Goal: Task Accomplishment & Management: Complete application form

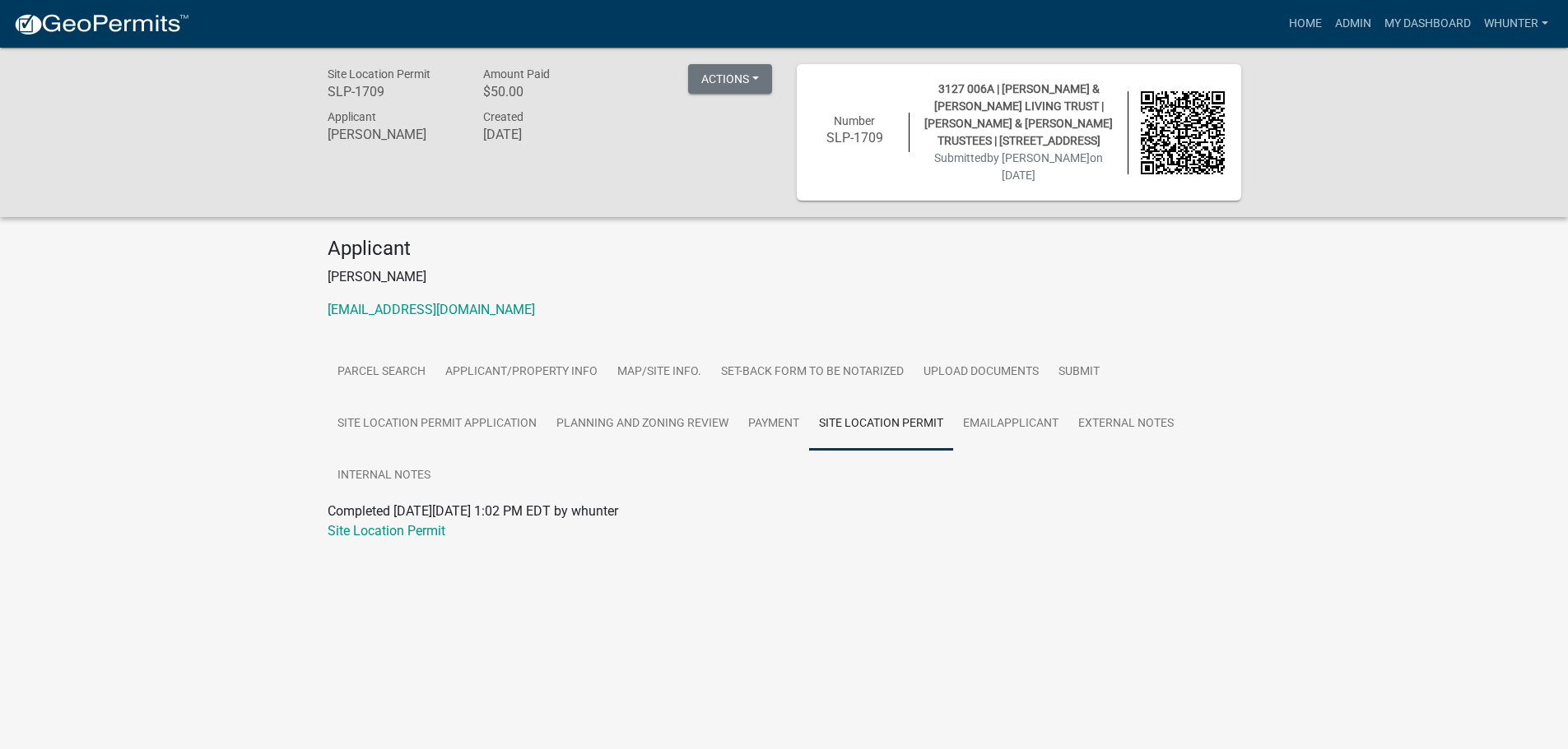
drag, startPoint x: 1208, startPoint y: 59, endPoint x: 1230, endPoint y: 68, distance: 23.8
drag, startPoint x: 1230, startPoint y: 68, endPoint x: 1340, endPoint y: 23, distance: 118.8
click at [1340, 23] on link "Admin" at bounding box center [1353, 23] width 49 height 31
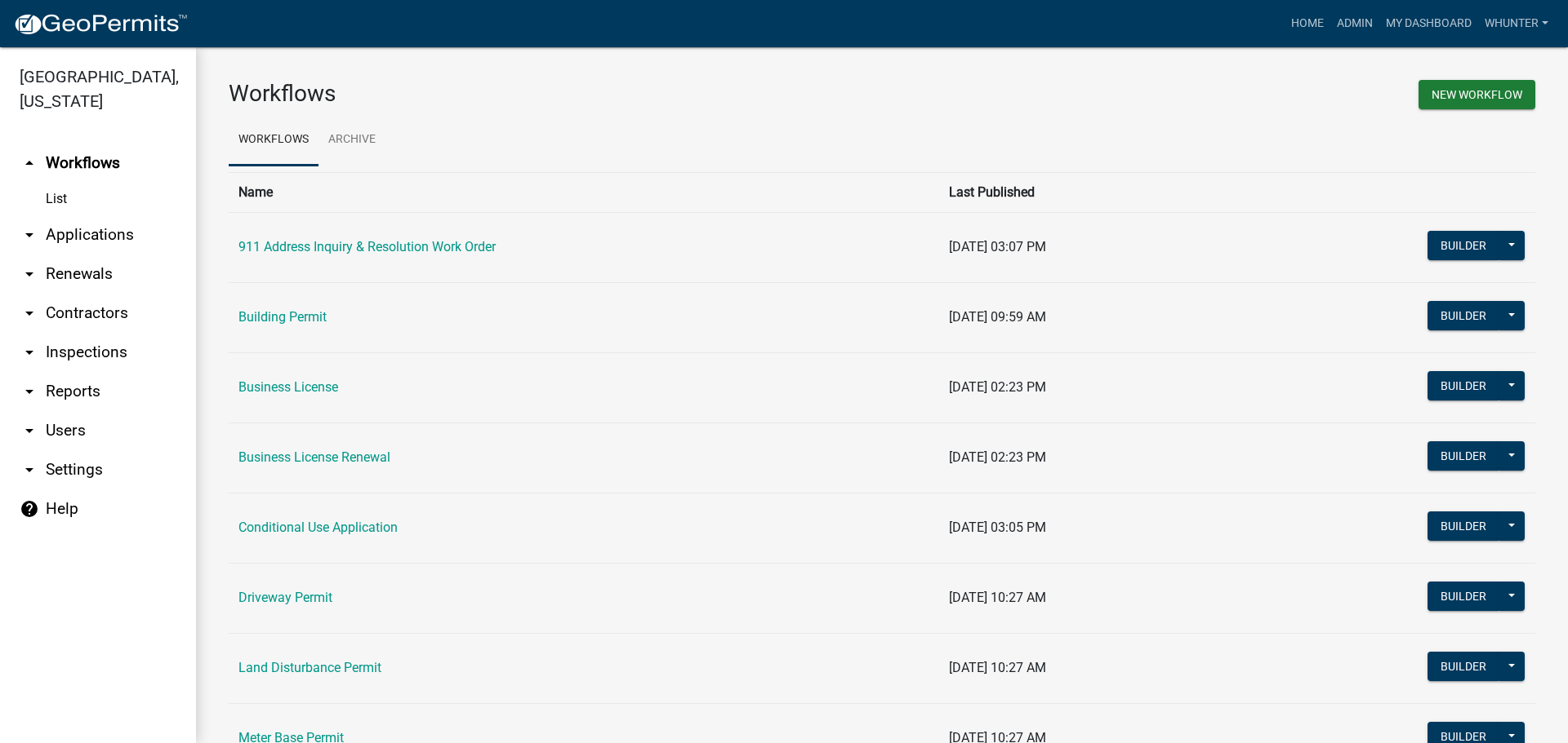
click at [91, 232] on link "arrow_drop_down Applications" at bounding box center [98, 235] width 196 height 39
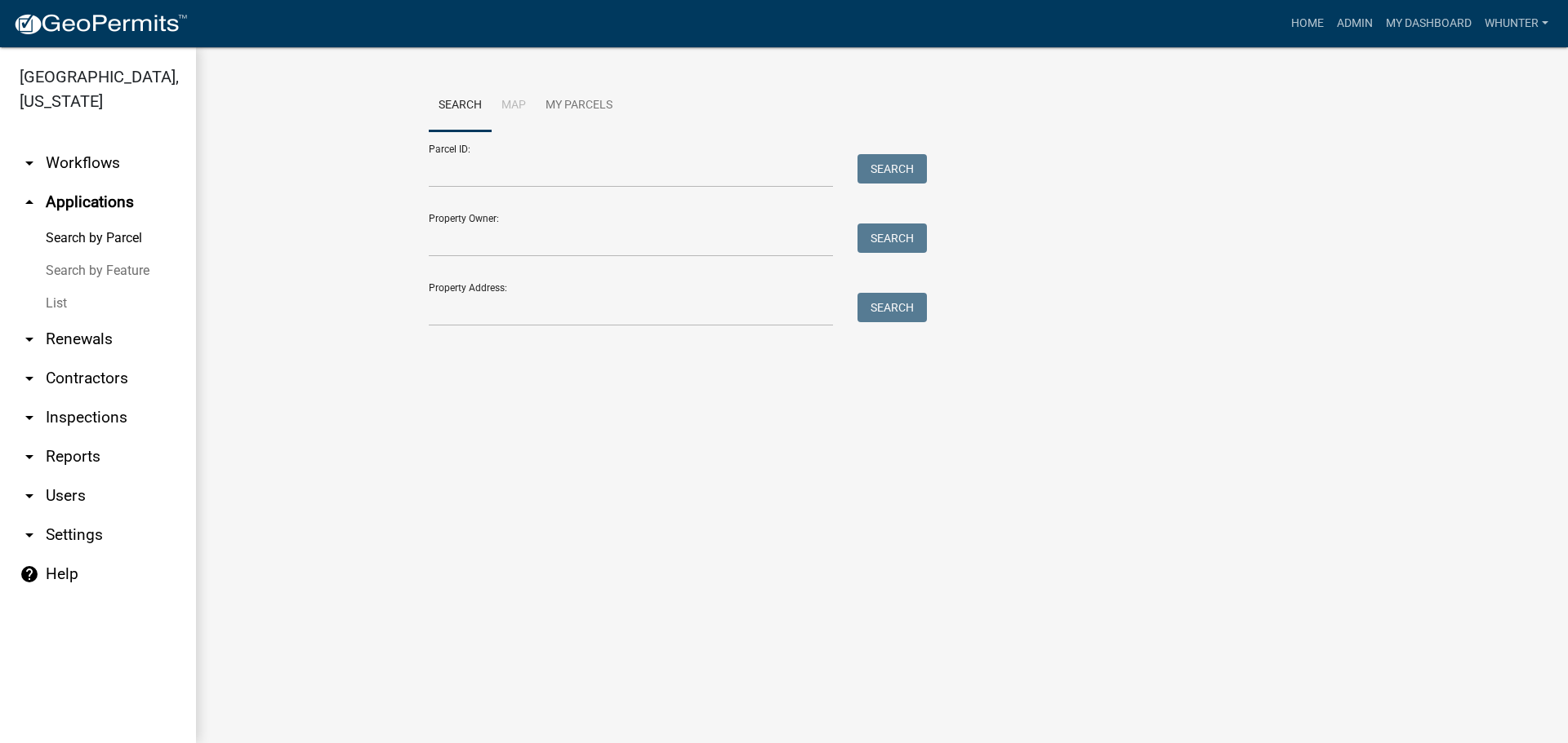
click at [80, 295] on link "List" at bounding box center [98, 303] width 196 height 33
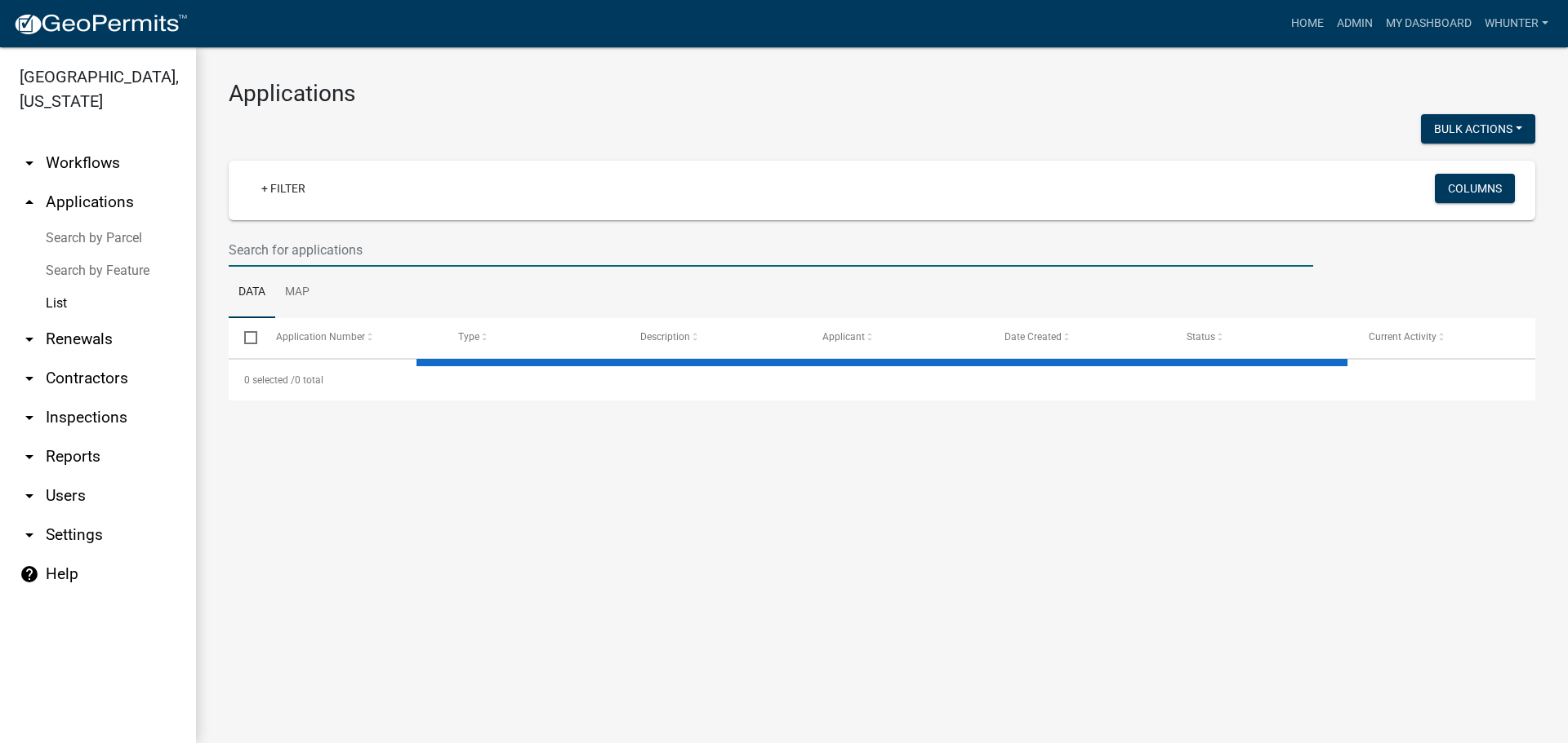
click at [361, 254] on input "text" at bounding box center [770, 251] width 1084 height 34
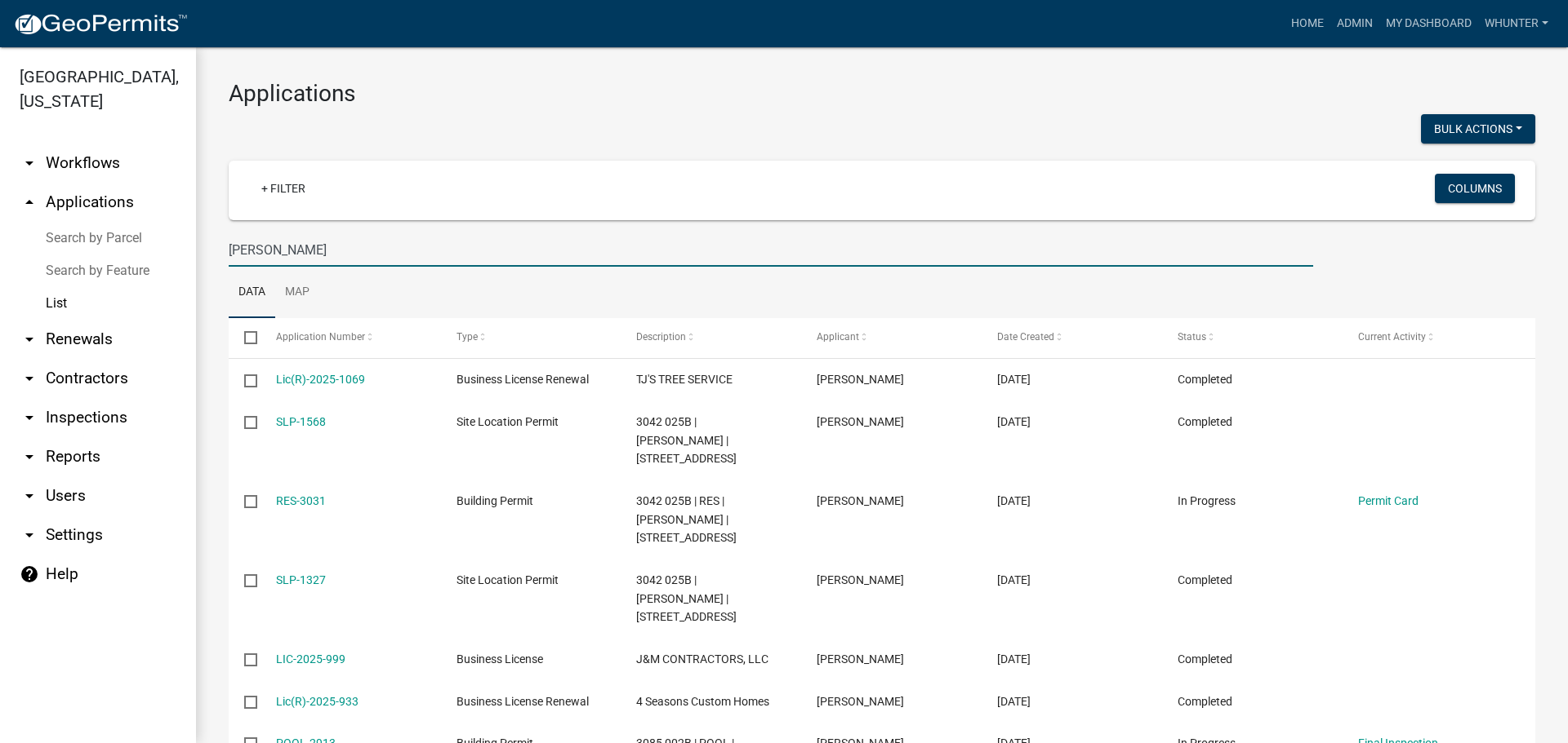
drag, startPoint x: 440, startPoint y: 234, endPoint x: 112, endPoint y: 235, distance: 328.0
click at [113, 235] on div "Gilmer County, Georgia arrow_drop_down Workflows List arrow_drop_up Application…" at bounding box center [784, 395] width 1568 height 696
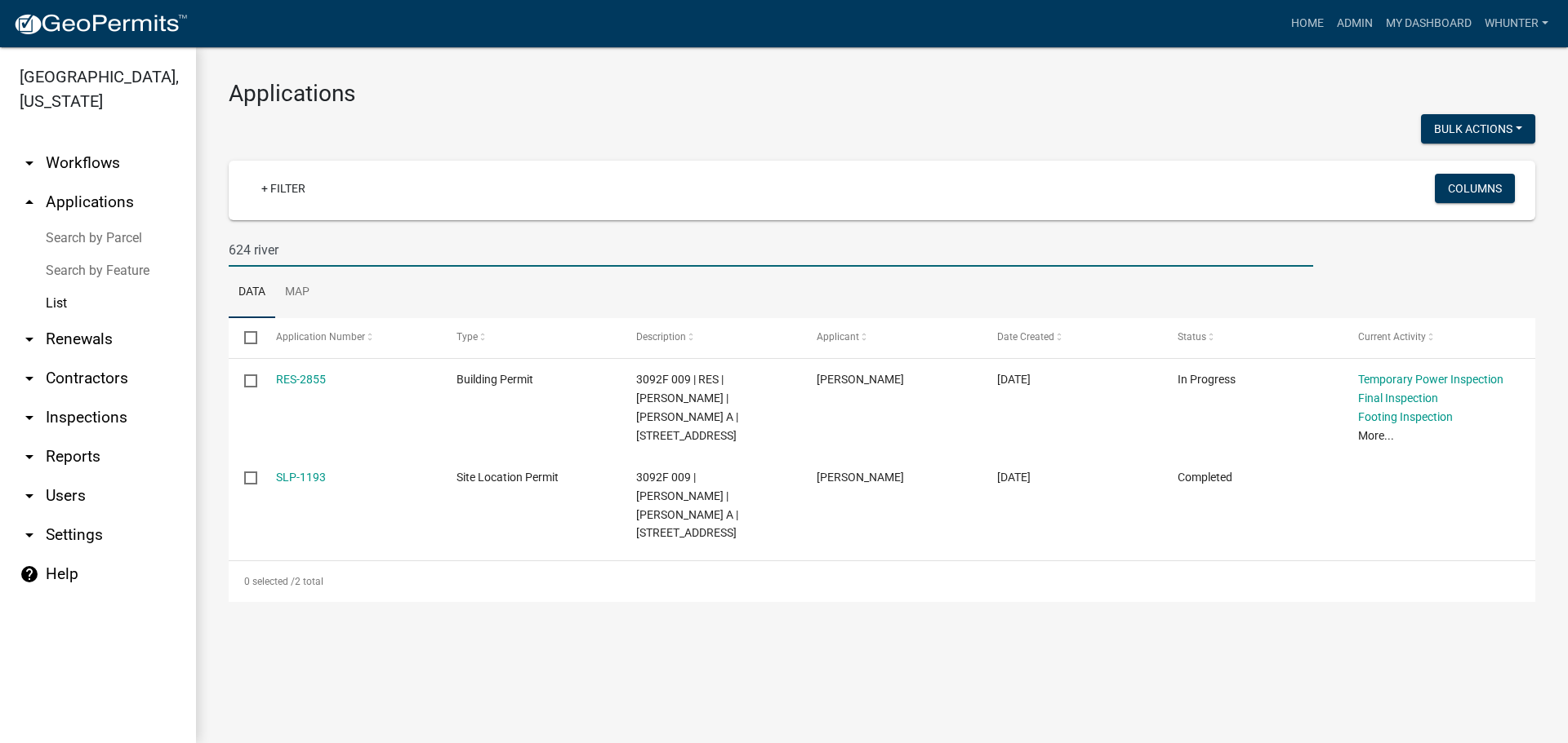
drag, startPoint x: 269, startPoint y: 235, endPoint x: 0, endPoint y: 203, distance: 270.9
click at [95, 215] on div "Gilmer County, Georgia arrow_drop_down Workflows List arrow_drop_up Application…" at bounding box center [784, 395] width 1568 height 696
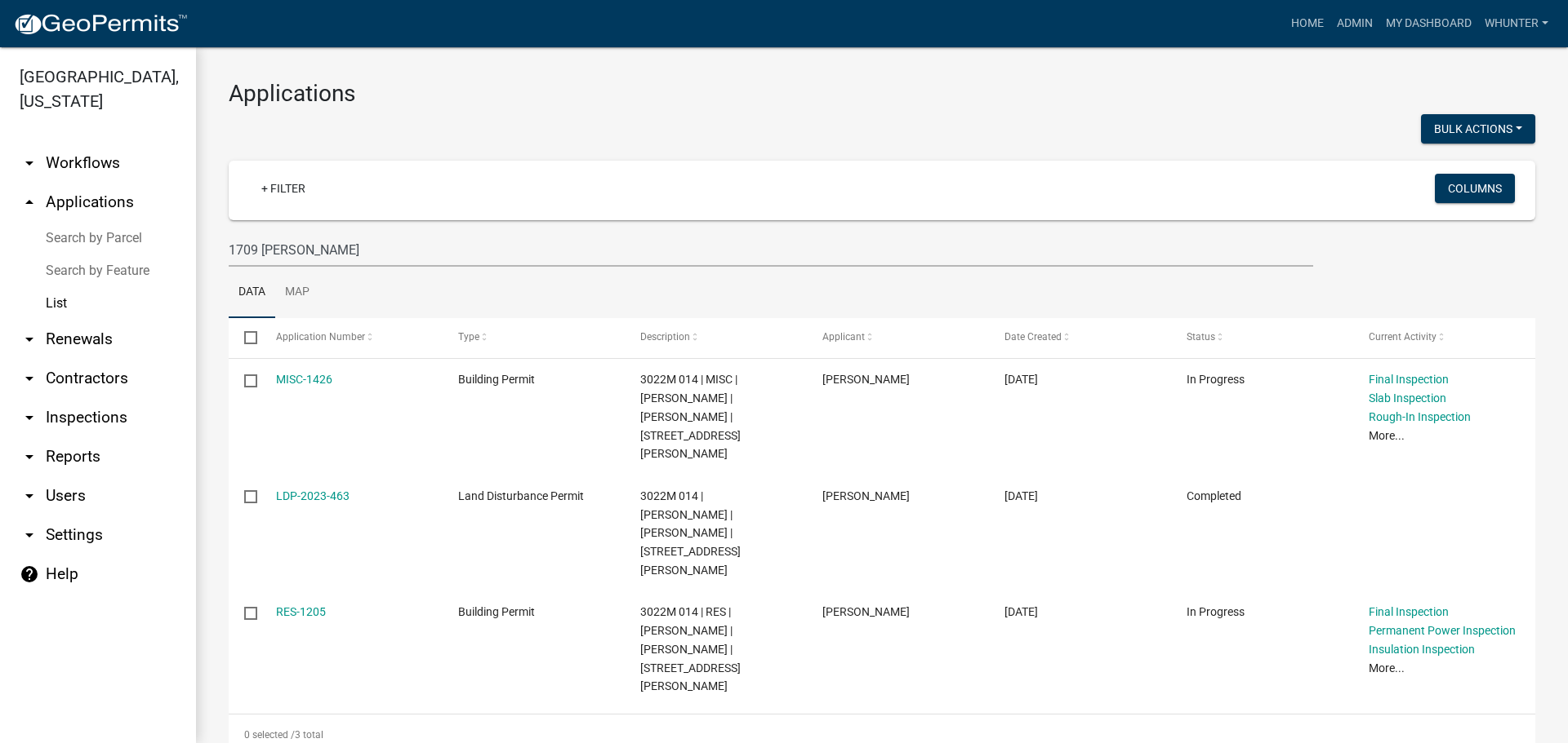
drag, startPoint x: 483, startPoint y: 224, endPoint x: 425, endPoint y: 244, distance: 61.4
click at [439, 244] on wm-filter-builder "+ Filter Columns 1709 hap h" at bounding box center [882, 213] width 1307 height 106
drag, startPoint x: 362, startPoint y: 246, endPoint x: 36, endPoint y: 216, distance: 327.4
click at [36, 216] on div "Gilmer County, Georgia arrow_drop_down Workflows List arrow_drop_up Application…" at bounding box center [784, 395] width 1568 height 696
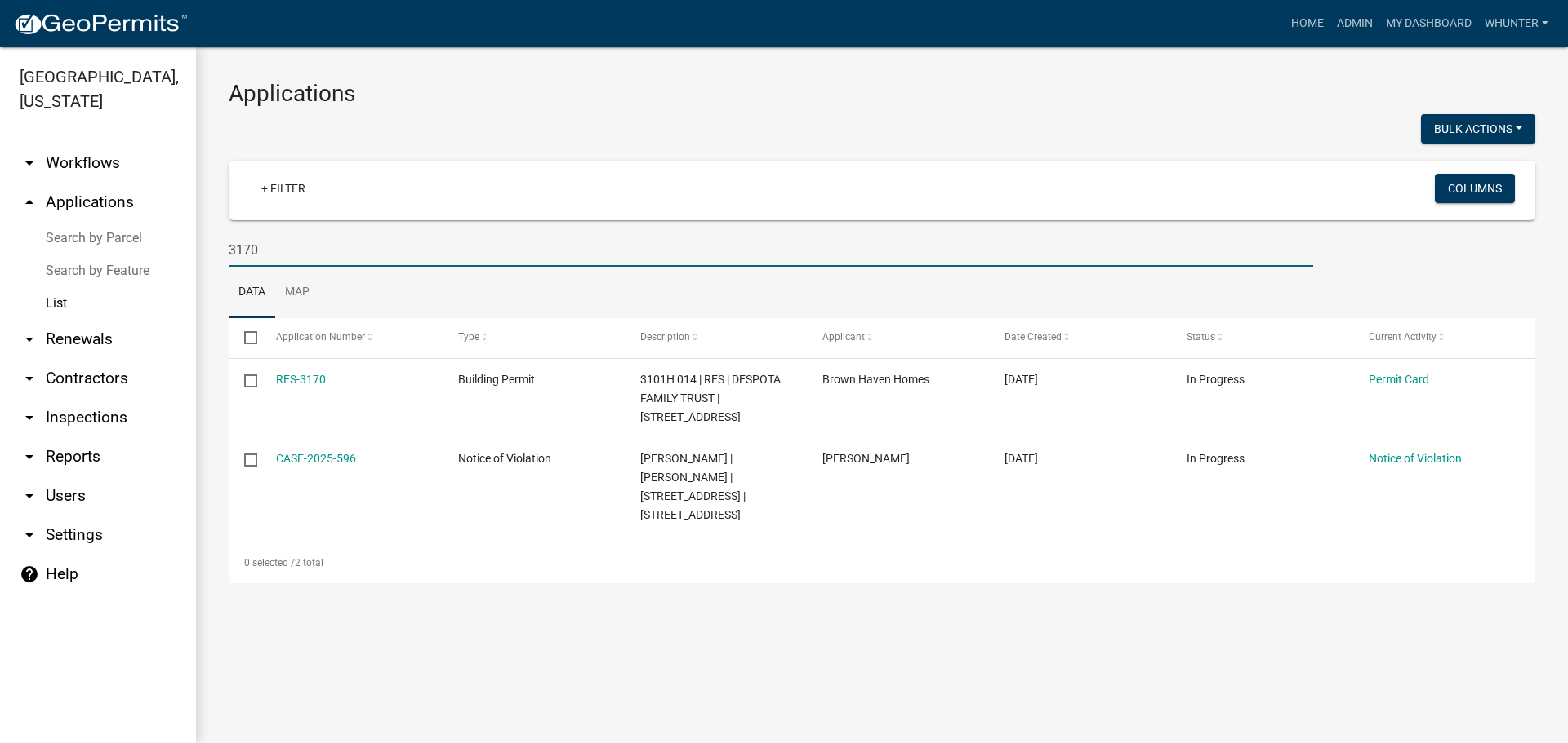
drag, startPoint x: 321, startPoint y: 260, endPoint x: 311, endPoint y: 242, distance: 20.6
click at [98, 218] on div "Gilmer County, Georgia arrow_drop_down Workflows List arrow_drop_up Application…" at bounding box center [784, 395] width 1568 height 696
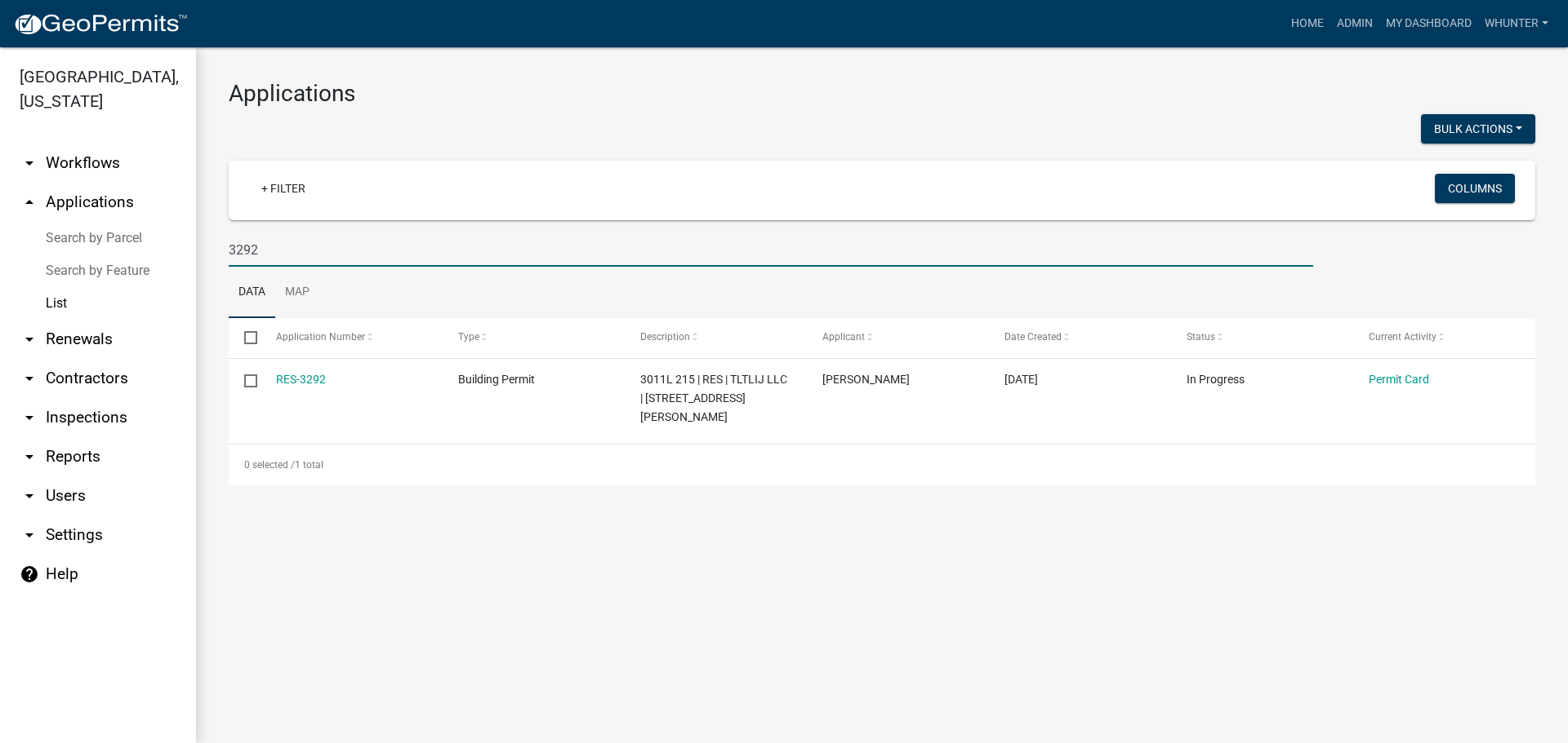
drag, startPoint x: 271, startPoint y: 250, endPoint x: 120, endPoint y: 239, distance: 151.4
click at [113, 239] on div "Gilmer County, Georgia arrow_drop_down Workflows List arrow_drop_up Application…" at bounding box center [784, 395] width 1568 height 696
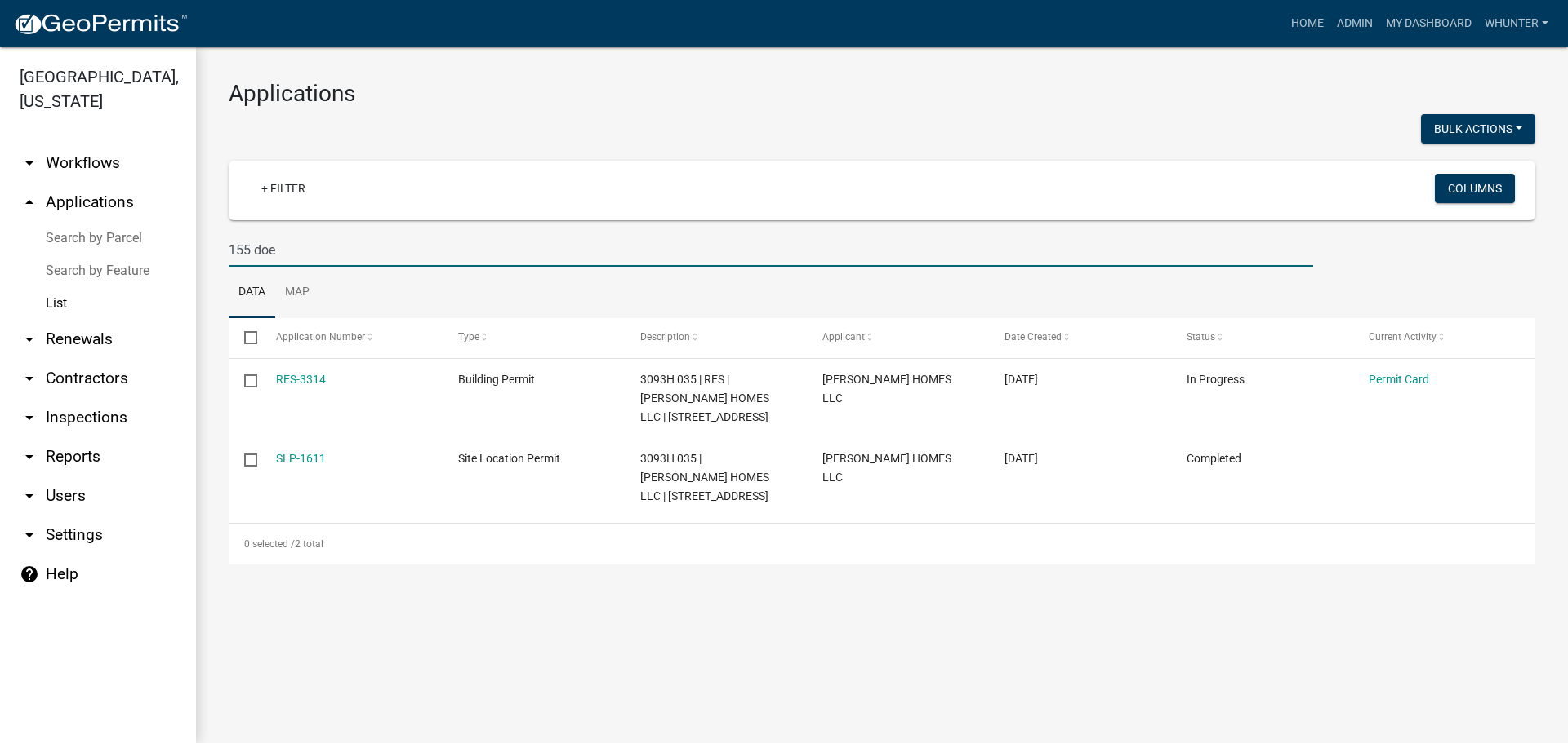
type input "155 doe"
click at [1307, 34] on link "Home" at bounding box center [1307, 23] width 46 height 31
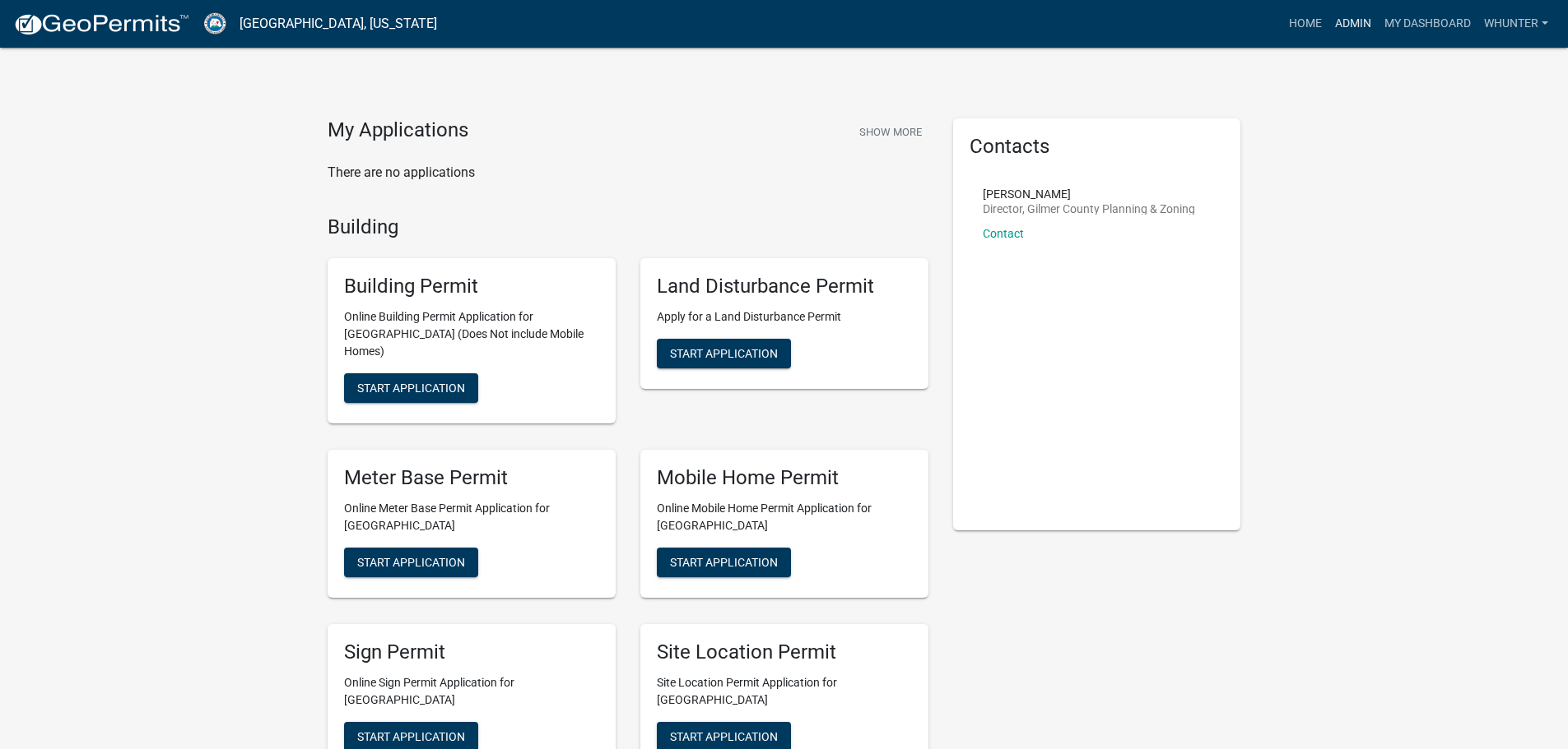
click at [1351, 22] on link "Admin" at bounding box center [1353, 23] width 49 height 31
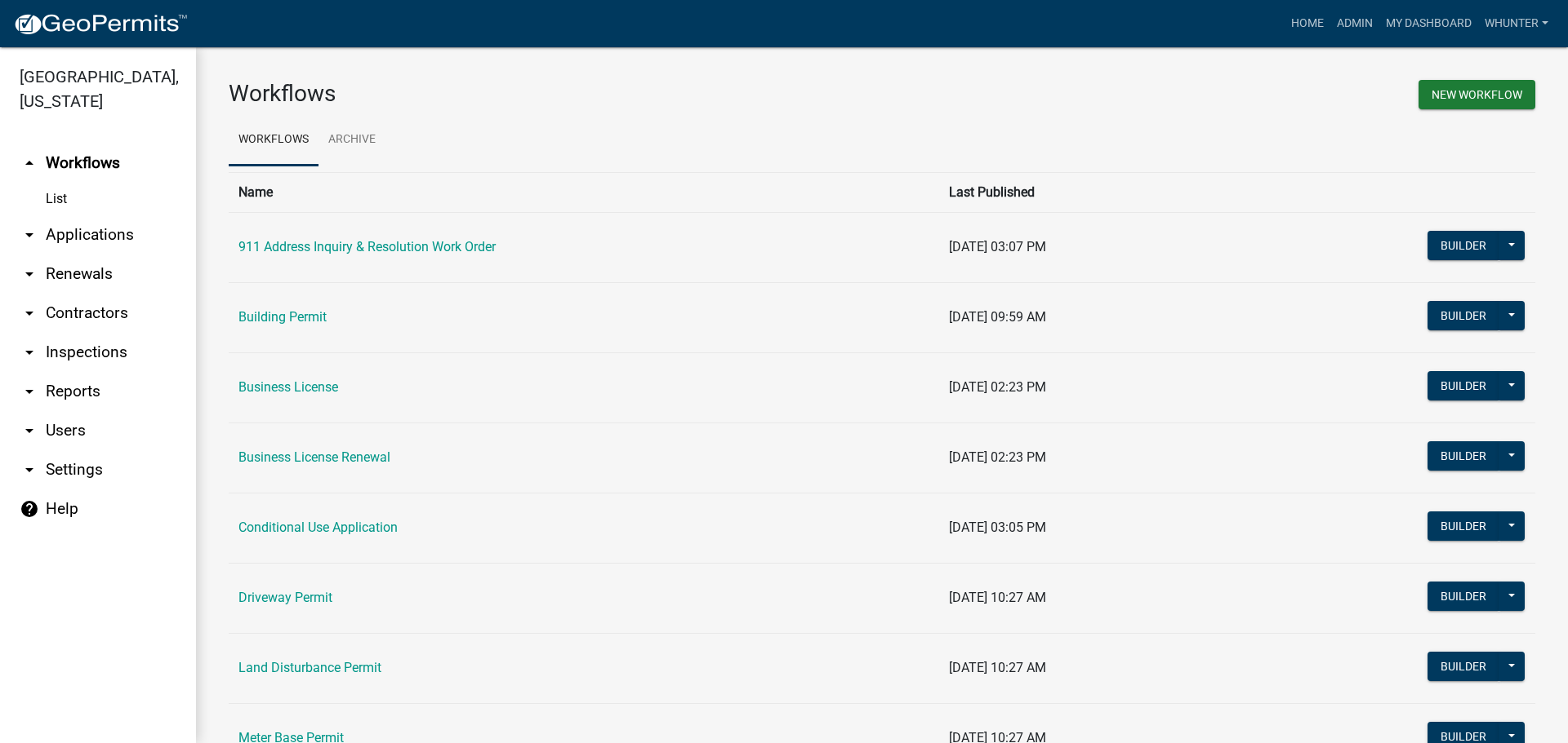
click at [81, 239] on link "arrow_drop_down Applications" at bounding box center [98, 235] width 196 height 39
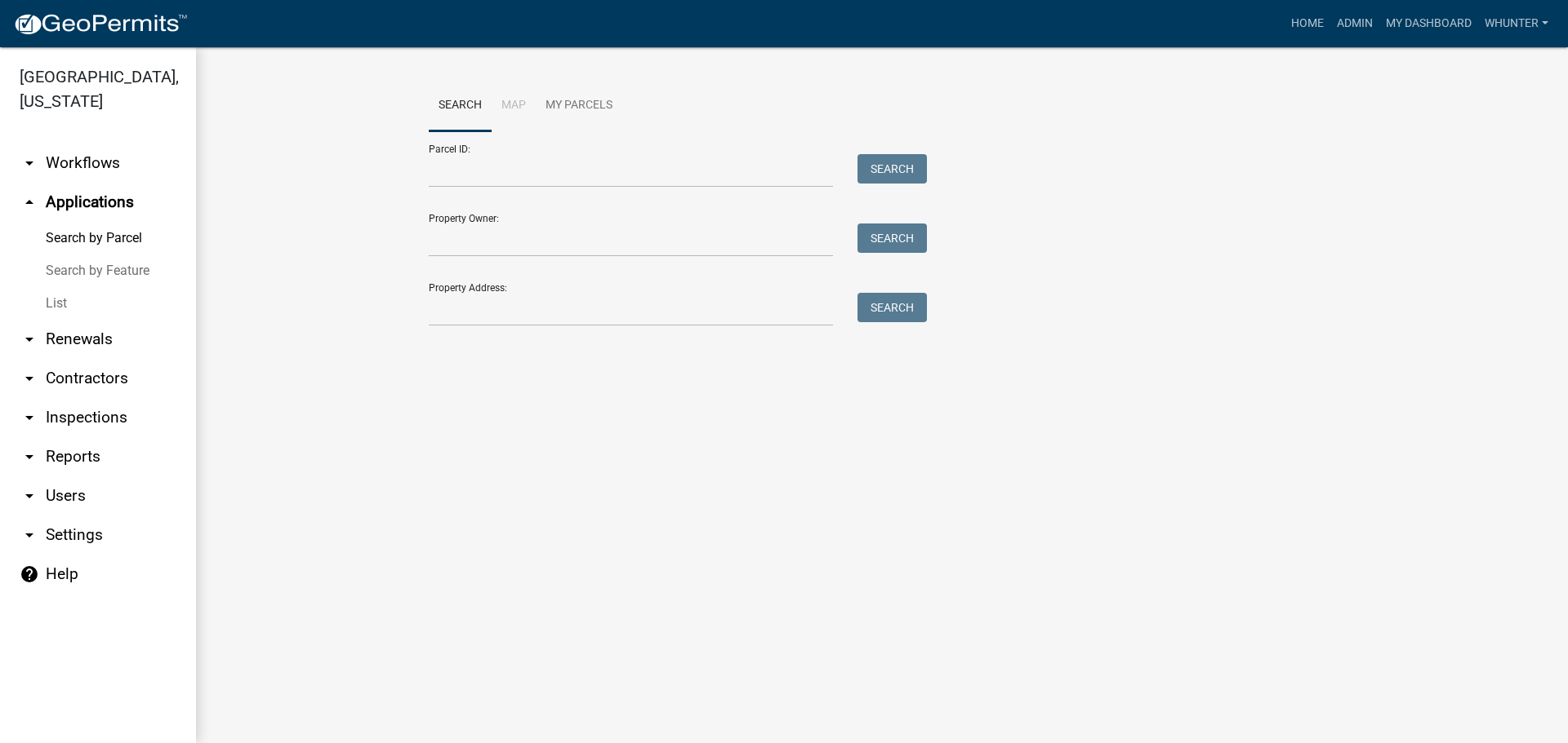
click at [72, 293] on link "List" at bounding box center [98, 303] width 196 height 33
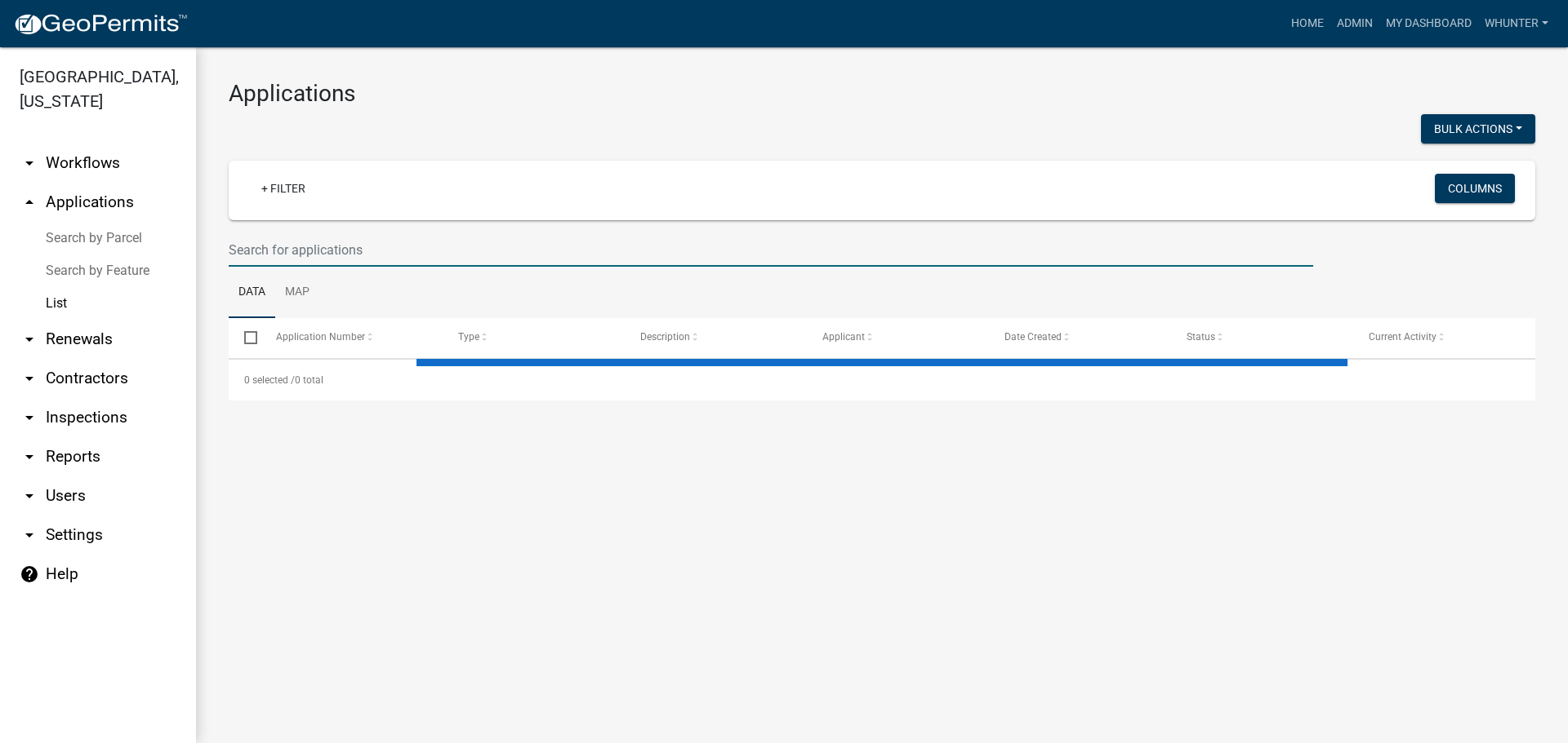
click at [324, 253] on input "text" at bounding box center [770, 251] width 1084 height 34
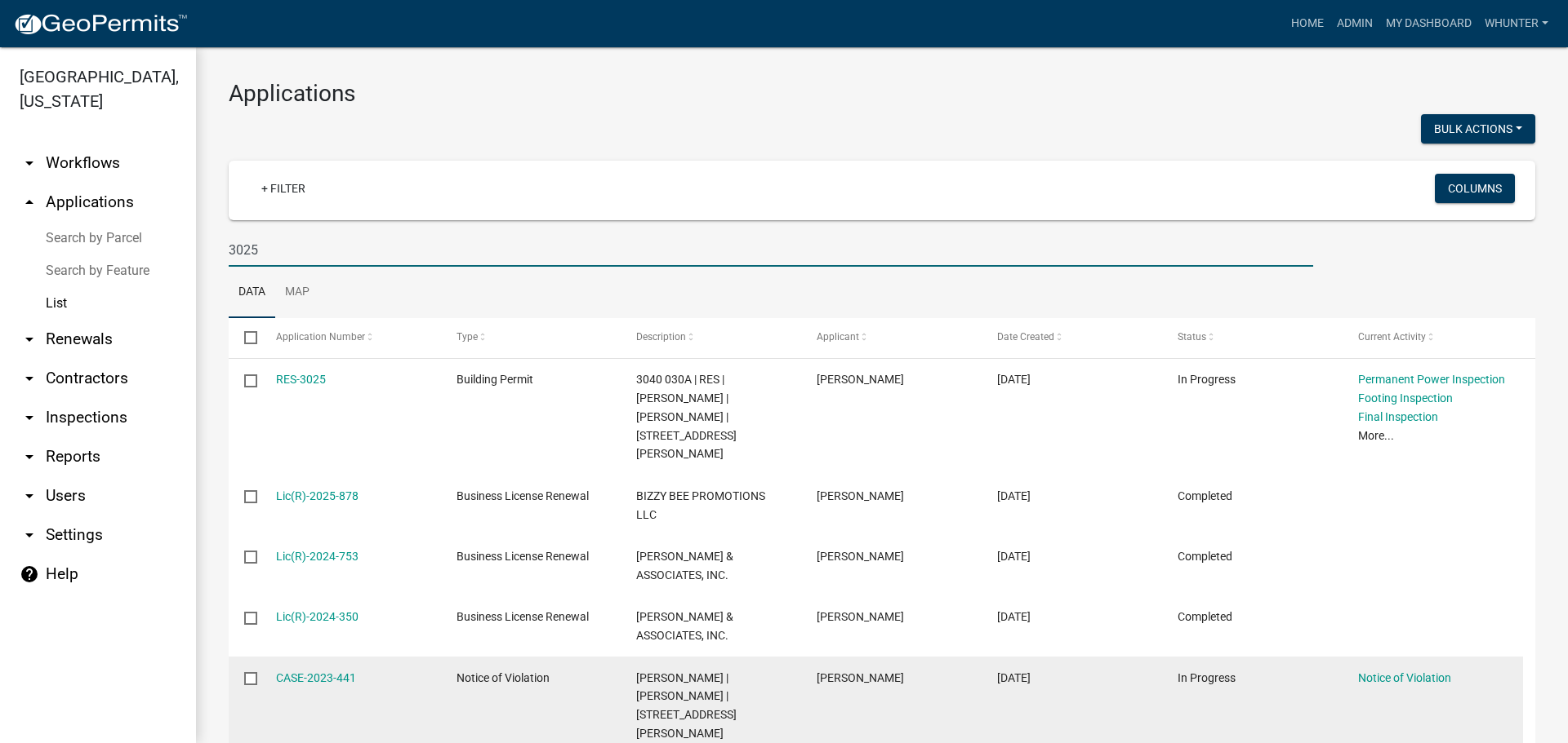
type input "3025"
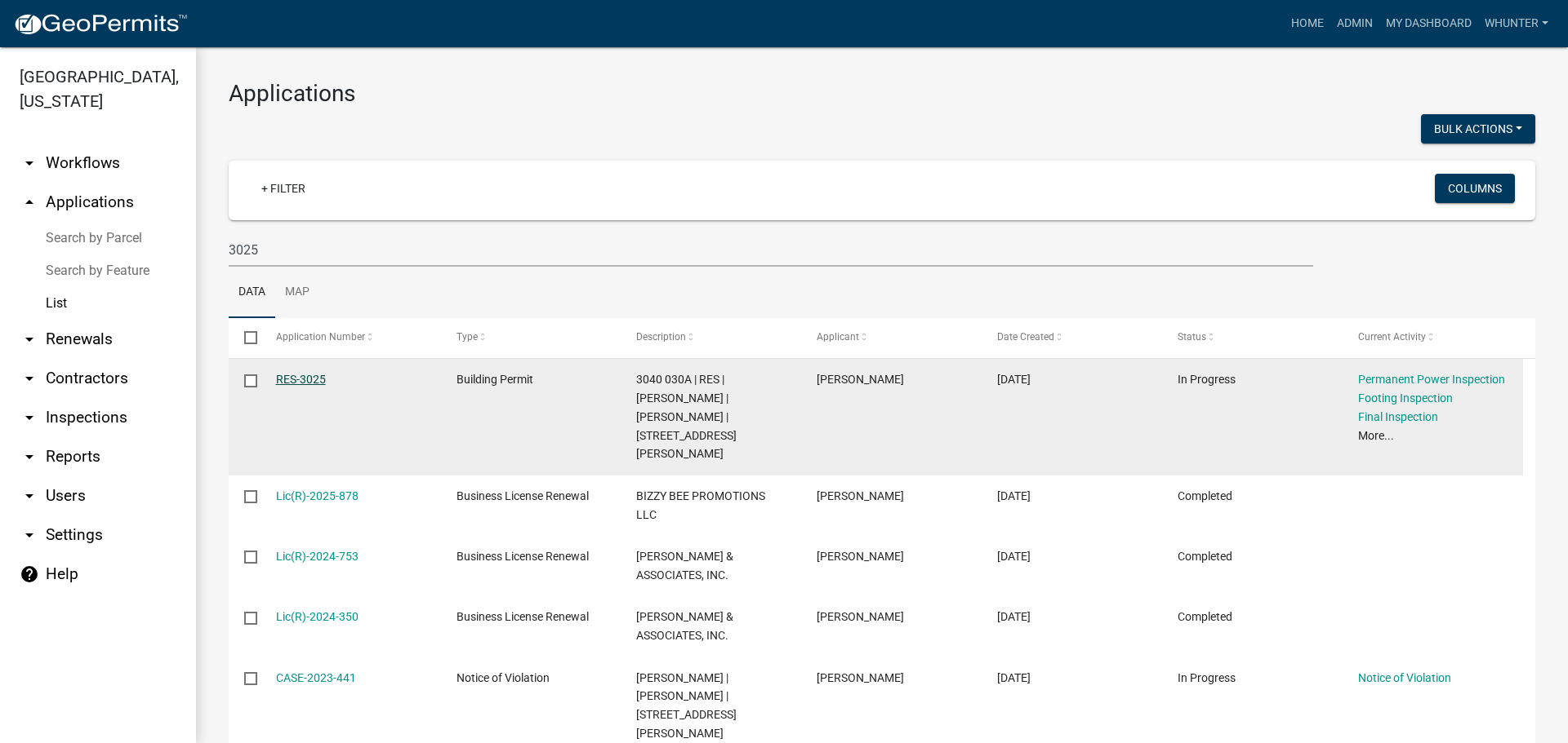
click at [305, 374] on link "RES-3025" at bounding box center [301, 379] width 50 height 13
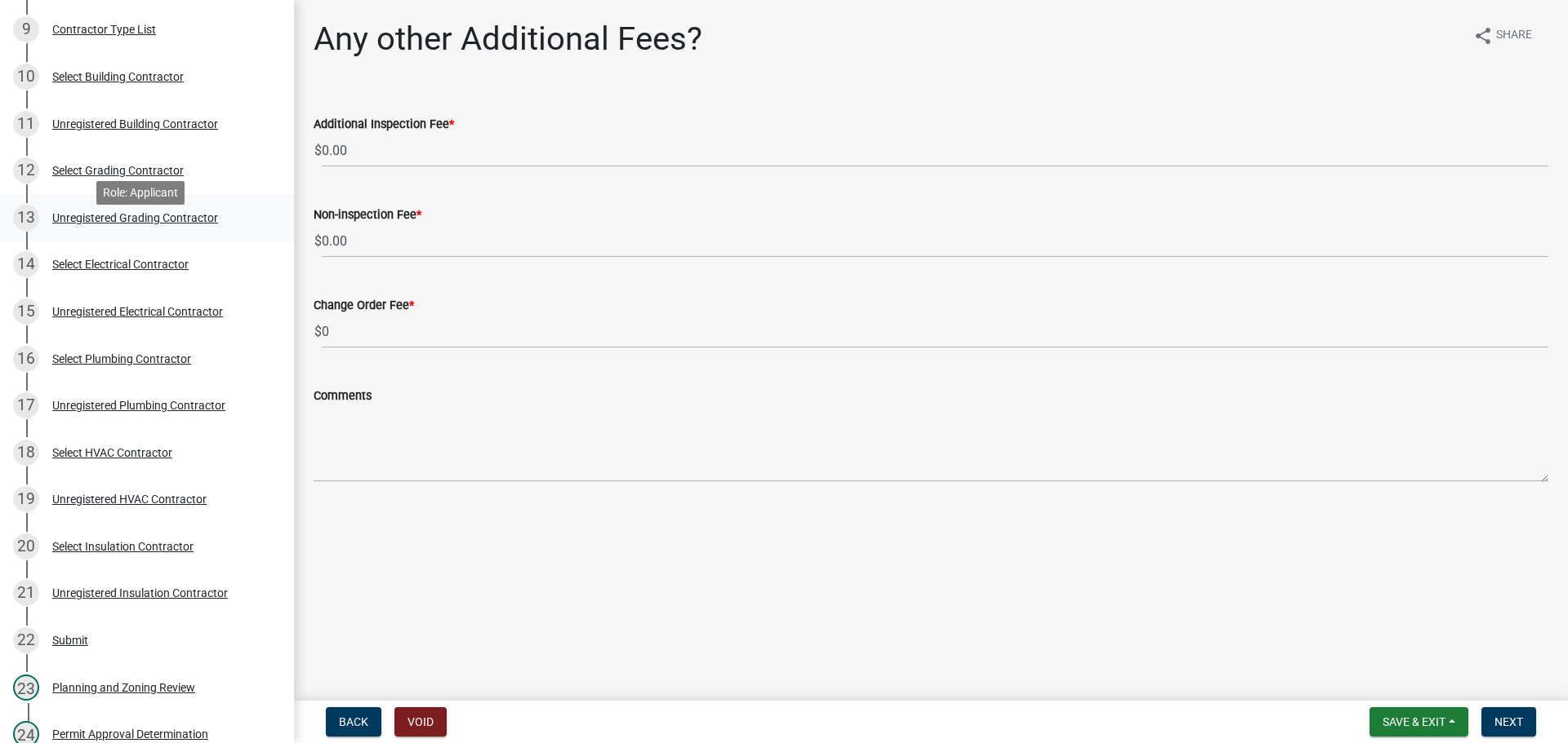
scroll to position [571, 0]
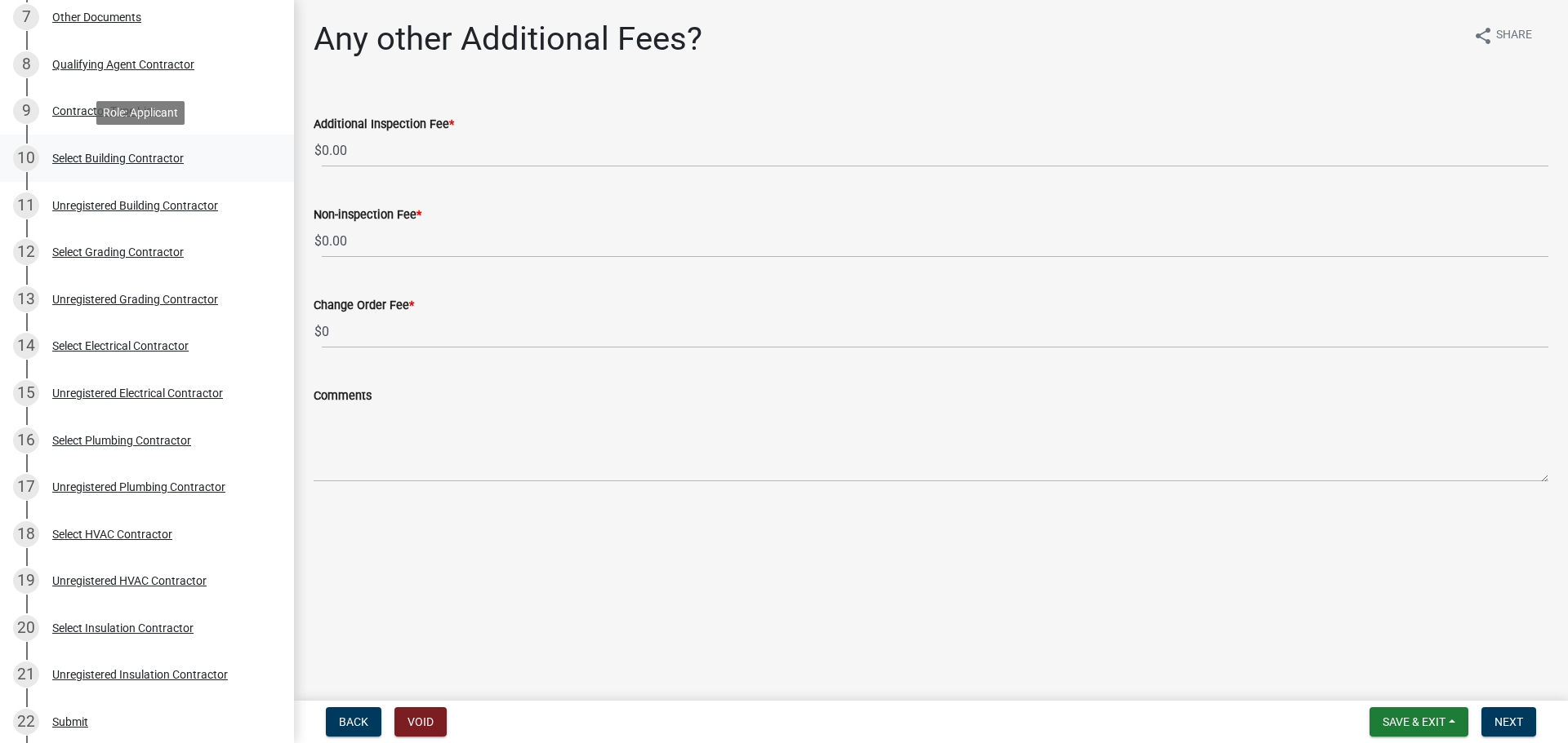
click at [162, 158] on div "Select Building Contractor" at bounding box center [118, 158] width 131 height 12
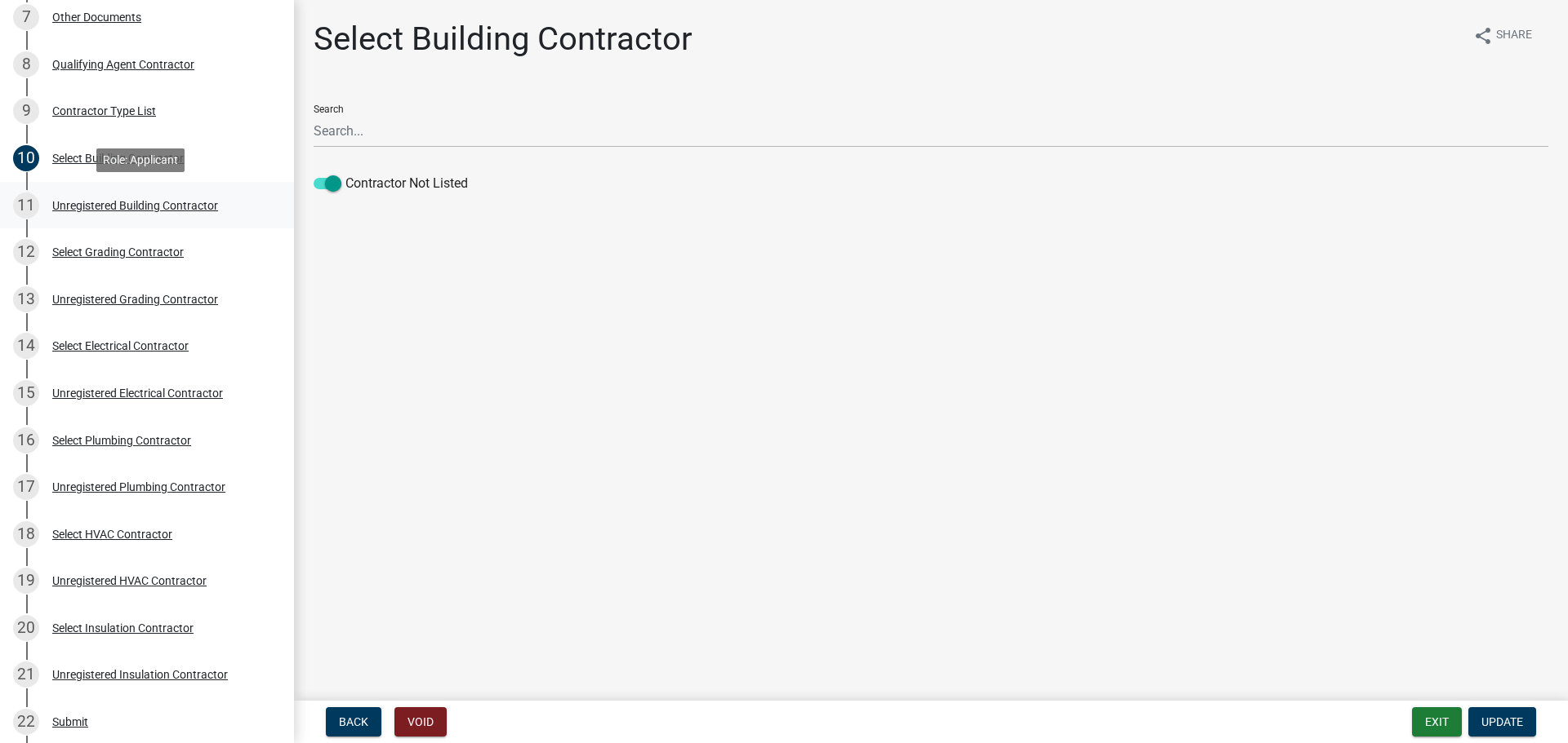
click at [200, 202] on div "Unregistered Building Contractor" at bounding box center [136, 205] width 166 height 12
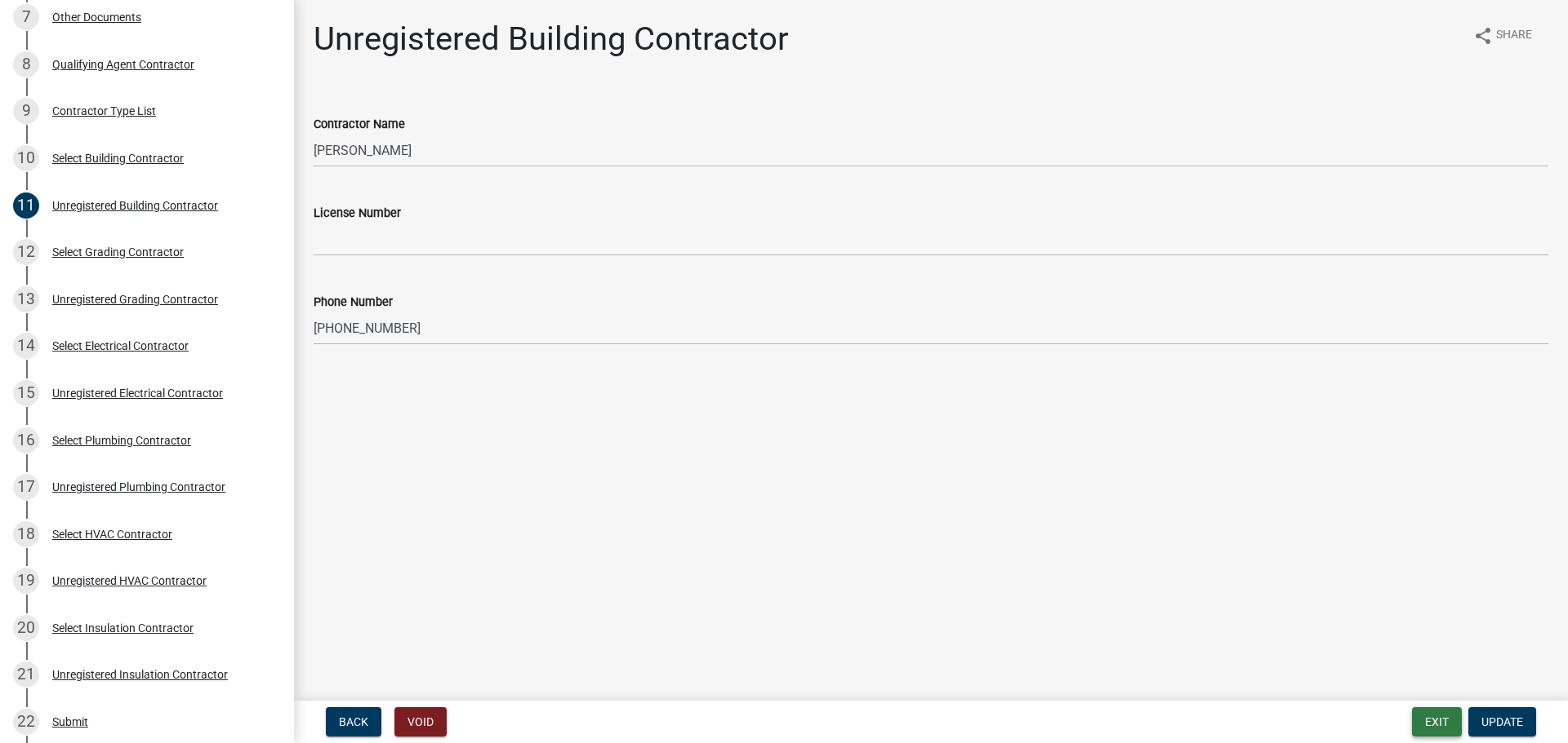
click at [1425, 722] on button "Exit" at bounding box center [1437, 722] width 50 height 29
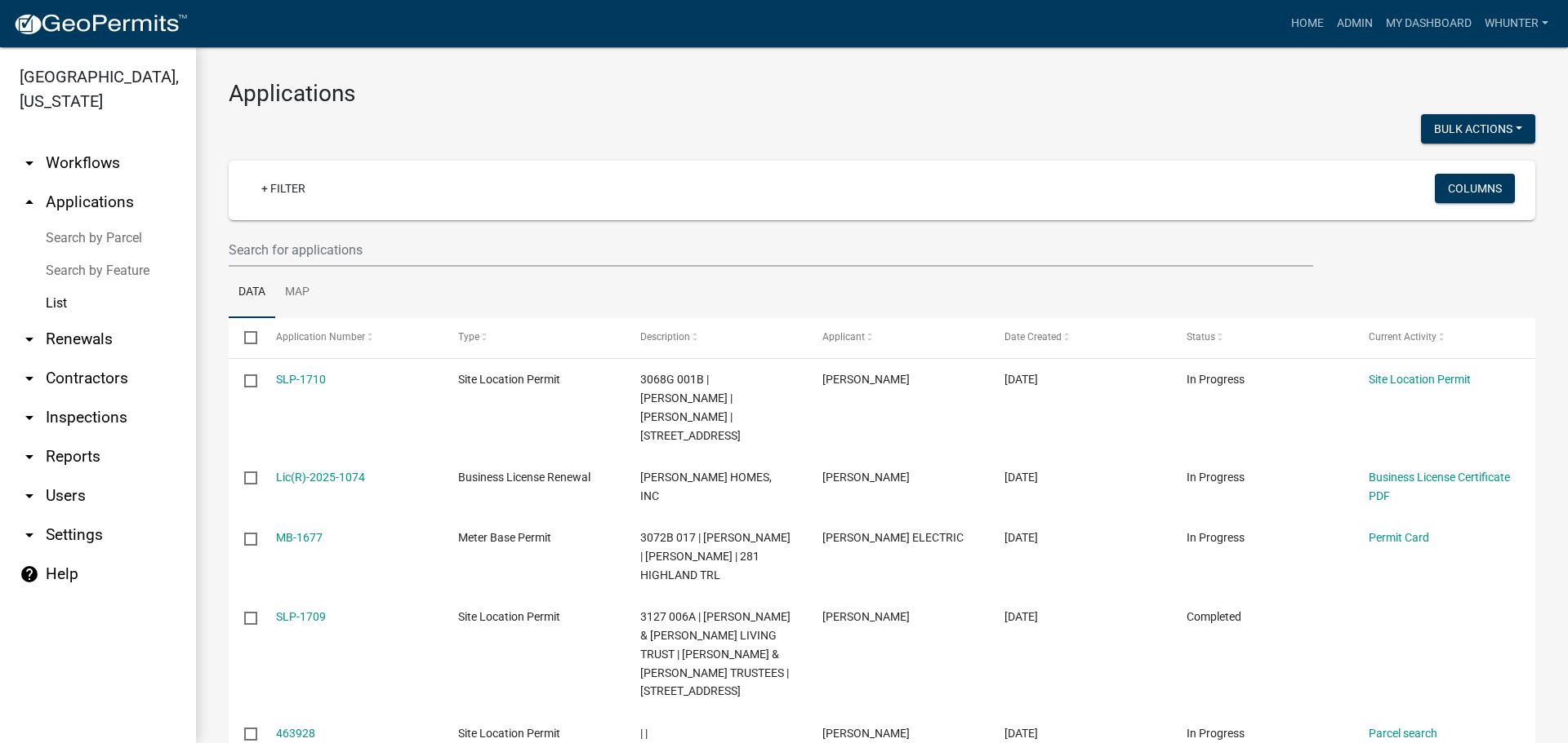
click at [1308, 40] on nav "Toggle drawer menu more_horiz Home Admin My Dashboard whunter Admin Account Log…" at bounding box center [784, 23] width 1568 height 47
click at [1307, 28] on link "Home" at bounding box center [1307, 23] width 46 height 31
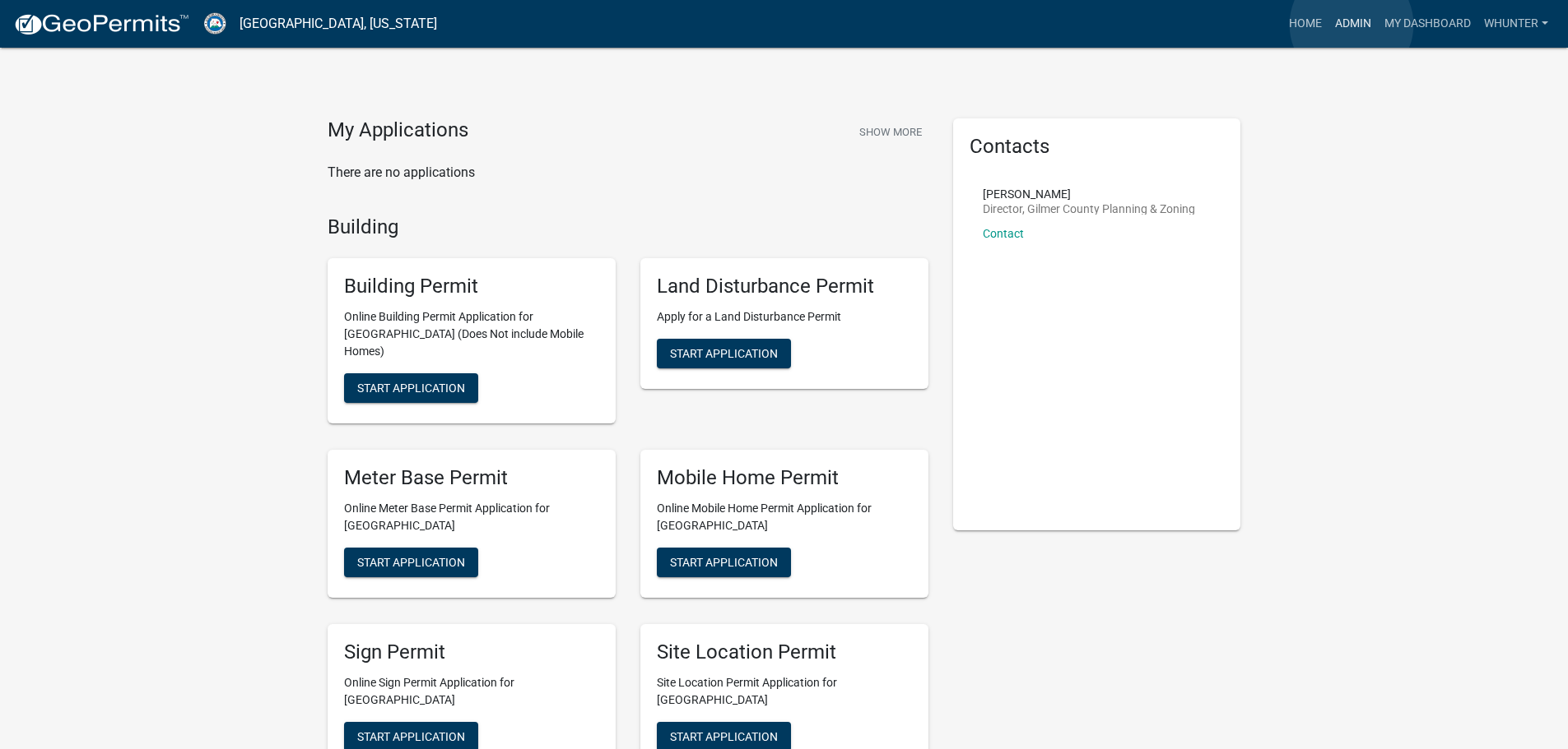
click at [1351, 24] on link "Admin" at bounding box center [1353, 23] width 49 height 31
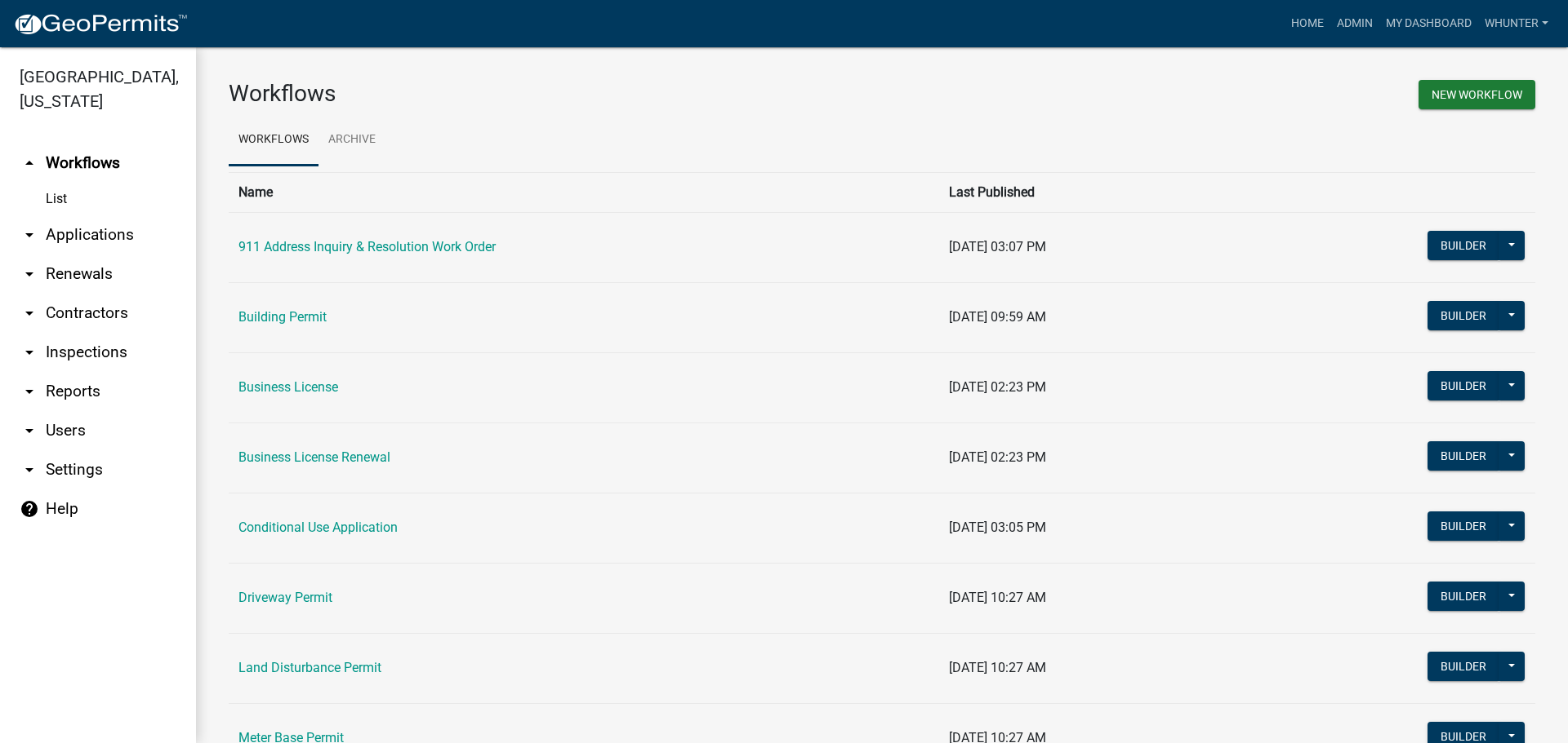
click at [92, 226] on link "arrow_drop_down Applications" at bounding box center [98, 235] width 196 height 39
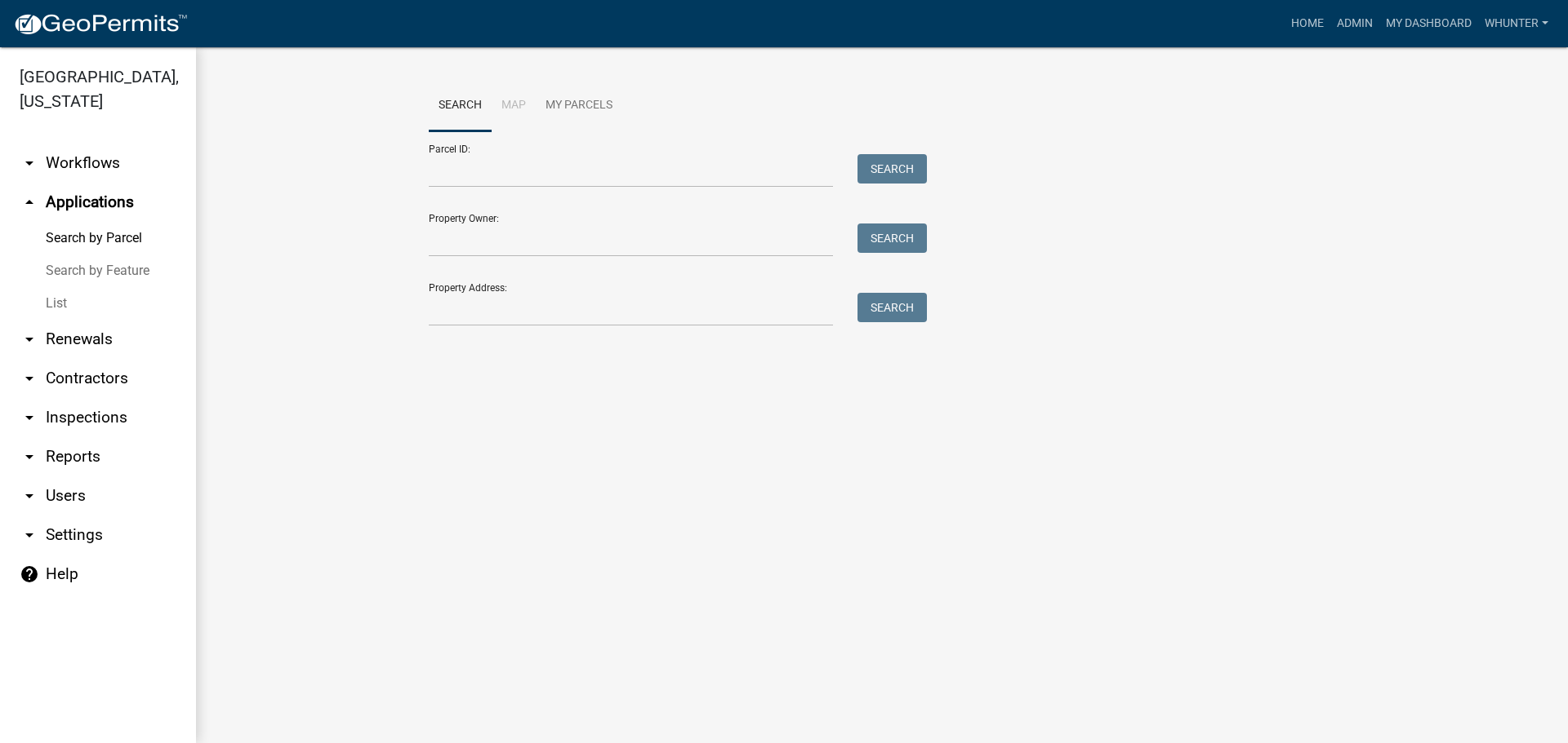
click at [69, 291] on link "List" at bounding box center [98, 303] width 196 height 33
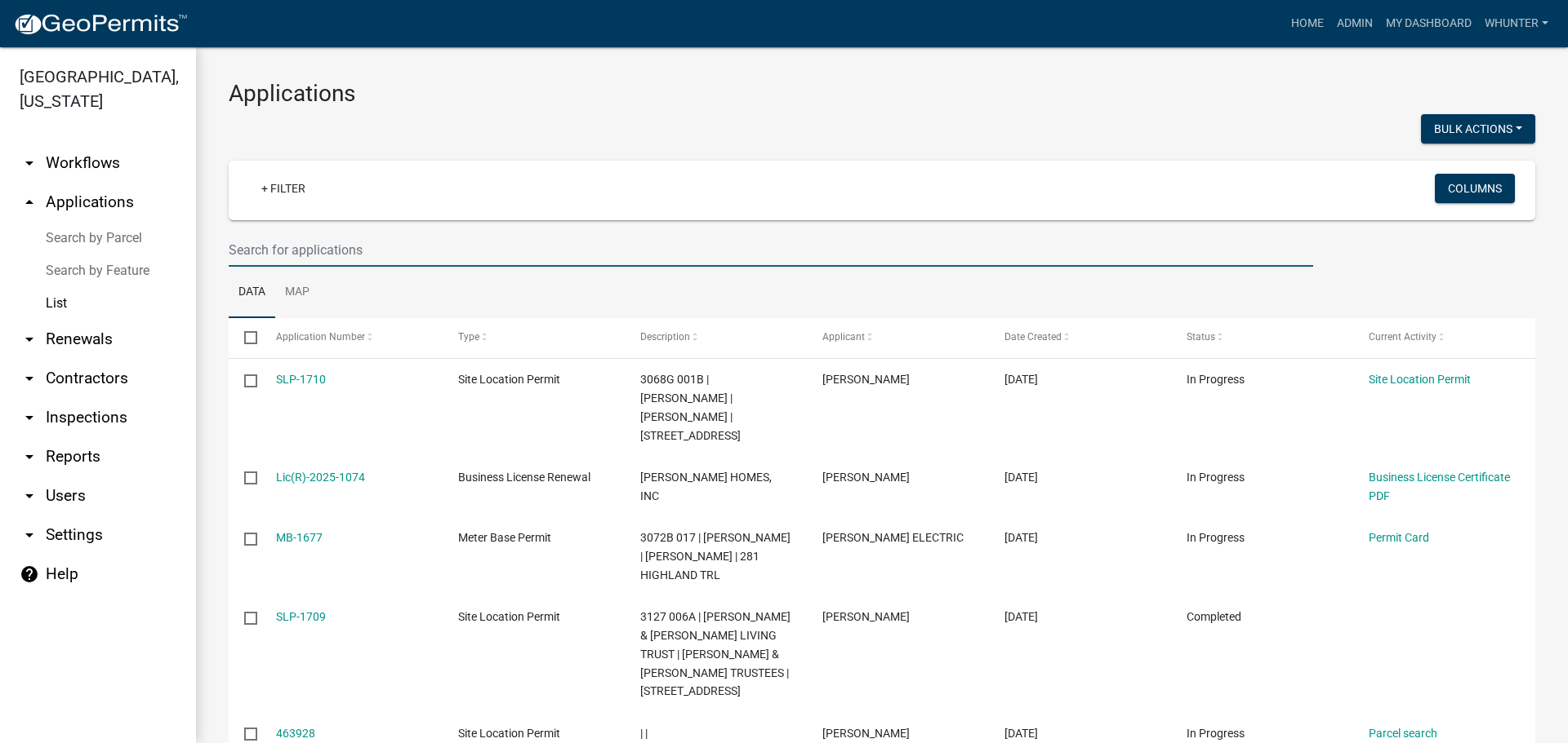
click at [304, 252] on input "text" at bounding box center [770, 251] width 1084 height 34
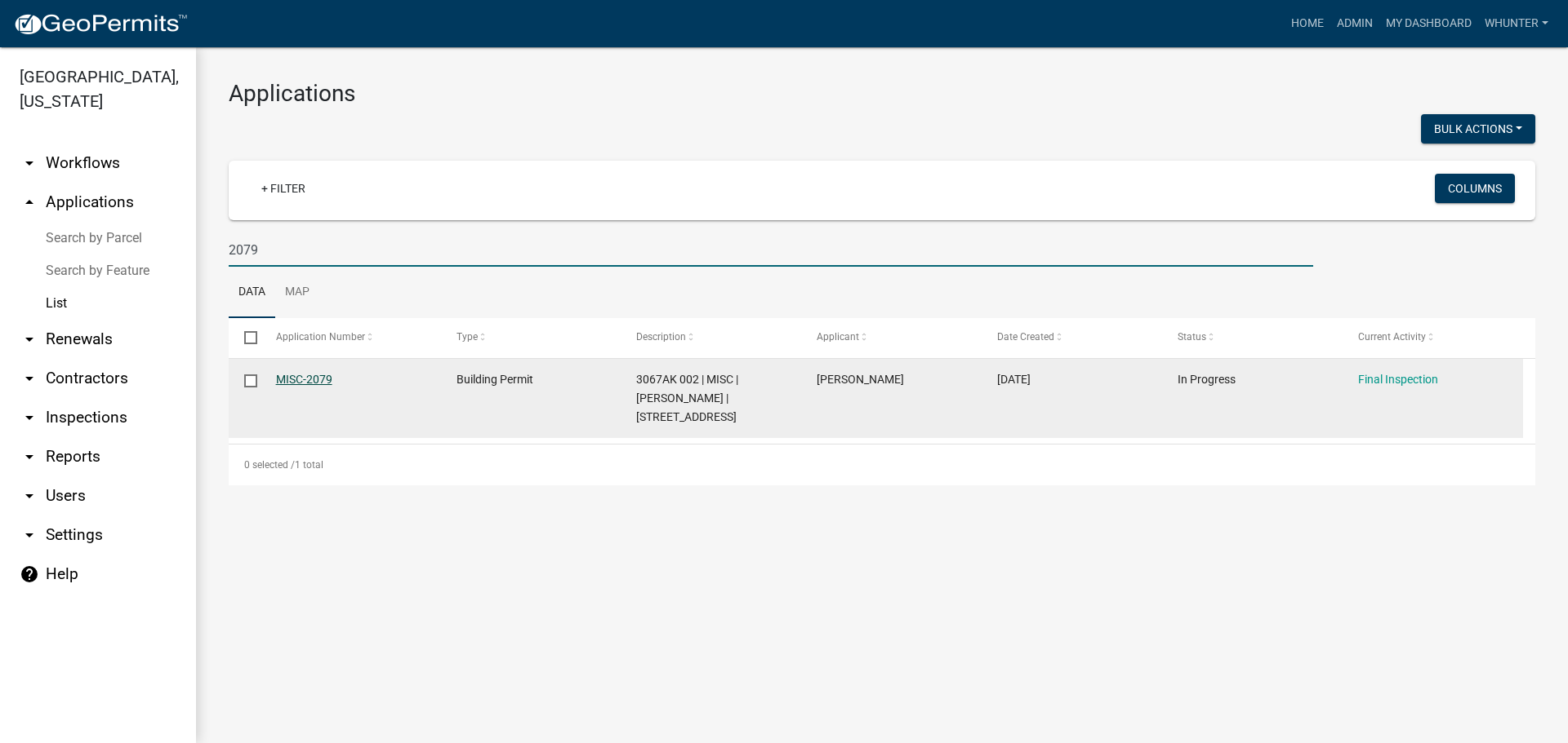
type input "2079"
click at [309, 381] on link "MISC-2079" at bounding box center [303, 379] width 56 height 13
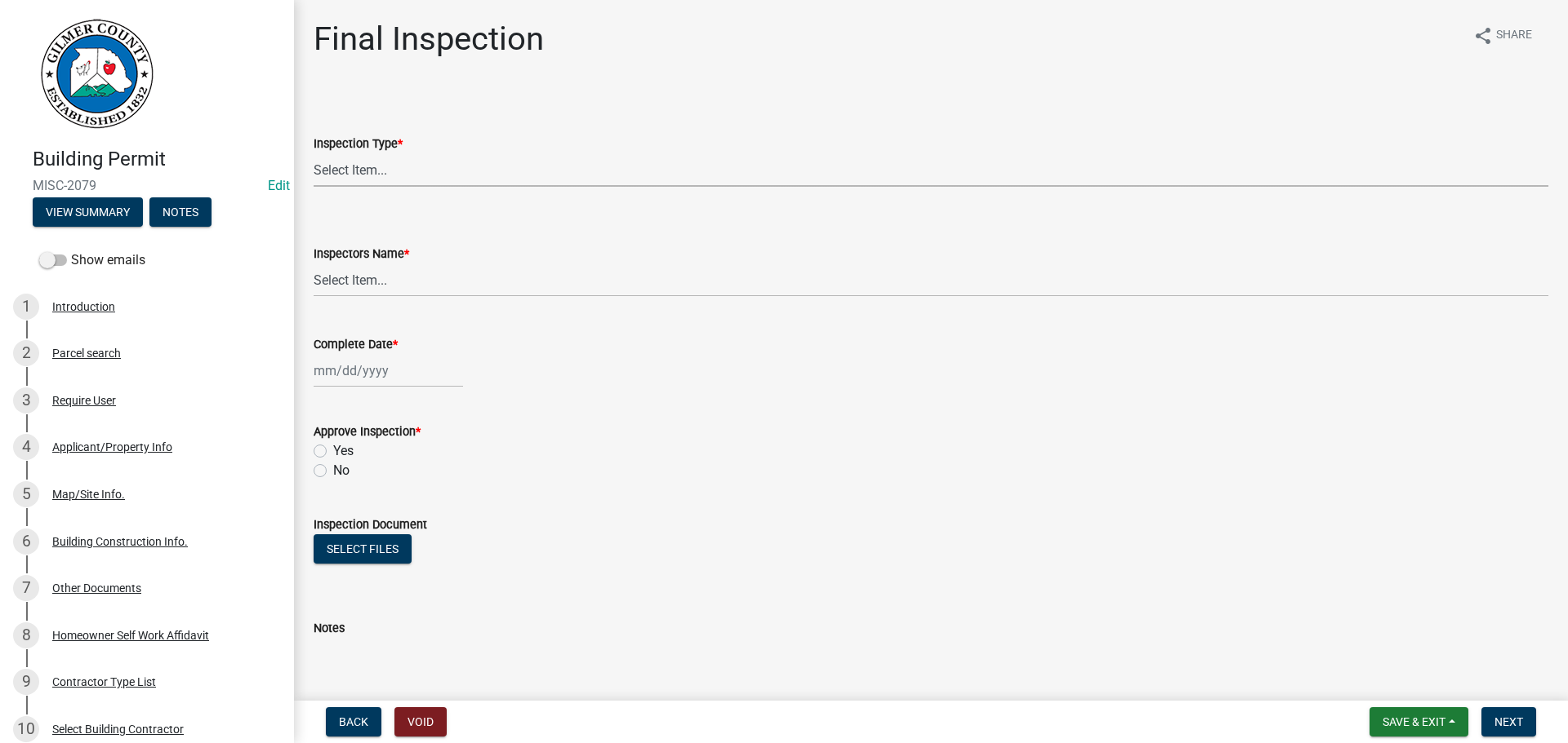
click at [492, 177] on select "Select Item... Final" at bounding box center [930, 170] width 1234 height 34
click at [313, 153] on select "Select Item... Final" at bounding box center [930, 170] width 1234 height 34
select select "895eead6-d784-4fdc-a4a3-66a9075c153d"
click at [444, 282] on select "Select Item... khenson (Karen Henson) j.bouhl (Joe Bouhl) Engineer / Electricia…" at bounding box center [930, 281] width 1234 height 34
select select "7c10ce63-ccfd-4257-ac60-a1c0b24e7b7a"
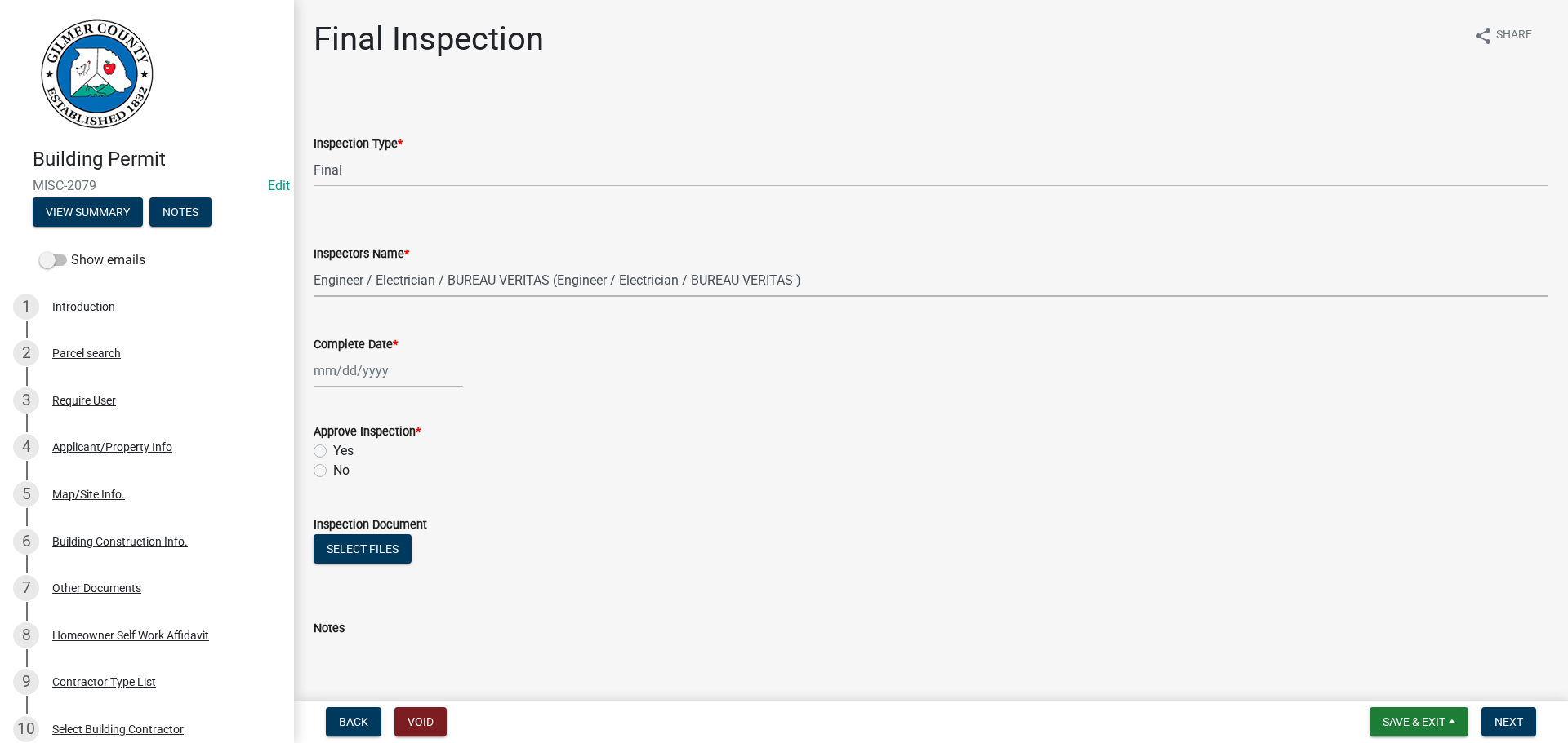
click at [313, 264] on select "Select Item... khenson (Karen Henson) j.bouhl (Joe Bouhl) Engineer / Electricia…" at bounding box center [930, 281] width 1234 height 34
click at [381, 369] on div at bounding box center [387, 371] width 149 height 34
select select "8"
select select "2025"
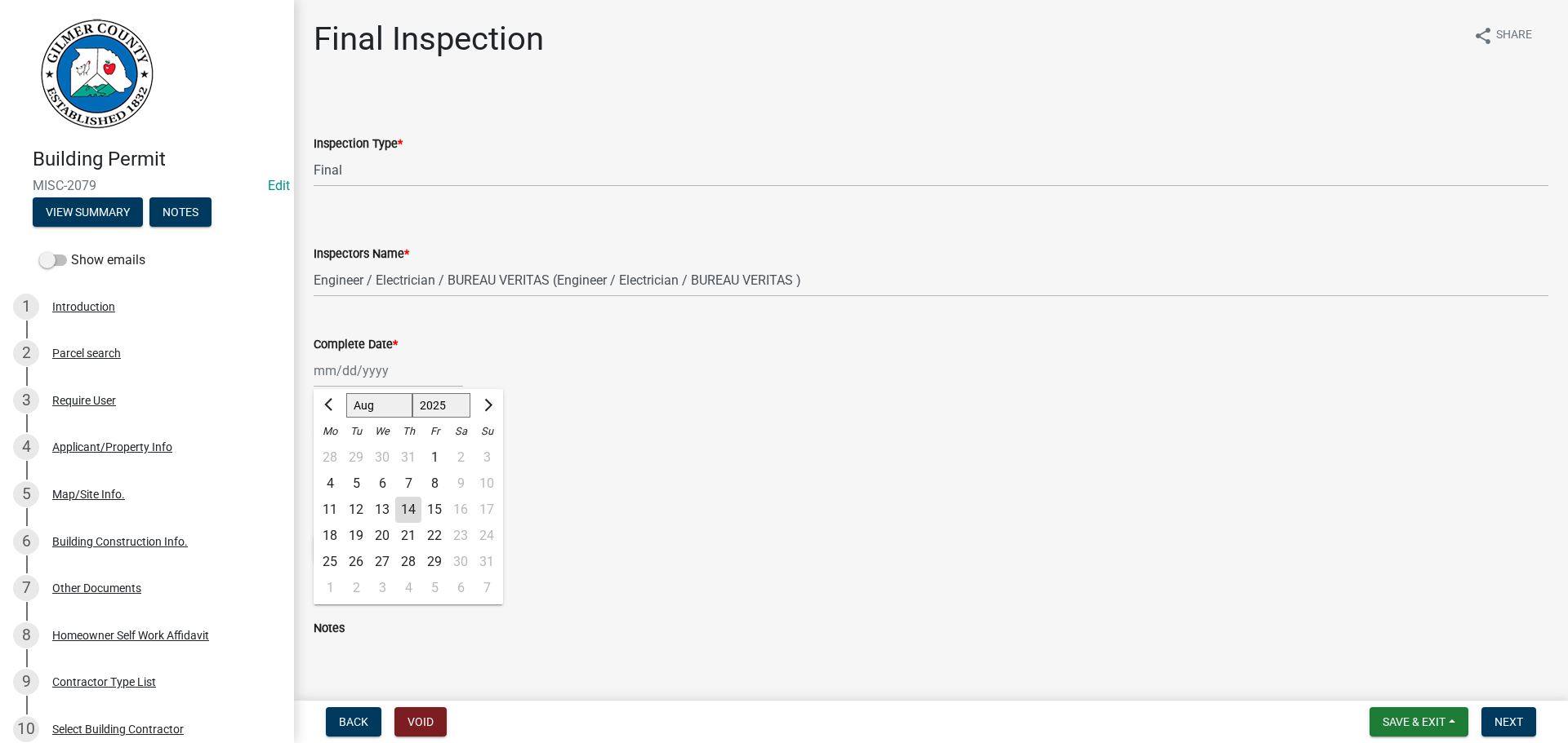
click at [402, 507] on div "14" at bounding box center [408, 509] width 26 height 26
type input "[DATE]"
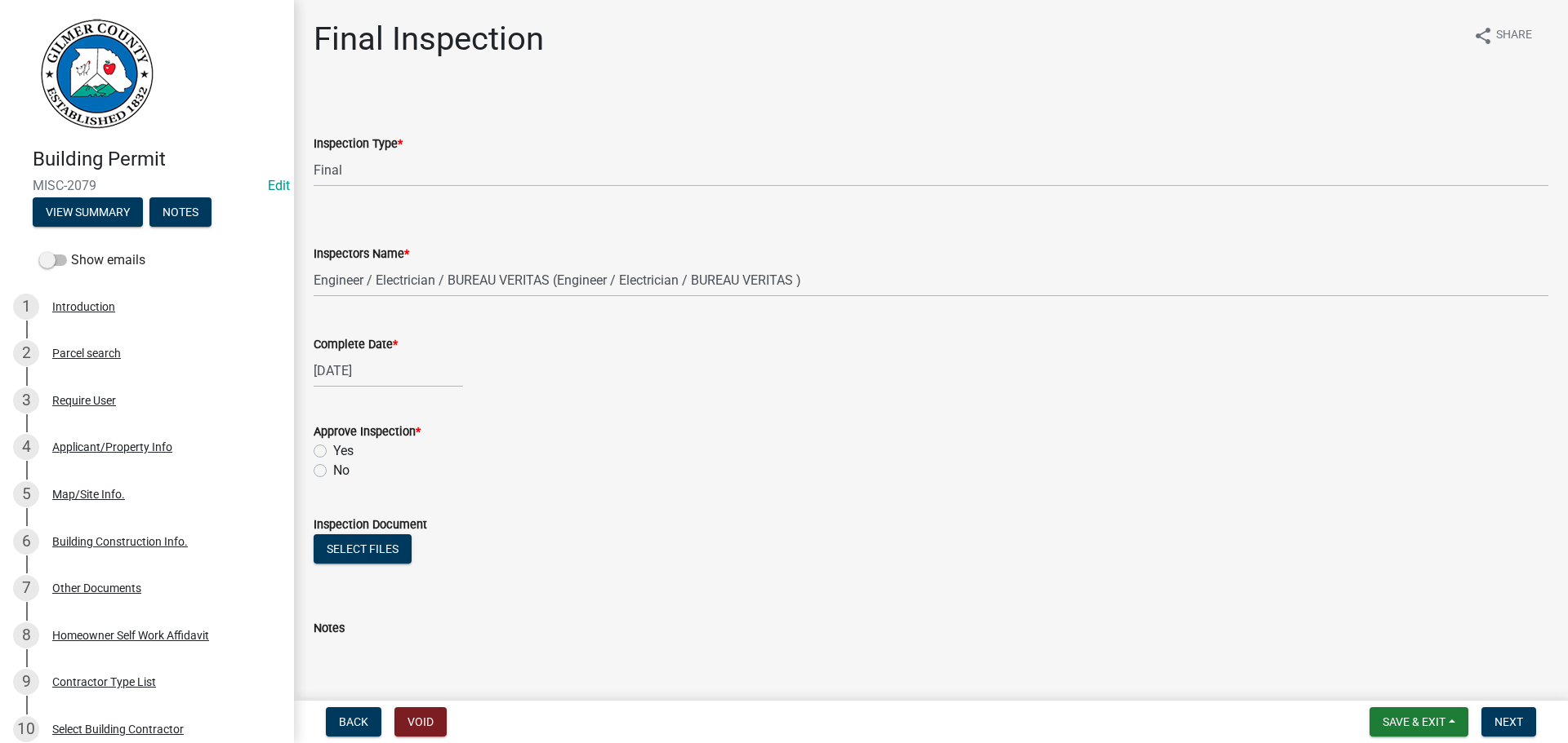
click at [333, 447] on label "Yes" at bounding box center [343, 451] width 21 height 20
click at [333, 447] on input "Yes" at bounding box center [338, 447] width 11 height 11
radio input "true"
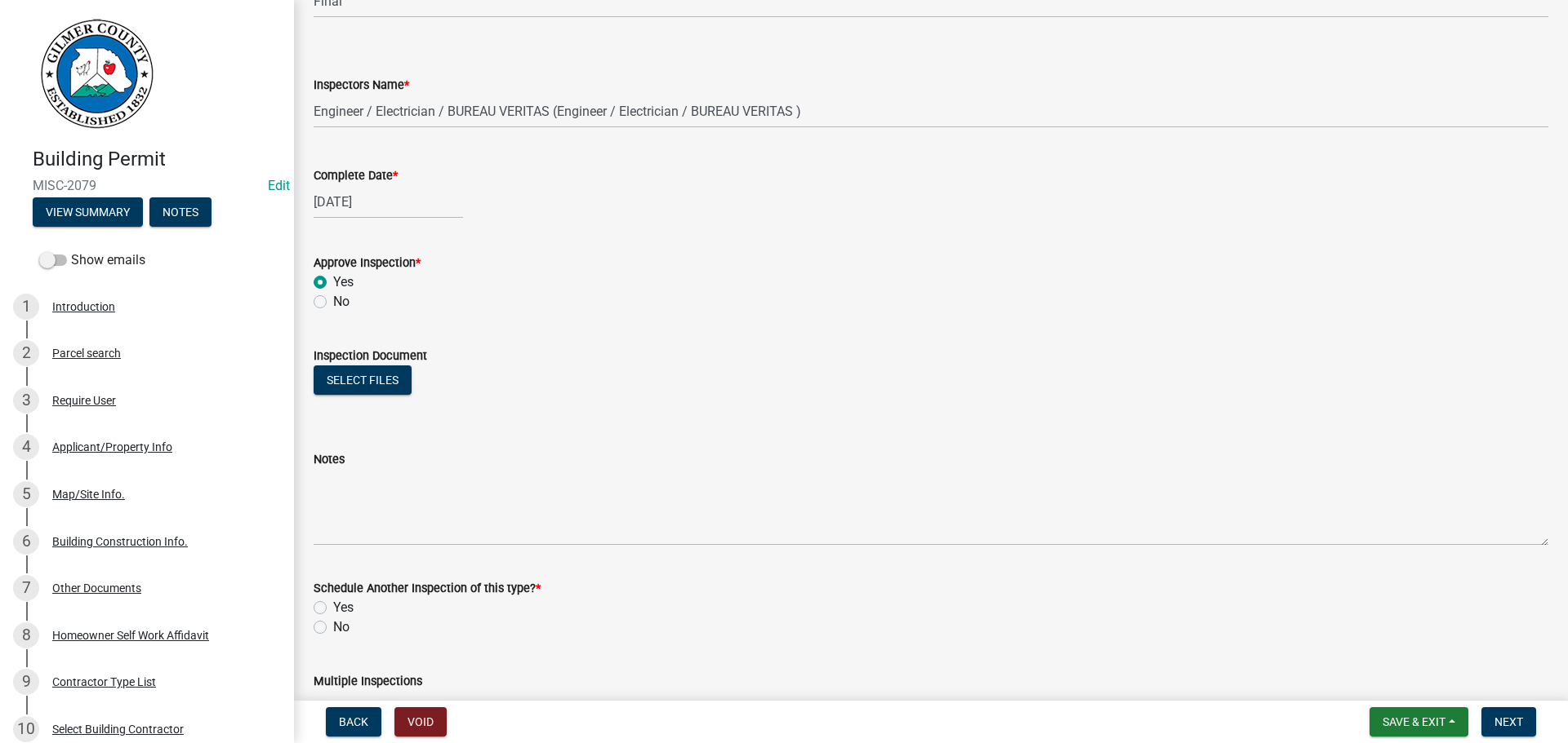
scroll to position [264, 0]
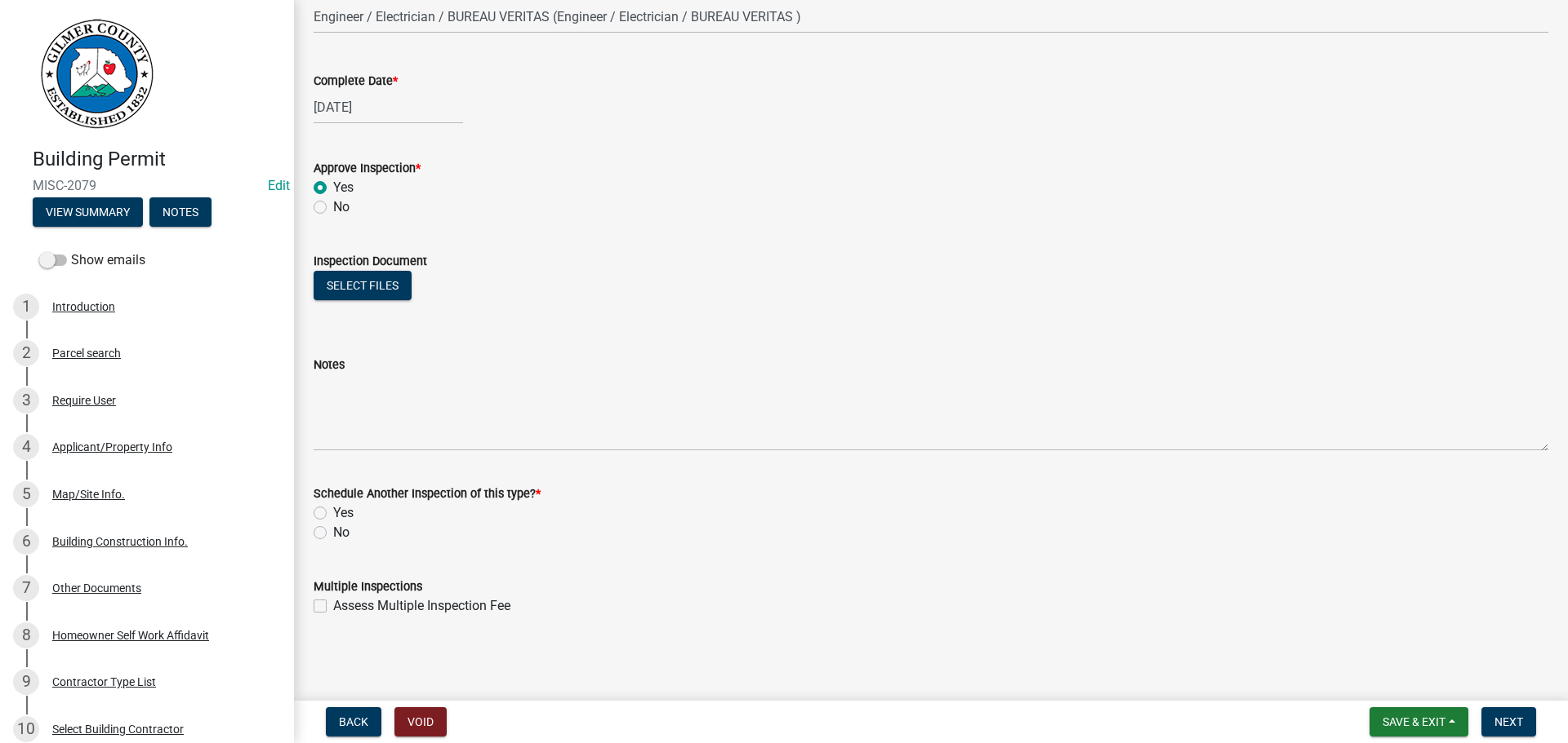
click at [340, 532] on label "No" at bounding box center [341, 532] width 16 height 20
click at [340, 532] on input "No" at bounding box center [338, 528] width 11 height 11
radio input "true"
click at [1512, 720] on span "Next" at bounding box center [1508, 722] width 29 height 13
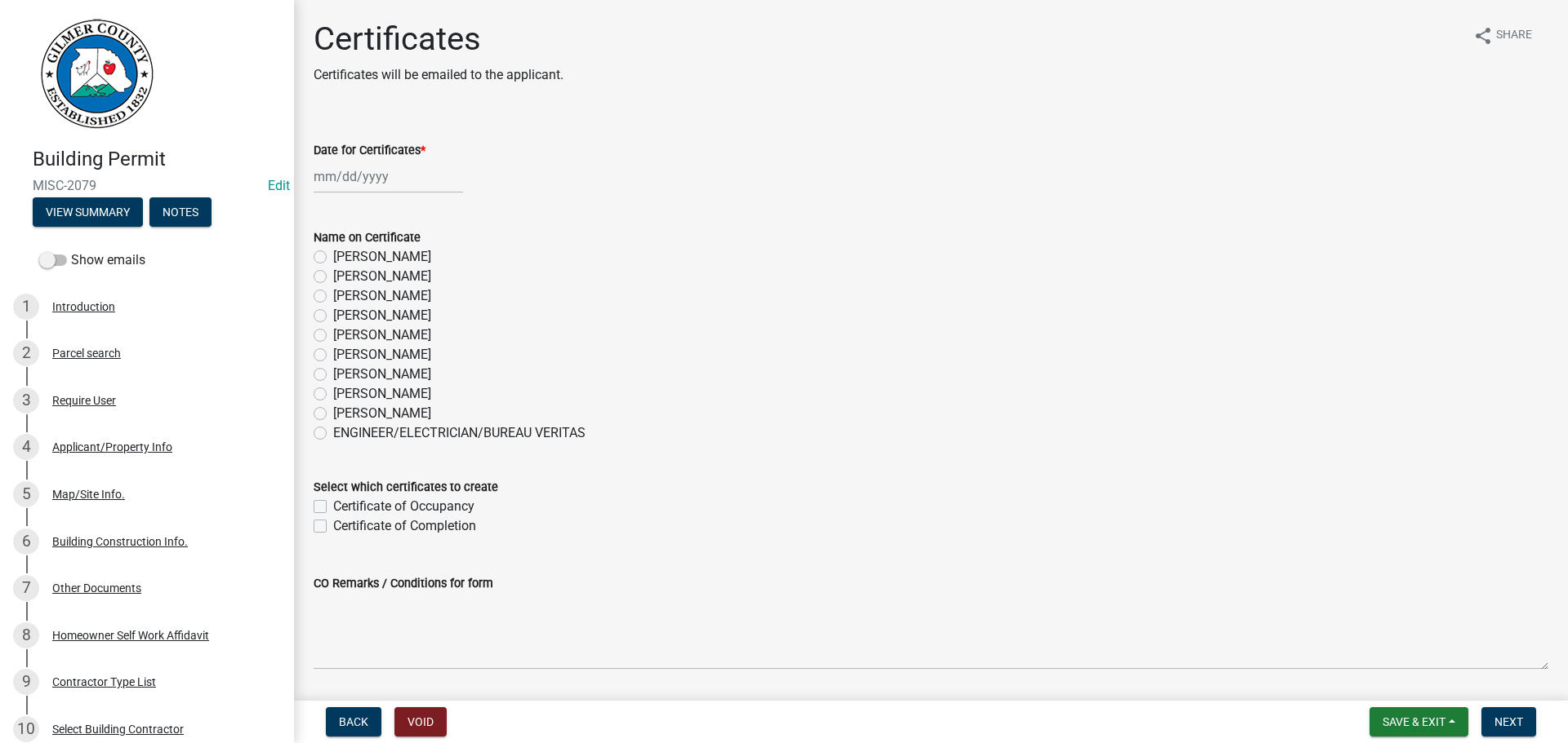
click at [394, 392] on label "[PERSON_NAME]" at bounding box center [382, 394] width 98 height 20
click at [344, 392] on input "[PERSON_NAME]" at bounding box center [338, 390] width 11 height 11
radio input "true"
click at [359, 174] on div at bounding box center [387, 177] width 149 height 34
select select "8"
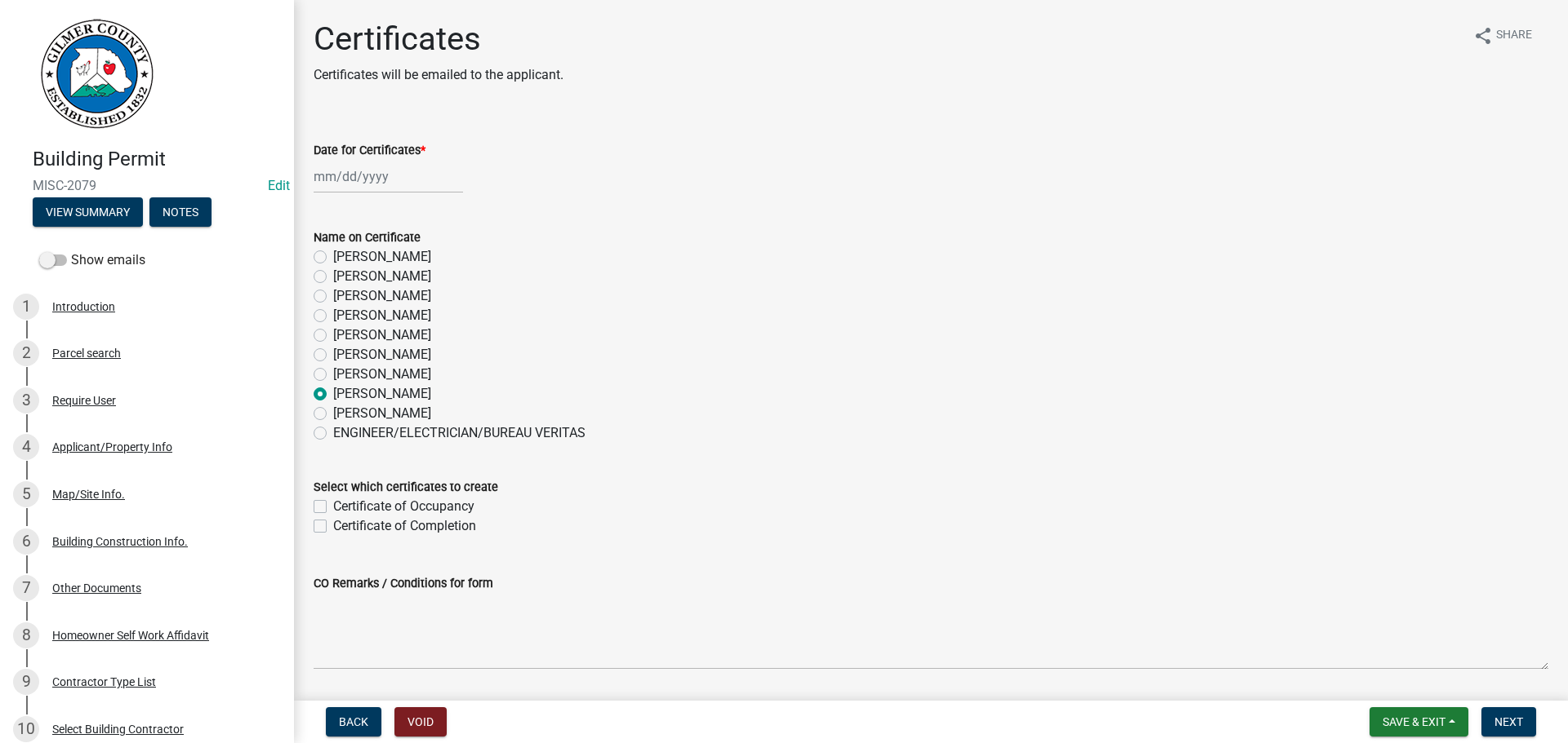
select select "2025"
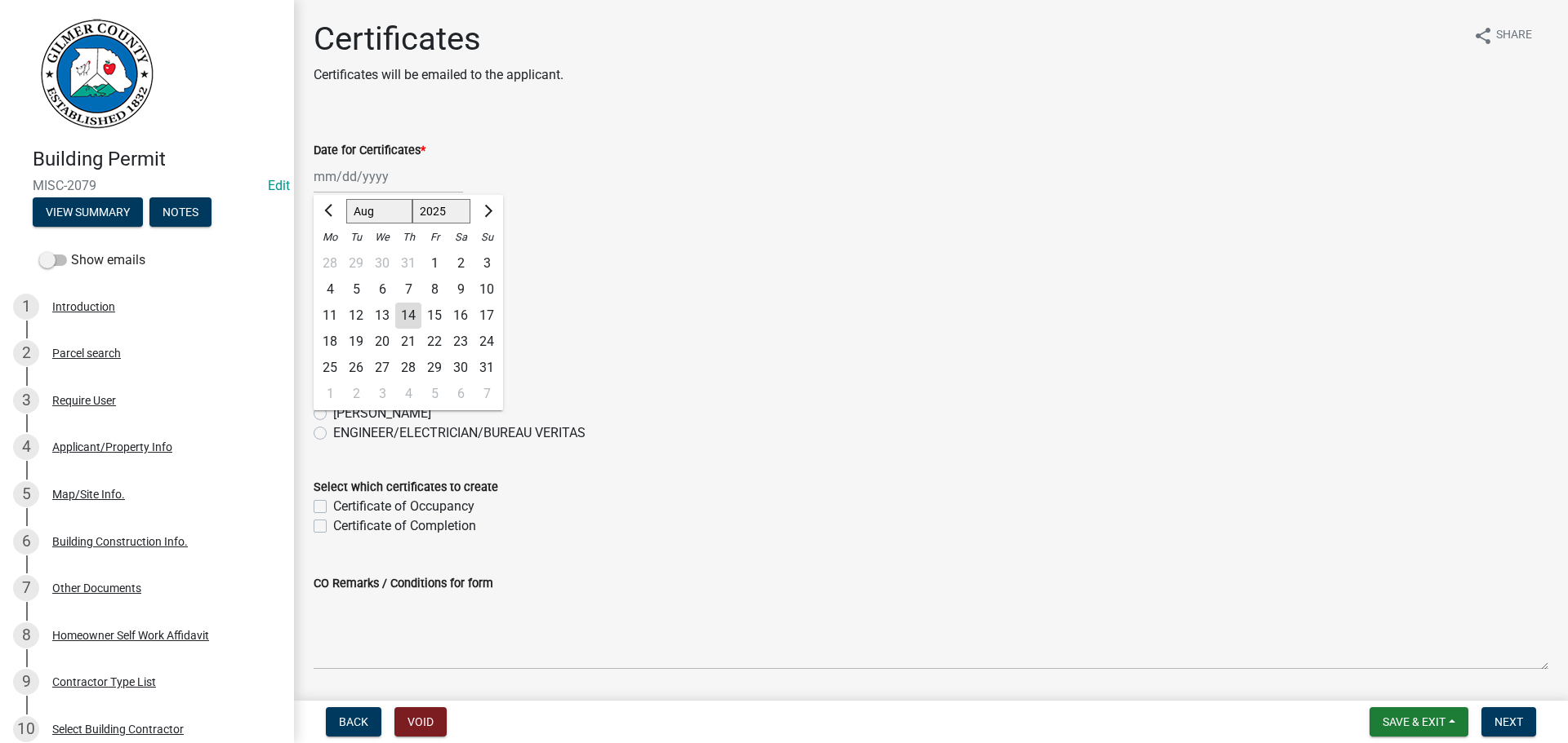
click at [403, 318] on div "14" at bounding box center [408, 315] width 26 height 26
type input "[DATE]"
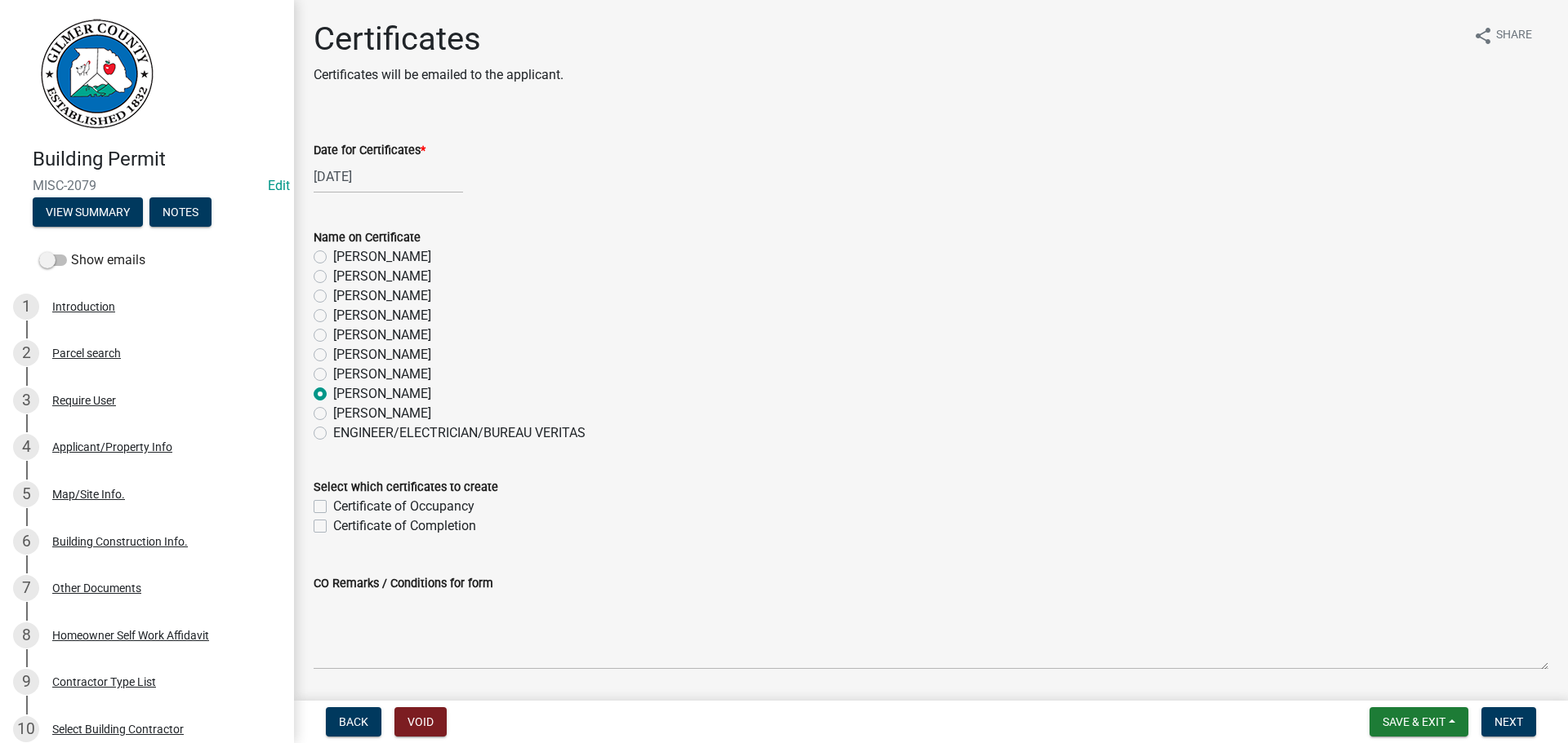
click at [452, 528] on label "Certificate of Completion" at bounding box center [404, 526] width 143 height 20
click at [344, 527] on input "Certificate of Completion" at bounding box center [338, 522] width 11 height 11
checkbox input "true"
checkbox input "false"
checkbox input "true"
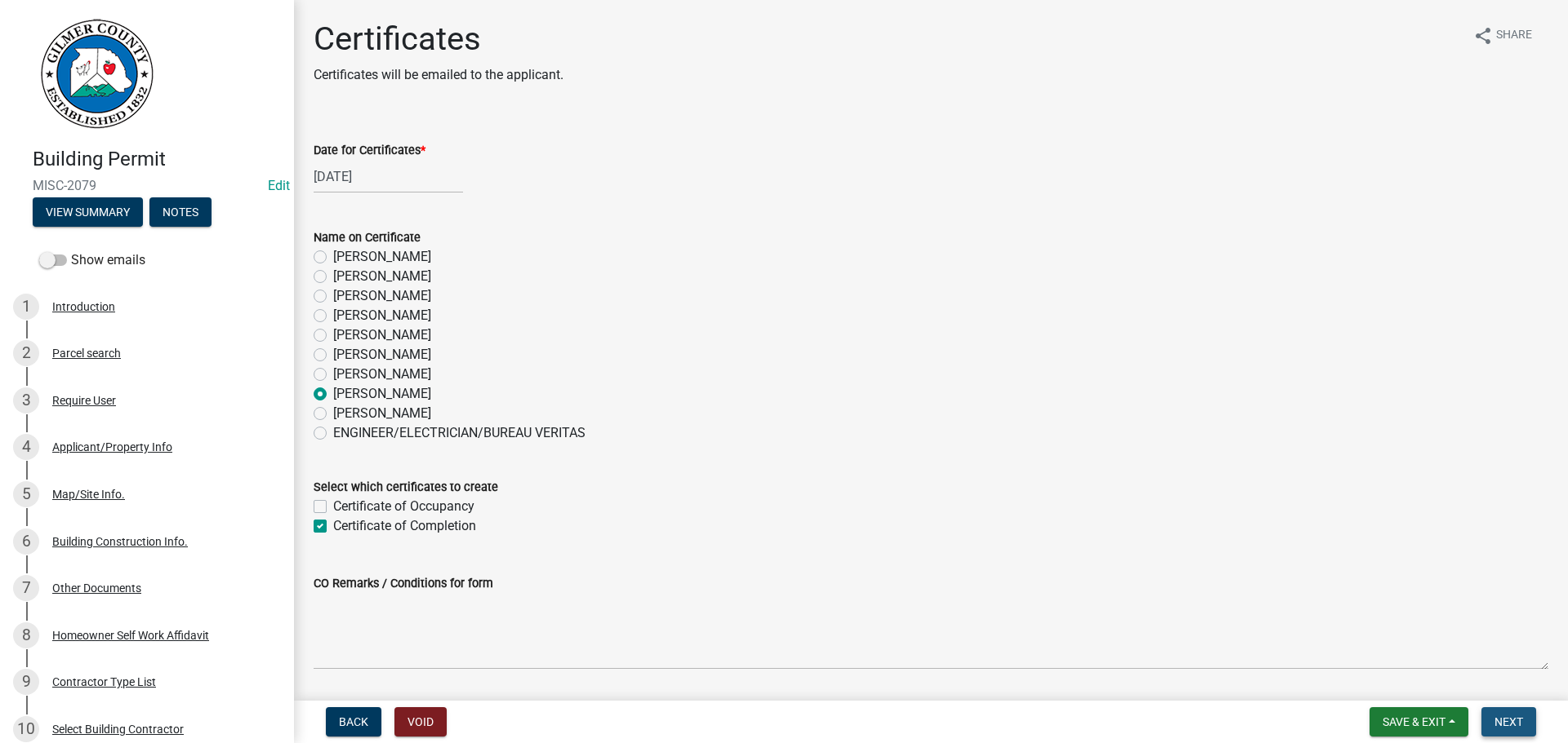
click at [1504, 726] on span "Next" at bounding box center [1508, 722] width 29 height 13
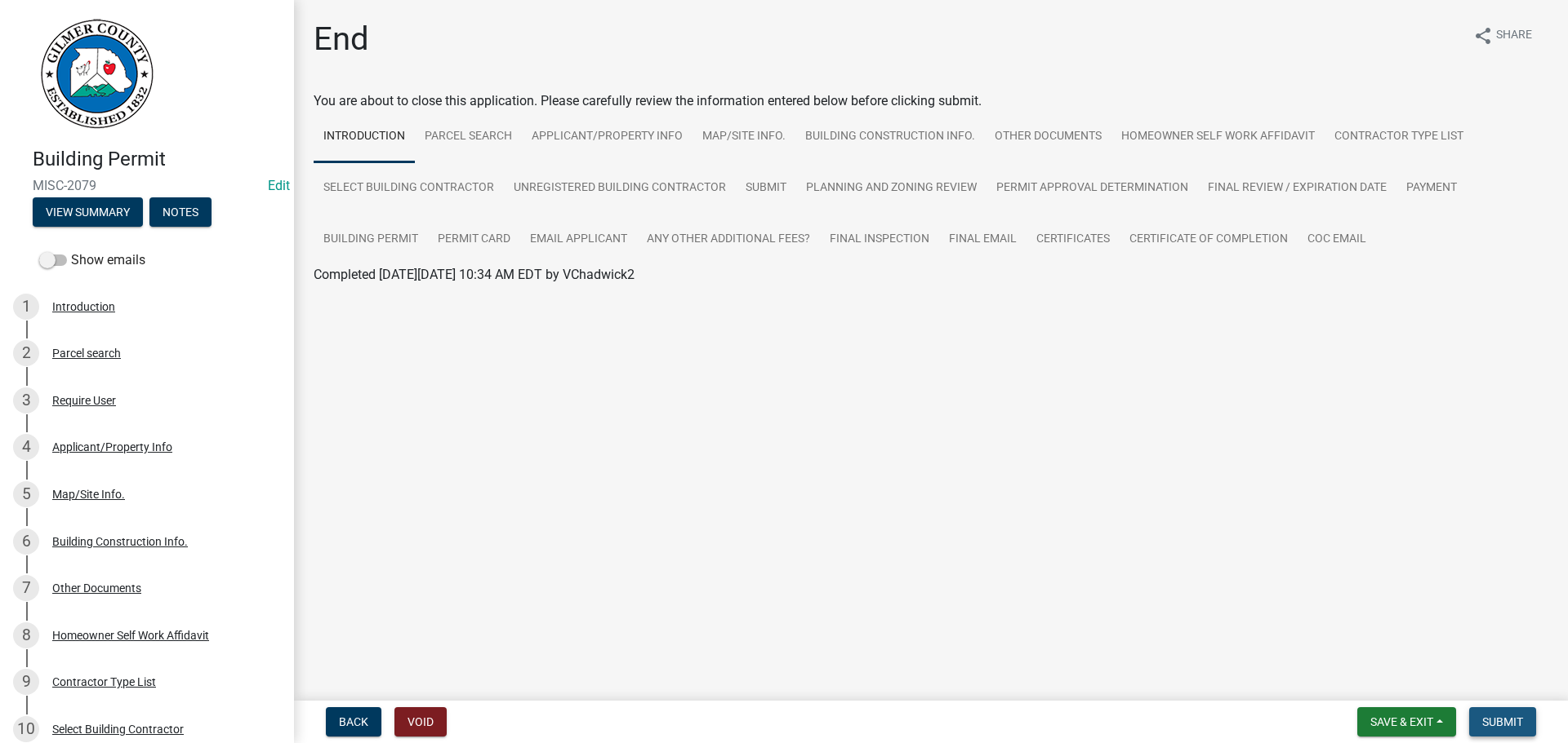
click at [1511, 714] on button "Submit" at bounding box center [1502, 722] width 67 height 29
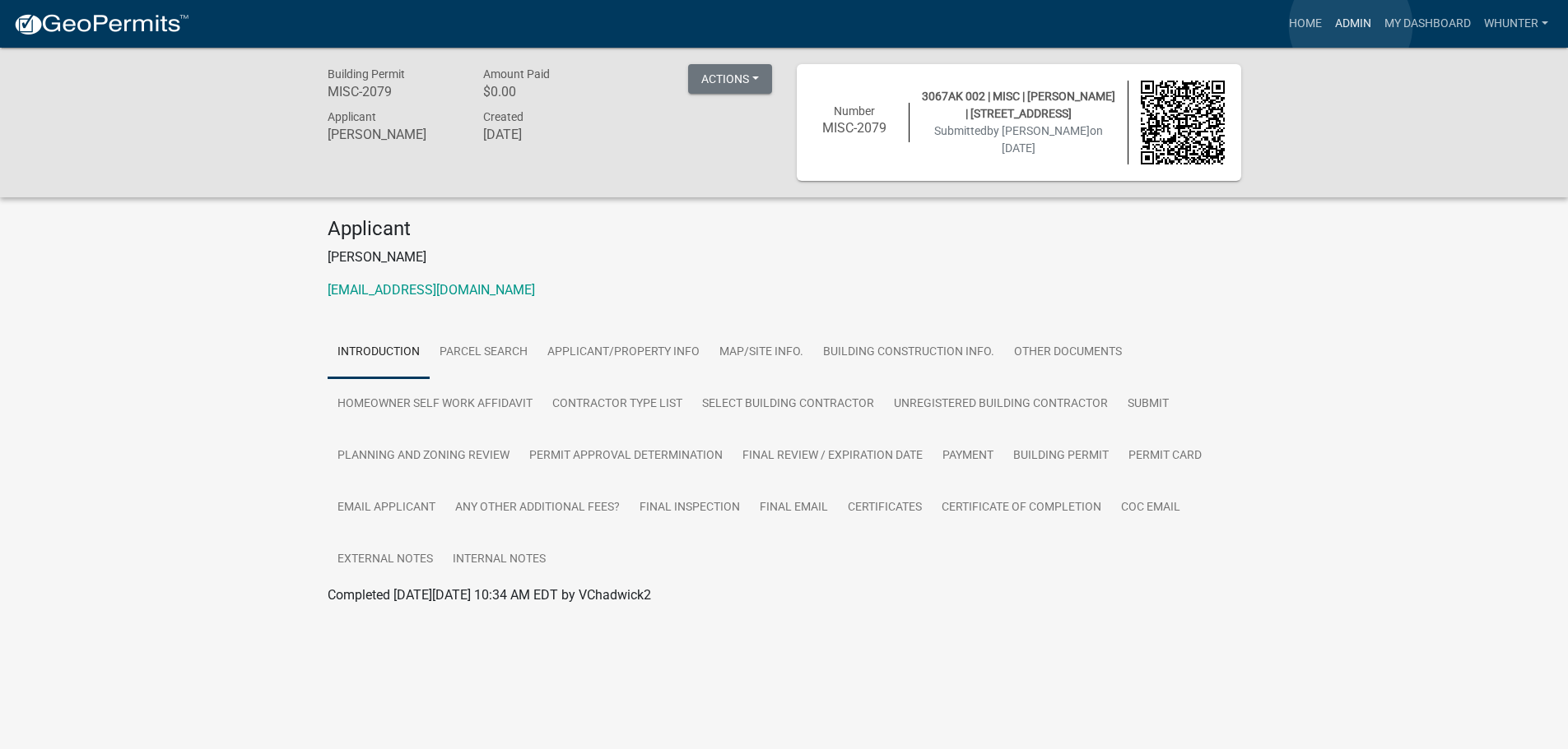
click at [1350, 25] on link "Admin" at bounding box center [1353, 23] width 49 height 31
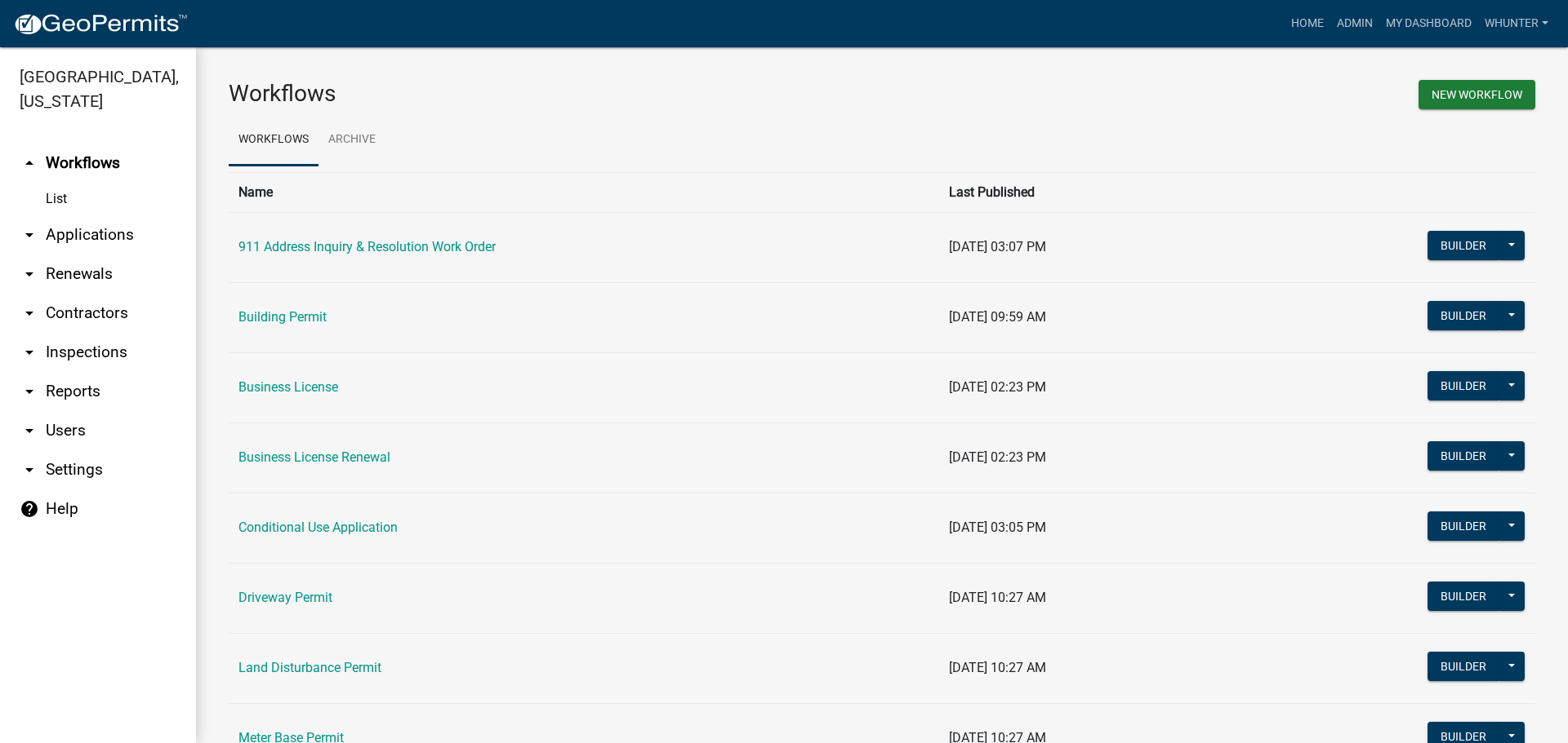
click at [99, 221] on link "arrow_drop_down Applications" at bounding box center [98, 235] width 196 height 39
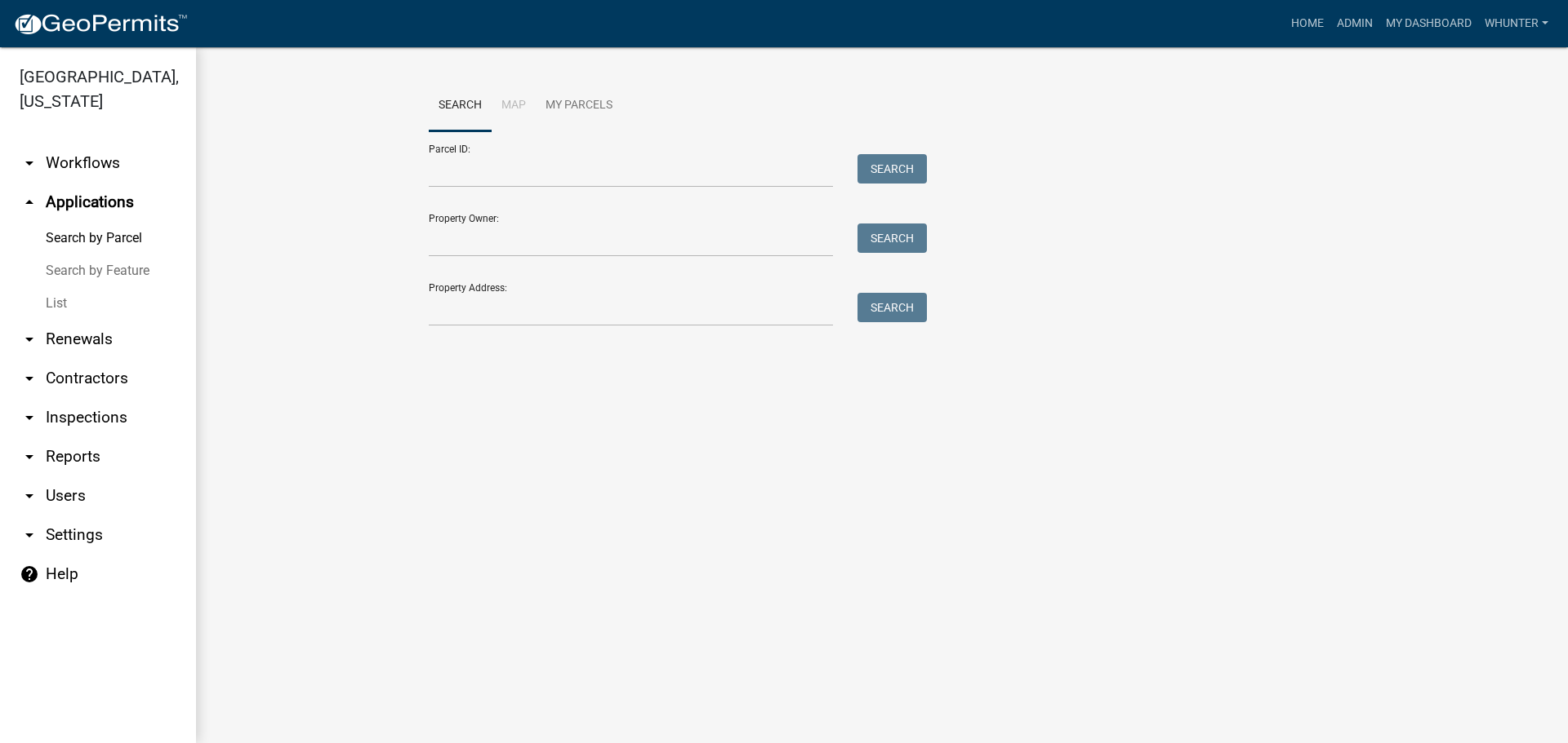
drag, startPoint x: 87, startPoint y: 301, endPoint x: 212, endPoint y: 301, distance: 125.0
click at [88, 302] on link "List" at bounding box center [98, 303] width 196 height 33
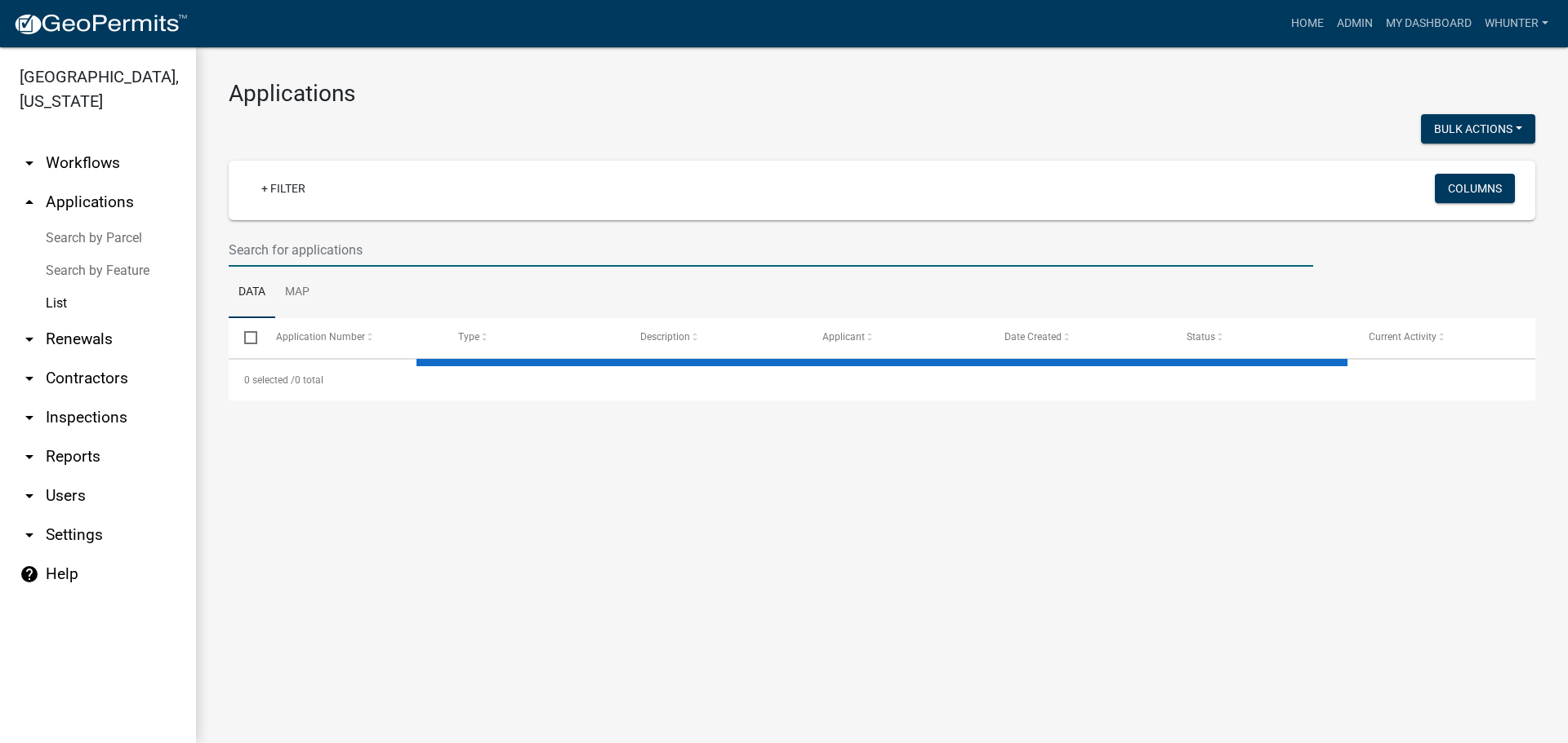
click at [330, 254] on input "text" at bounding box center [770, 251] width 1084 height 34
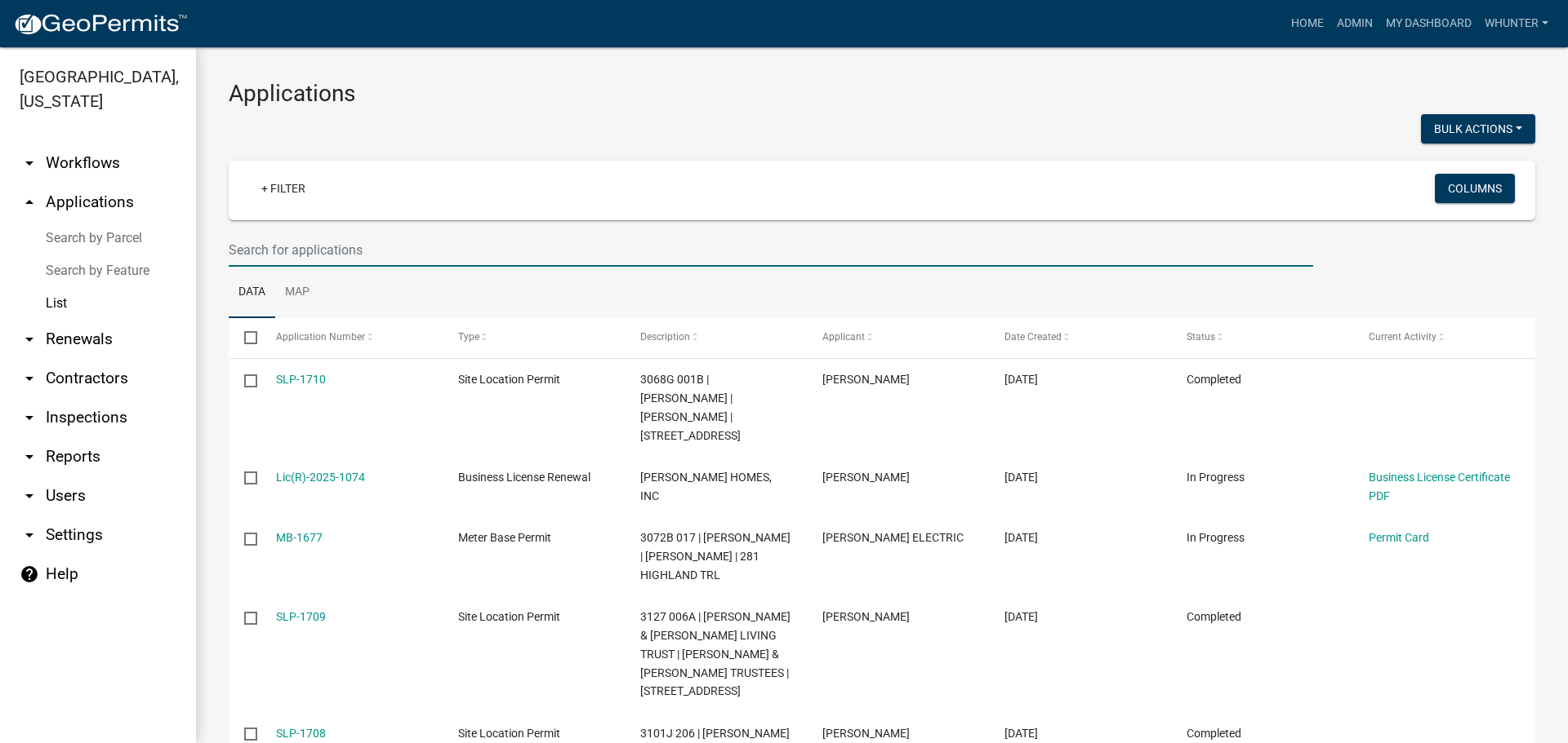
type input "9"
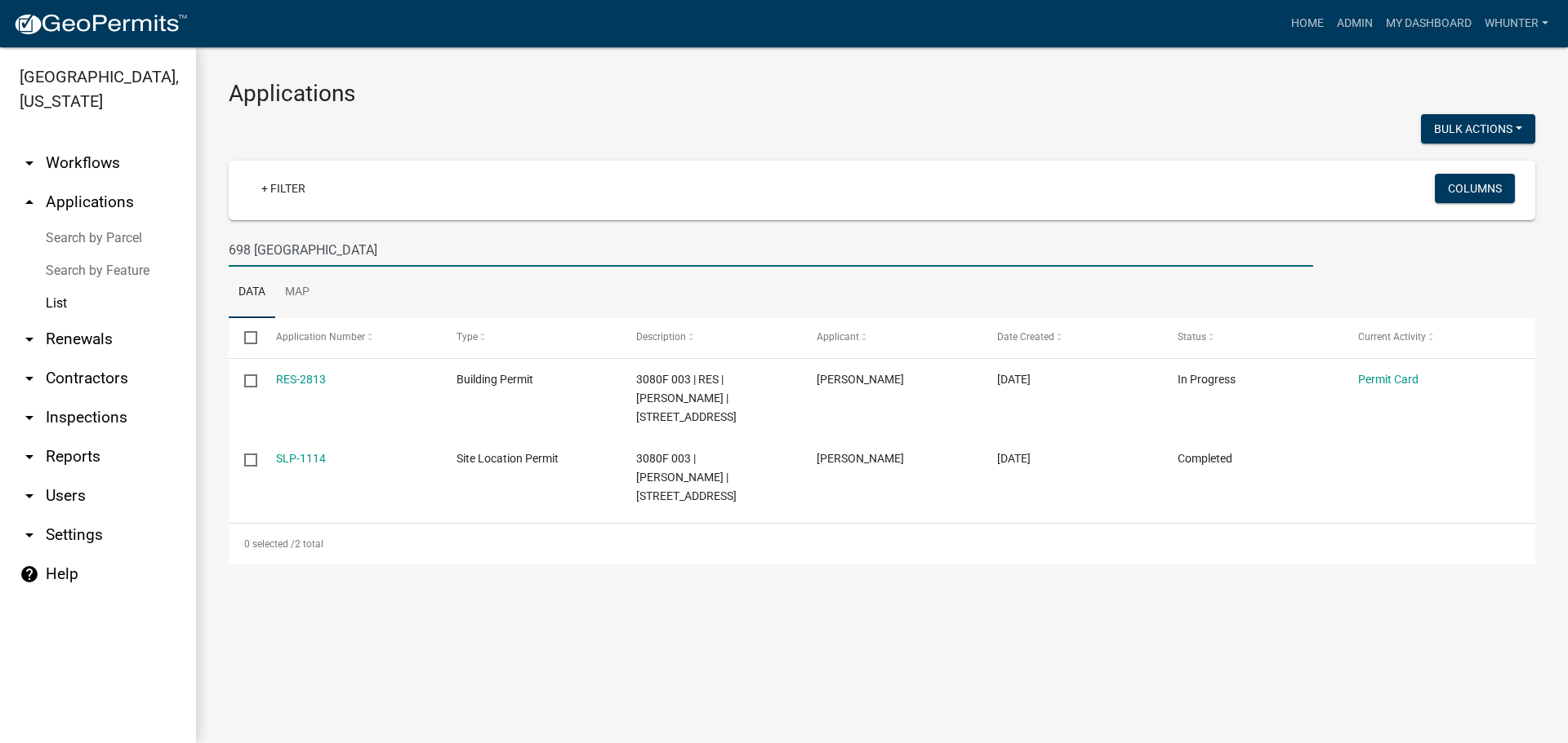
drag, startPoint x: 364, startPoint y: 265, endPoint x: 379, endPoint y: 255, distance: 18.0
click at [362, 263] on input "698 OAK RIDGE" at bounding box center [770, 251] width 1084 height 34
drag, startPoint x: 206, startPoint y: 244, endPoint x: 117, endPoint y: 248, distance: 89.1
click at [117, 248] on div "Gilmer County, Georgia arrow_drop_down Workflows List arrow_drop_up Application…" at bounding box center [784, 395] width 1568 height 696
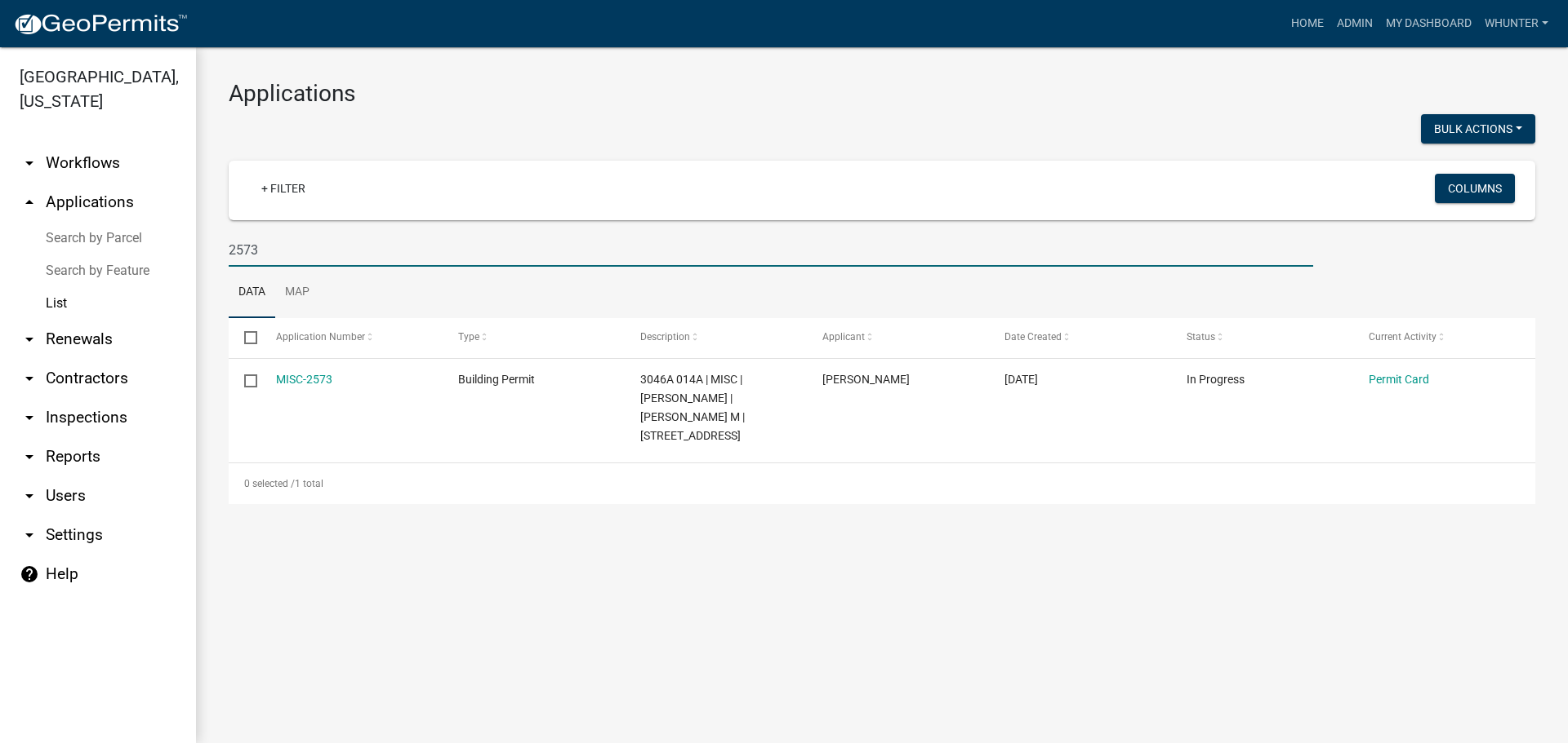
type input "2573"
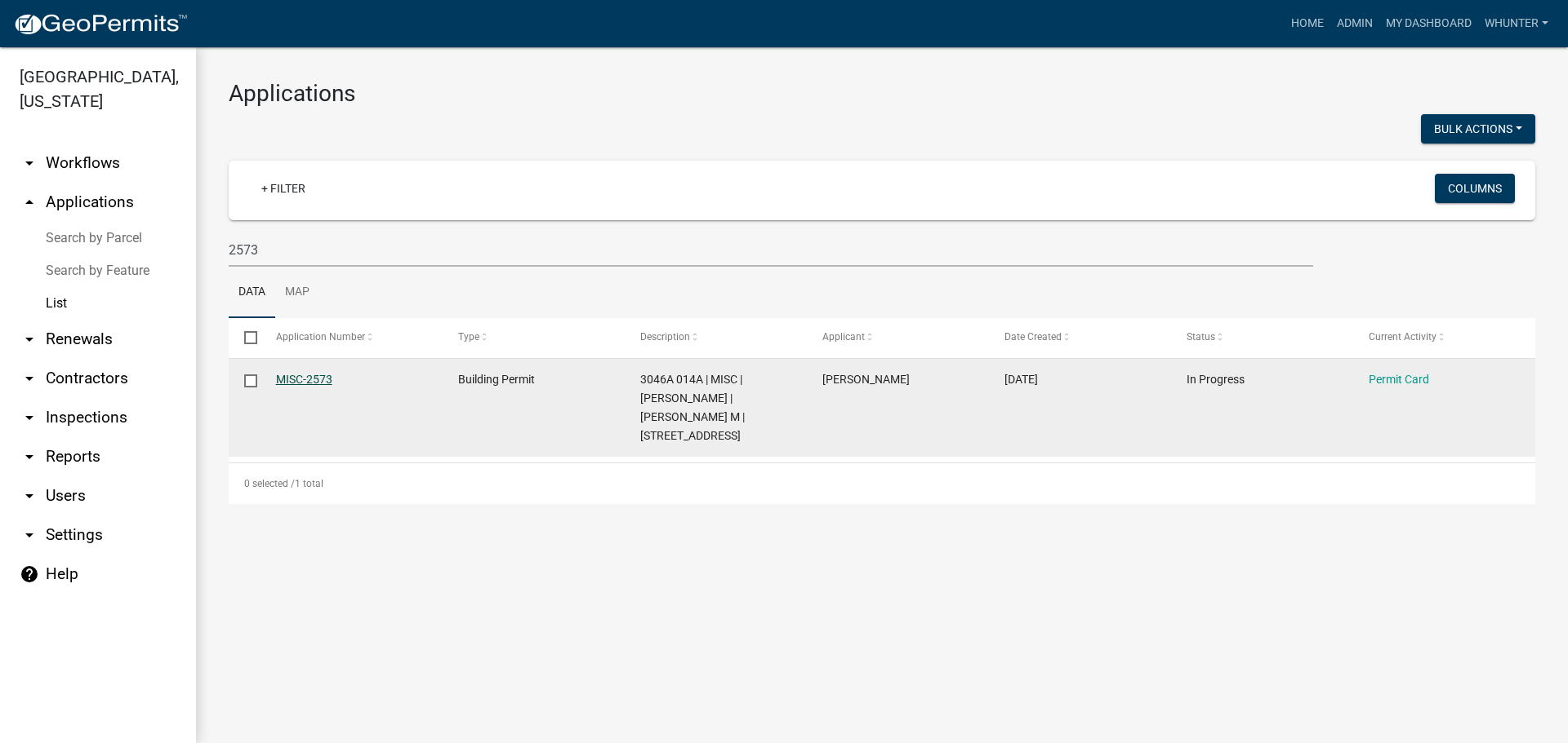
click at [303, 378] on link "MISC-2573" at bounding box center [303, 379] width 56 height 13
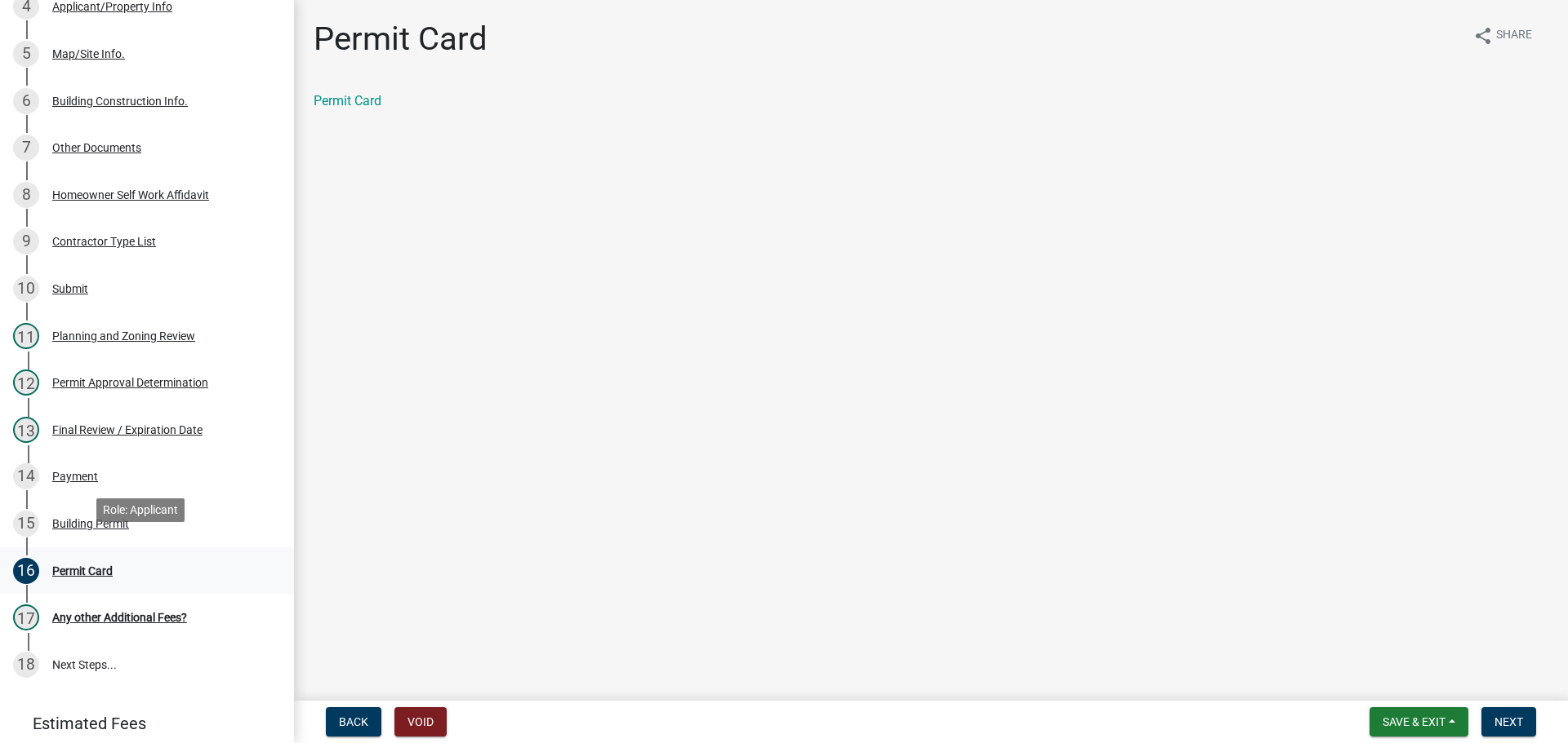
scroll to position [467, 0]
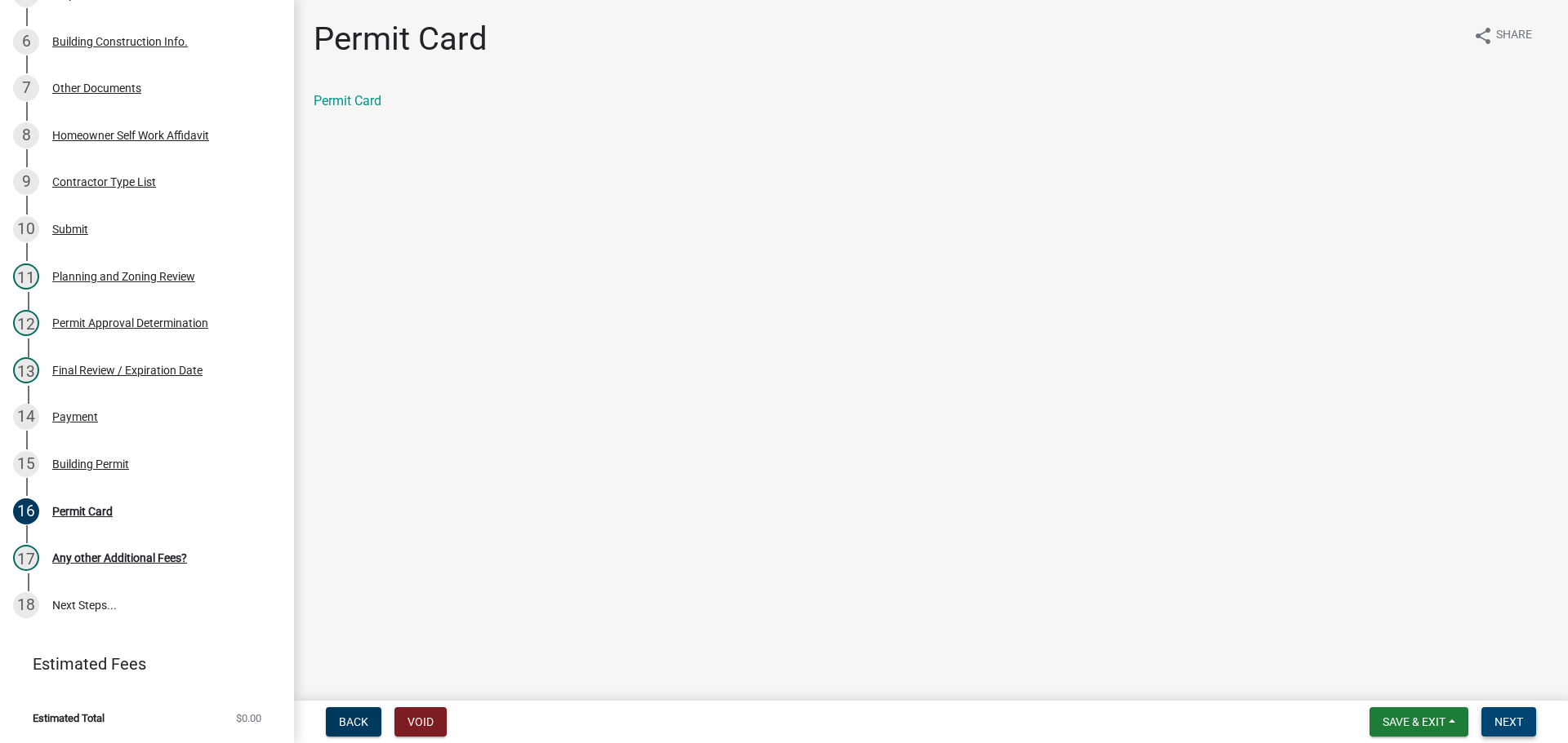
click at [1510, 724] on span "Next" at bounding box center [1508, 722] width 29 height 13
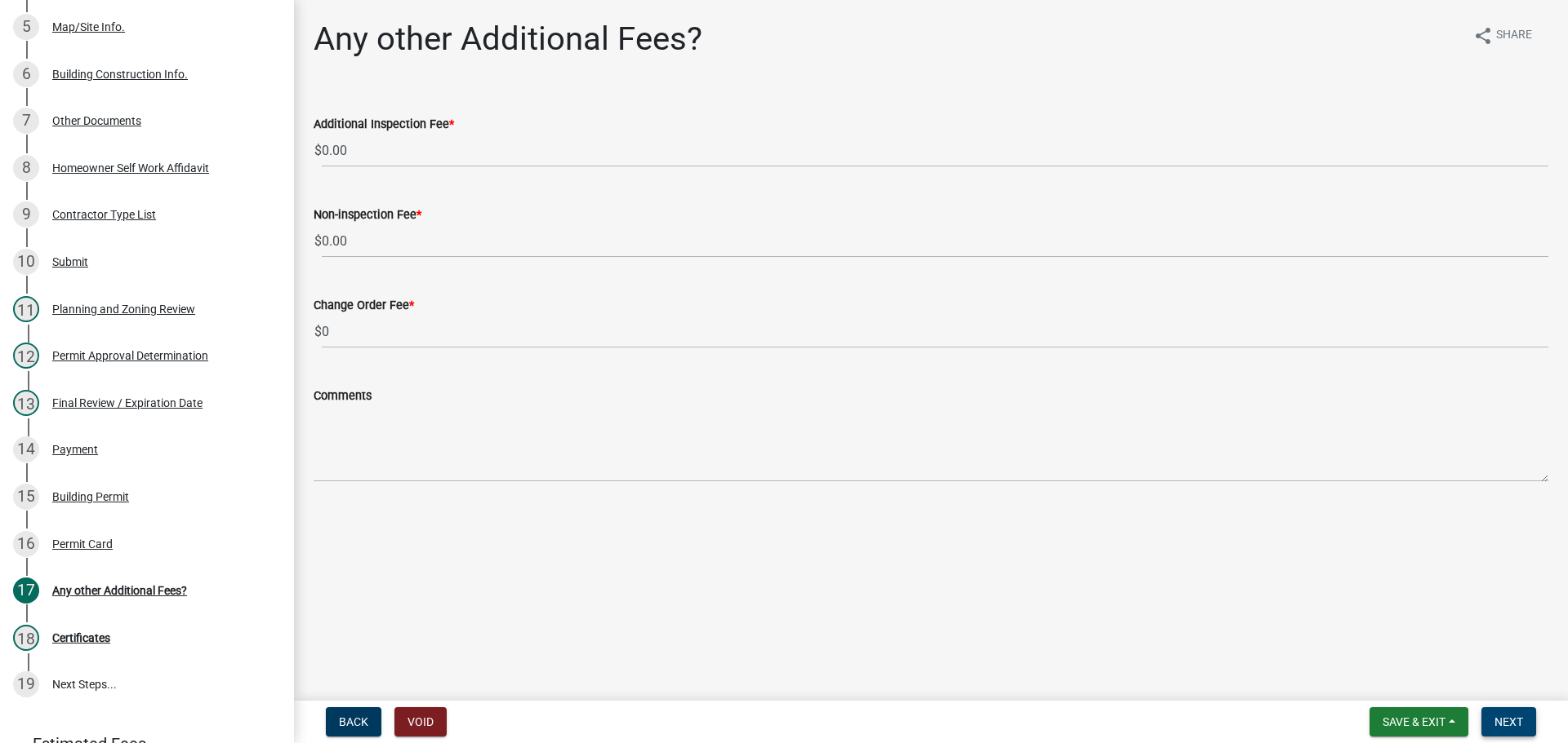
scroll to position [547, 0]
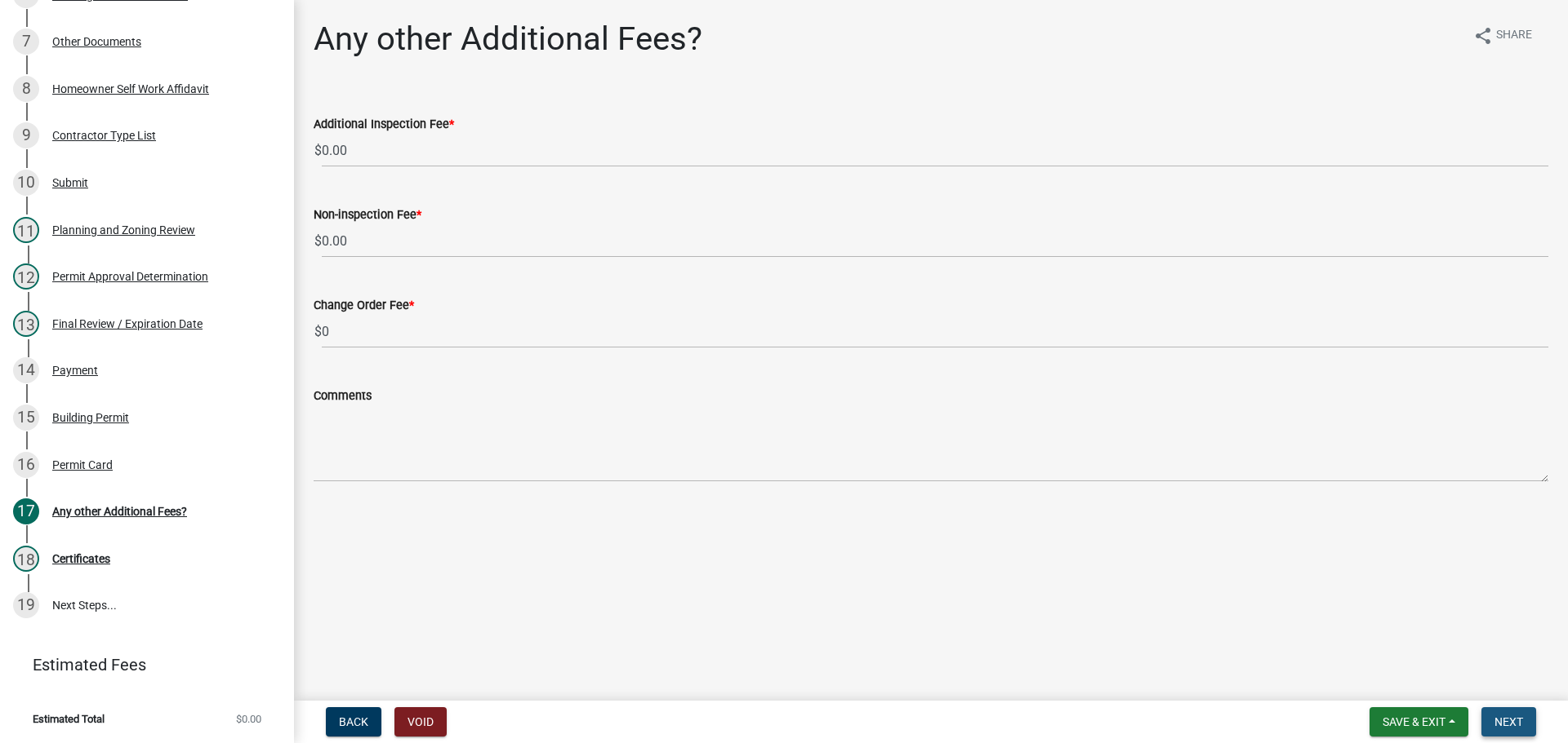
click at [1524, 734] on button "Next" at bounding box center [1508, 722] width 54 height 29
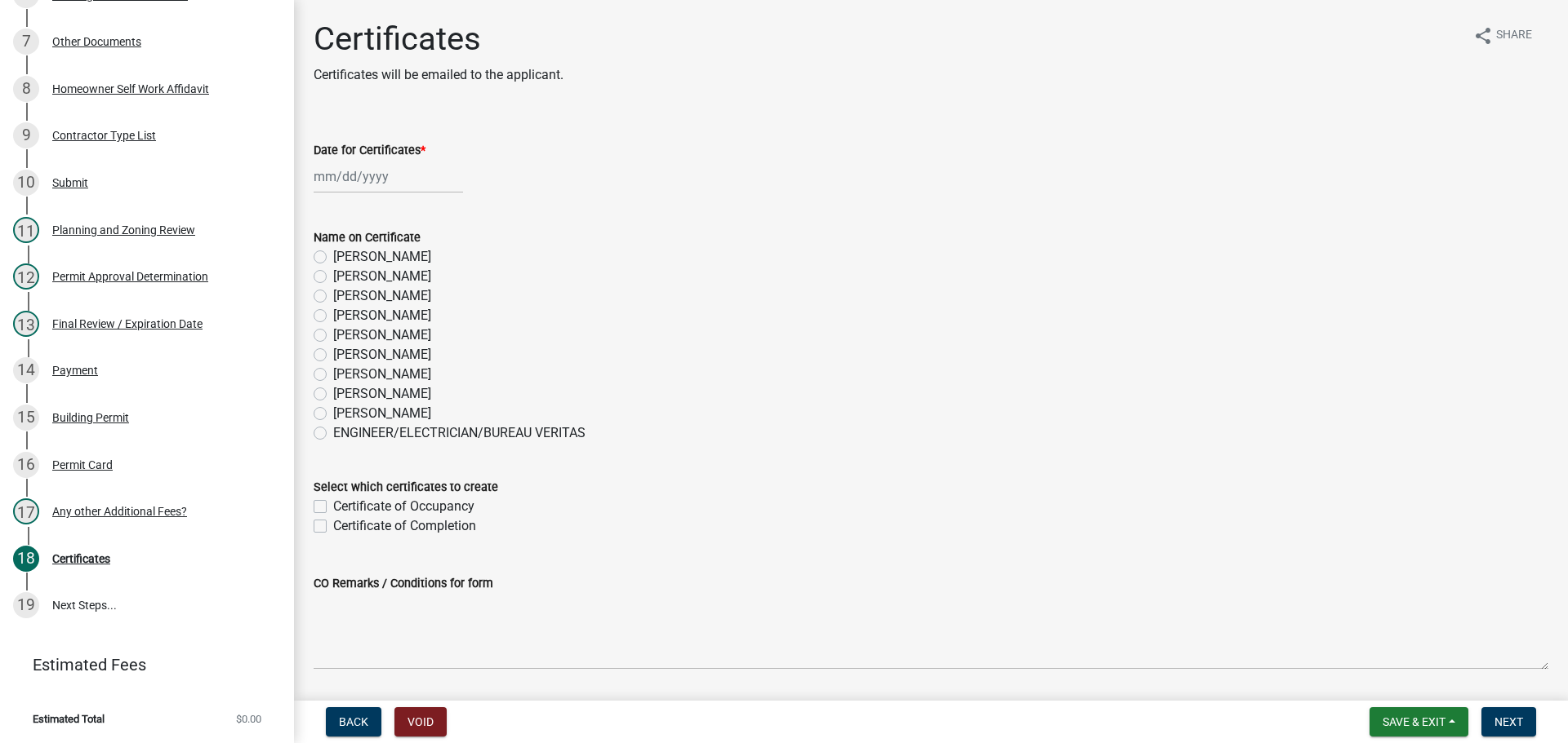
click at [398, 396] on label "[PERSON_NAME]" at bounding box center [382, 394] width 98 height 20
click at [344, 395] on input "[PERSON_NAME]" at bounding box center [338, 390] width 11 height 11
radio input "true"
click at [369, 187] on div at bounding box center [387, 177] width 149 height 34
select select "8"
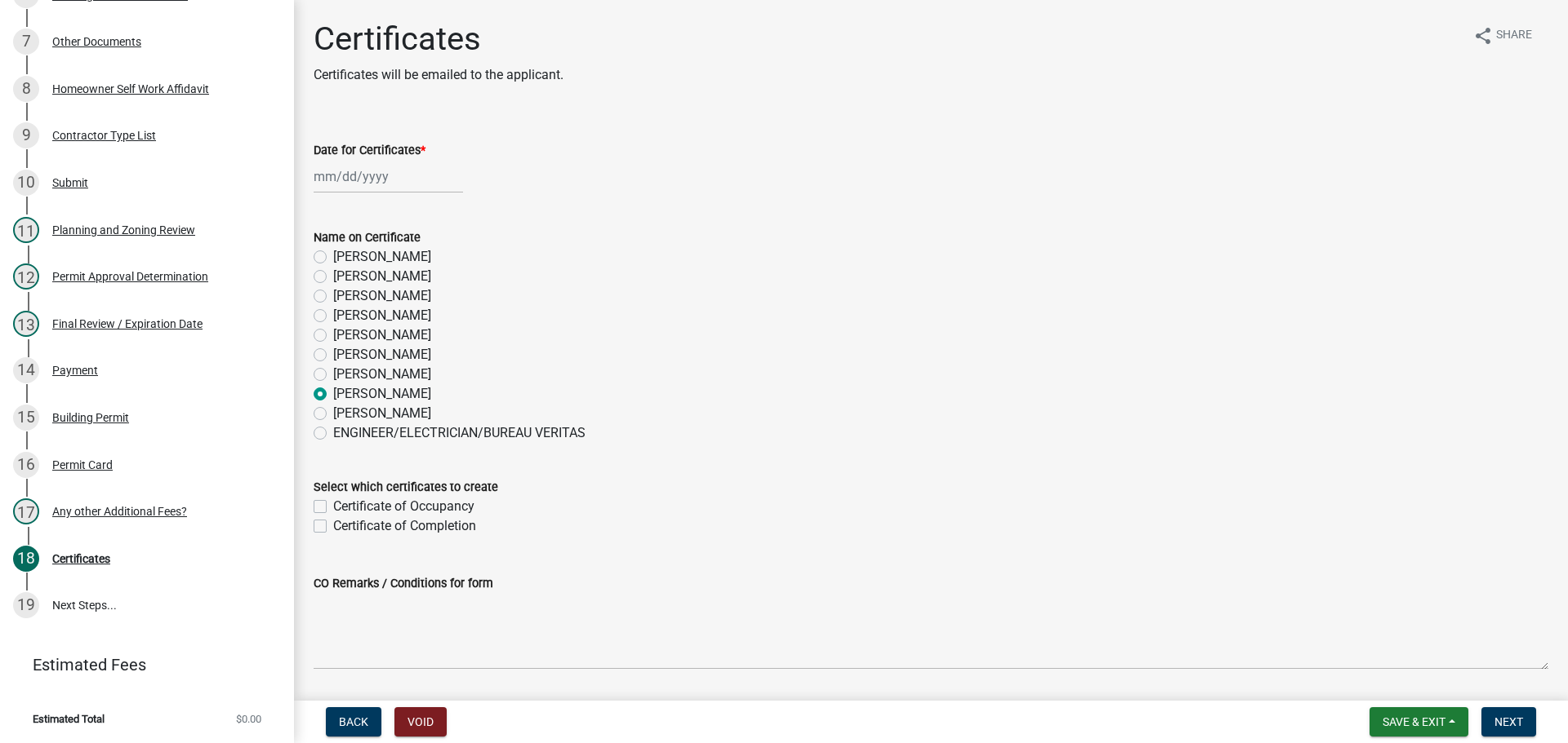
select select "2025"
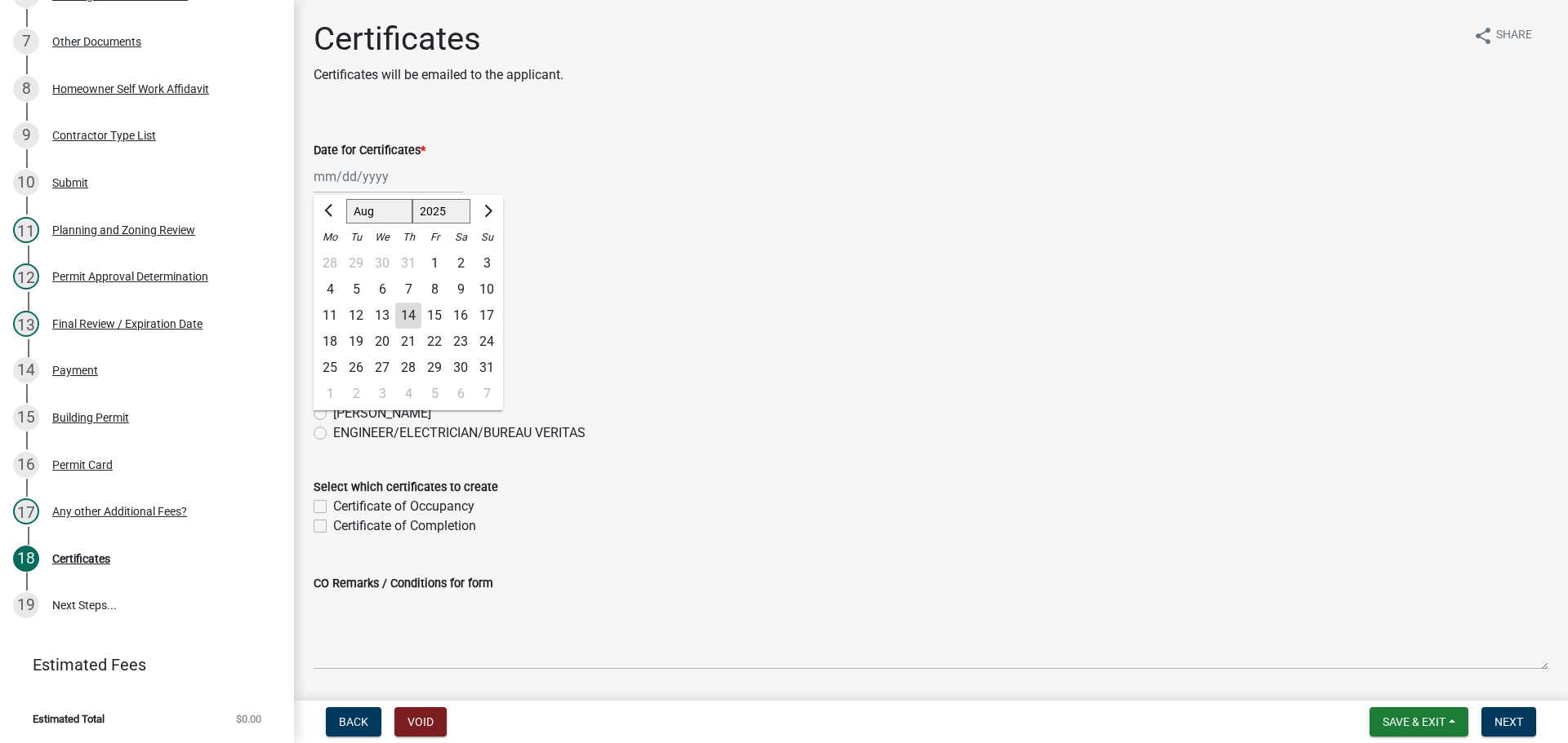
click at [418, 318] on div "14" at bounding box center [408, 315] width 26 height 26
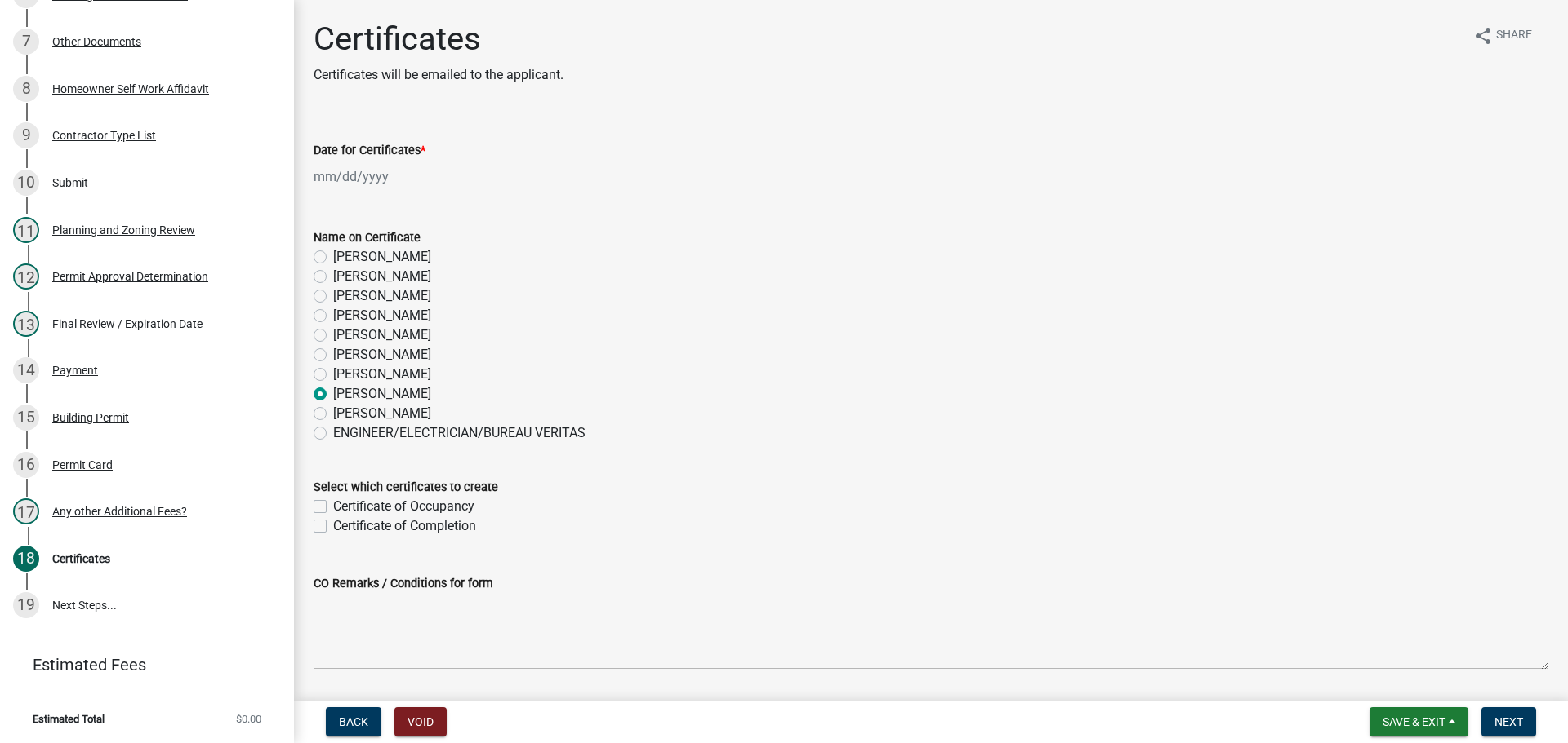
type input "[DATE]"
click at [436, 524] on label "Certificate of Completion" at bounding box center [404, 526] width 143 height 20
click at [344, 524] on input "Certificate of Completion" at bounding box center [338, 522] width 11 height 11
checkbox input "true"
checkbox input "false"
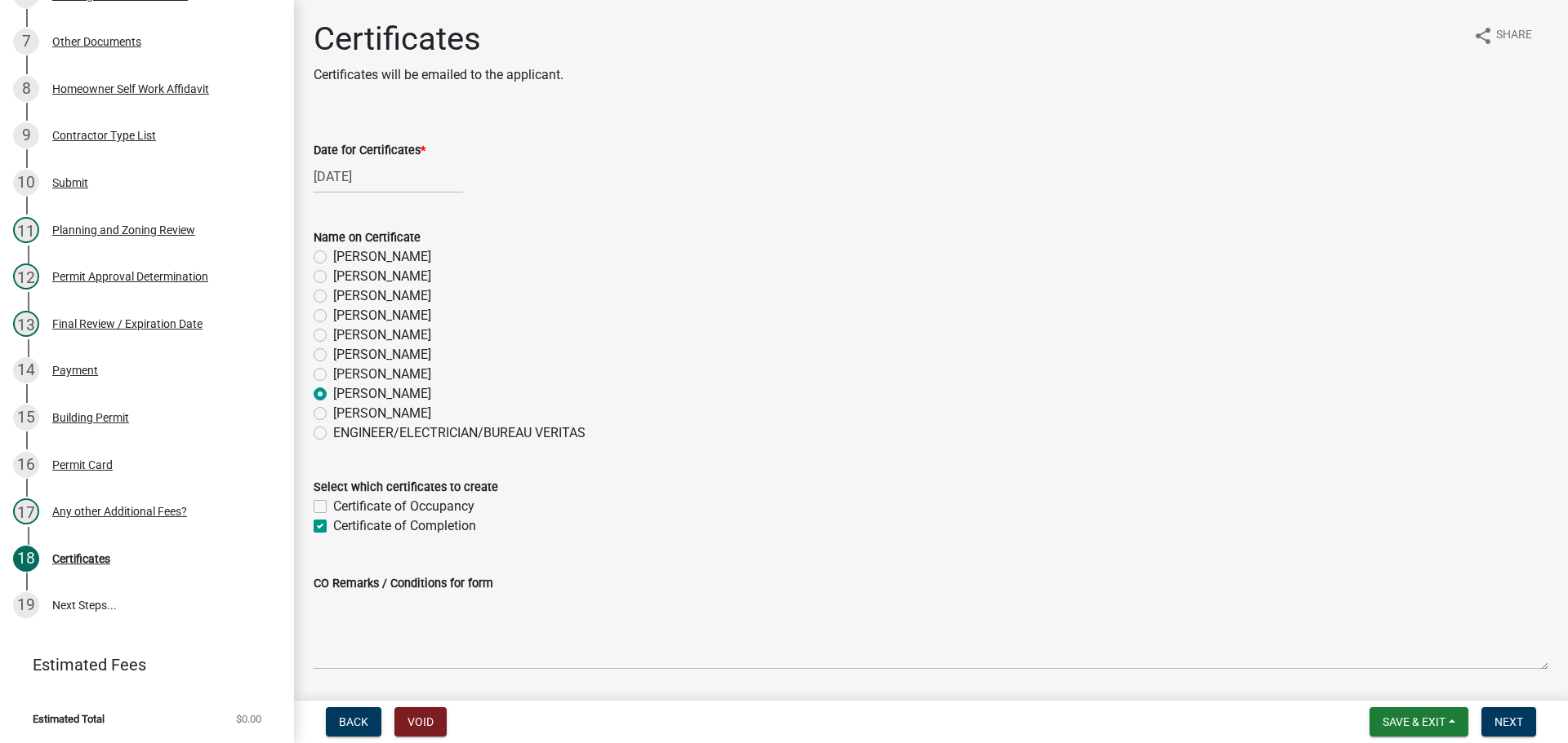
checkbox input "true"
click at [1500, 721] on span "Next" at bounding box center [1508, 722] width 29 height 13
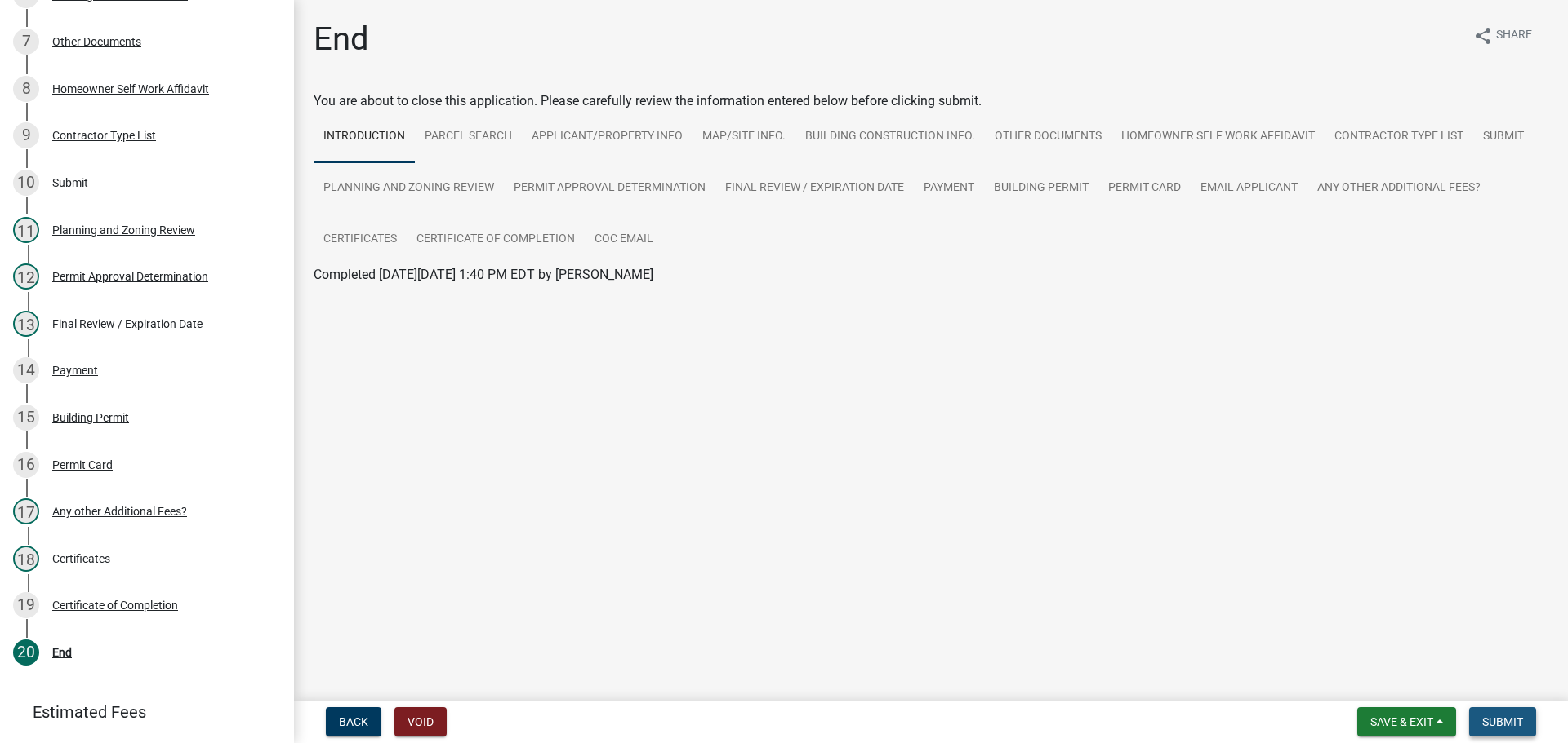
click at [1496, 731] on button "Submit" at bounding box center [1502, 722] width 67 height 29
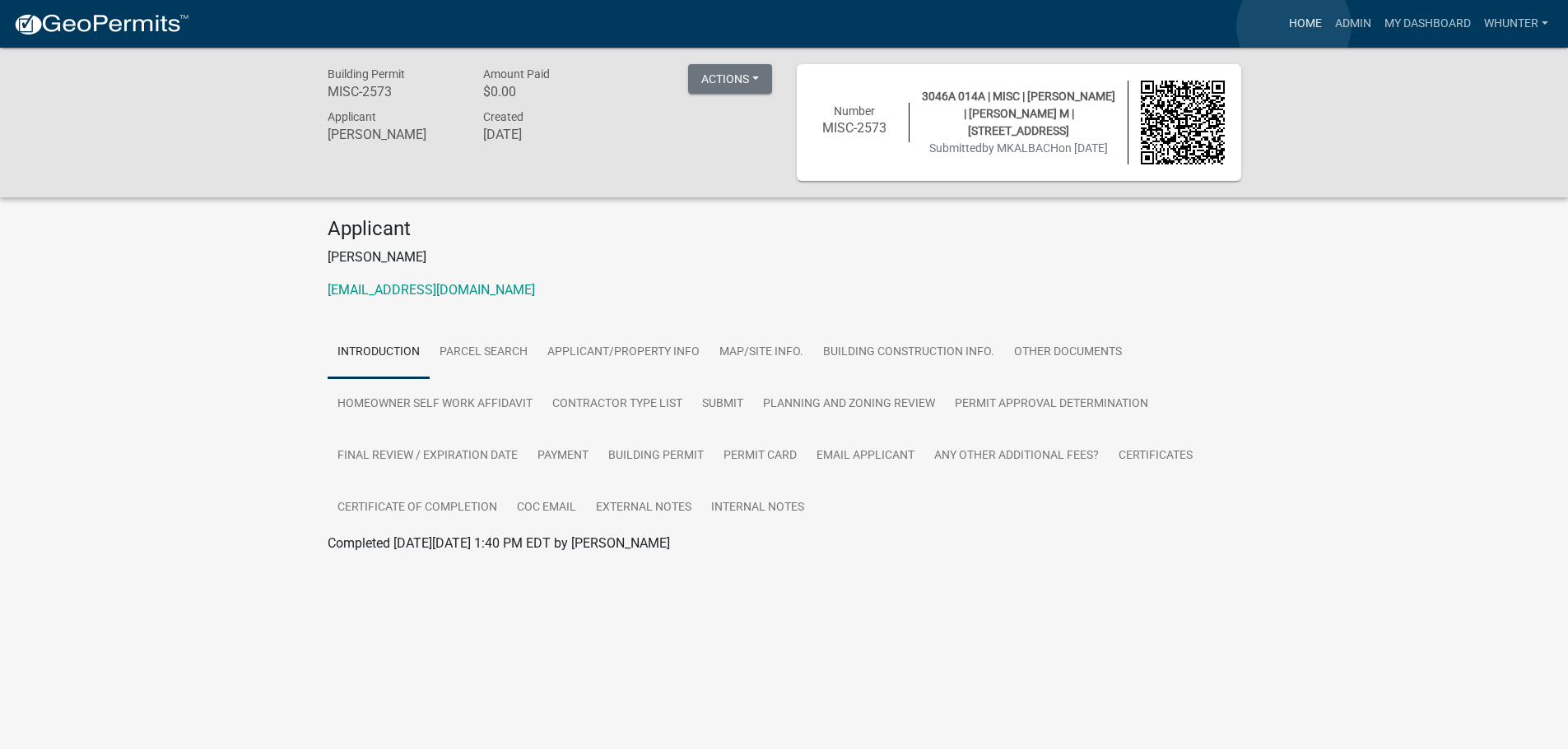
click at [1294, 26] on link "Home" at bounding box center [1304, 23] width 46 height 31
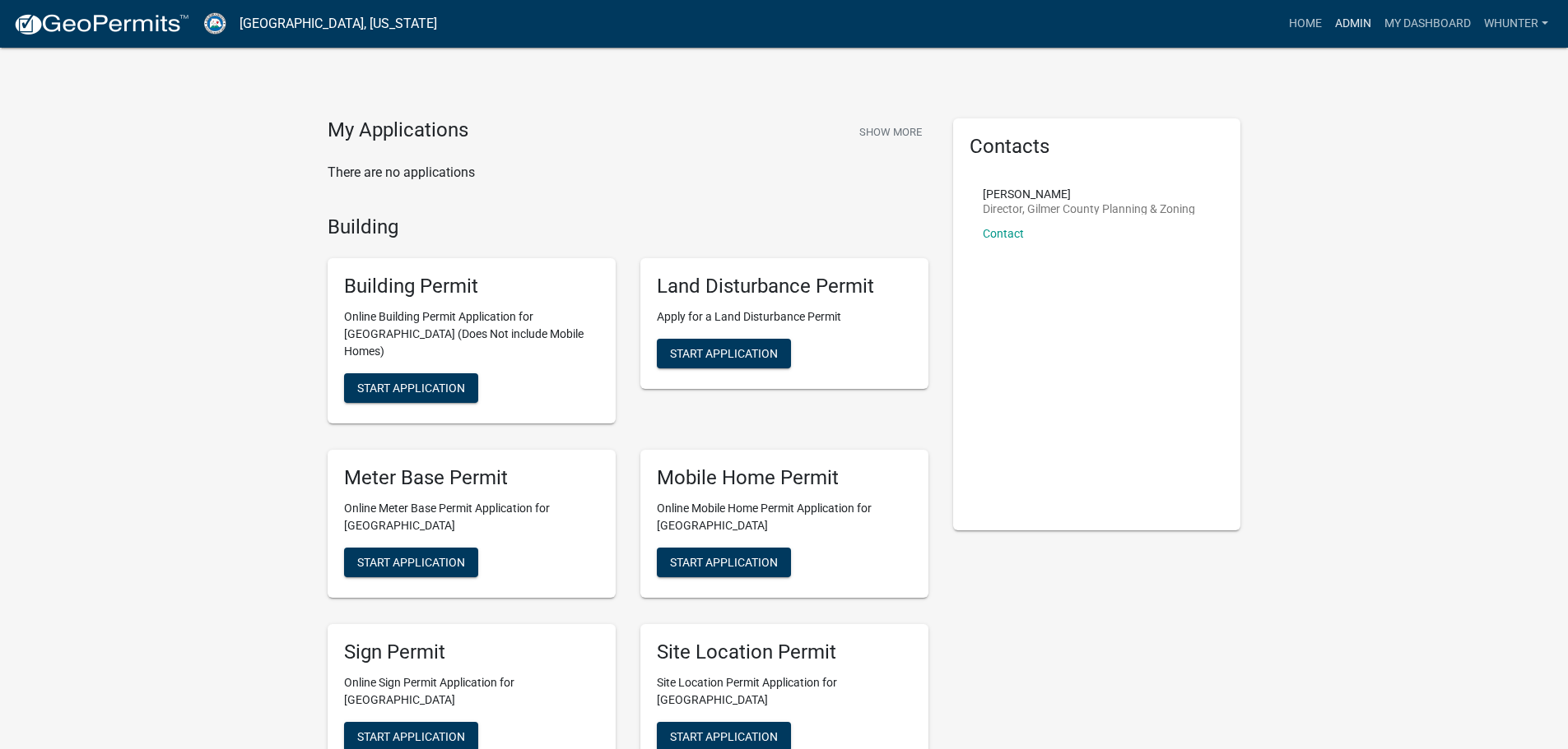
click at [1347, 28] on link "Admin" at bounding box center [1353, 23] width 49 height 31
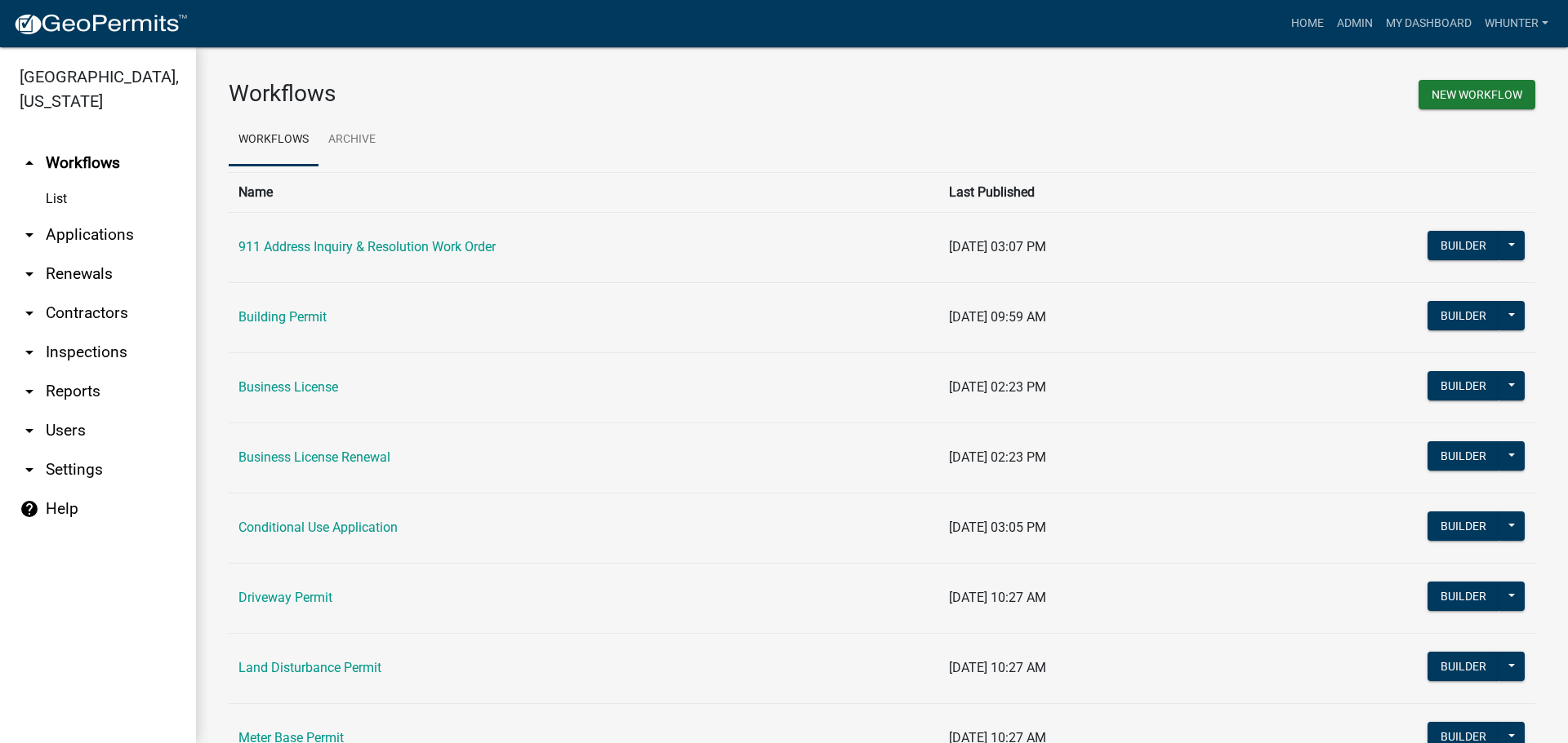
click at [98, 300] on link "arrow_drop_down Contractors" at bounding box center [98, 313] width 196 height 39
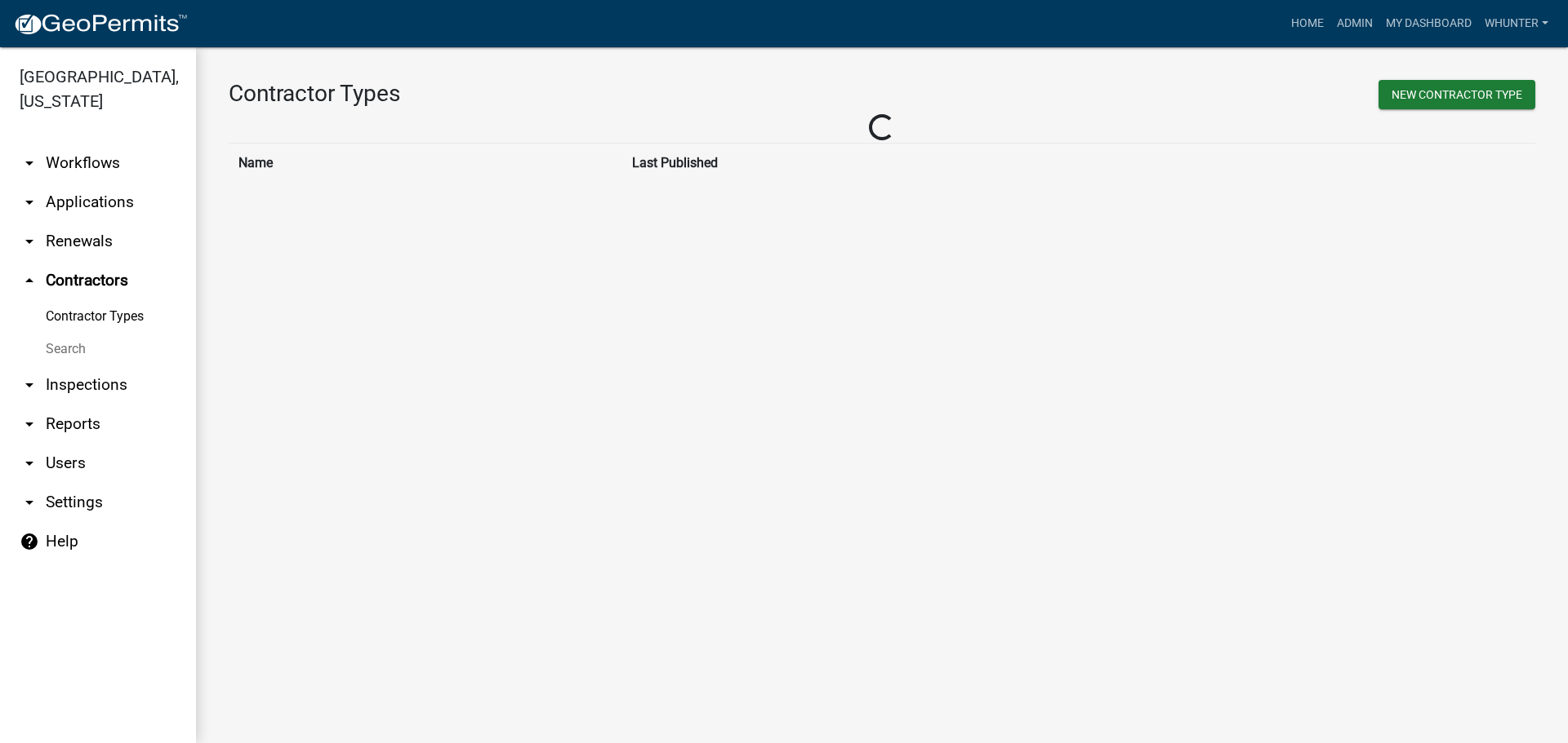
click at [81, 244] on link "arrow_drop_down Renewals" at bounding box center [98, 242] width 196 height 39
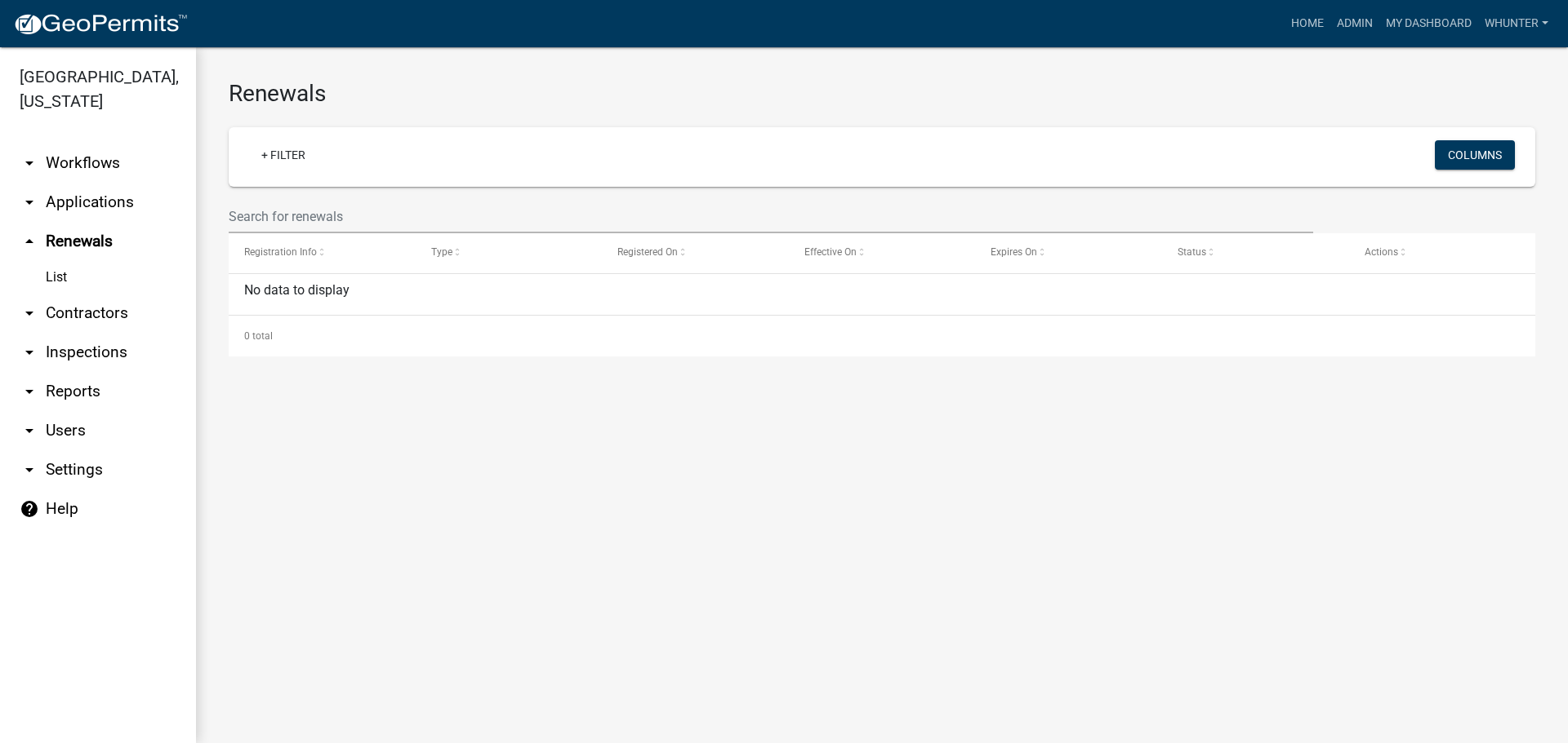
click at [101, 200] on link "arrow_drop_down Applications" at bounding box center [98, 202] width 196 height 39
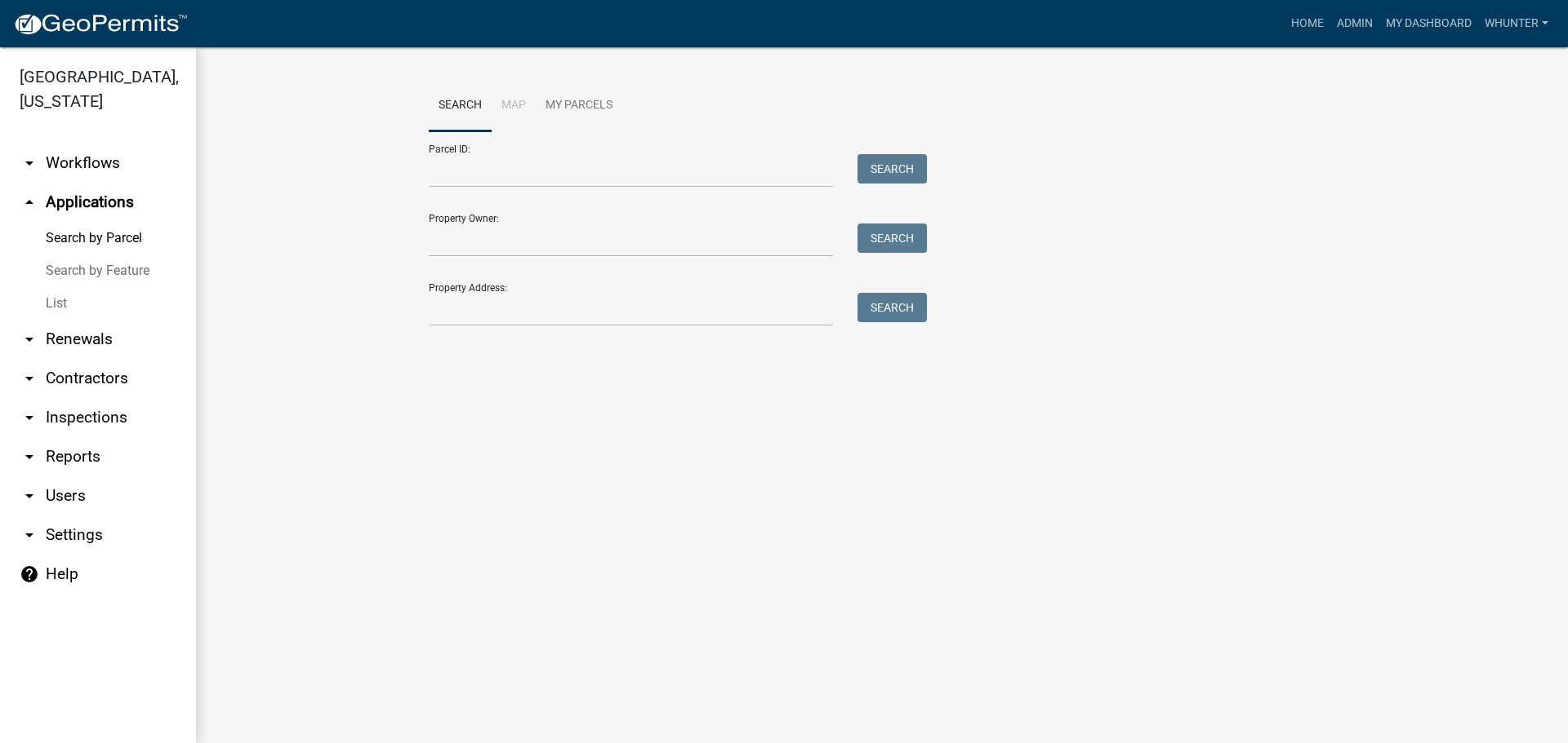
click at [84, 293] on link "List" at bounding box center [98, 303] width 196 height 33
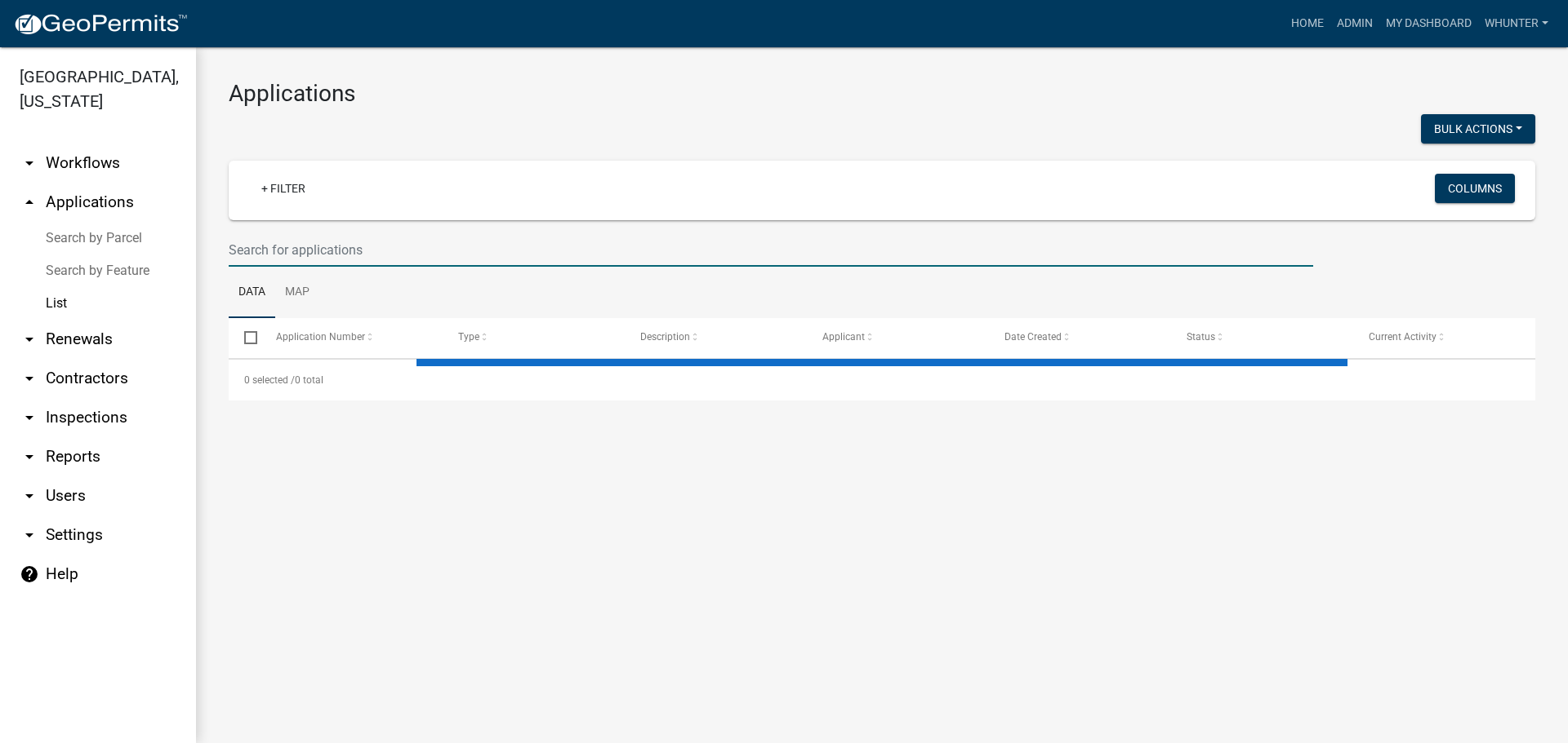
click at [388, 234] on input "text" at bounding box center [770, 251] width 1084 height 34
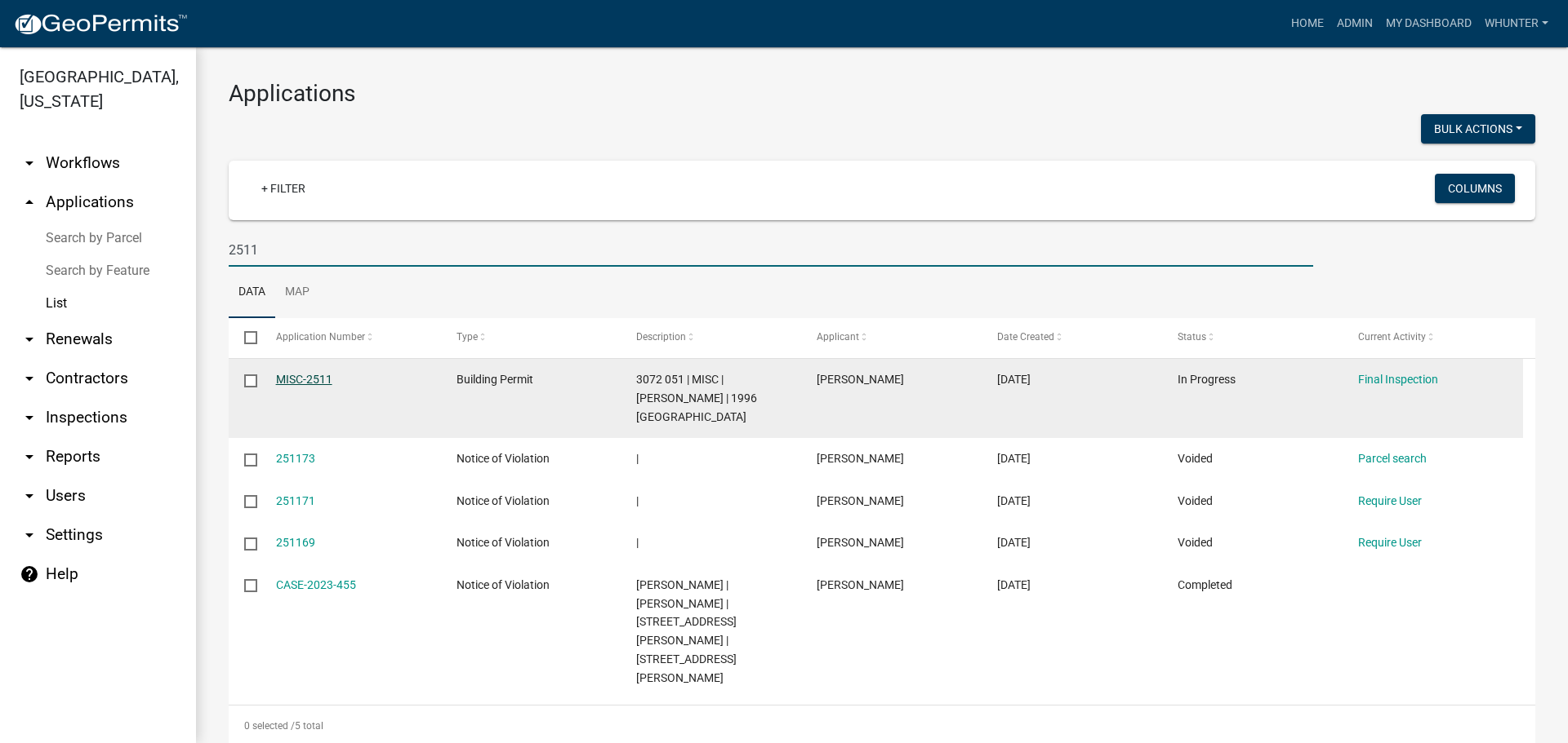
type input "2511"
click at [315, 377] on link "MISC-2511" at bounding box center [303, 379] width 56 height 13
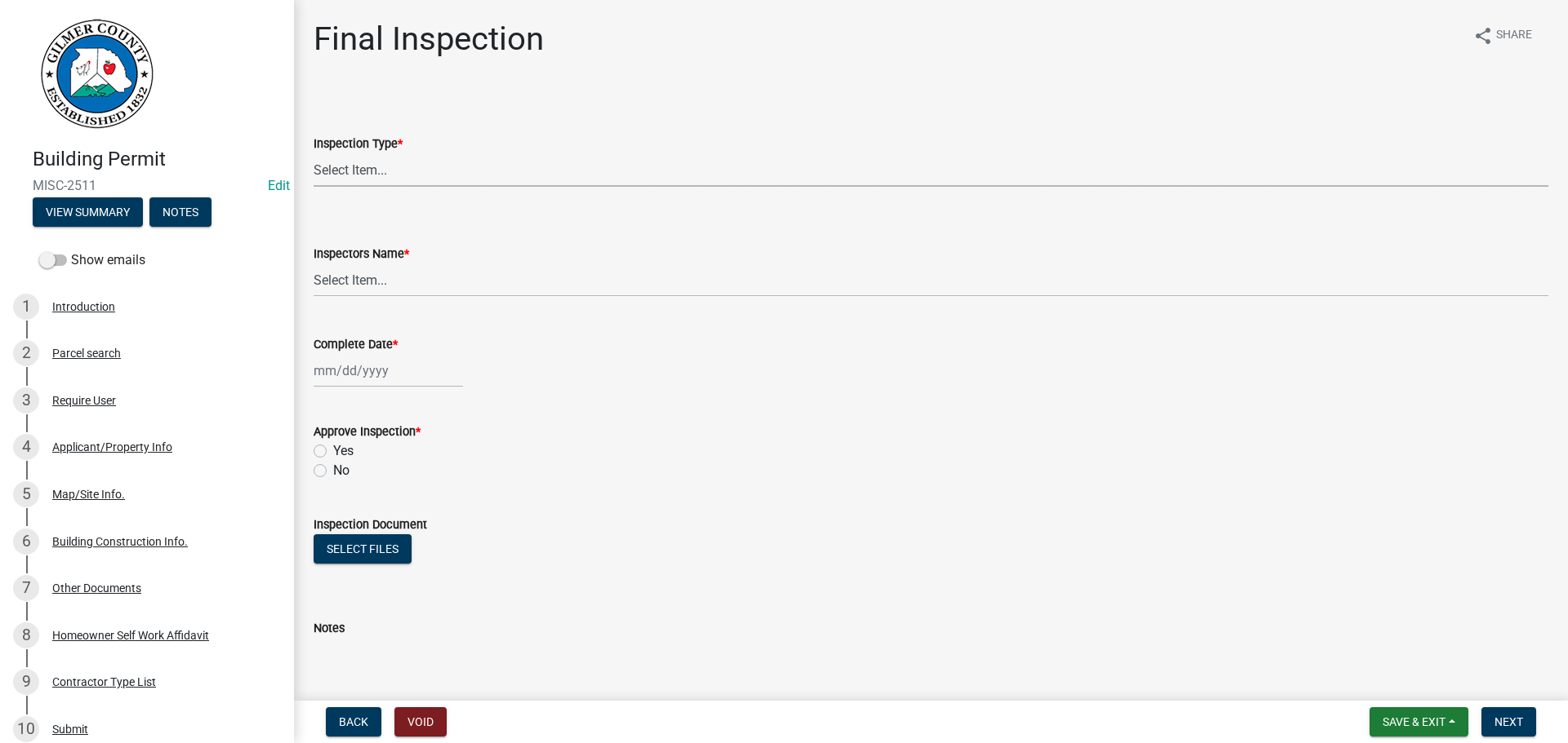
click at [513, 173] on select "Select Item... Final" at bounding box center [930, 170] width 1234 height 34
click at [313, 153] on select "Select Item... Final" at bounding box center [930, 170] width 1234 height 34
select select "895eead6-d784-4fdc-a4a3-66a9075c153d"
click at [518, 277] on select "Select Item... khenson (Karen Henson) j.bouhl (Joe Bouhl) Engineer / Electricia…" at bounding box center [930, 281] width 1234 height 34
click at [313, 264] on select "Select Item... khenson (Karen Henson) j.bouhl (Joe Bouhl) Engineer / Electricia…" at bounding box center [930, 281] width 1234 height 34
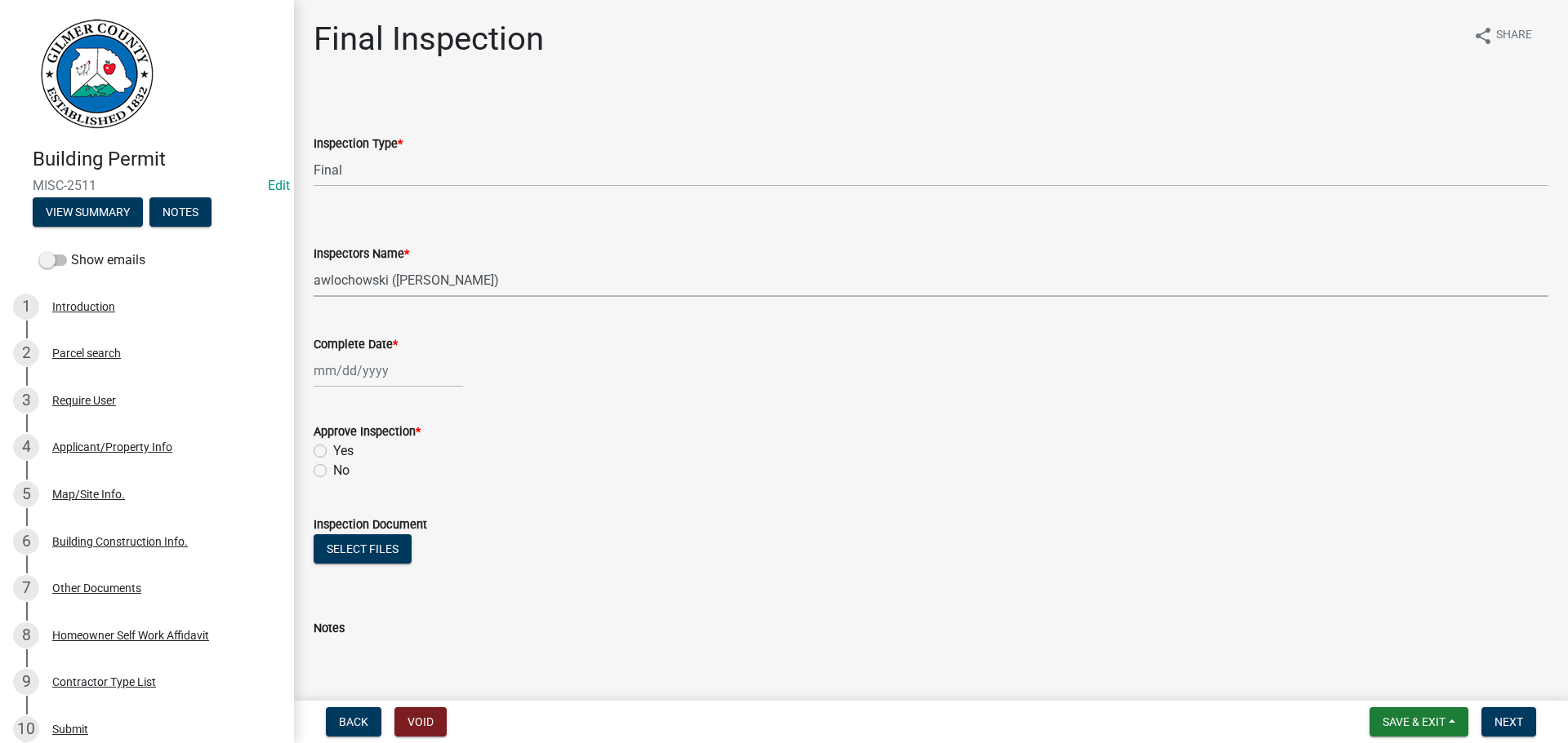
click at [436, 282] on select "Select Item... khenson (Karen Henson) j.bouhl (Joe Bouhl) Engineer / Electricia…" at bounding box center [930, 281] width 1234 height 34
select select "7c10ce63-ccfd-4257-ac60-a1c0b24e7b7a"
click at [313, 264] on select "Select Item... khenson (Karen Henson) j.bouhl (Joe Bouhl) Engineer / Electricia…" at bounding box center [930, 281] width 1234 height 34
drag, startPoint x: 331, startPoint y: 433, endPoint x: 331, endPoint y: 444, distance: 11.0
click at [331, 436] on label "Approve Inspection *" at bounding box center [367, 433] width 107 height 12
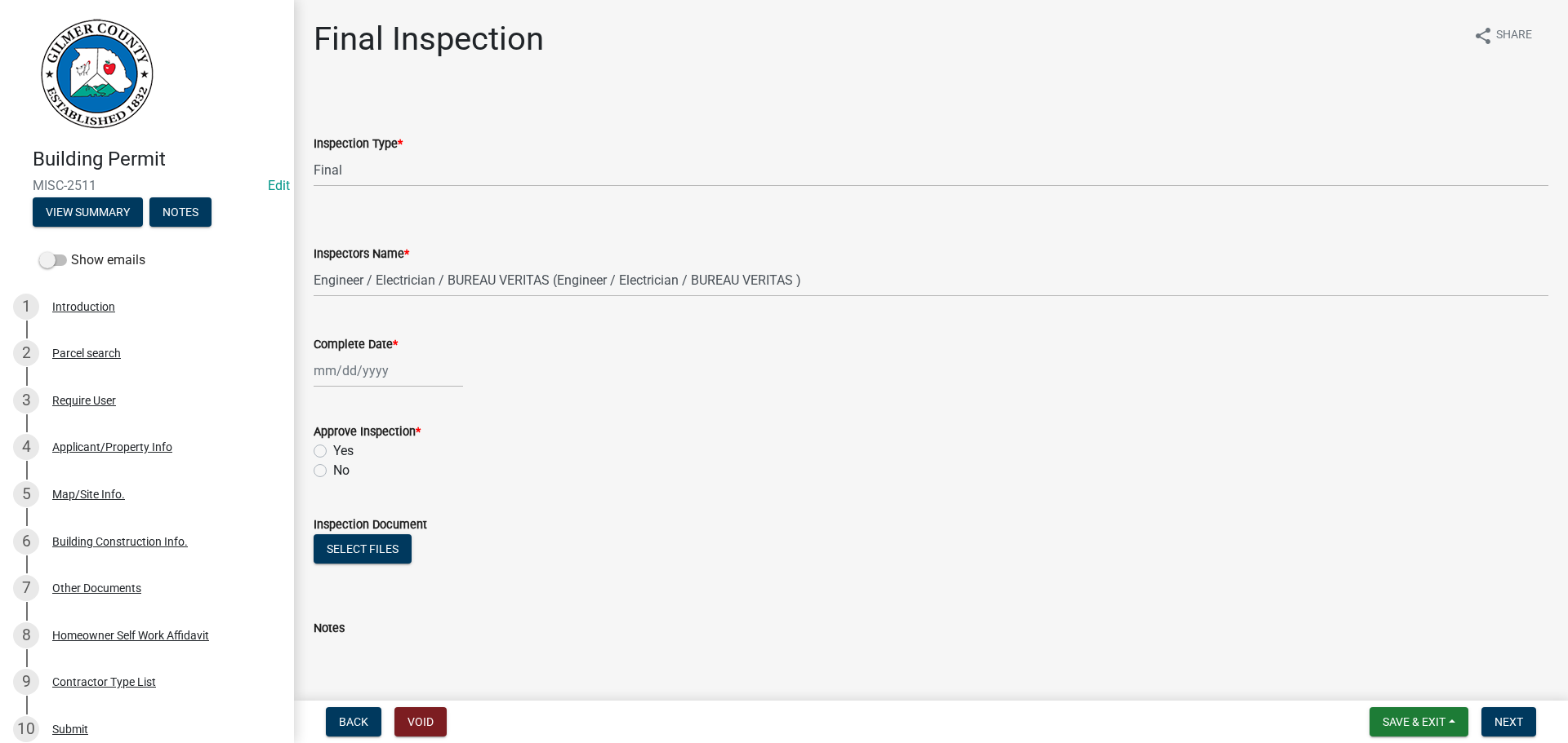
click at [331, 445] on div "Yes" at bounding box center [930, 451] width 1234 height 20
click at [333, 446] on label "Yes" at bounding box center [343, 451] width 21 height 20
click at [333, 446] on input "Yes" at bounding box center [338, 447] width 11 height 11
radio input "true"
select select "8"
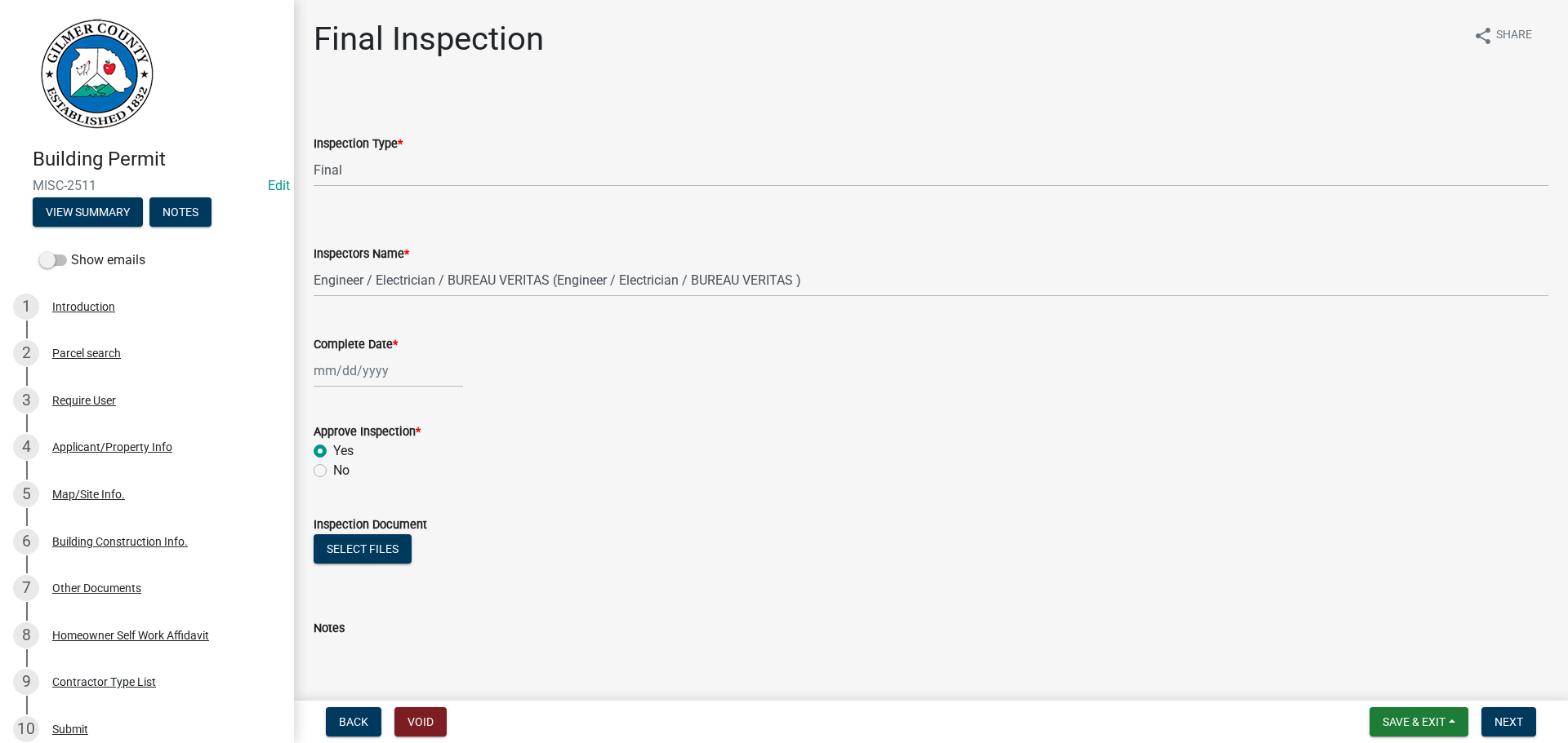
select select "2025"
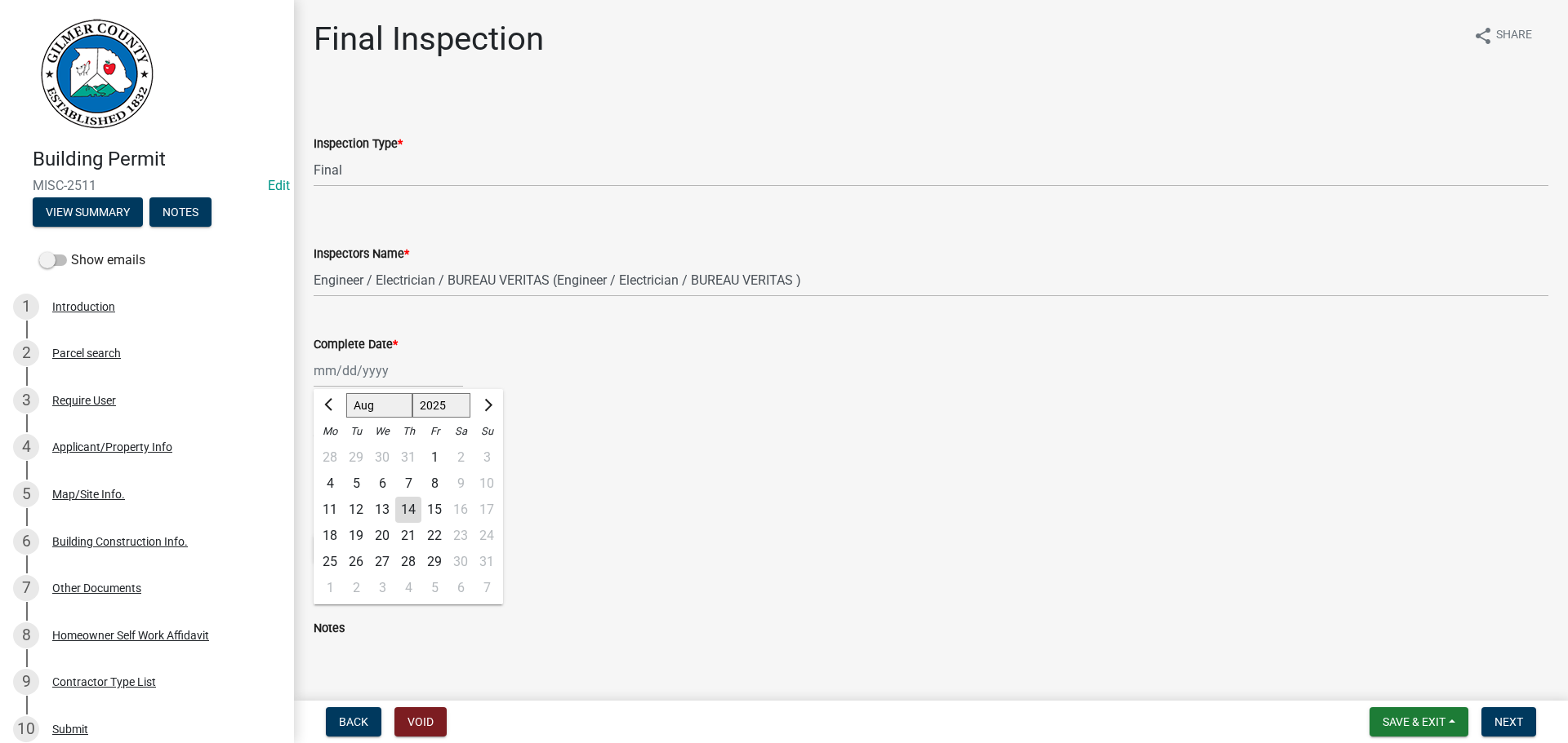
click at [361, 372] on div "[PERSON_NAME] Feb Mar Apr [PERSON_NAME][DATE] Oct Nov [DATE] 1526 1527 1528 152…" at bounding box center [387, 371] width 149 height 34
click at [403, 508] on div "14" at bounding box center [408, 509] width 26 height 26
type input "[DATE]"
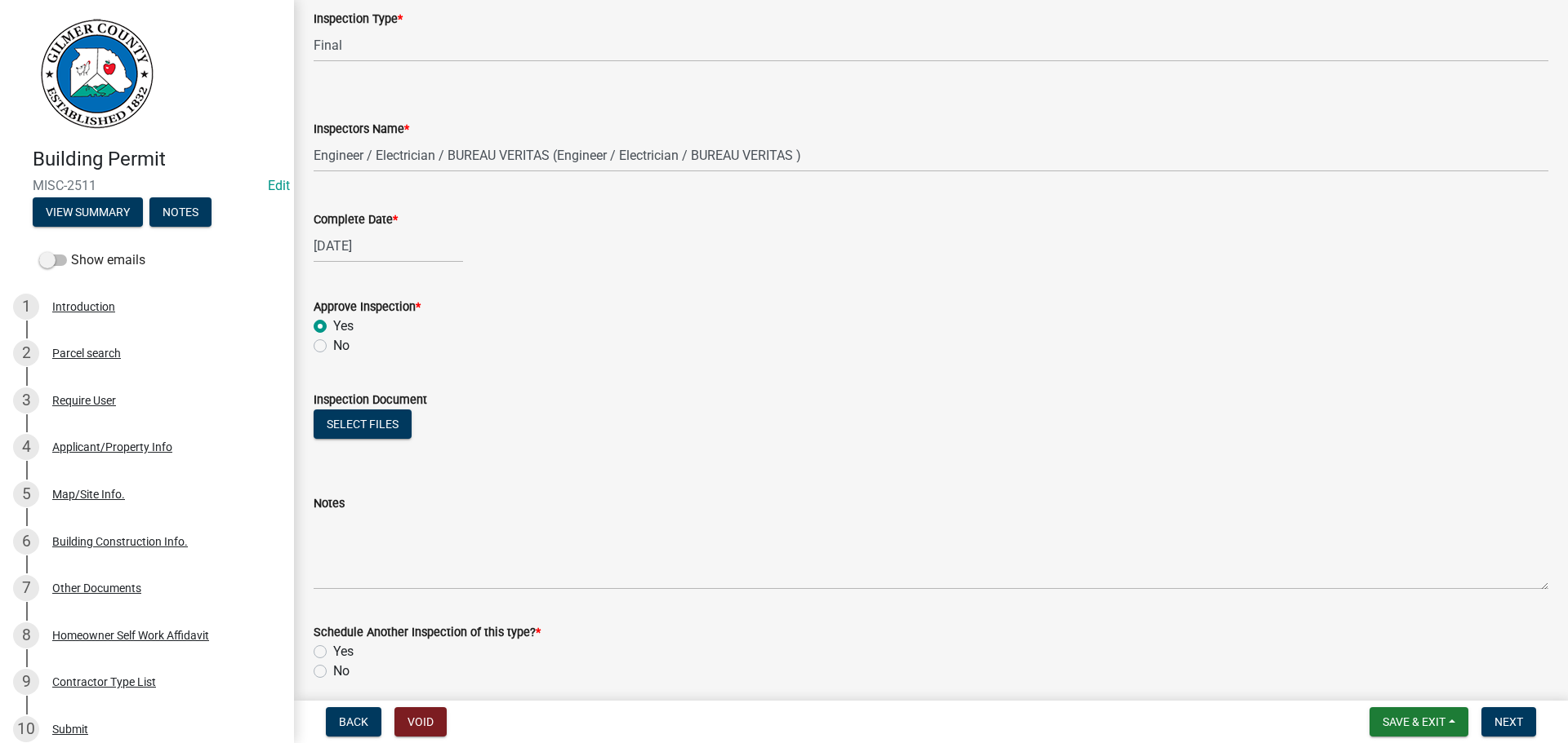
scroll to position [264, 0]
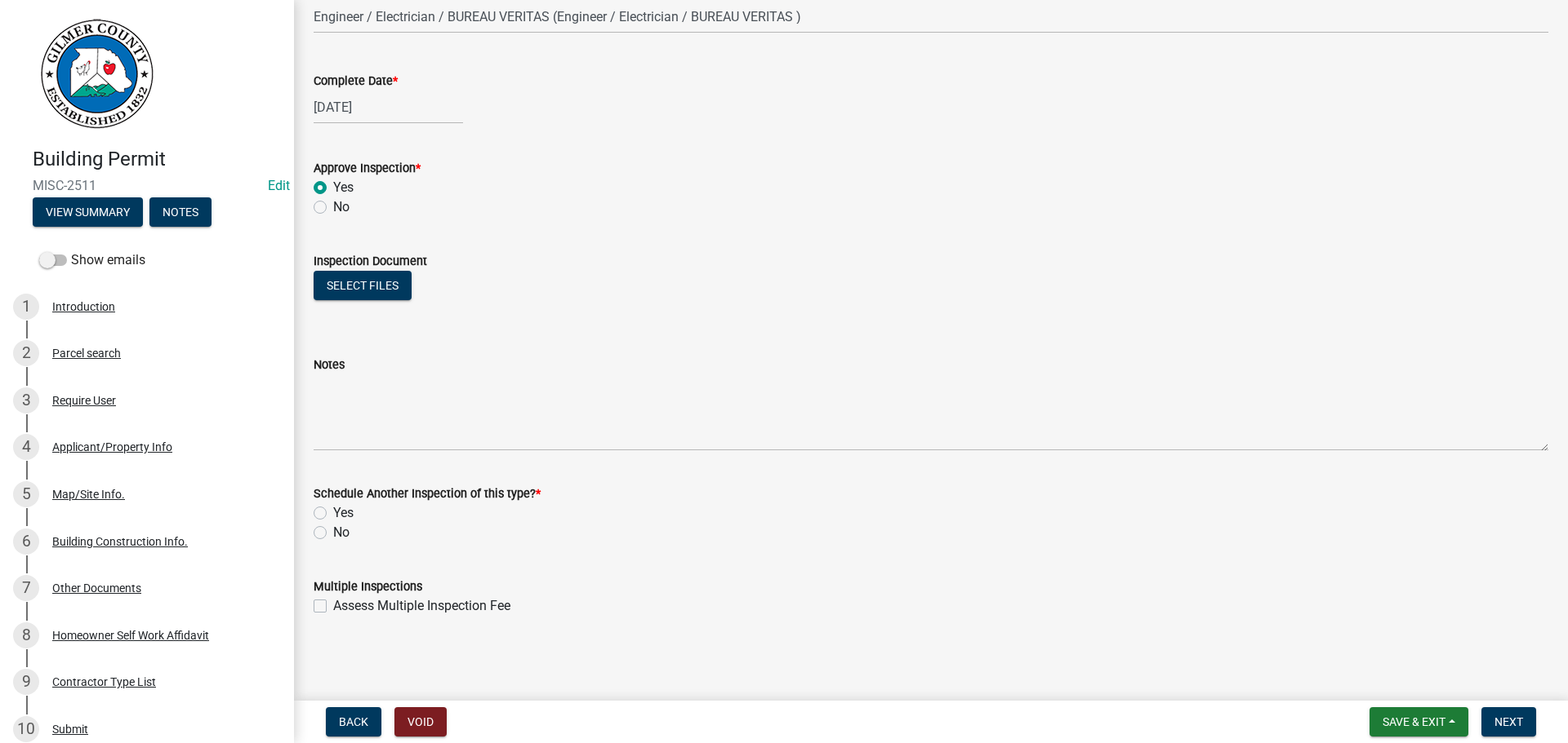
click at [341, 534] on label "No" at bounding box center [341, 532] width 16 height 20
click at [341, 533] on input "No" at bounding box center [338, 528] width 11 height 11
radio input "true"
click at [1530, 721] on button "Next" at bounding box center [1508, 722] width 54 height 29
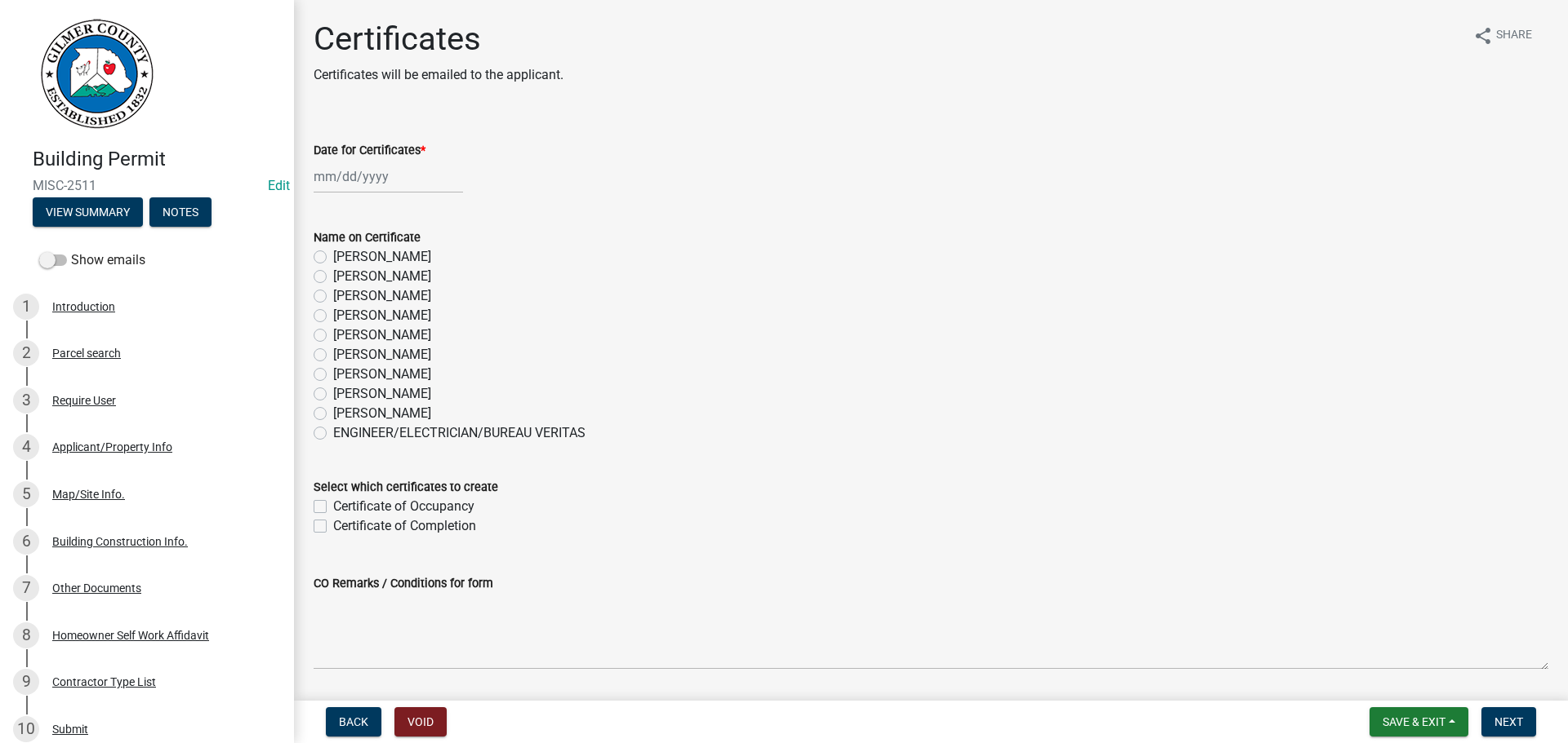
click at [386, 395] on label "[PERSON_NAME]" at bounding box center [382, 394] width 98 height 20
click at [344, 395] on input "[PERSON_NAME]" at bounding box center [338, 390] width 11 height 11
radio input "true"
click at [1124, 532] on div "Certificate of Completion" at bounding box center [930, 526] width 1234 height 20
click at [436, 524] on label "Certificate of Completion" at bounding box center [404, 526] width 143 height 20
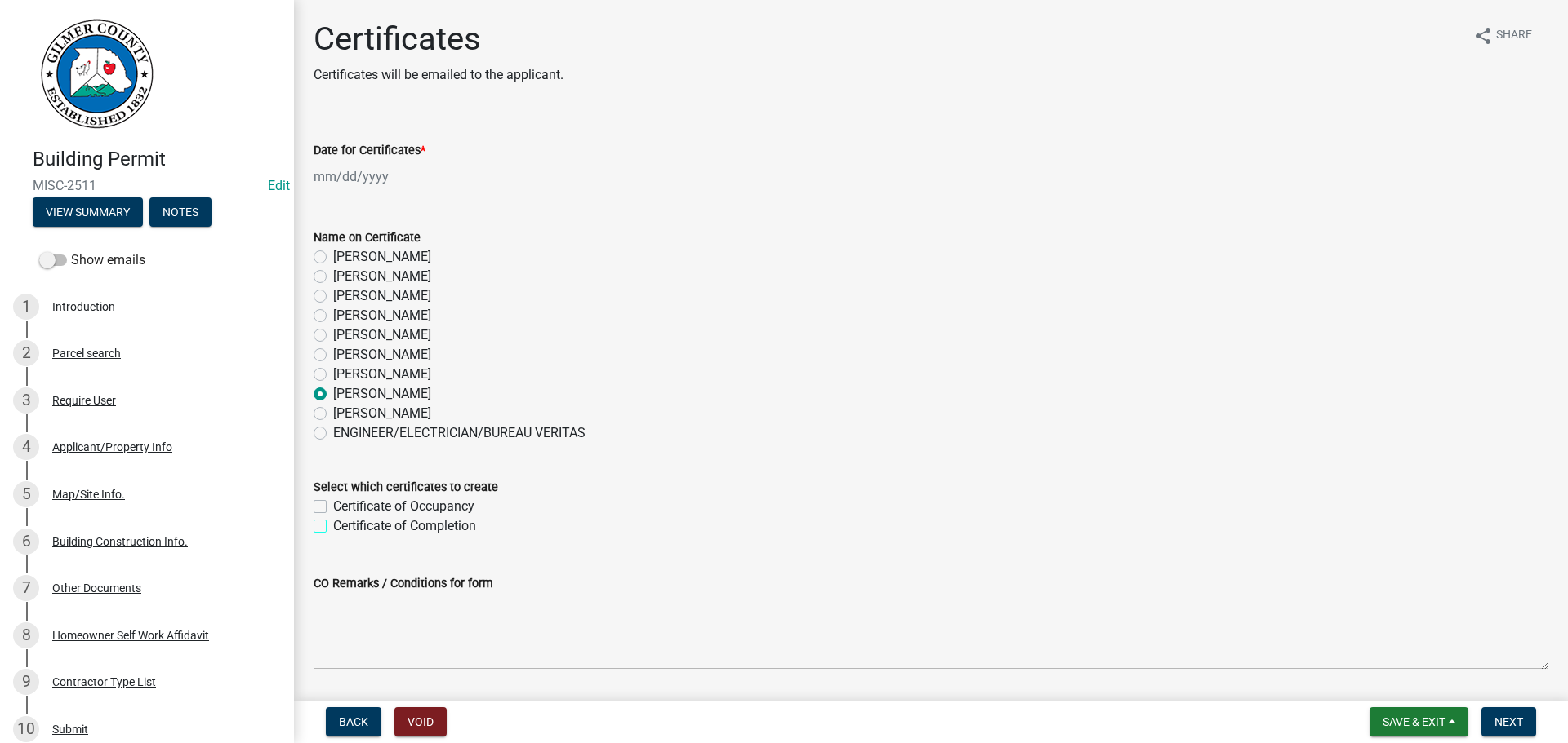
click at [344, 524] on input "Certificate of Completion" at bounding box center [338, 522] width 11 height 11
checkbox input "true"
checkbox input "false"
checkbox input "true"
click at [392, 182] on div at bounding box center [387, 177] width 149 height 34
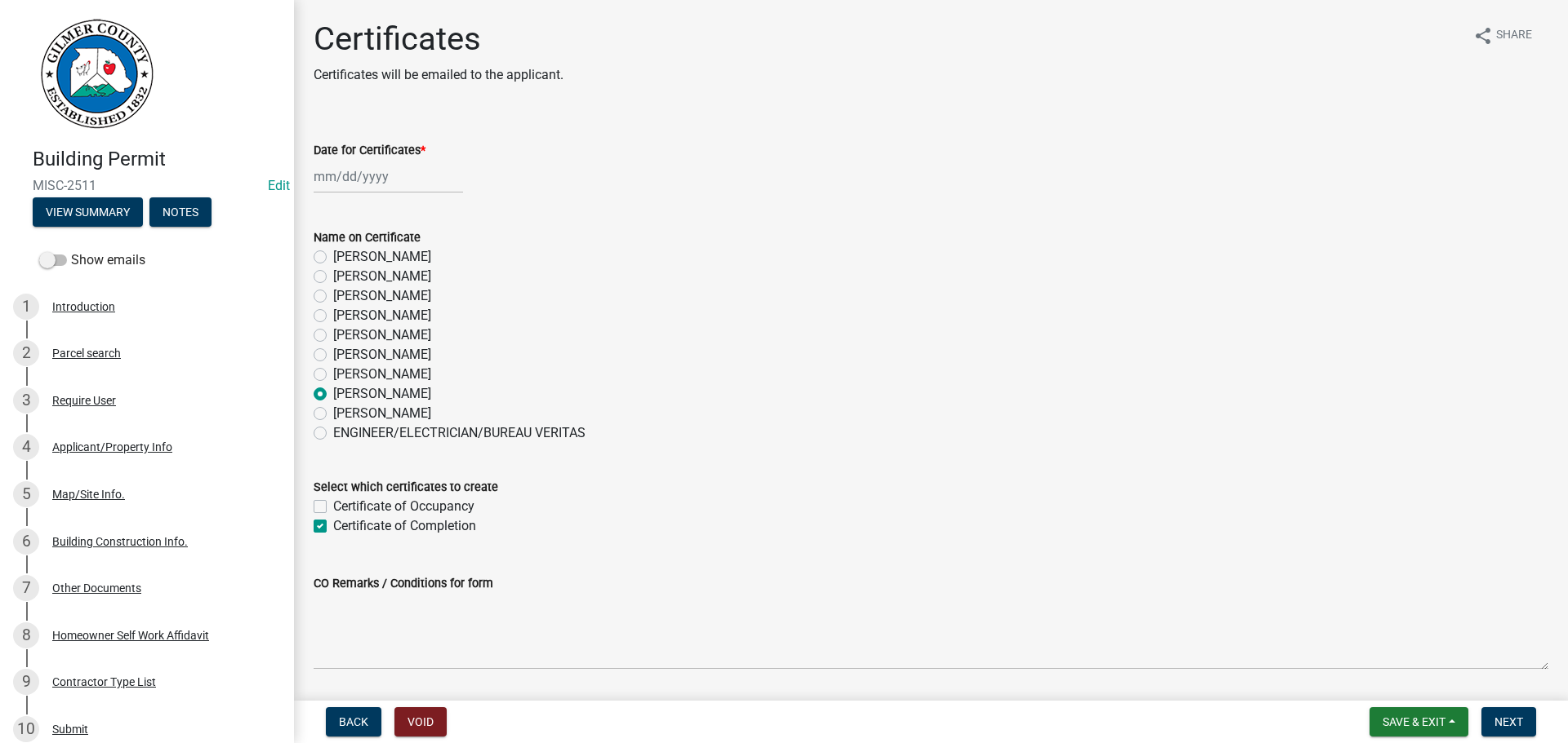
select select "8"
select select "2025"
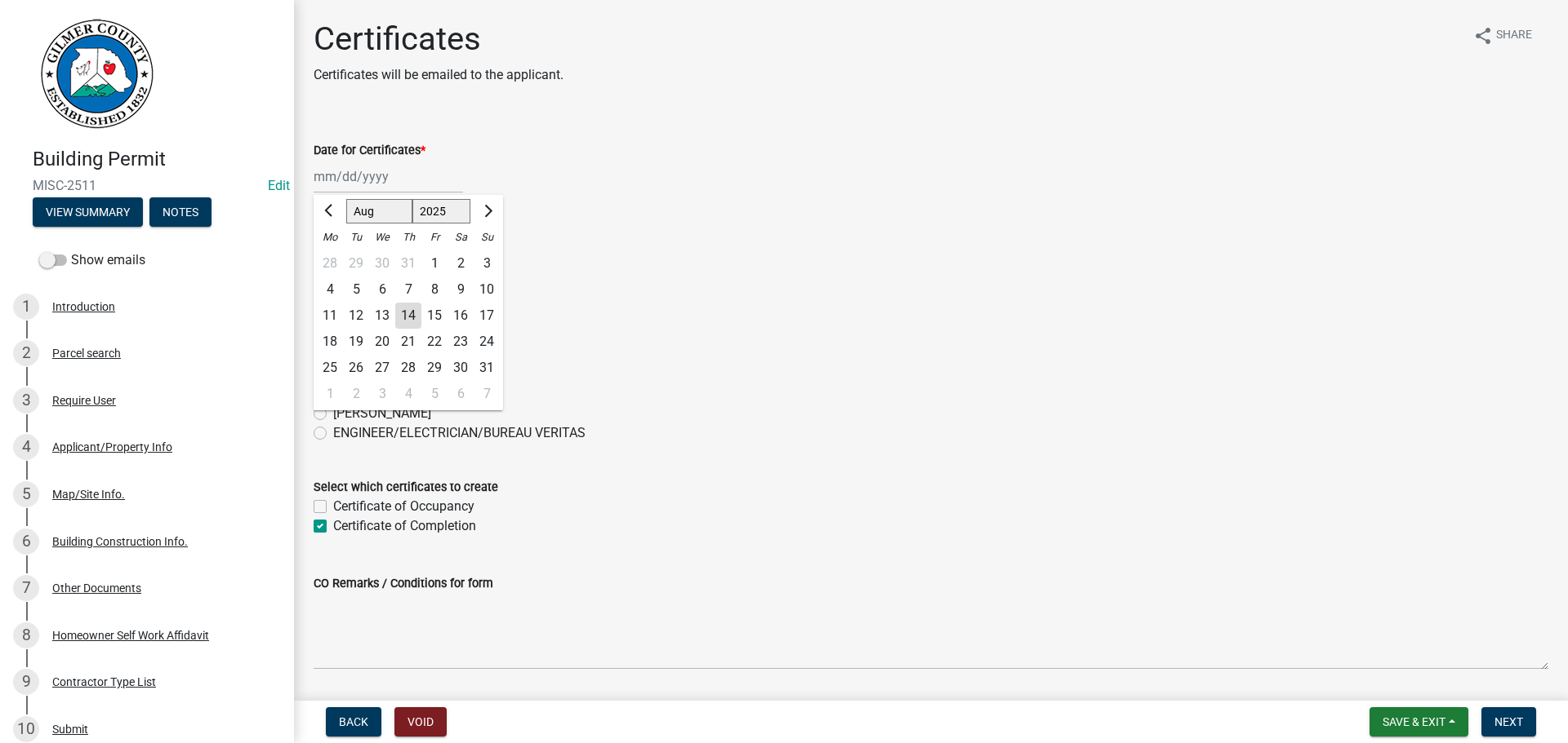
click at [418, 315] on div "14" at bounding box center [408, 315] width 26 height 26
type input "[DATE]"
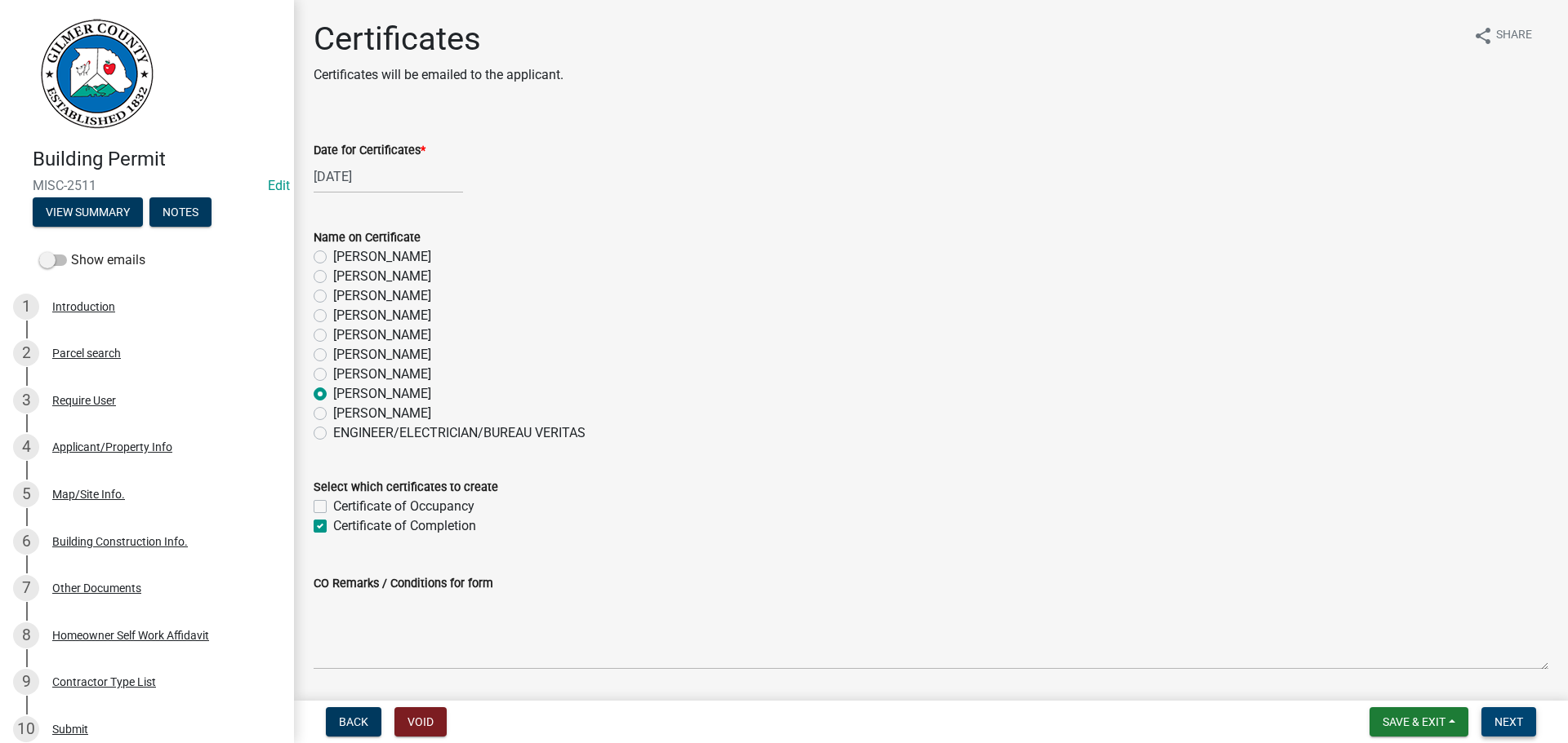
click at [1510, 718] on span "Next" at bounding box center [1508, 722] width 29 height 13
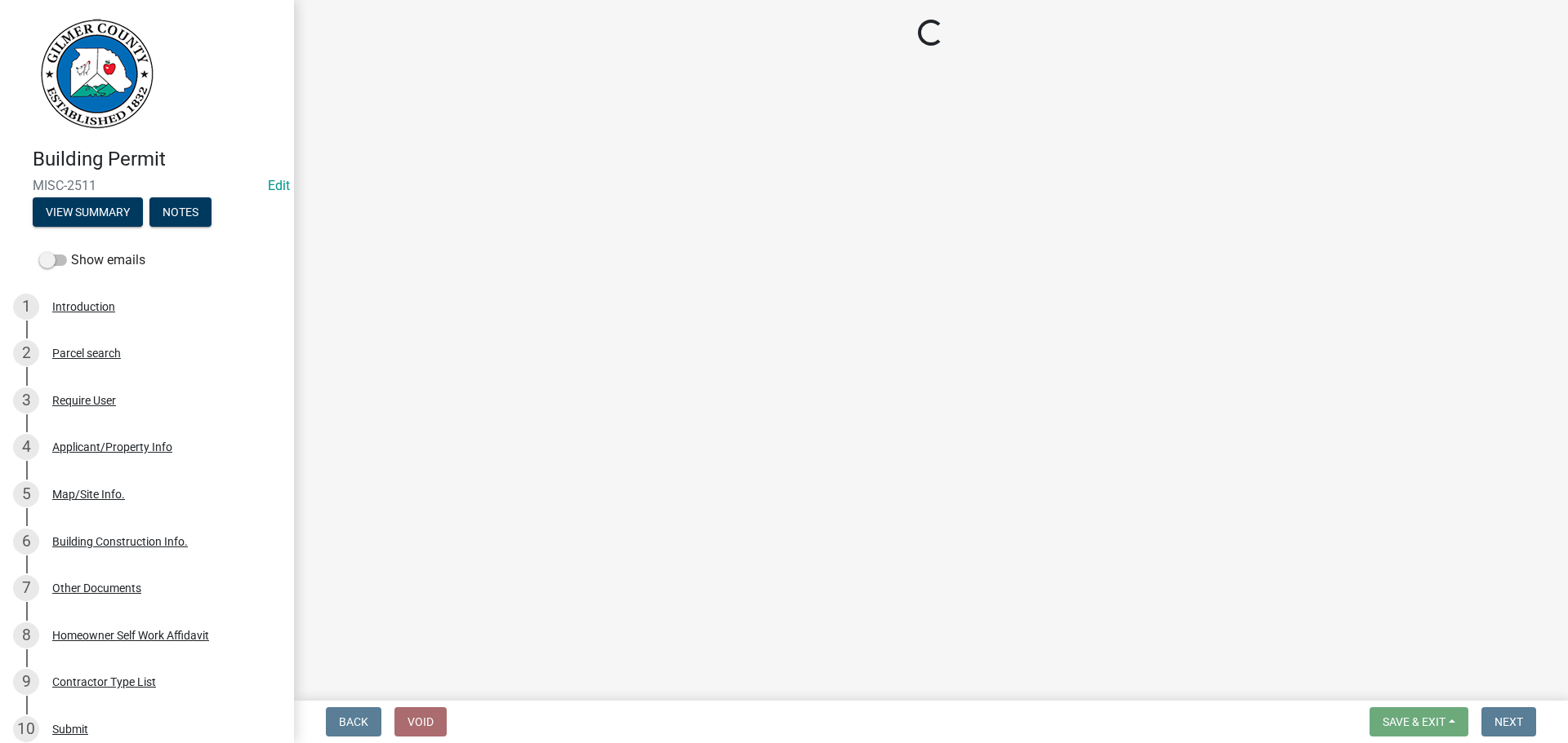
click at [880, 523] on main "Loading..." at bounding box center [930, 347] width 1273 height 695
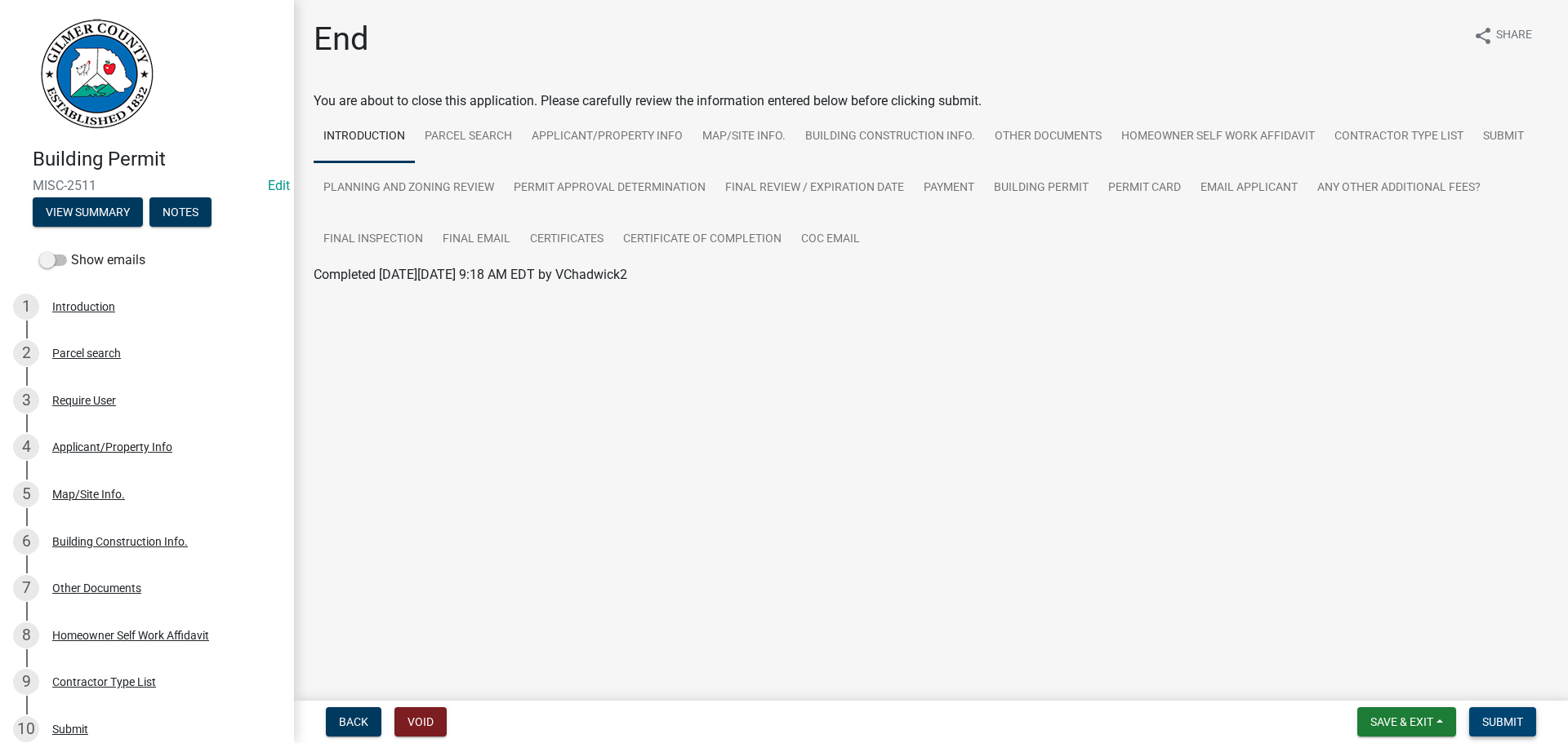
click at [1506, 715] on span "Submit" at bounding box center [1503, 722] width 41 height 13
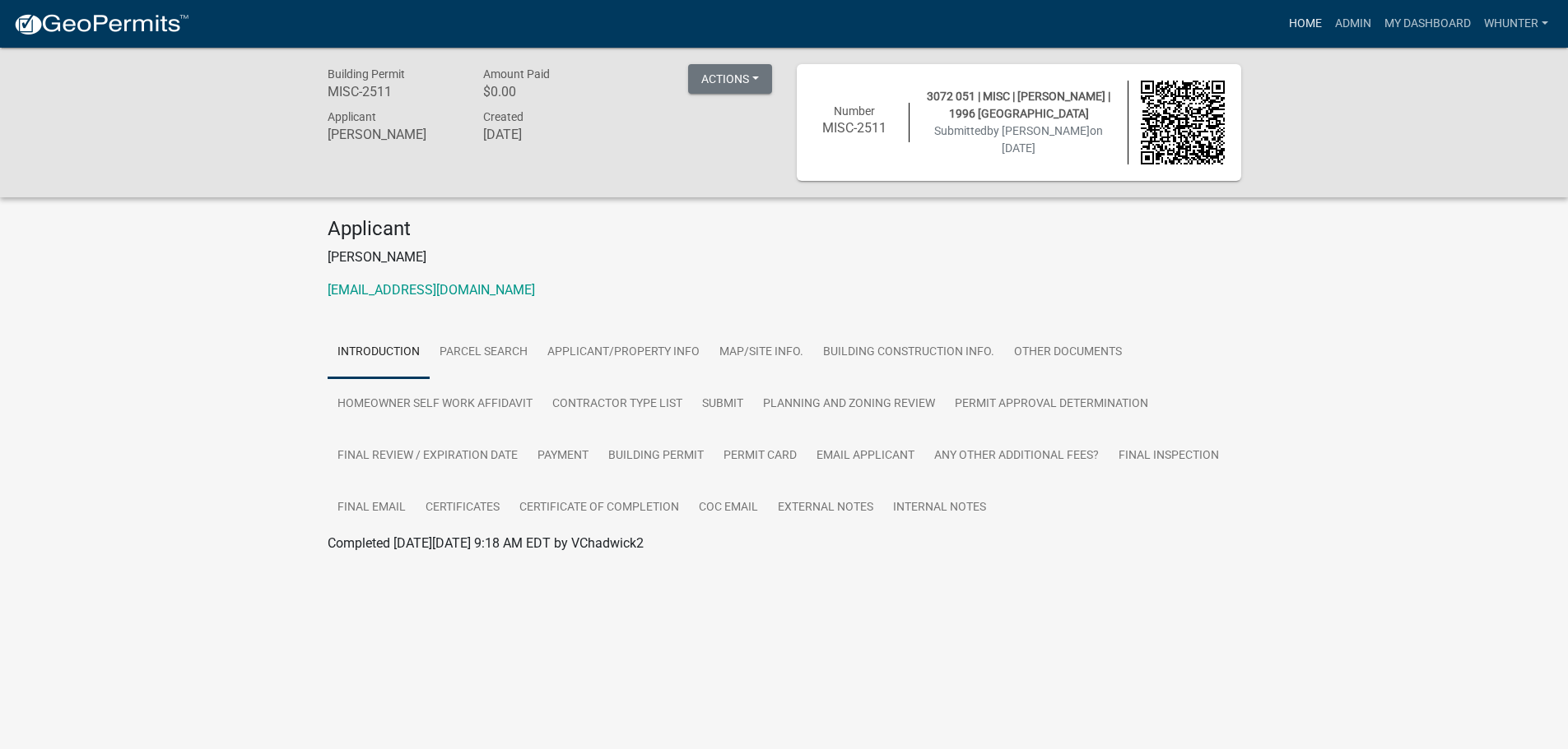
click at [1309, 26] on link "Home" at bounding box center [1304, 23] width 46 height 31
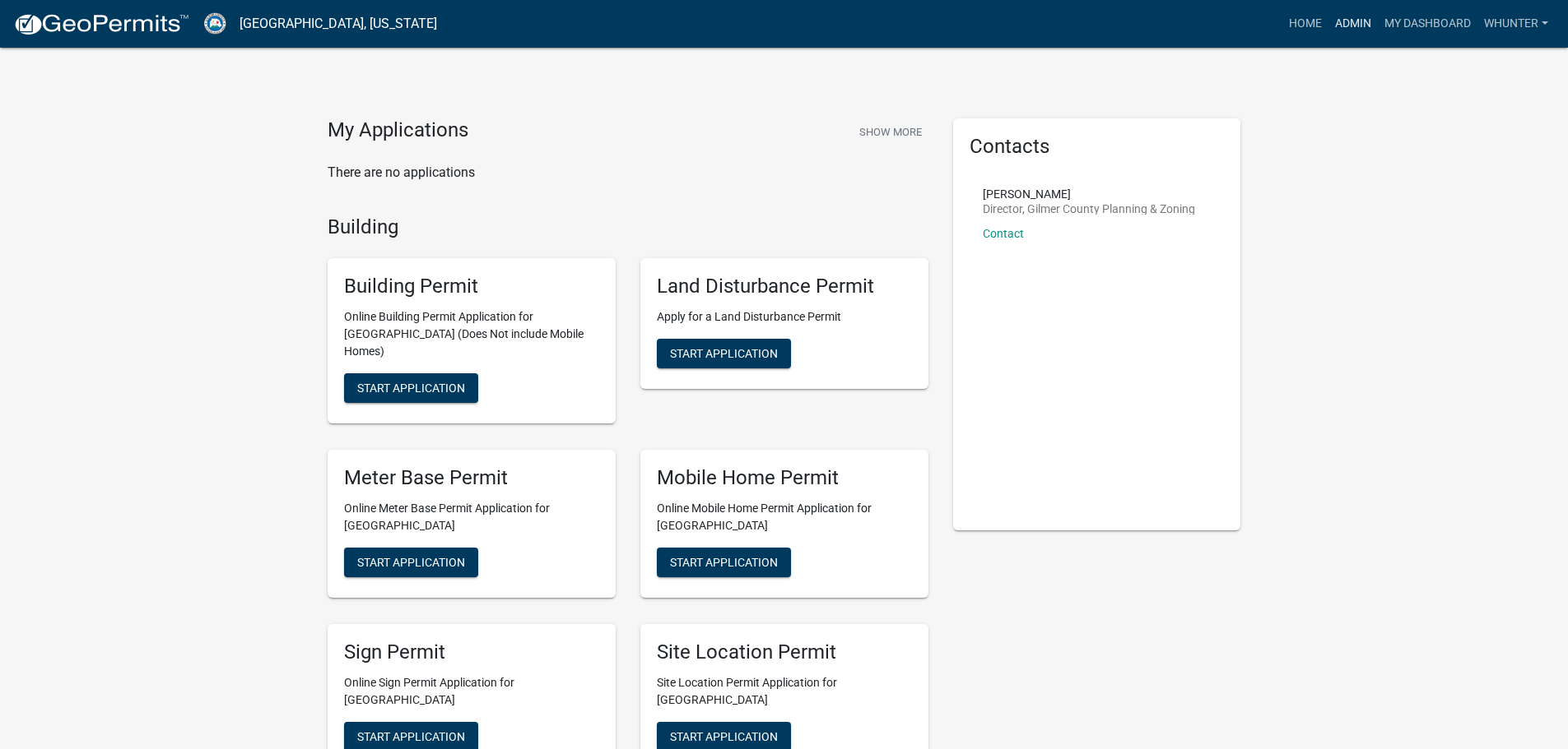
drag, startPoint x: 1242, startPoint y: 80, endPoint x: 1345, endPoint y: 23, distance: 117.7
click at [1345, 23] on link "Admin" at bounding box center [1353, 23] width 49 height 31
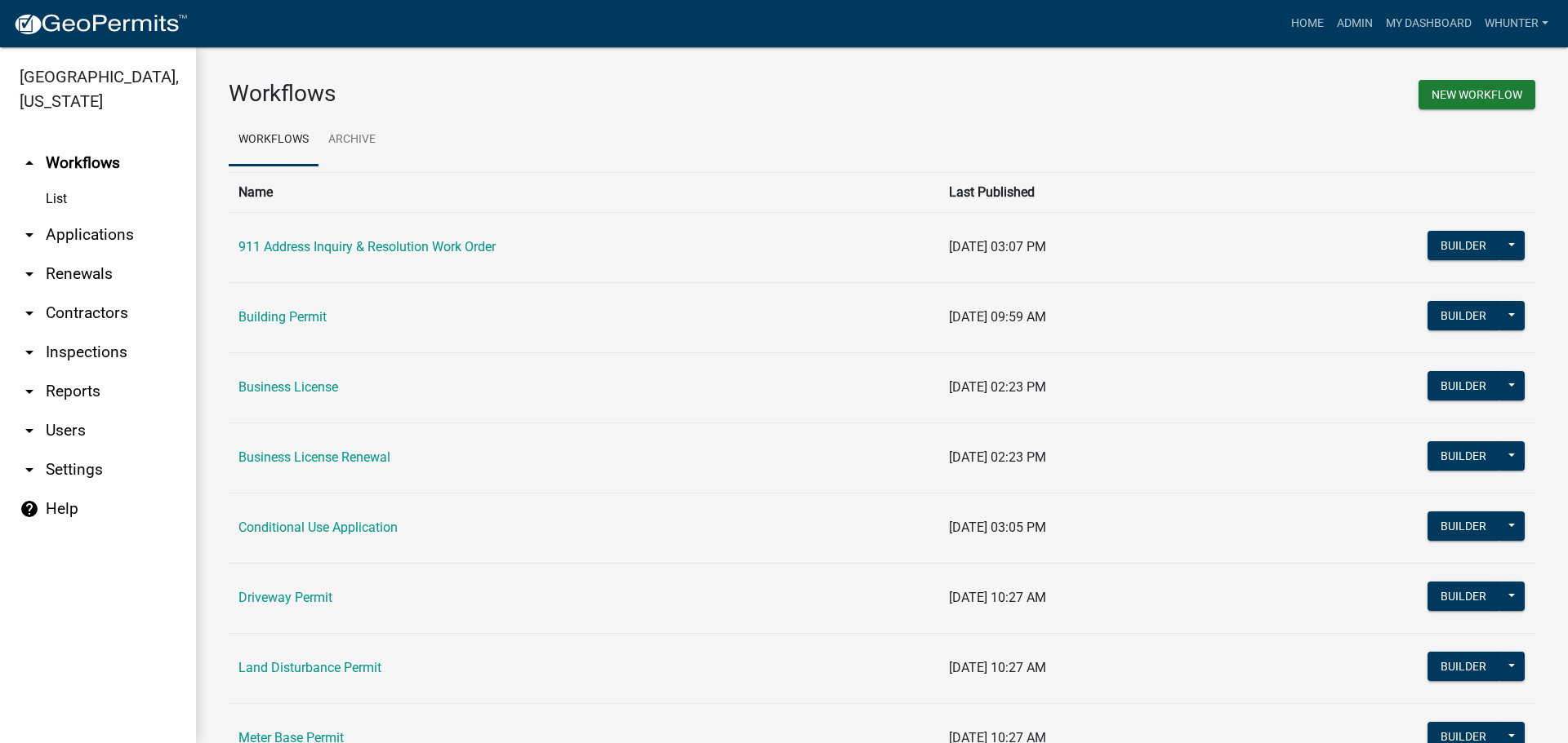
click at [151, 244] on link "arrow_drop_down Applications" at bounding box center [98, 235] width 196 height 39
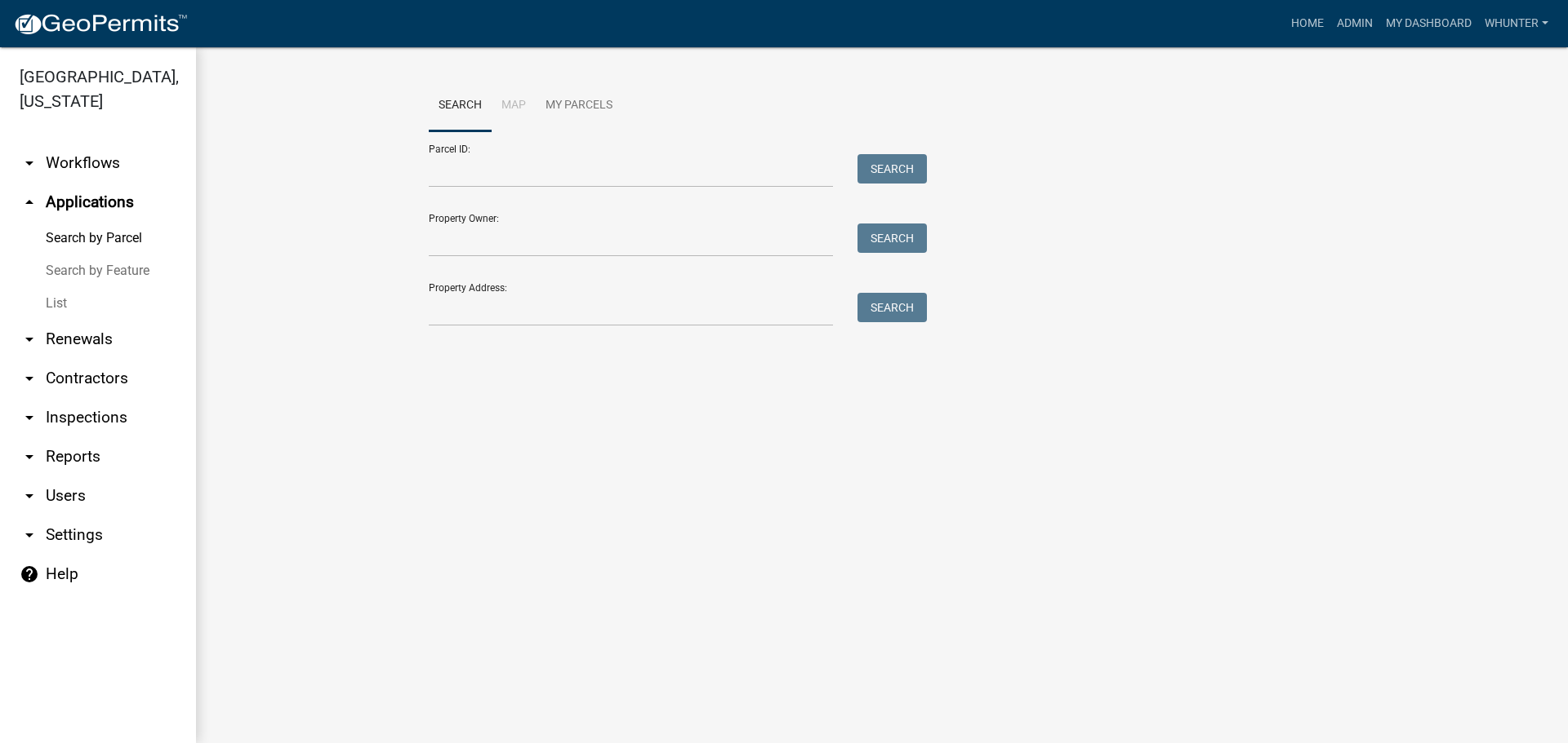
click at [107, 295] on link "List" at bounding box center [98, 303] width 196 height 33
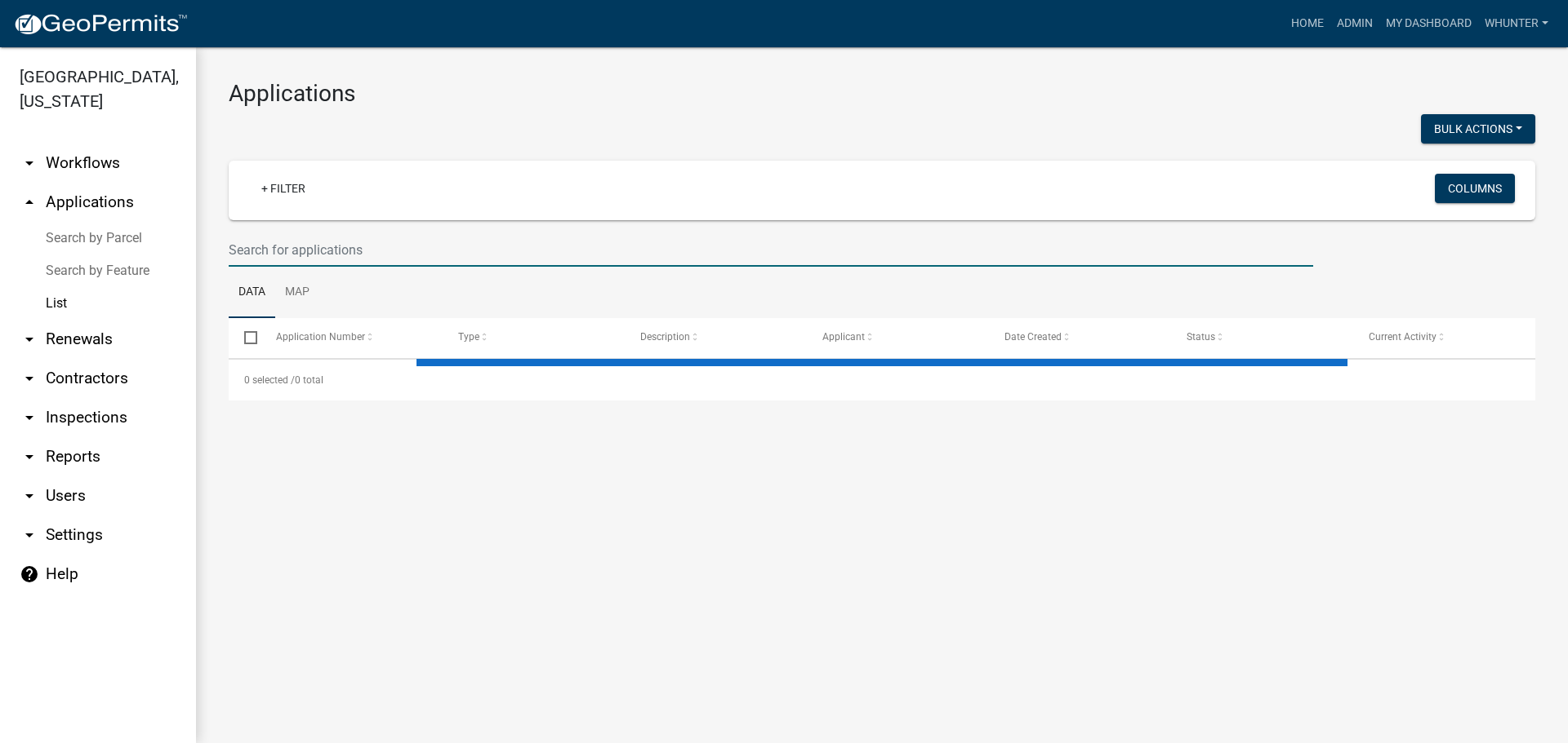
click at [360, 245] on input "text" at bounding box center [770, 251] width 1084 height 34
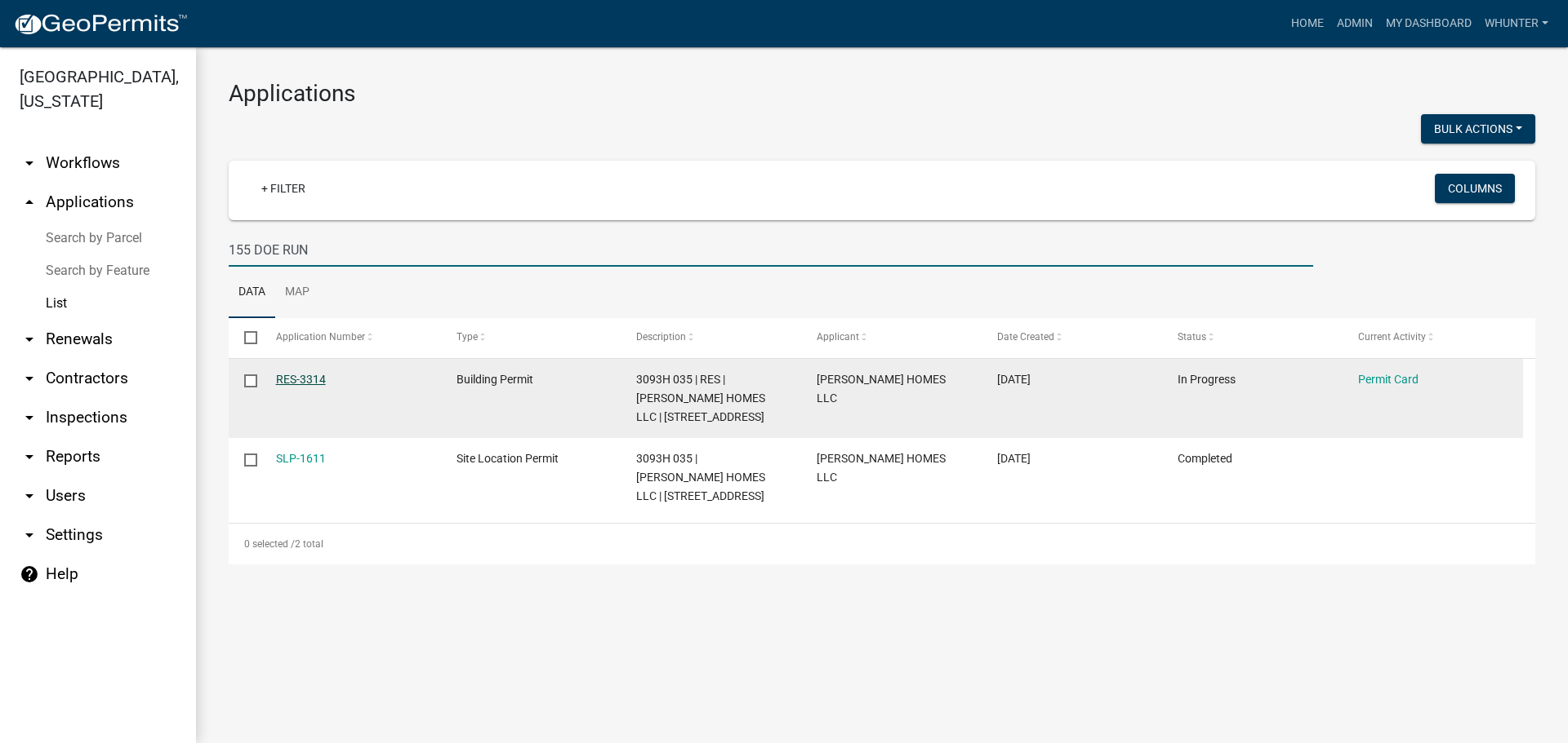
type input "155 DOE RUN"
click at [292, 378] on link "RES-3314" at bounding box center [301, 379] width 50 height 13
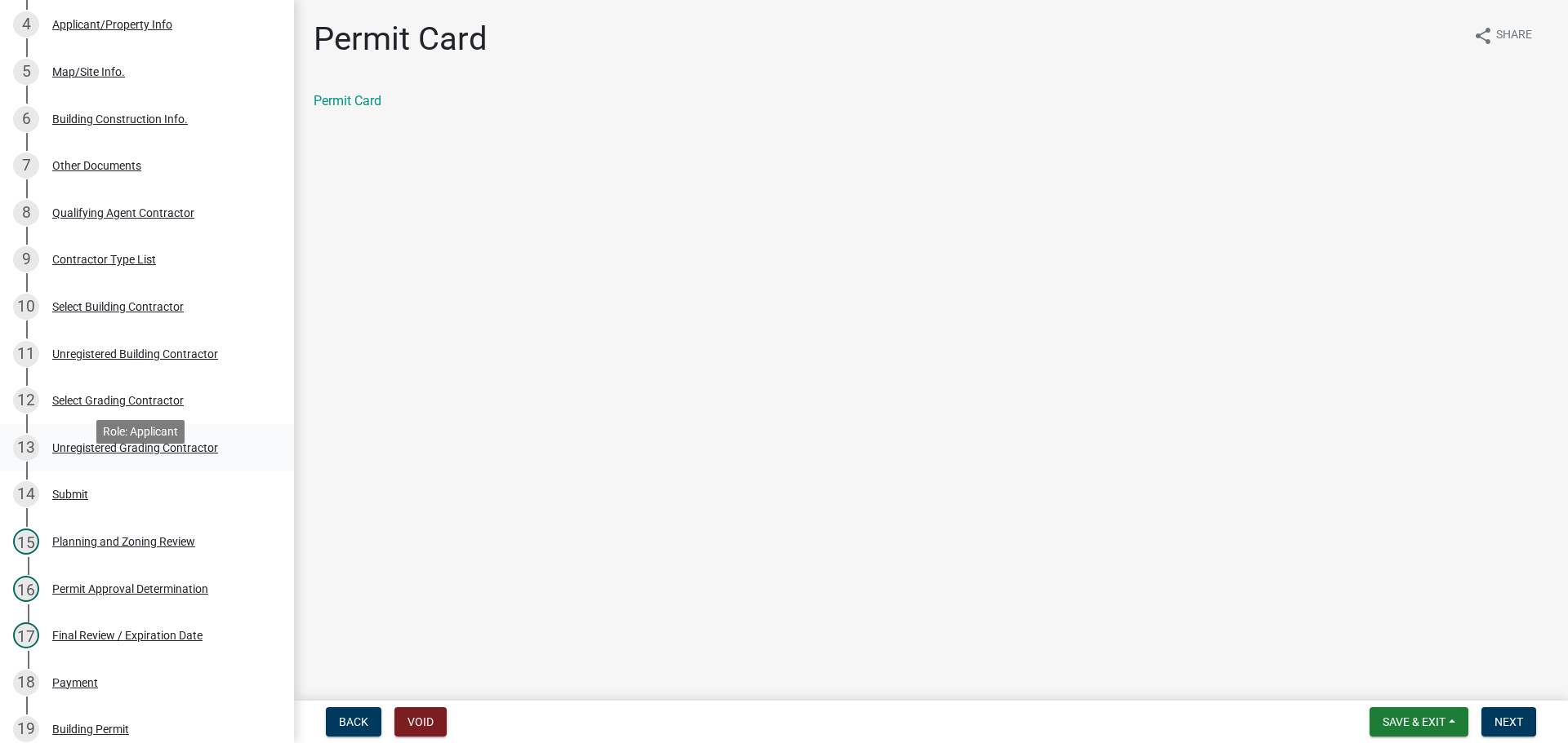
scroll to position [408, 0]
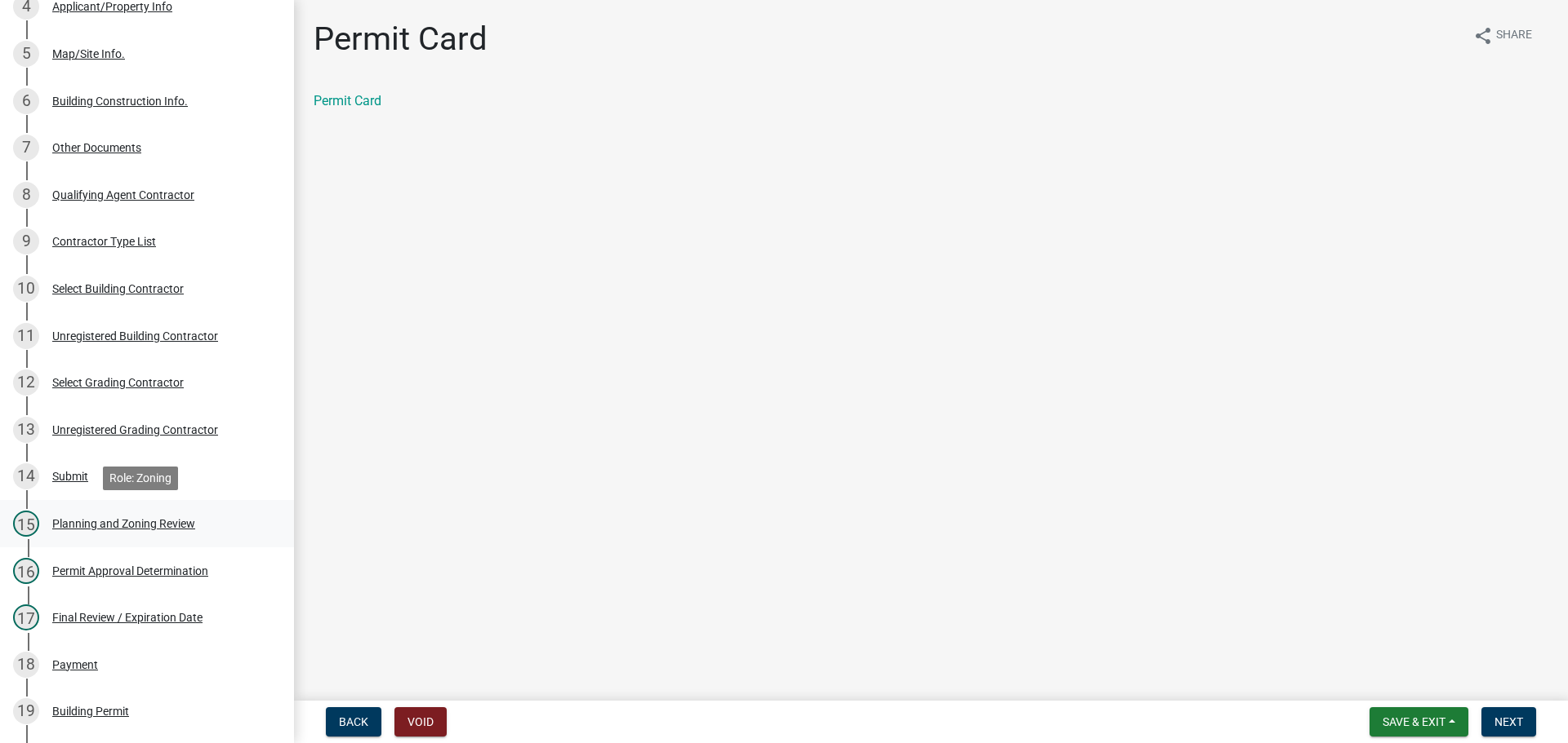
click at [178, 529] on div "Planning and Zoning Review" at bounding box center [124, 524] width 143 height 12
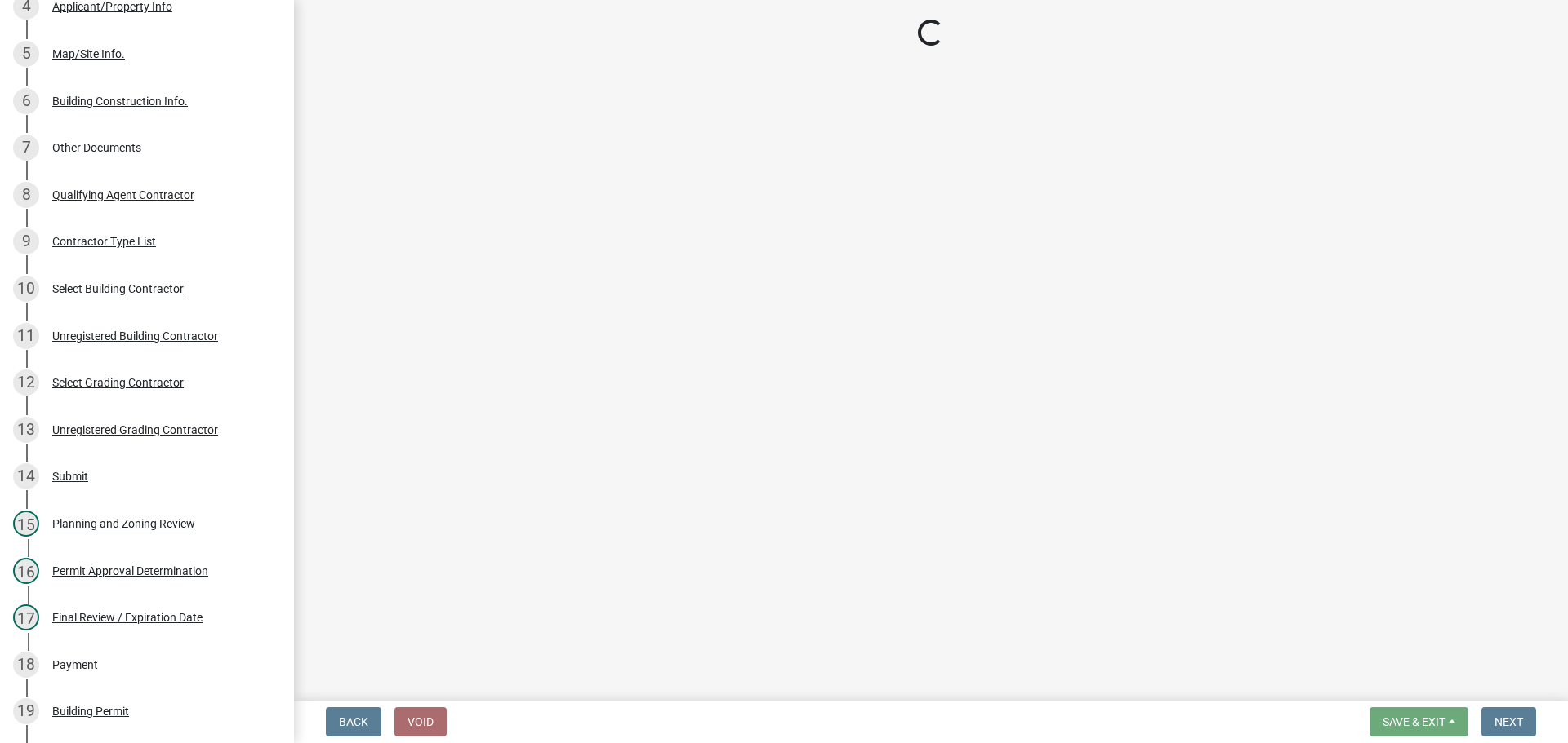
select select "b5c39336-92b9-49ce-a0a5-4e9e9babf743"
select select "f66b4cef-93c9-440c-84d8-a2c8d35cb7c1"
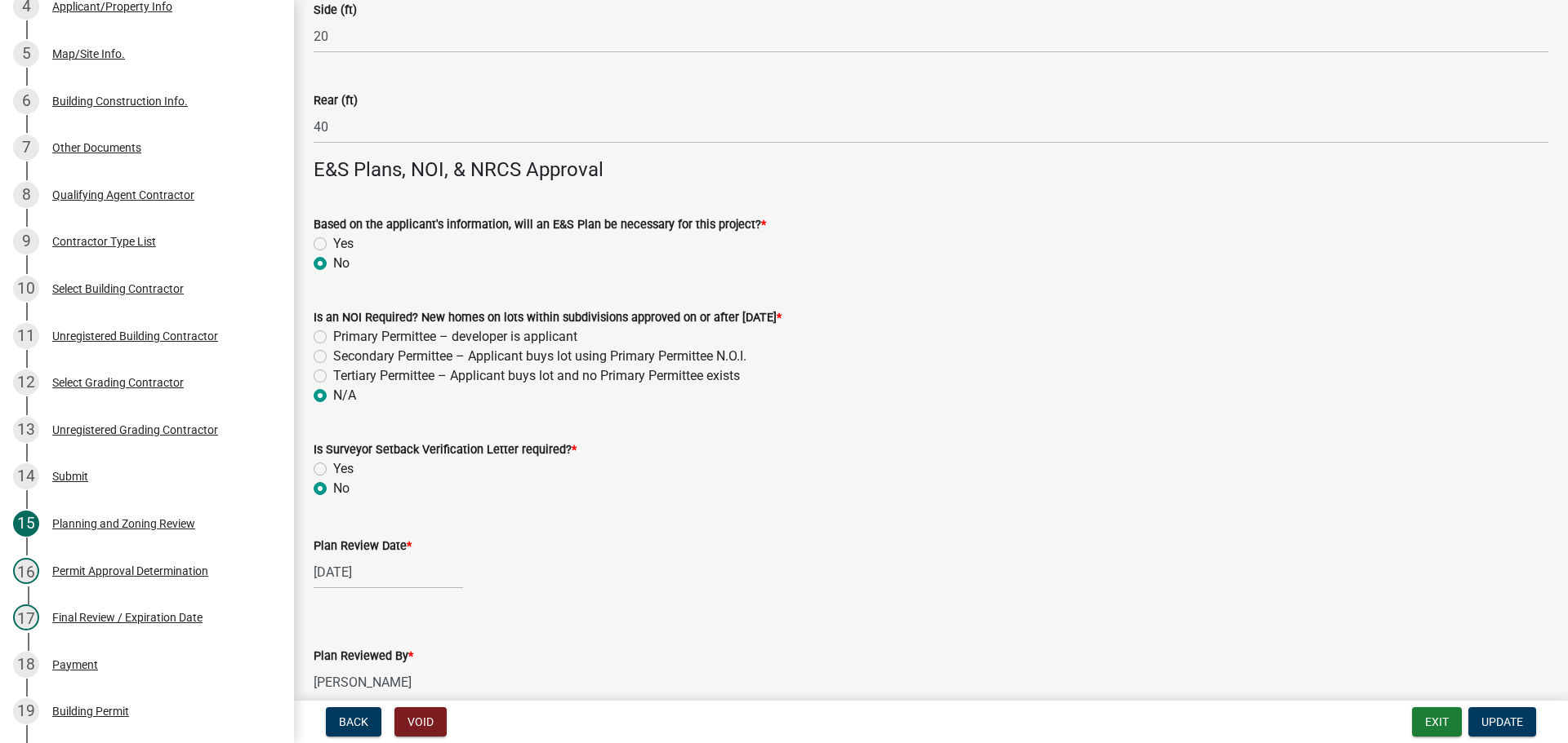
scroll to position [3518, 0]
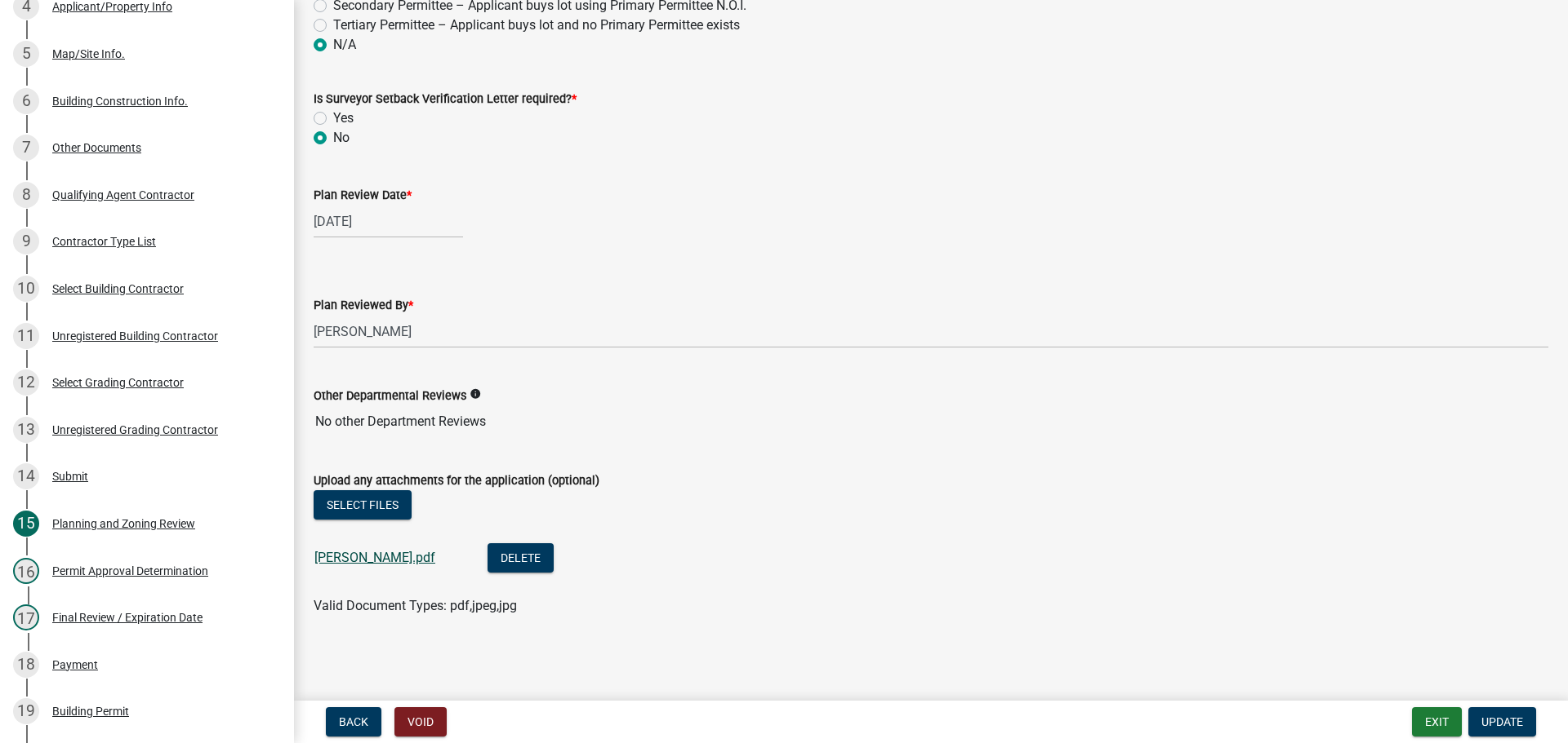
click at [343, 555] on link "DONOVAN.pdf" at bounding box center [374, 557] width 120 height 15
click at [169, 627] on div "17 Final Review / Expiration Date" at bounding box center [140, 617] width 254 height 26
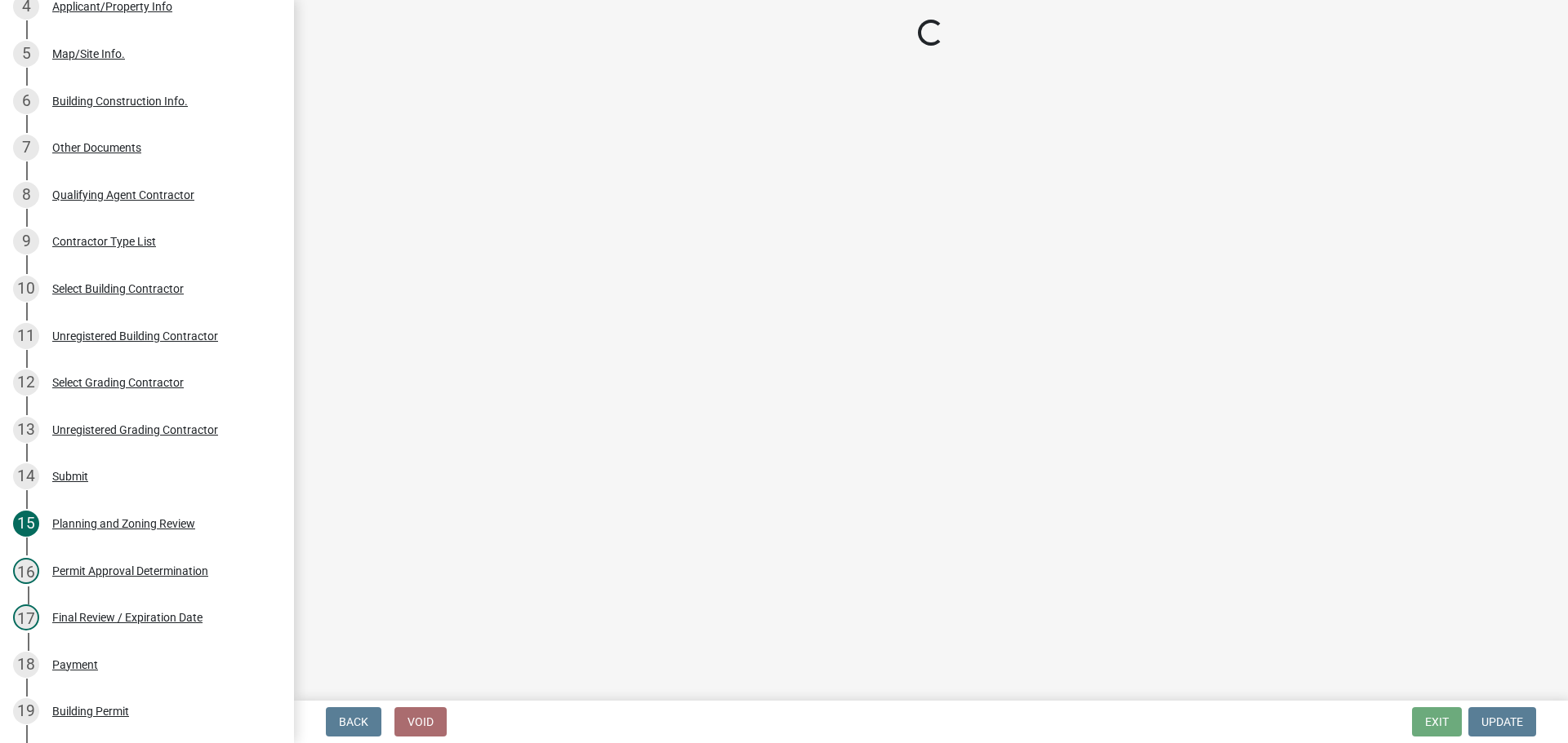
select select "f66b4cef-93c9-440c-84d8-a2c8d35cb7c1"
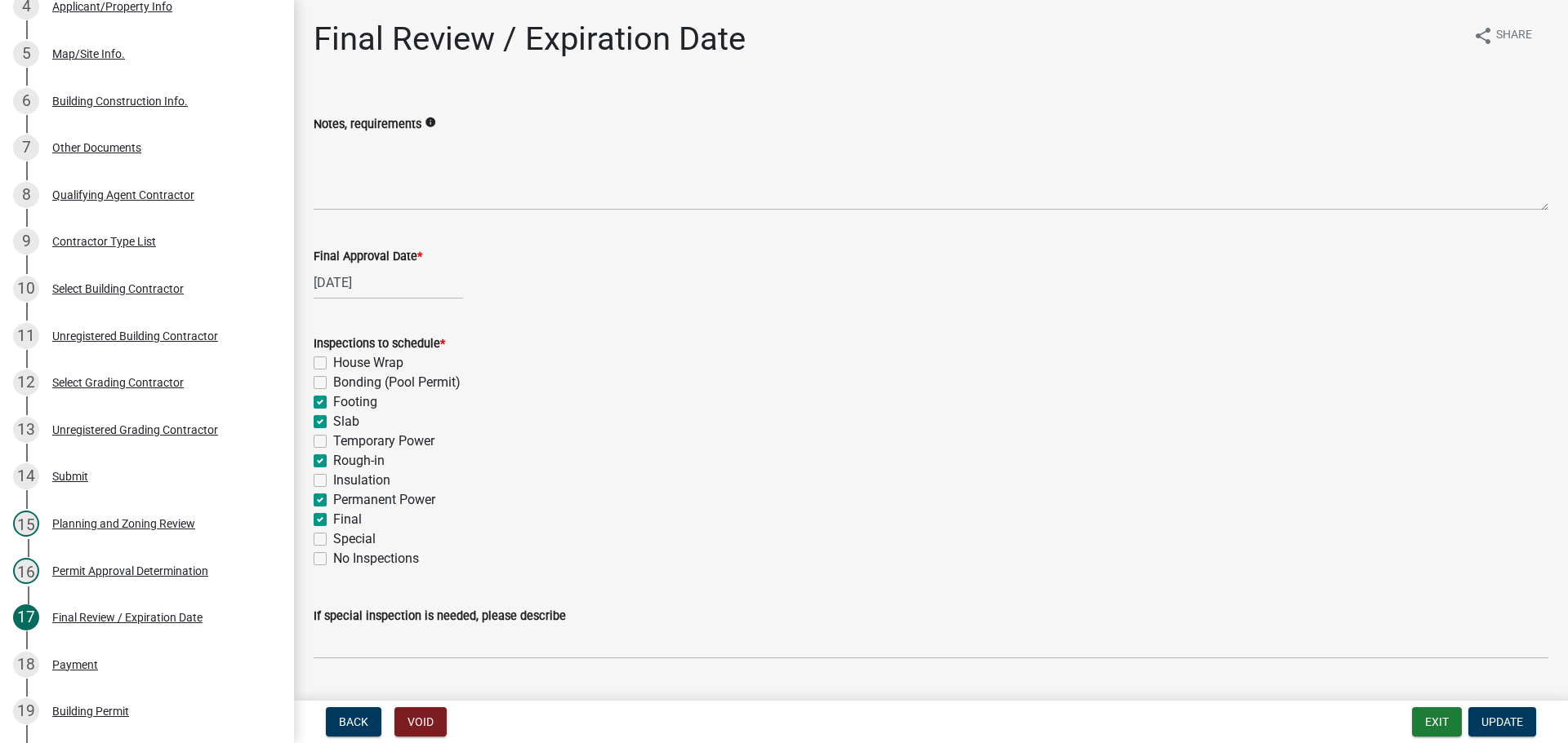
scroll to position [333, 0]
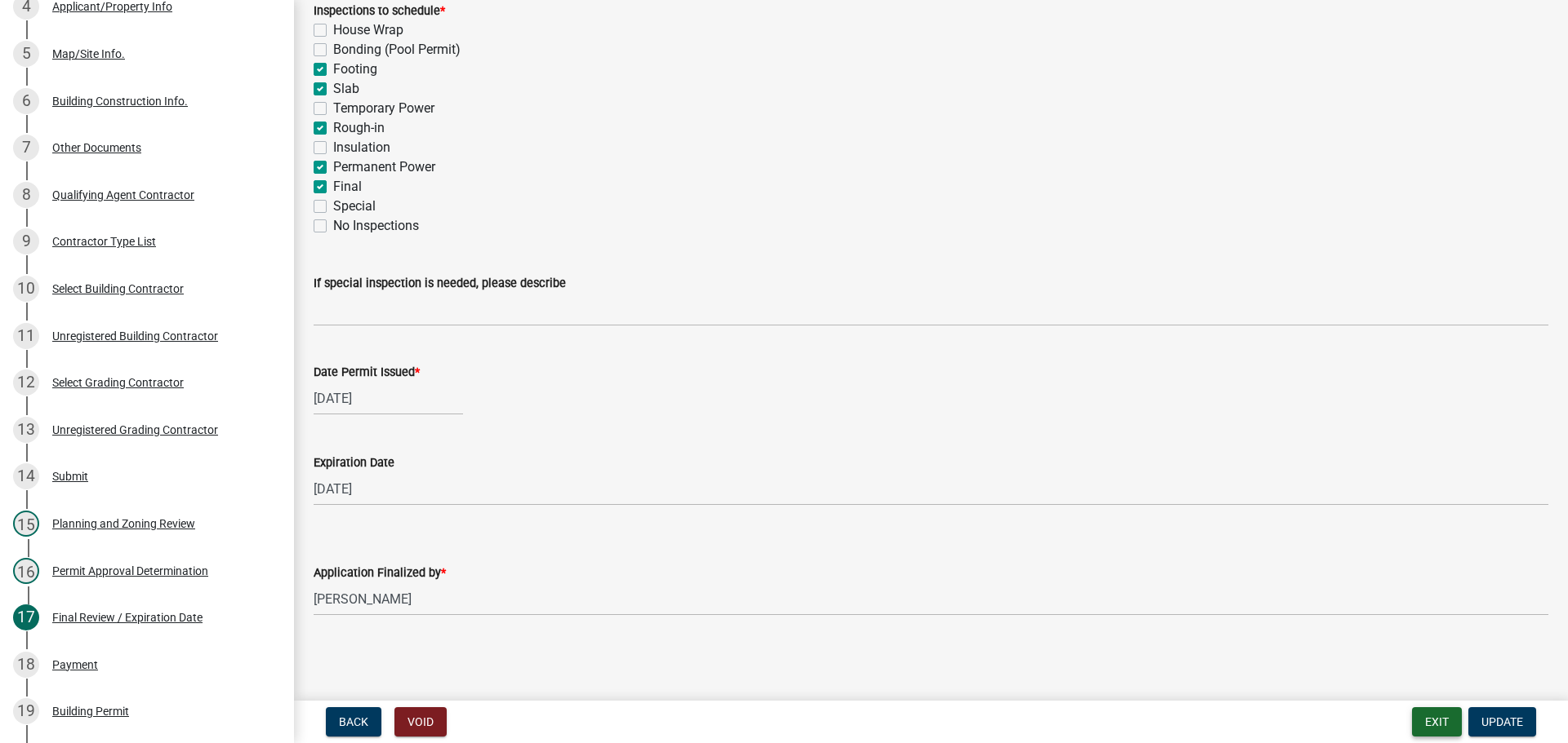
click at [1435, 731] on button "Exit" at bounding box center [1437, 722] width 50 height 29
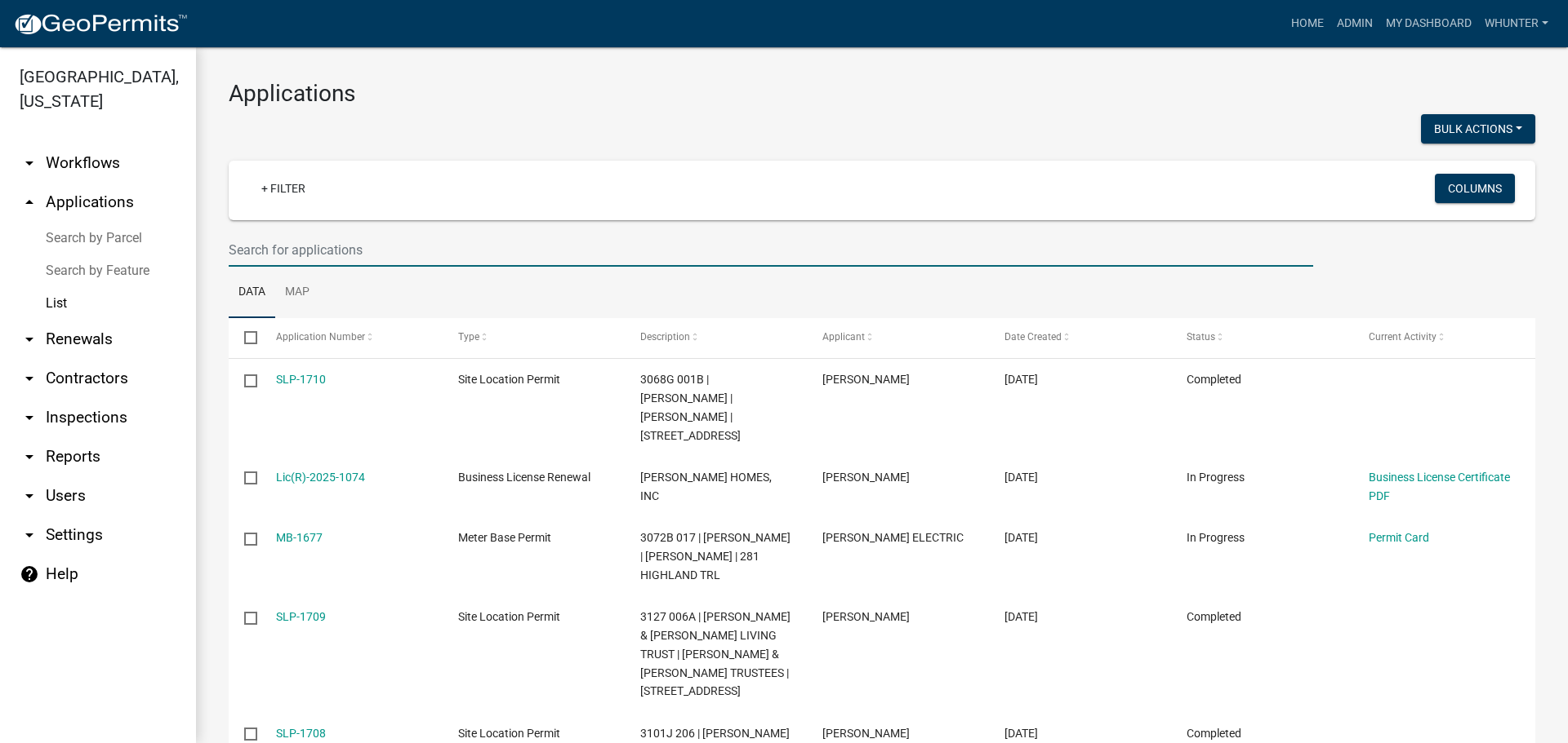
click at [561, 247] on input "text" at bounding box center [770, 251] width 1084 height 34
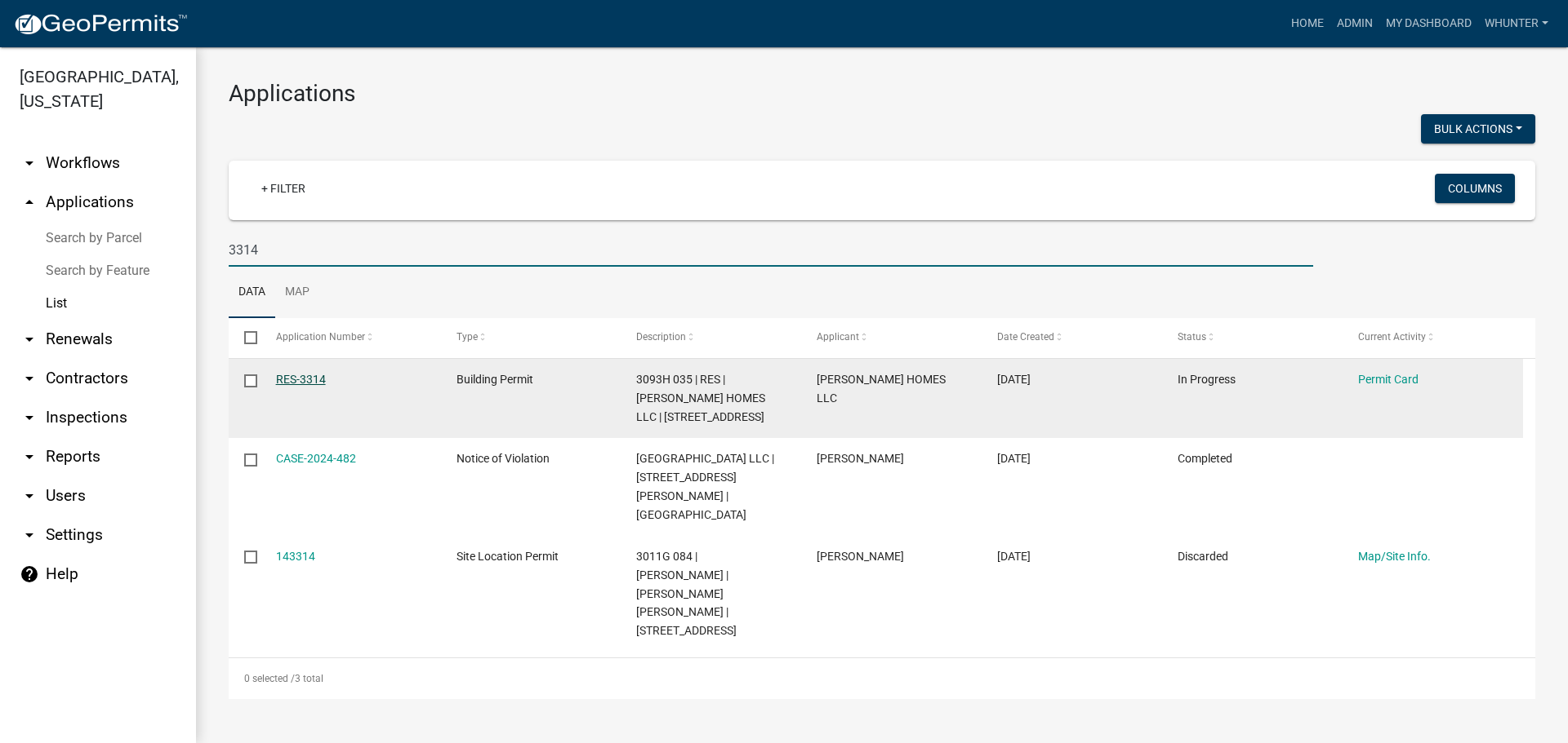
type input "3314"
click at [296, 378] on link "RES-3314" at bounding box center [301, 379] width 50 height 13
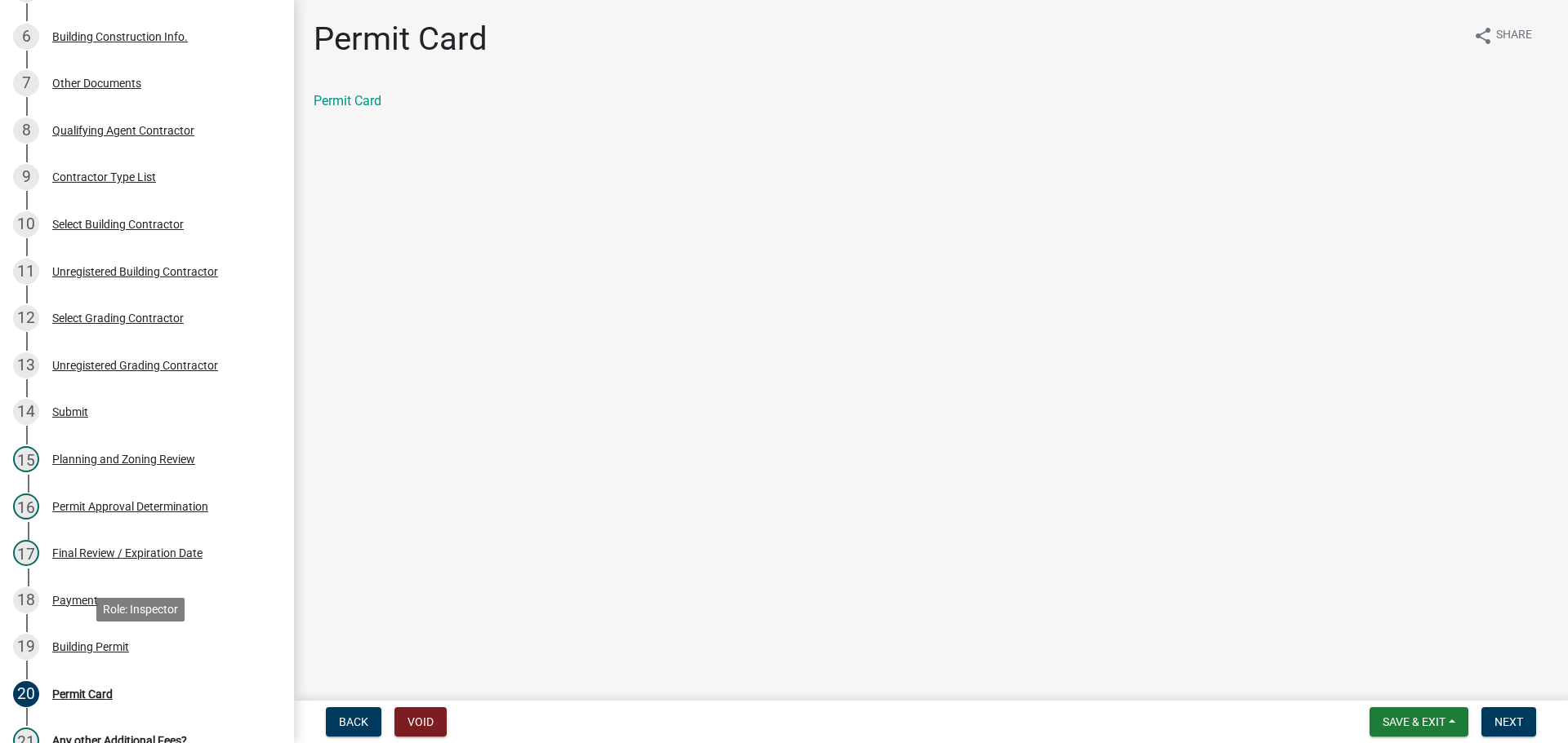
scroll to position [653, 0]
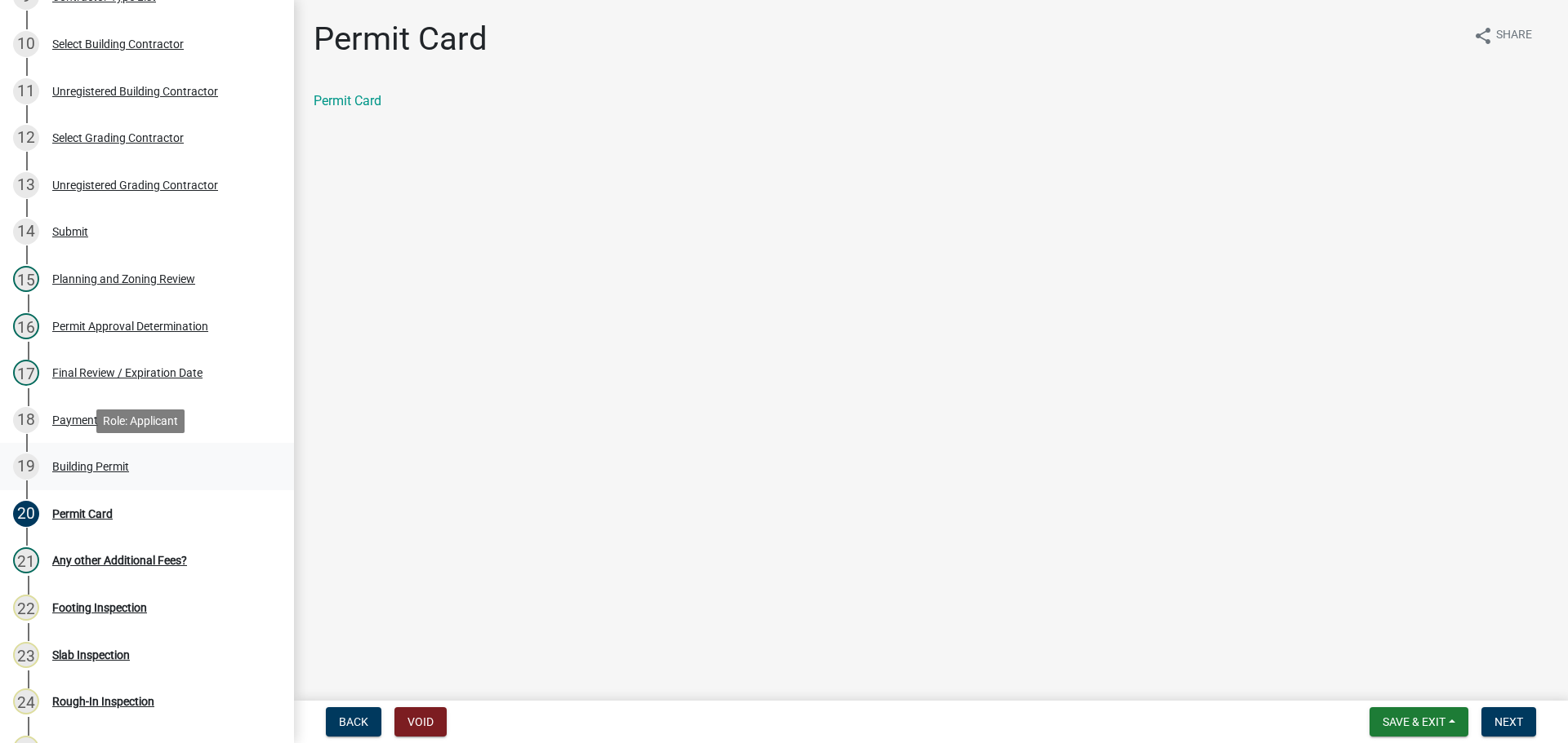
click at [81, 465] on div "Building Permit" at bounding box center [91, 466] width 77 height 12
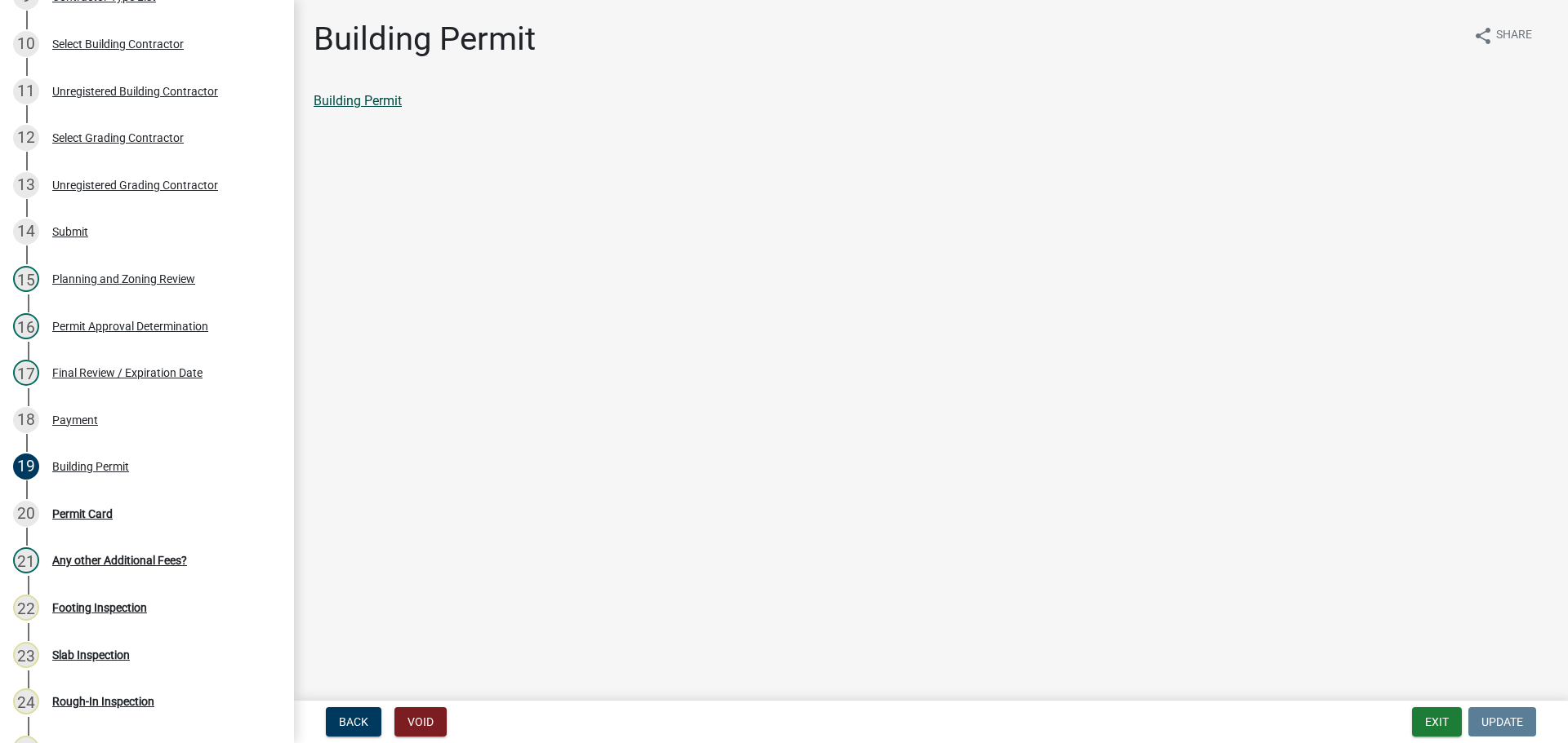
click at [375, 104] on link "Building Permit" at bounding box center [357, 100] width 88 height 15
click at [1434, 730] on button "Exit" at bounding box center [1437, 722] width 50 height 29
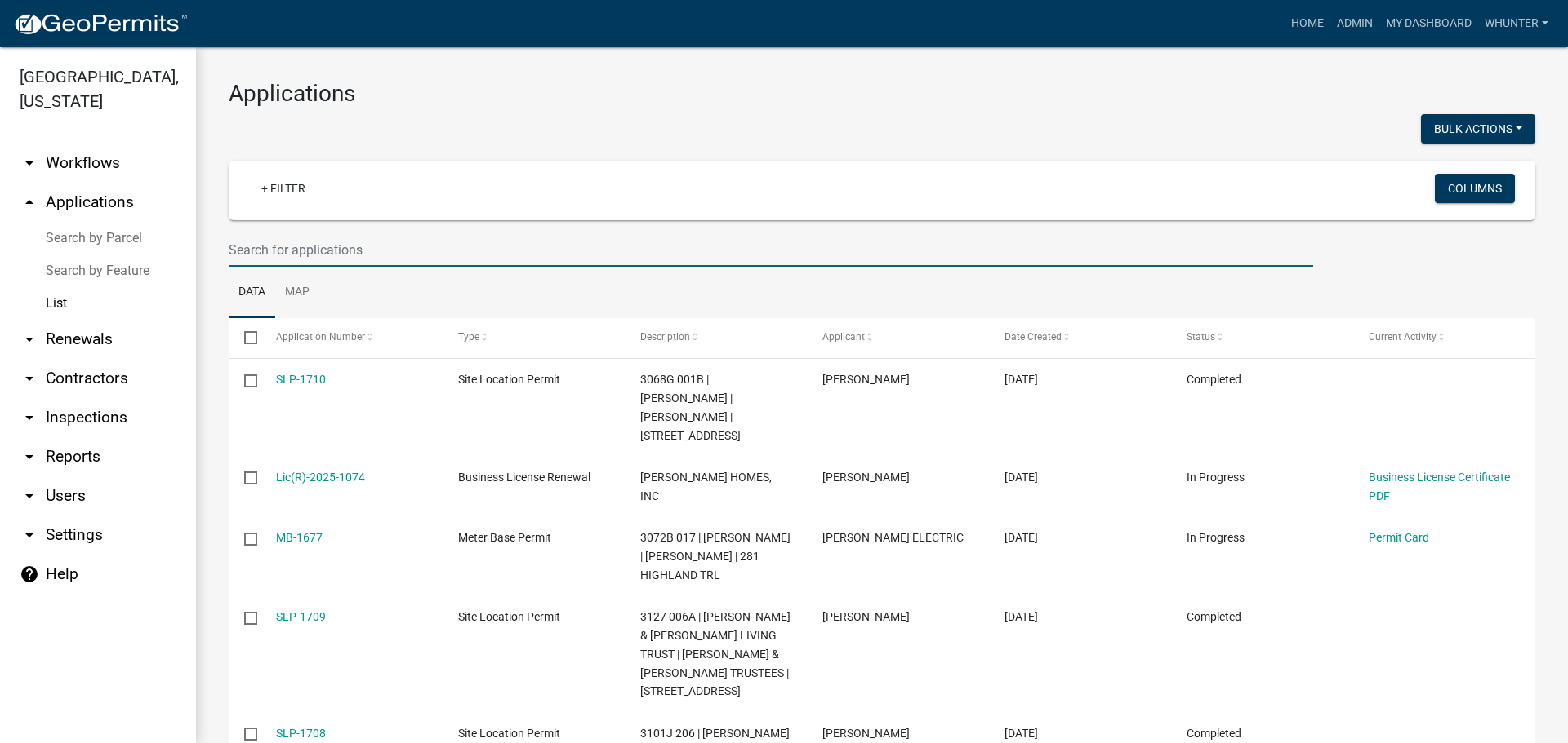
click at [990, 237] on input "text" at bounding box center [770, 251] width 1084 height 34
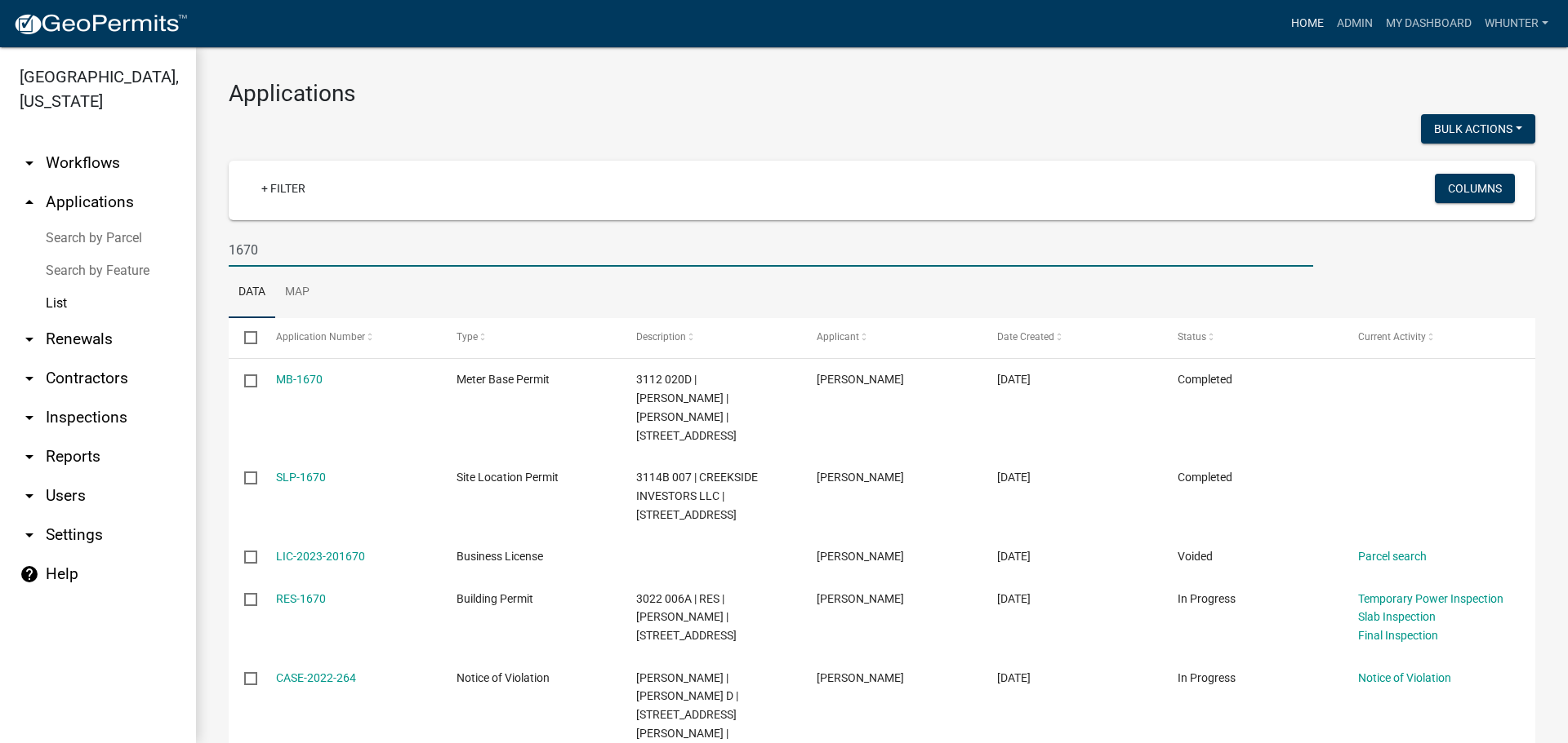
type input "1670"
click at [1305, 22] on link "Home" at bounding box center [1307, 23] width 46 height 31
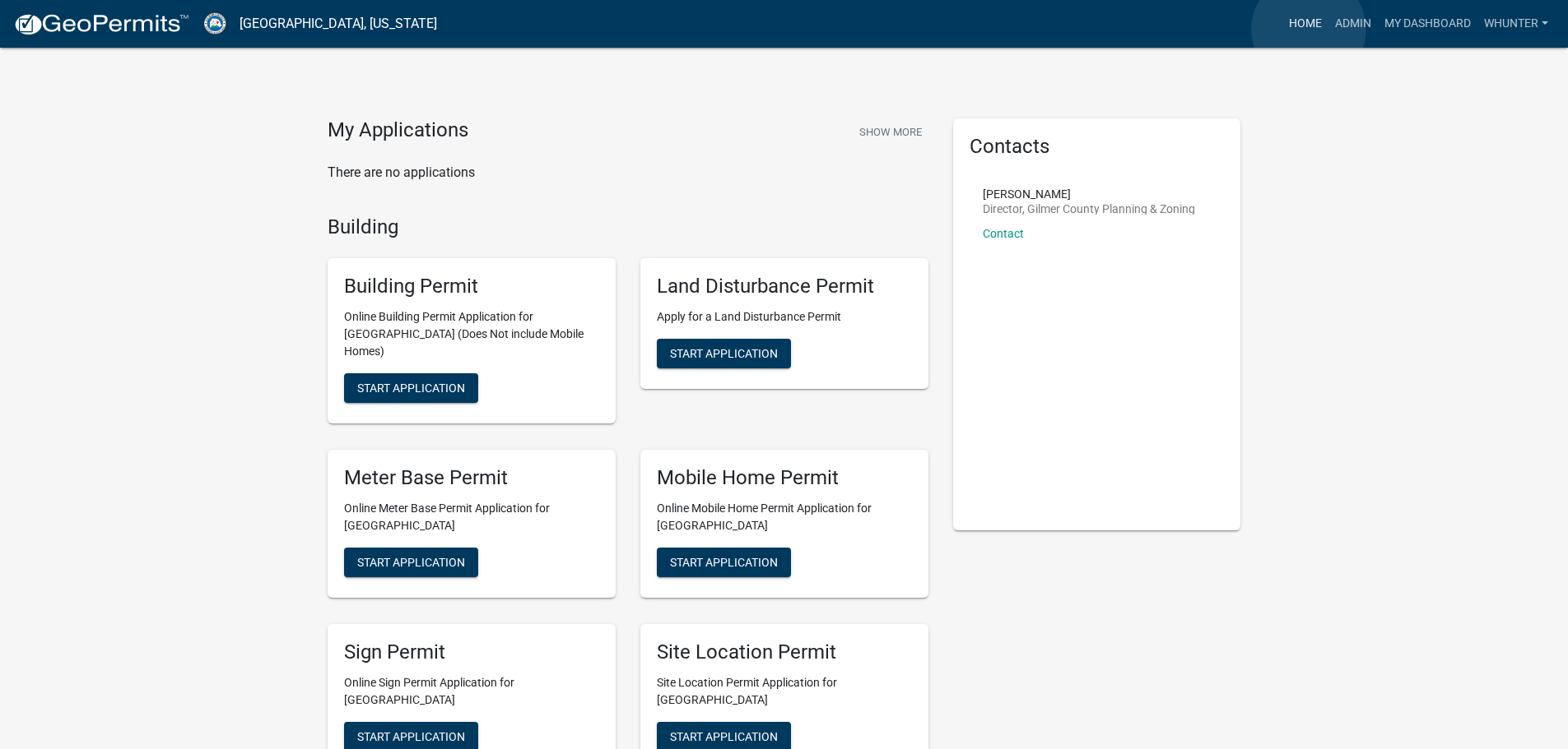
click at [1309, 30] on link "Home" at bounding box center [1304, 23] width 46 height 31
click at [1318, 20] on link "Home" at bounding box center [1304, 23] width 46 height 31
click at [1340, 22] on link "Admin" at bounding box center [1353, 23] width 49 height 31
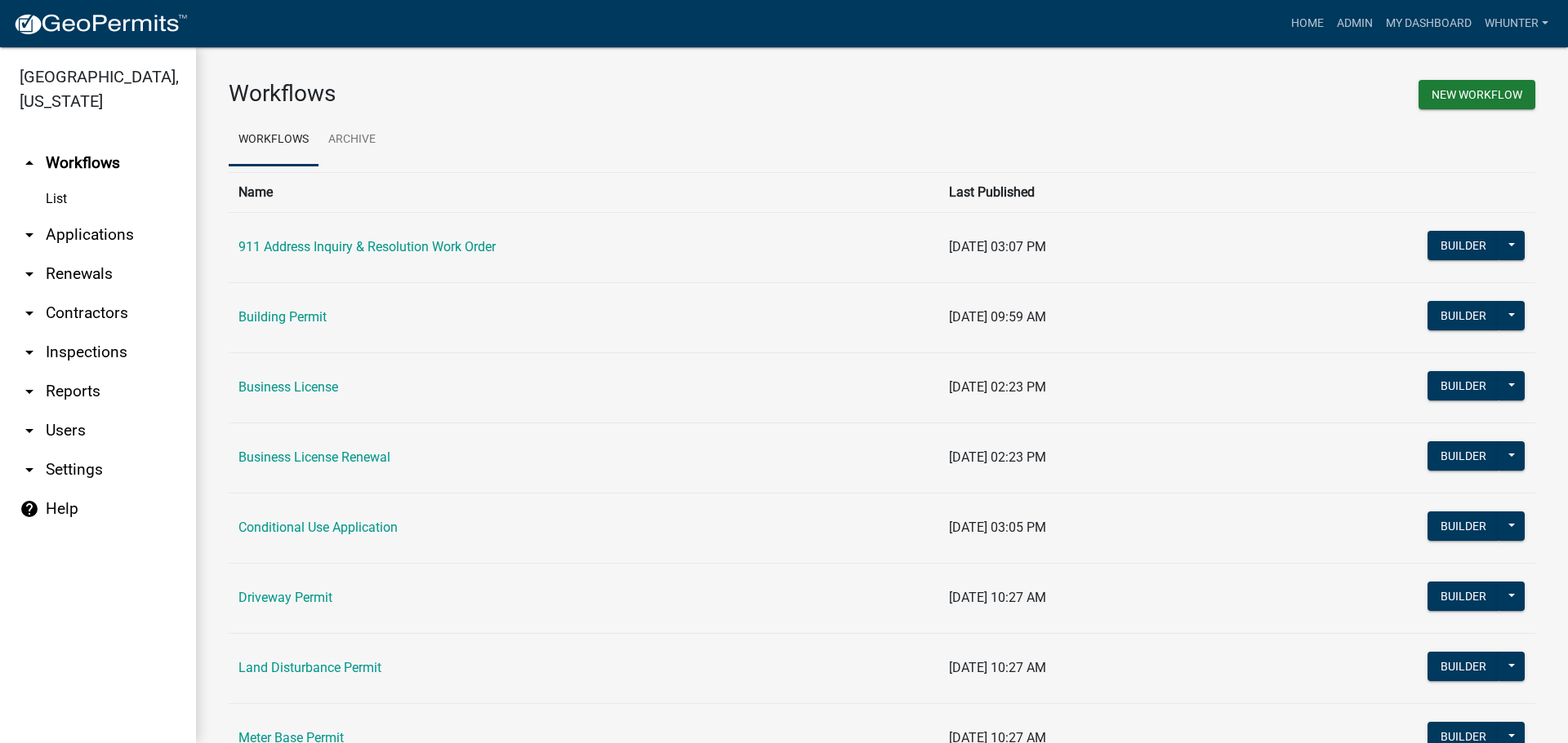
click at [77, 241] on link "arrow_drop_down Applications" at bounding box center [98, 235] width 196 height 39
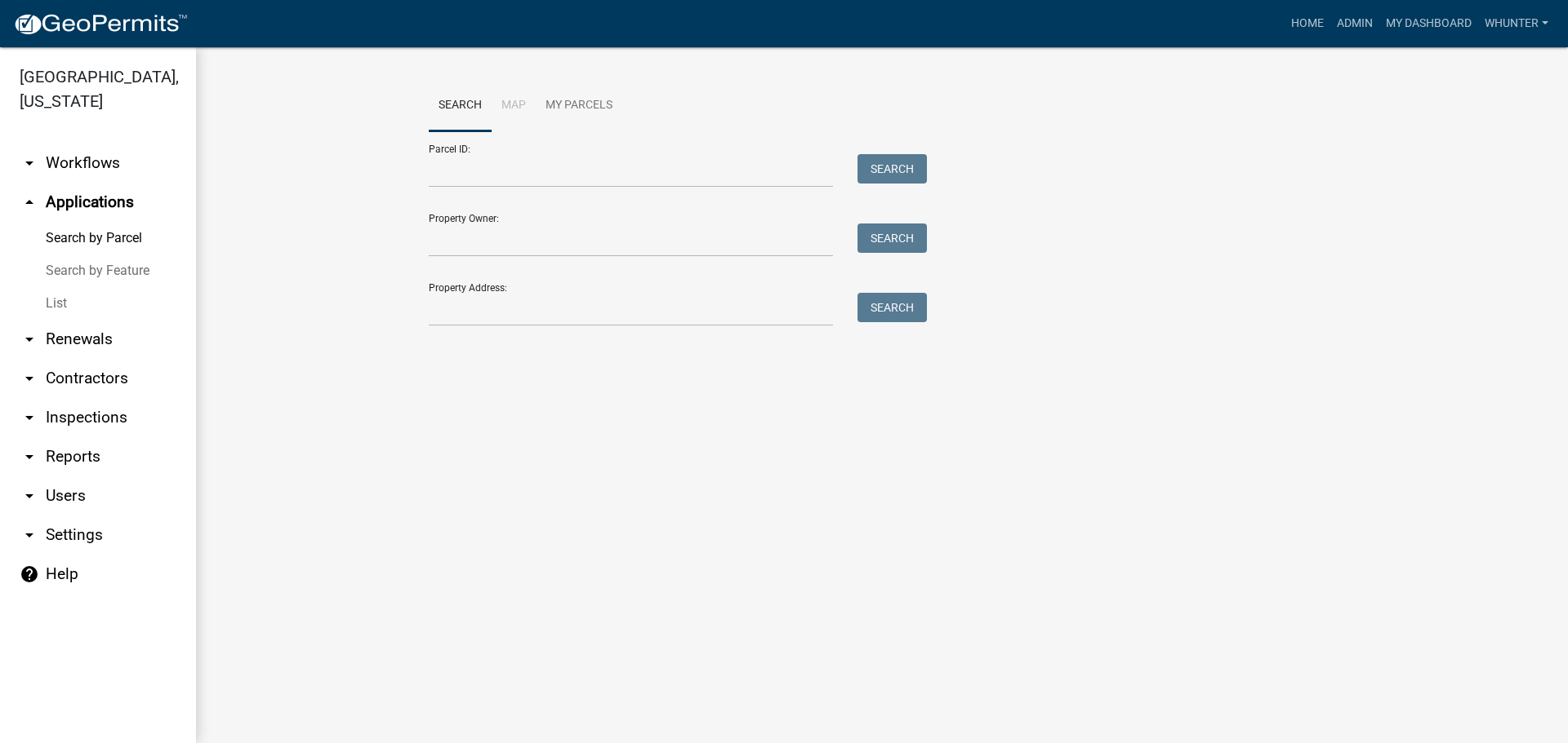
click at [63, 290] on link "List" at bounding box center [98, 303] width 196 height 33
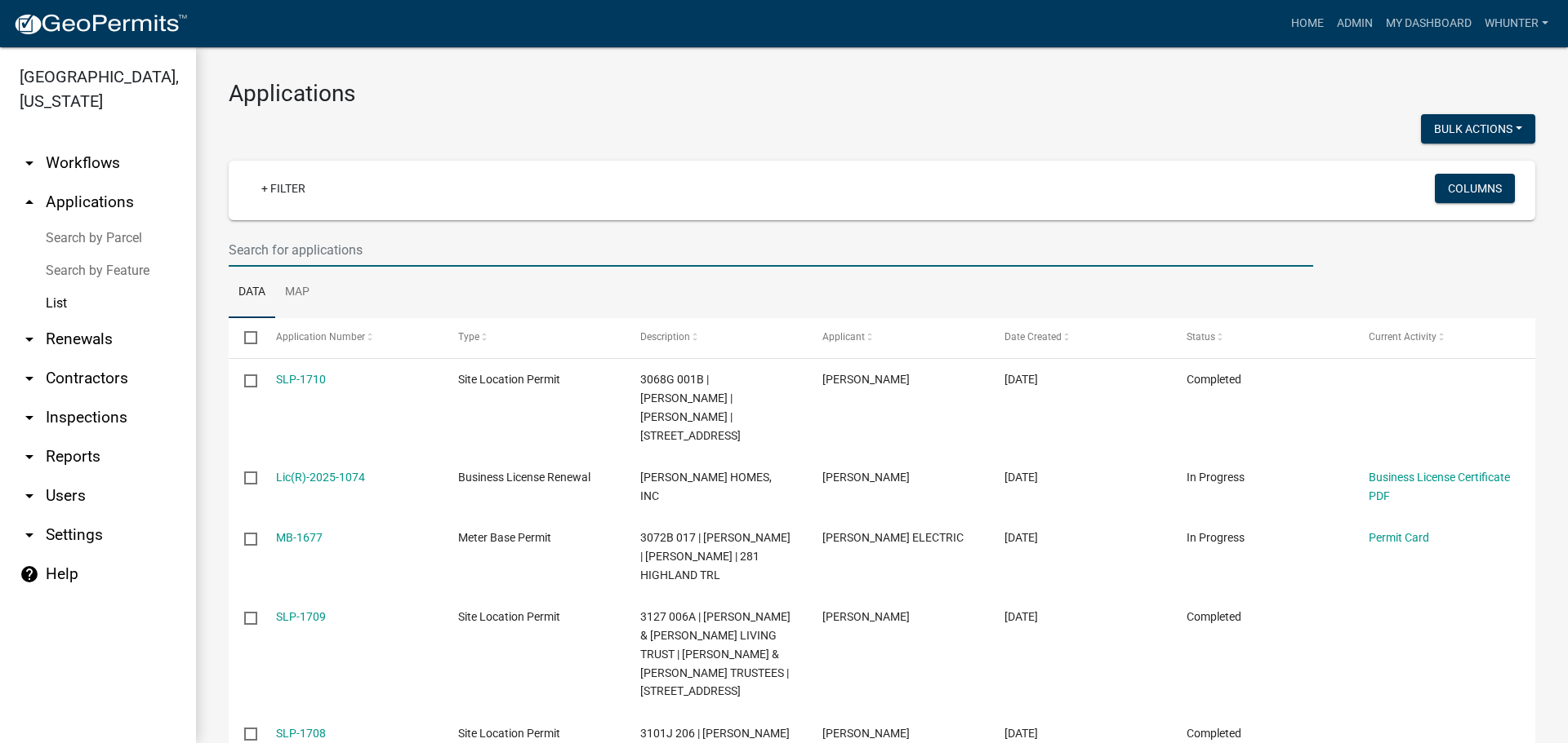
click at [585, 255] on input "text" at bounding box center [770, 251] width 1084 height 34
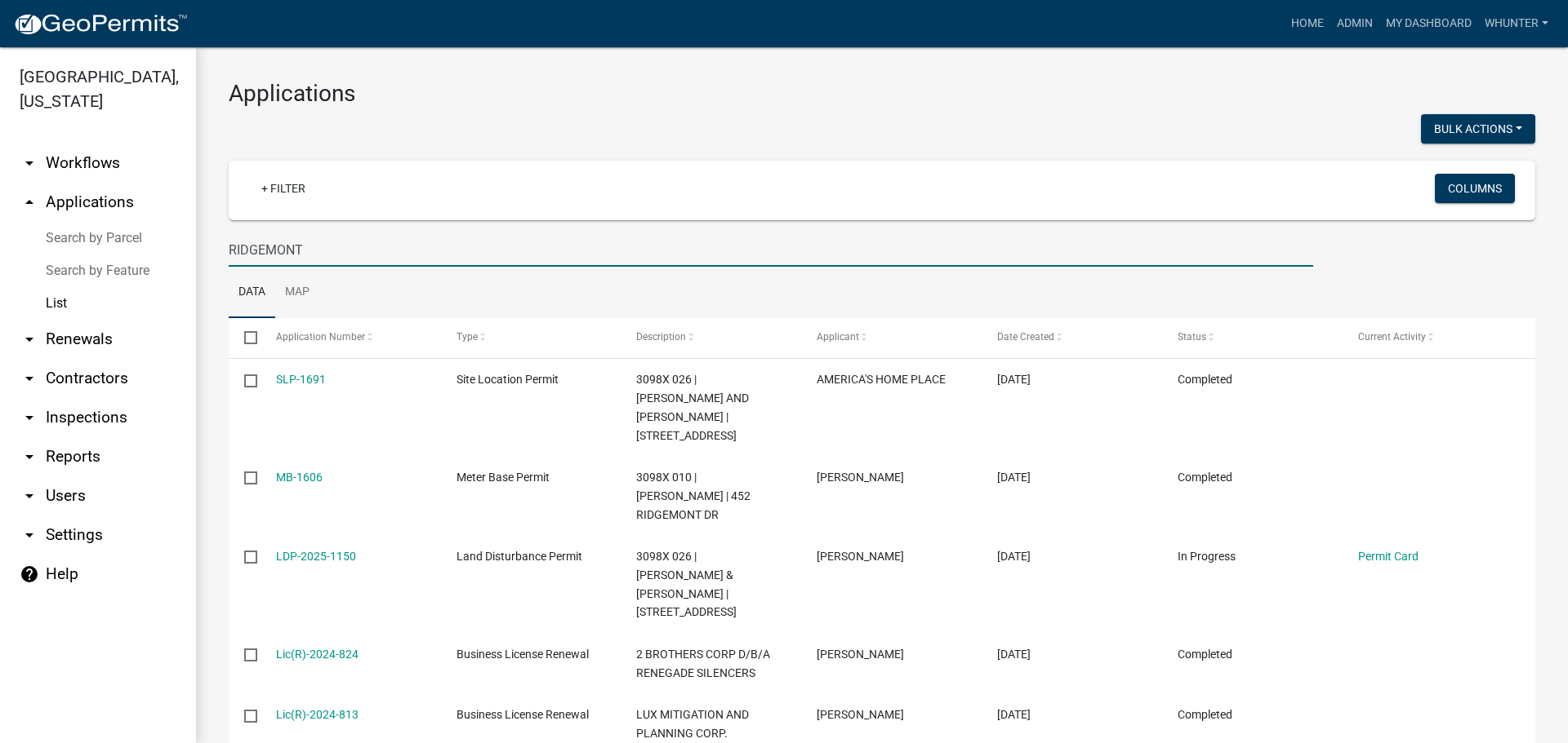
drag, startPoint x: 164, startPoint y: 210, endPoint x: 116, endPoint y: 144, distance: 81.6
click at [0, 117] on div "Gilmer County, Georgia arrow_drop_down Workflows List arrow_drop_up Application…" at bounding box center [784, 395] width 1568 height 696
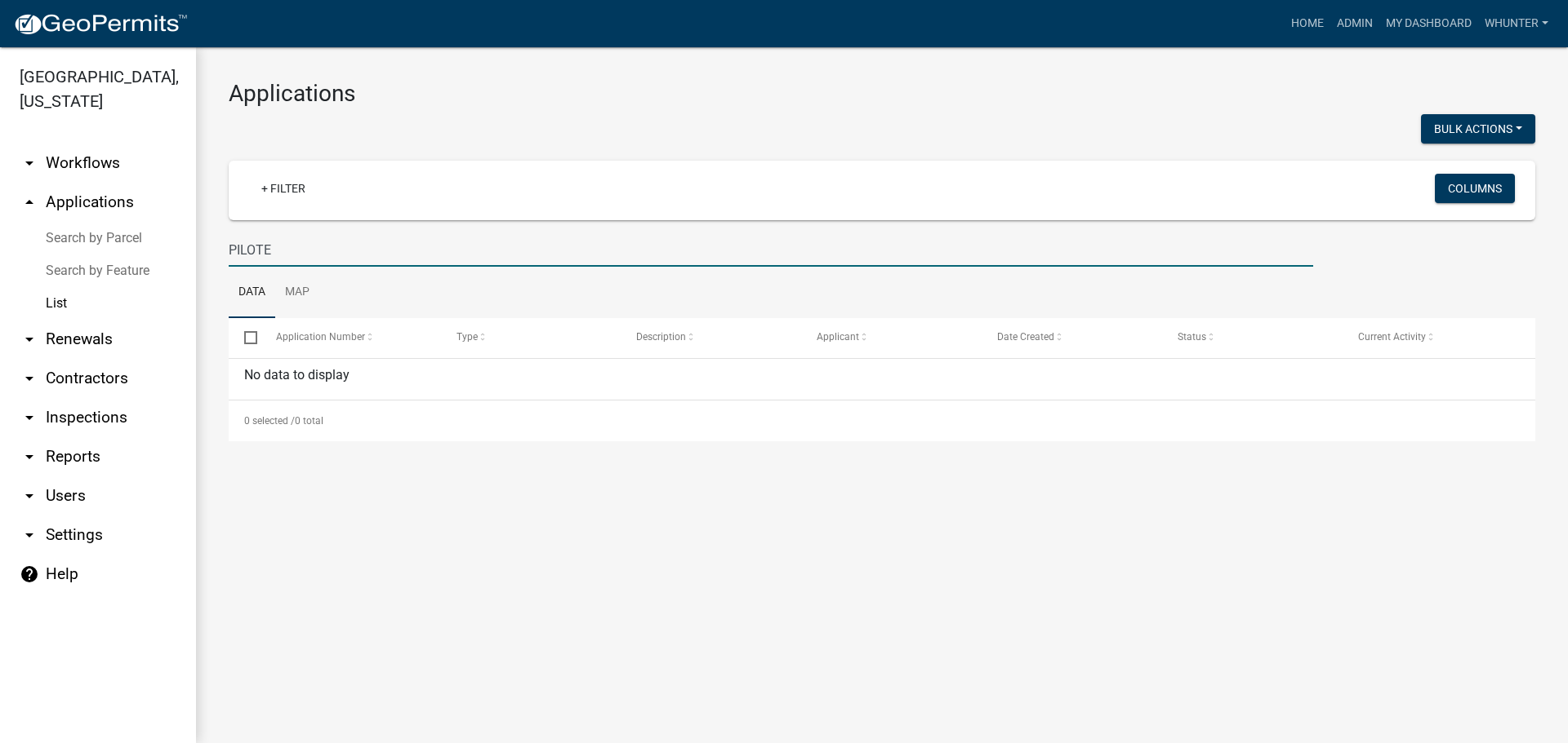
type input "PILOTE"
click at [90, 231] on link "Search by Parcel" at bounding box center [98, 238] width 196 height 33
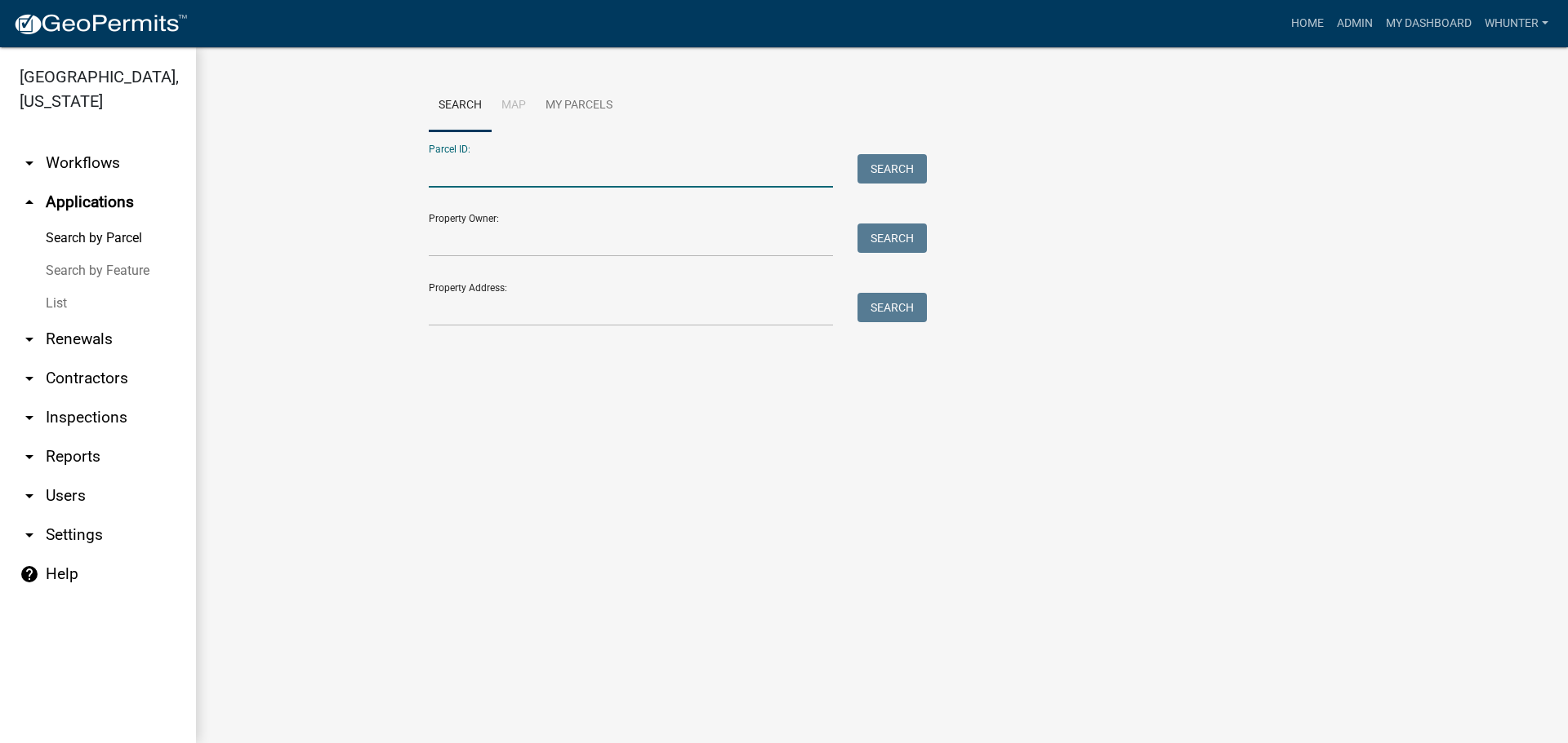
paste input "3098X 029"
click at [450, 173] on input "3098X 029" at bounding box center [630, 171] width 404 height 34
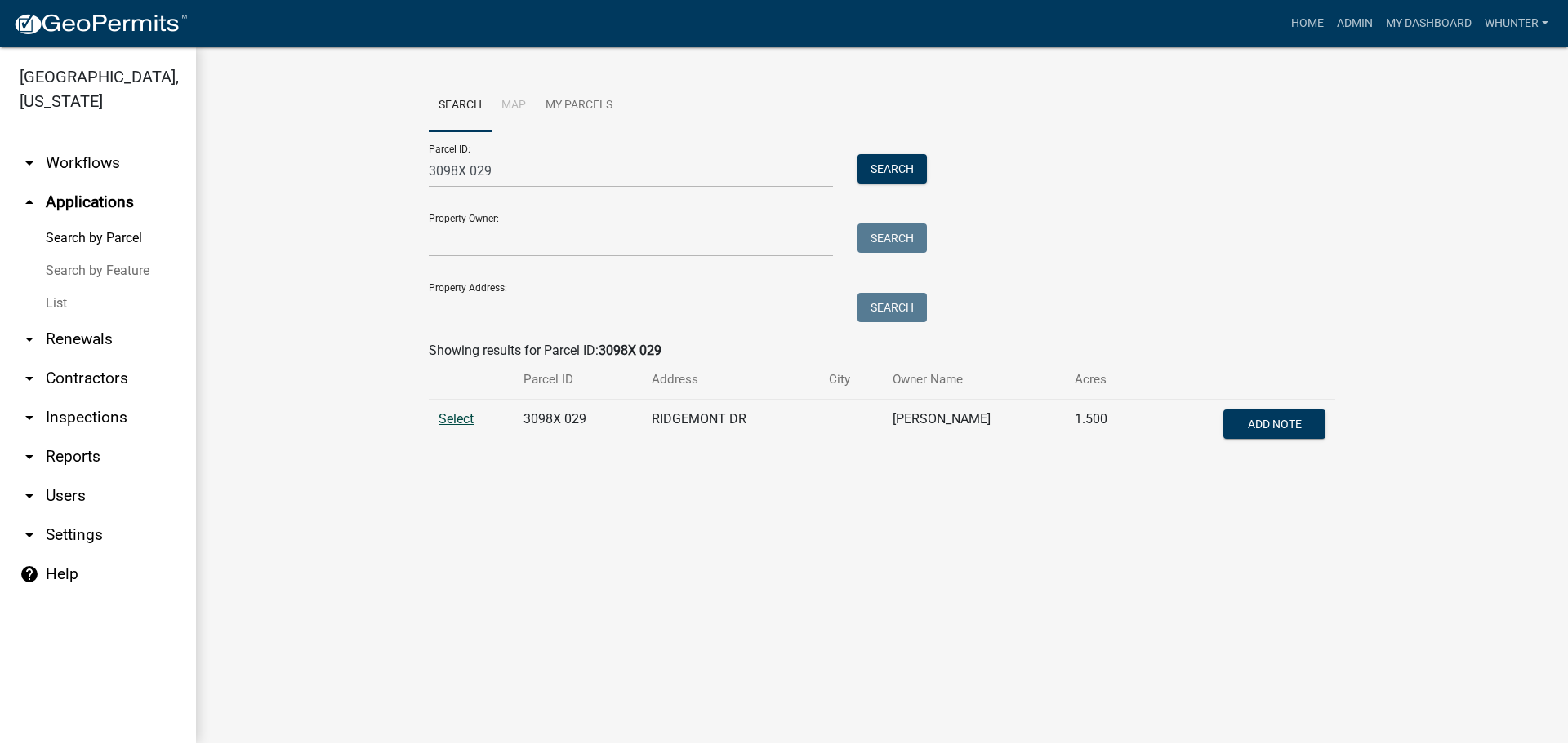
click at [456, 417] on span "Select" at bounding box center [455, 418] width 35 height 15
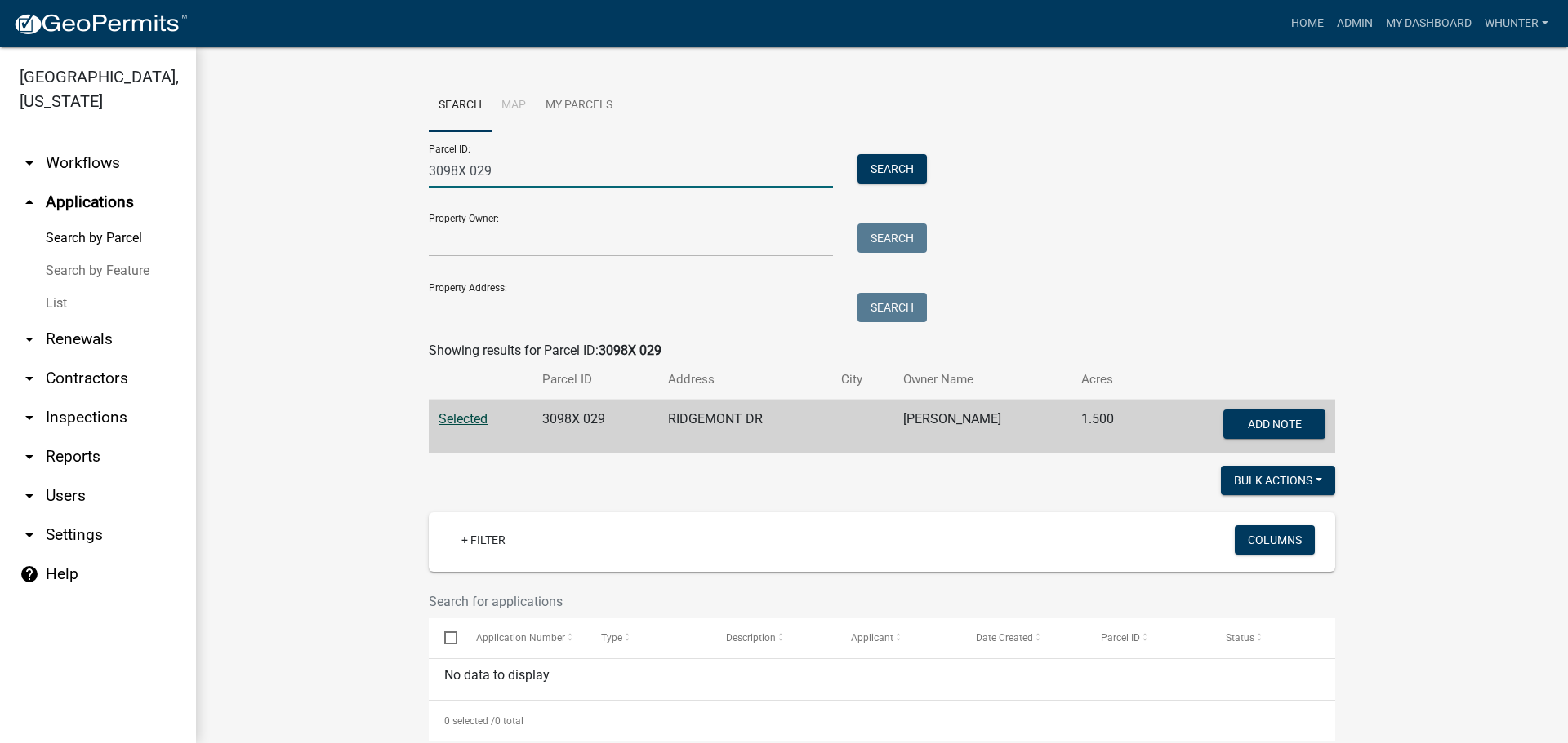
click at [541, 177] on input "3098X 029" at bounding box center [630, 171] width 404 height 34
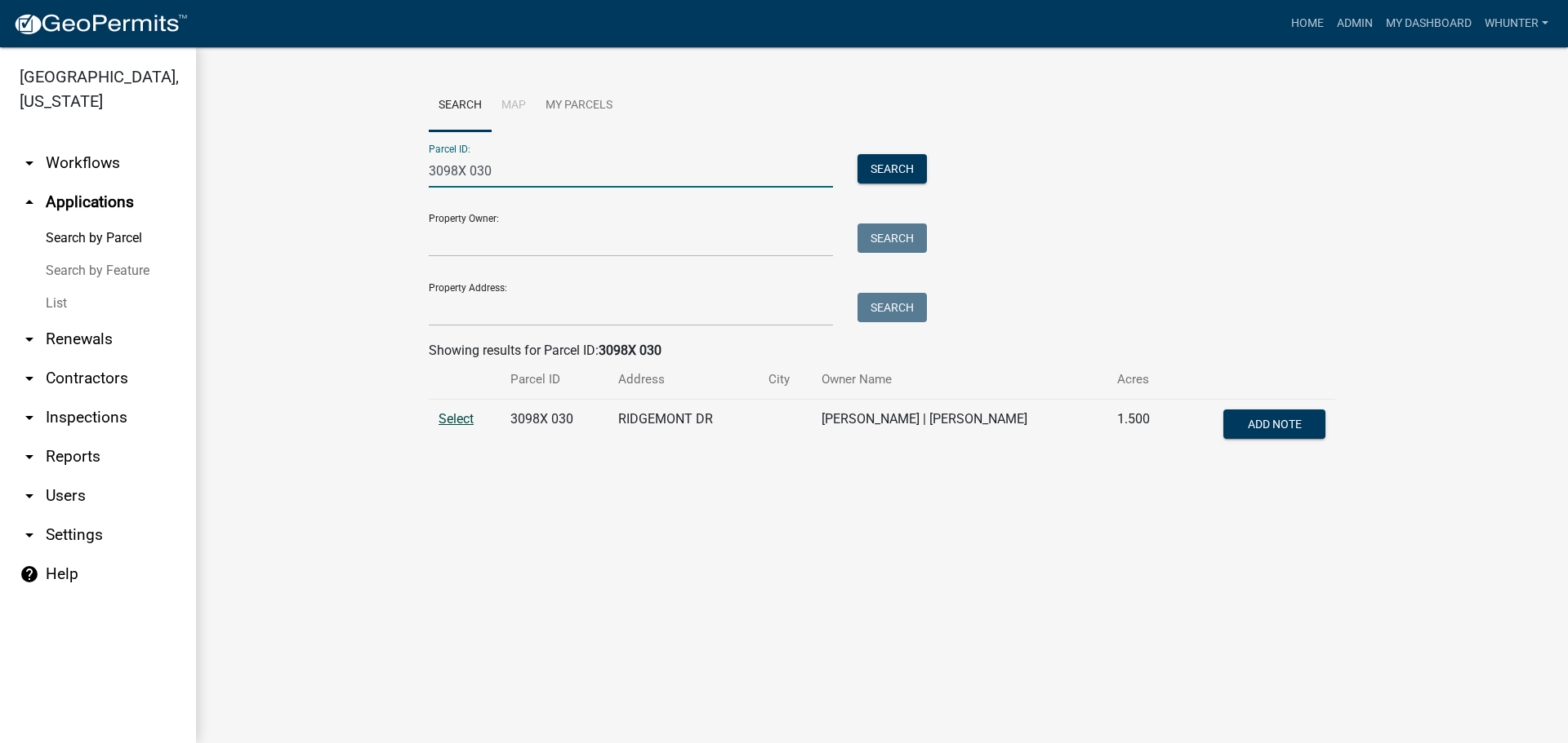
type input "3098X 030"
click at [449, 421] on span "Select" at bounding box center [455, 418] width 35 height 15
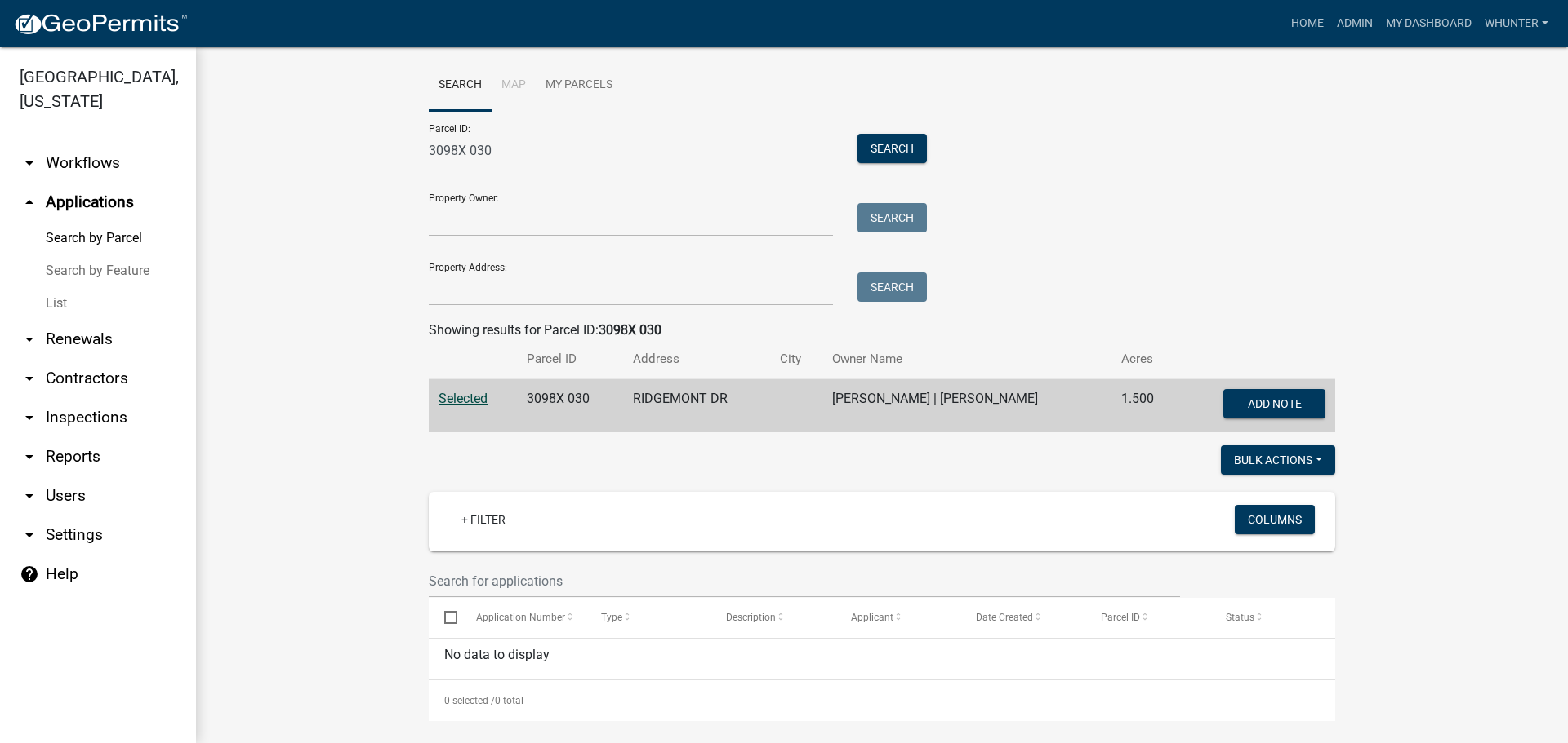
scroll to position [31, 0]
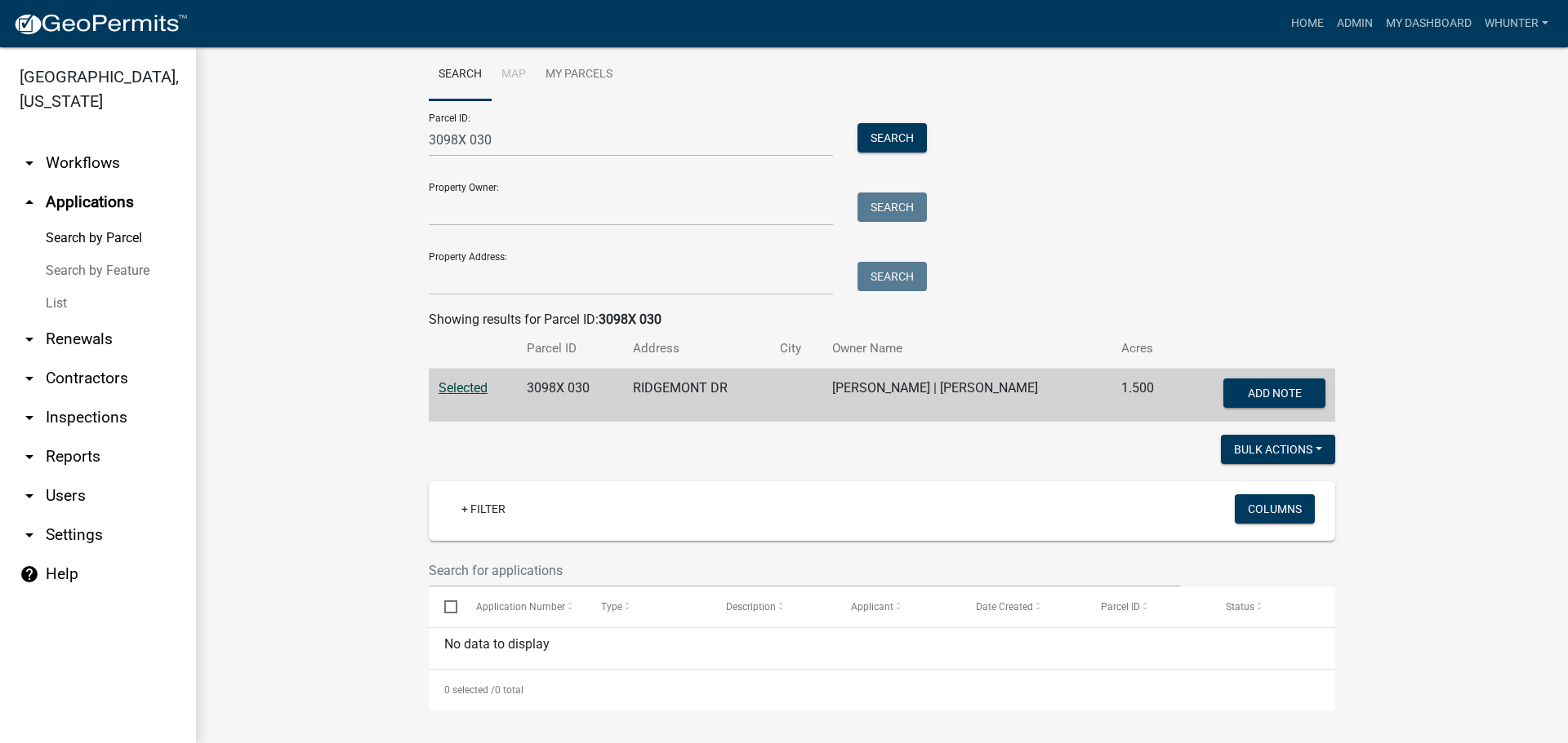
click at [123, 302] on link "List" at bounding box center [98, 303] width 196 height 33
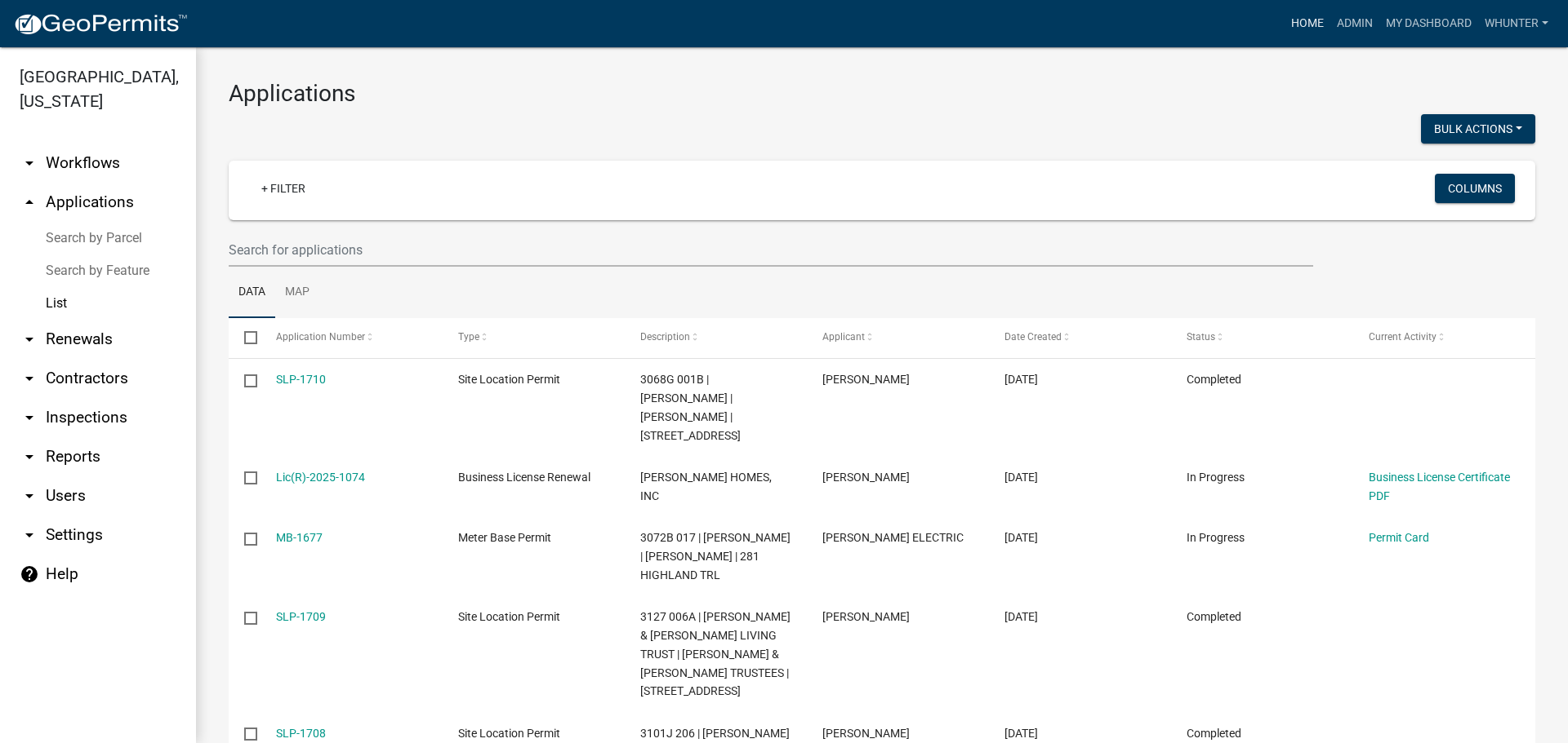
click at [1300, 20] on link "Home" at bounding box center [1307, 23] width 46 height 31
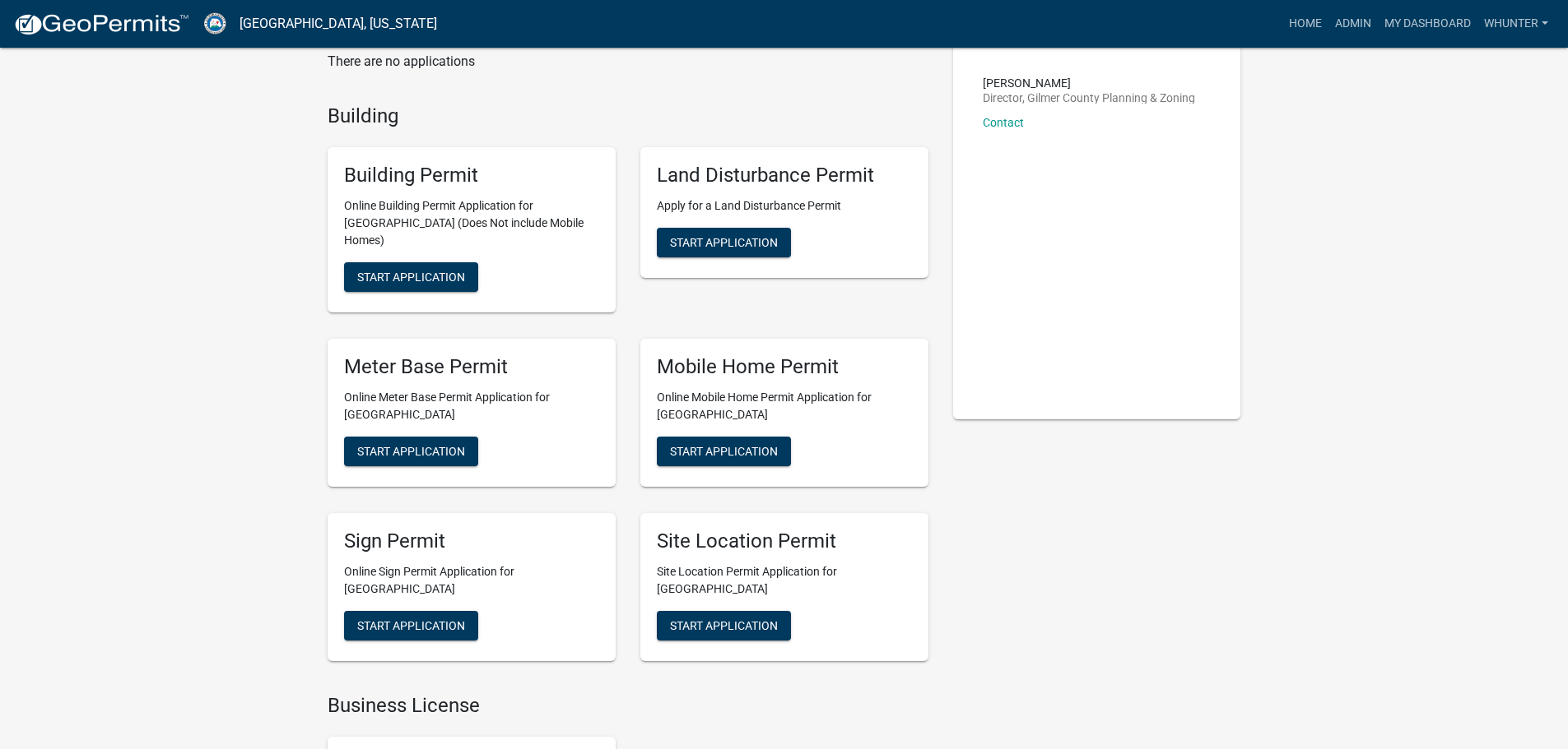
scroll to position [329, 0]
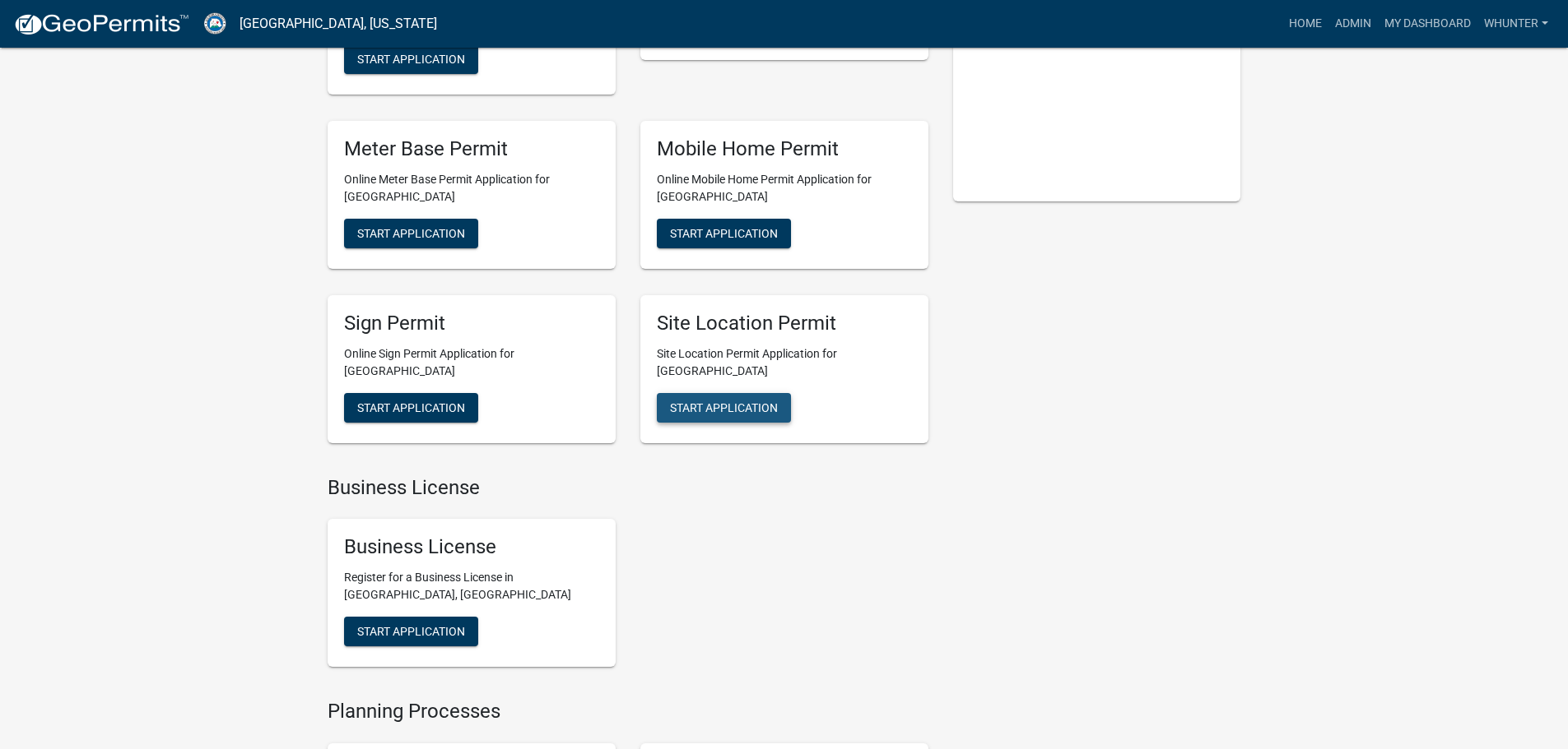
click at [757, 401] on span "Start Application" at bounding box center [724, 407] width 108 height 13
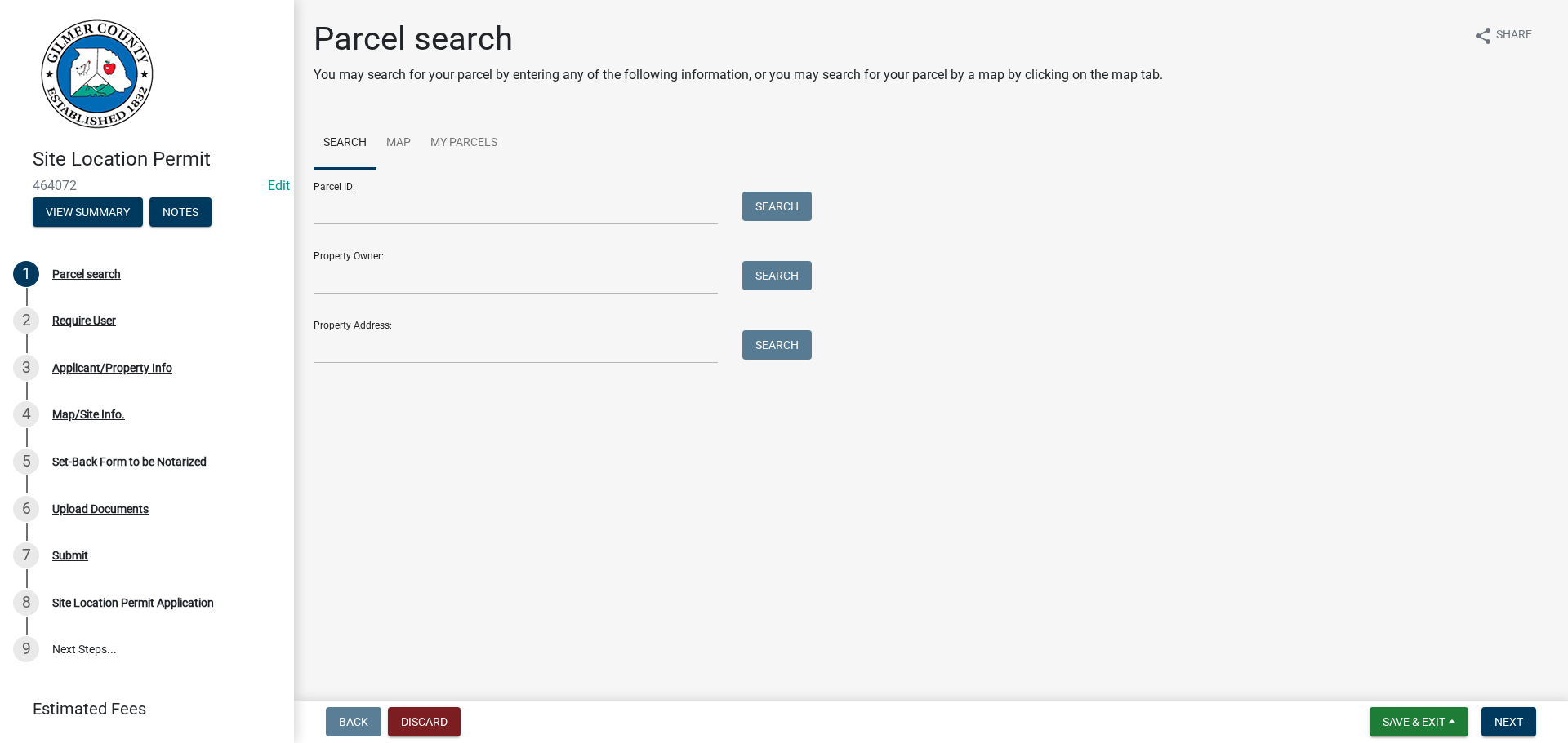
click at [509, 226] on form "Parcel ID: Search Property Owner: Search Property Address: Search" at bounding box center [558, 266] width 490 height 195
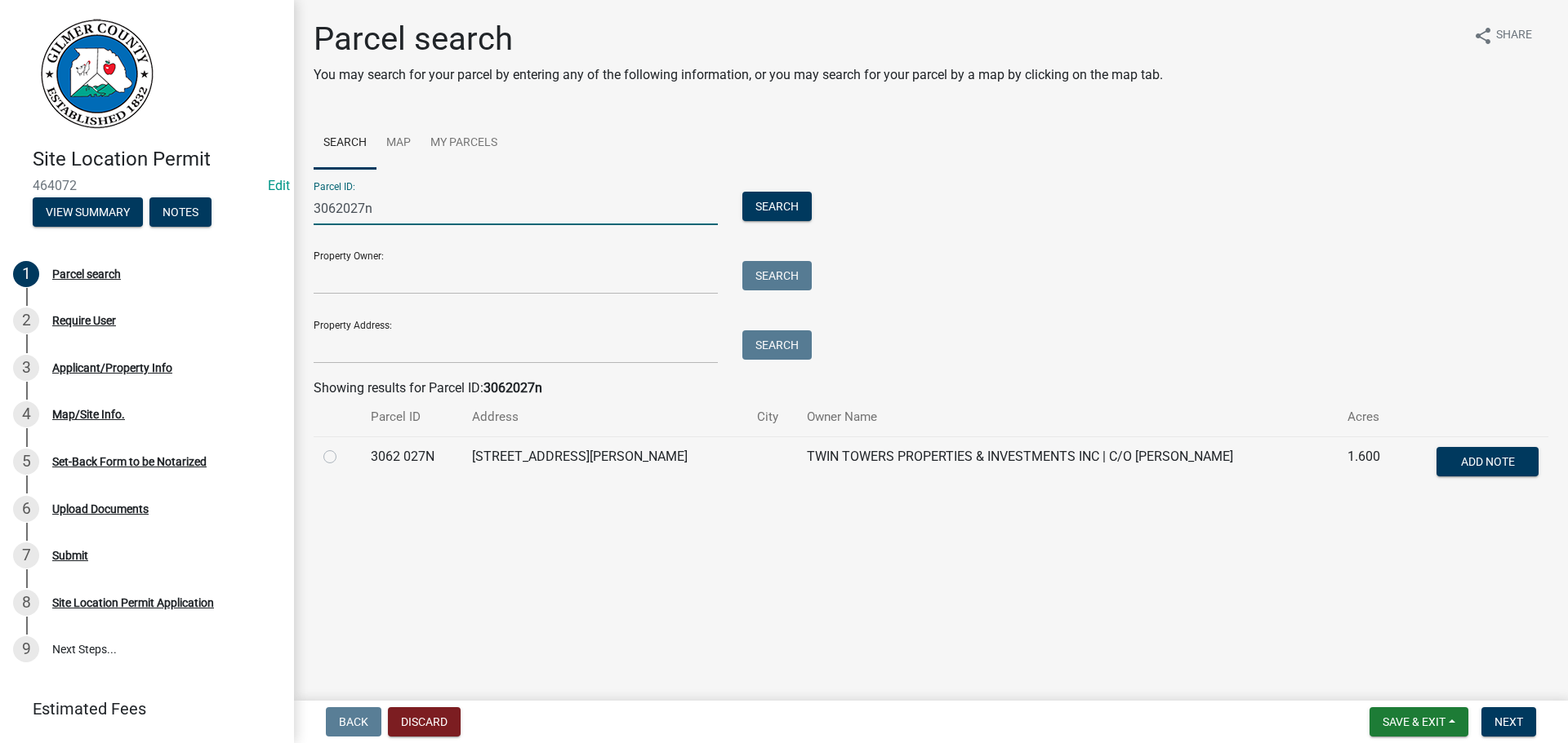
type input "3062027n"
click at [343, 447] on label at bounding box center [343, 447] width 0 height 0
click at [343, 458] on 027N "radio" at bounding box center [348, 452] width 11 height 11
radio 027N "true"
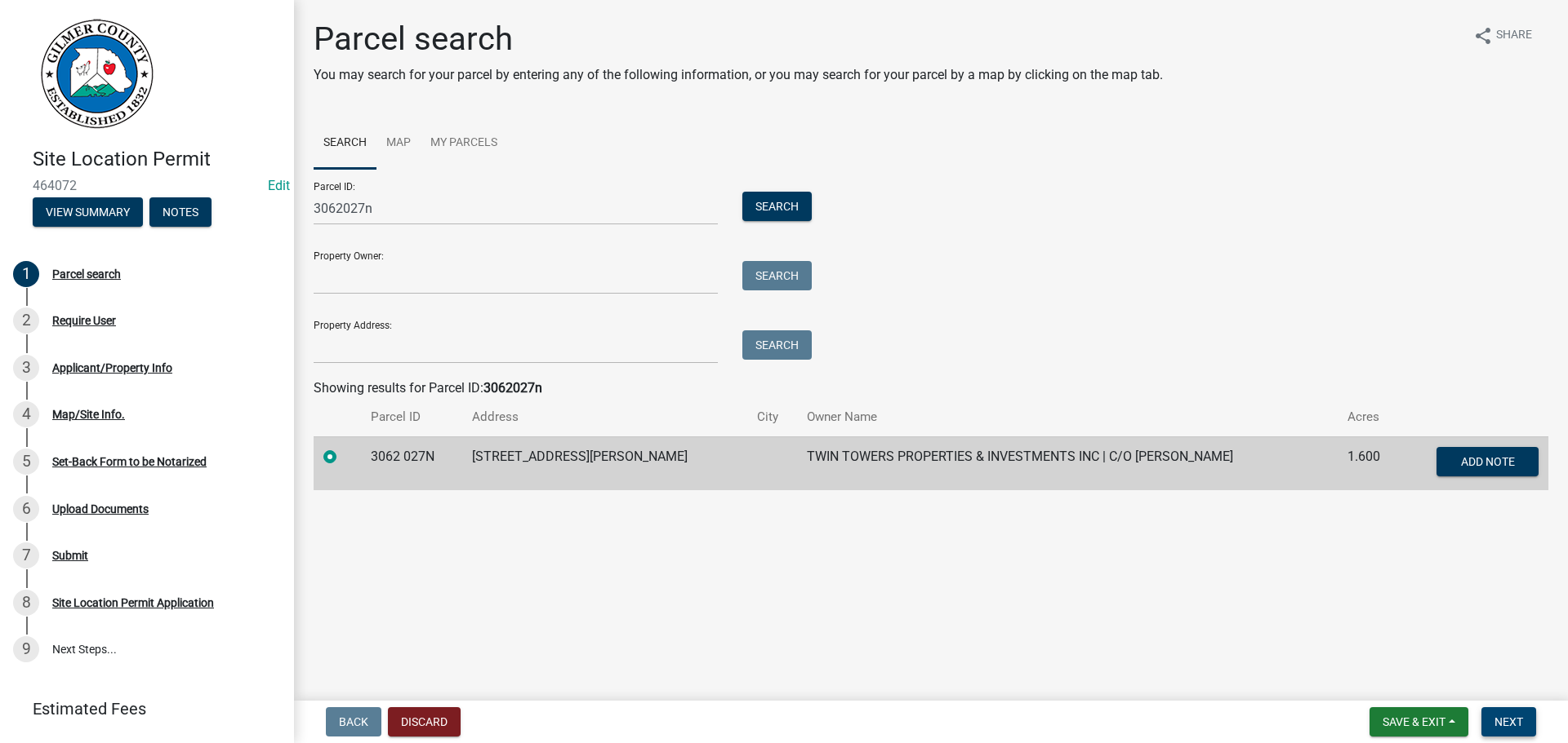
click at [1507, 721] on span "Next" at bounding box center [1508, 722] width 29 height 13
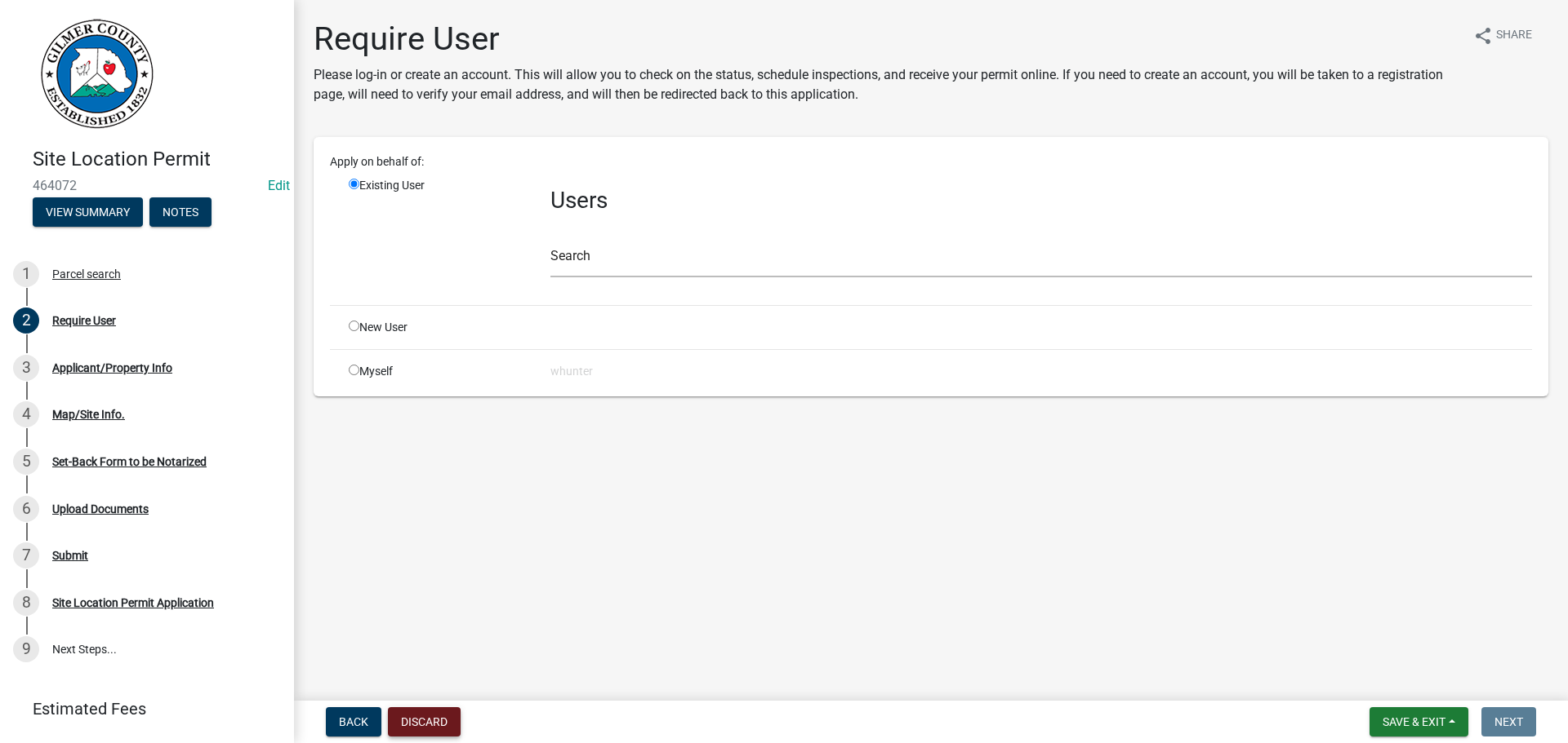
click at [429, 727] on button "Discard" at bounding box center [424, 722] width 72 height 29
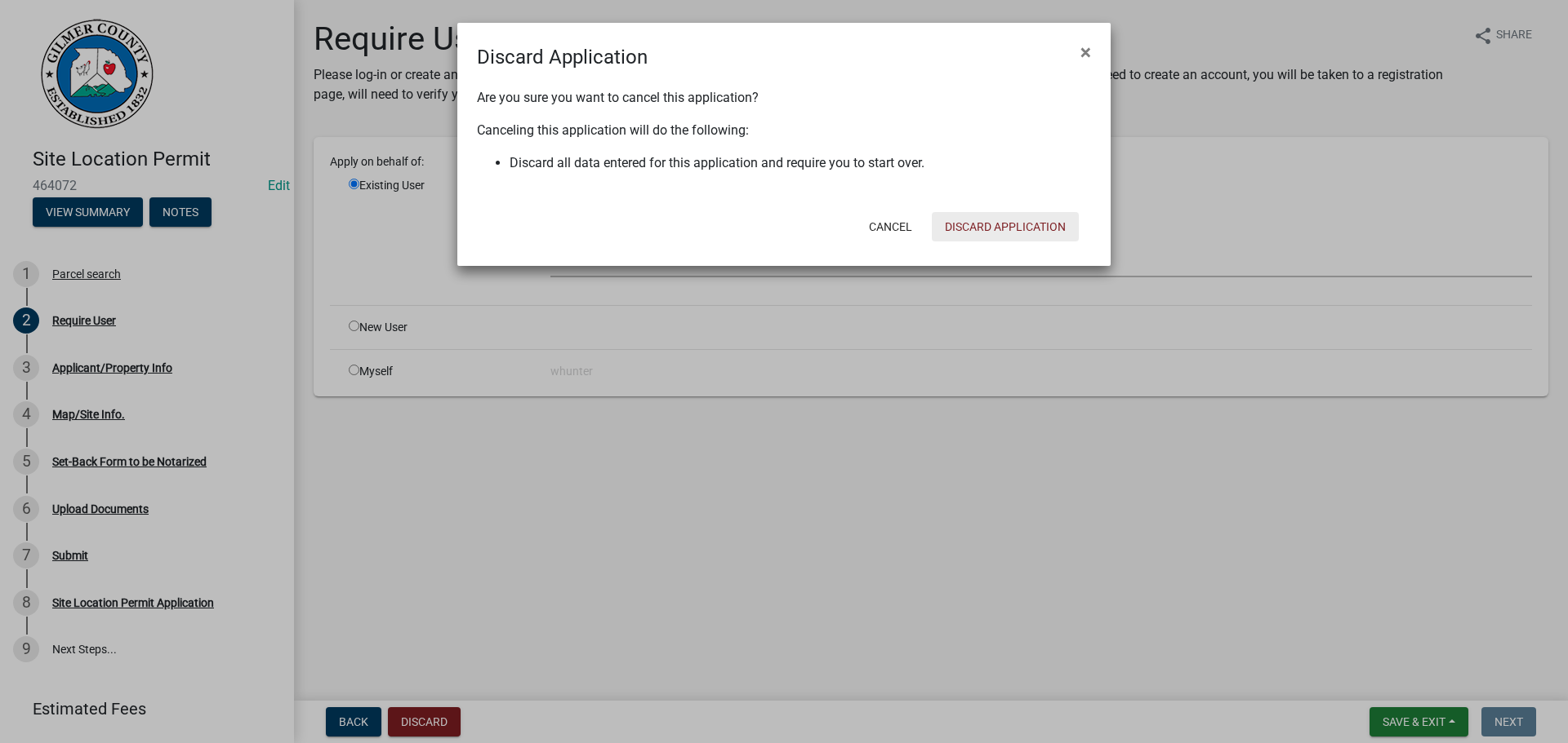
click at [1012, 230] on button "Discard Application" at bounding box center [1005, 227] width 147 height 29
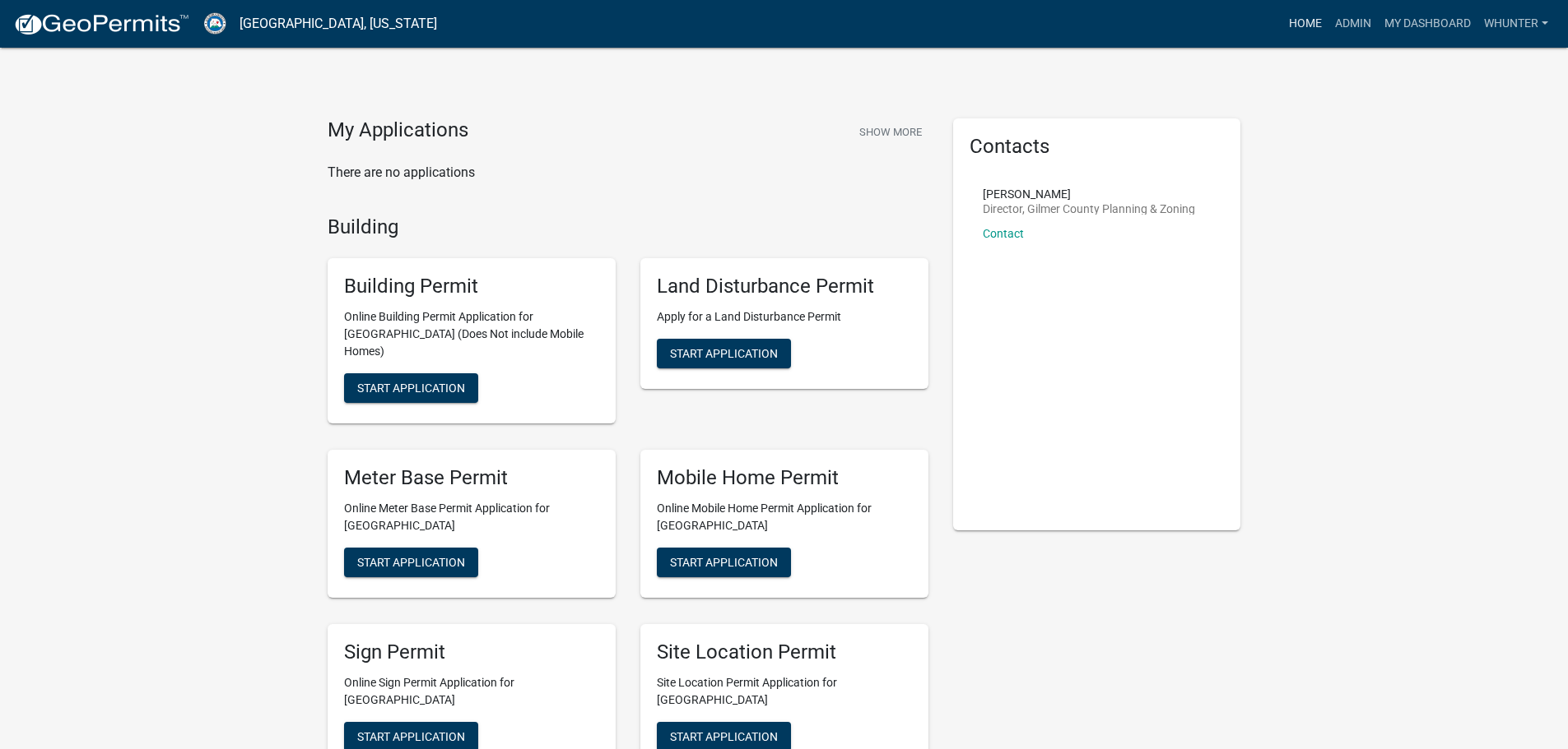
click at [1291, 25] on link "Home" at bounding box center [1304, 23] width 46 height 31
click at [1368, 30] on link "Admin" at bounding box center [1353, 23] width 49 height 31
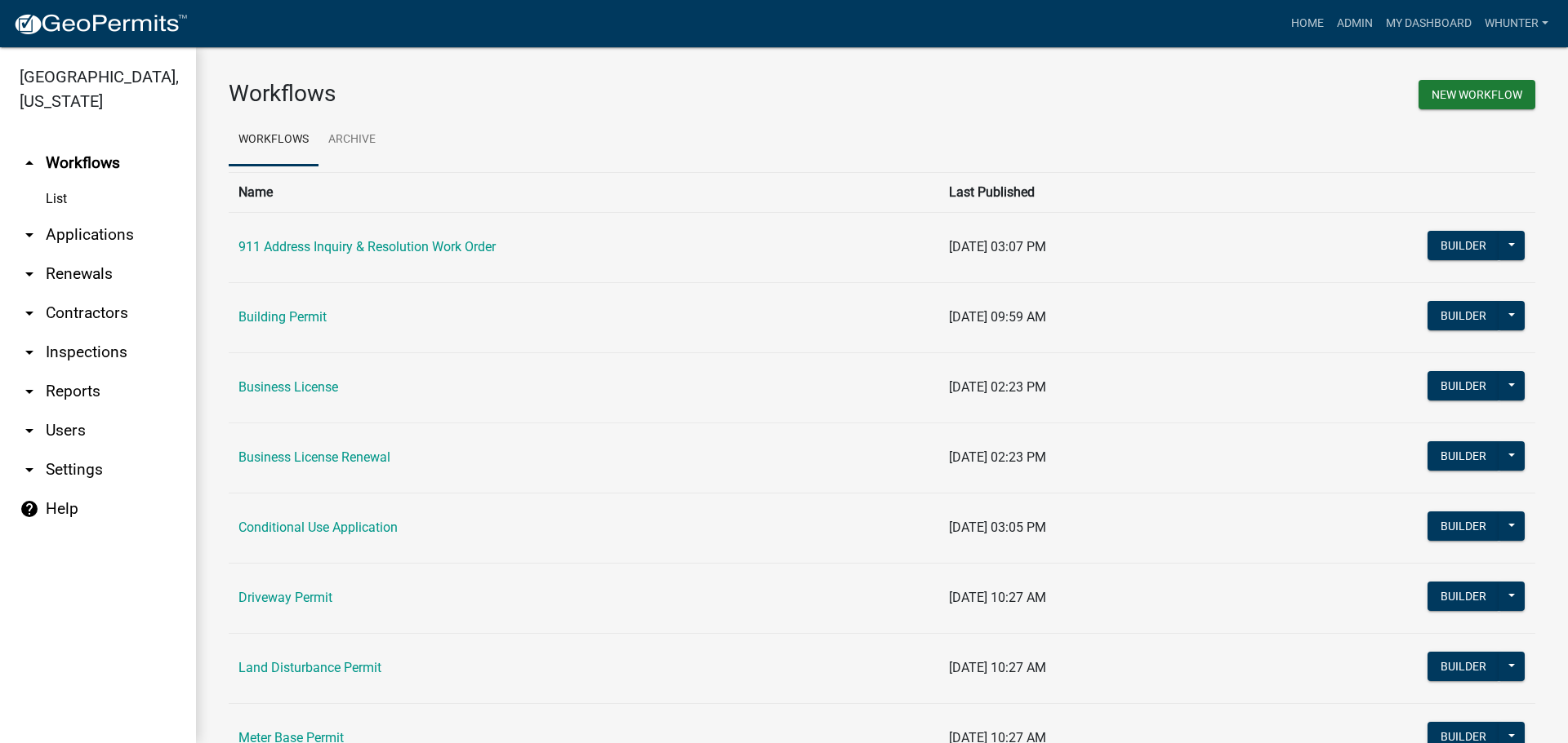
drag, startPoint x: 114, startPoint y: 233, endPoint x: 115, endPoint y: 252, distance: 19.0
click at [113, 234] on link "arrow_drop_down Applications" at bounding box center [98, 235] width 196 height 39
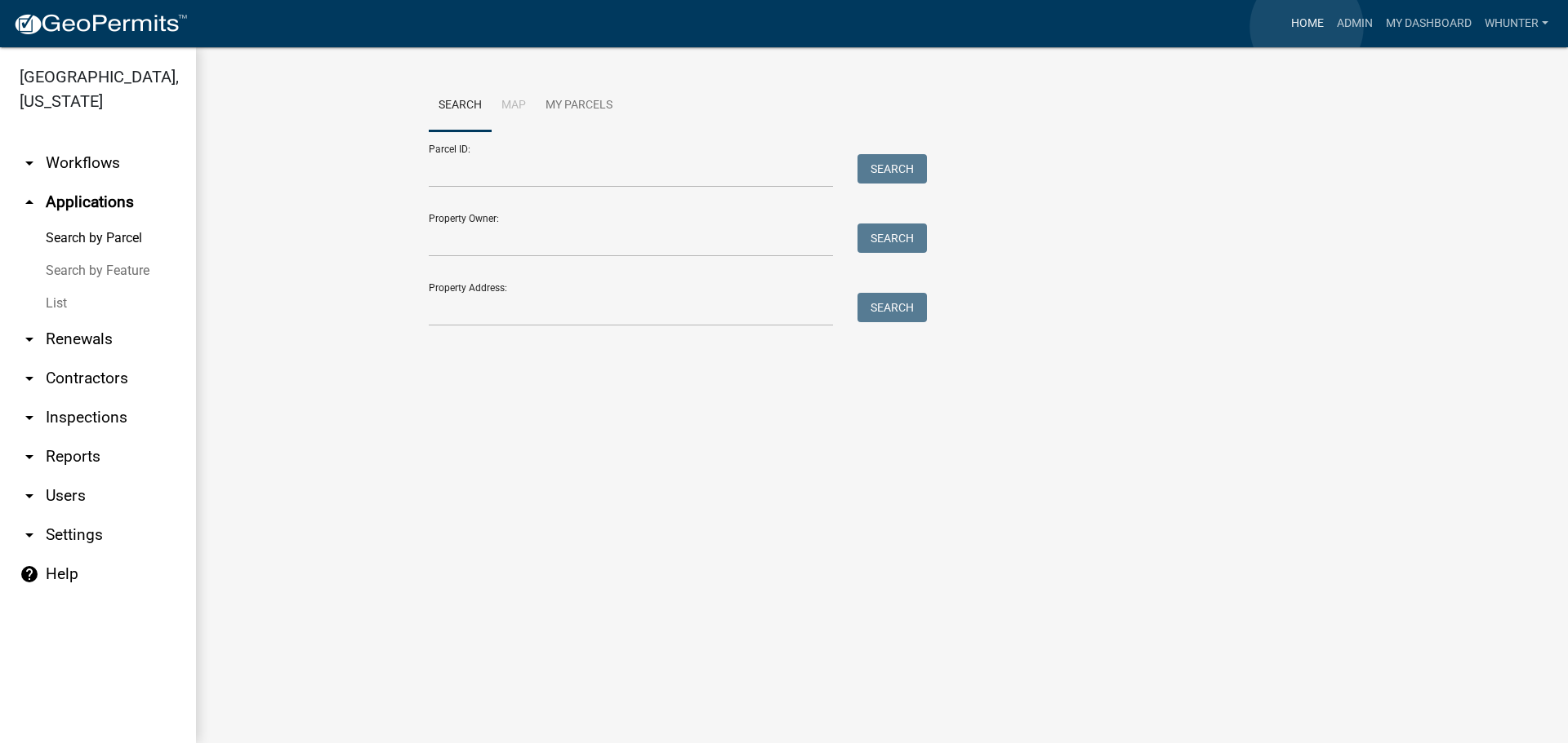
click at [1307, 27] on link "Home" at bounding box center [1307, 23] width 46 height 31
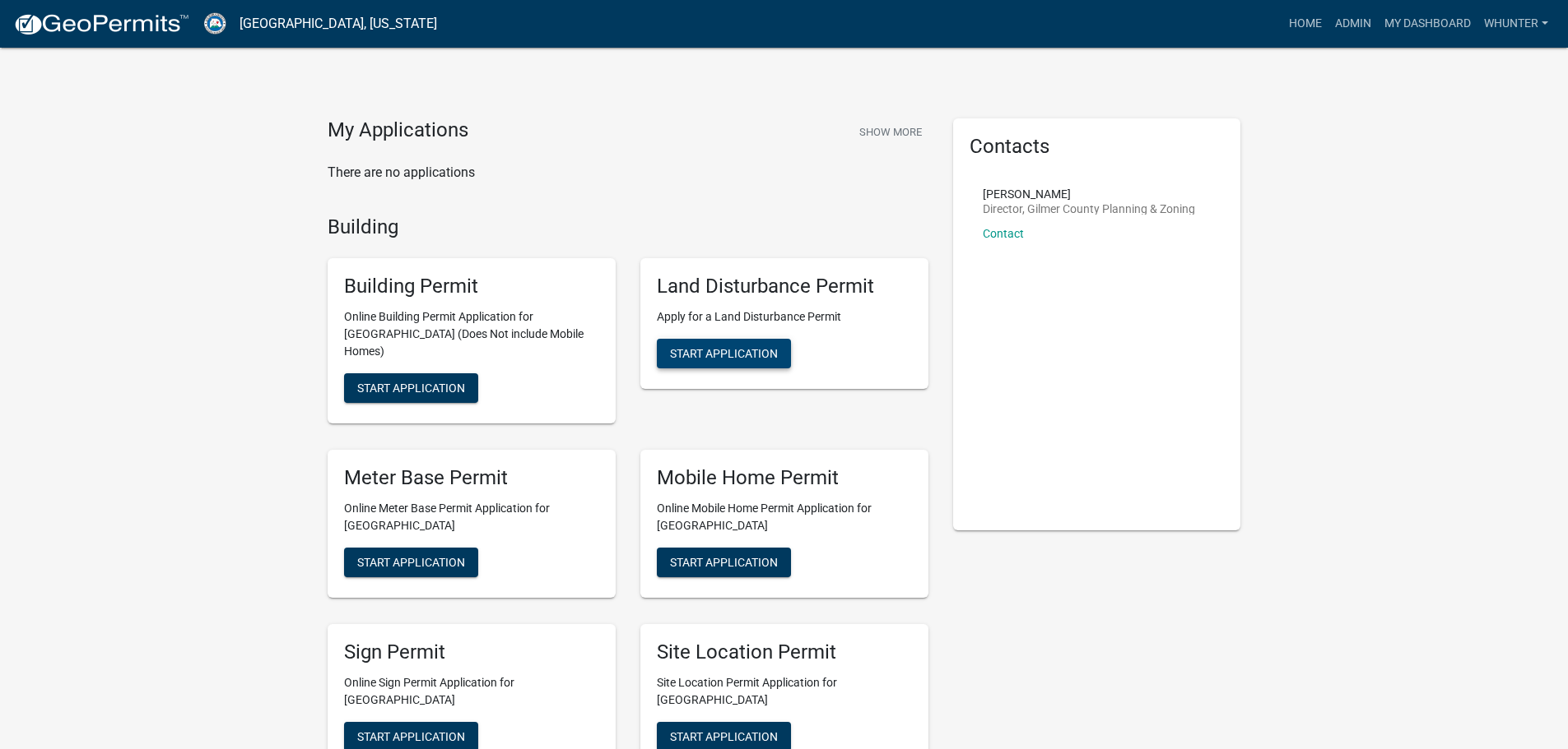
click at [700, 352] on span "Start Application" at bounding box center [724, 353] width 108 height 13
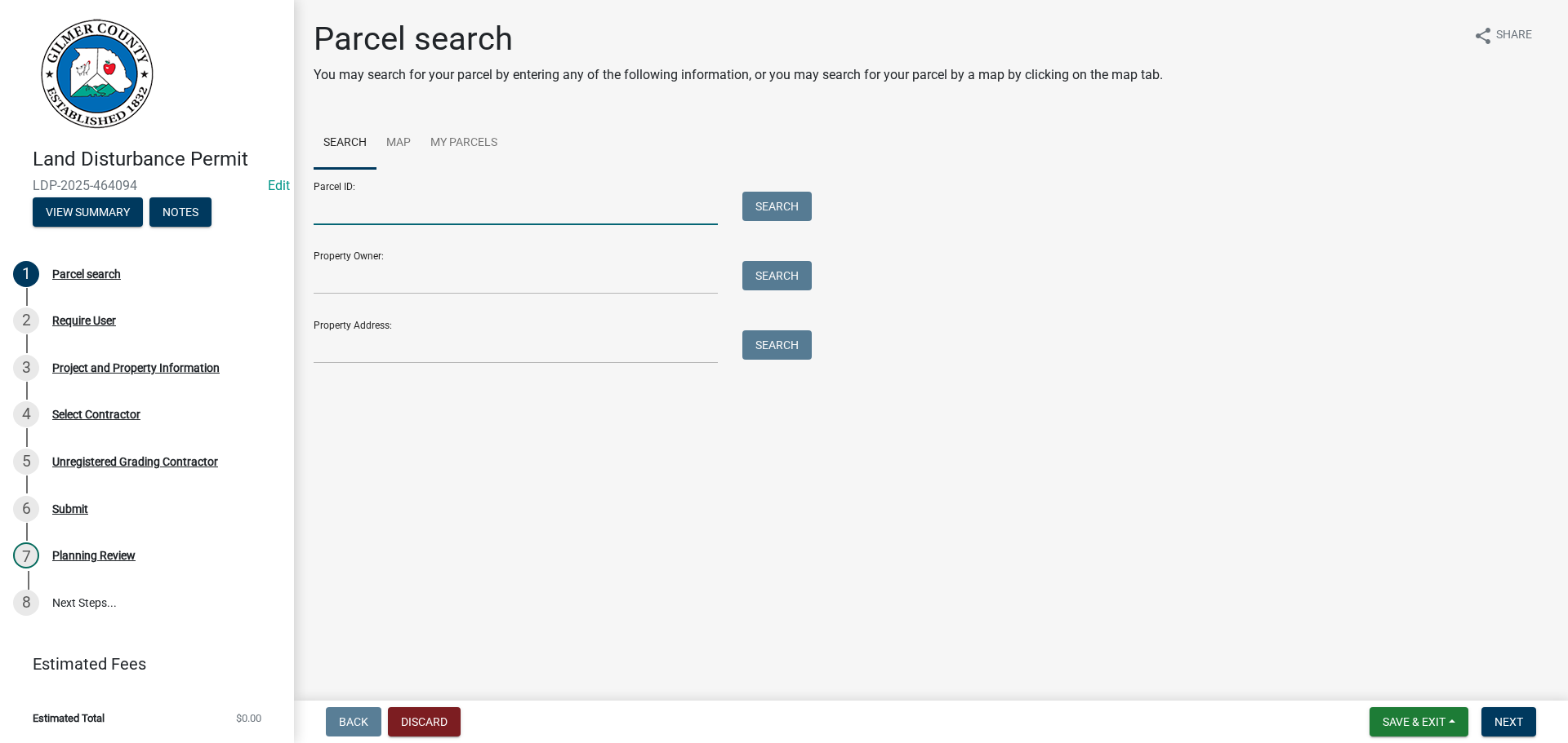
click at [411, 211] on input "Parcel ID:" at bounding box center [515, 209] width 404 height 34
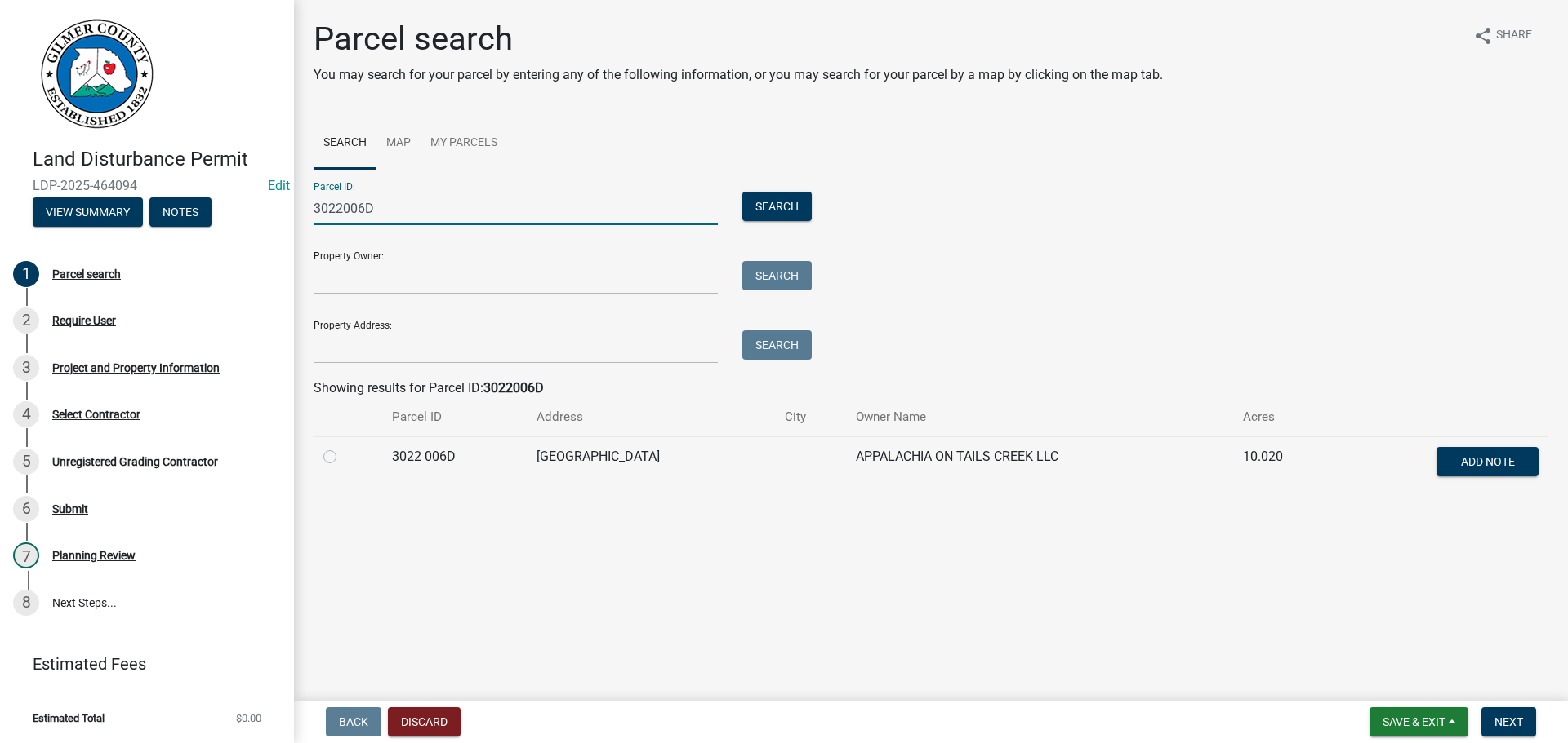
type input "3022006D"
click at [343, 447] on label at bounding box center [343, 447] width 0 height 0
click at [343, 458] on 006D "radio" at bounding box center [348, 452] width 11 height 11
radio 006D "true"
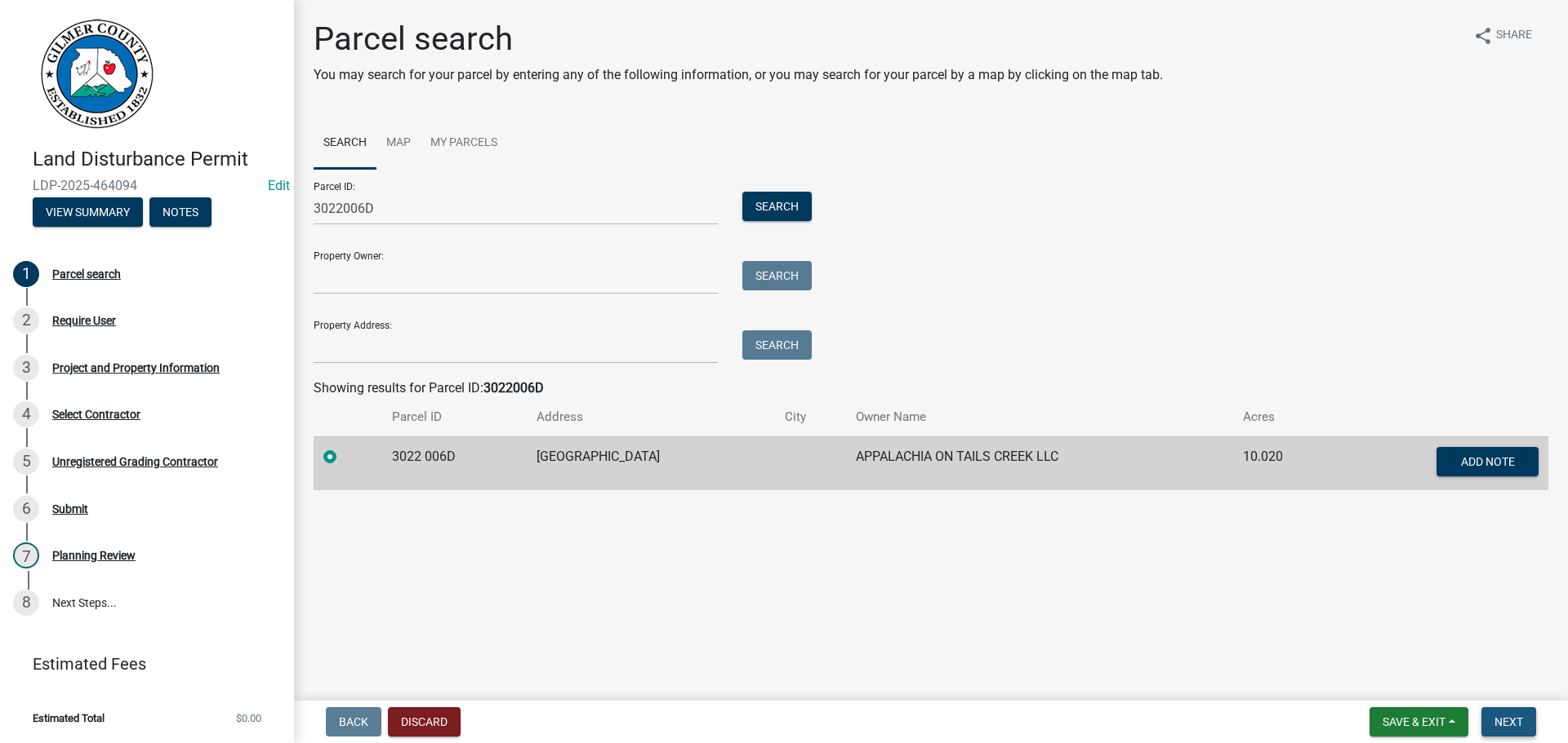
click at [1531, 726] on button "Next" at bounding box center [1508, 722] width 54 height 29
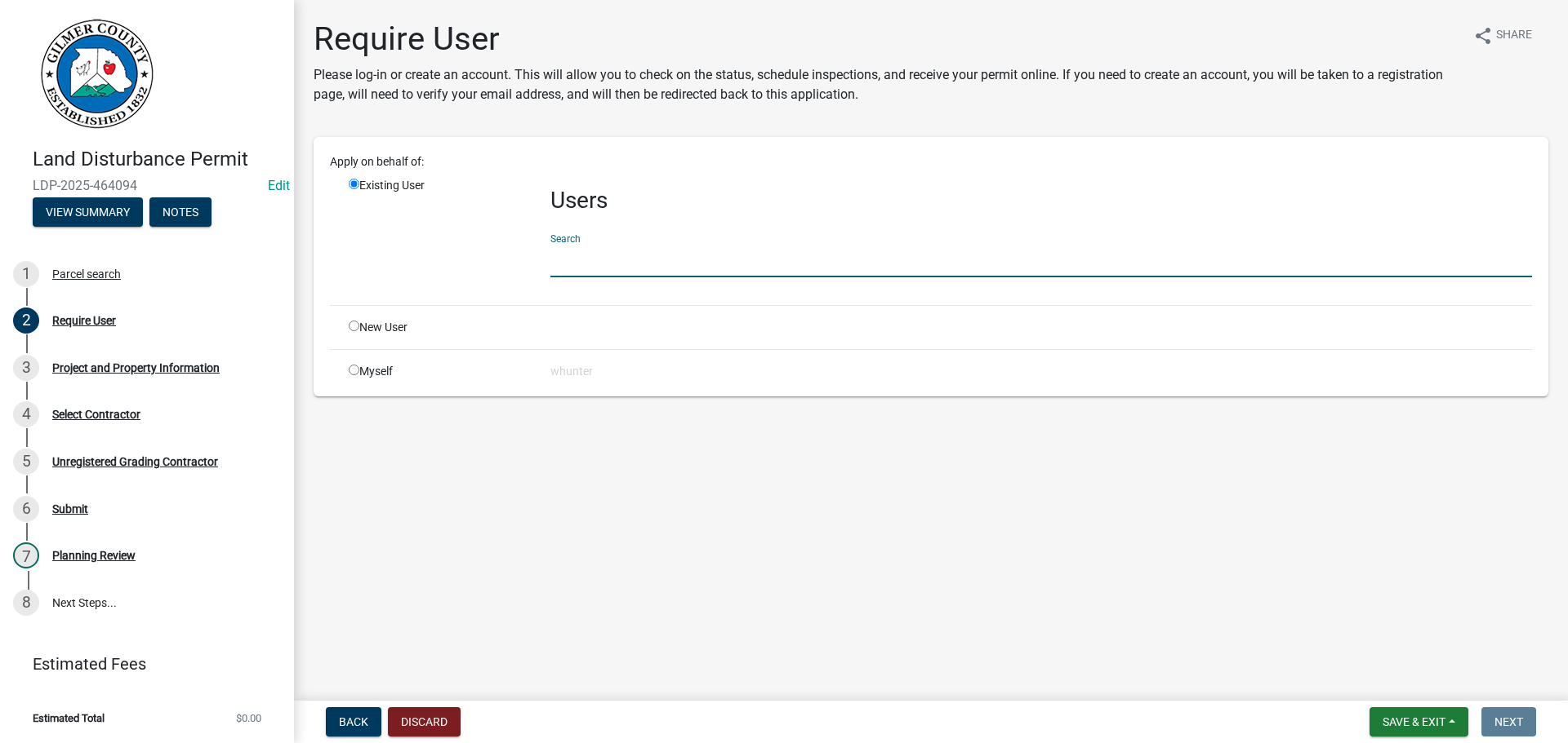
drag, startPoint x: 628, startPoint y: 273, endPoint x: 629, endPoint y: 259, distance: 14.0
click at [628, 273] on input "text" at bounding box center [1041, 261] width 982 height 34
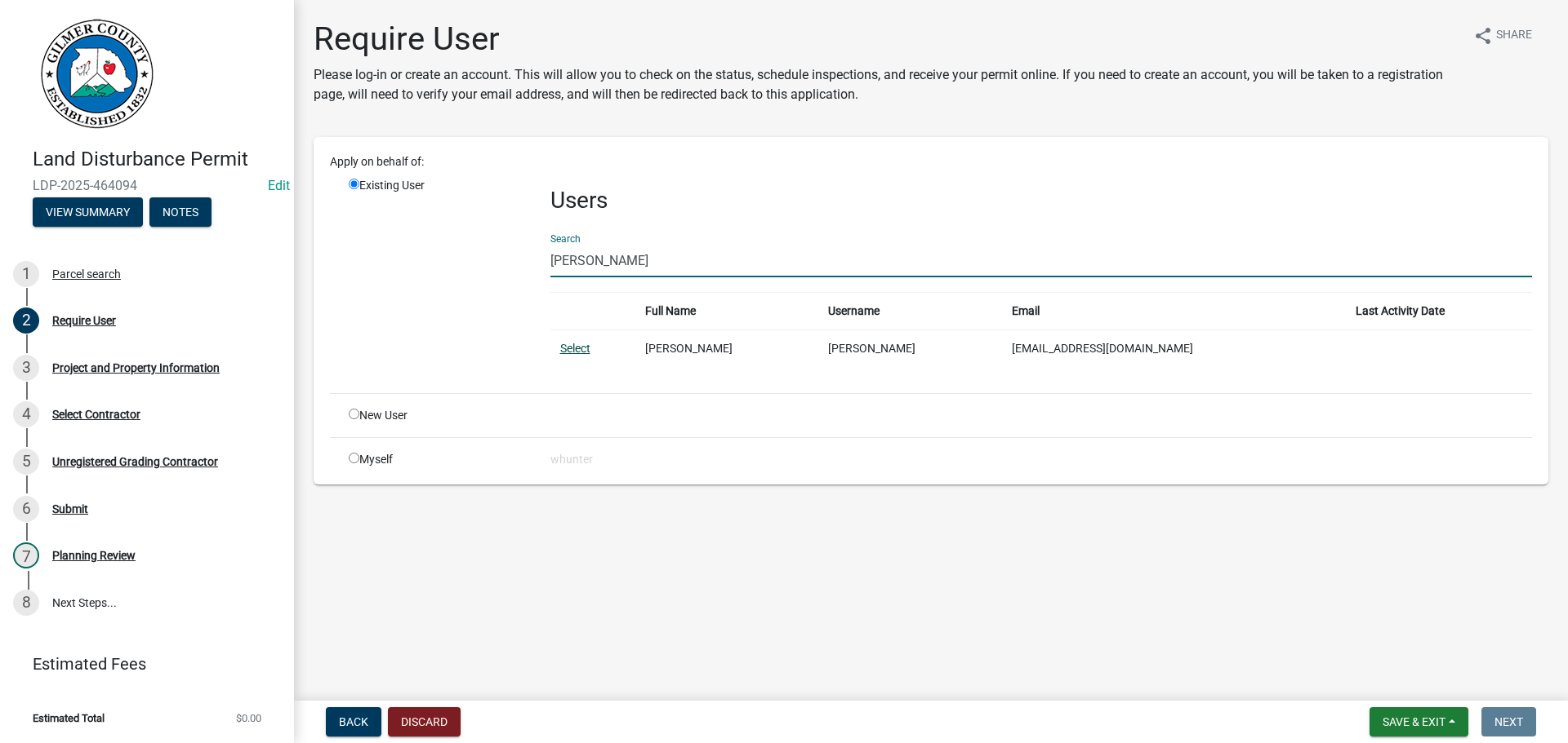
type input "[PERSON_NAME]"
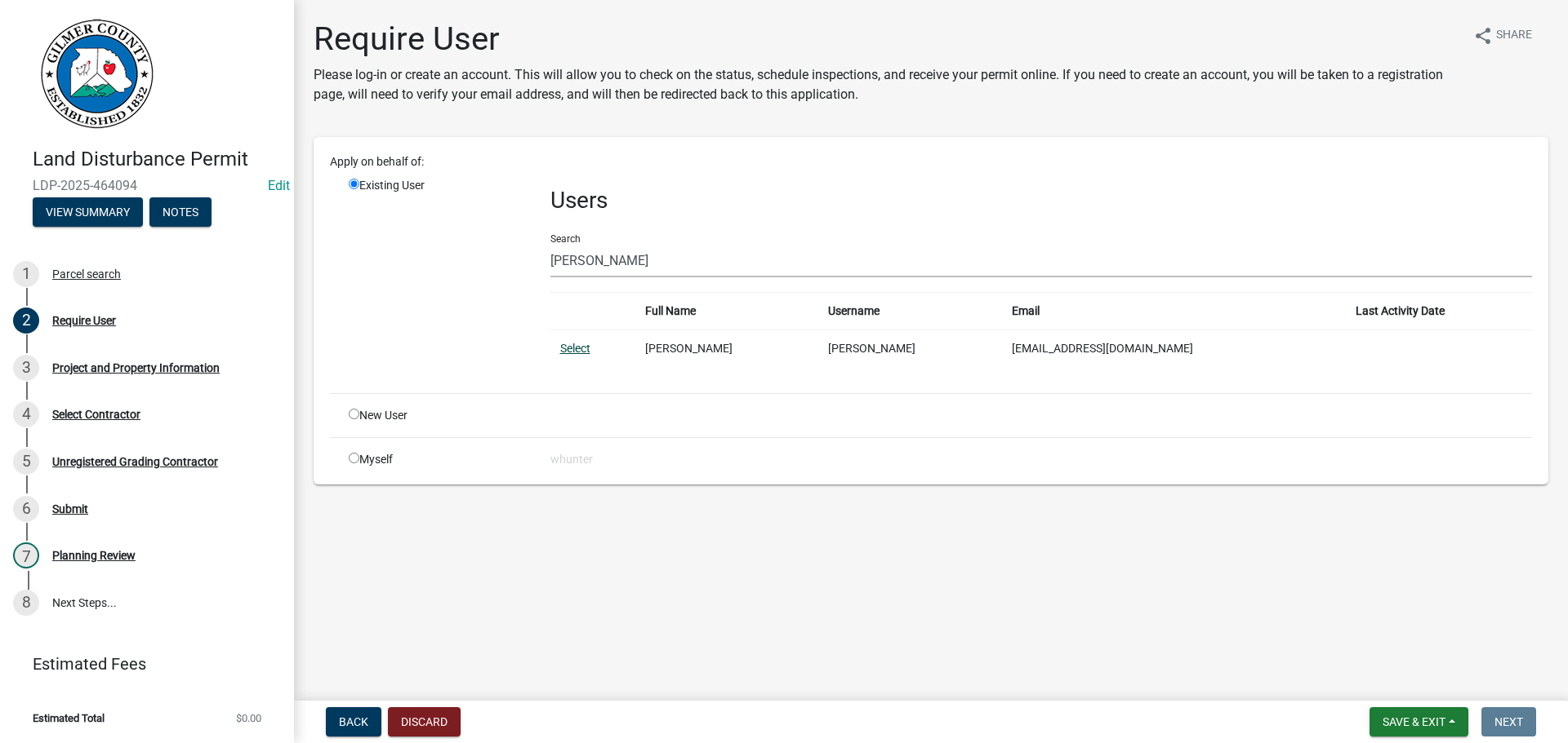
click at [560, 346] on link "Select" at bounding box center [576, 348] width 30 height 13
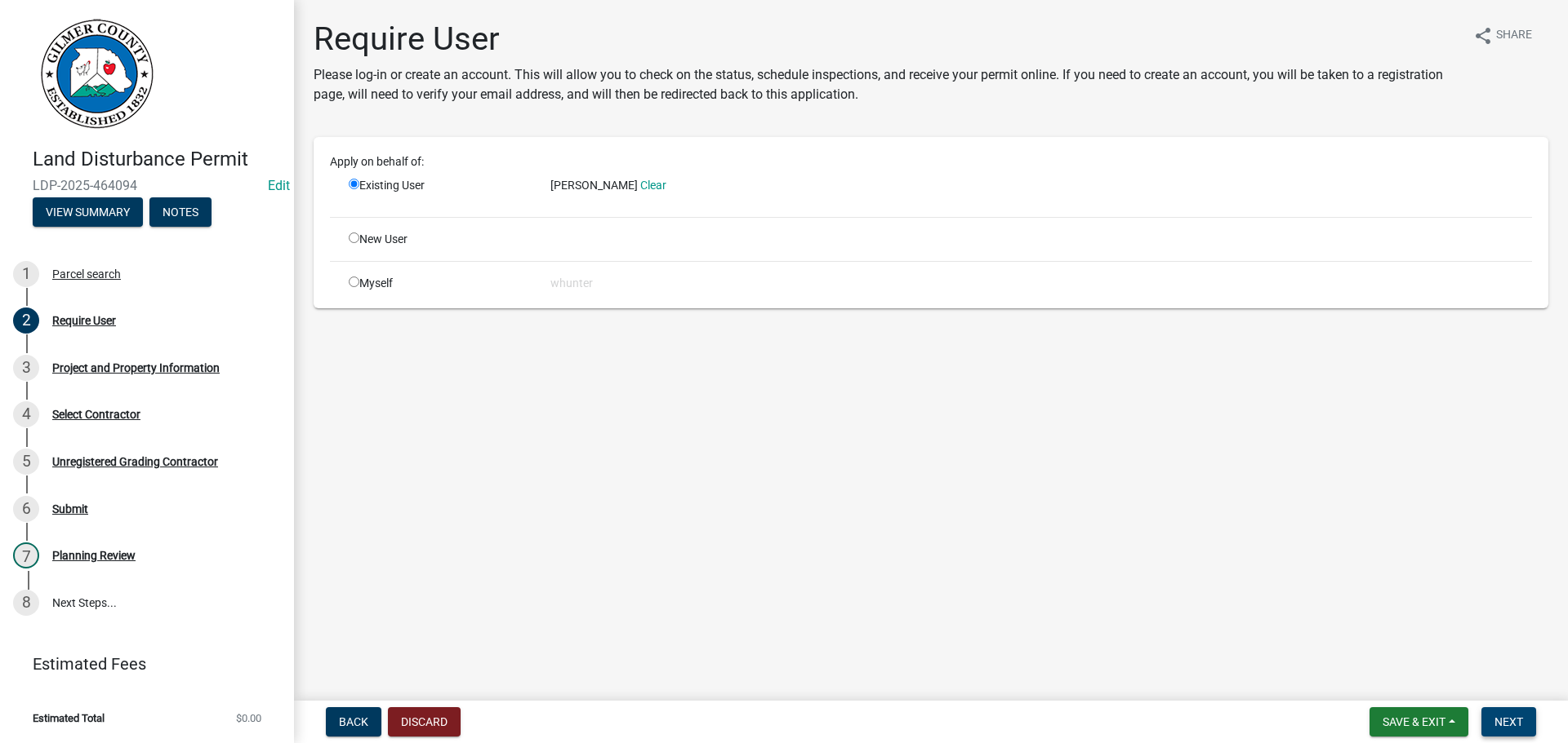
click at [1509, 716] on span "Next" at bounding box center [1508, 722] width 29 height 13
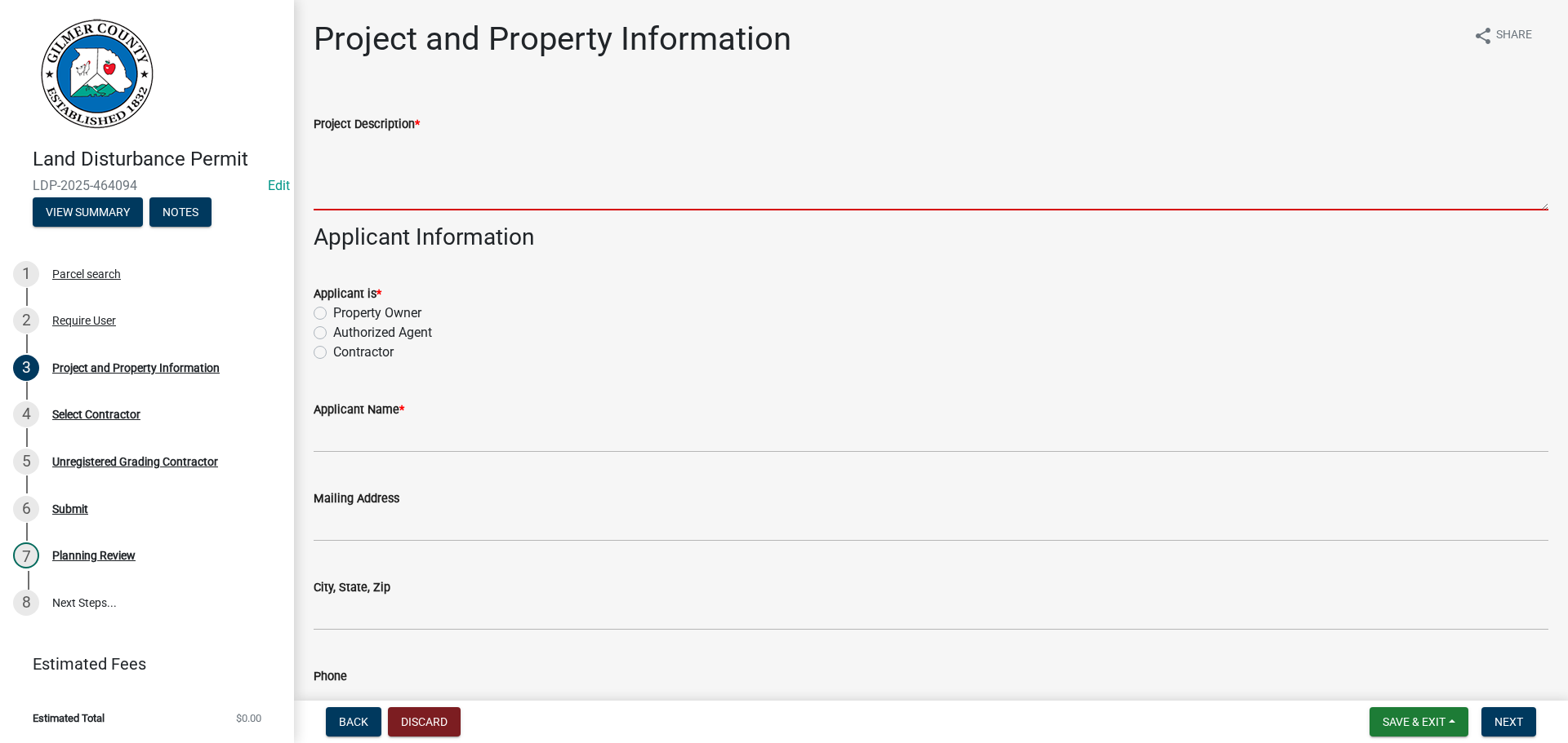
click at [581, 194] on textarea "Project Description *" at bounding box center [930, 172] width 1234 height 77
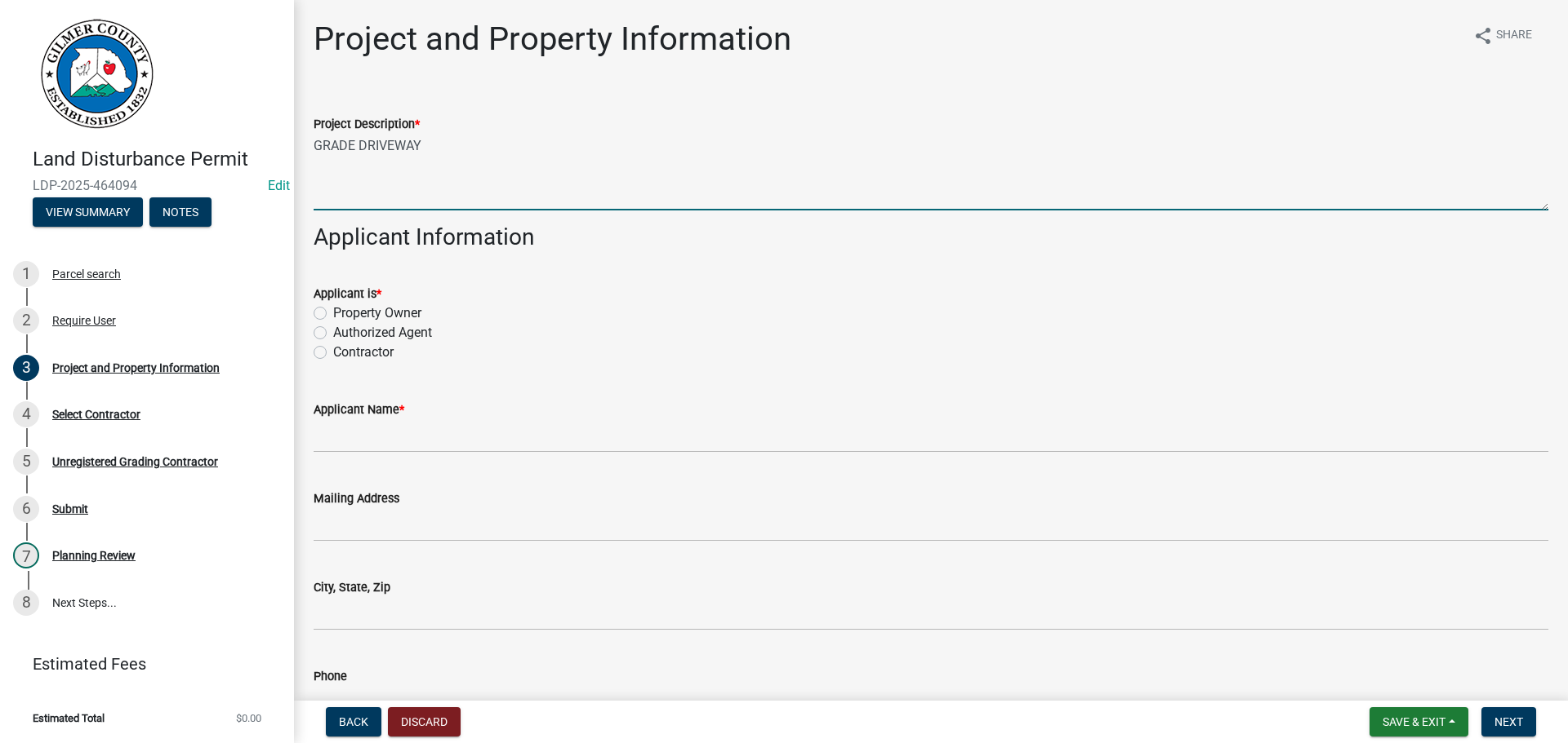
type textarea "GRADE DRIVEWAY"
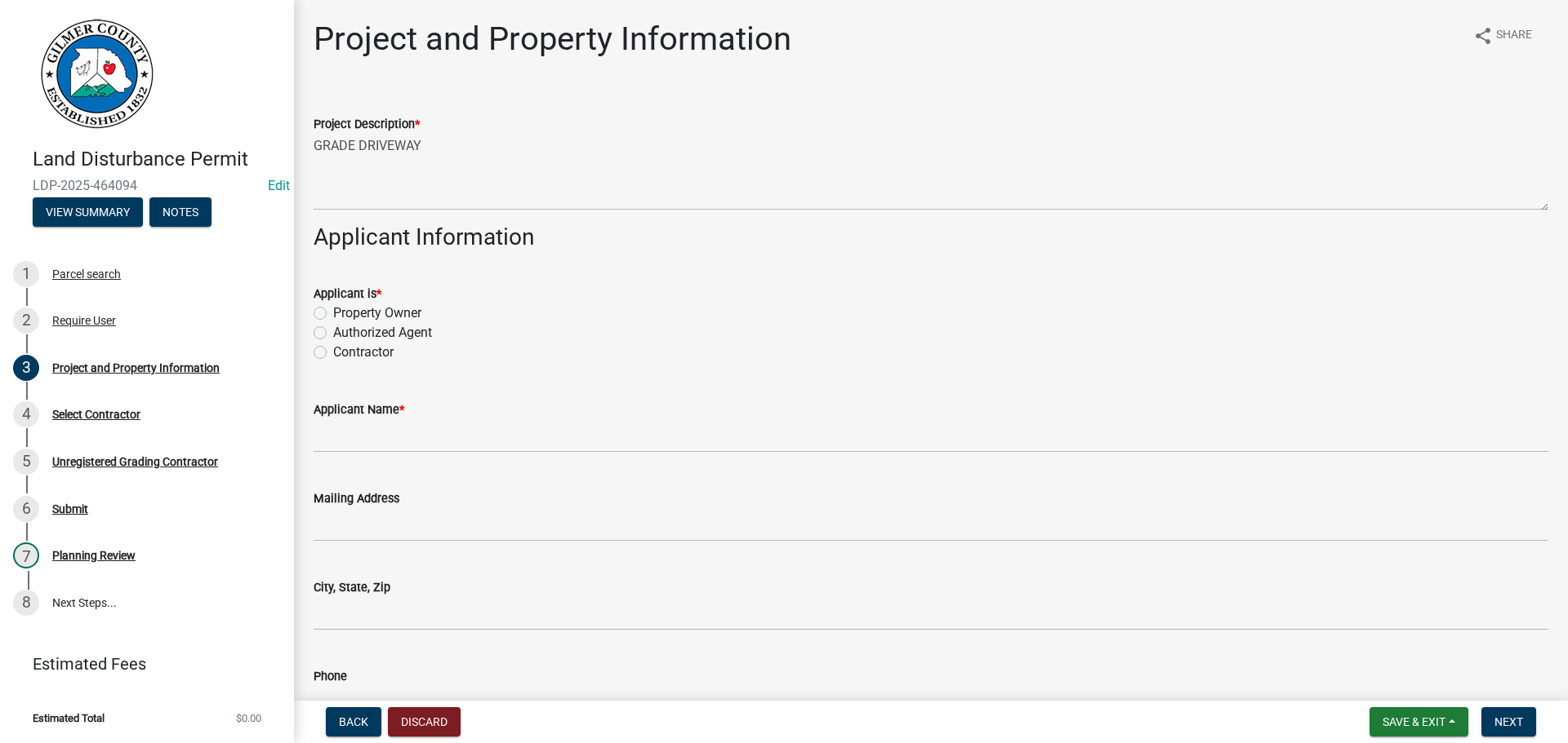
click at [333, 323] on input "Authorized Agent" at bounding box center [338, 328] width 11 height 11
radio input "true"
click at [333, 343] on input "Contractor" at bounding box center [338, 348] width 11 height 11
radio input "true"
click at [369, 311] on label "Property Owner" at bounding box center [377, 313] width 88 height 20
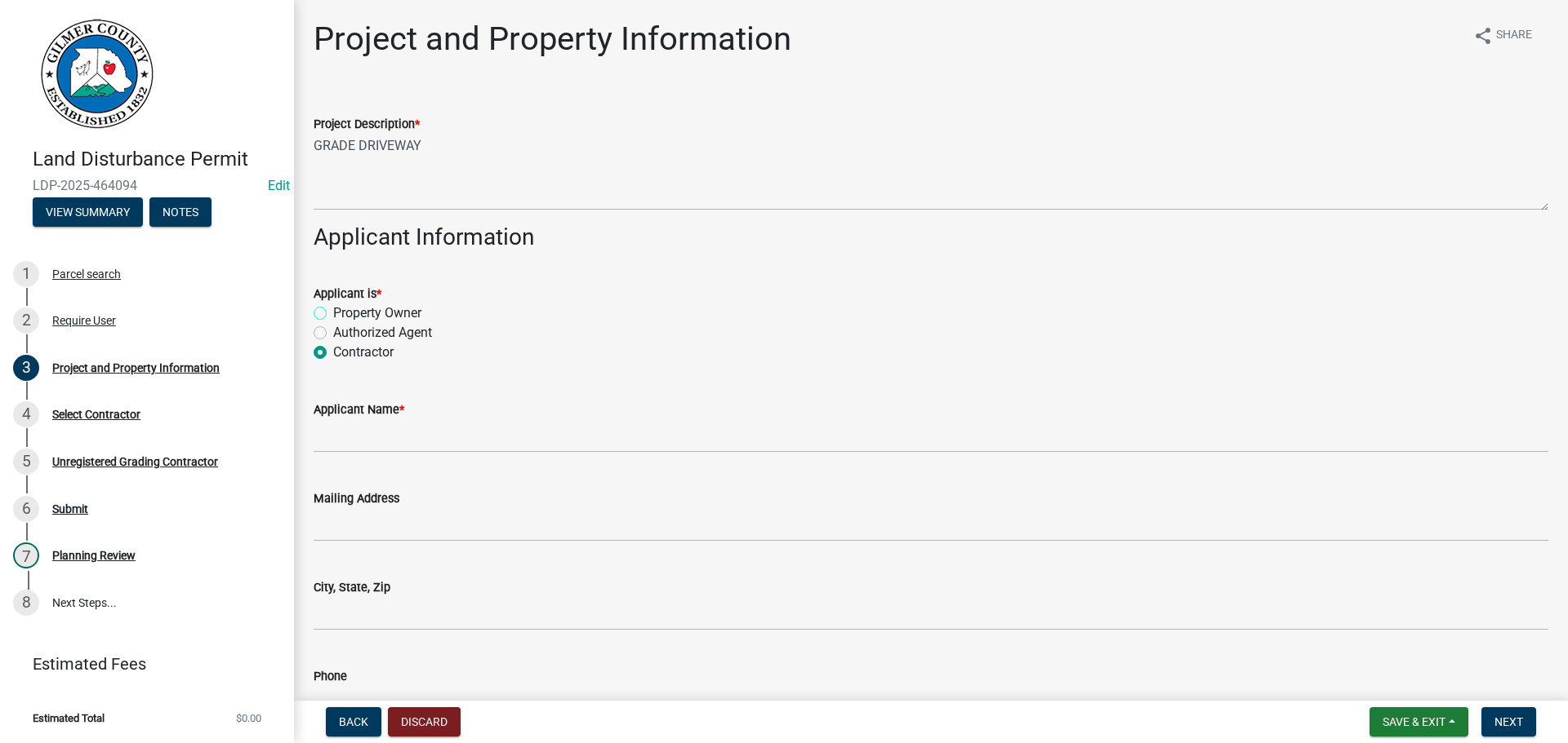
click at [344, 311] on input "Property Owner" at bounding box center [338, 309] width 11 height 11
radio input "true"
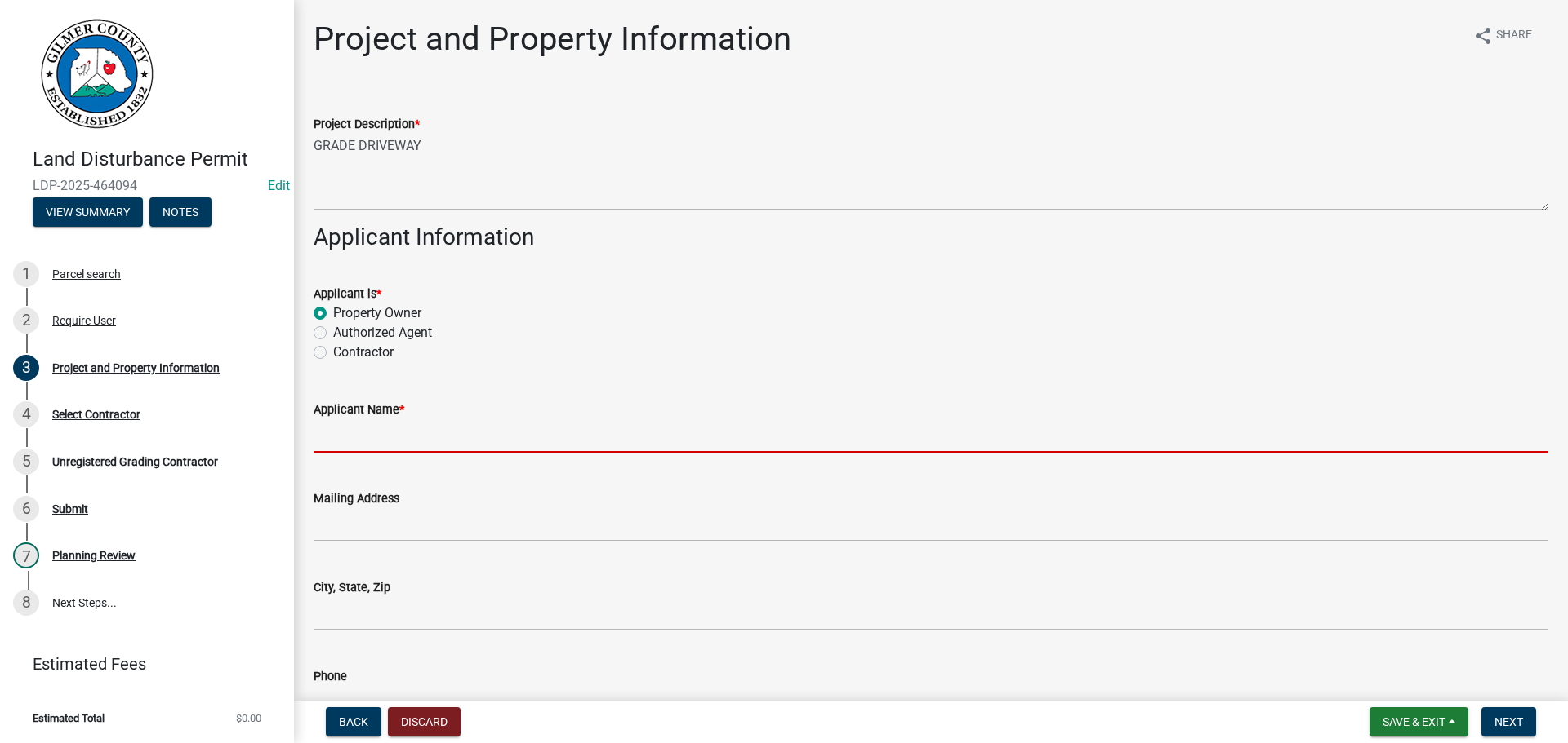
click at [470, 443] on input "Applicant Name *" at bounding box center [930, 436] width 1234 height 34
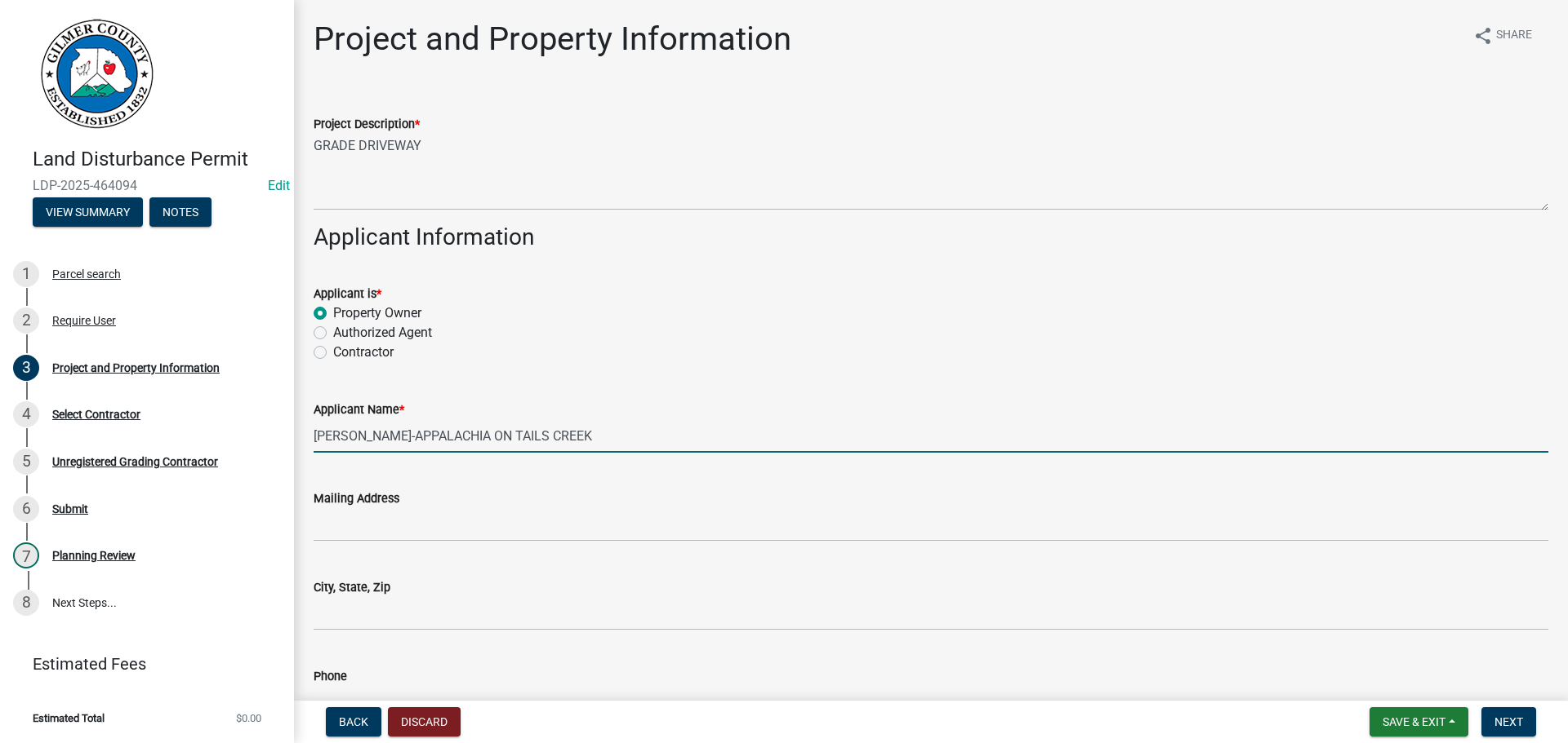
type input "TODD WITHROW-APPALACHIA ON TAILS CREEK"
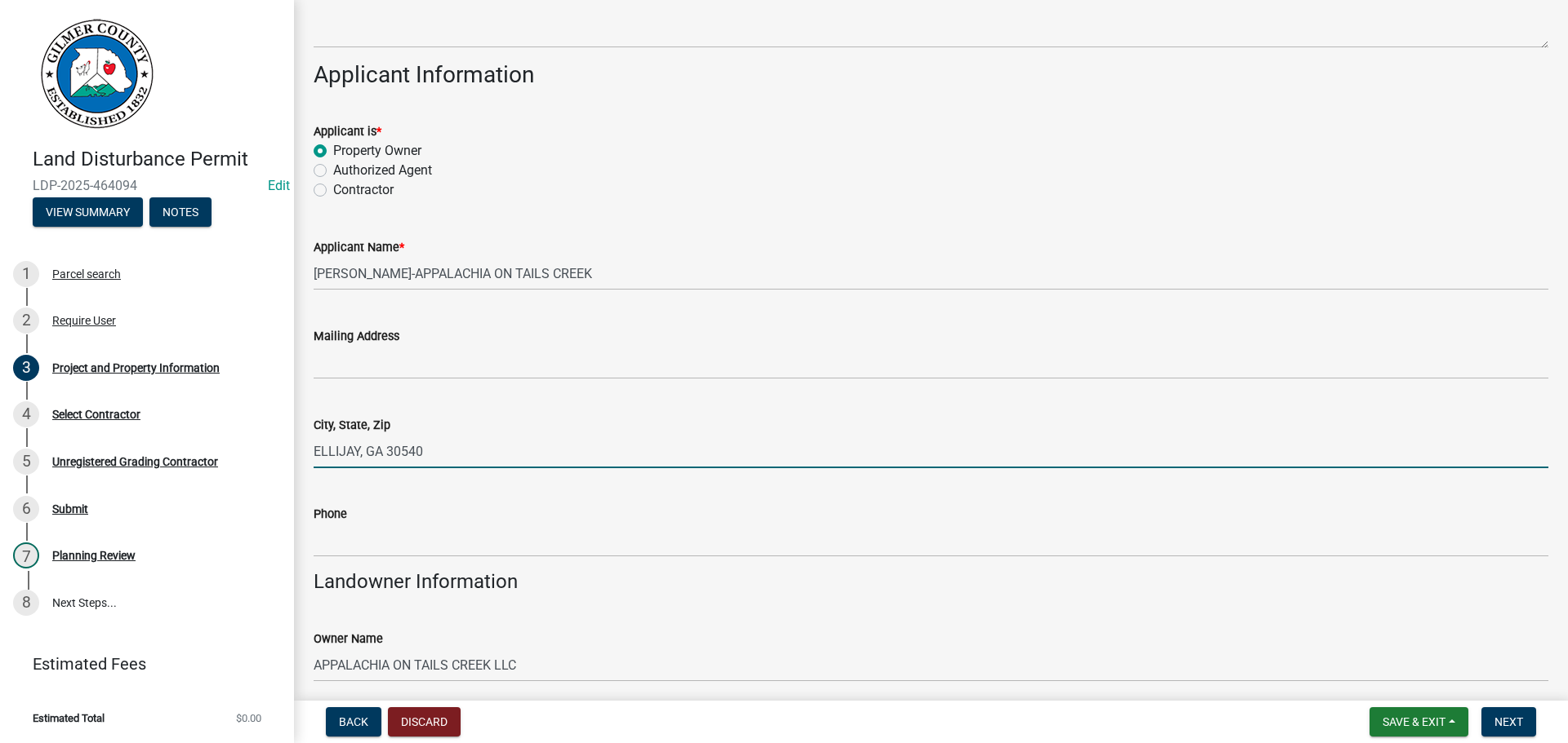
scroll to position [326, 0]
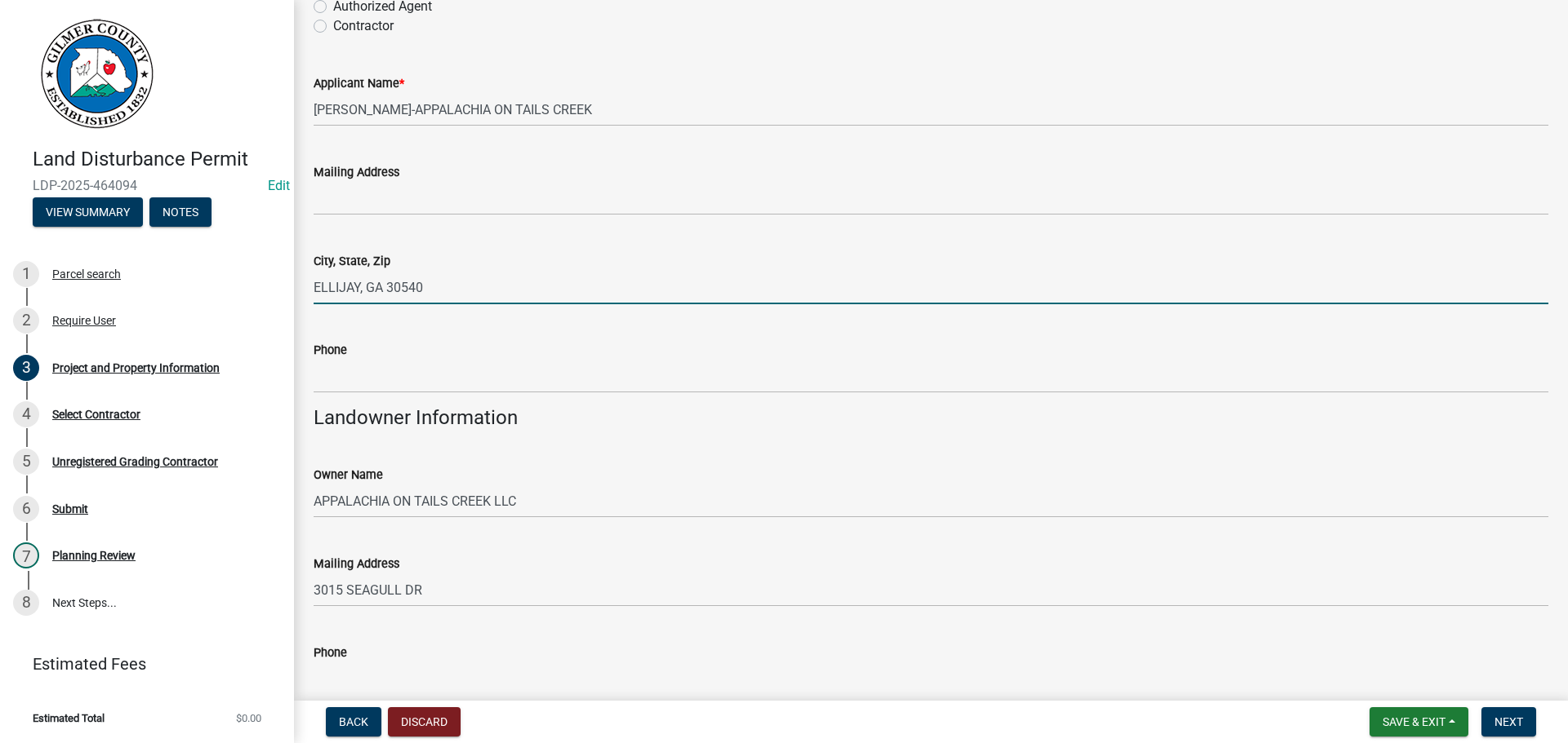
type input "ELLIJAY, GA 30540"
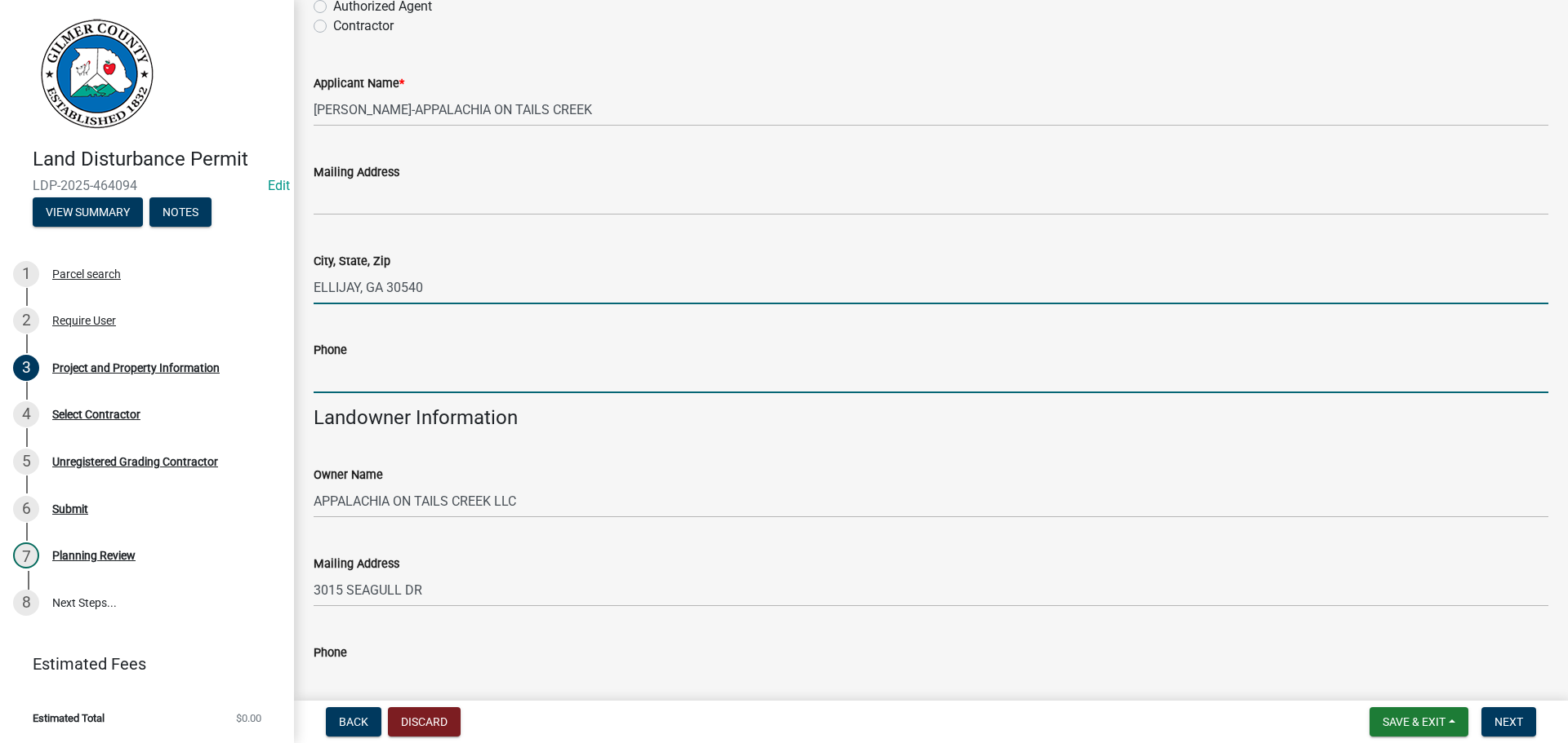
click at [438, 369] on input "Phone" at bounding box center [930, 376] width 1234 height 34
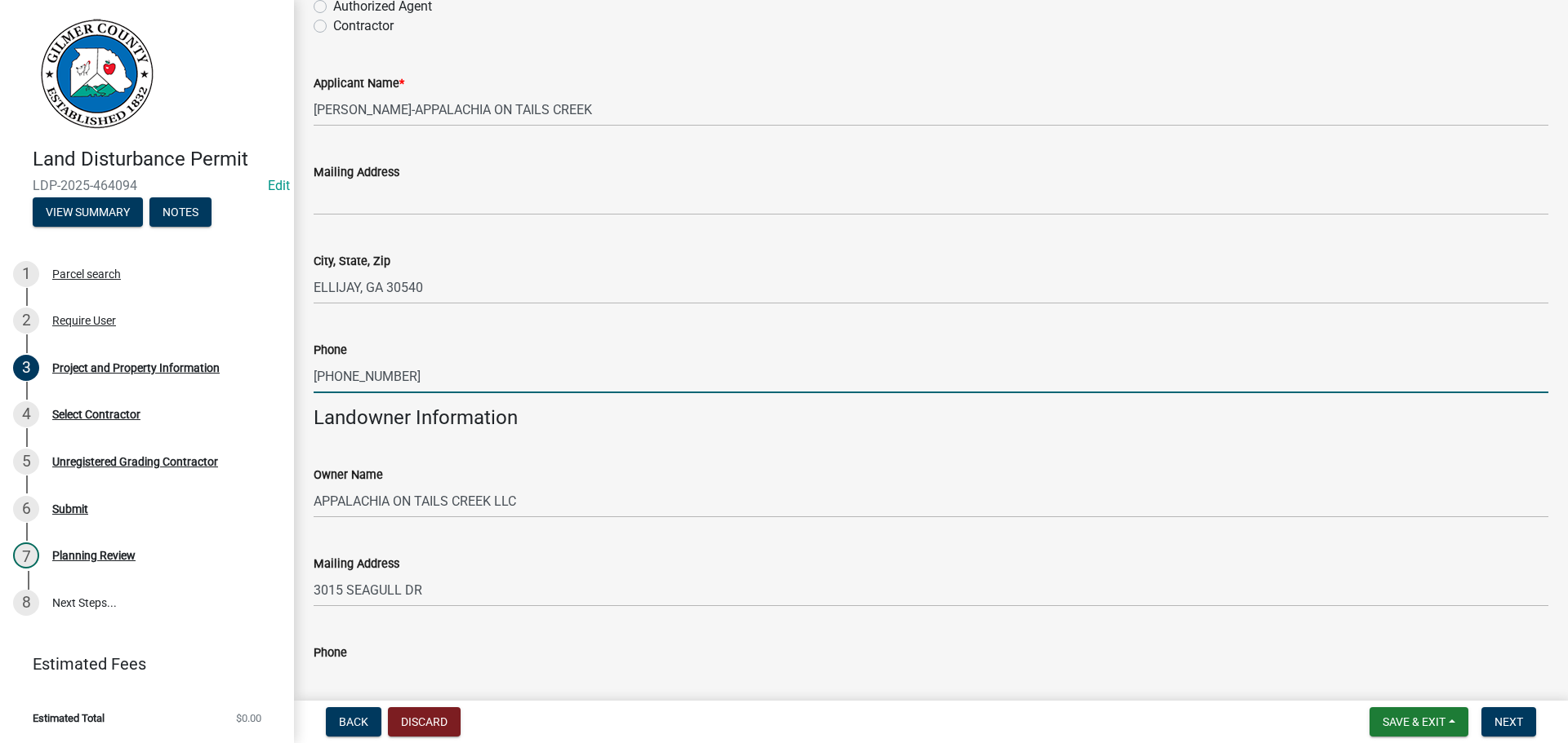
type input "[PHONE_NUMBER]"
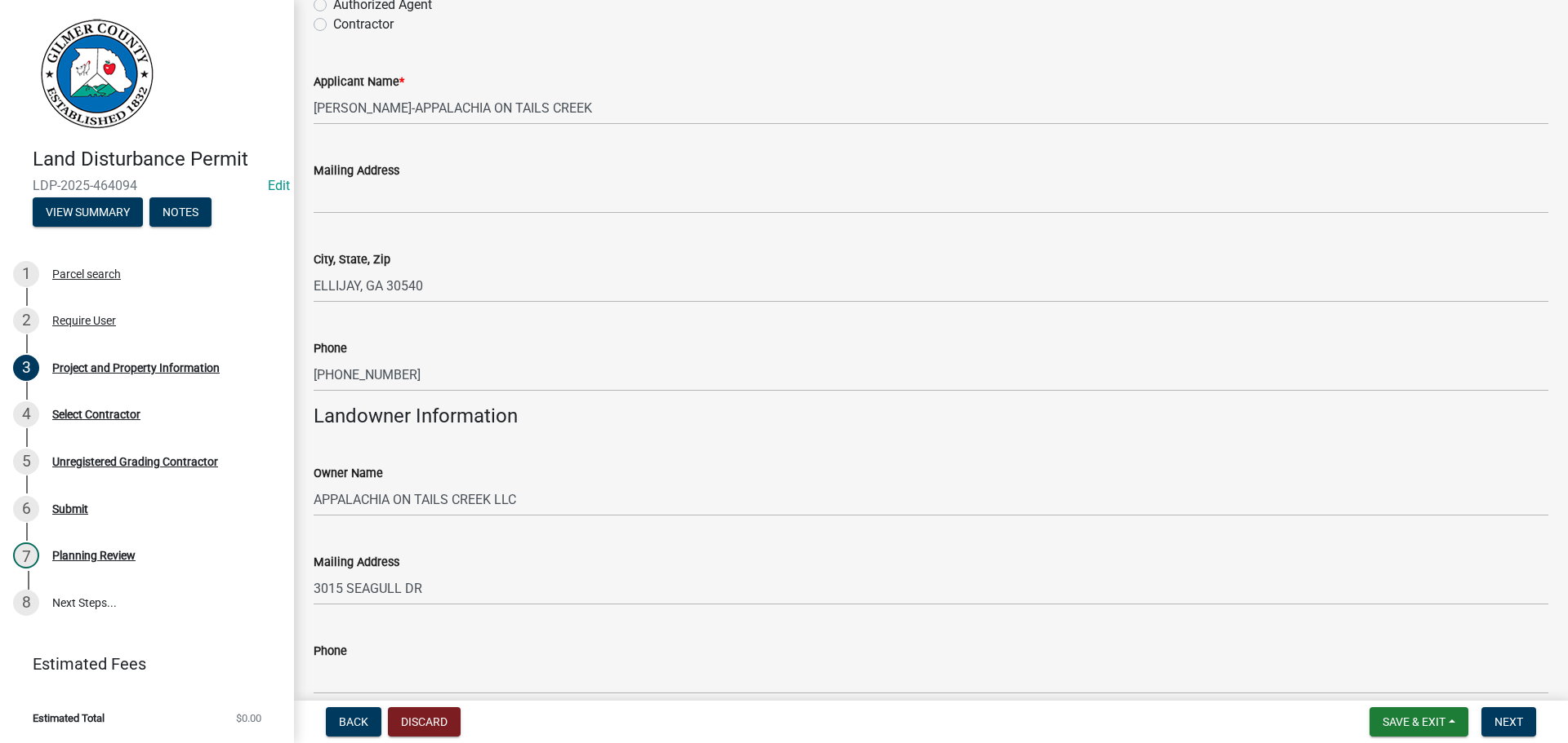
scroll to position [773, 0]
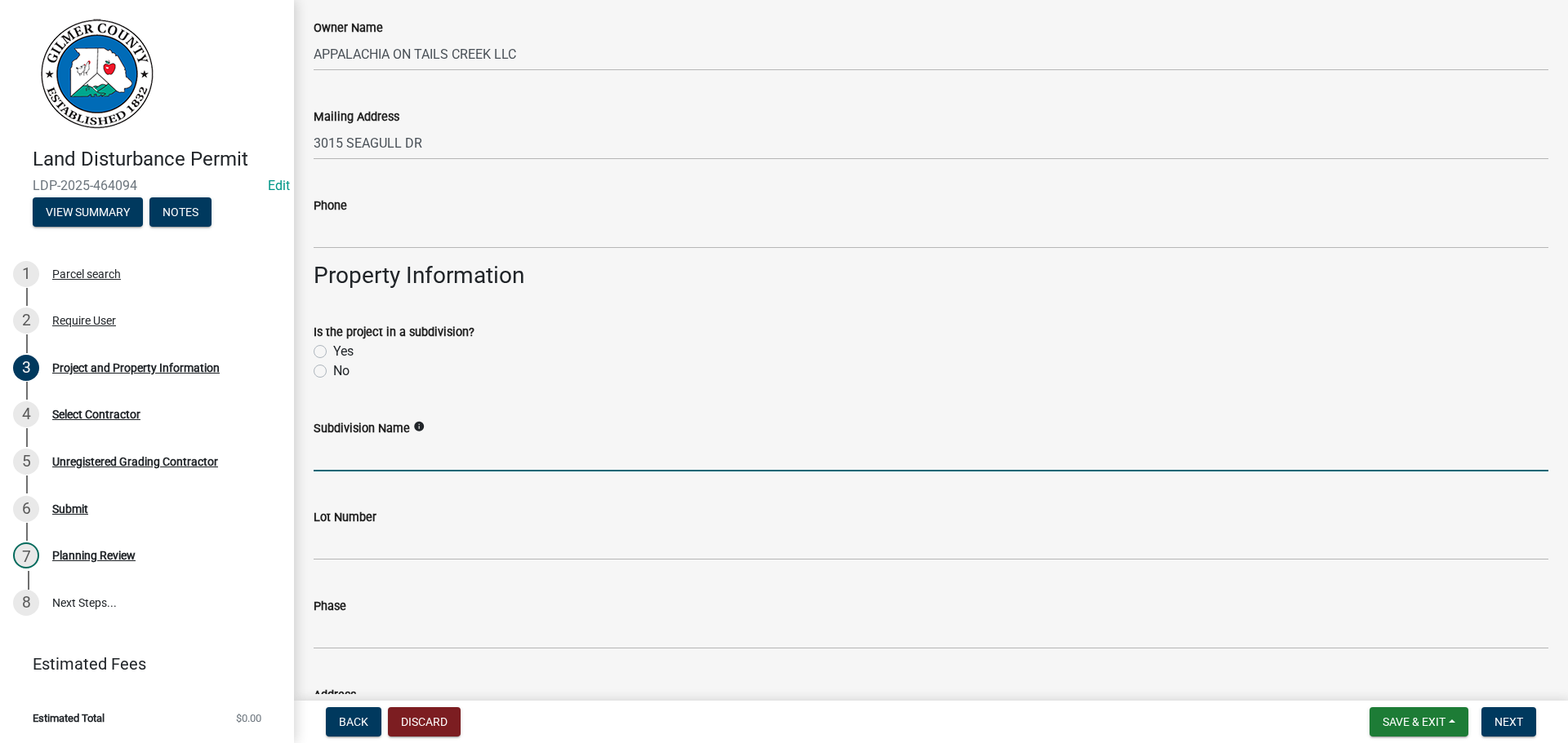
click at [371, 450] on input "Subdivision Name" at bounding box center [930, 455] width 1234 height 34
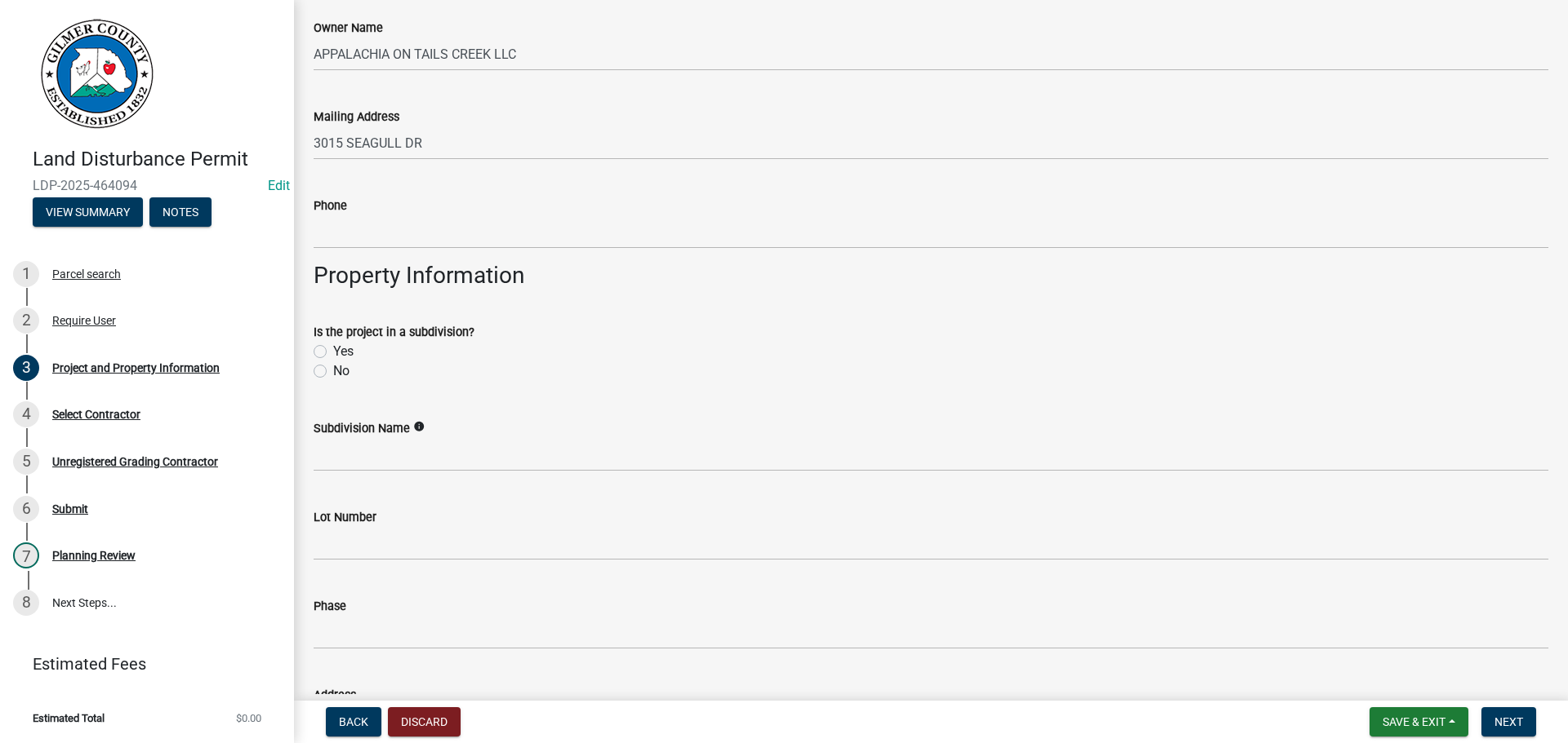
drag, startPoint x: 323, startPoint y: 376, endPoint x: 550, endPoint y: 377, distance: 227.0
click at [538, 377] on div "No" at bounding box center [930, 371] width 1234 height 20
click at [600, 379] on div "No" at bounding box center [930, 371] width 1234 height 20
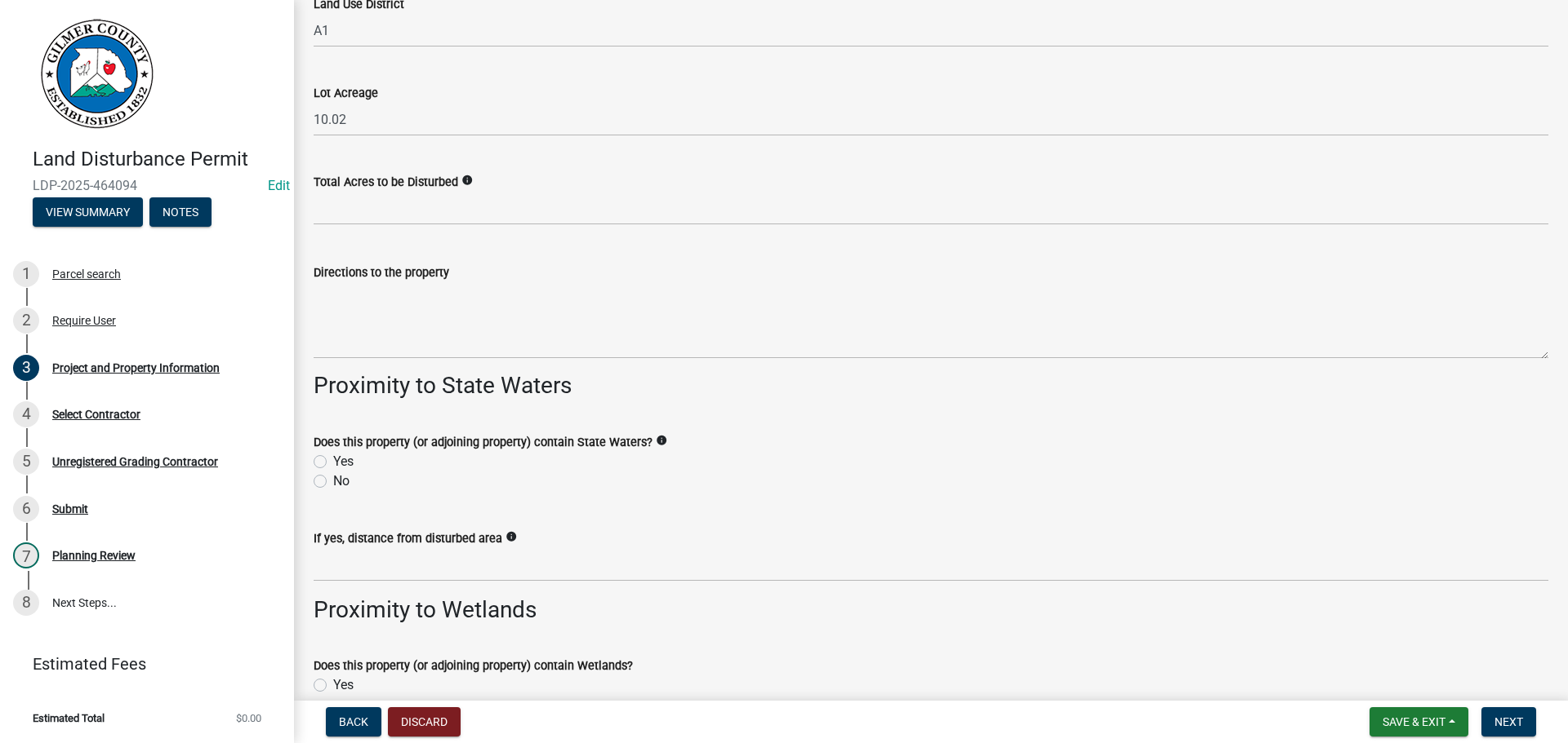
scroll to position [1753, 0]
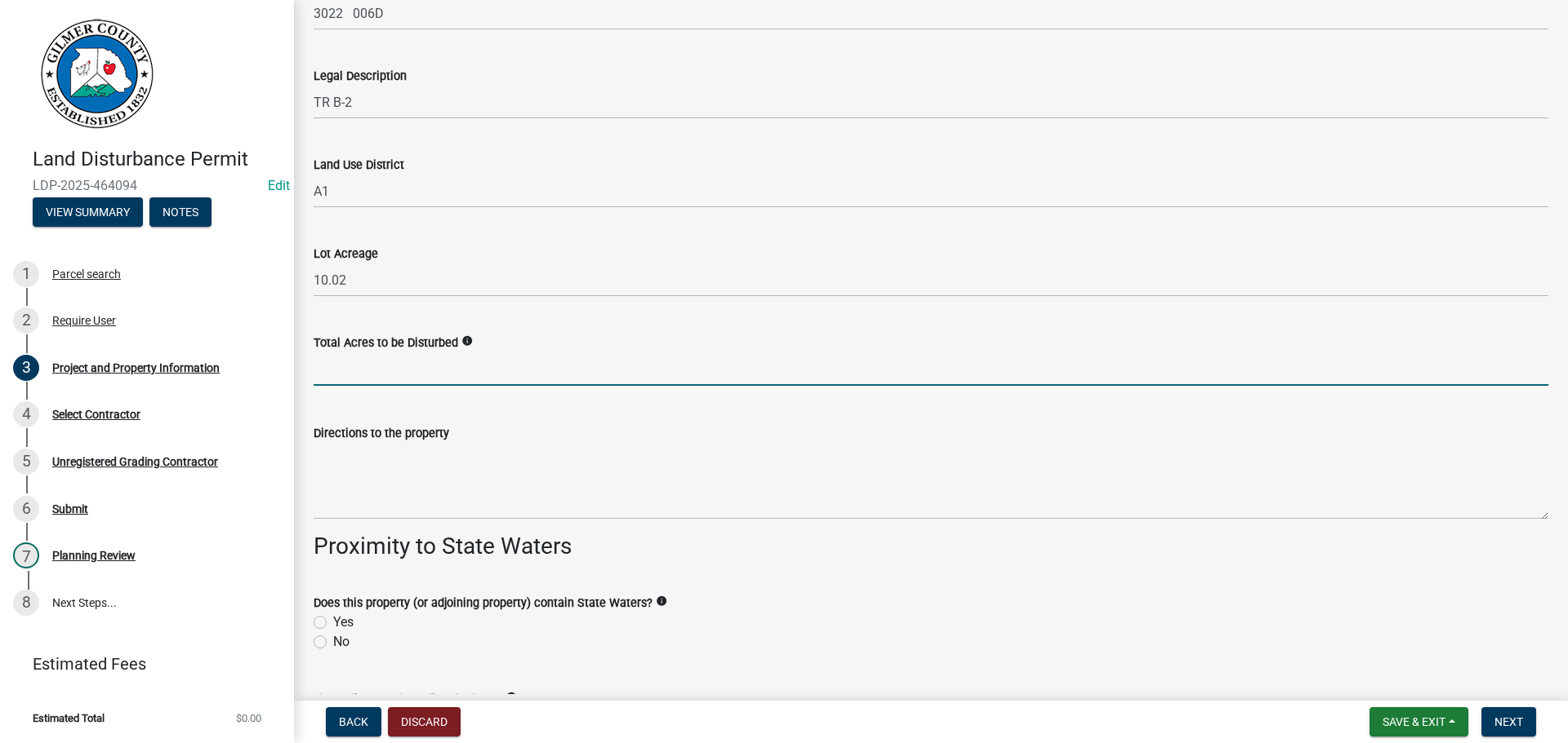
click at [394, 359] on input "text" at bounding box center [930, 369] width 1234 height 34
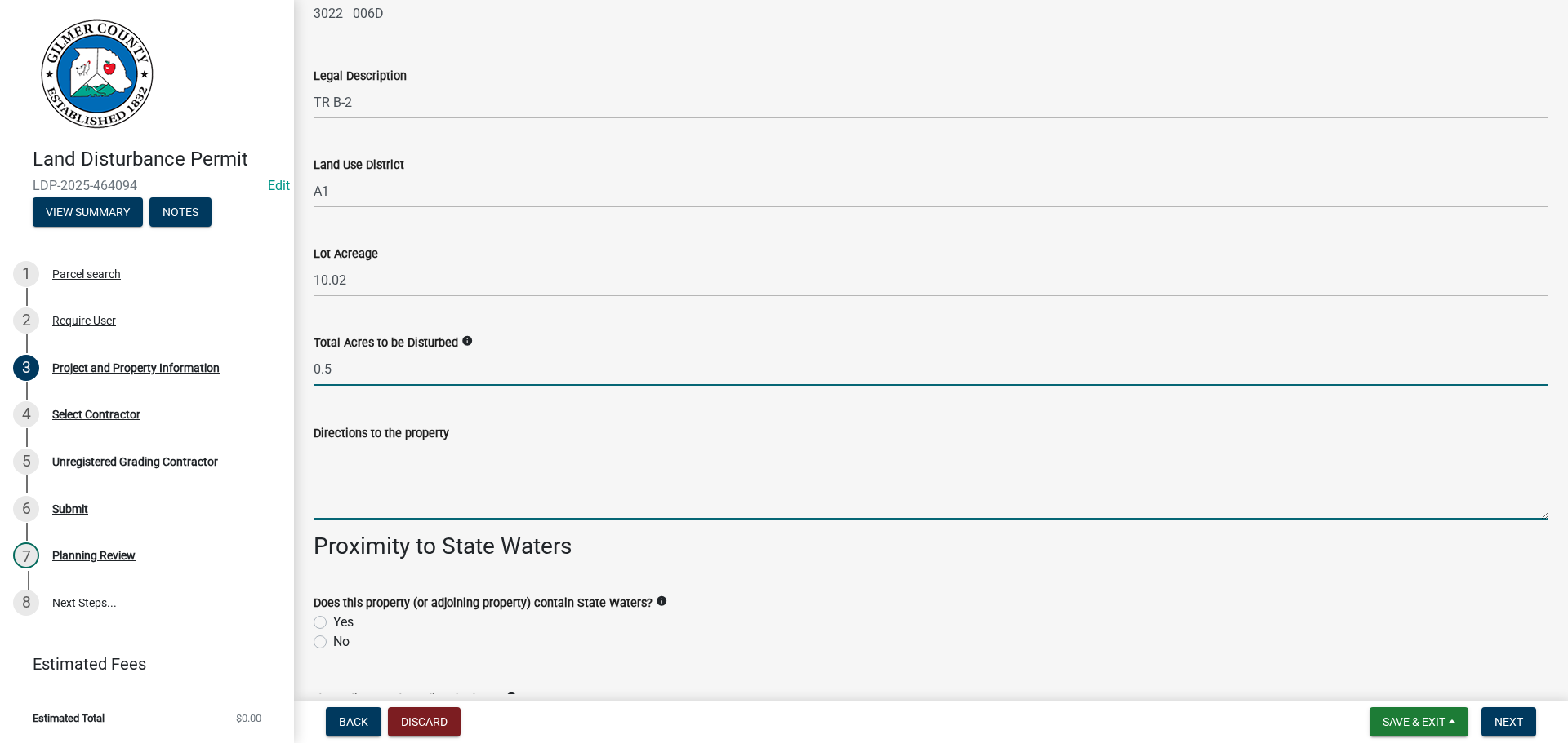
type input "0.50"
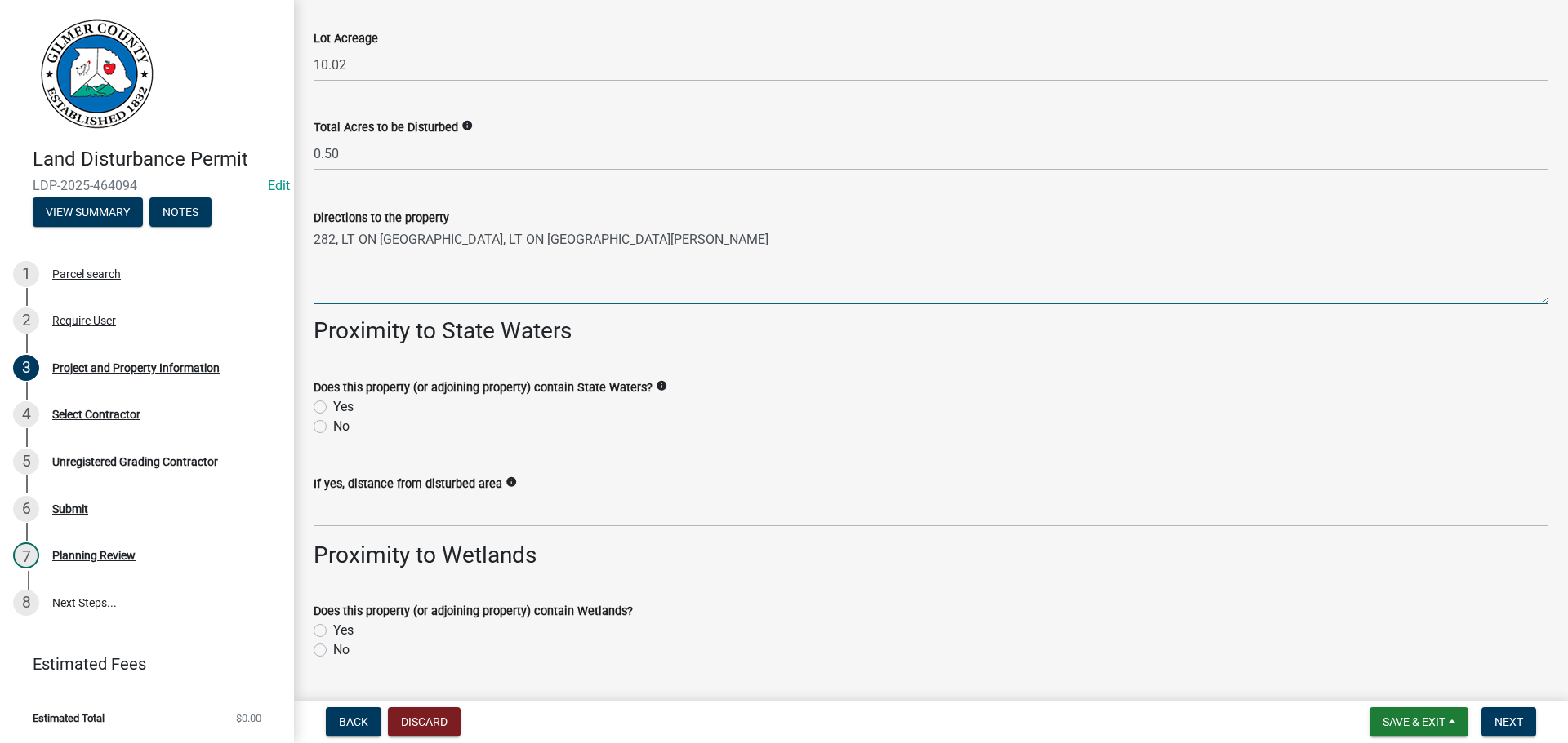
scroll to position [2223, 0]
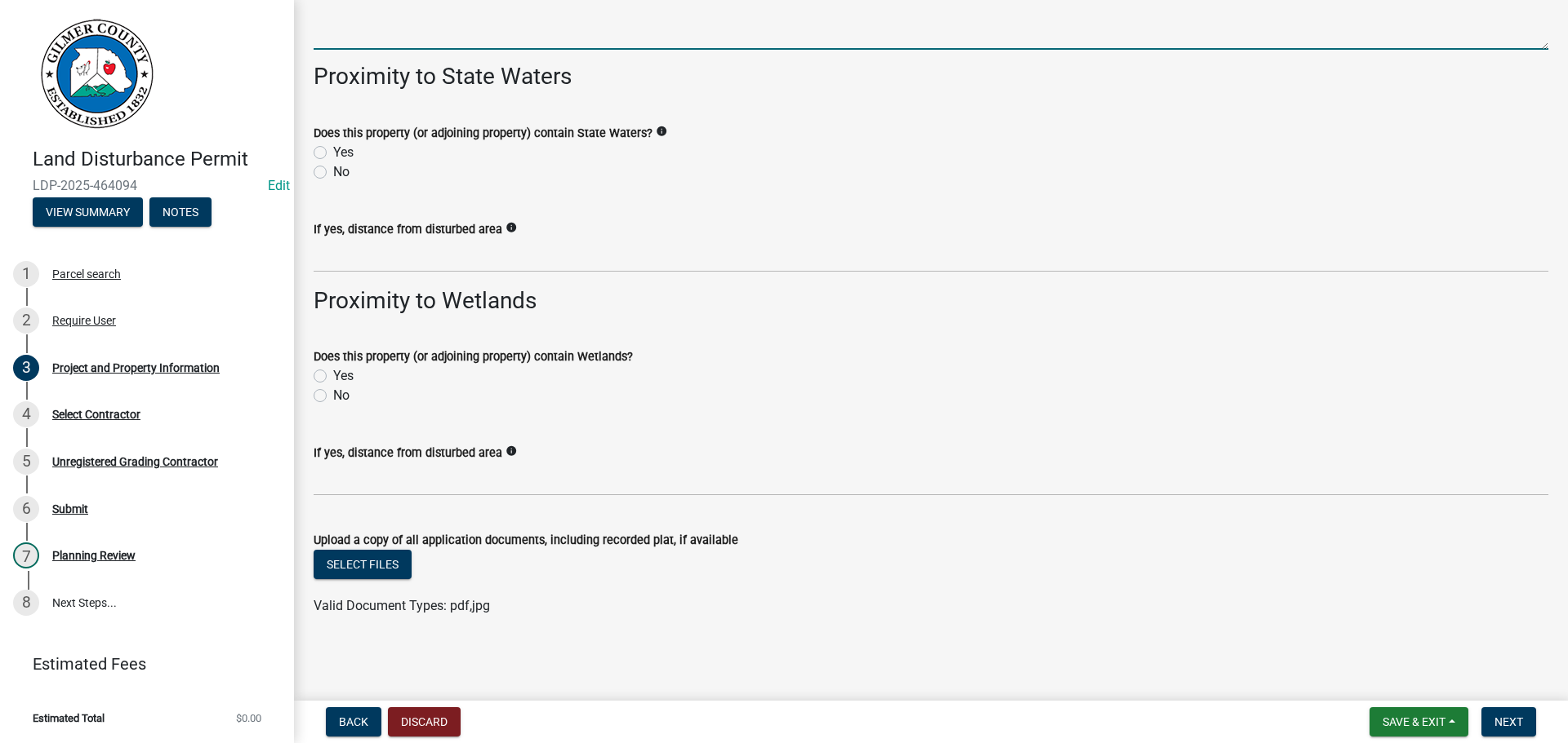
type textarea "282, LT ON LOWER TAILS CREEK RD, LT ON MT SPRINGER RD"
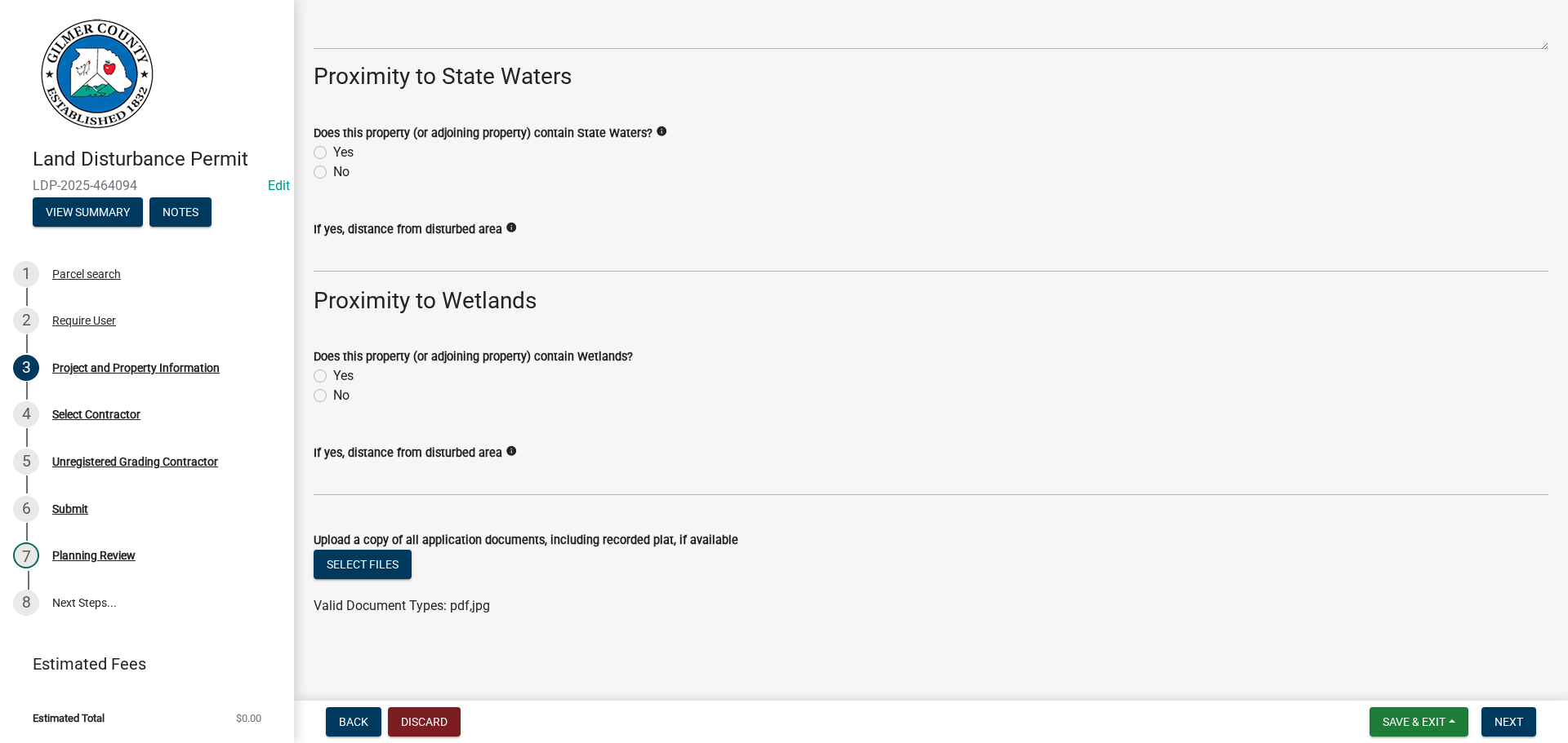
click at [1499, 739] on nav "Back Discard Save & Exit Save Save & Exit Next" at bounding box center [930, 722] width 1273 height 43
click at [1509, 731] on button "Next" at bounding box center [1508, 722] width 54 height 29
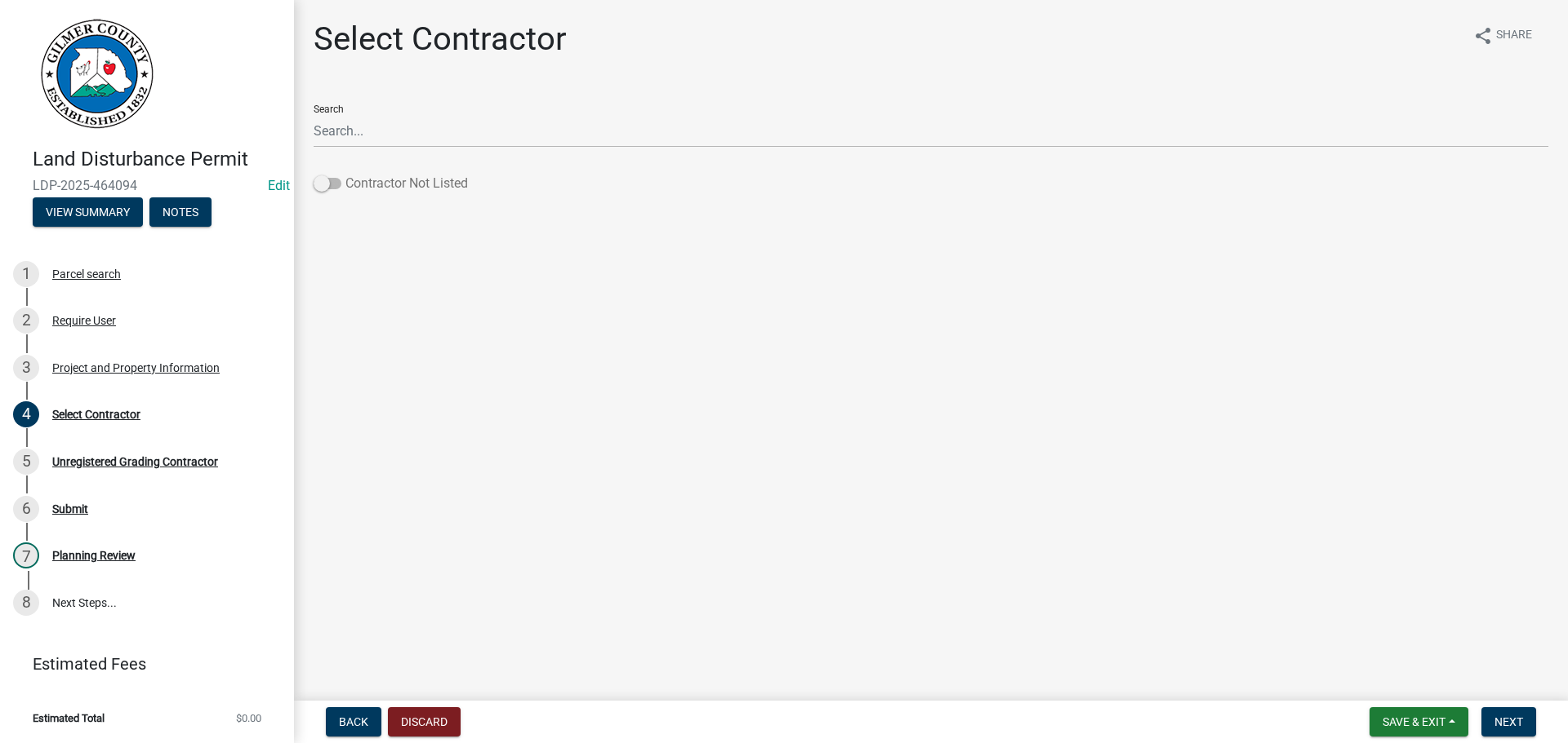
drag, startPoint x: 388, startPoint y: 176, endPoint x: 404, endPoint y: 184, distance: 17.9
click at [388, 176] on label "Contractor Not Listed" at bounding box center [390, 184] width 154 height 20
click at [345, 174] on input "Contractor Not Listed" at bounding box center [345, 174] width 0 height 0
click at [1530, 726] on button "Next" at bounding box center [1508, 722] width 54 height 29
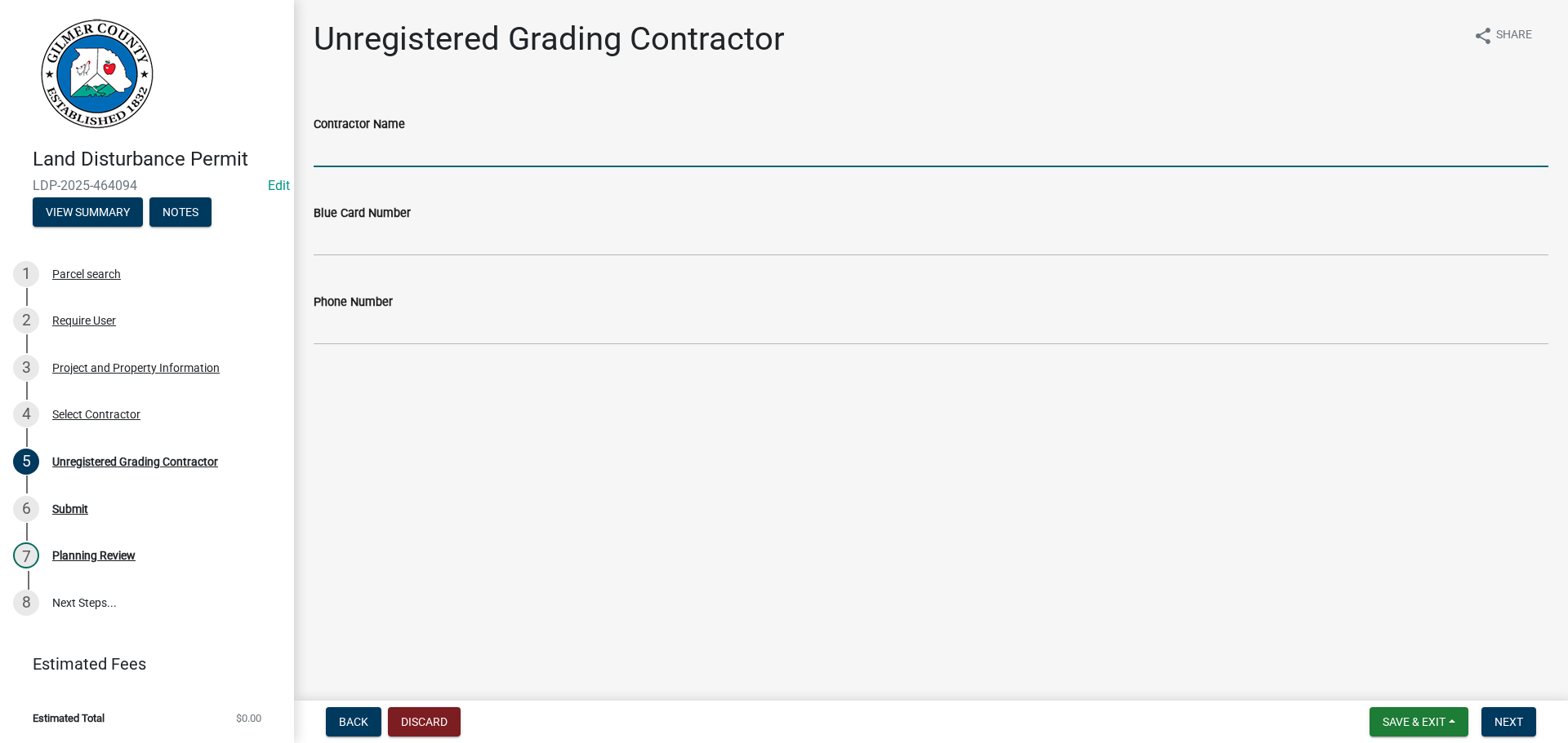
click at [442, 141] on input "Contractor Name" at bounding box center [930, 151] width 1234 height 34
type input "j"
type input "[PERSON_NAME]"
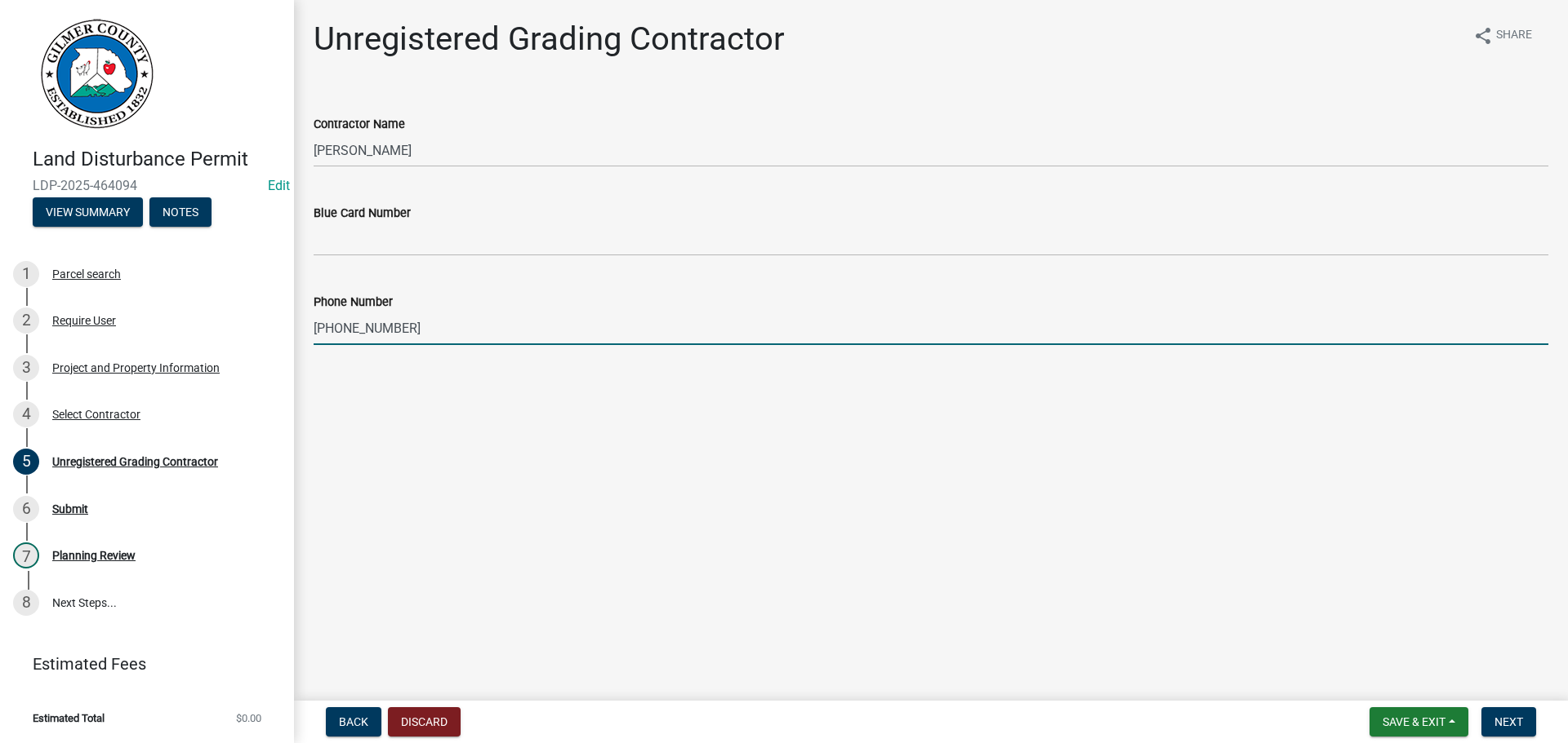
type input "[PHONE_NUMBER]"
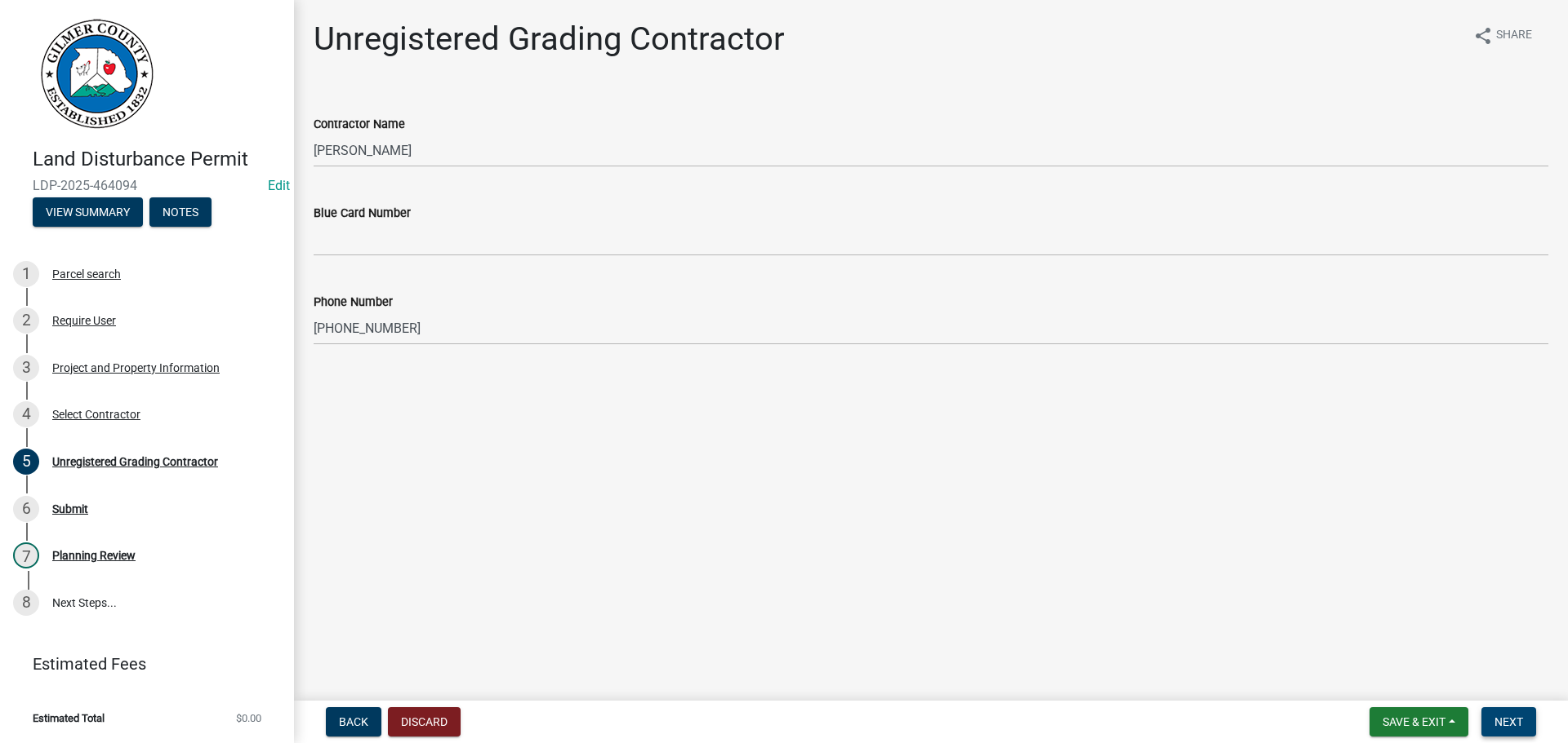
click at [1502, 724] on span "Next" at bounding box center [1508, 722] width 29 height 13
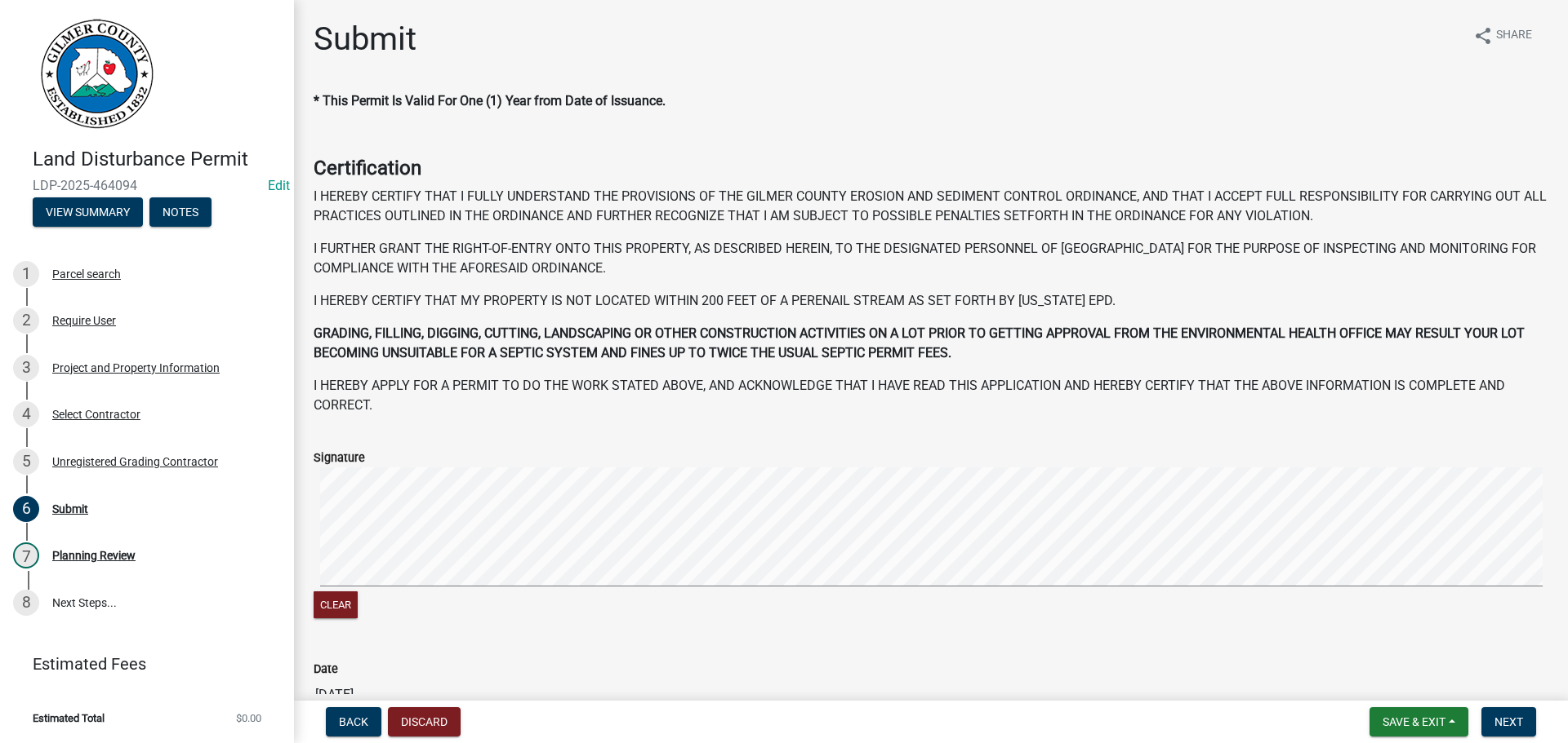
scroll to position [168, 0]
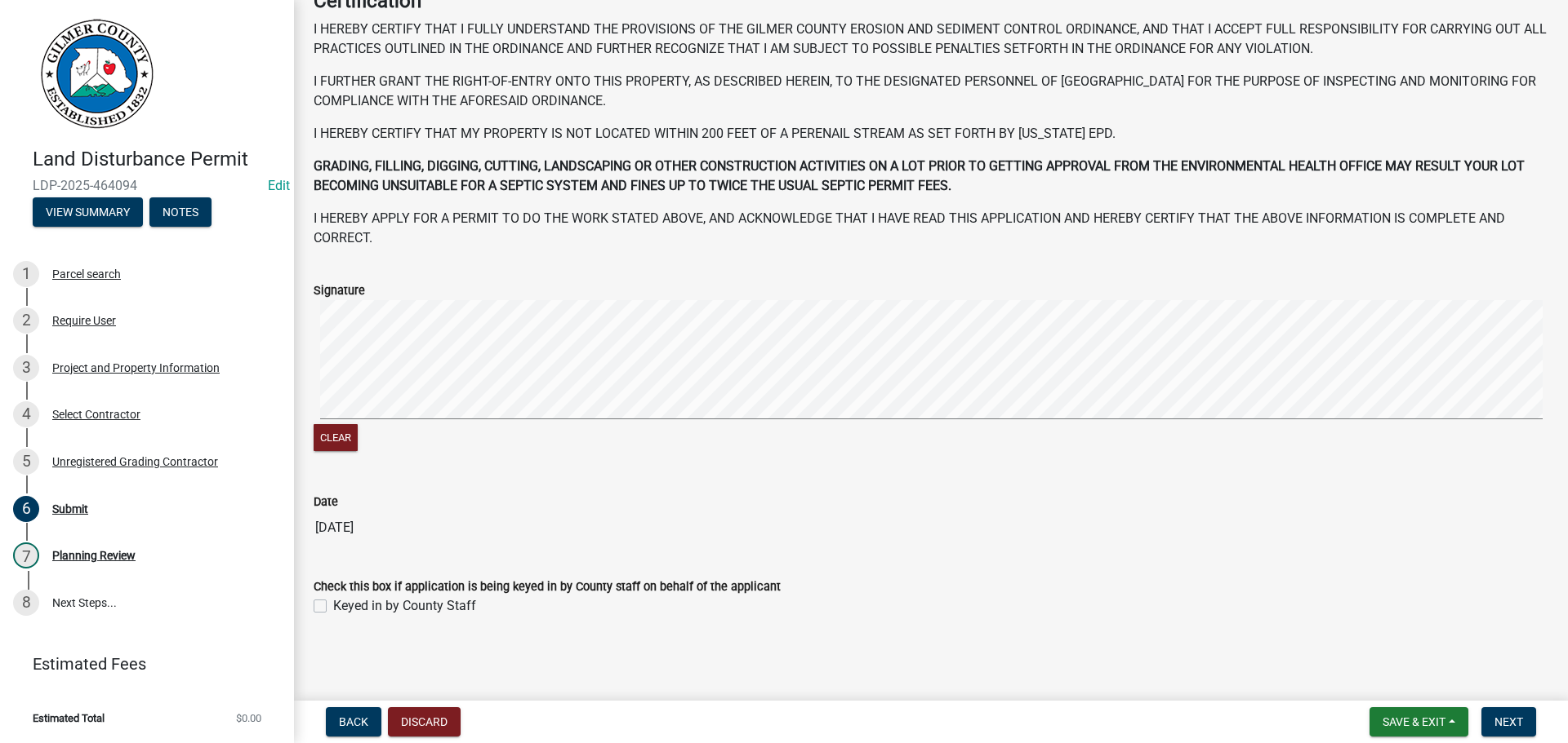
click at [432, 606] on label "Keyed in by County Staff" at bounding box center [404, 607] width 143 height 20
click at [344, 606] on input "Keyed in by County Staff" at bounding box center [338, 602] width 11 height 11
checkbox input "true"
click at [1516, 715] on span "Next" at bounding box center [1508, 722] width 29 height 13
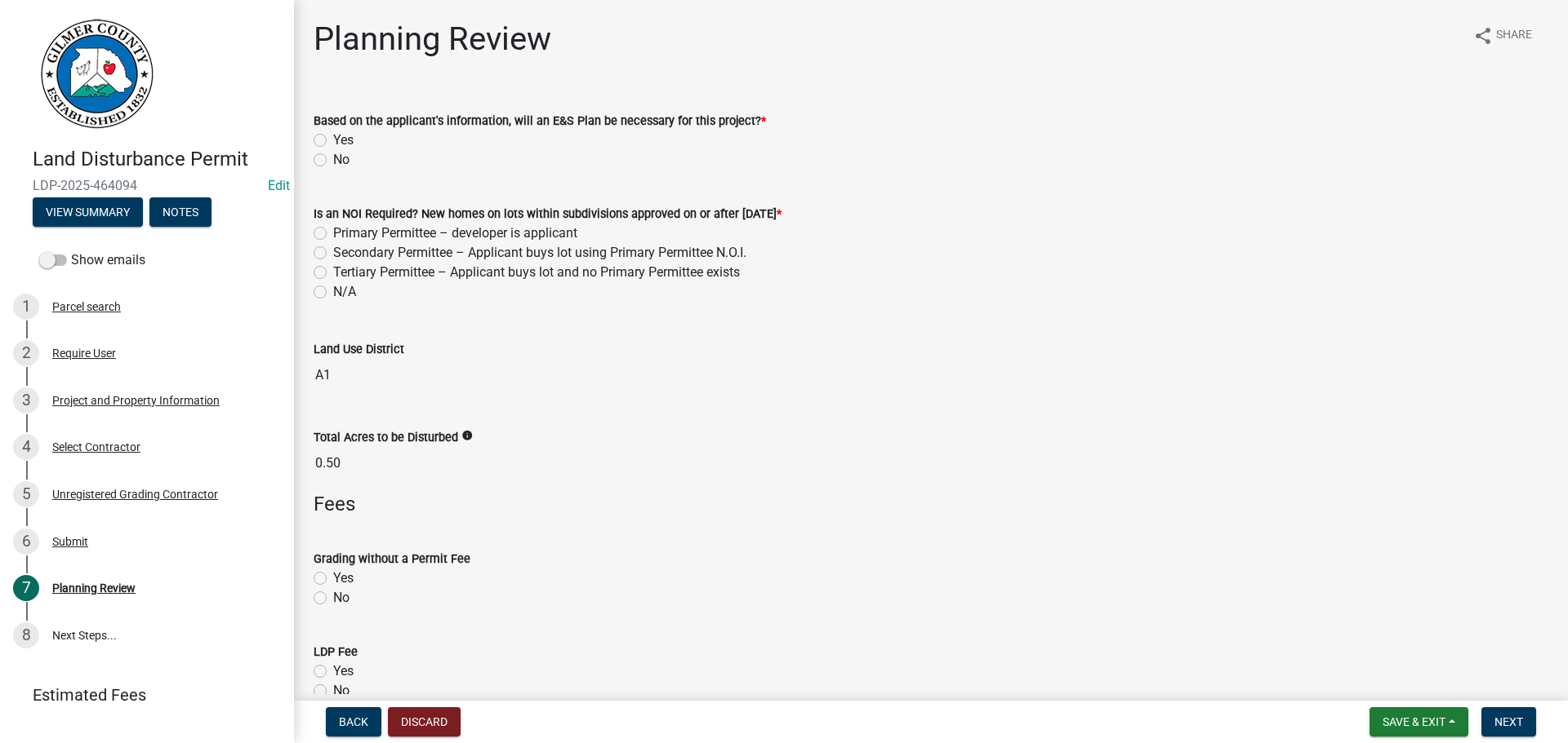
click at [347, 163] on label "No" at bounding box center [341, 160] width 16 height 20
click at [344, 161] on input "No" at bounding box center [338, 155] width 11 height 11
radio input "true"
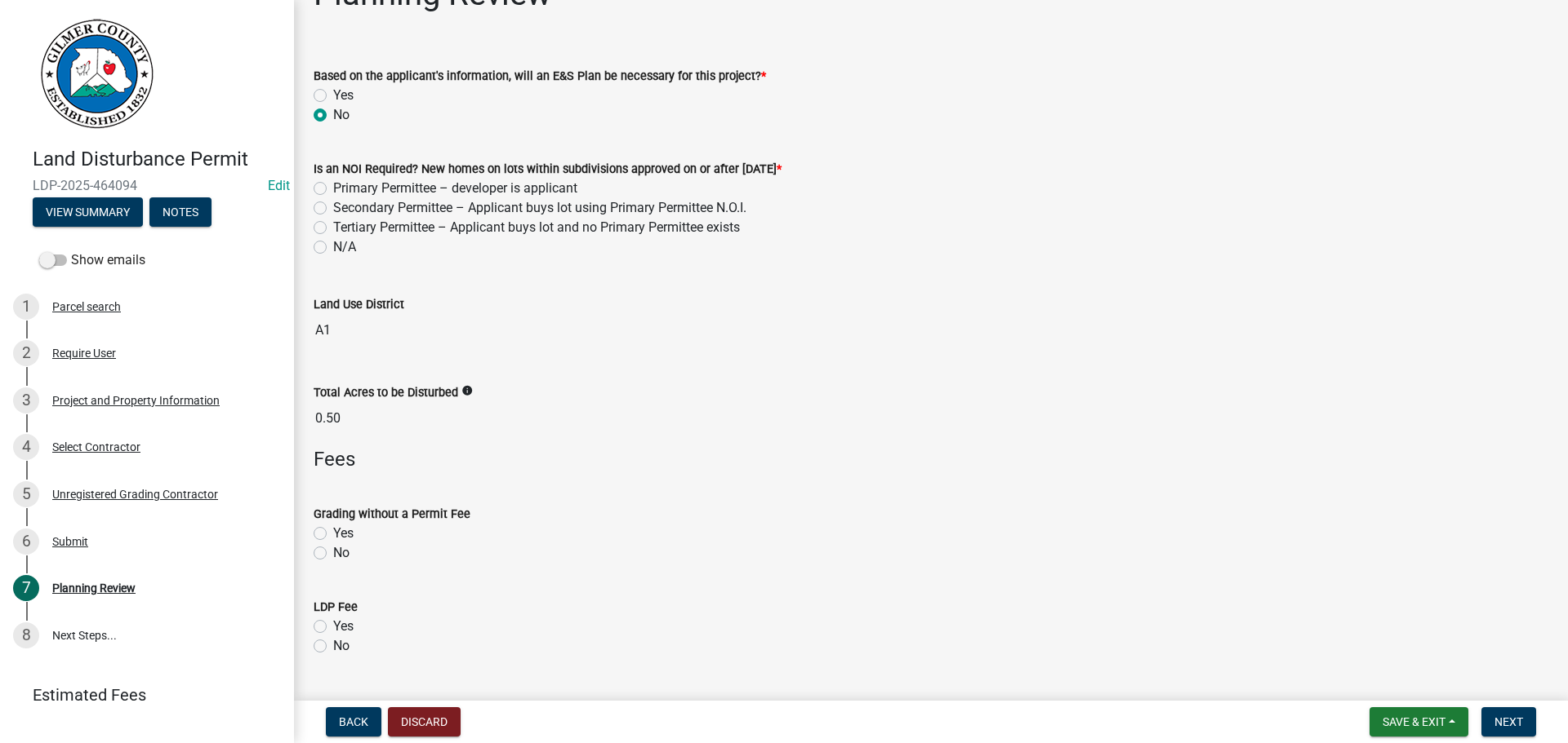
scroll to position [408, 0]
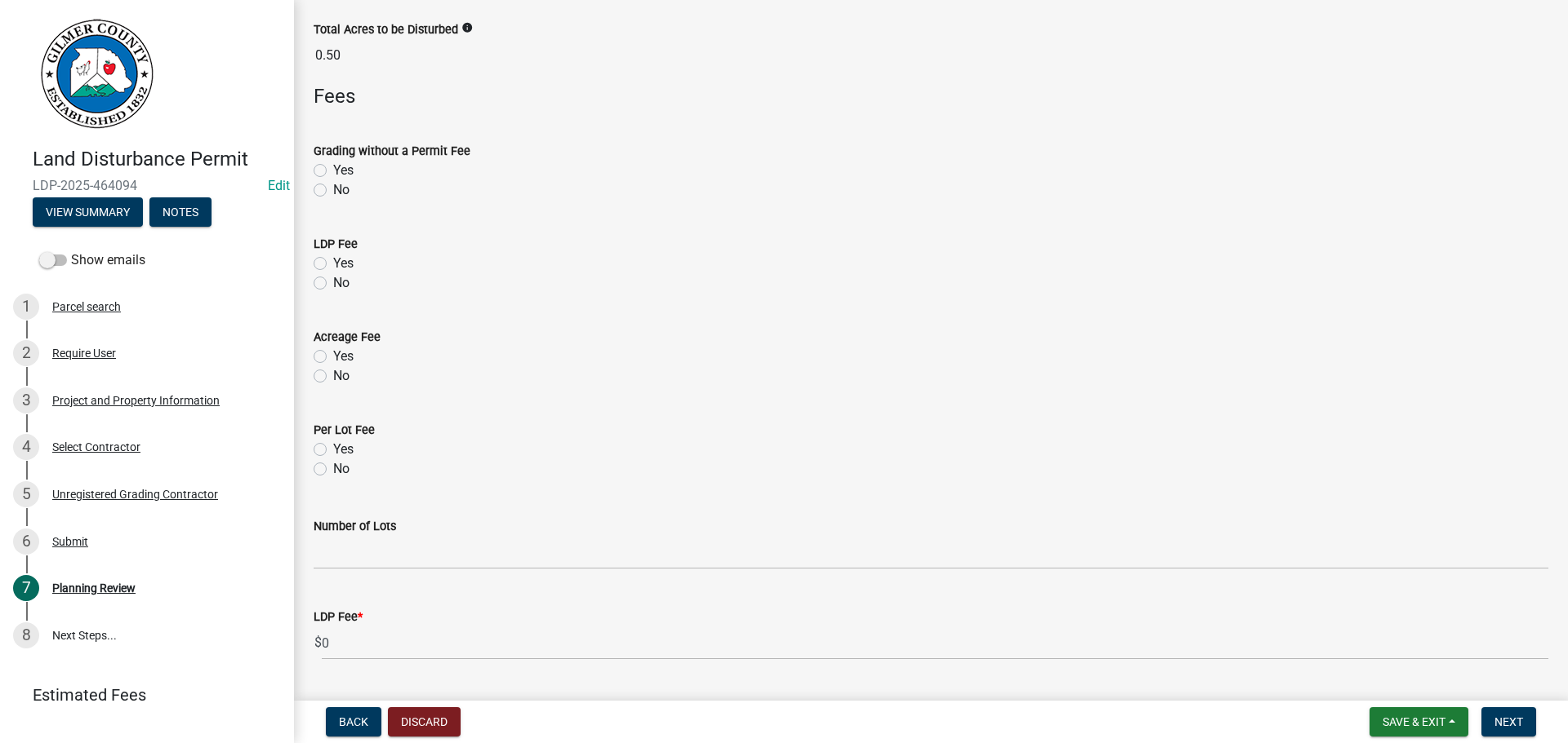
click at [341, 377] on label "No" at bounding box center [341, 376] width 16 height 20
click at [341, 377] on input "No" at bounding box center [338, 372] width 11 height 11
radio input "true"
click at [350, 266] on label "Yes" at bounding box center [343, 264] width 21 height 20
click at [344, 264] on input "Yes" at bounding box center [338, 260] width 11 height 11
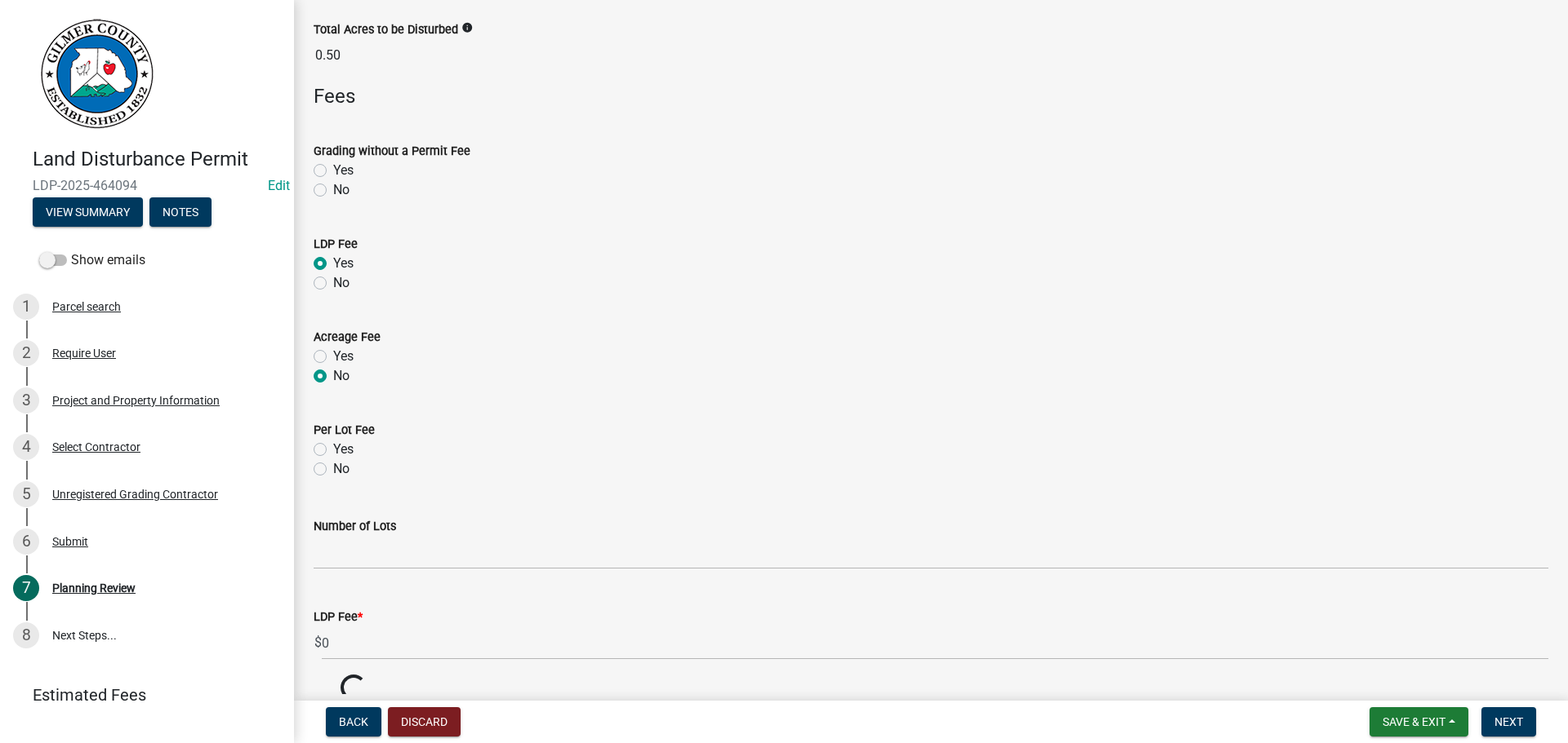
radio input "true"
click at [342, 186] on label "No" at bounding box center [341, 190] width 16 height 20
click at [342, 186] on input "No" at bounding box center [338, 186] width 11 height 11
radio input "true"
click at [340, 468] on label "No" at bounding box center [341, 469] width 16 height 20
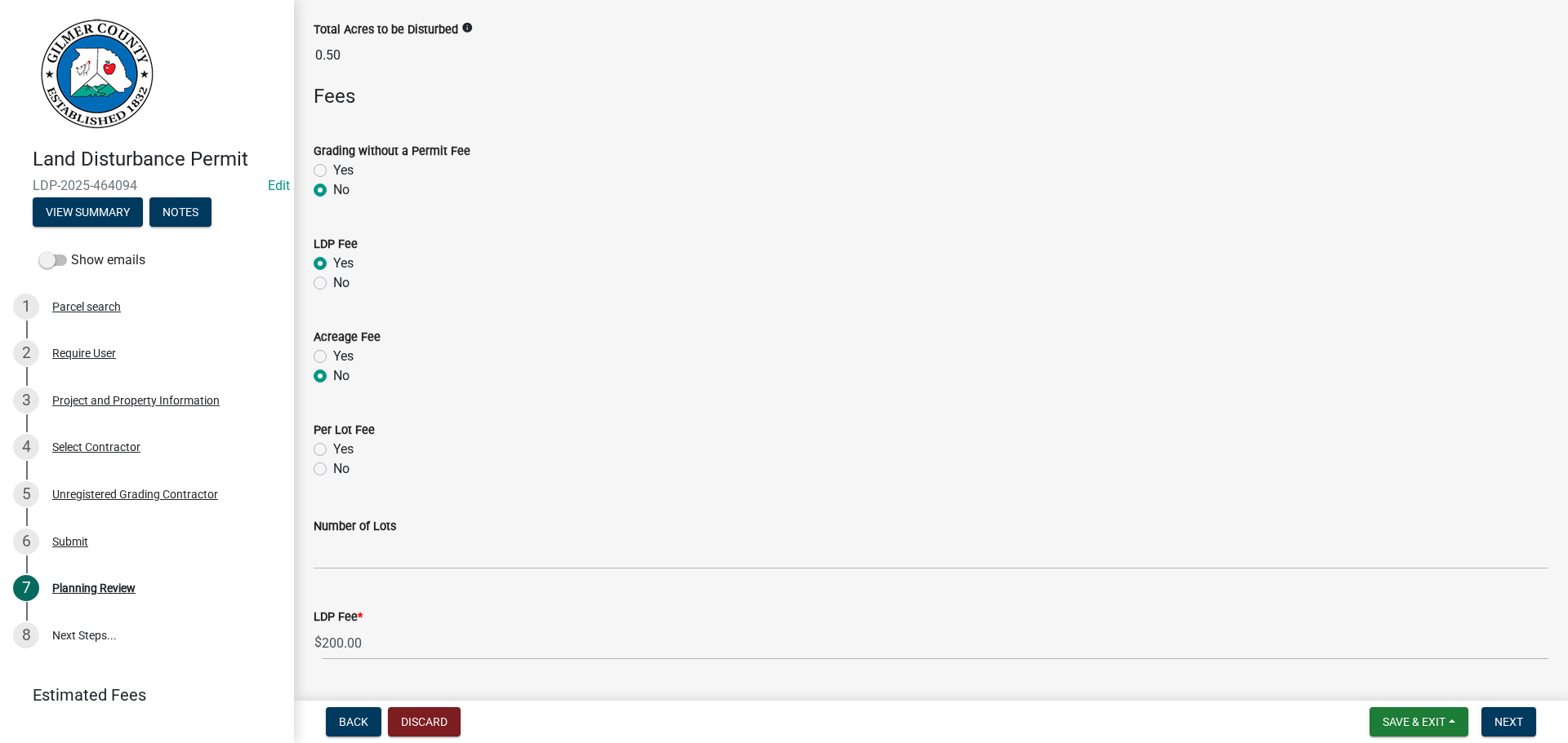
click at [340, 468] on input "No" at bounding box center [338, 465] width 11 height 11
radio input "true"
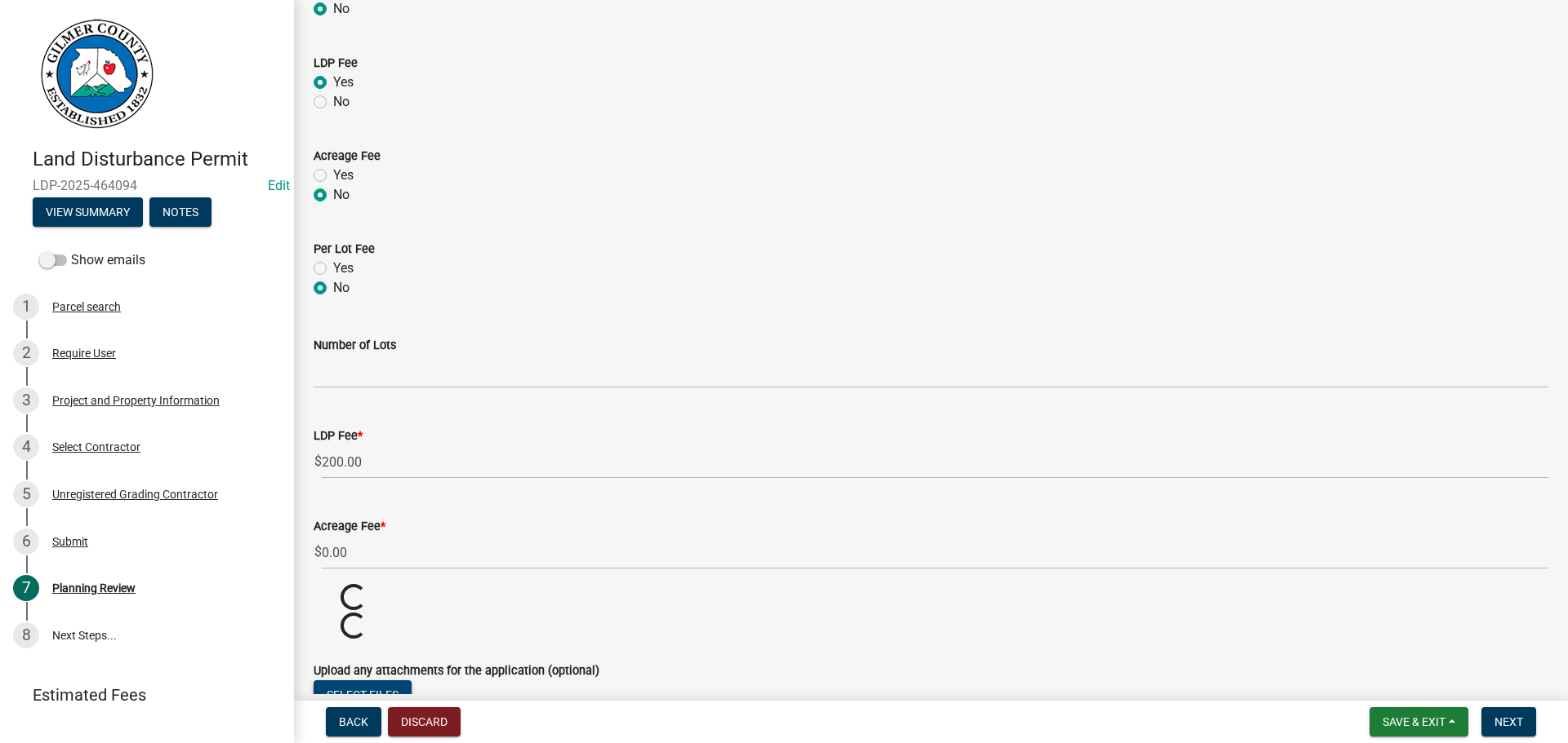
scroll to position [720, 0]
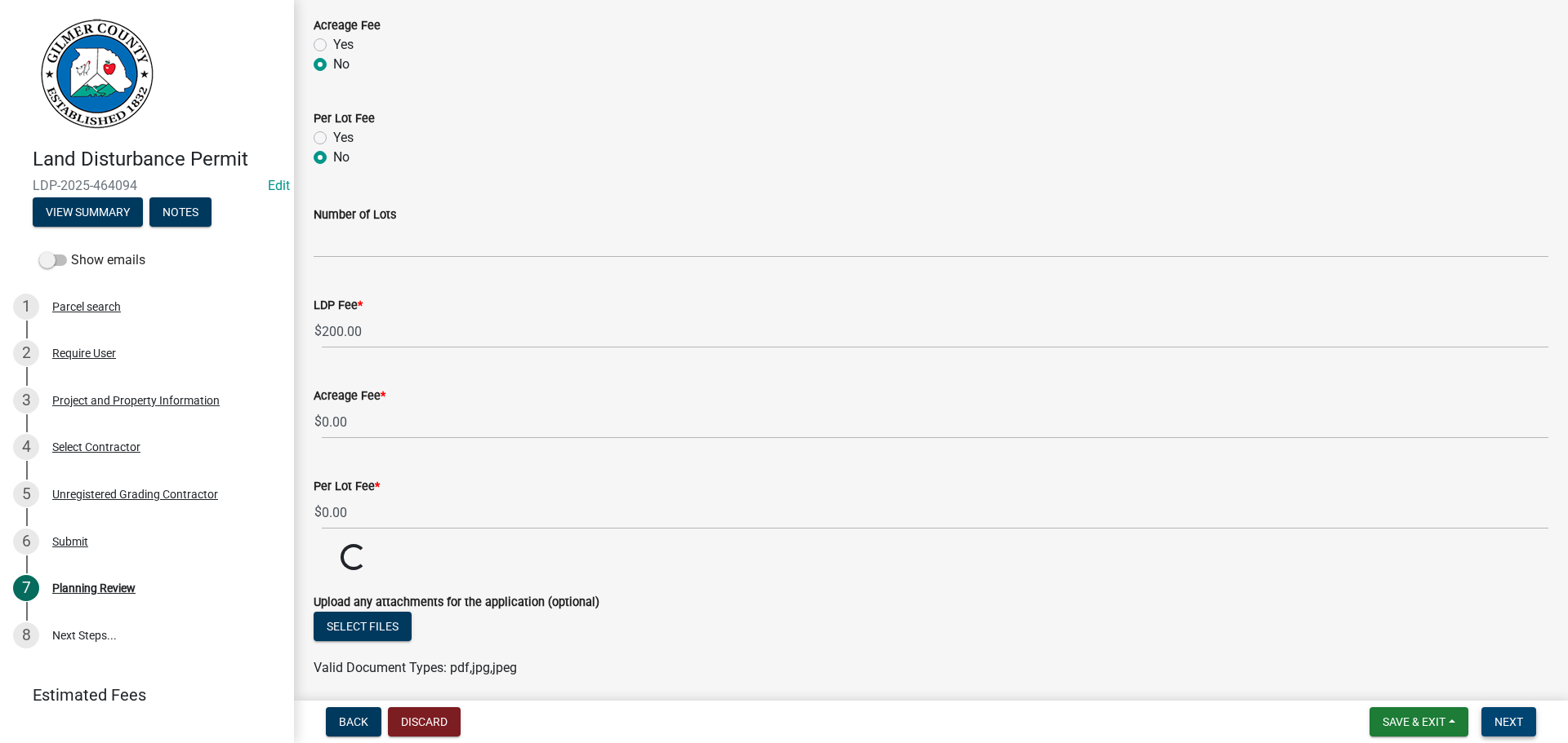
click at [1511, 722] on span "Next" at bounding box center [1508, 722] width 29 height 13
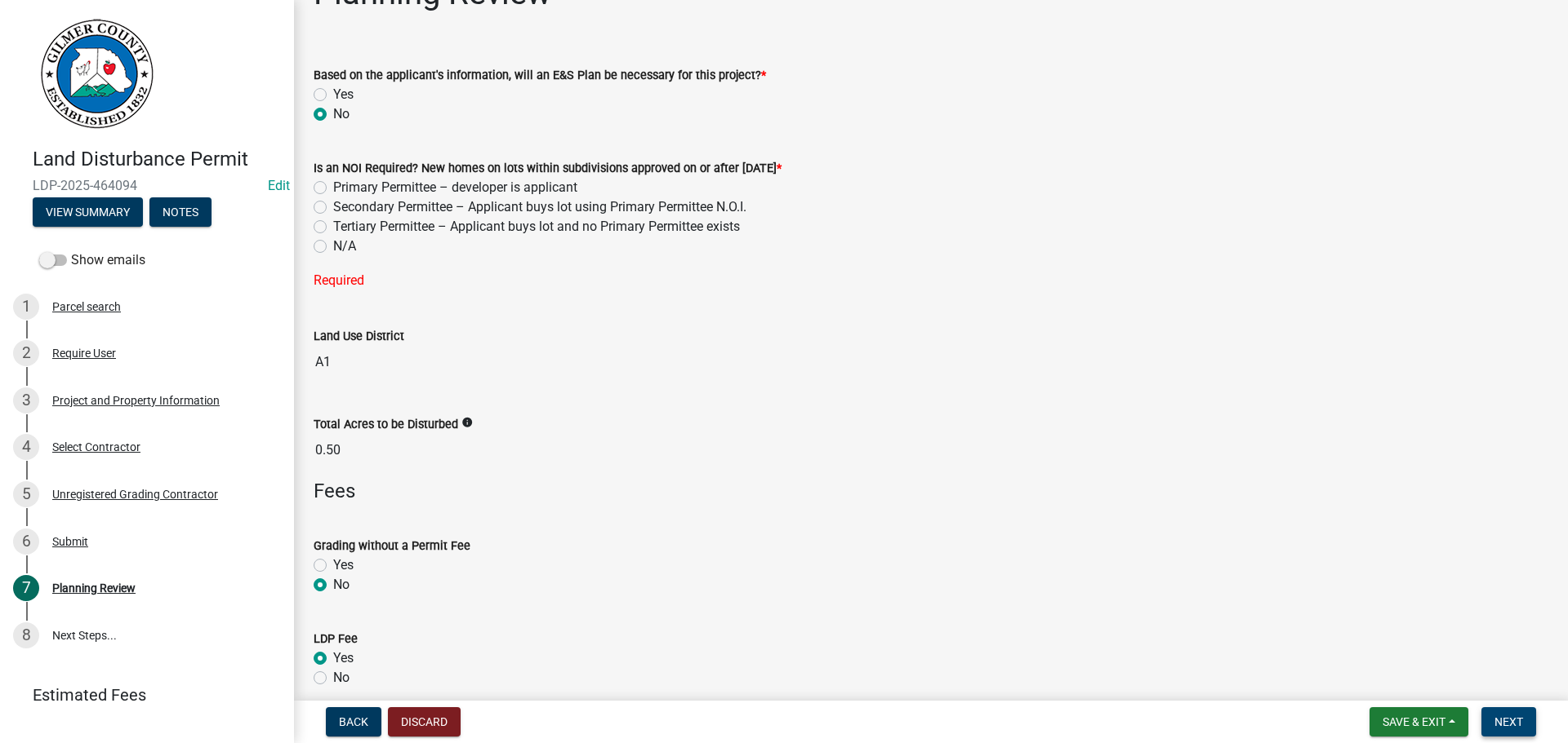
scroll to position [0, 0]
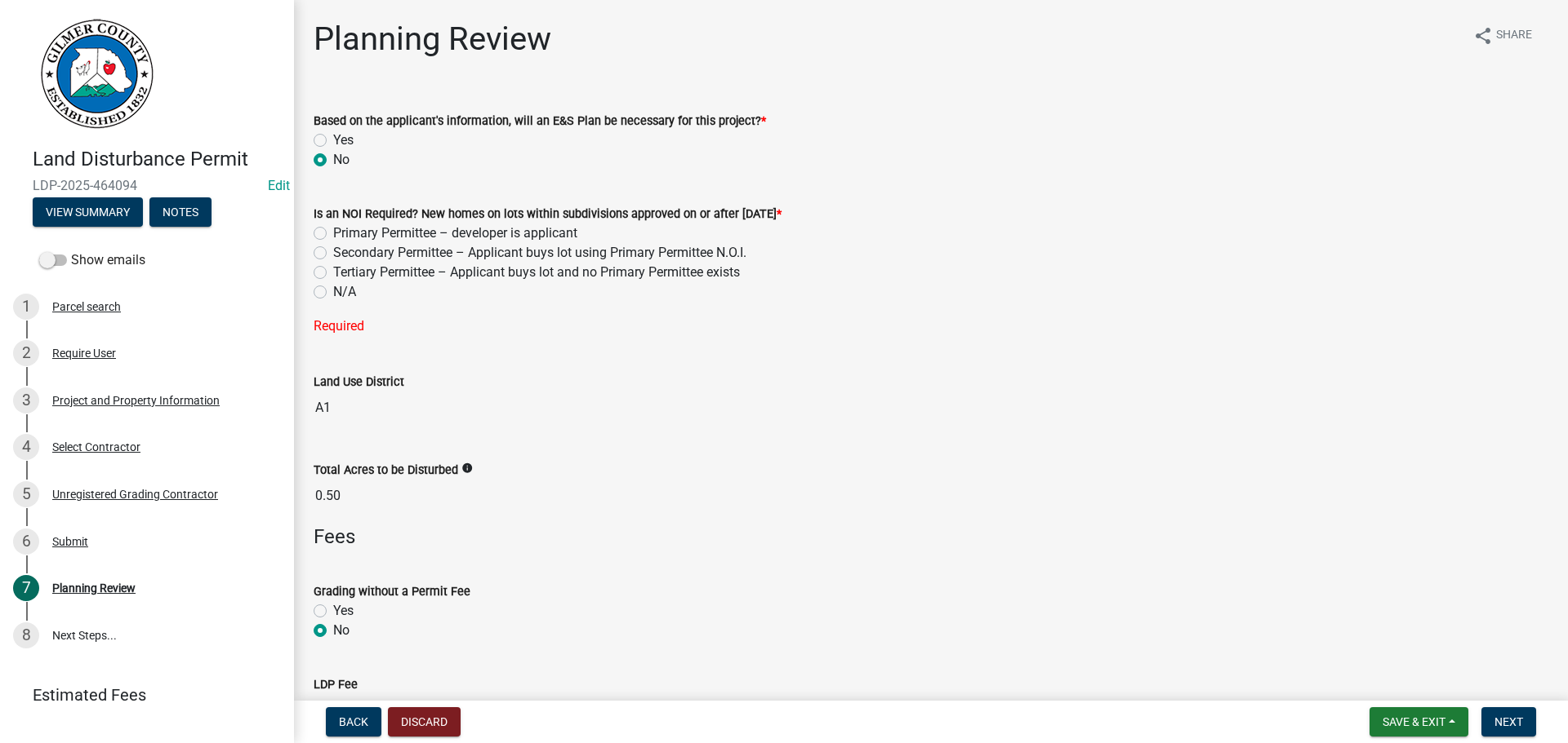
drag, startPoint x: 362, startPoint y: 291, endPoint x: 337, endPoint y: 293, distance: 25.1
click at [357, 292] on div "N/A" at bounding box center [930, 293] width 1234 height 20
click at [337, 293] on label "N/A" at bounding box center [344, 293] width 23 height 20
click at [337, 293] on input "N/A" at bounding box center [338, 288] width 11 height 11
radio input "true"
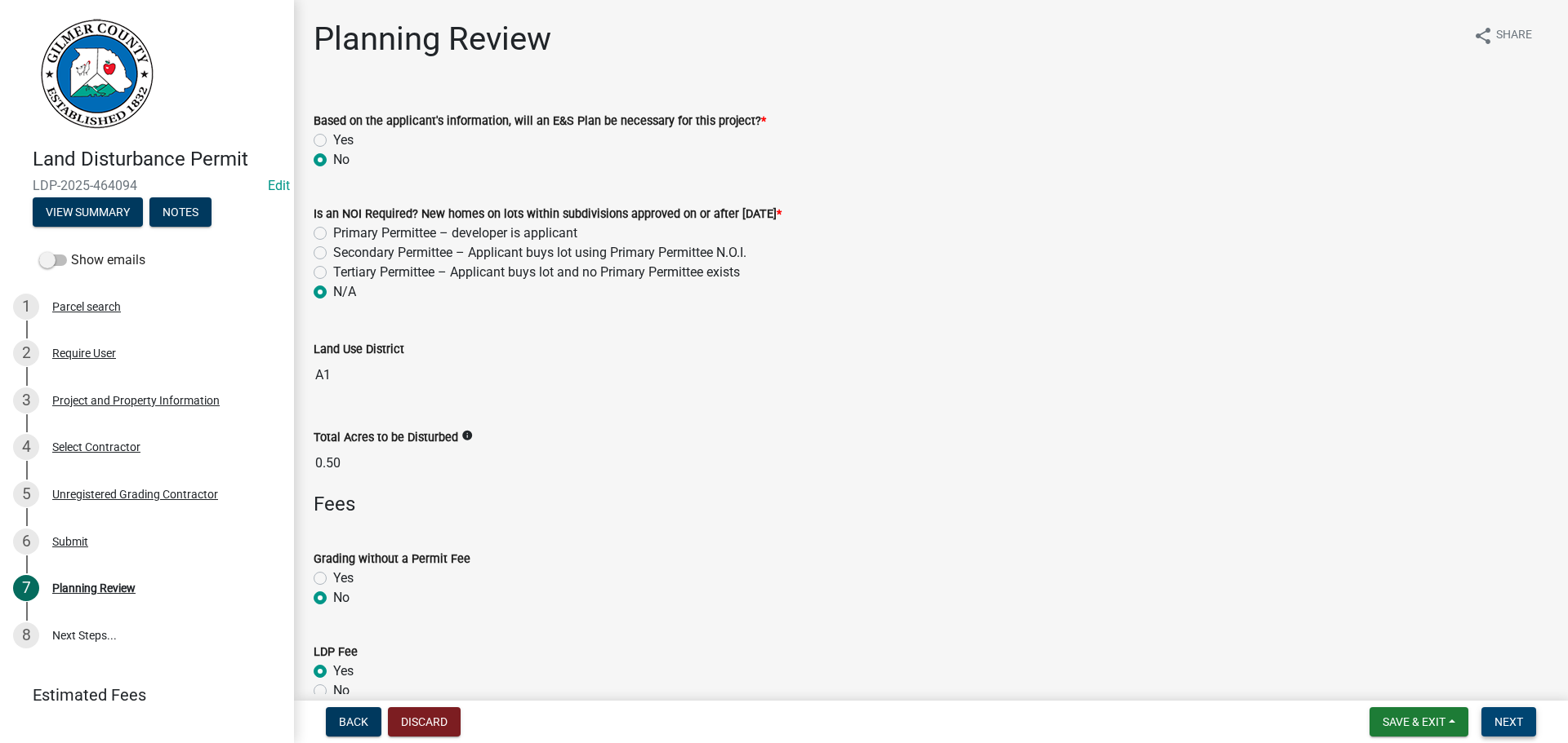
click at [1497, 725] on span "Next" at bounding box center [1508, 722] width 29 height 13
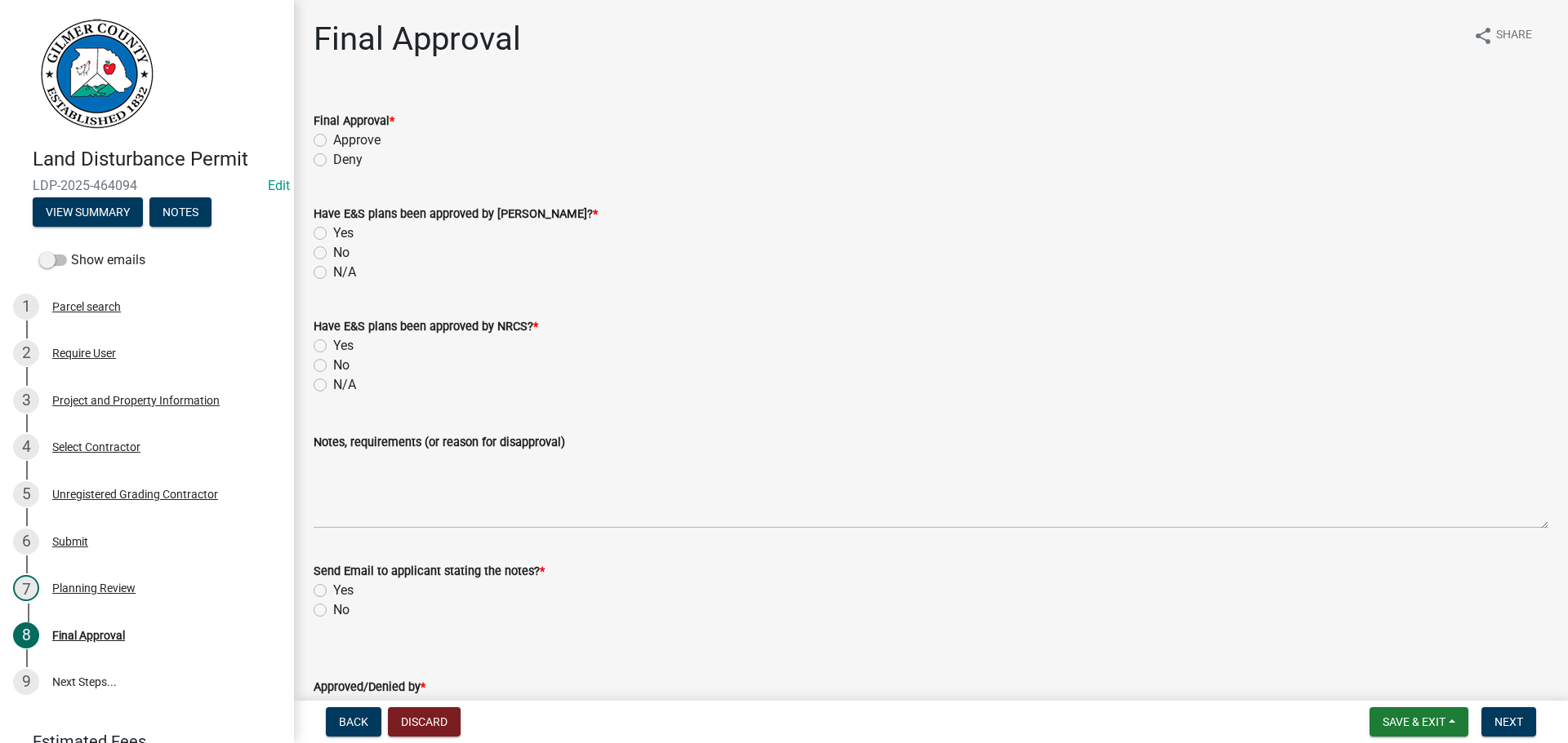
click at [348, 143] on label "Approve" at bounding box center [356, 140] width 47 height 20
click at [344, 141] on input "Approve" at bounding box center [338, 136] width 11 height 11
radio input "true"
click at [331, 277] on div "N/A" at bounding box center [930, 273] width 1234 height 20
click at [337, 272] on label "N/A" at bounding box center [344, 273] width 23 height 20
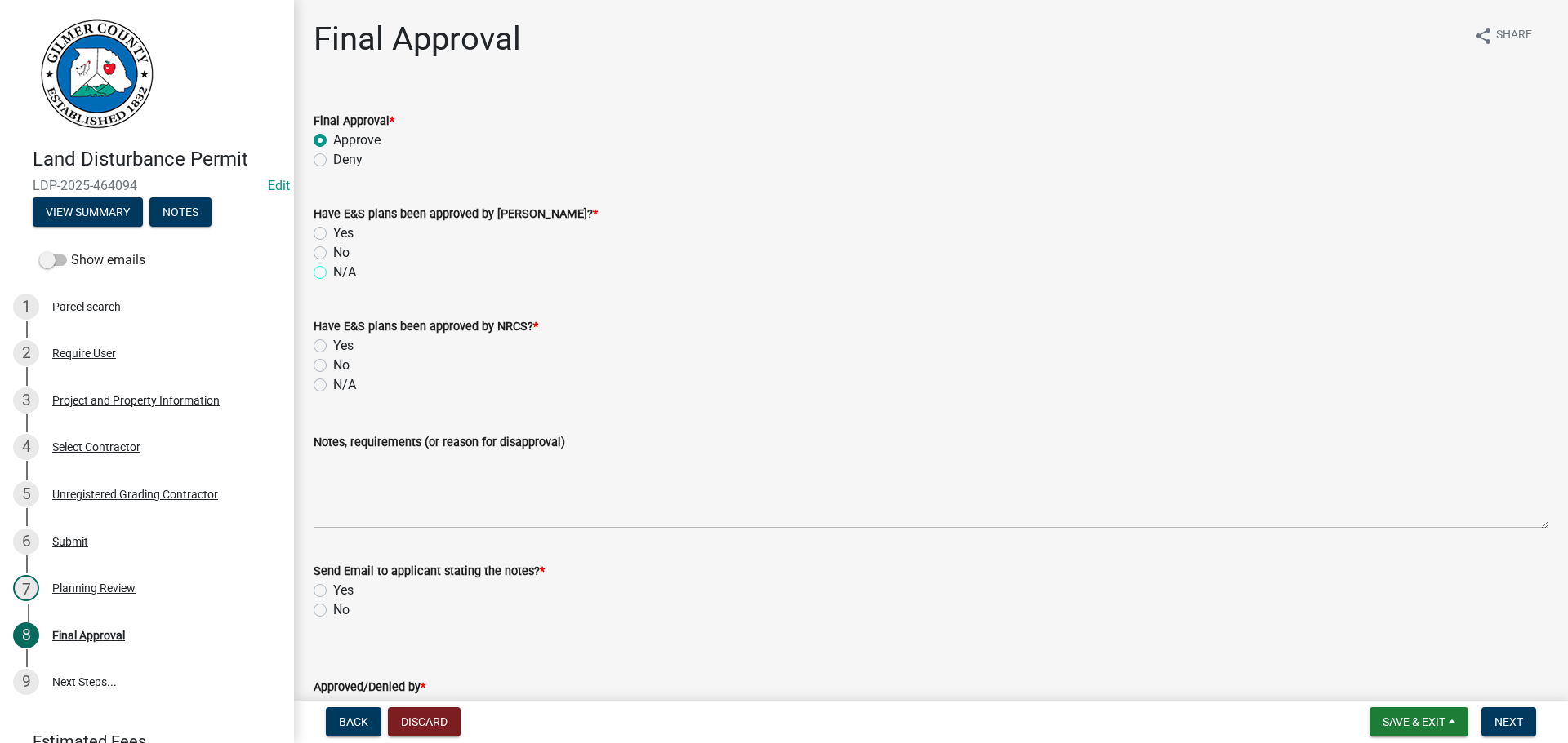
click at [337, 272] on input "N/A" at bounding box center [338, 268] width 11 height 11
radio input "true"
click at [361, 392] on div "N/A" at bounding box center [930, 385] width 1234 height 20
click at [357, 391] on div "N/A" at bounding box center [930, 385] width 1234 height 20
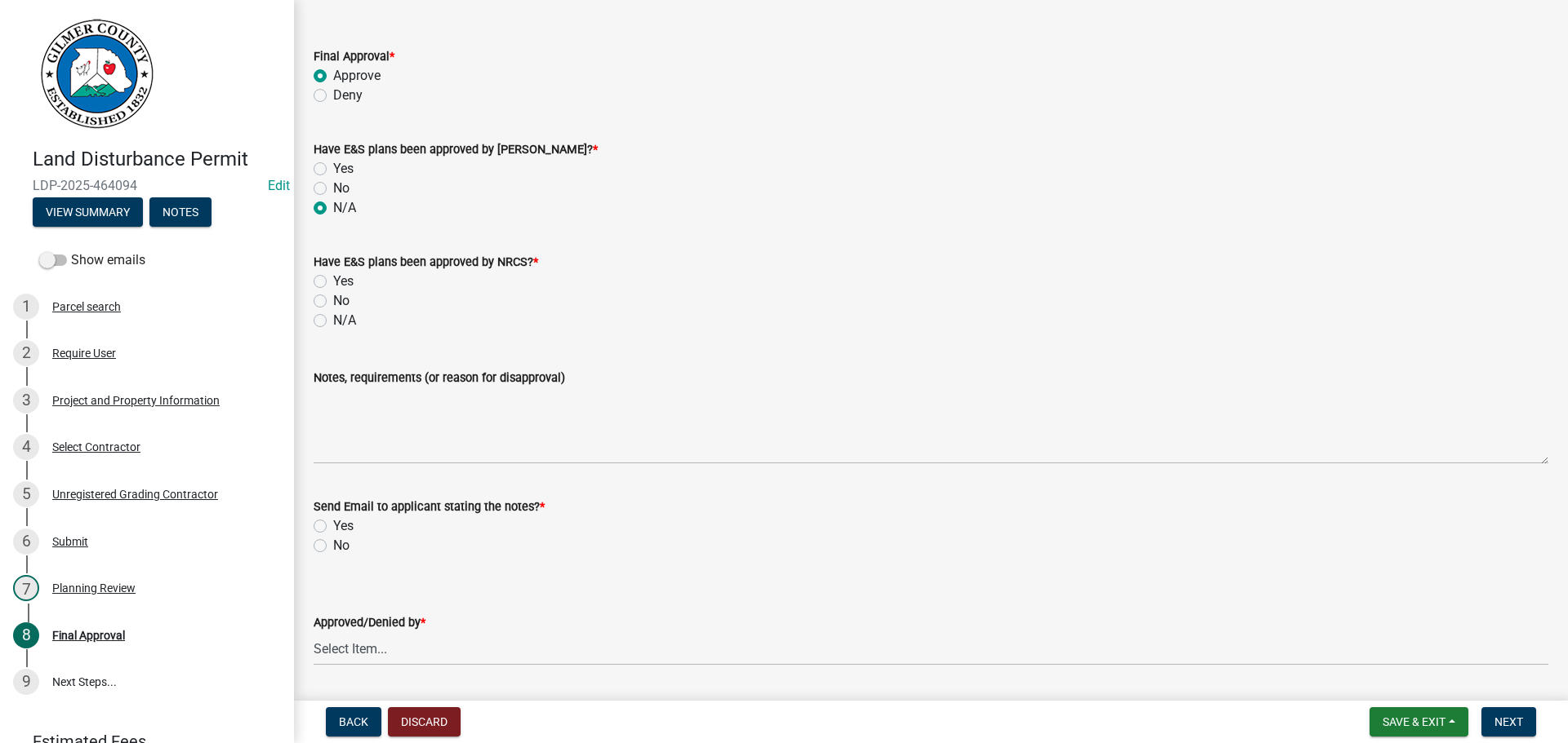
scroll to position [114, 0]
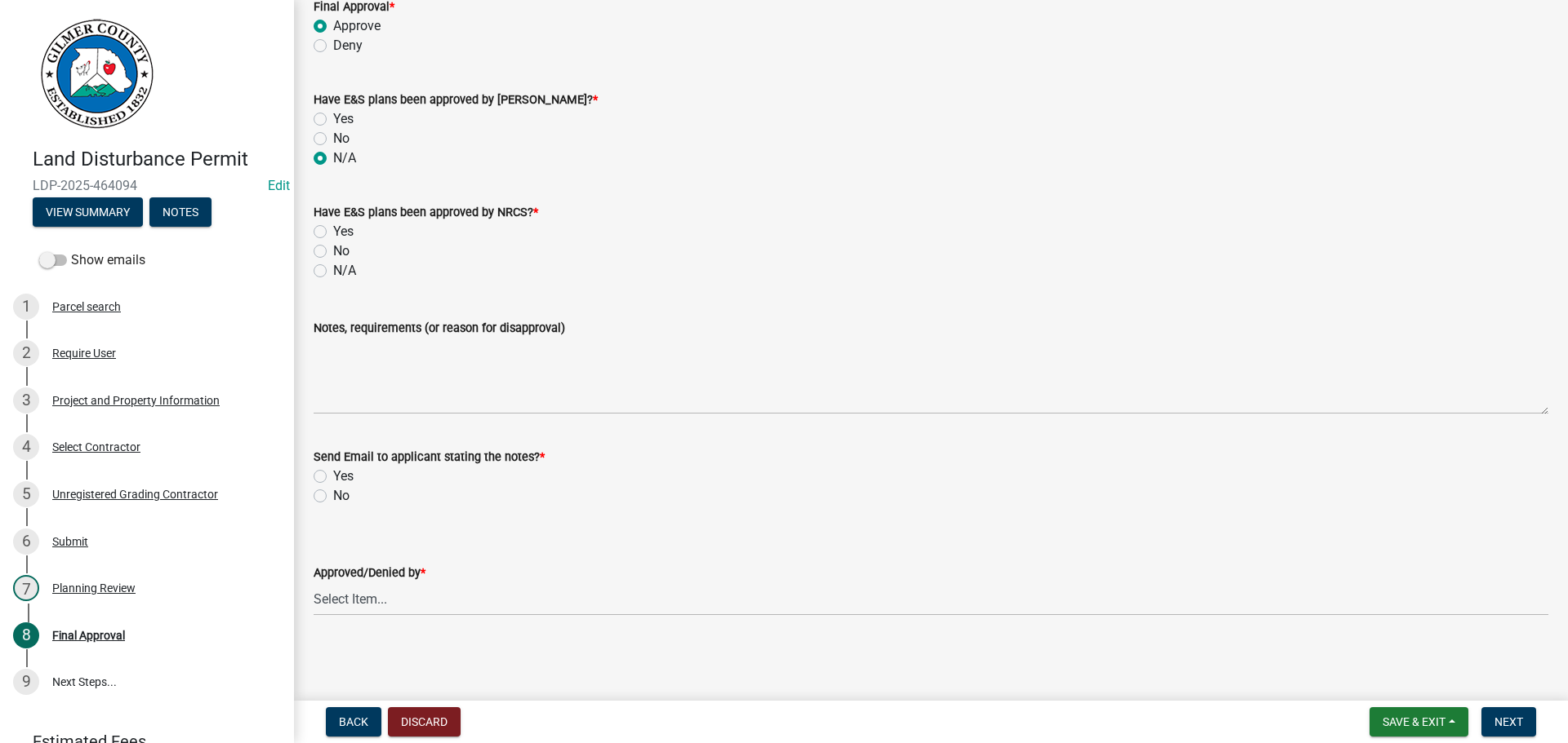
click at [341, 489] on label "No" at bounding box center [341, 496] width 16 height 20
click at [341, 489] on input "No" at bounding box center [338, 491] width 11 height 11
radio input "true"
click at [388, 596] on select "Select Item... [PERSON_NAME] [PERSON_NAME] [PERSON_NAME] [PERSON_NAME] [PERSON_…" at bounding box center [930, 599] width 1234 height 34
click at [313, 582] on select "Select Item... [PERSON_NAME] [PERSON_NAME] [PERSON_NAME] [PERSON_NAME] [PERSON_…" at bounding box center [930, 599] width 1234 height 34
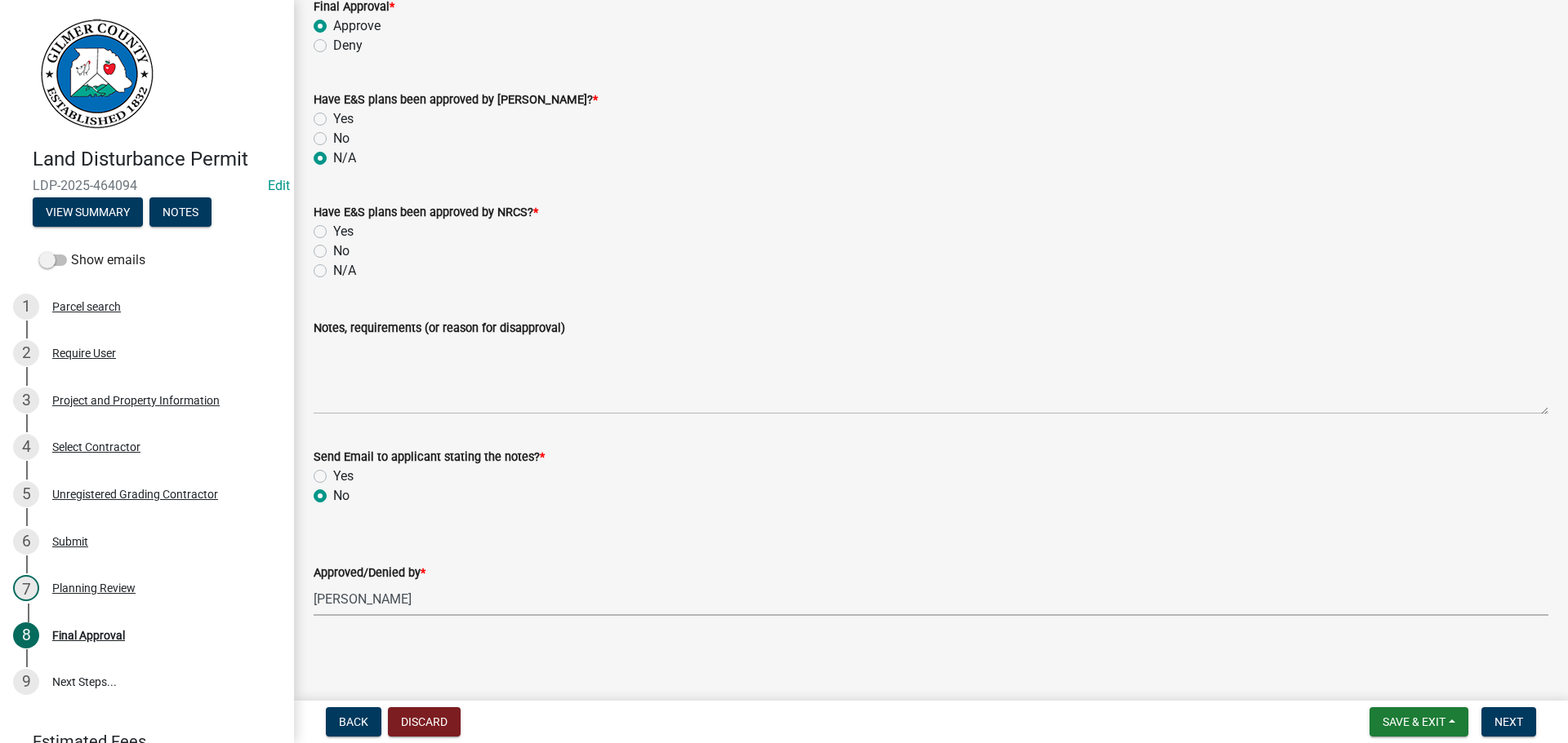
select select "5ce200eb-feb1-496b-8127-7891293955f5"
click at [1526, 717] on button "Next" at bounding box center [1508, 722] width 54 height 29
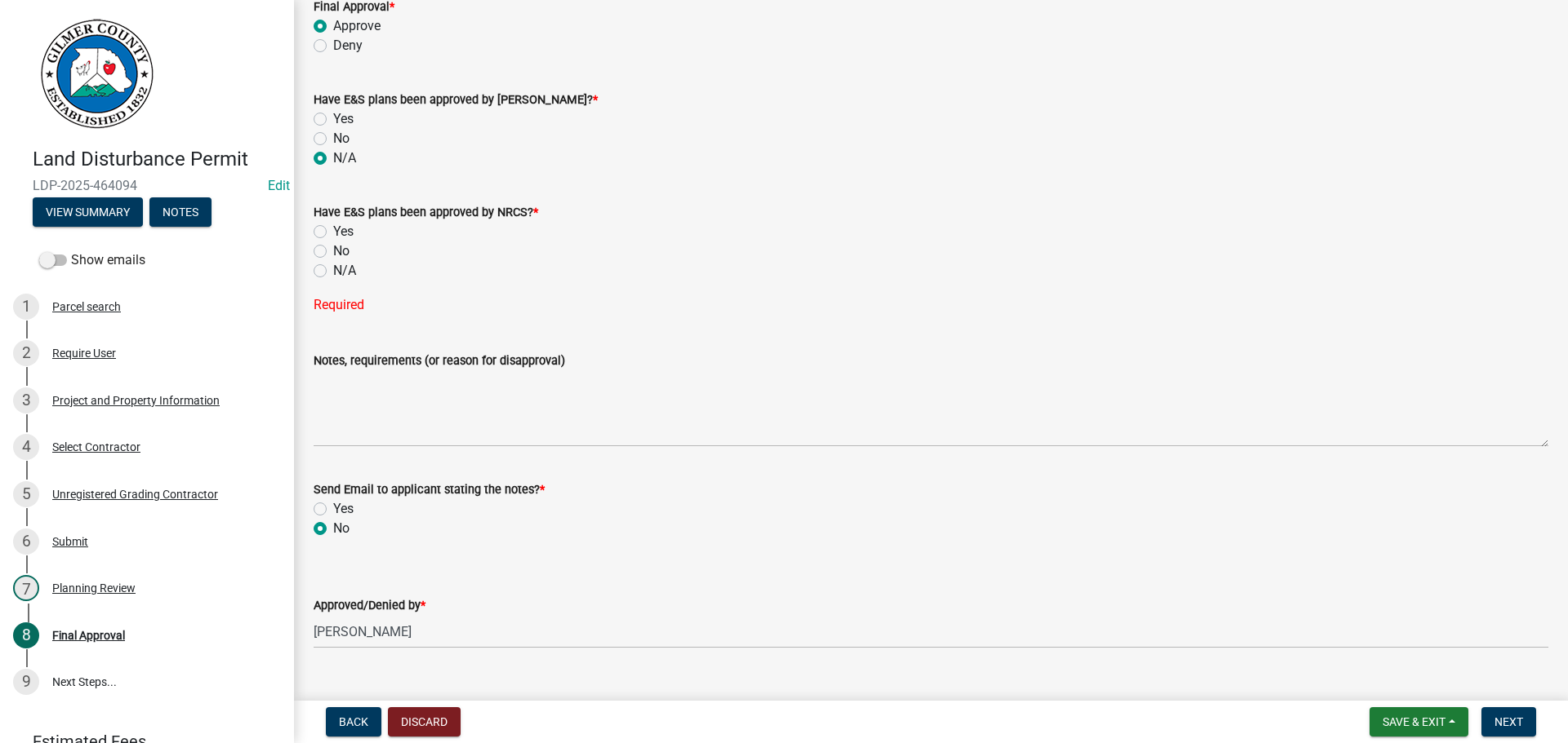
click at [333, 273] on label "N/A" at bounding box center [344, 271] width 23 height 20
click at [333, 272] on input "N/A" at bounding box center [338, 267] width 11 height 11
radio input "true"
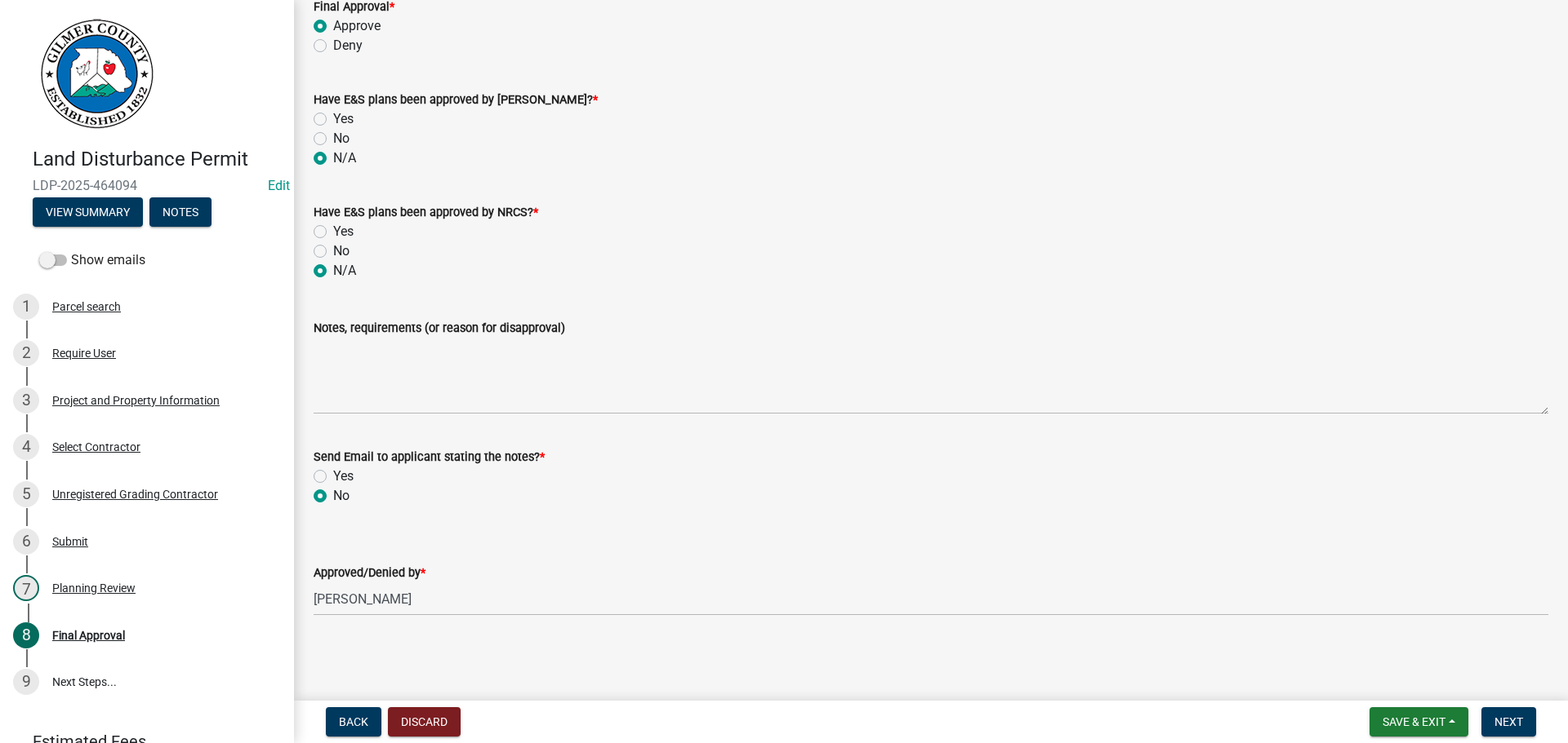
click at [1514, 706] on nav "Back Discard Save & Exit Save Save & Exit Next" at bounding box center [930, 722] width 1273 height 43
click at [1514, 718] on span "Next" at bounding box center [1508, 722] width 29 height 13
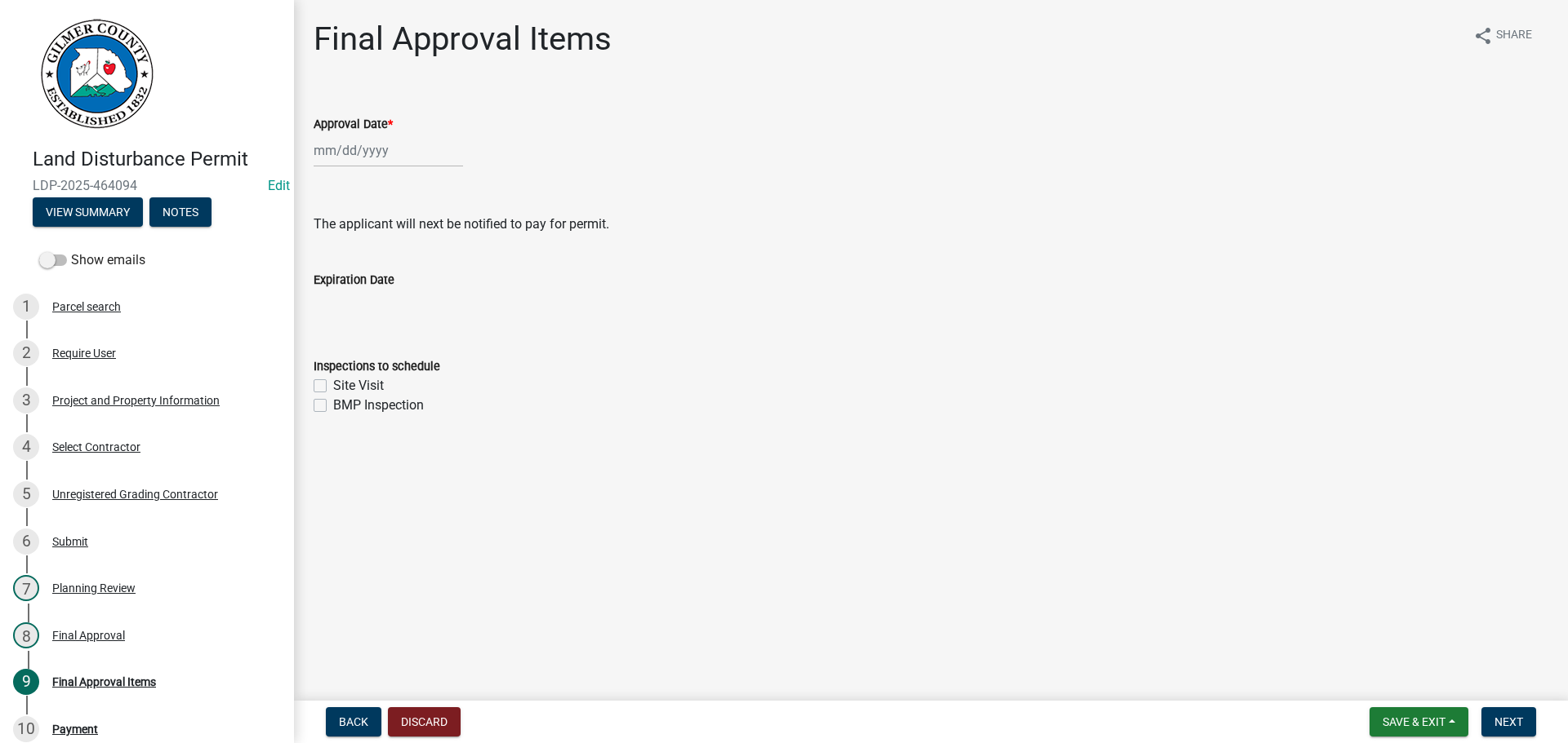
click at [354, 149] on div at bounding box center [387, 151] width 149 height 34
select select "8"
select select "2025"
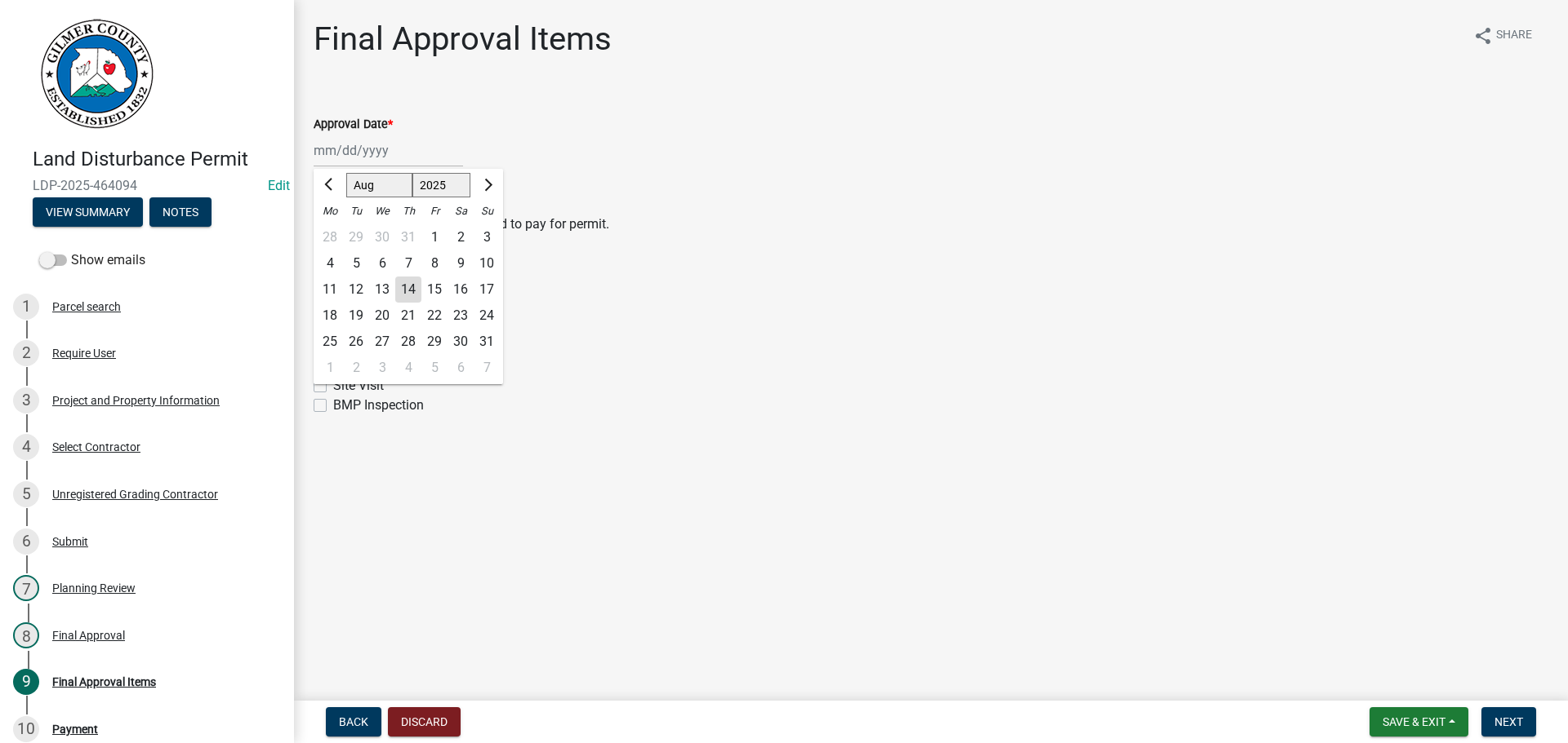
click at [405, 293] on div "14" at bounding box center [408, 289] width 26 height 26
type input "[DATE]"
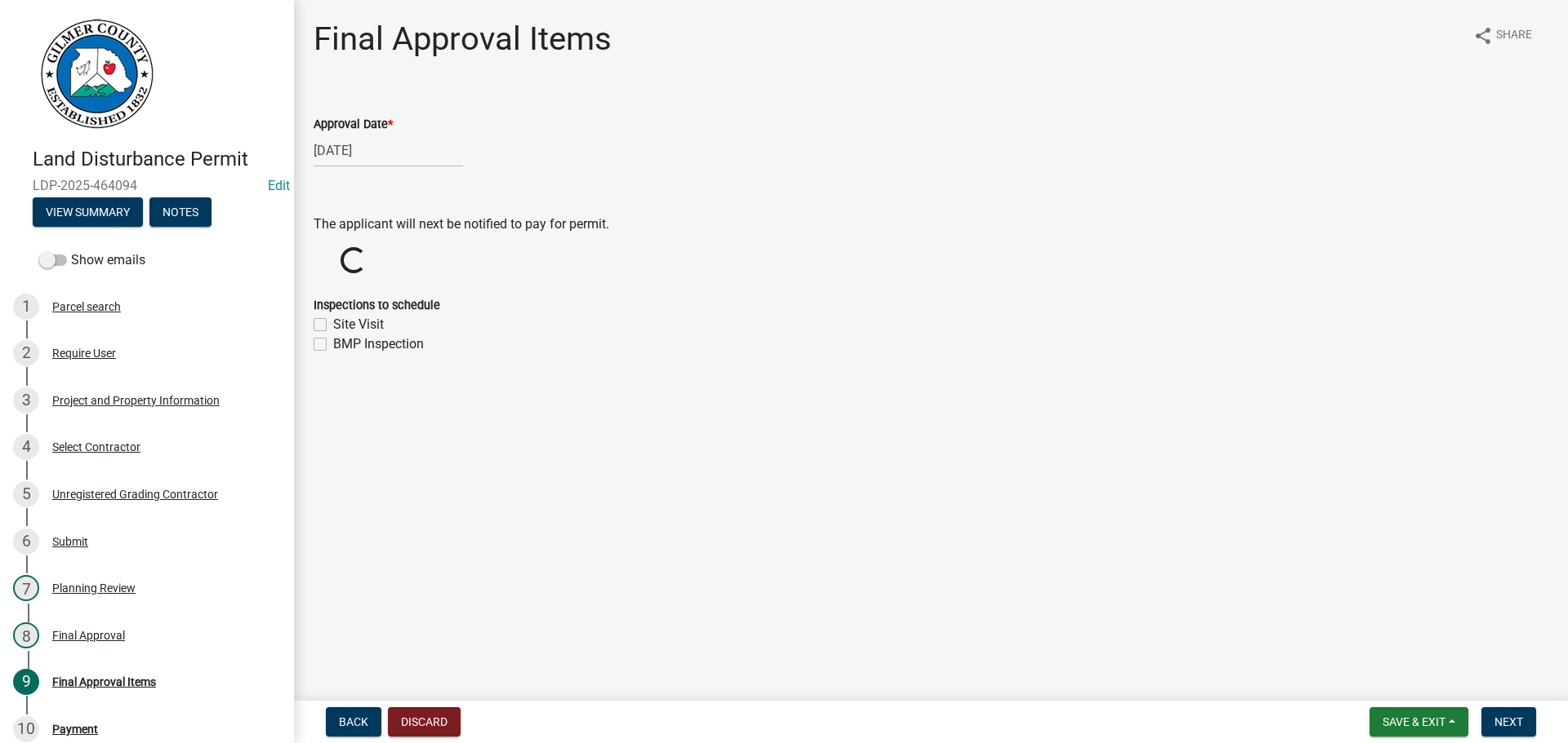
click at [361, 331] on label "Site Visit" at bounding box center [358, 325] width 51 height 20
click at [344, 326] on input "Site Visit" at bounding box center [338, 320] width 11 height 11
checkbox input "true"
checkbox input "false"
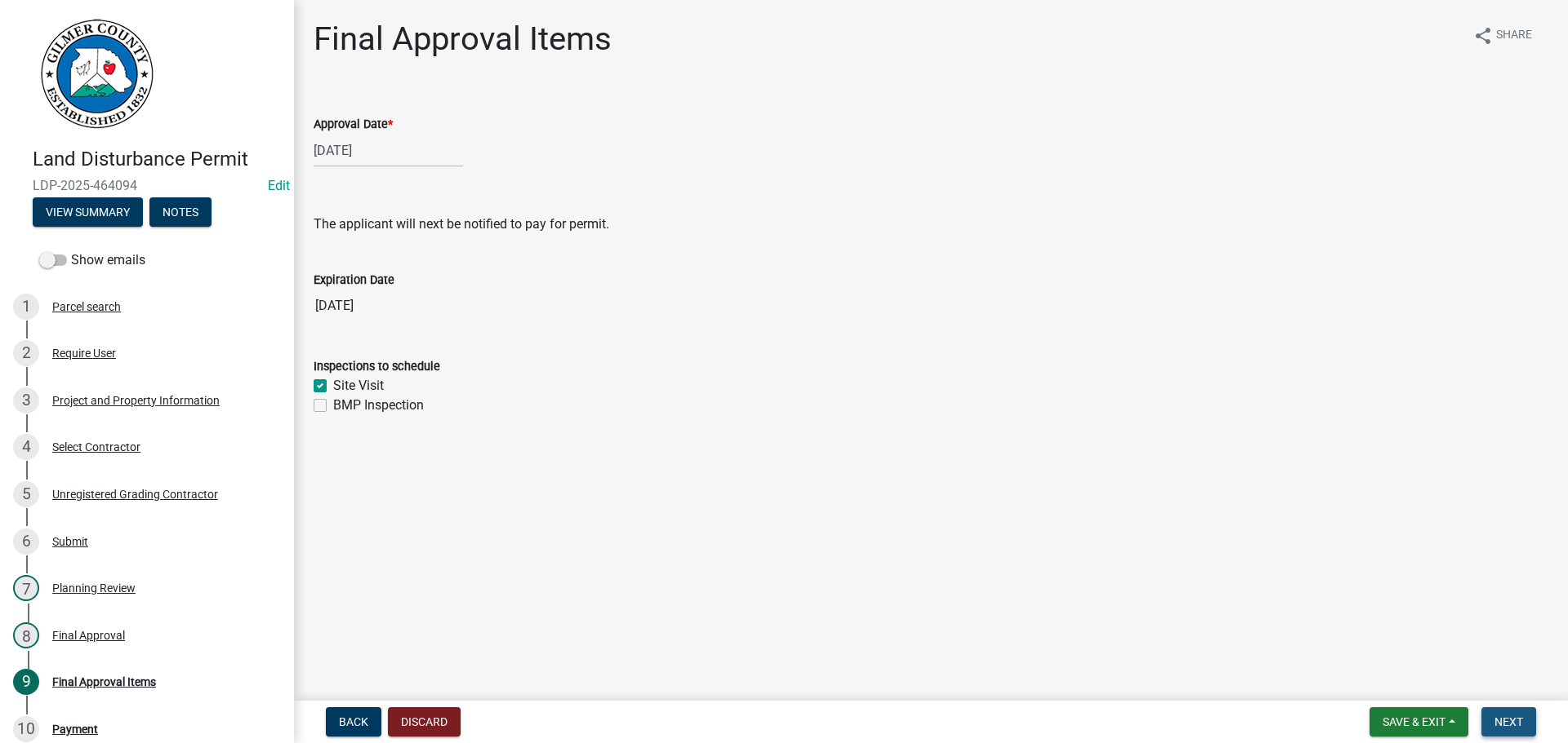
click at [1512, 721] on span "Next" at bounding box center [1508, 722] width 29 height 13
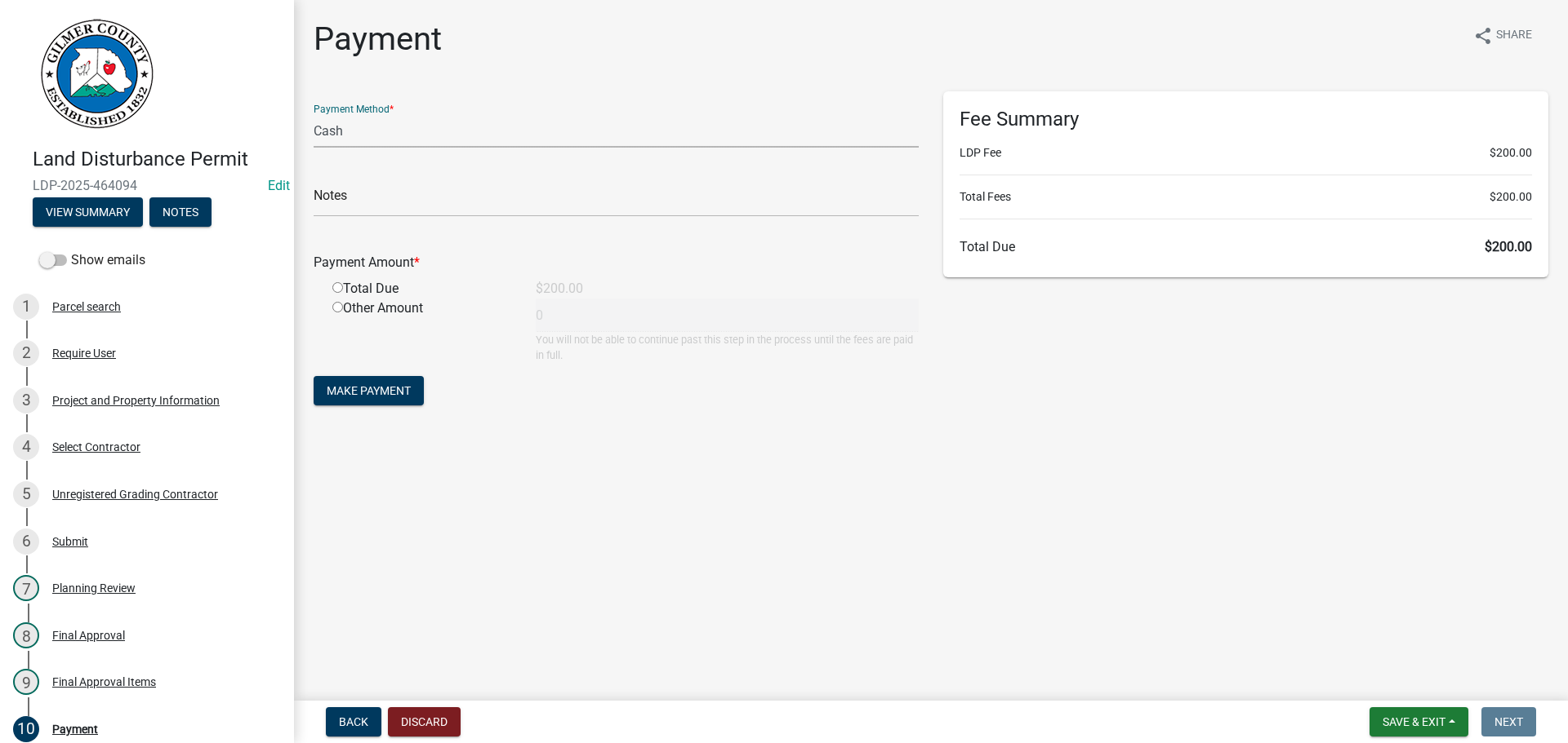
click at [535, 140] on select "Credit Card POS Check Cash" at bounding box center [616, 131] width 605 height 34
select select "1: 0"
click at [313, 114] on select "Credit Card POS Check Cash" at bounding box center [616, 131] width 605 height 34
click at [453, 193] on input "text" at bounding box center [616, 201] width 605 height 34
type input "2517"
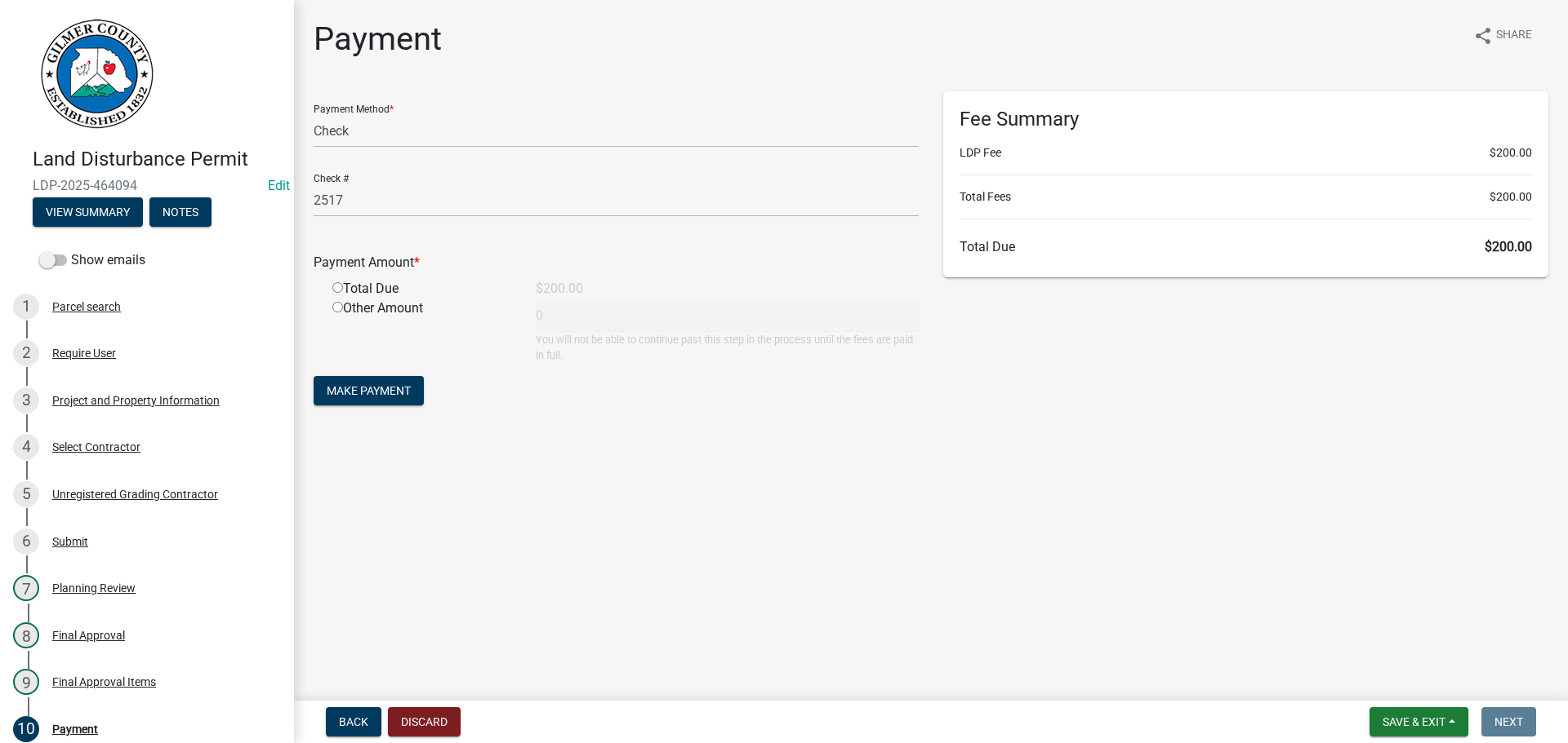
click at [332, 283] on input "radio" at bounding box center [337, 288] width 11 height 11
radio input "true"
type input "200"
click at [406, 393] on span "Make Payment" at bounding box center [369, 391] width 84 height 13
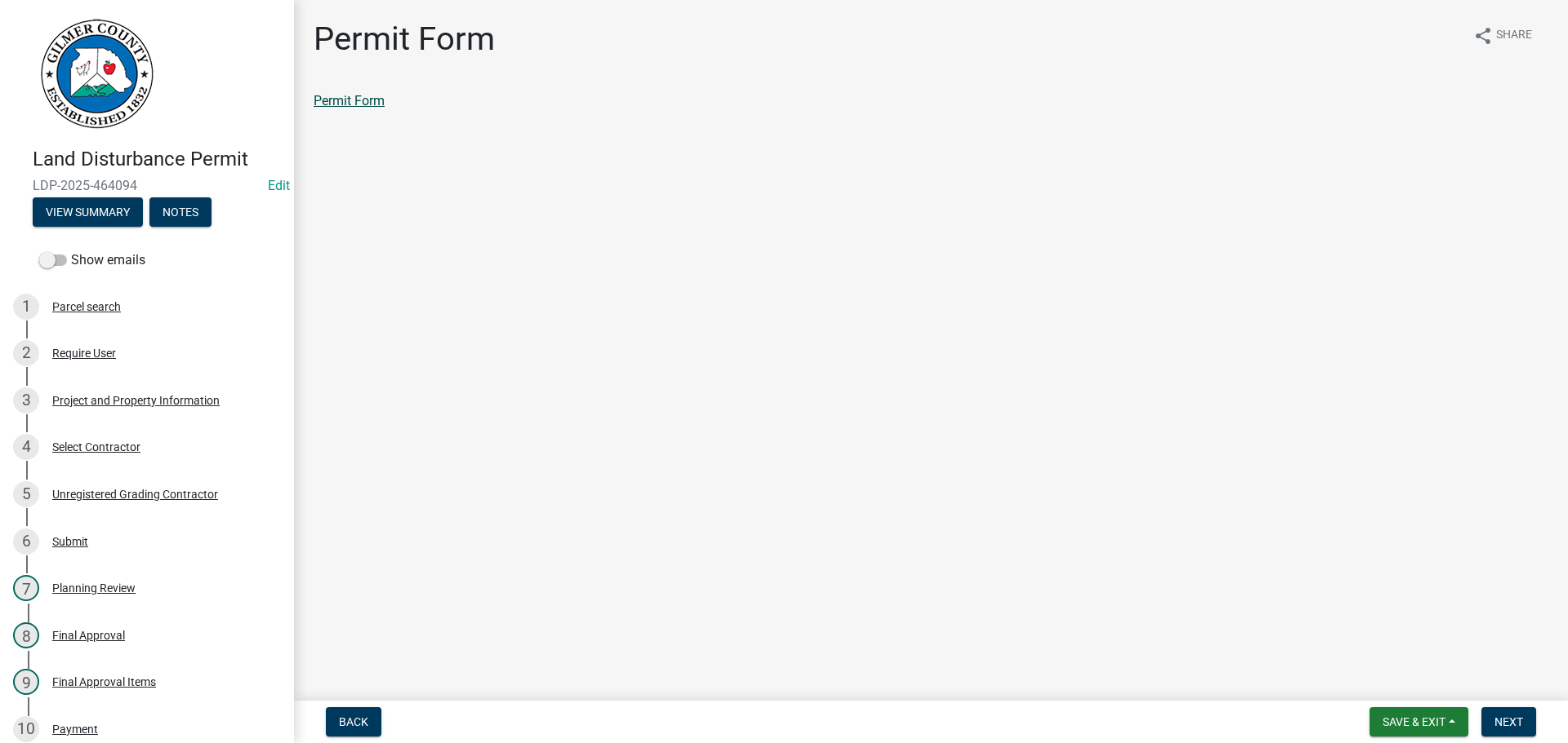
click at [355, 96] on link "Permit Form" at bounding box center [349, 100] width 71 height 15
click at [1511, 735] on button "Next" at bounding box center [1508, 722] width 54 height 29
click at [347, 101] on link "Permit Card" at bounding box center [347, 100] width 68 height 15
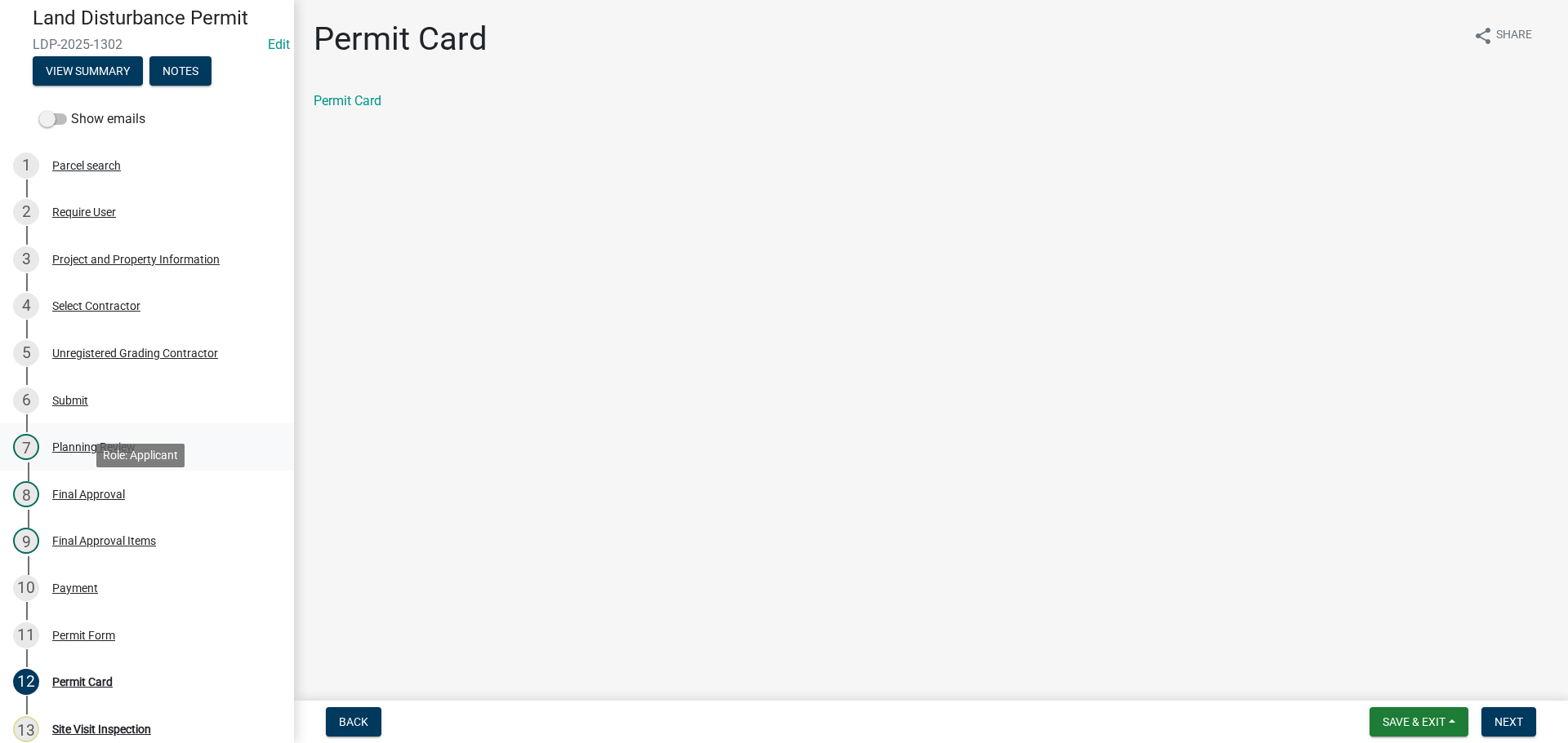
scroll to position [326, 0]
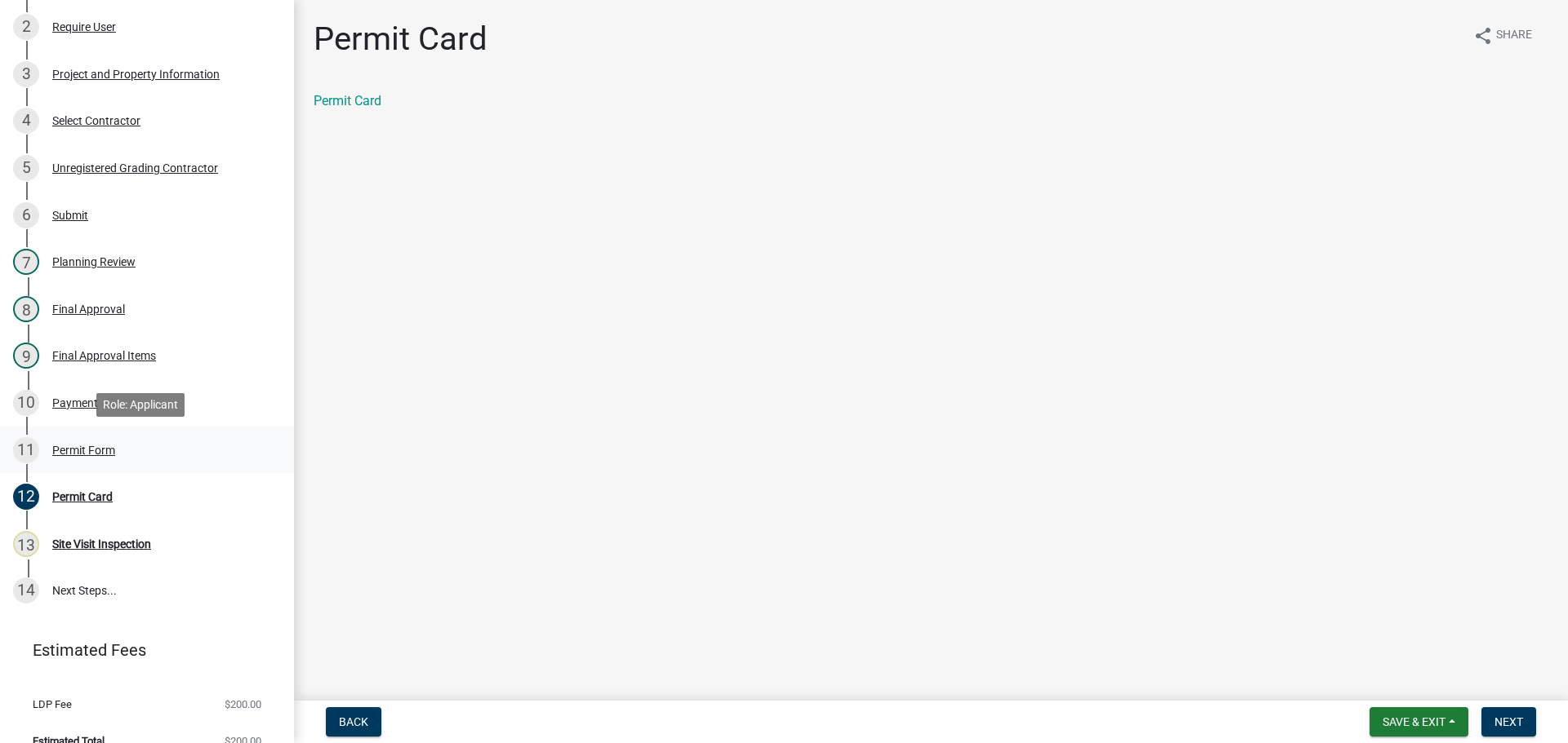
click at [82, 430] on link "11 Permit Form" at bounding box center [146, 450] width 294 height 47
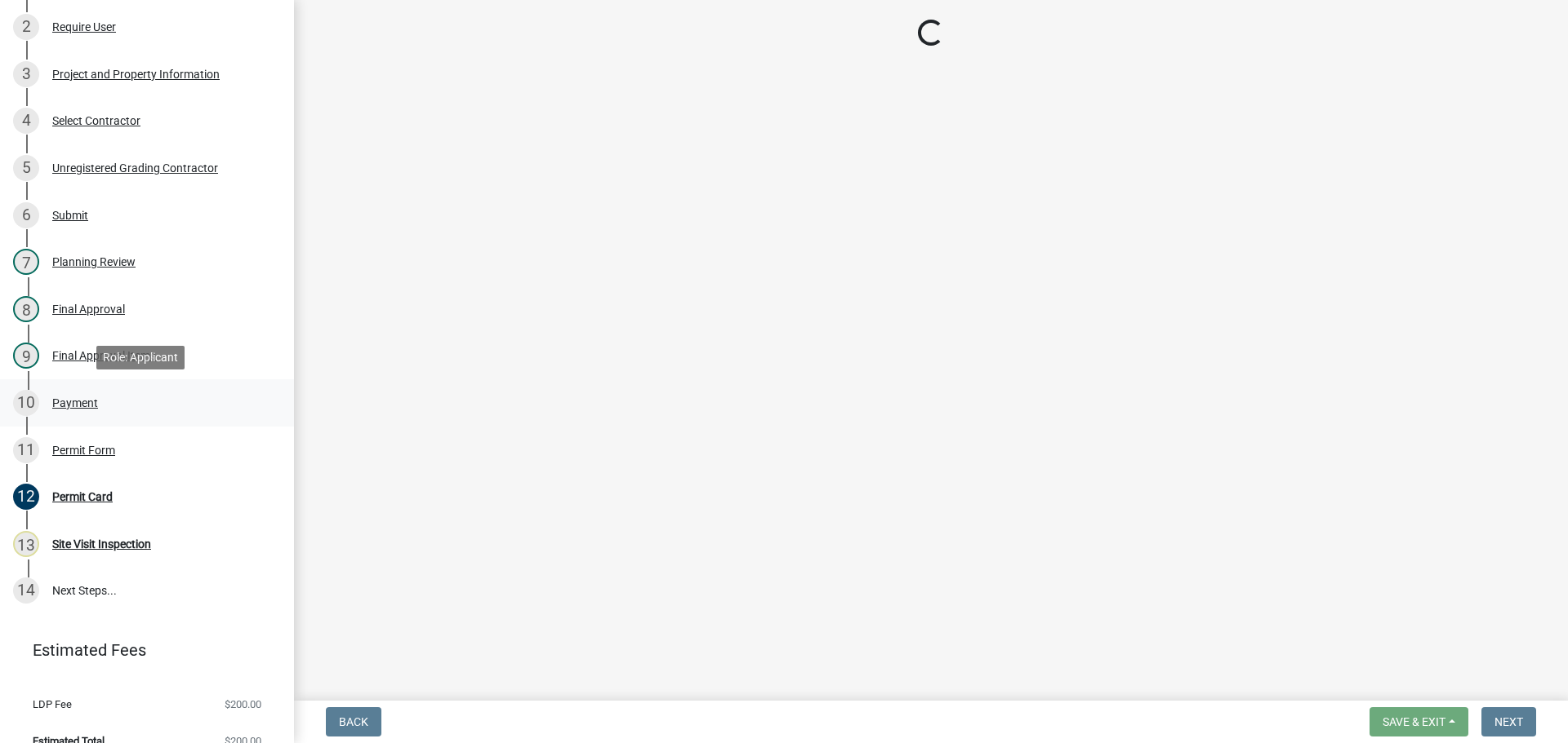
click at [85, 398] on div "Payment" at bounding box center [75, 403] width 46 height 12
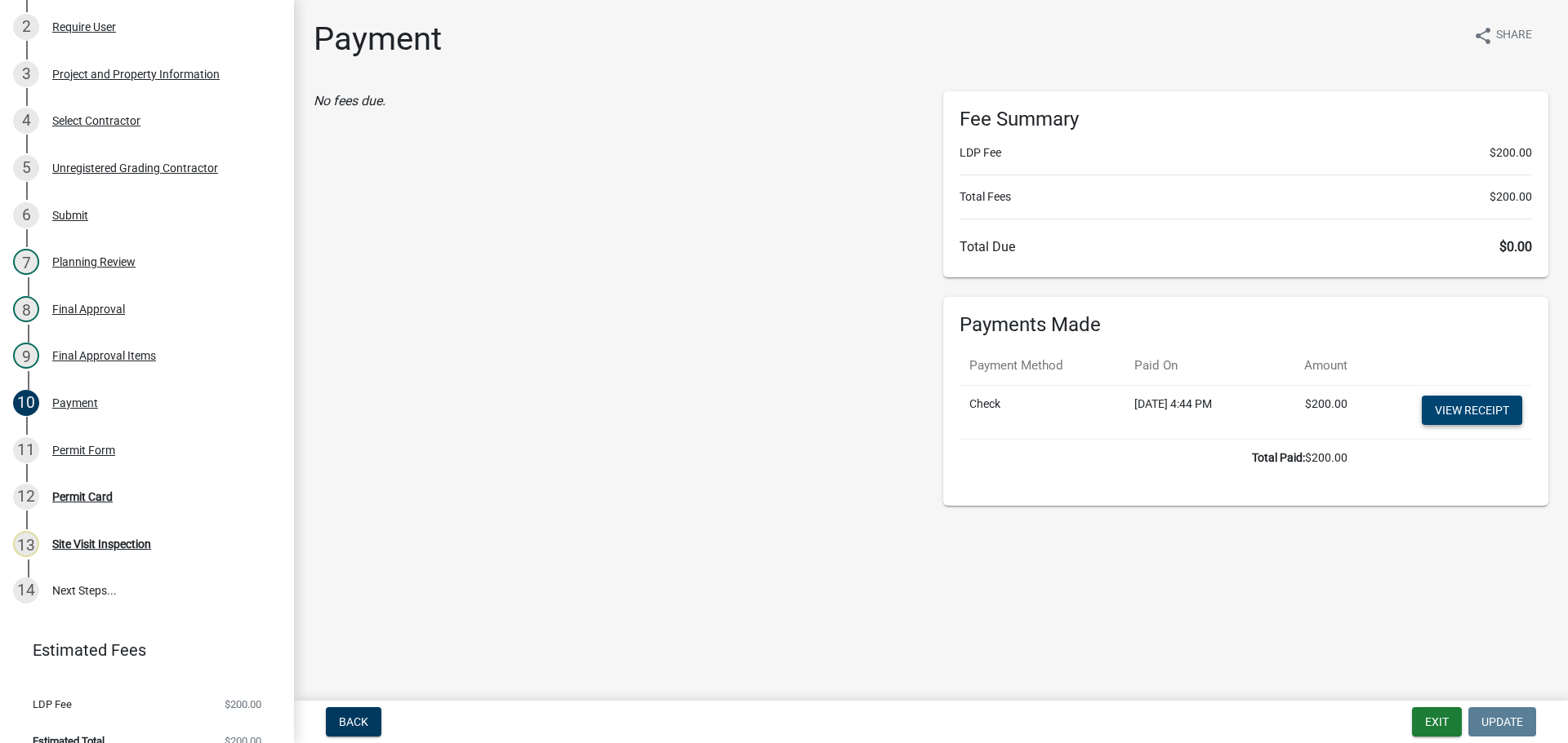
click at [1479, 397] on link "View receipt" at bounding box center [1472, 410] width 101 height 29
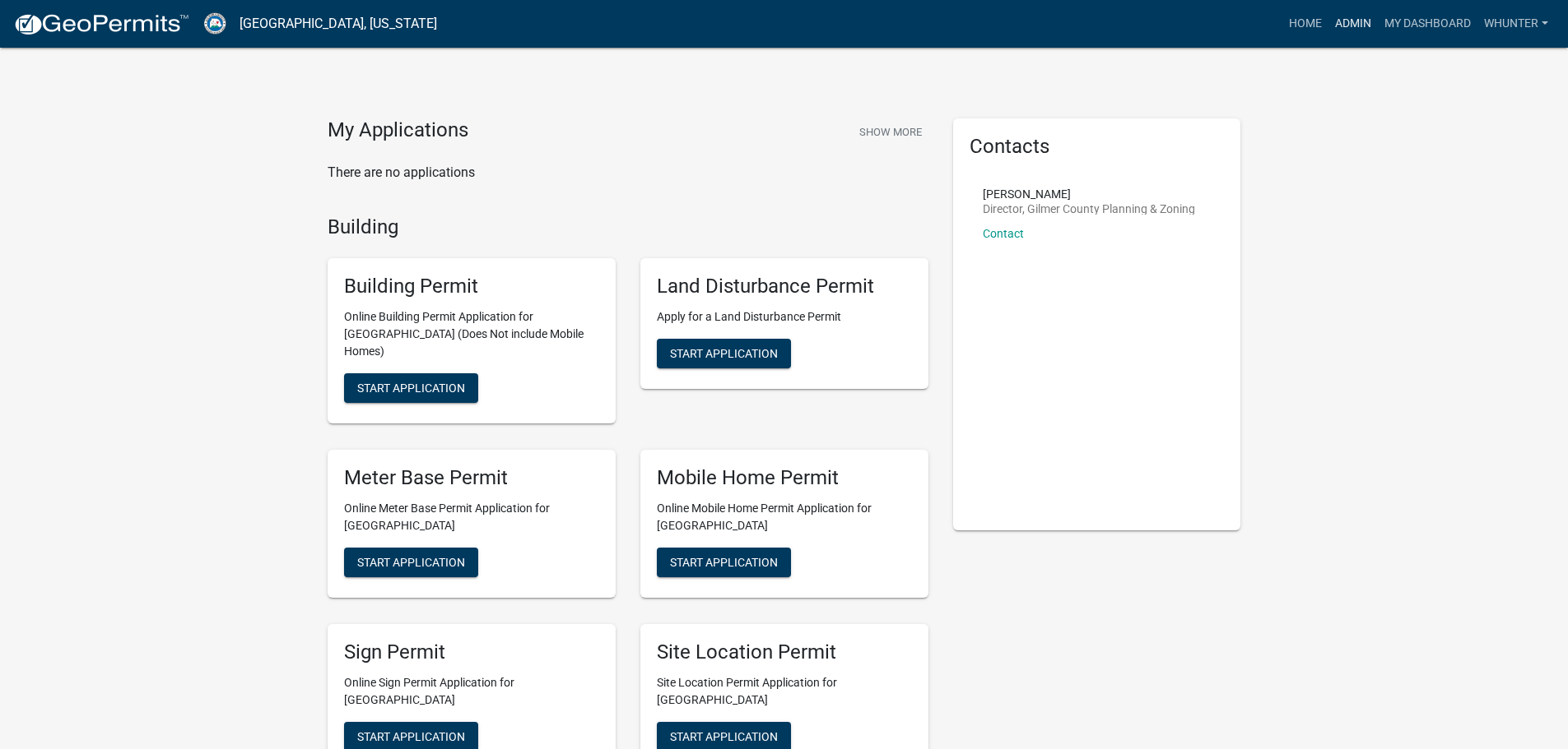
drag, startPoint x: 1369, startPoint y: 14, endPoint x: 1359, endPoint y: 16, distance: 10.2
click at [1369, 14] on link "Admin" at bounding box center [1353, 23] width 49 height 31
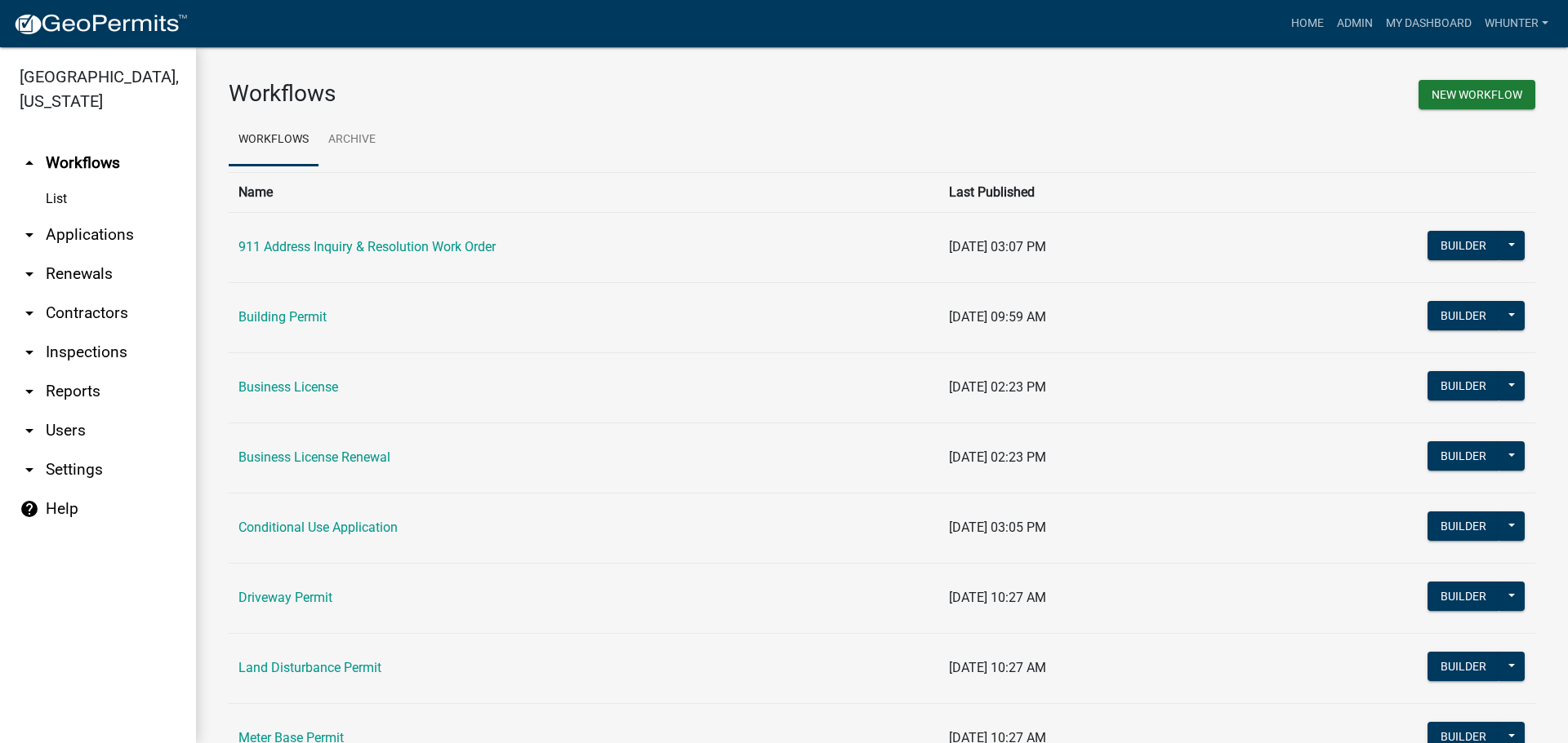
click at [86, 234] on link "arrow_drop_down Applications" at bounding box center [98, 235] width 196 height 39
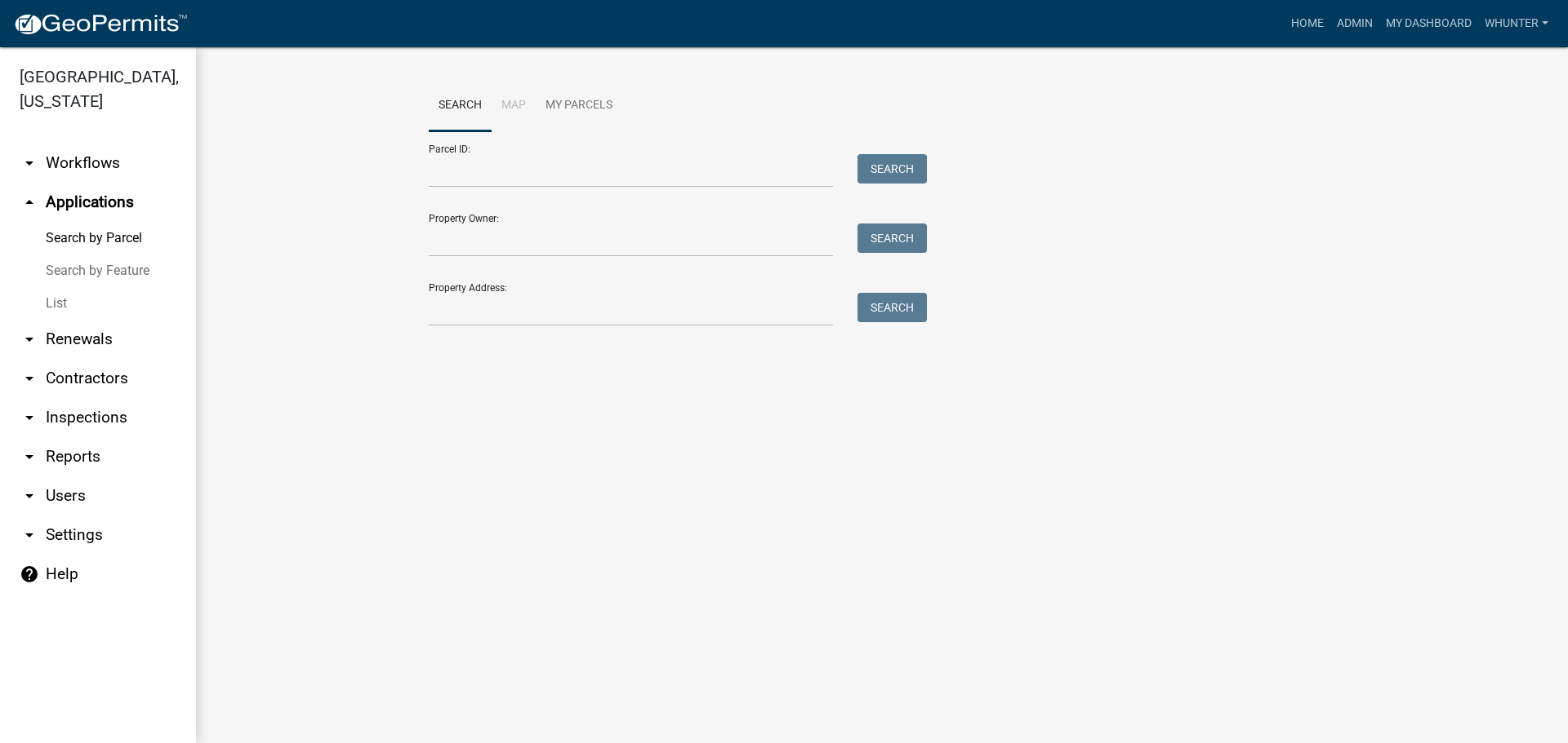
click at [87, 316] on link "List" at bounding box center [98, 303] width 196 height 33
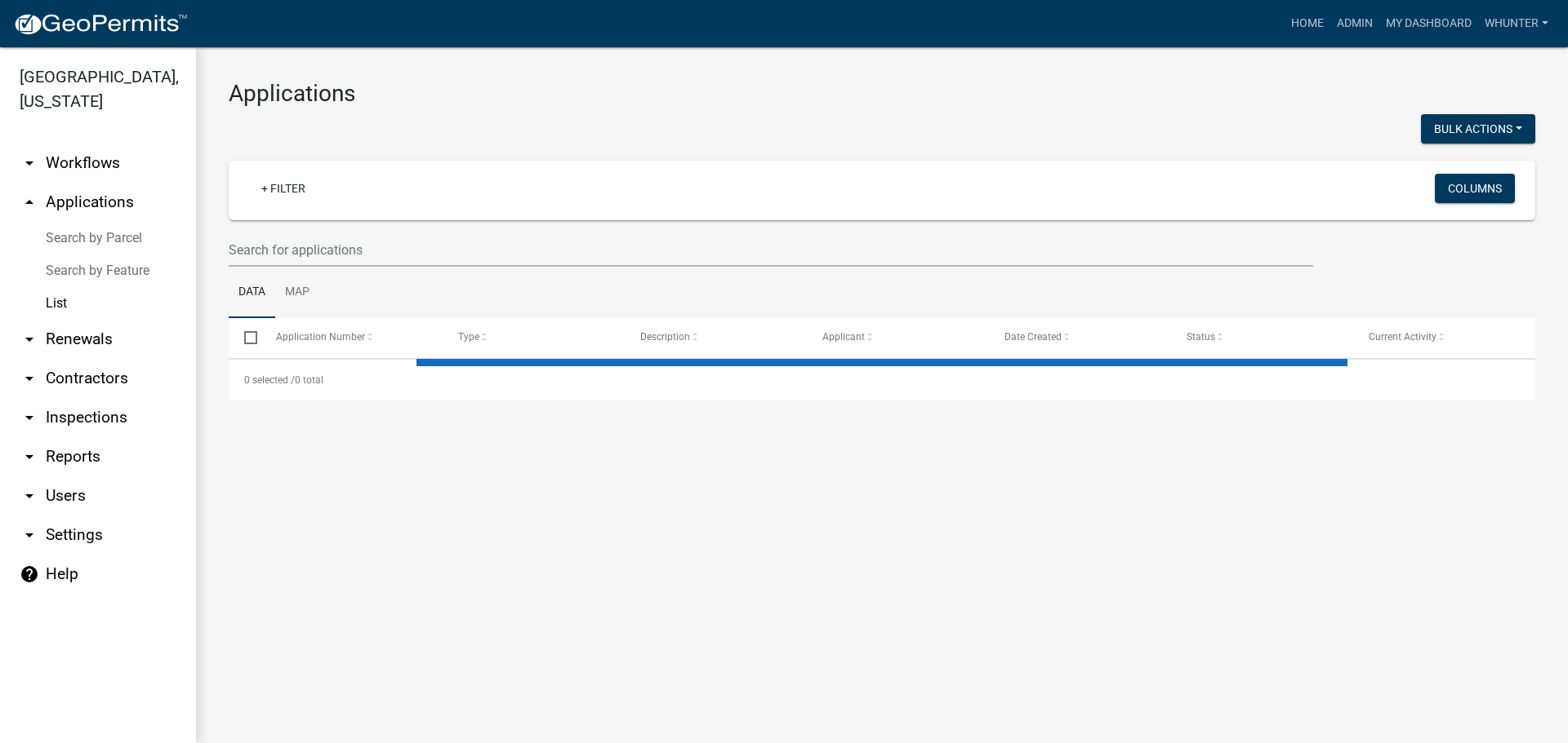
click at [301, 232] on wm-filter-builder "+ Filter Columns" at bounding box center [882, 213] width 1307 height 106
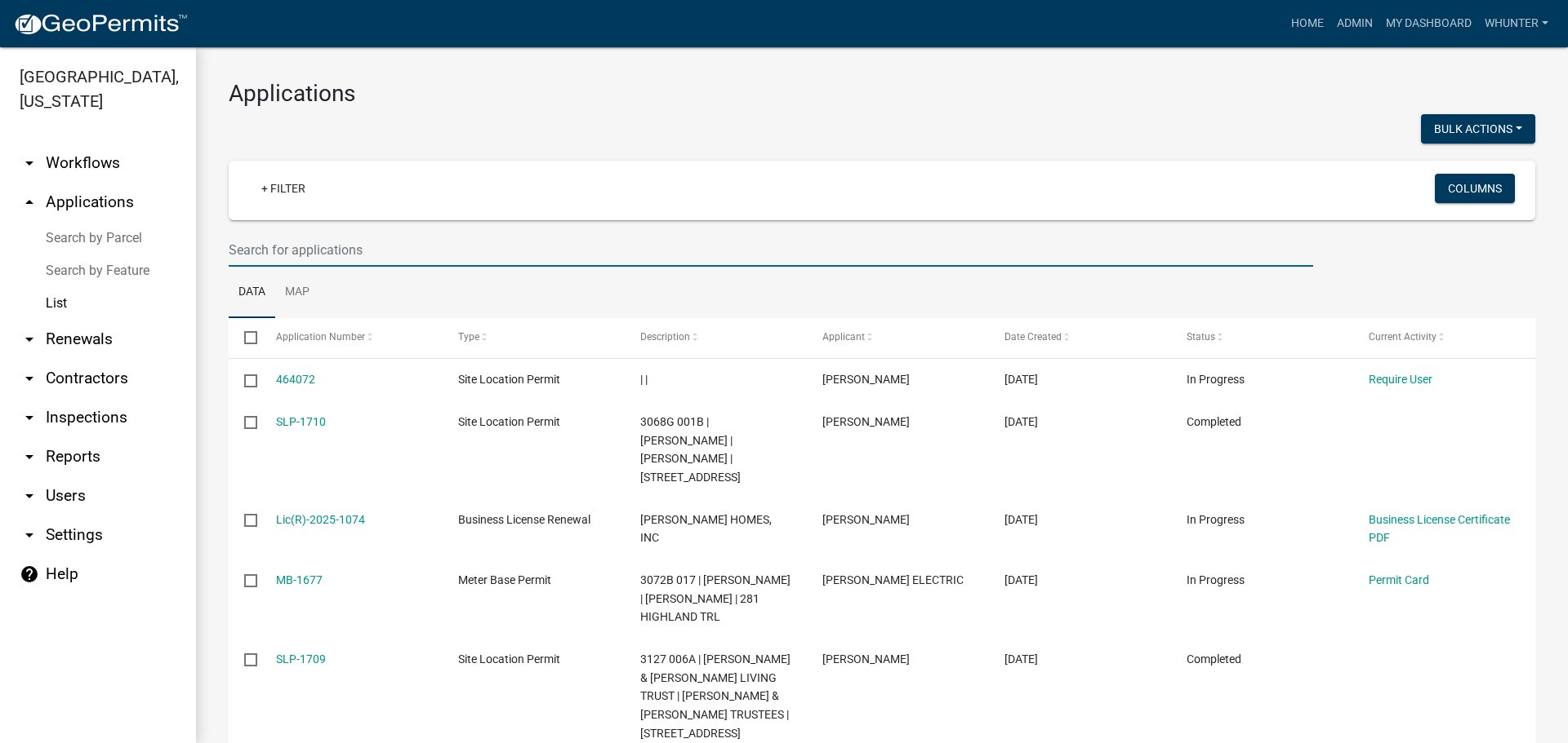
click at [299, 250] on input "text" at bounding box center [770, 251] width 1084 height 34
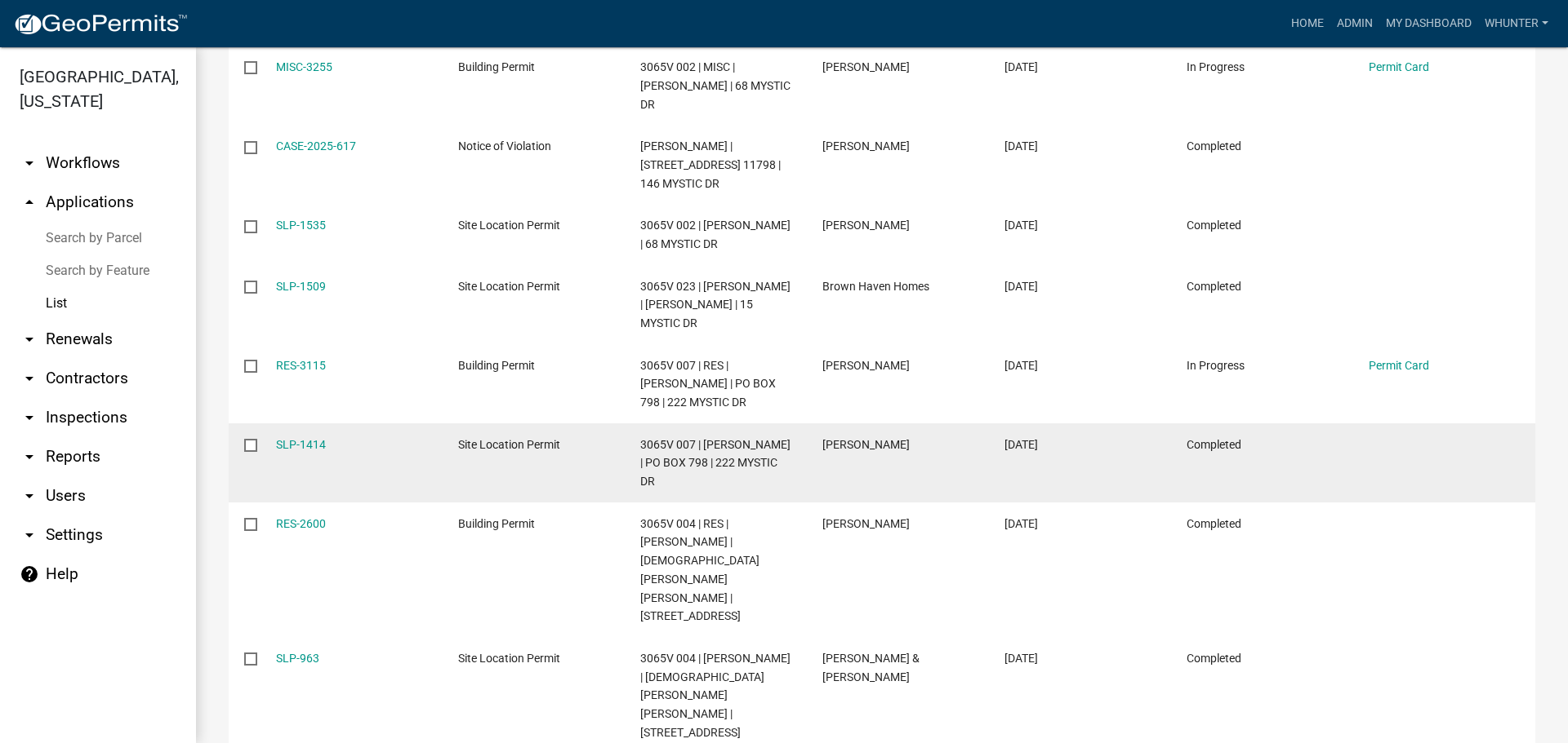
scroll to position [571, 0]
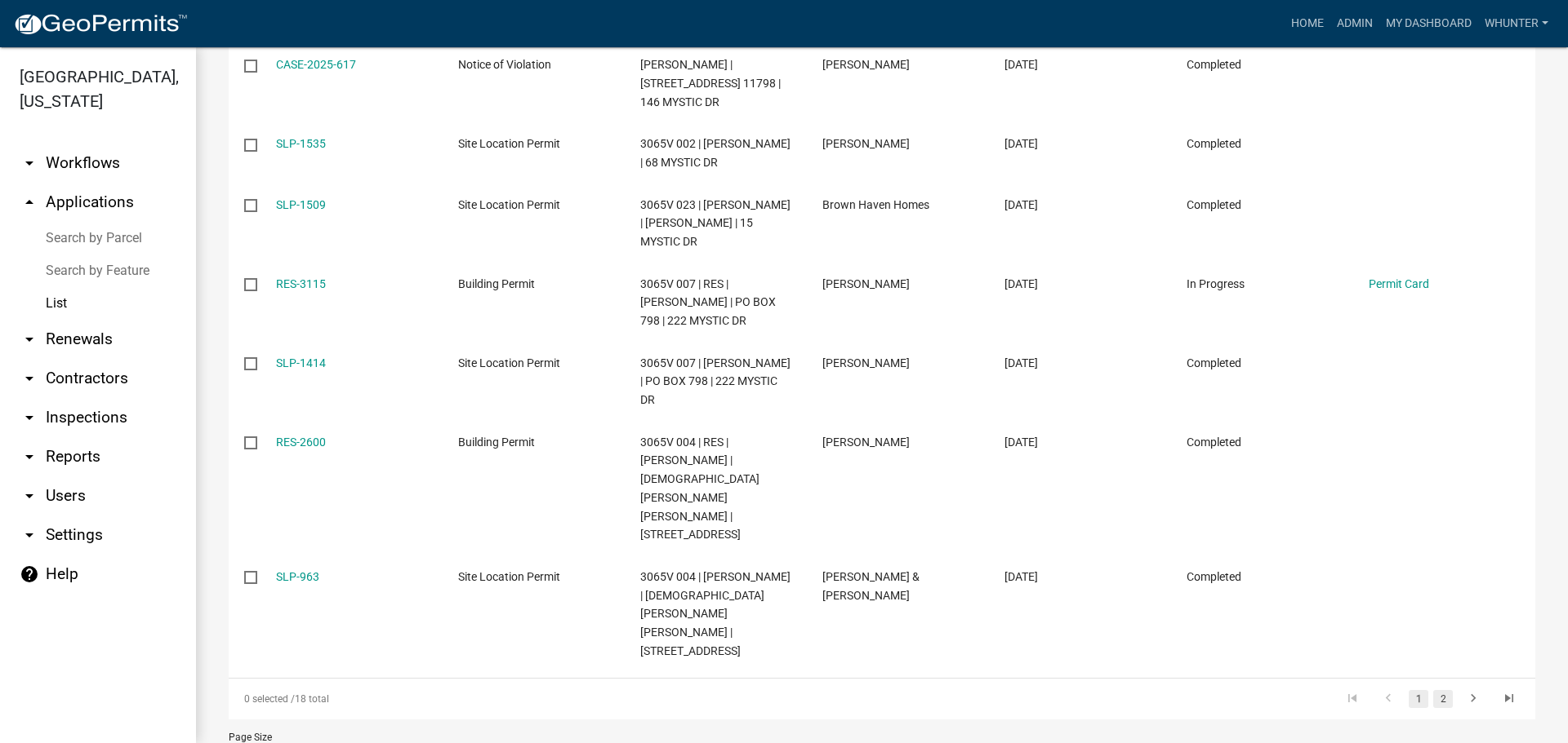
click at [1433, 690] on link "2" at bounding box center [1443, 699] width 20 height 18
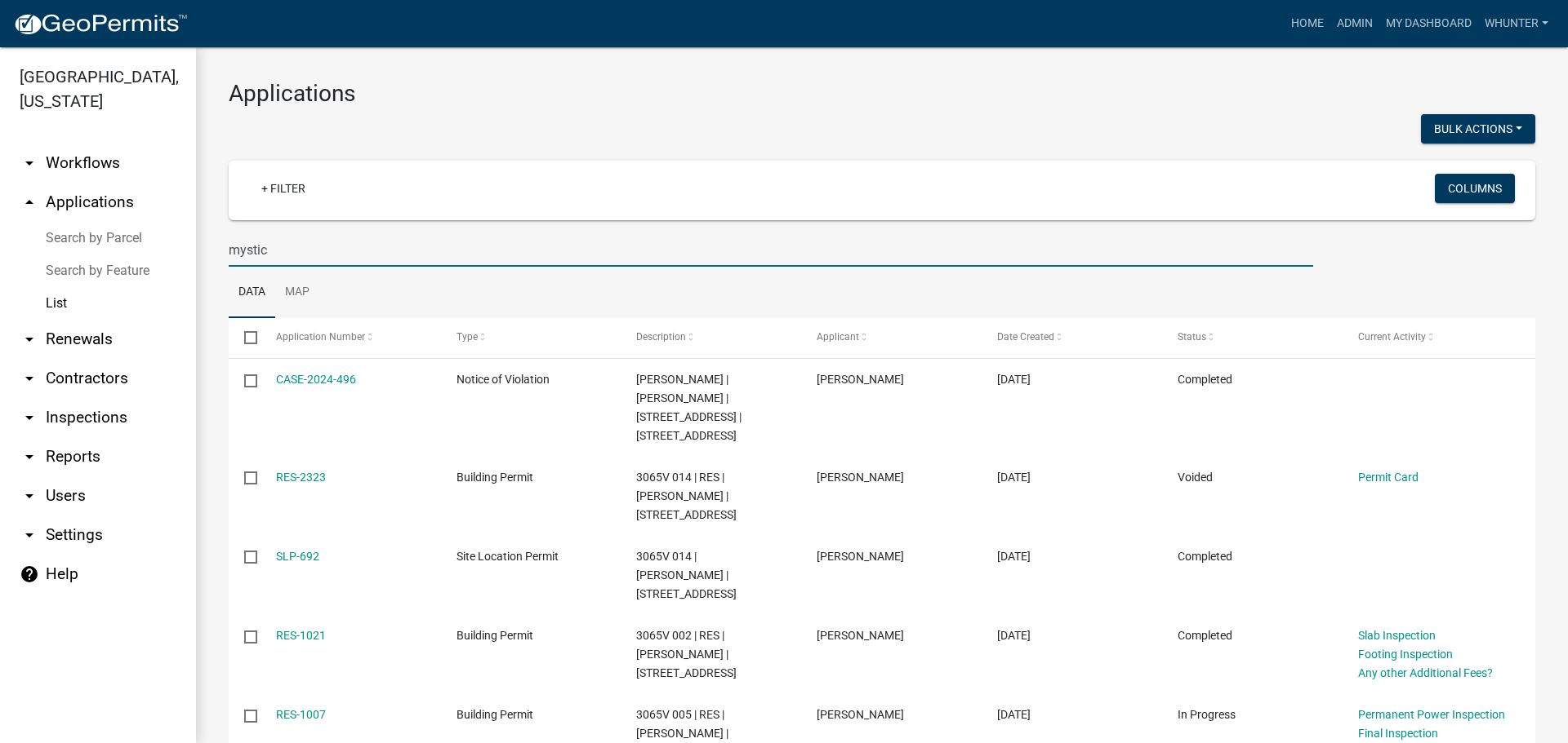
click at [439, 244] on input "mystic" at bounding box center [770, 251] width 1084 height 34
type input "m"
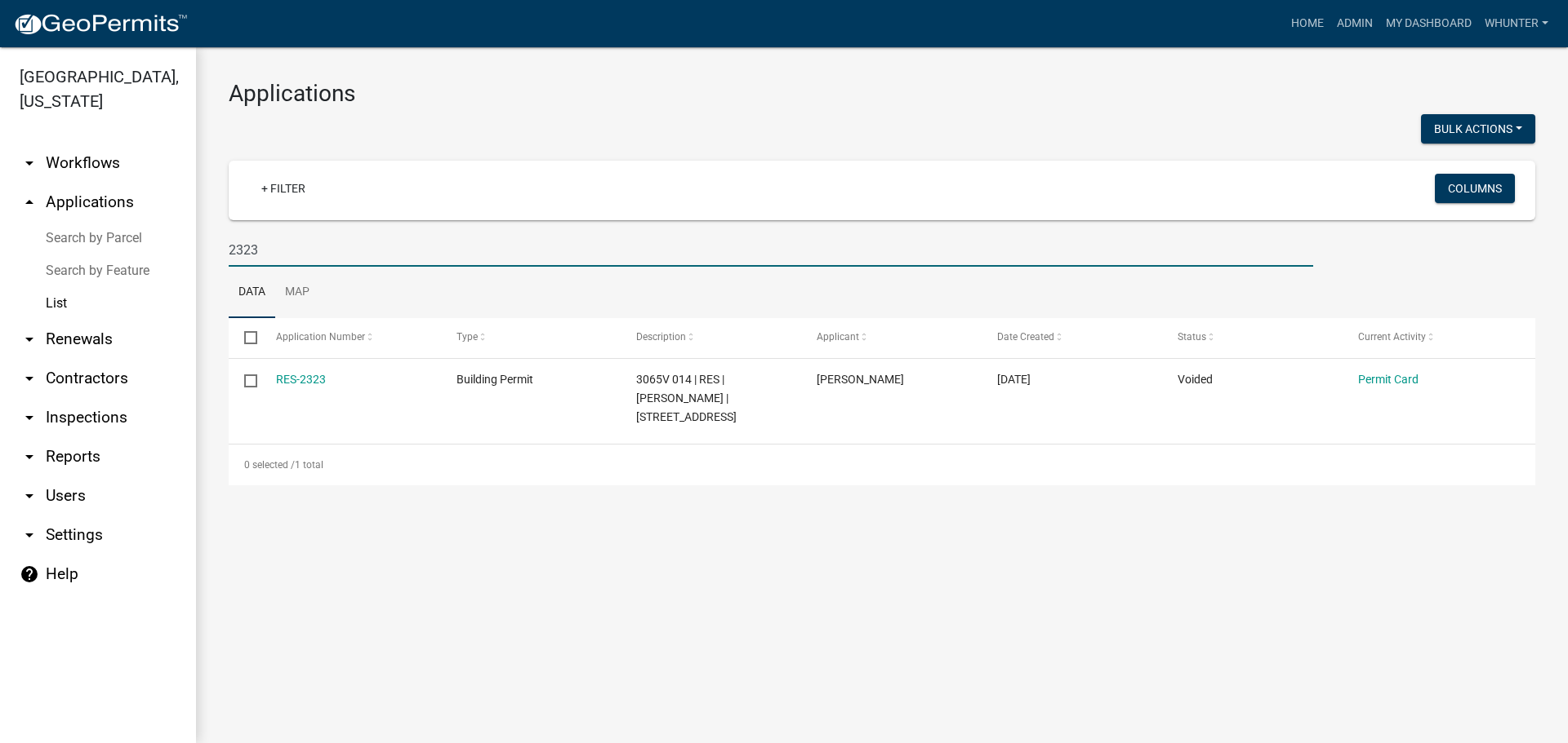
drag, startPoint x: 143, startPoint y: 226, endPoint x: 53, endPoint y: 218, distance: 90.4
click at [38, 218] on div "[GEOGRAPHIC_DATA], [US_STATE] arrow_drop_down Workflows List arrow_drop_up Appl…" at bounding box center [784, 395] width 1568 height 696
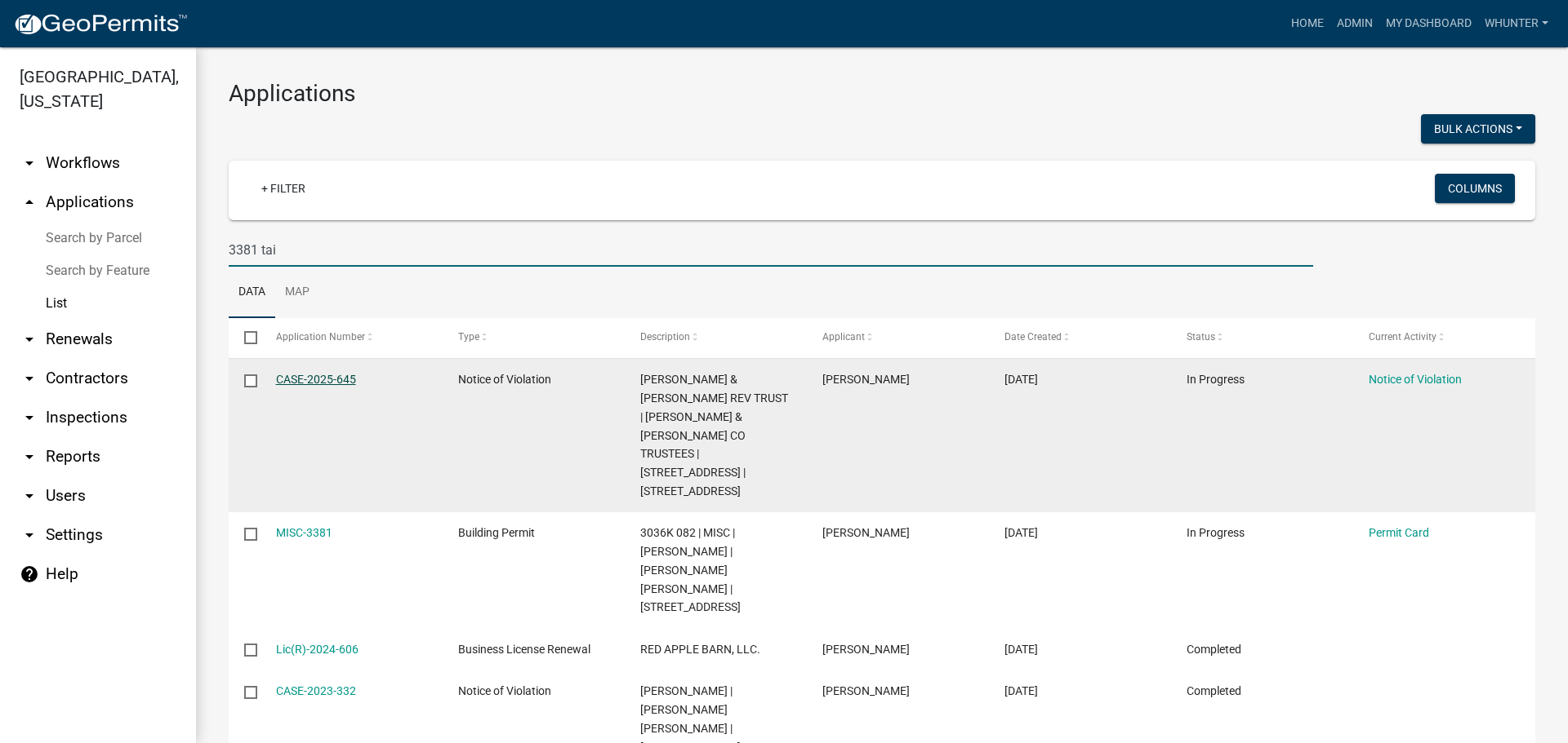
type input "3381 tai"
click at [333, 380] on link "CASE-2025-645" at bounding box center [316, 379] width 80 height 13
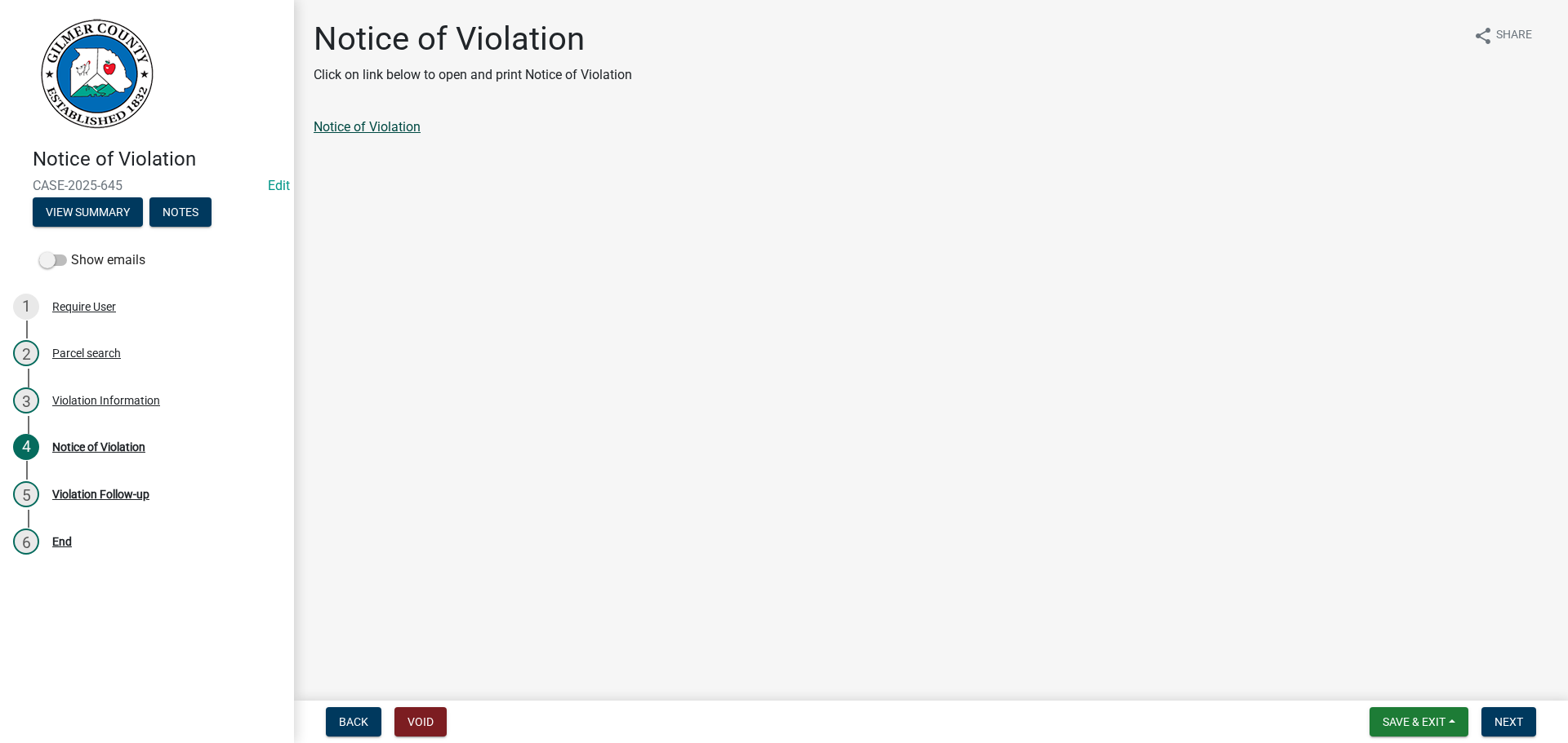
click at [394, 129] on link "Notice of Violation" at bounding box center [367, 127] width 107 height 15
click at [1397, 719] on span "Save & Exit" at bounding box center [1414, 722] width 62 height 13
click at [1372, 685] on button "Save & Exit" at bounding box center [1403, 680] width 130 height 39
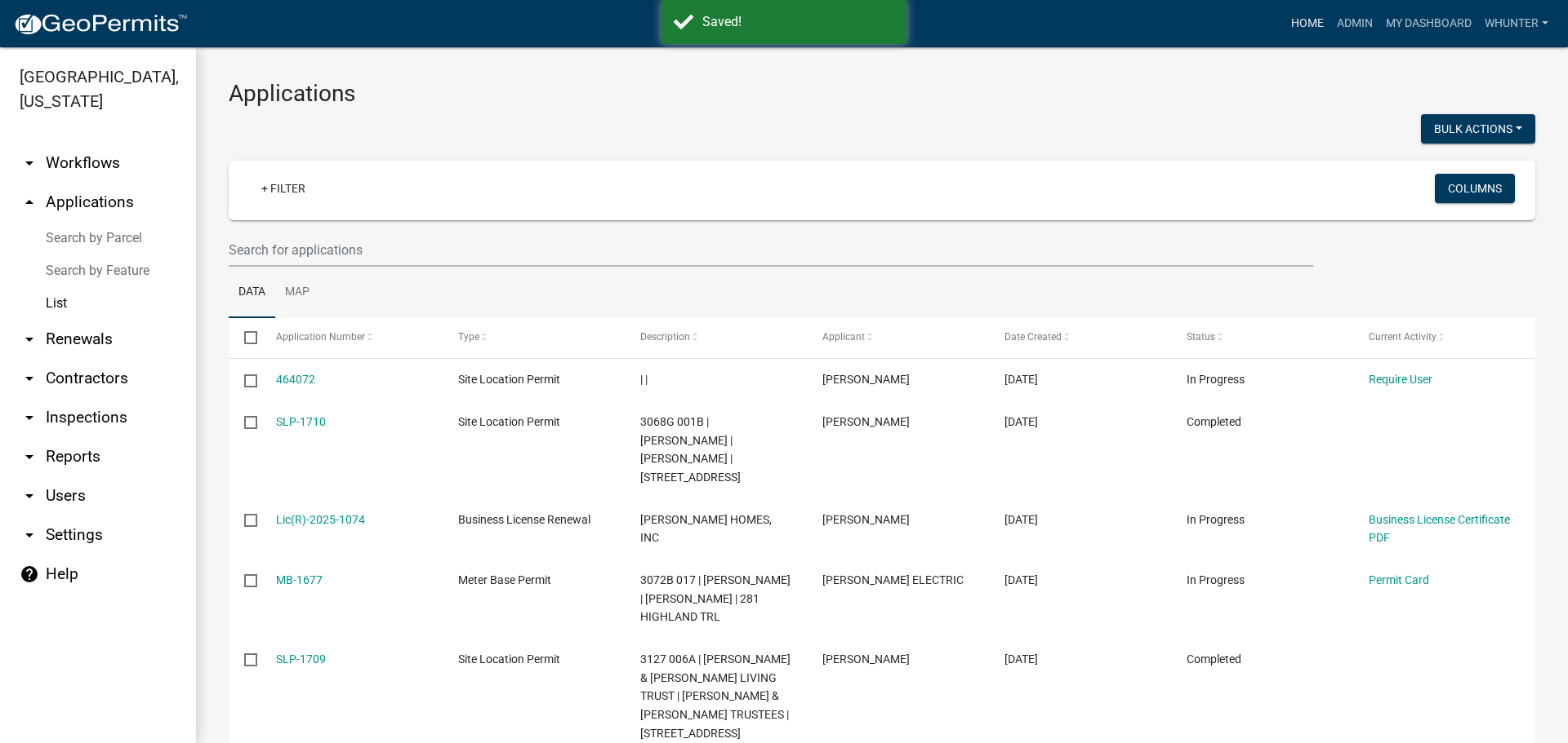
click at [1320, 27] on link "Home" at bounding box center [1307, 23] width 46 height 31
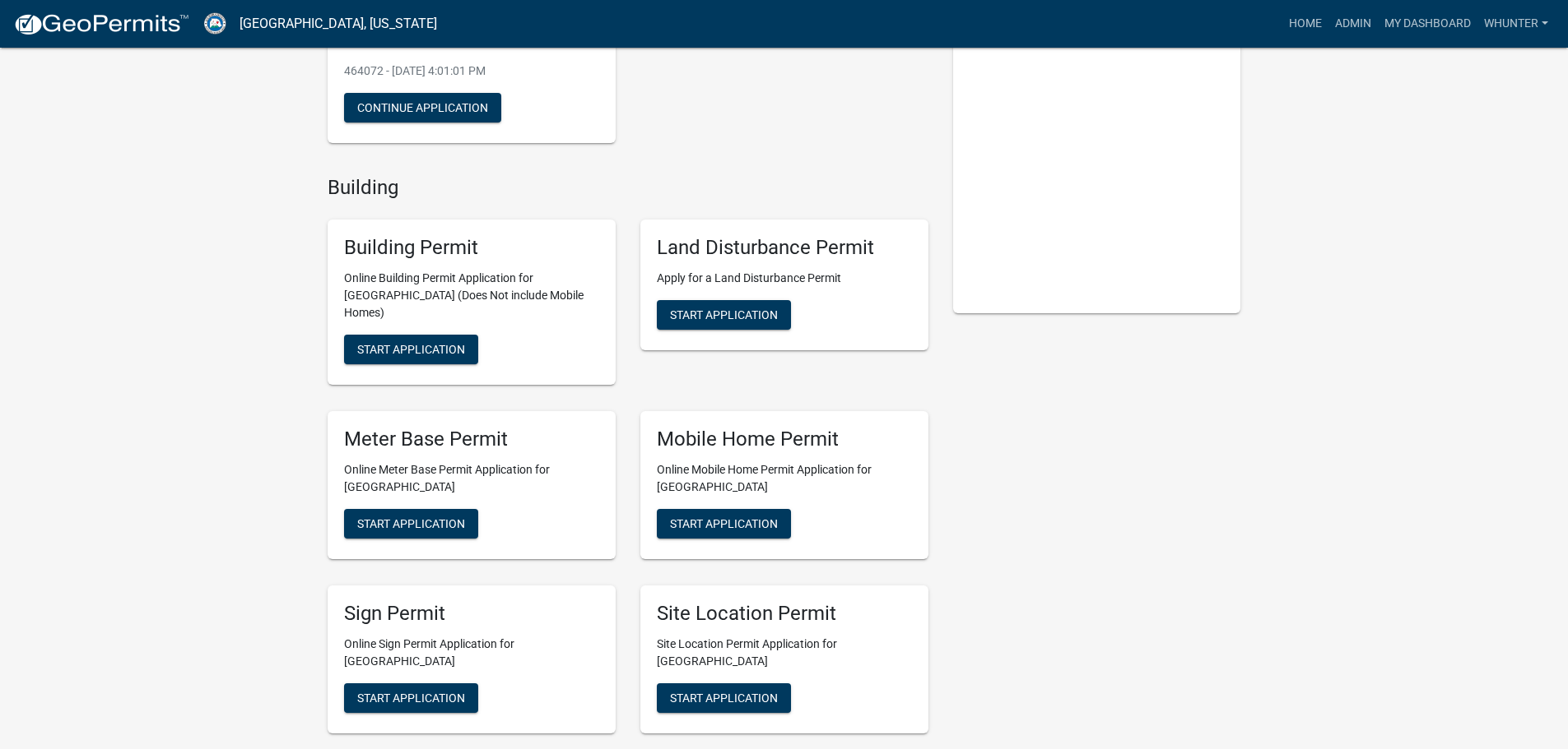
scroll to position [329, 0]
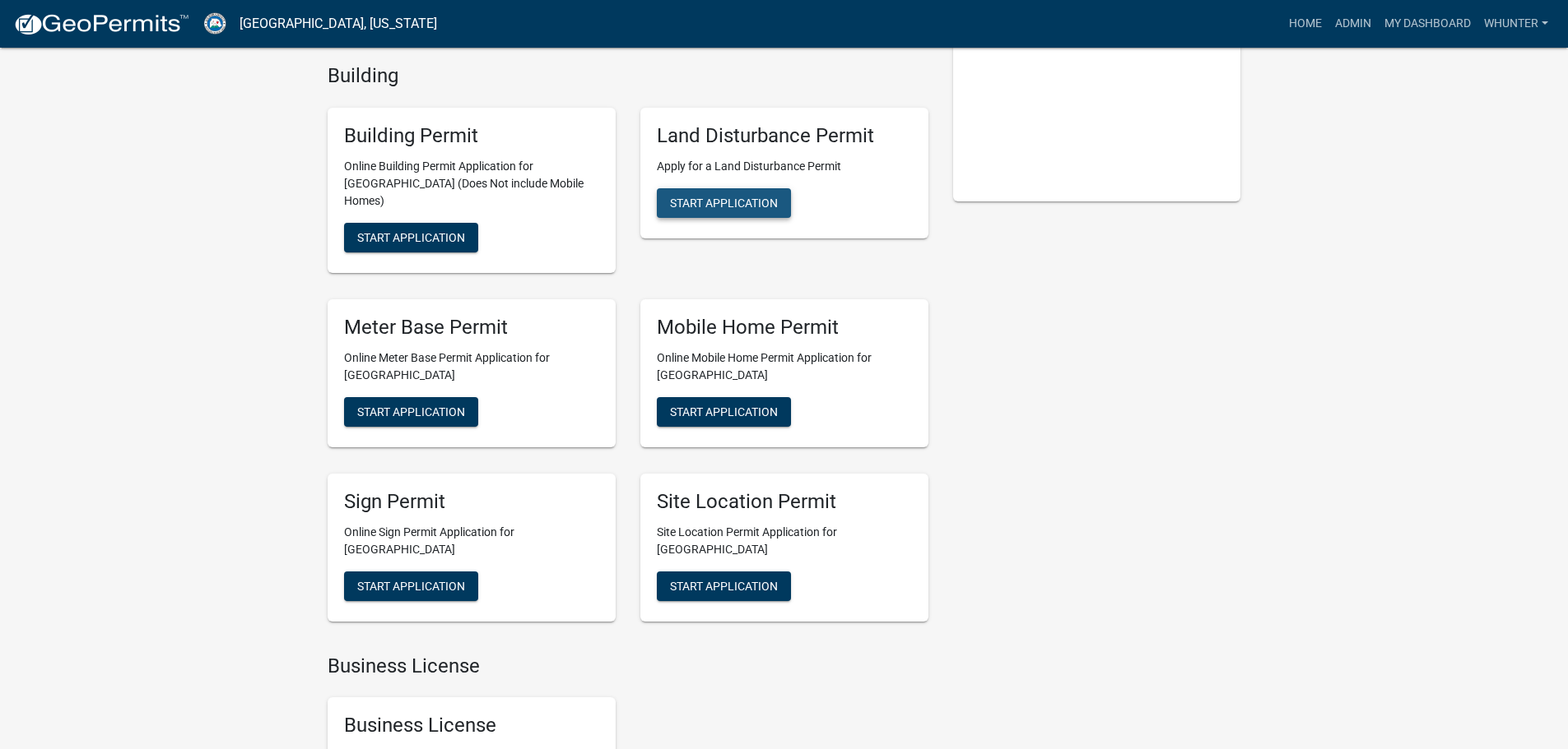
click at [718, 204] on span "Start Application" at bounding box center [724, 203] width 108 height 13
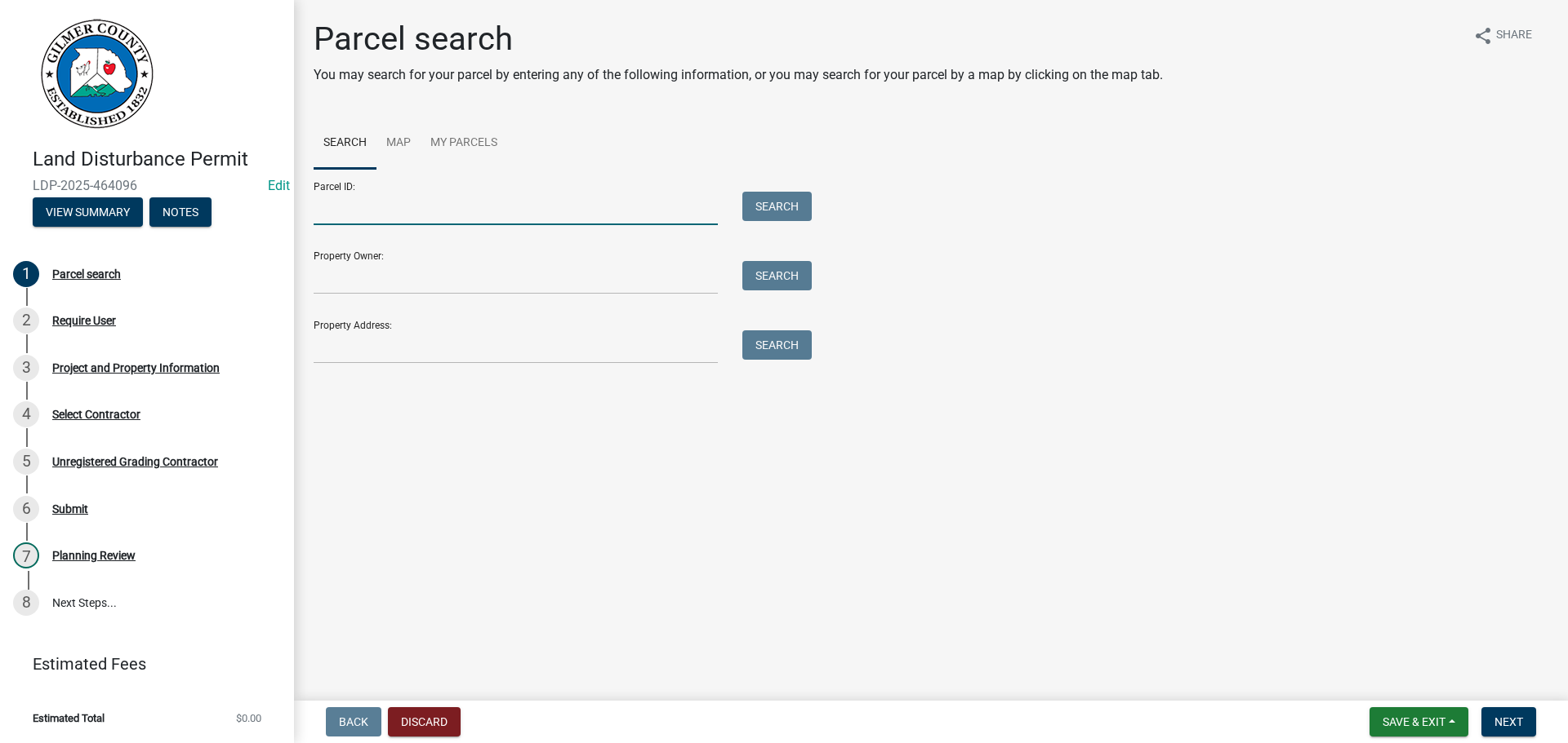
drag, startPoint x: 375, startPoint y: 202, endPoint x: 513, endPoint y: 227, distance: 140.2
click at [375, 202] on input "Parcel ID:" at bounding box center [515, 209] width 404 height 34
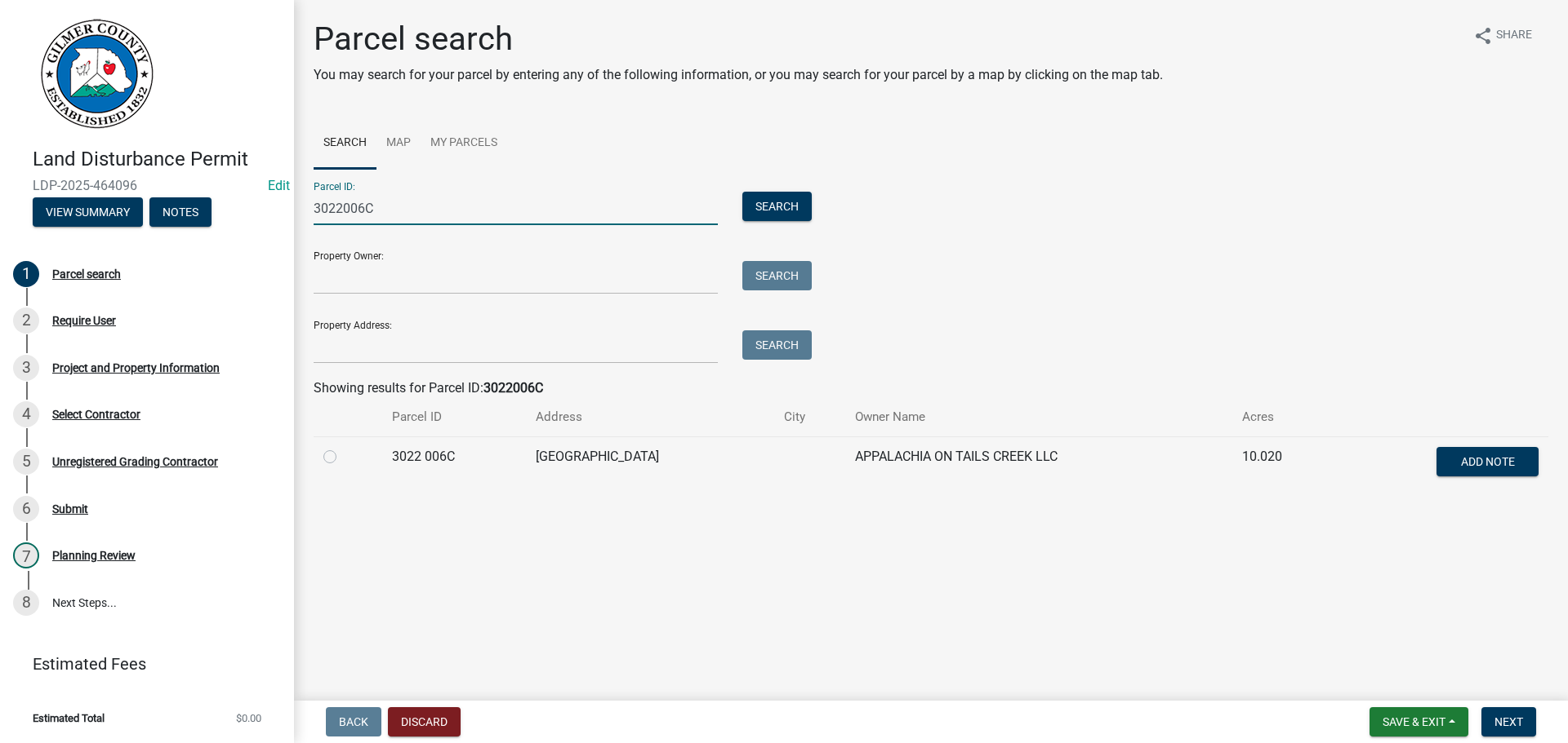
type input "3022006C"
click at [343, 447] on label at bounding box center [343, 447] width 0 height 0
click at [343, 458] on 006C "radio" at bounding box center [348, 452] width 11 height 11
radio 006C "true"
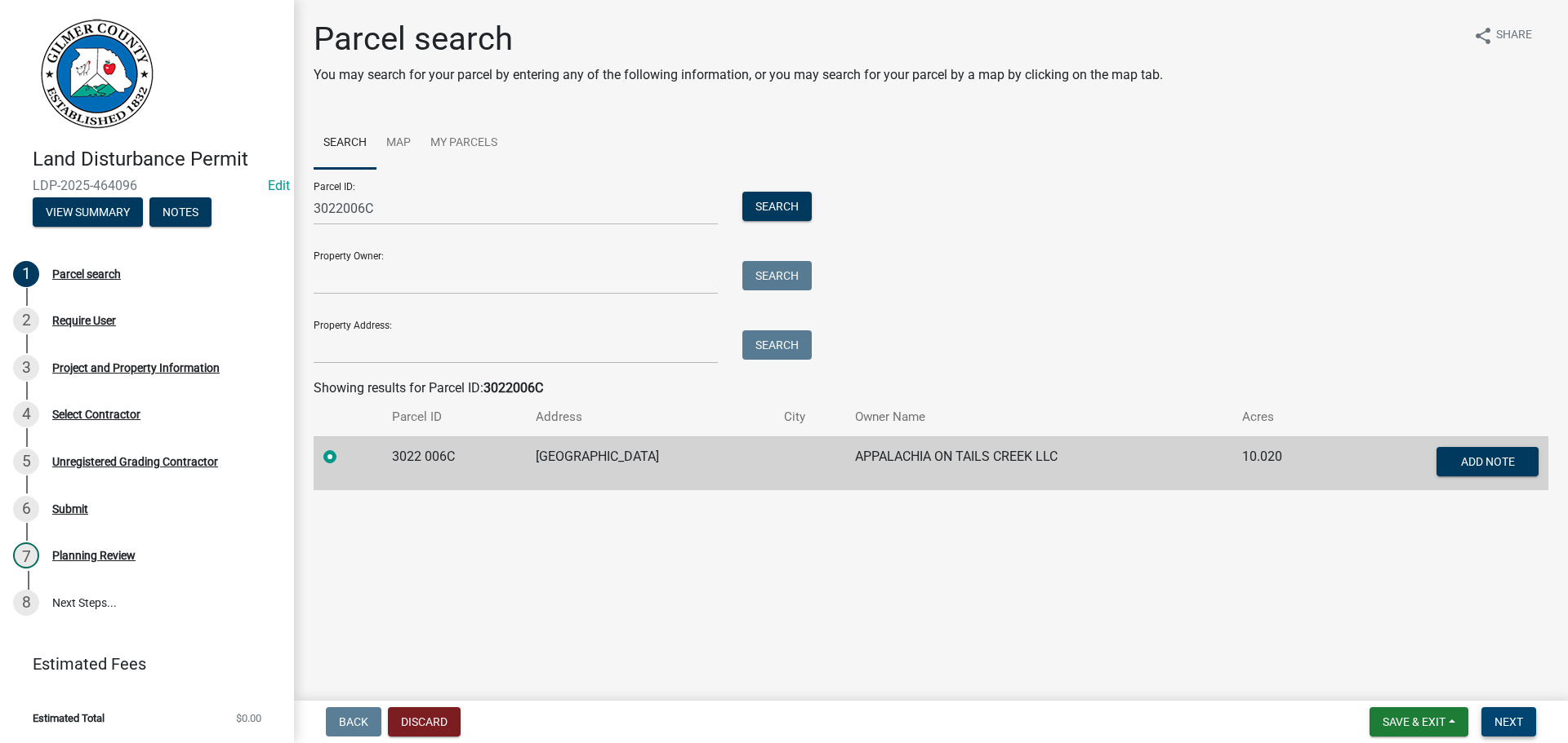
click at [1519, 730] on button "Next" at bounding box center [1508, 722] width 54 height 29
click at [1522, 723] on span "Next" at bounding box center [1508, 722] width 29 height 13
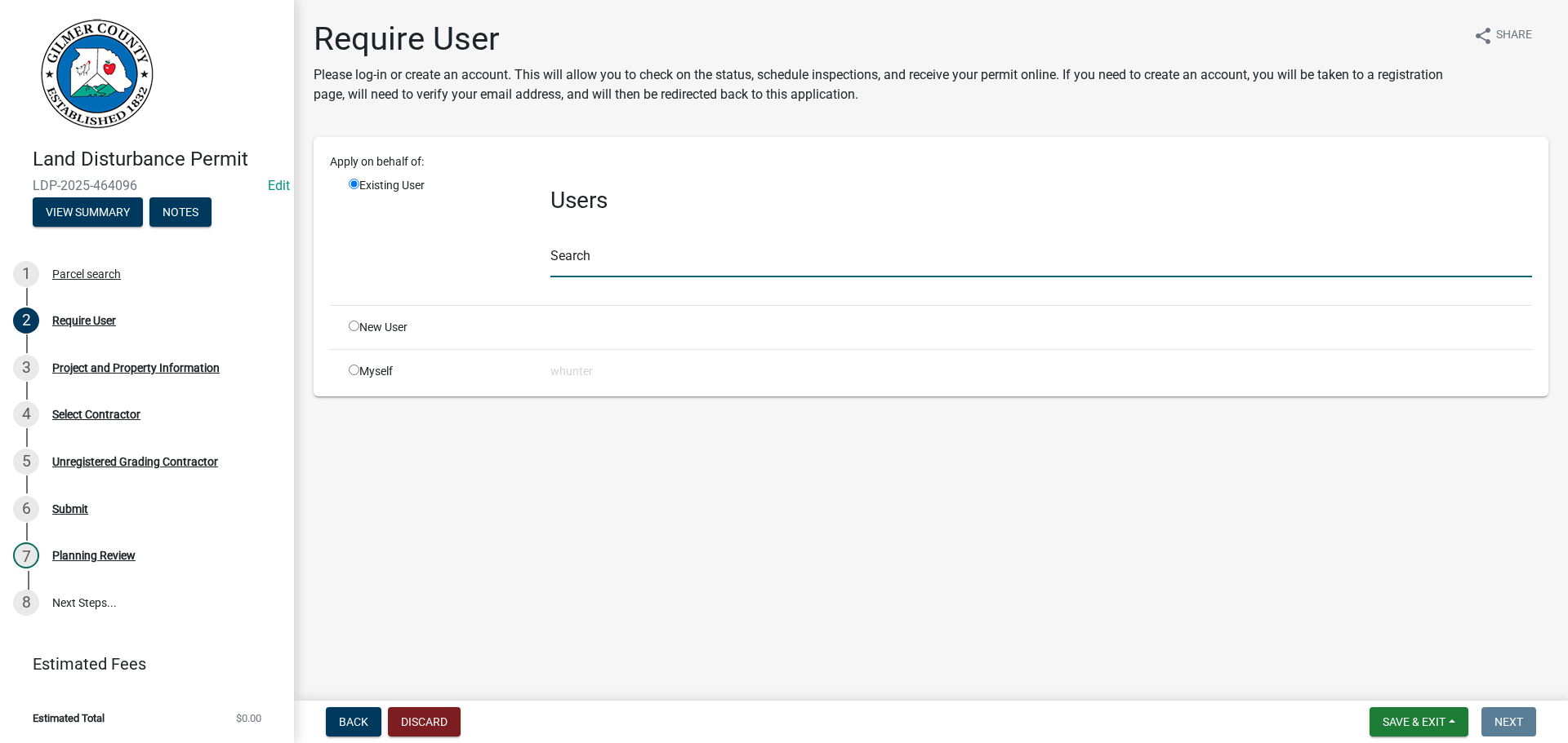
click at [767, 247] on input "text" at bounding box center [1041, 261] width 982 height 34
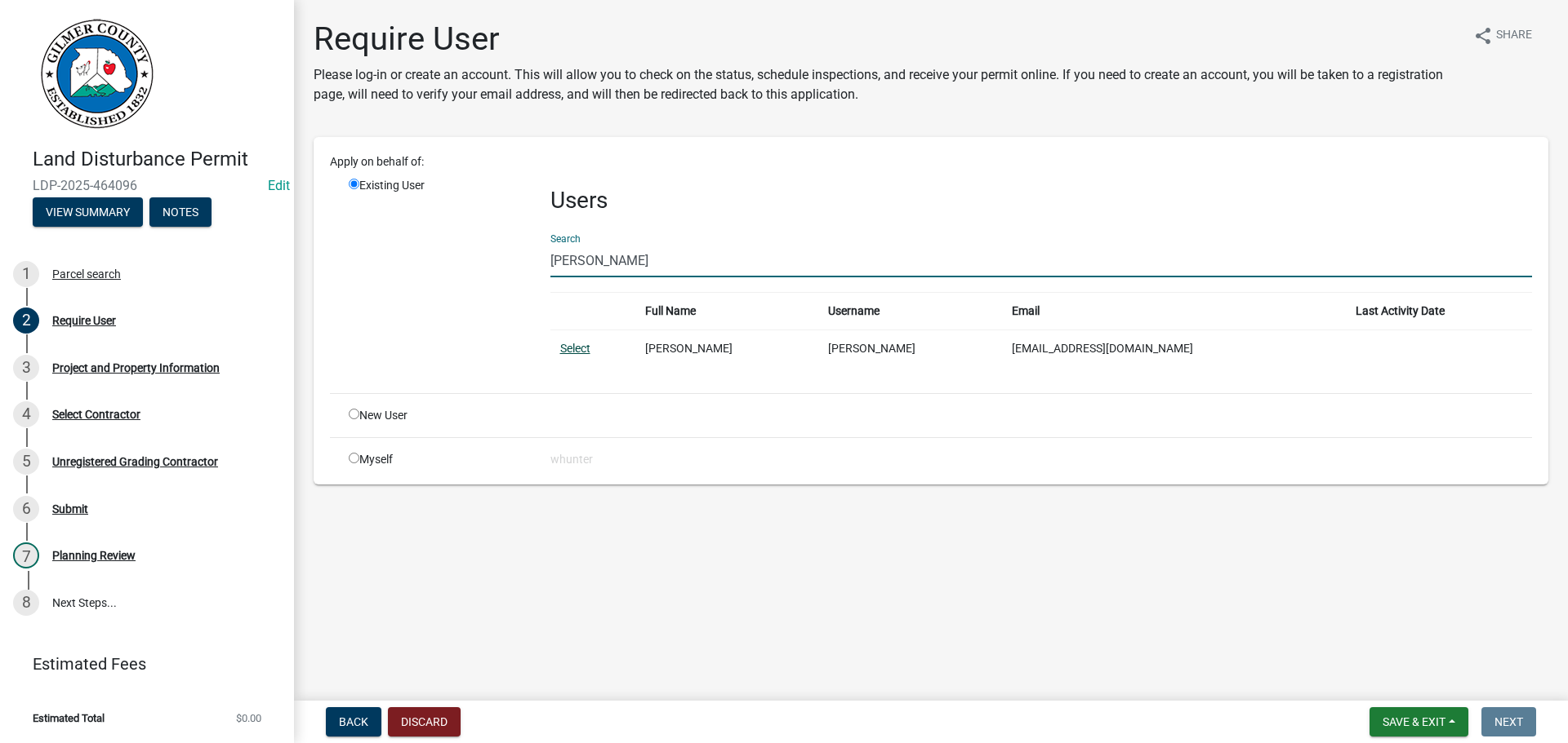
type input "[PERSON_NAME]"
click at [590, 343] on link "Select" at bounding box center [576, 348] width 30 height 13
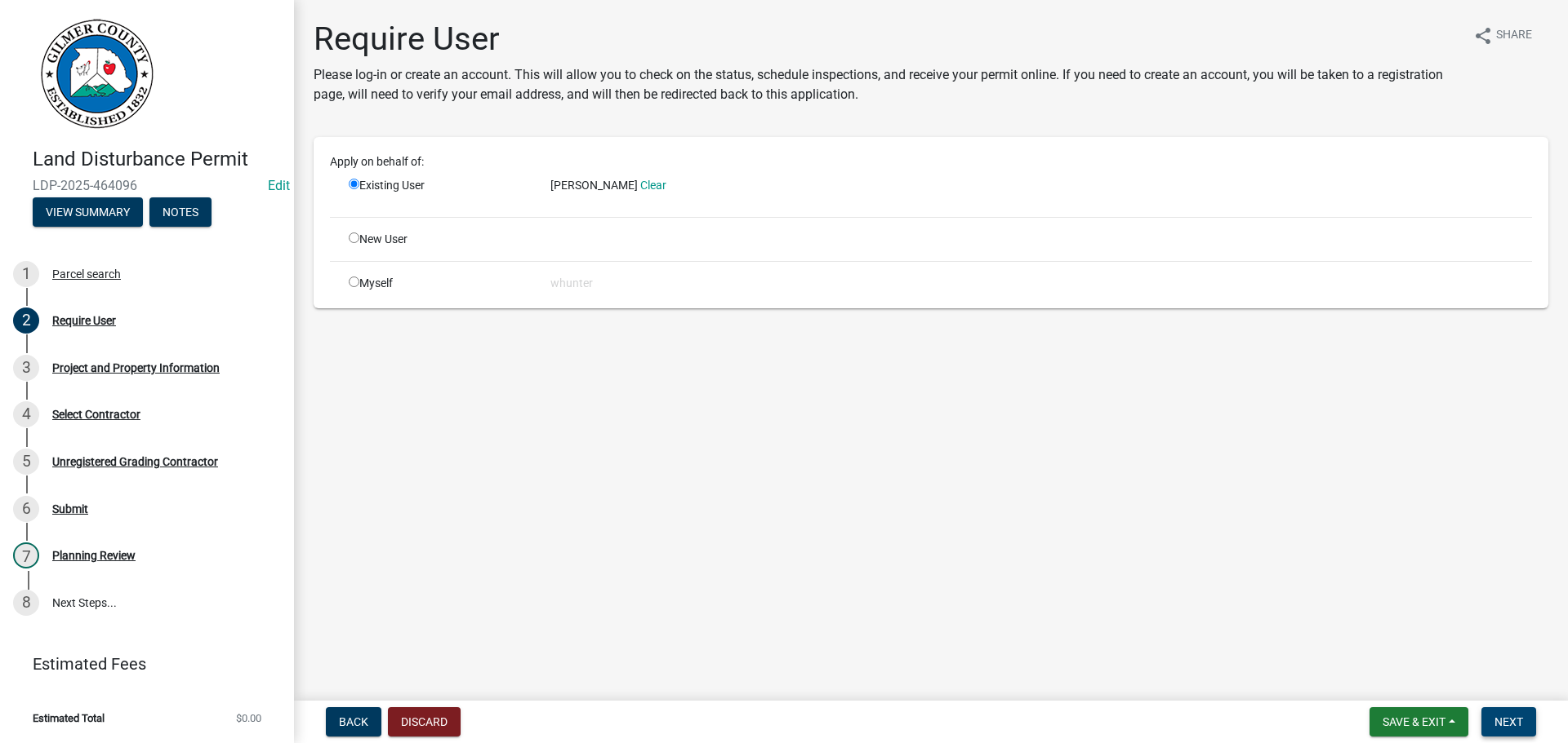
drag, startPoint x: 1492, startPoint y: 699, endPoint x: 1504, endPoint y: 723, distance: 26.8
click at [1492, 701] on wm-app "Land Disturbance Permit LDP-2025-464096 Edit View Summary Notes 1 Parcel search…" at bounding box center [784, 371] width 1568 height 743
click at [1504, 723] on span "Next" at bounding box center [1508, 722] width 29 height 13
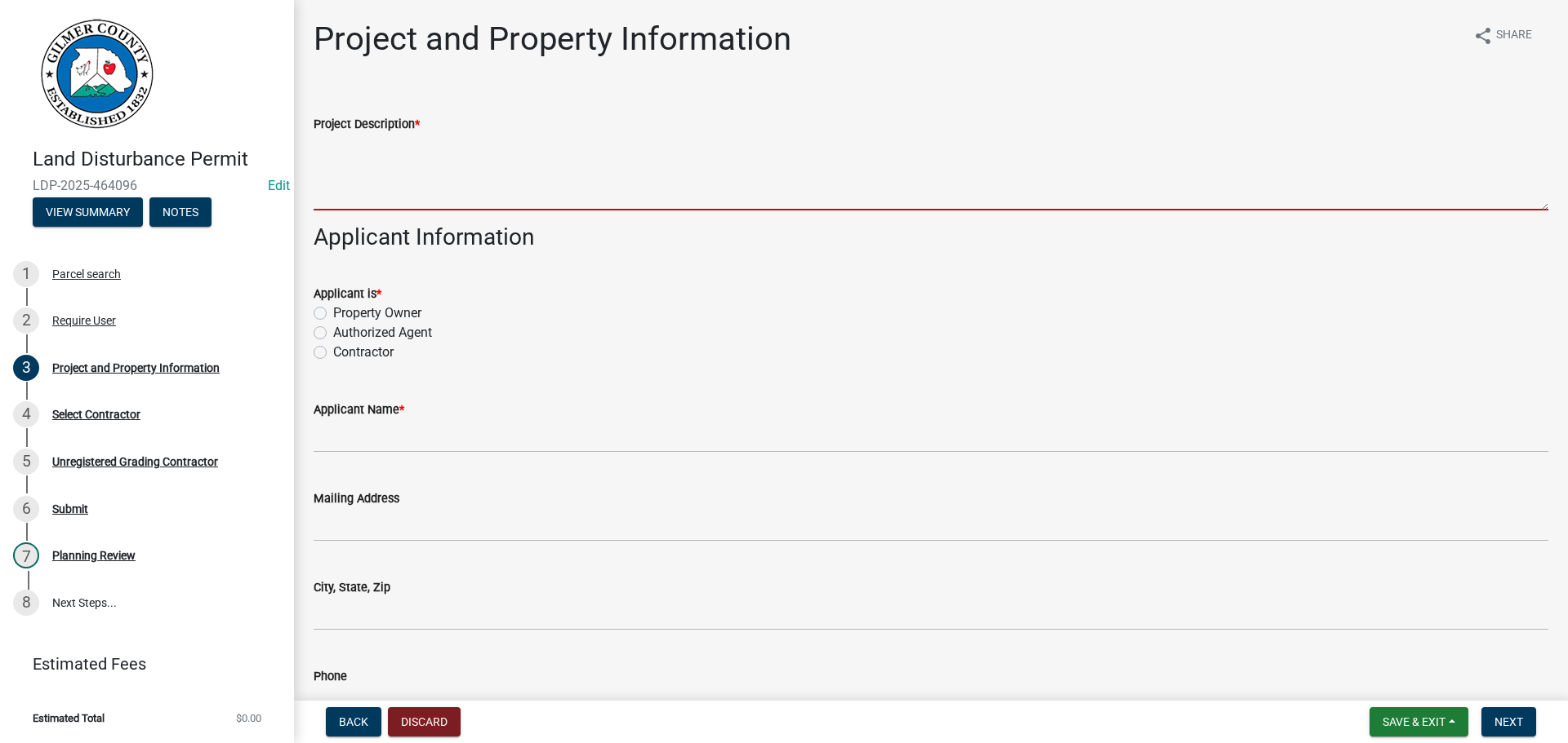
drag, startPoint x: 473, startPoint y: 176, endPoint x: 493, endPoint y: 177, distance: 20.0
click at [484, 177] on textarea "Project Description *" at bounding box center [930, 172] width 1234 height 77
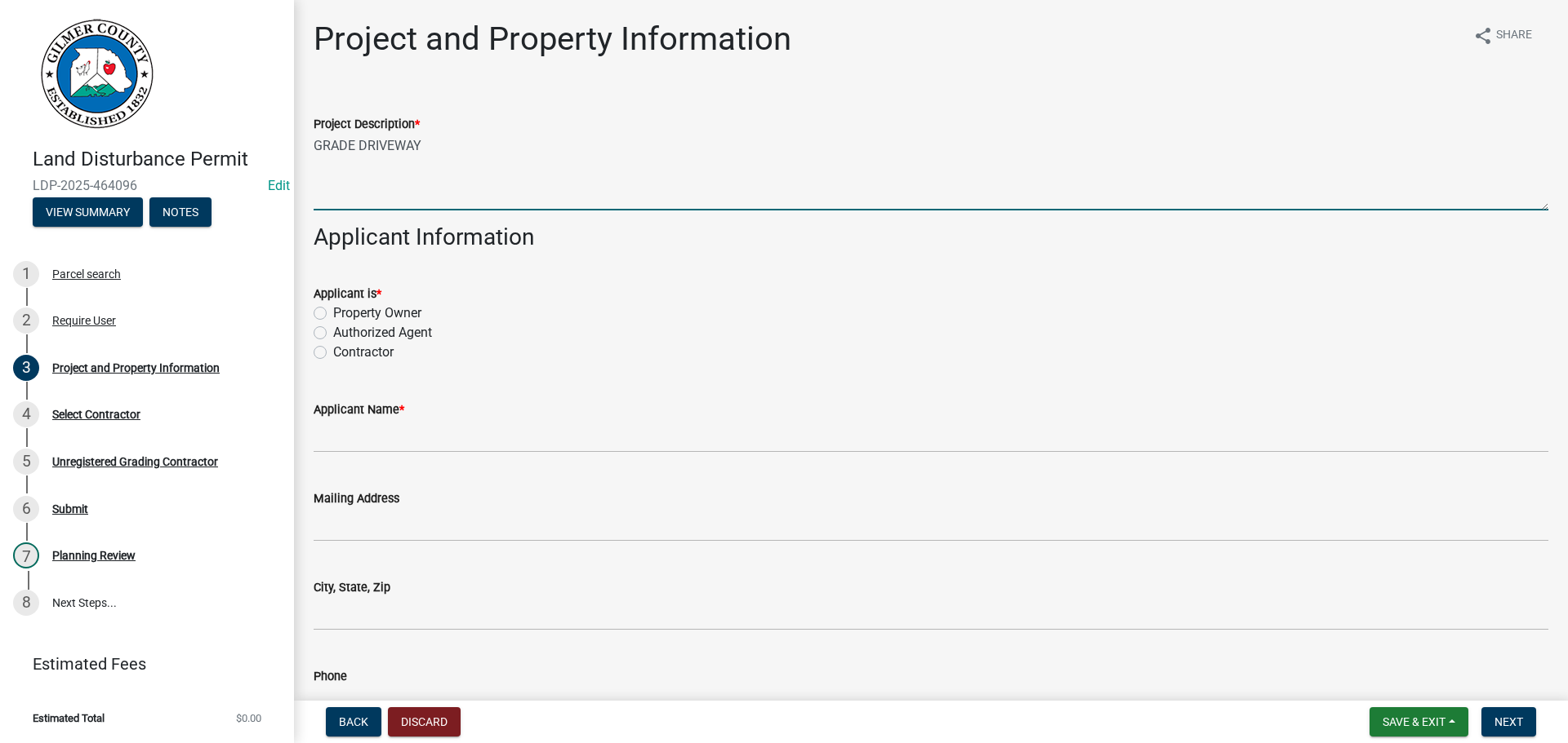
type textarea "GRADE DRIVEWAY"
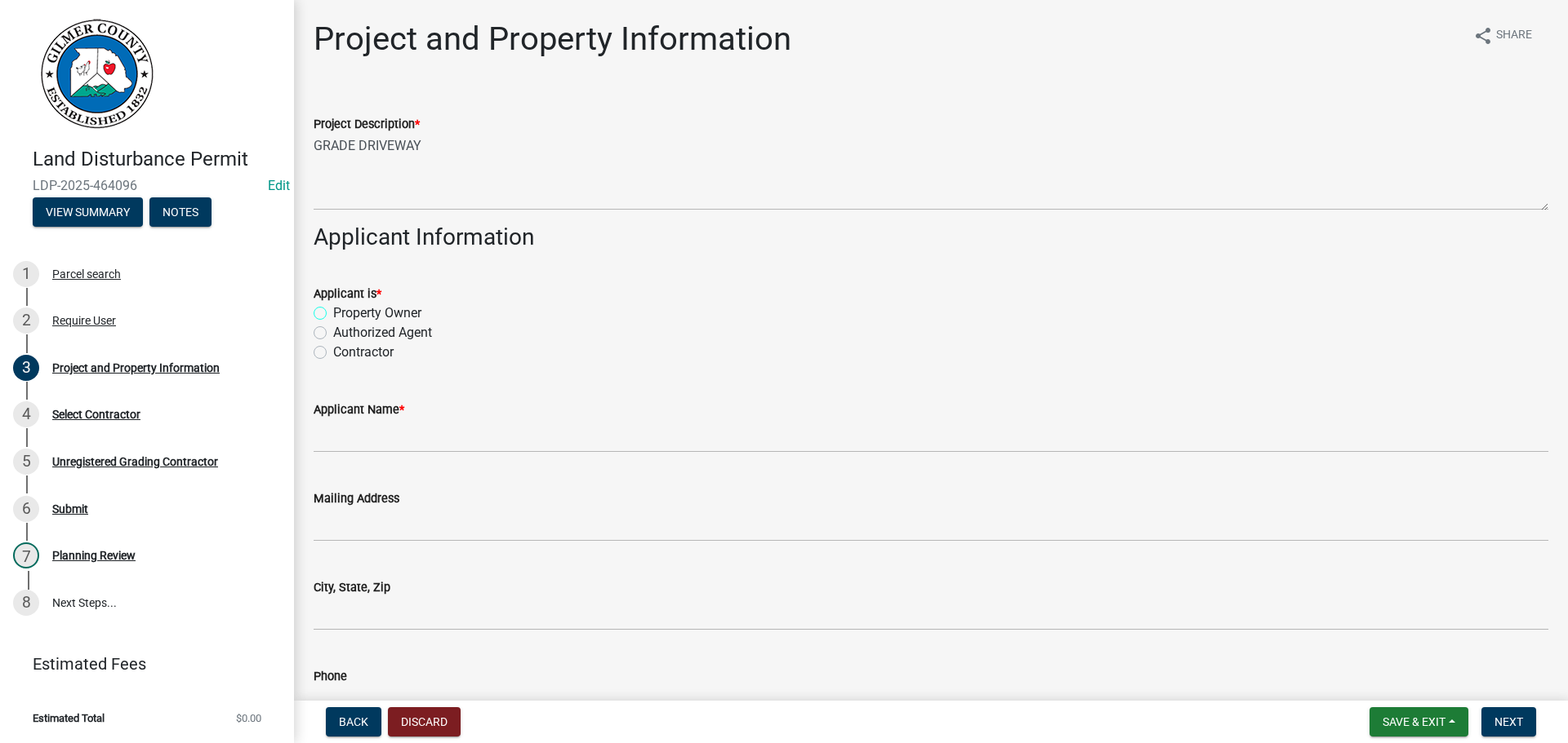
click at [333, 303] on input "Property Owner" at bounding box center [338, 309] width 11 height 11
radio input "true"
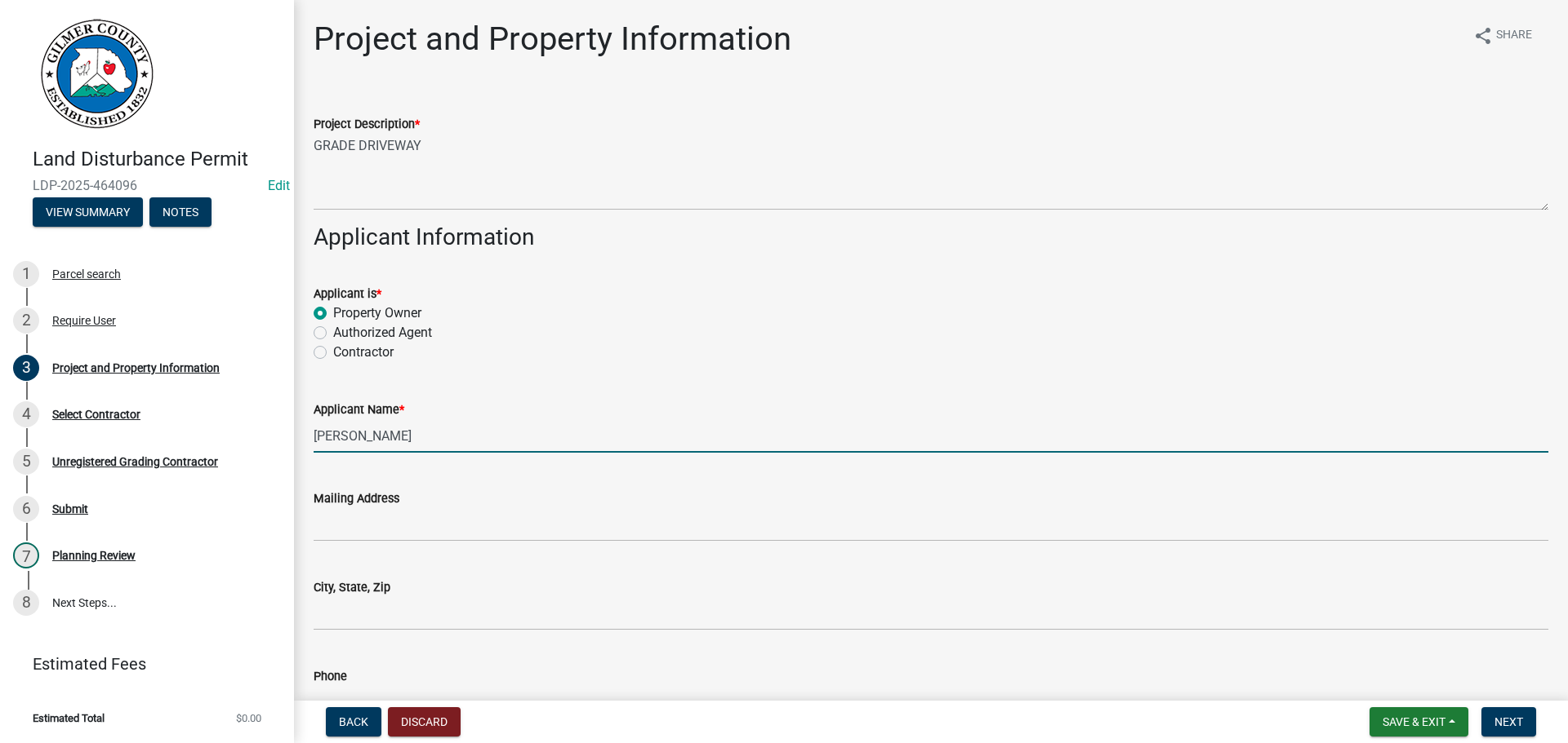
type input "[PERSON_NAME]"
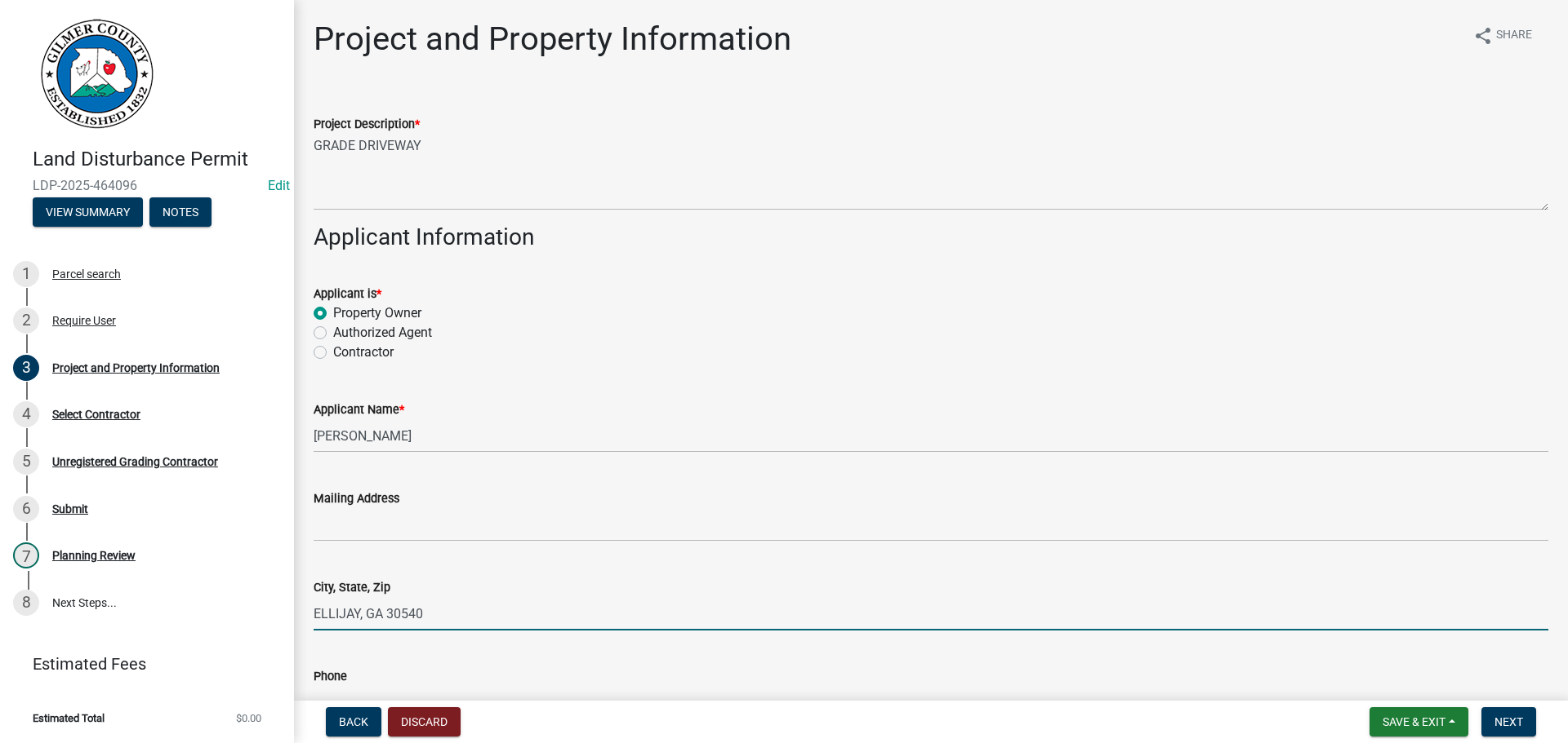
type input "ELLIJAY, GA 30540"
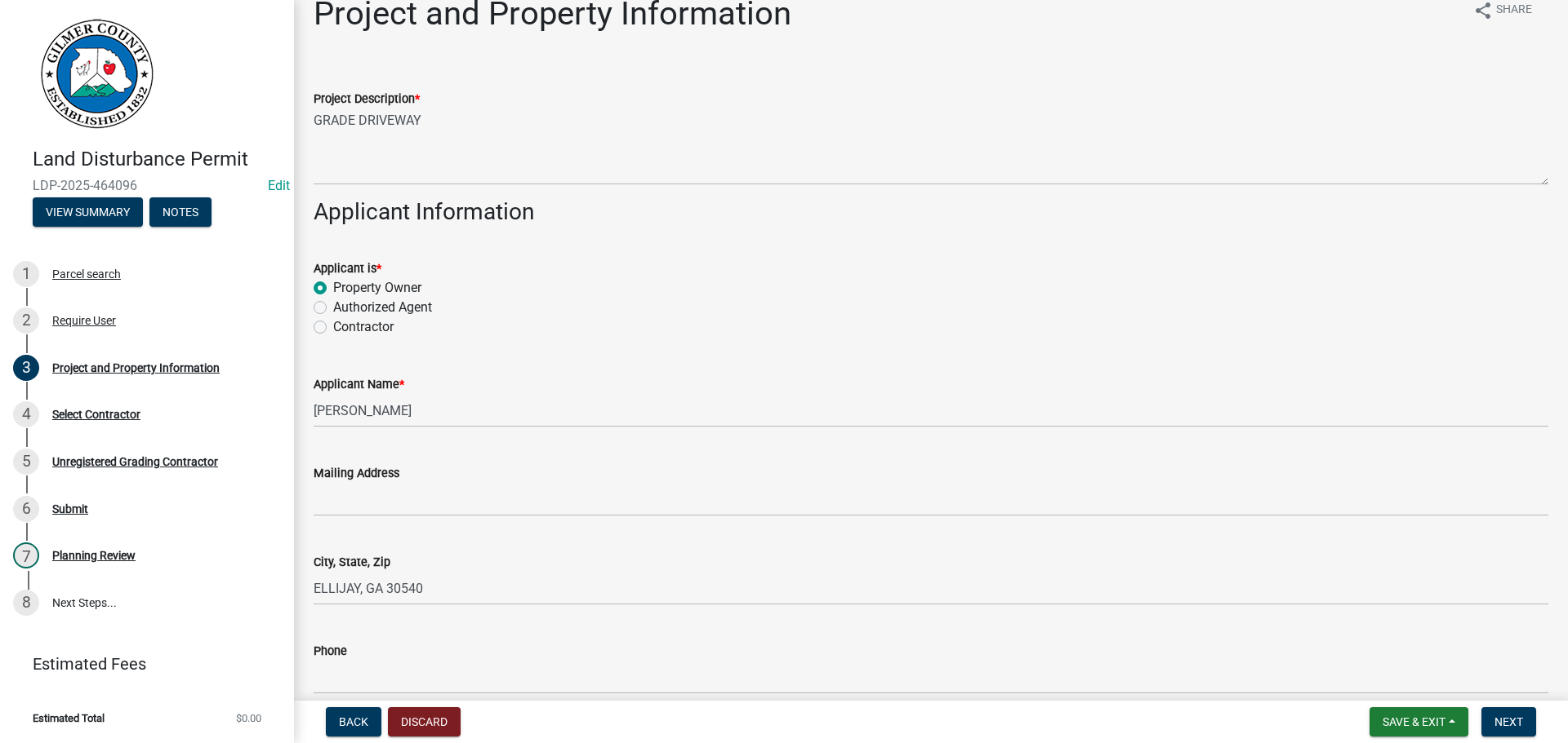
scroll to position [481, 0]
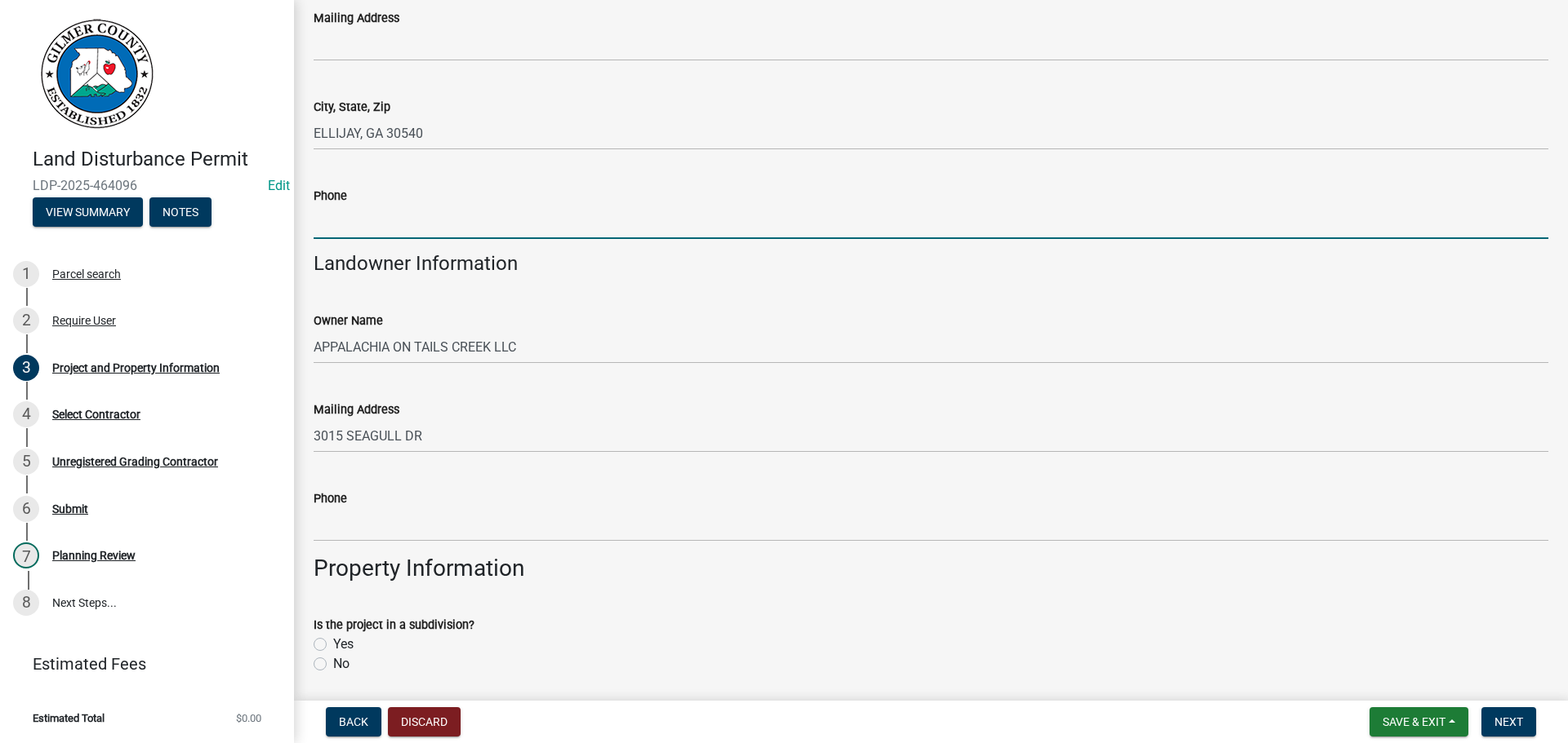
type input "7"
type input "[PHONE_NUMBER]"
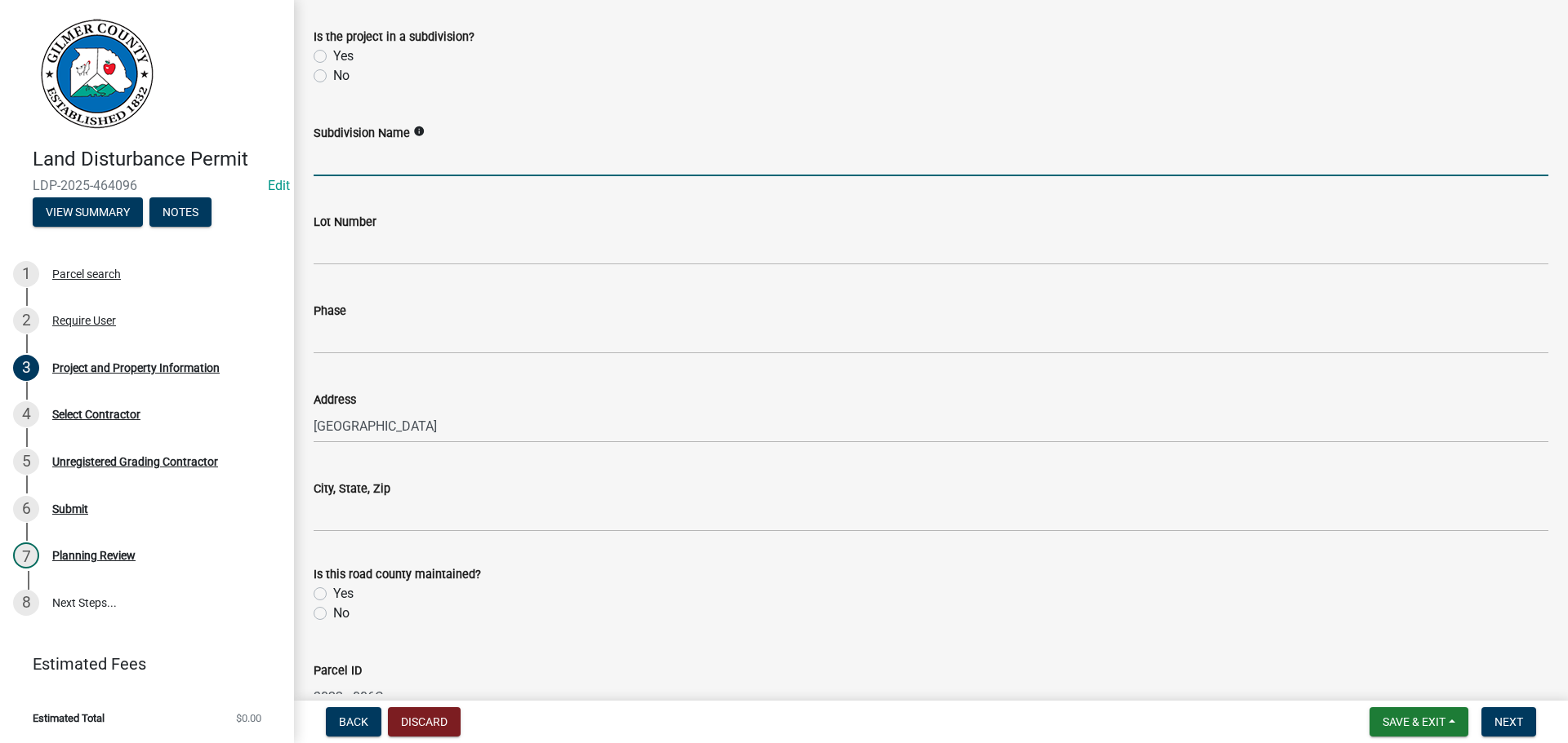
scroll to position [1290, 0]
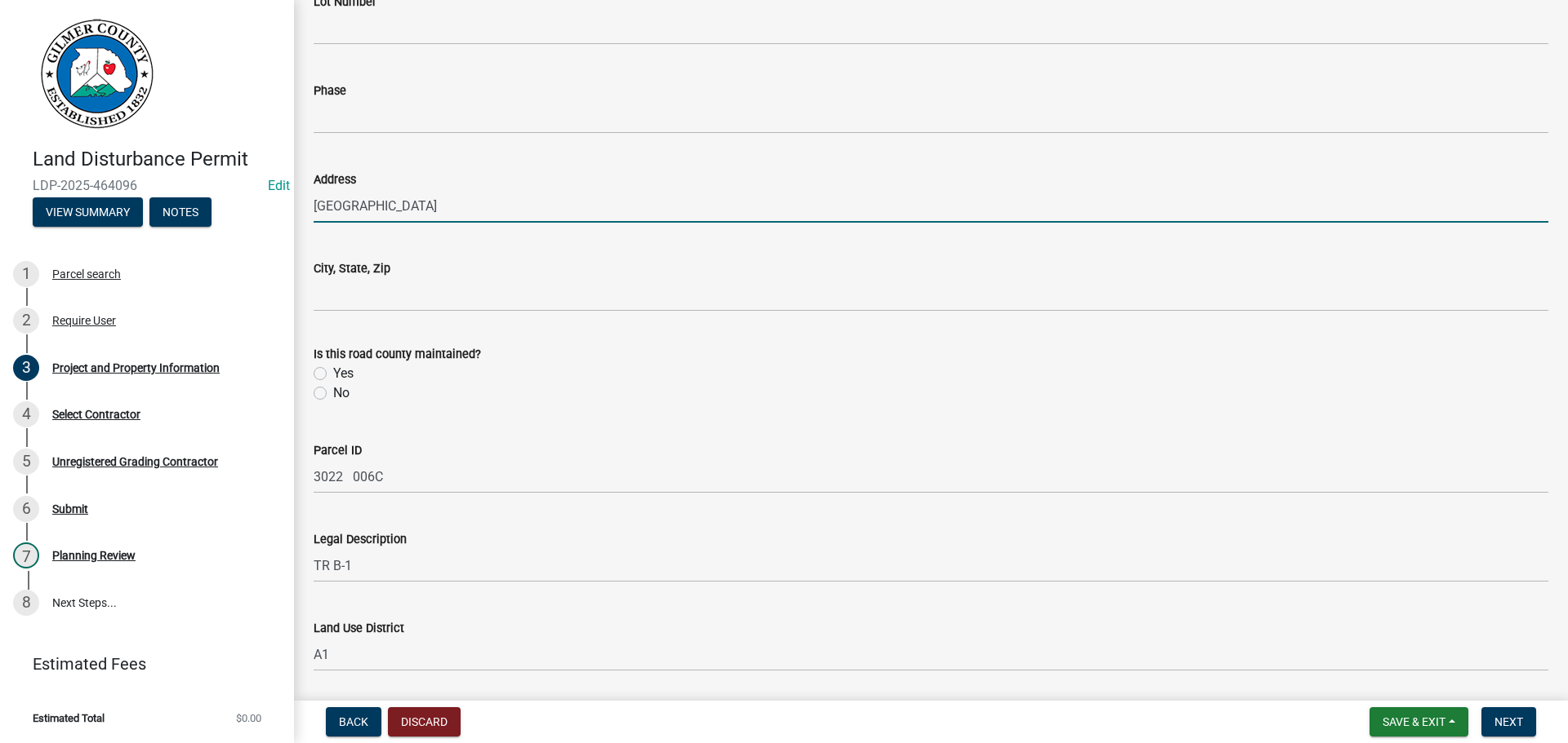
click at [317, 211] on input "[GEOGRAPHIC_DATA]" at bounding box center [930, 206] width 1234 height 34
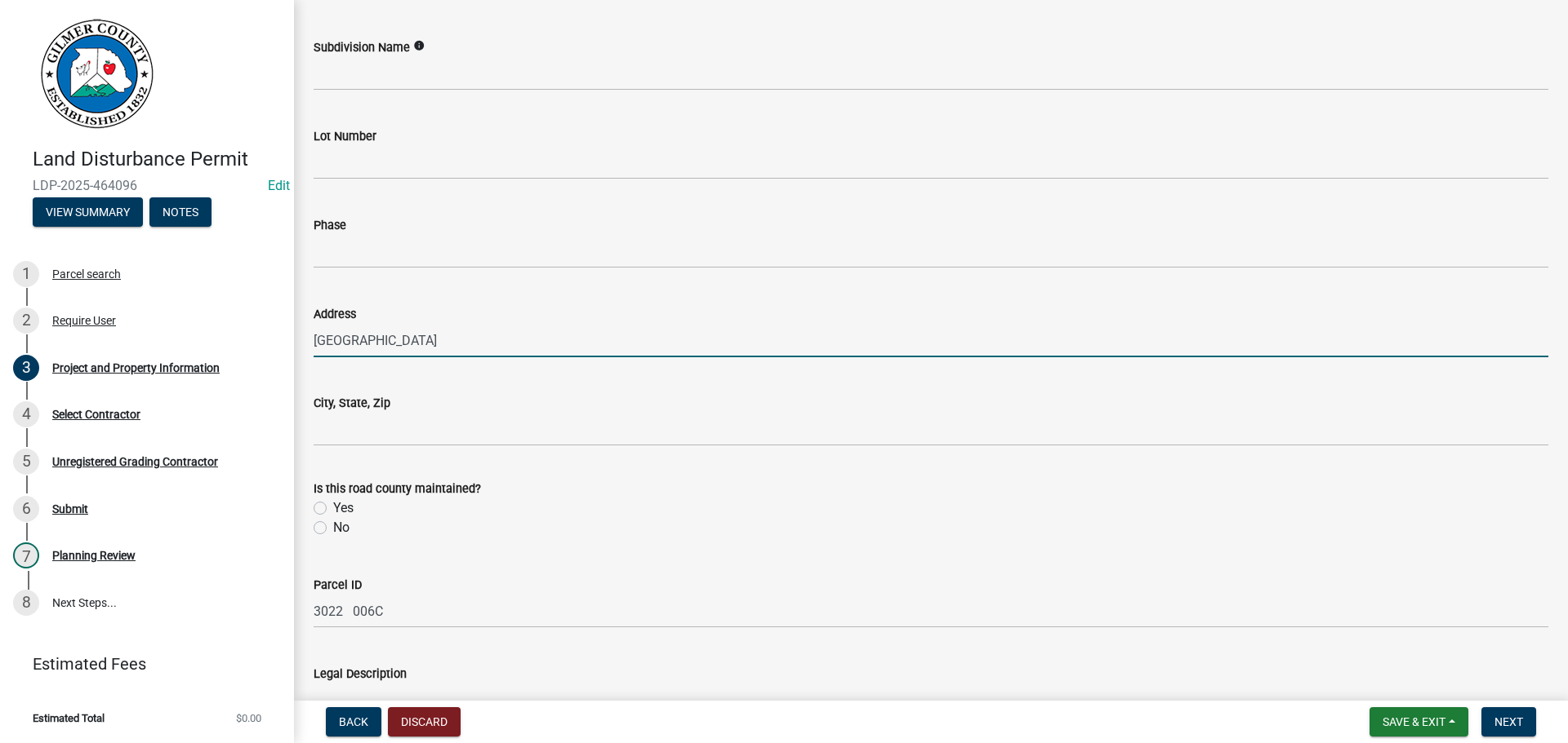
scroll to position [1127, 0]
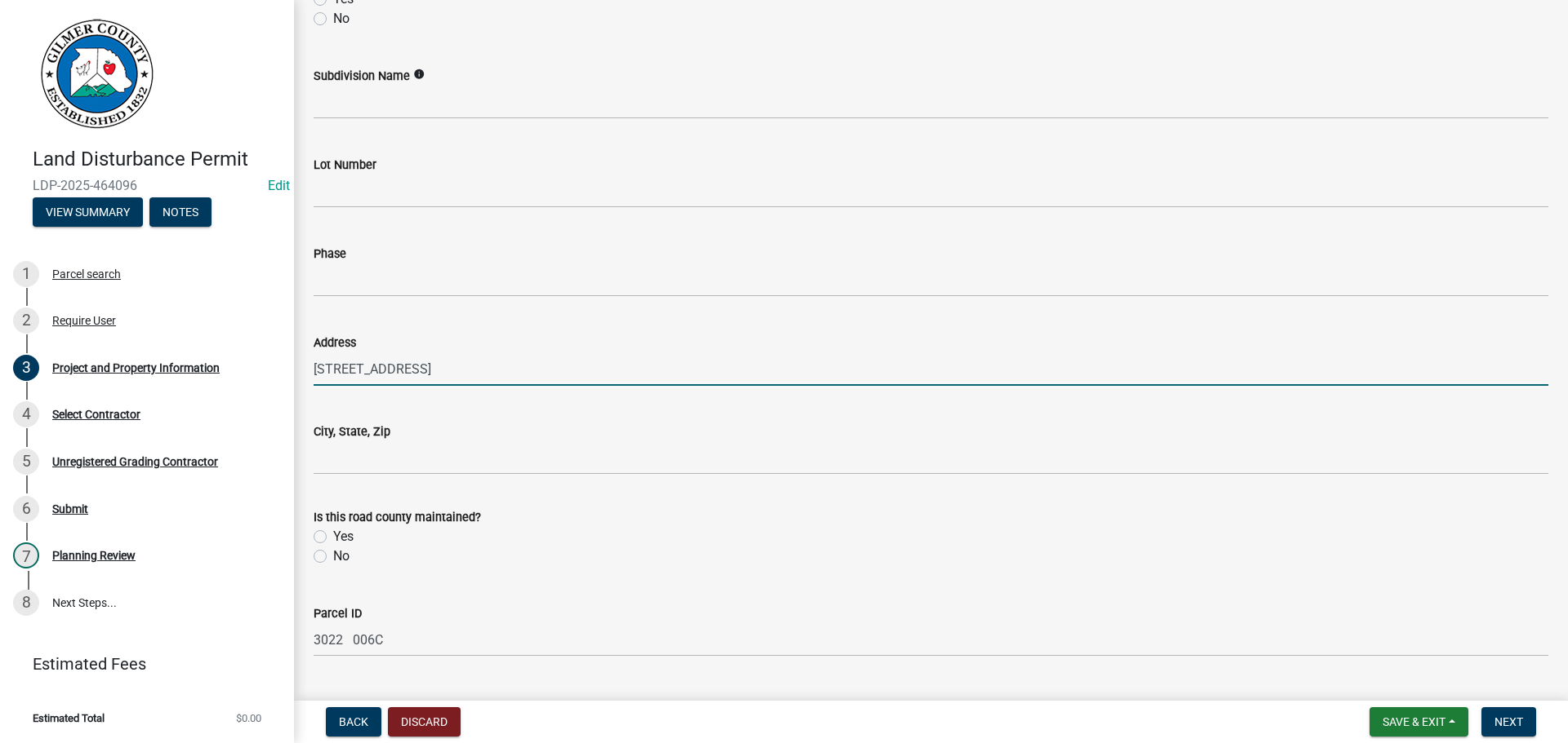
type input "[STREET_ADDRESS]"
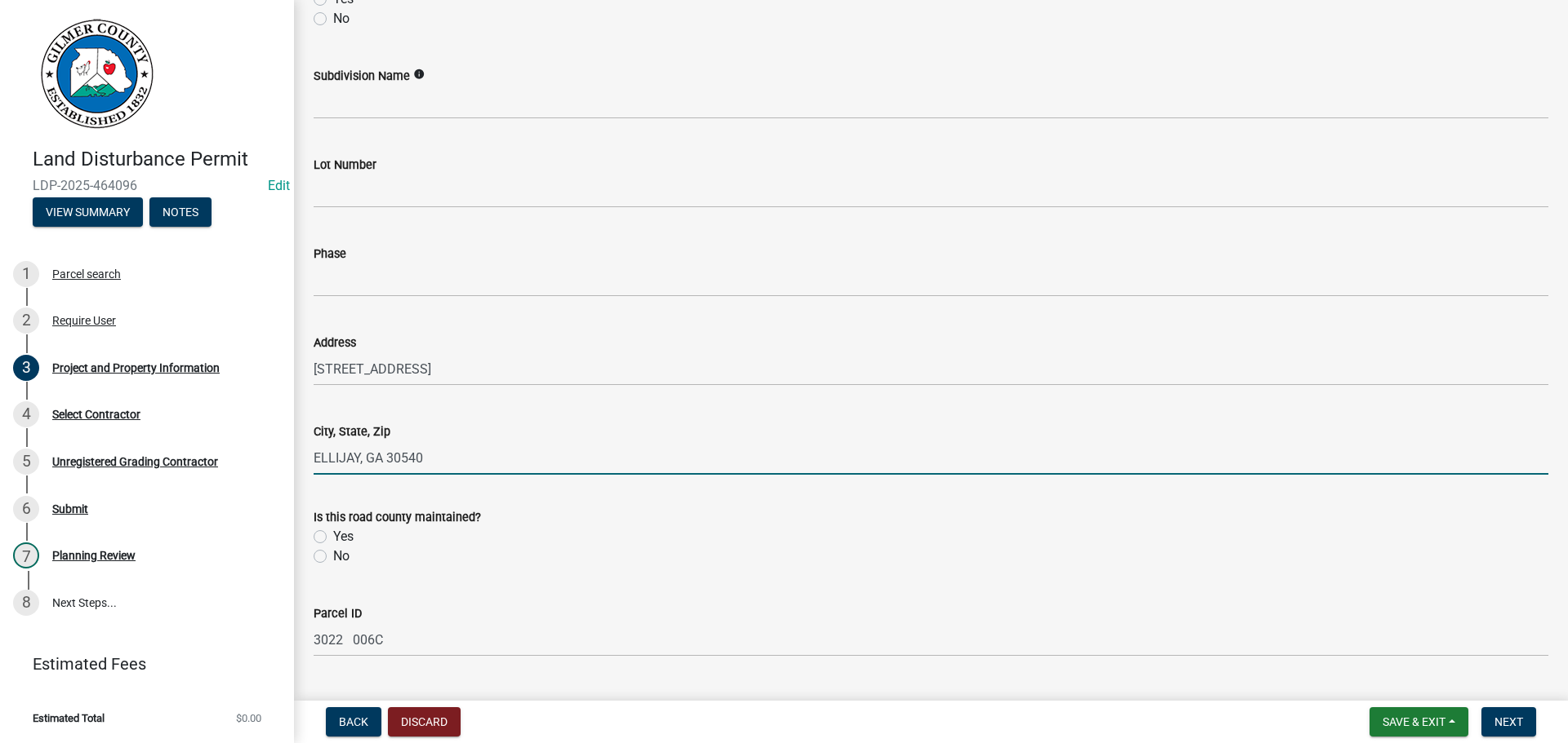
type input "ELLIJAY, GA 30540"
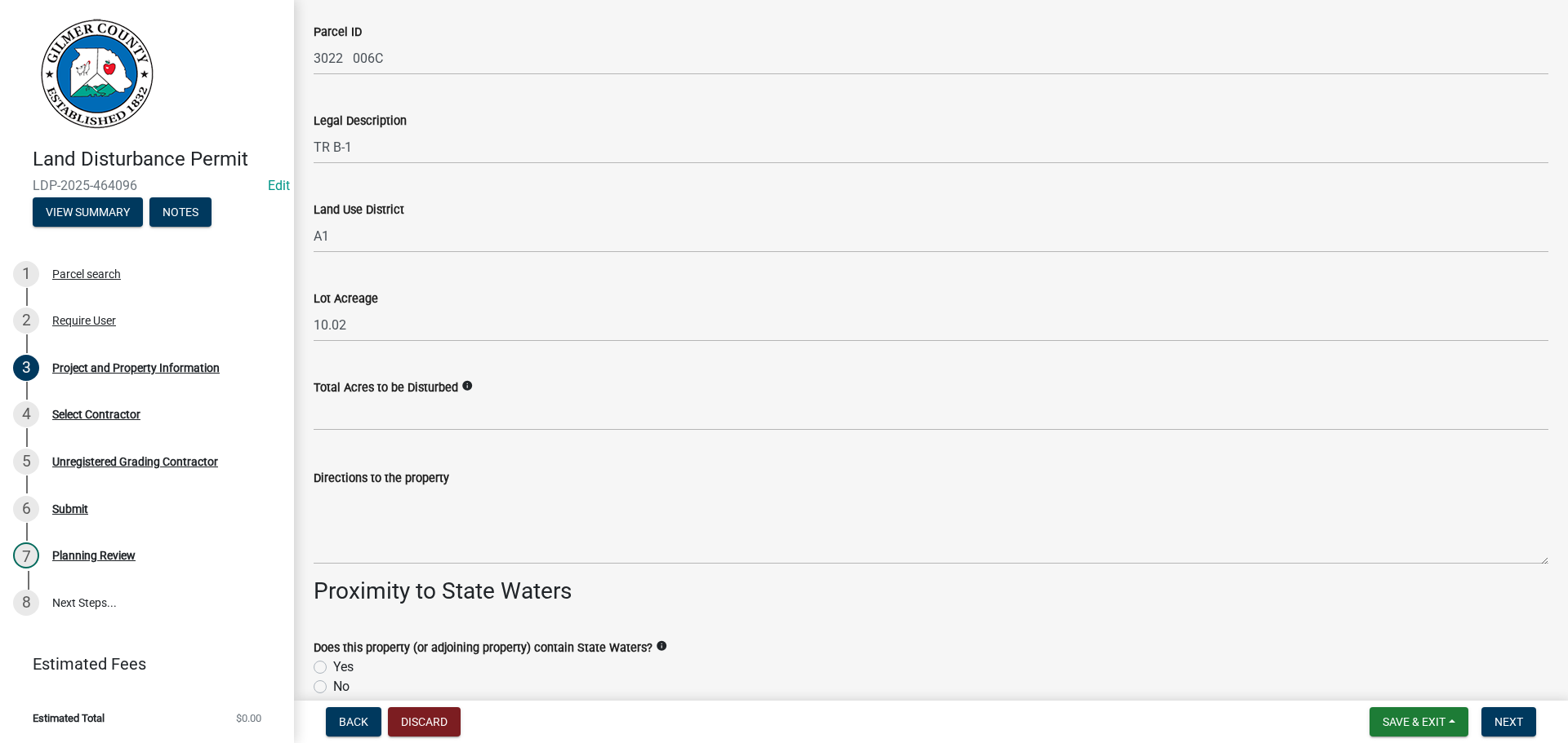
scroll to position [2024, 0]
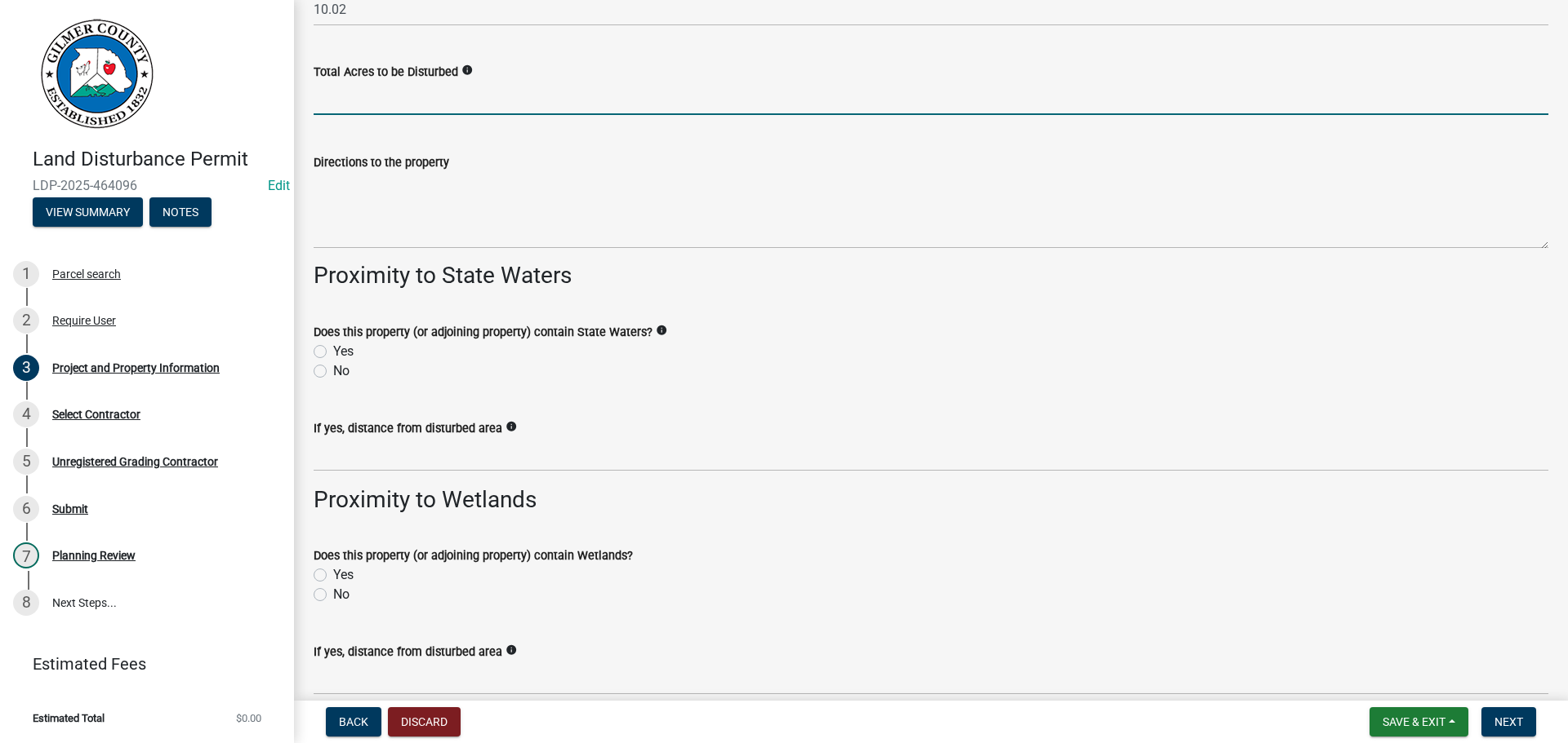
click at [396, 110] on input "text" at bounding box center [930, 98] width 1234 height 34
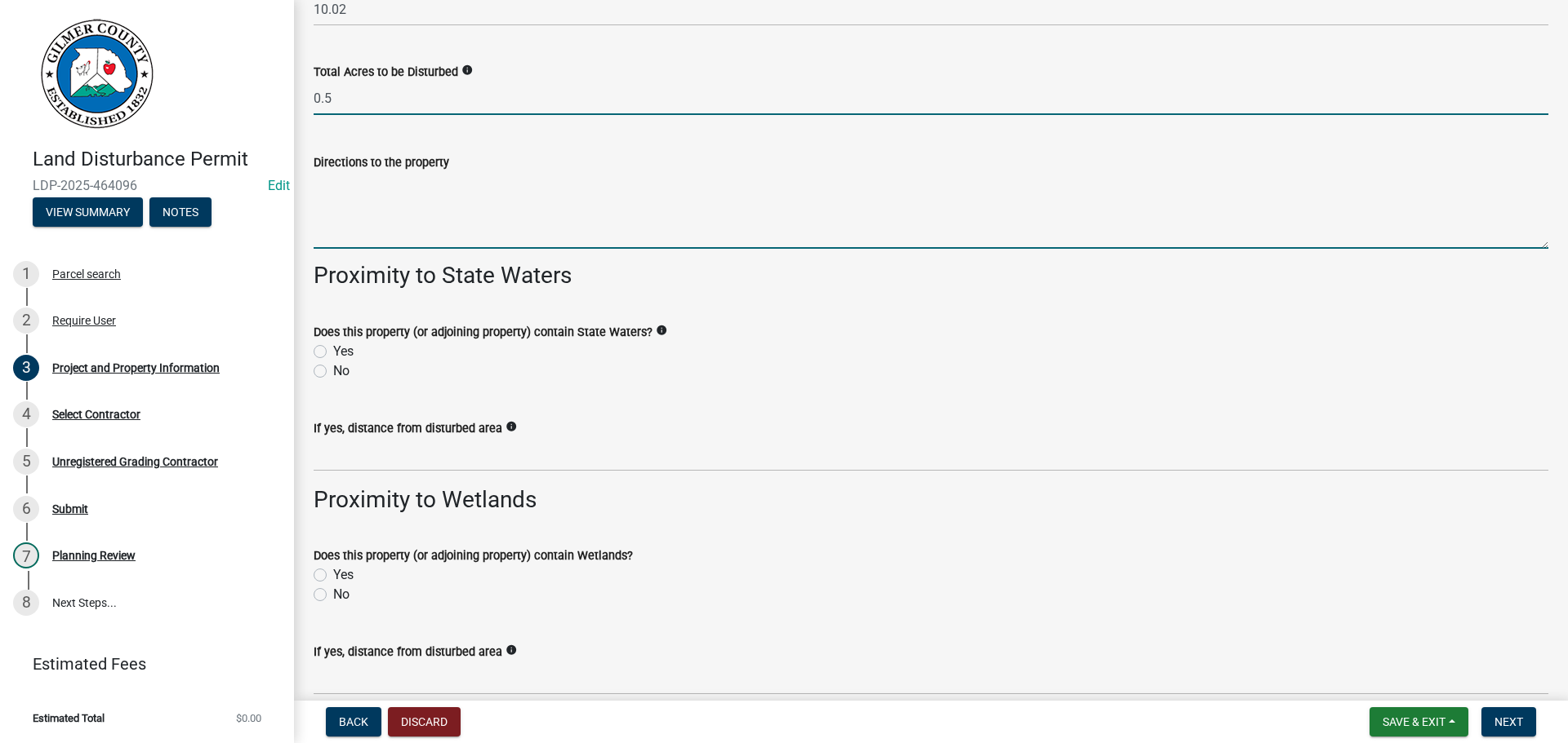
type input "0.50"
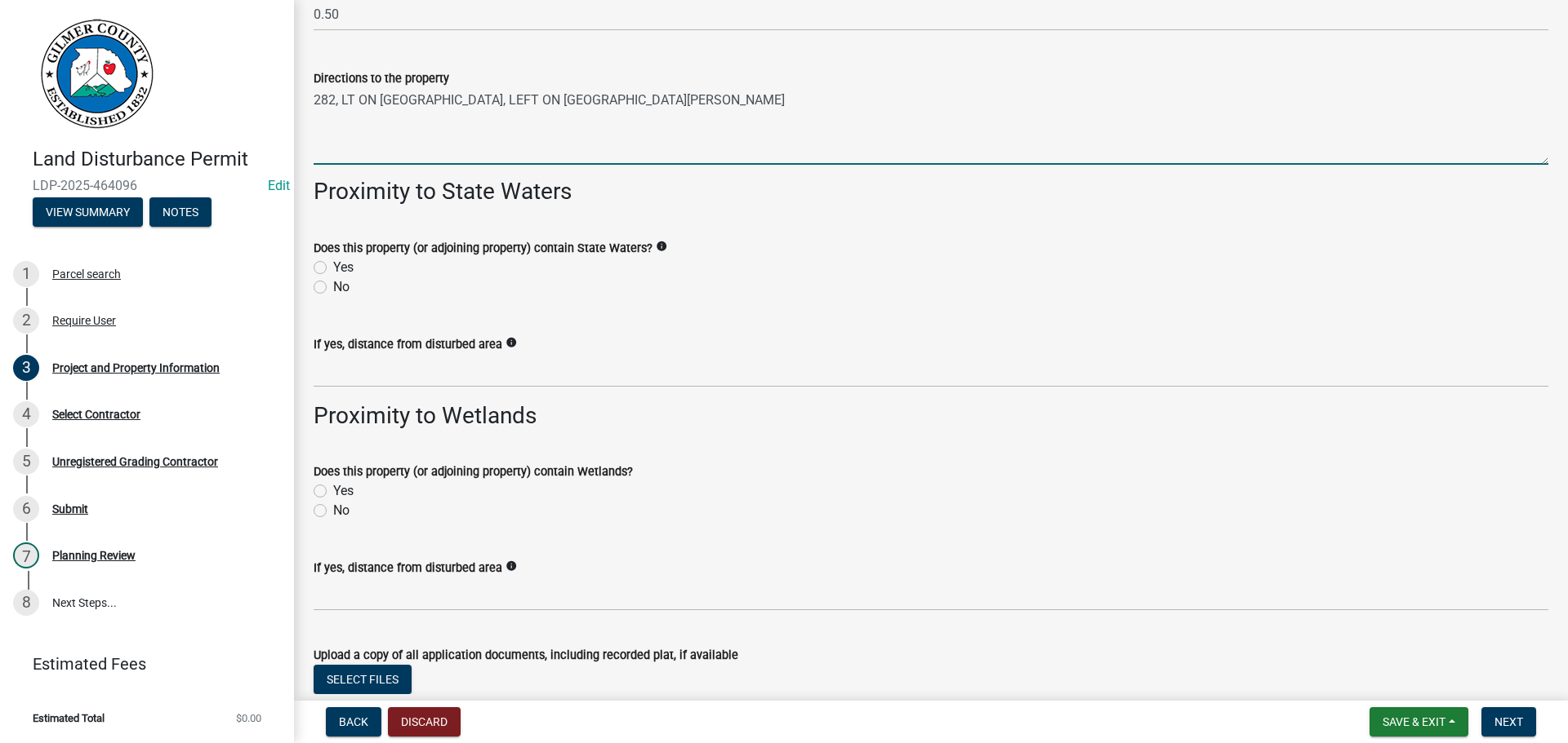
scroll to position [2223, 0]
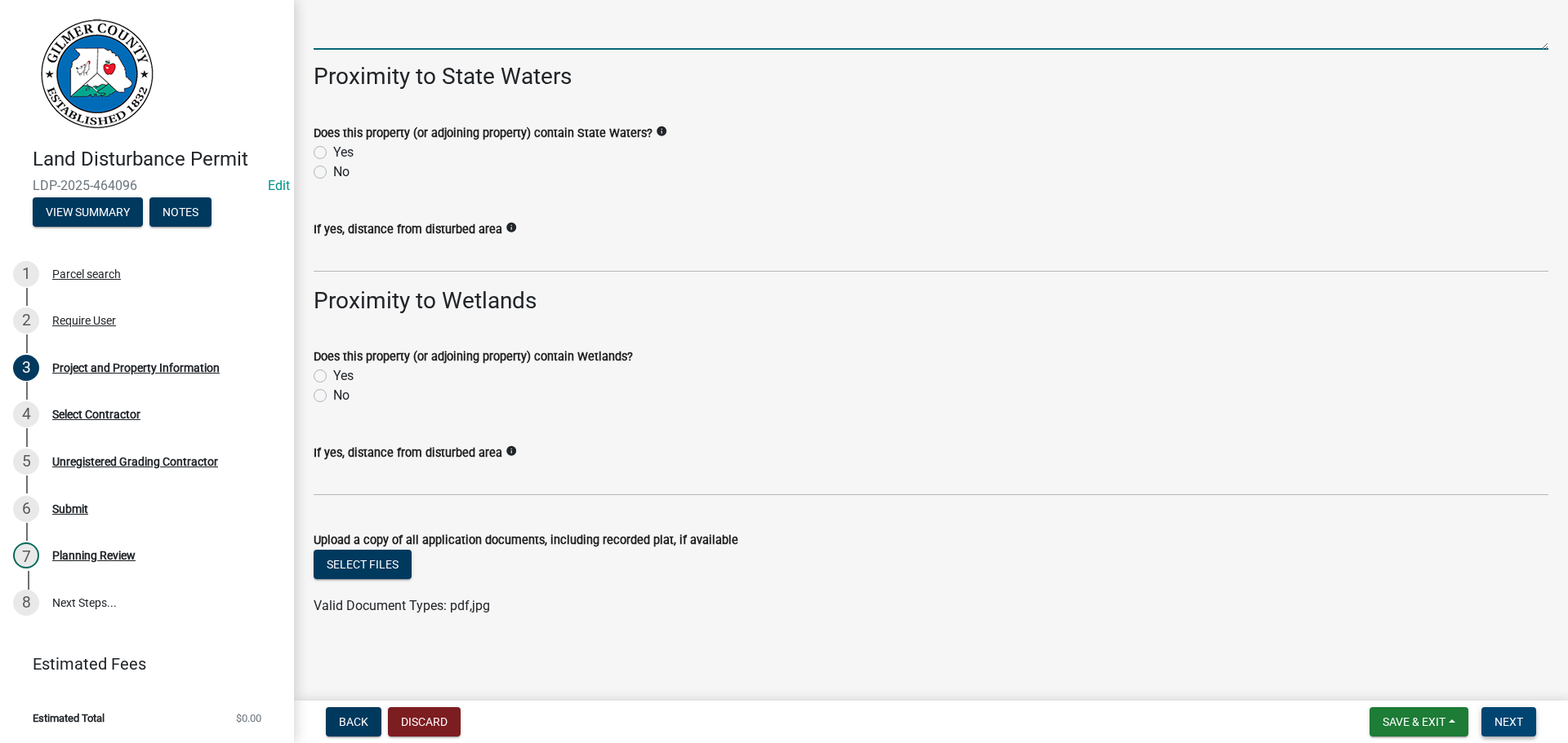
type textarea "282, LT ON [GEOGRAPHIC_DATA], LEFT ON [GEOGRAPHIC_DATA][PERSON_NAME]"
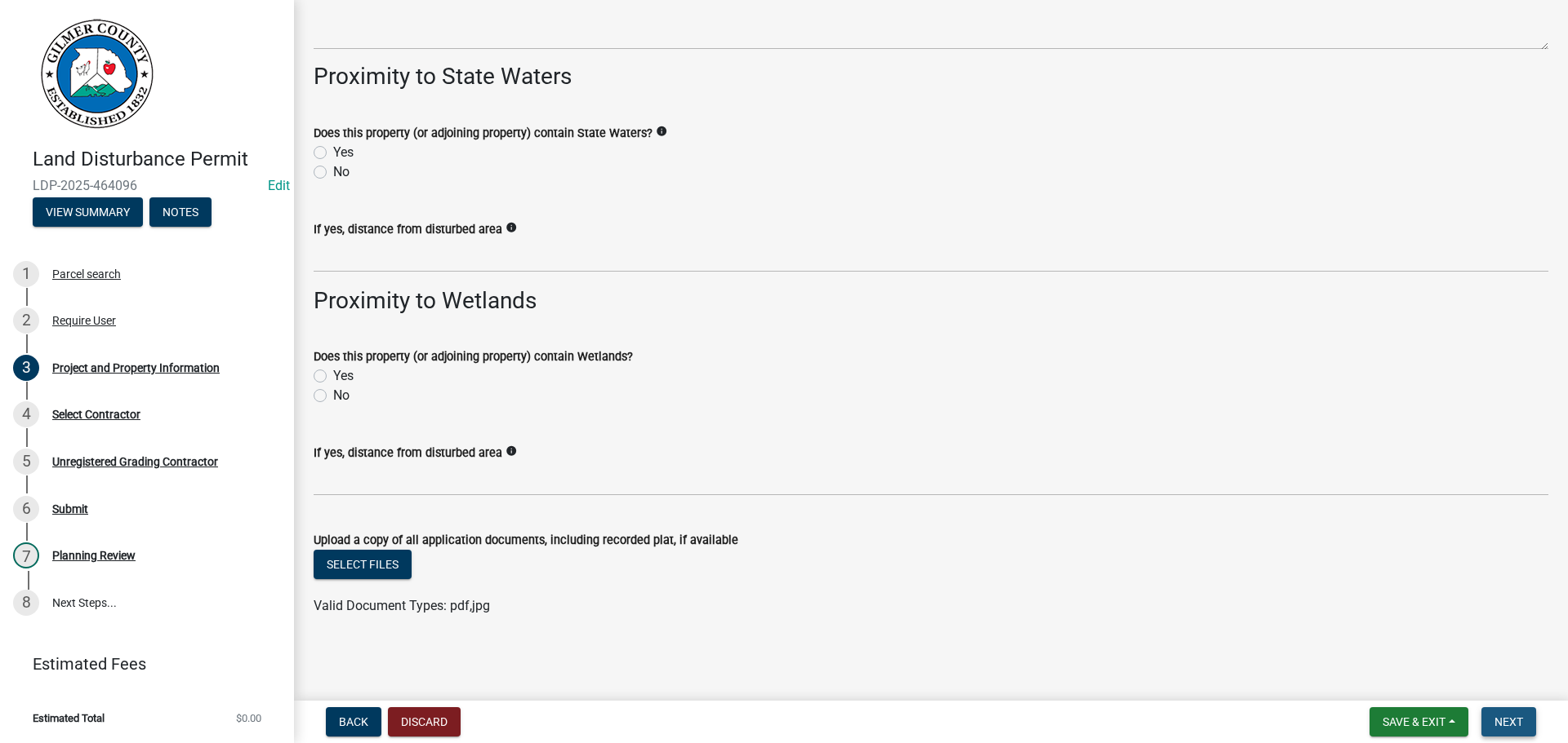
click at [1521, 731] on button "Next" at bounding box center [1508, 722] width 54 height 29
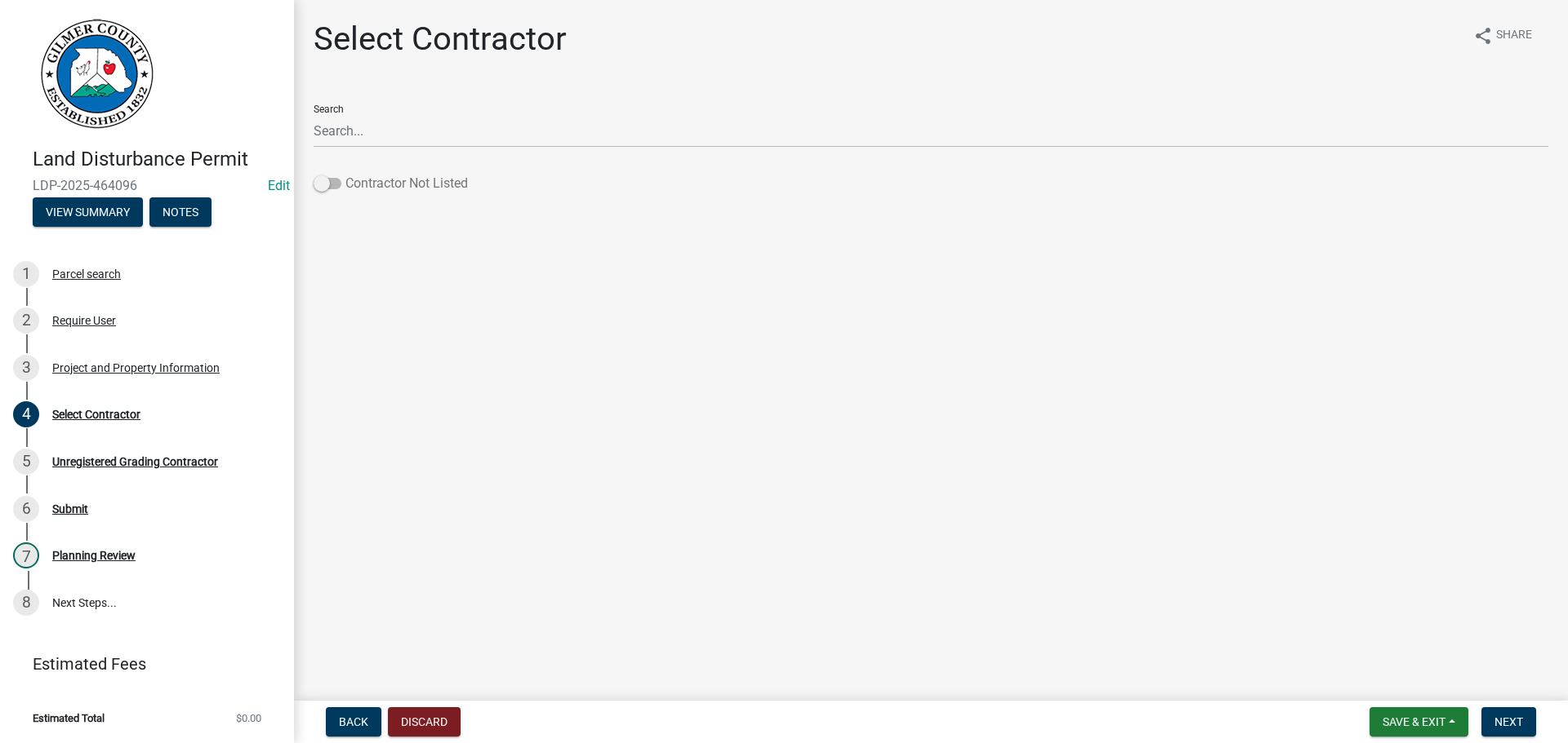
click at [350, 177] on label "Contractor Not Listed" at bounding box center [390, 184] width 154 height 20
click at [345, 174] on input "Contractor Not Listed" at bounding box center [345, 174] width 0 height 0
click at [1506, 711] on button "Next" at bounding box center [1508, 722] width 54 height 29
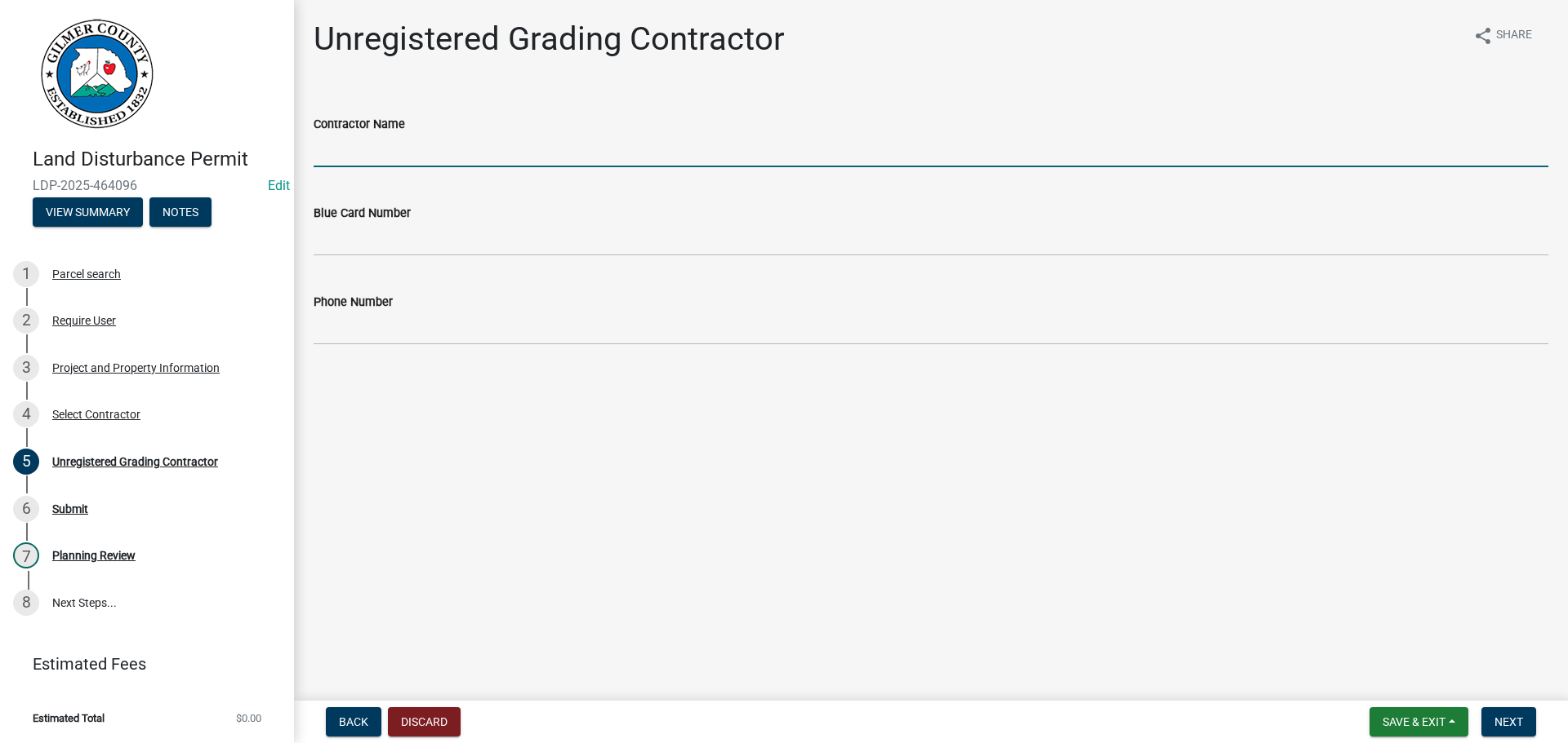
click at [448, 143] on input "Contractor Name" at bounding box center [930, 151] width 1234 height 34
type input "[PERSON_NAME]"
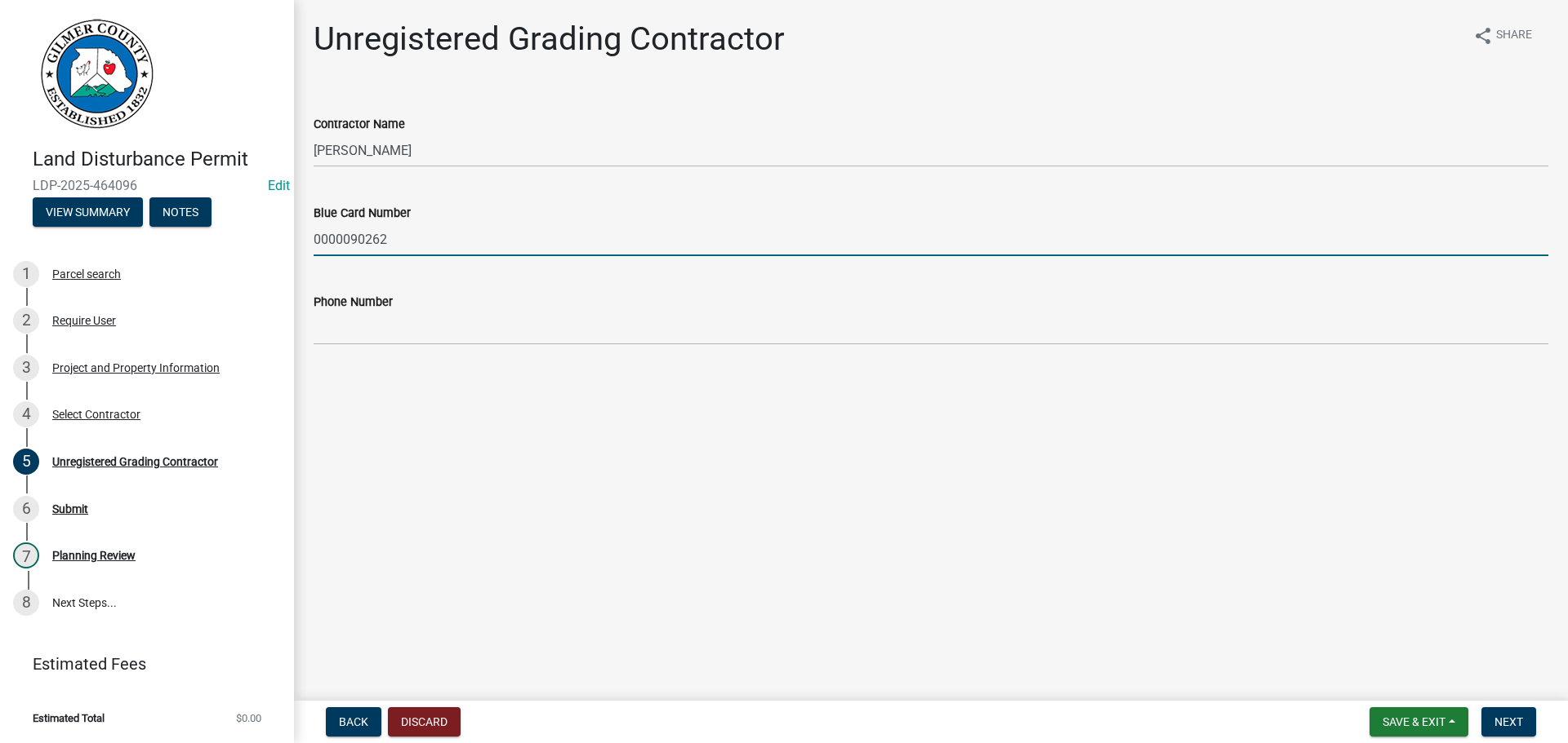
type input "0000090262"
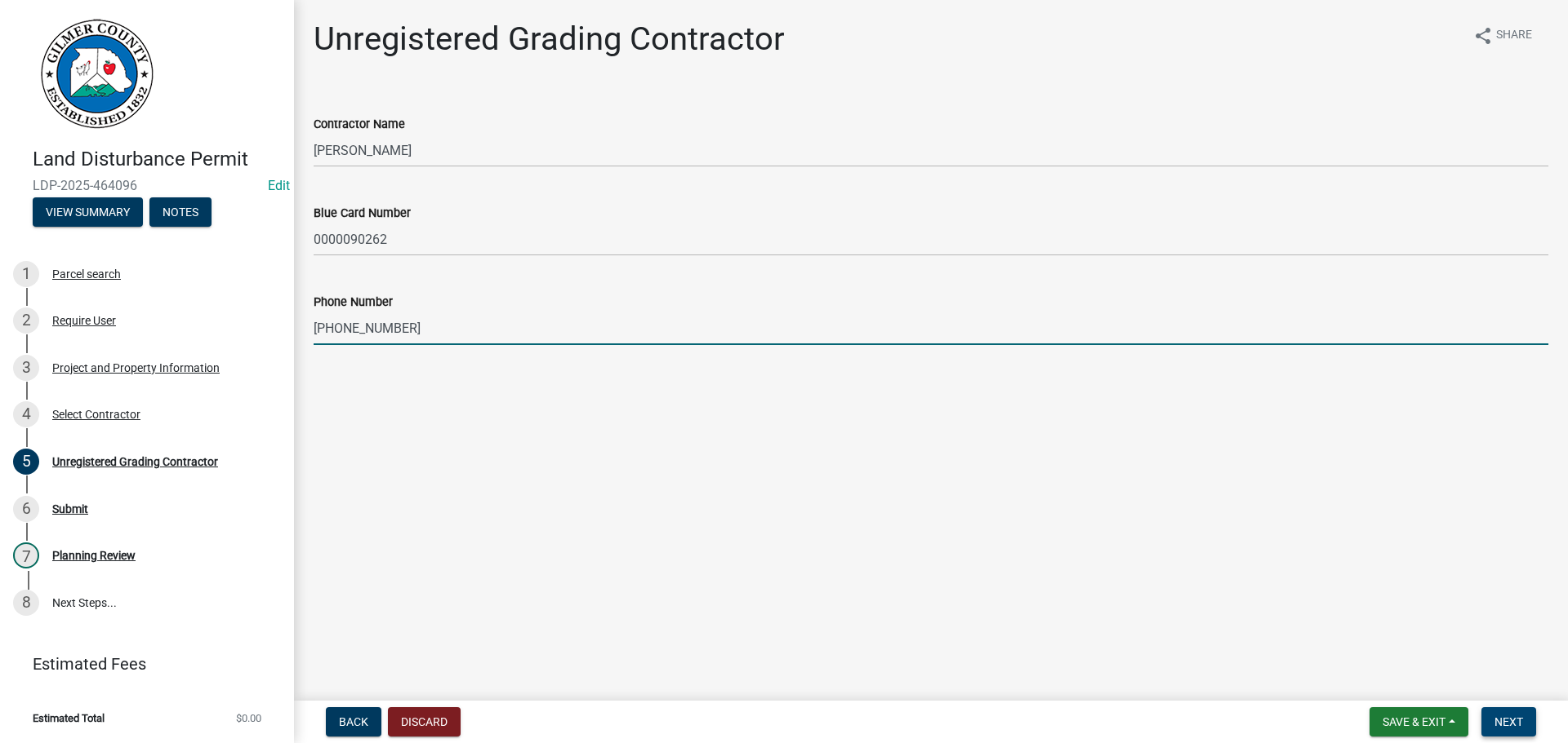
type input "[PHONE_NUMBER]"
click at [1505, 729] on span "Next" at bounding box center [1508, 722] width 29 height 13
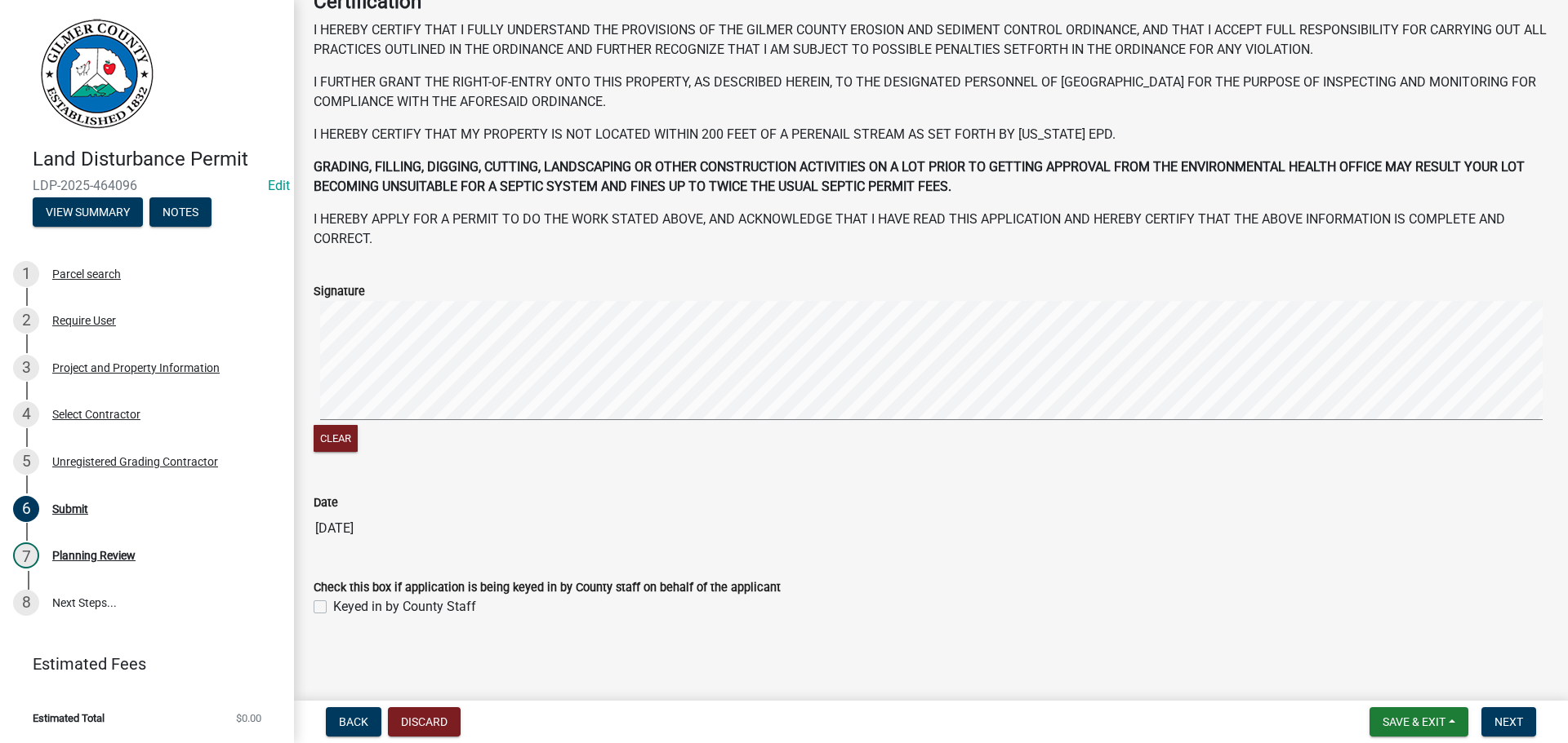
scroll to position [168, 0]
click at [364, 600] on label "Keyed in by County Staff" at bounding box center [404, 607] width 143 height 20
click at [344, 600] on input "Keyed in by County Staff" at bounding box center [338, 602] width 11 height 11
checkbox input "true"
click at [1527, 713] on button "Next" at bounding box center [1508, 722] width 54 height 29
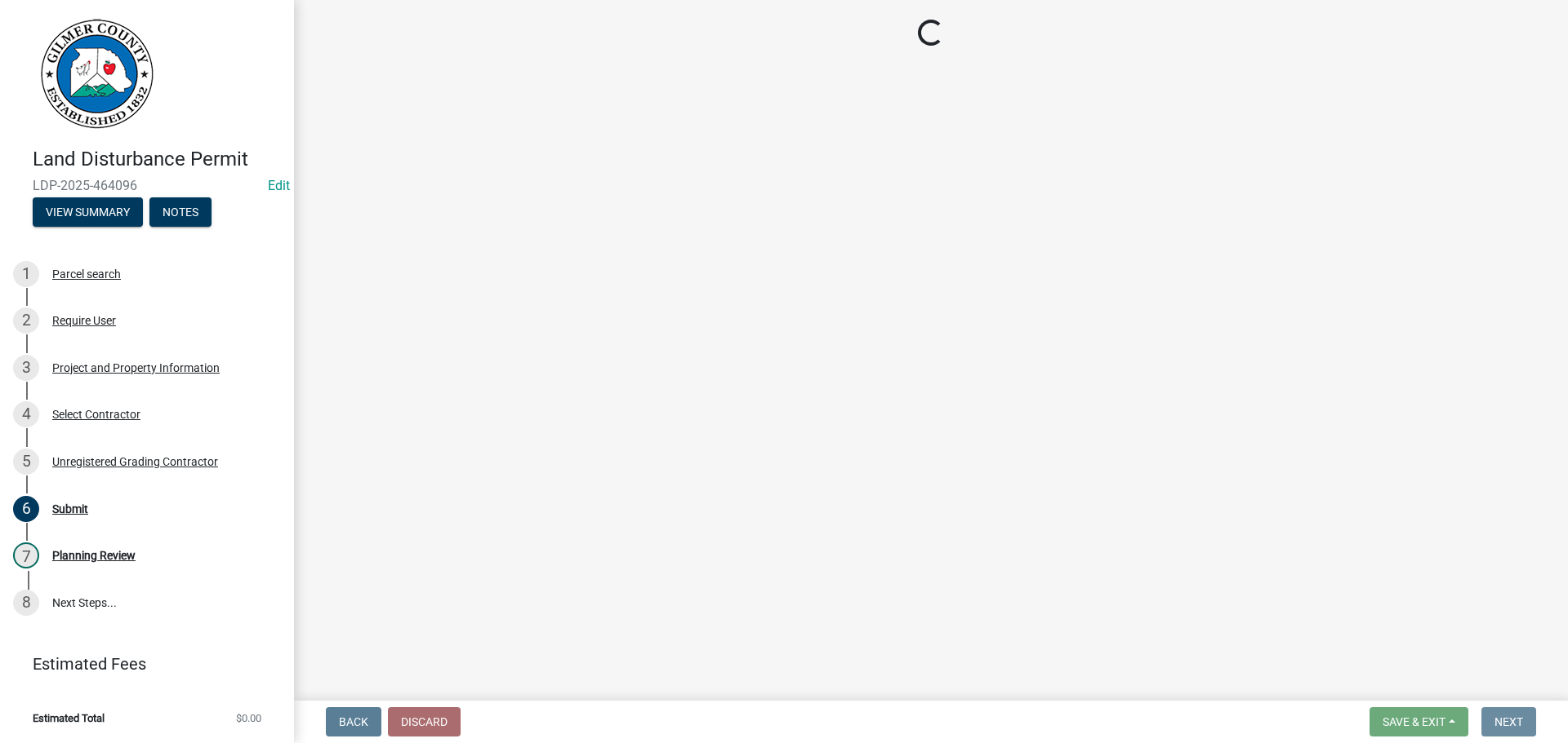
scroll to position [0, 0]
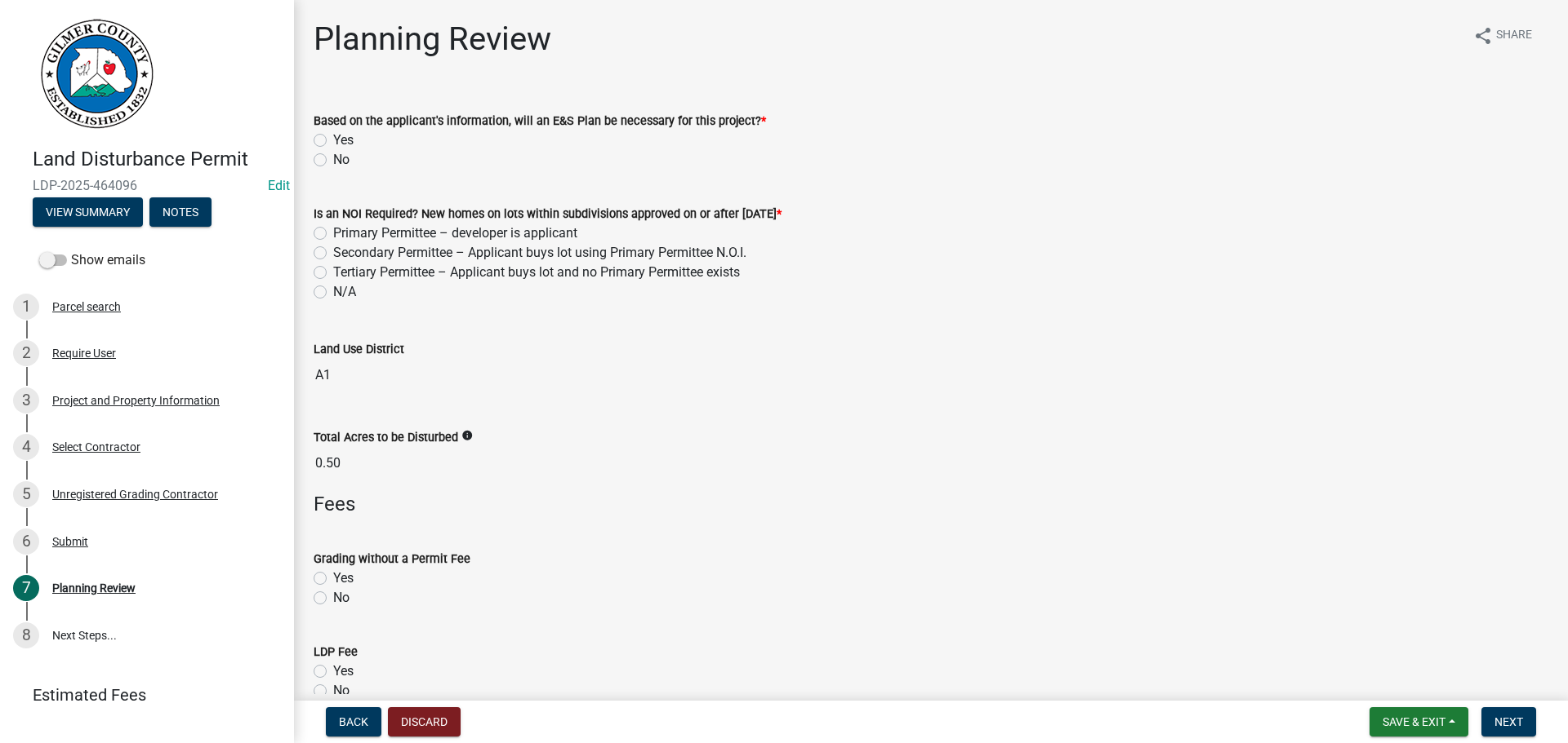
click at [327, 157] on div "No" at bounding box center [930, 160] width 1234 height 20
click at [333, 162] on label "No" at bounding box center [341, 160] width 16 height 20
click at [333, 161] on input "No" at bounding box center [338, 155] width 11 height 11
radio input "true"
click at [331, 287] on div "N/A" at bounding box center [930, 293] width 1234 height 20
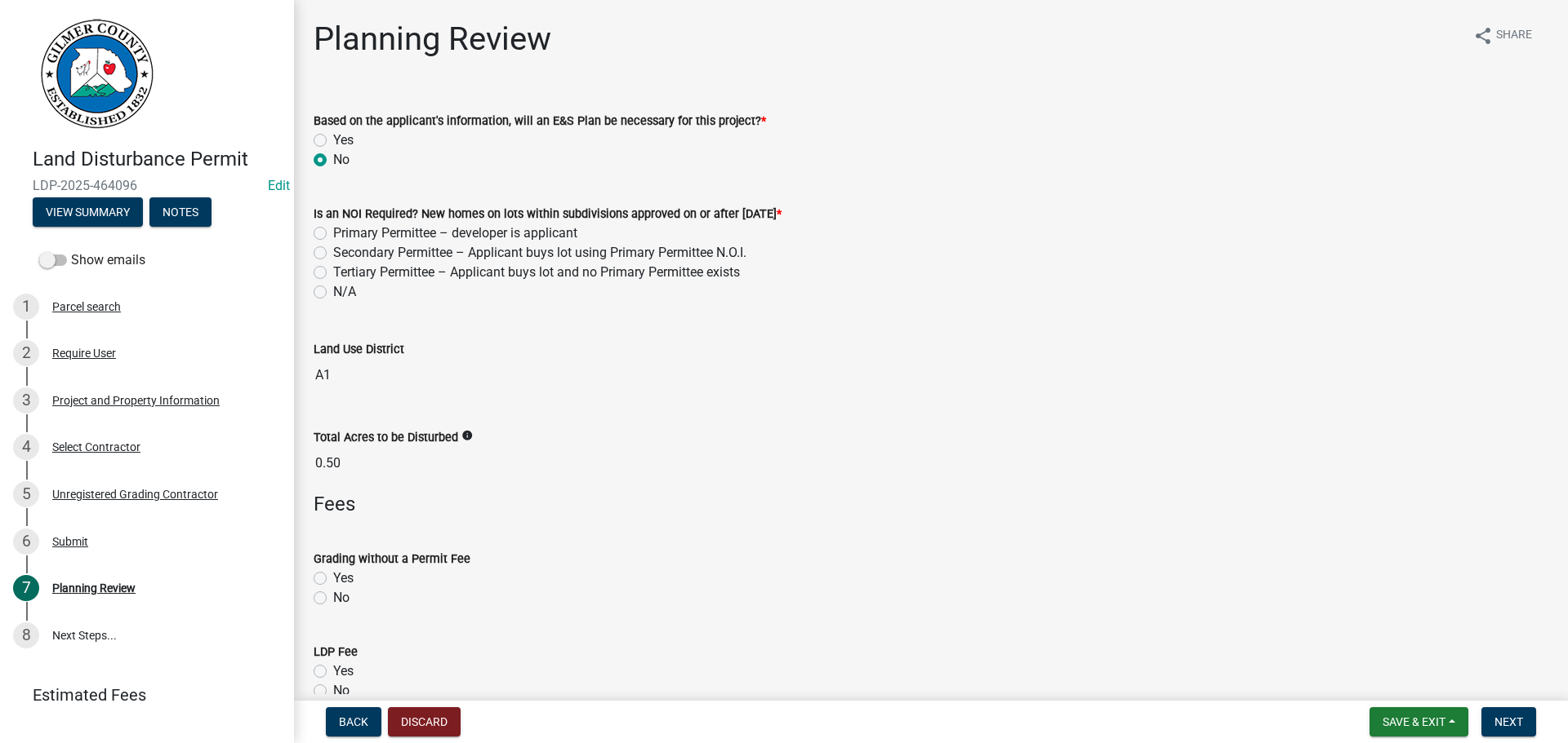
click at [347, 293] on label "N/A" at bounding box center [344, 293] width 23 height 20
click at [344, 293] on input "N/A" at bounding box center [338, 288] width 11 height 11
radio input "true"
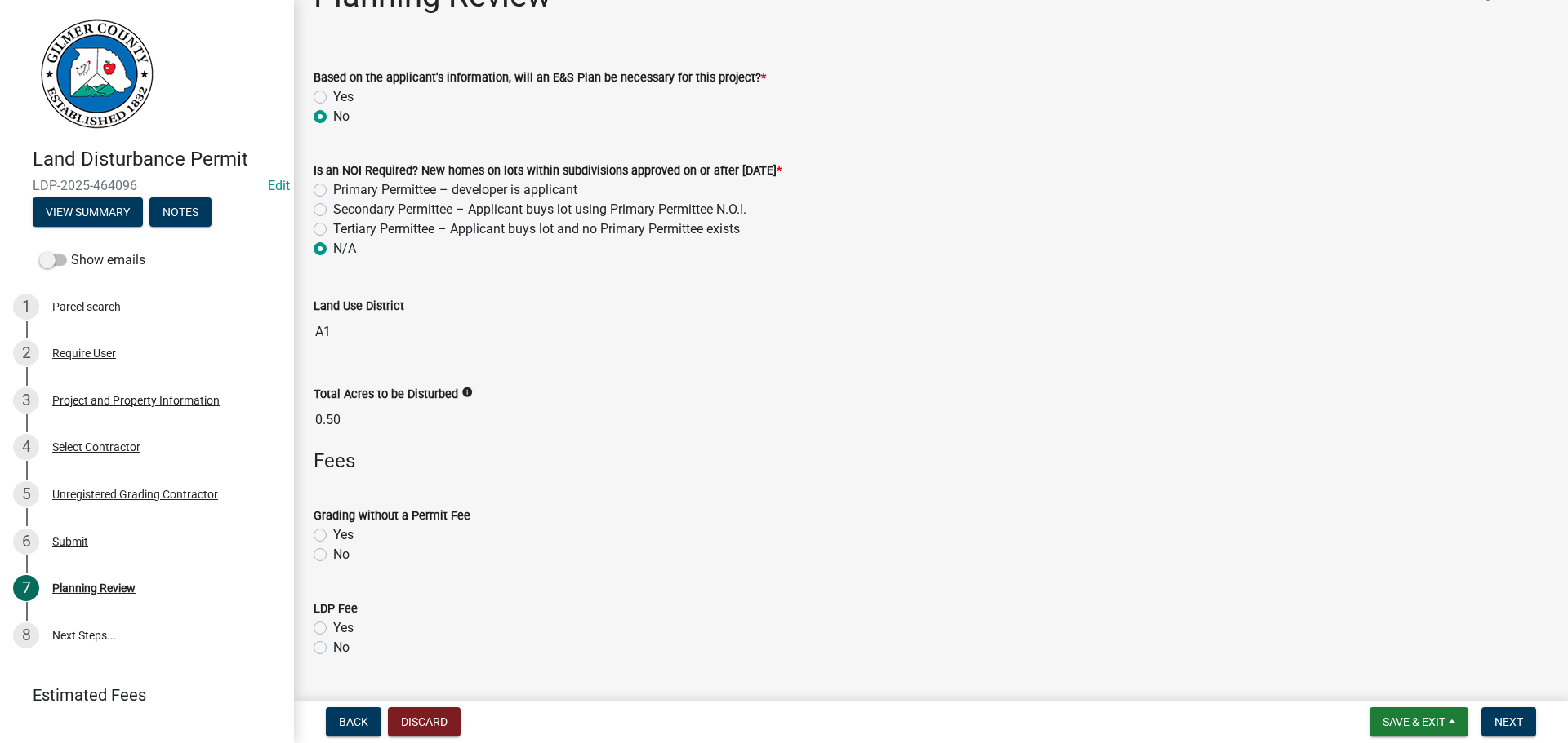
scroll to position [81, 0]
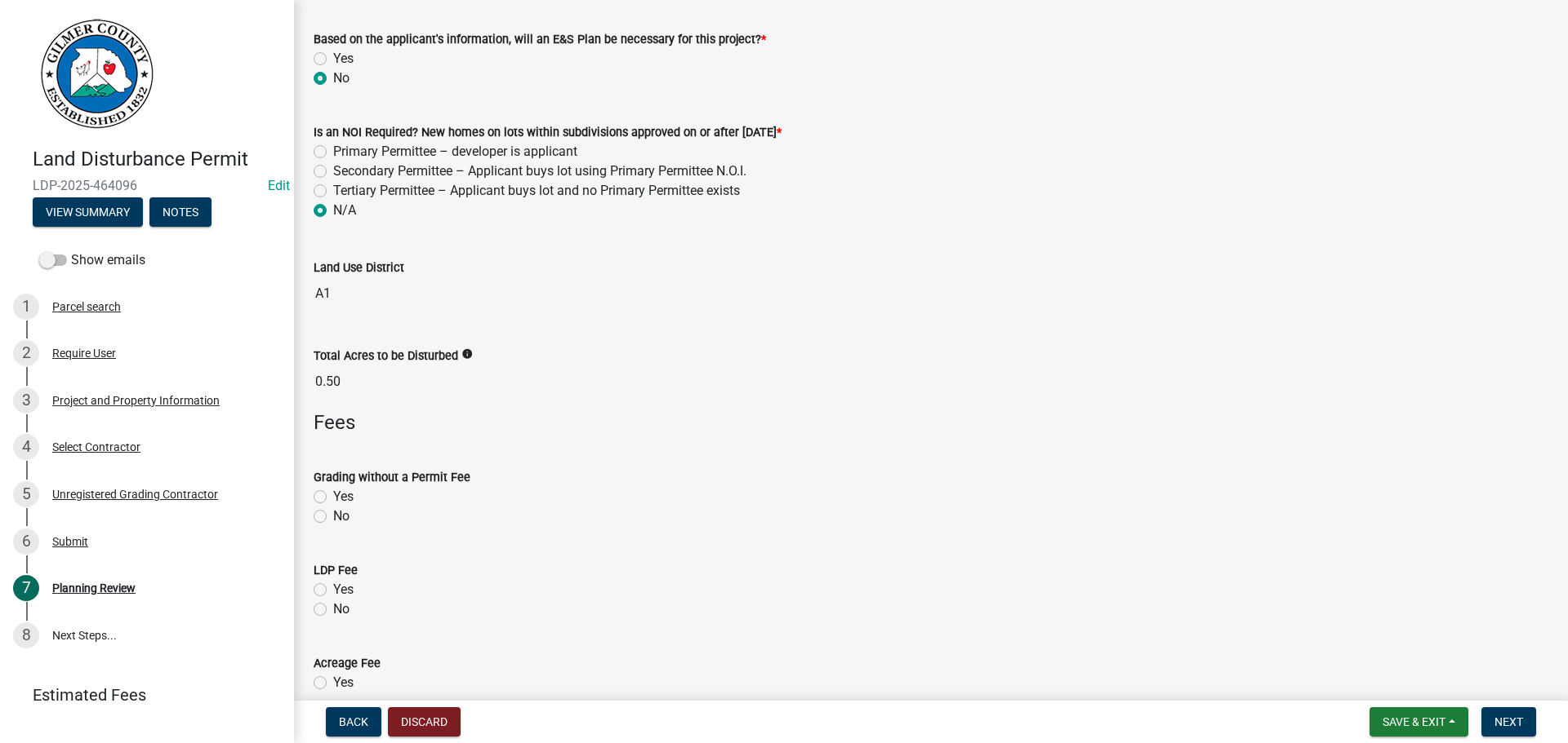
click at [344, 517] on label "No" at bounding box center [341, 516] width 16 height 20
click at [344, 517] on input "No" at bounding box center [338, 512] width 11 height 11
radio input "true"
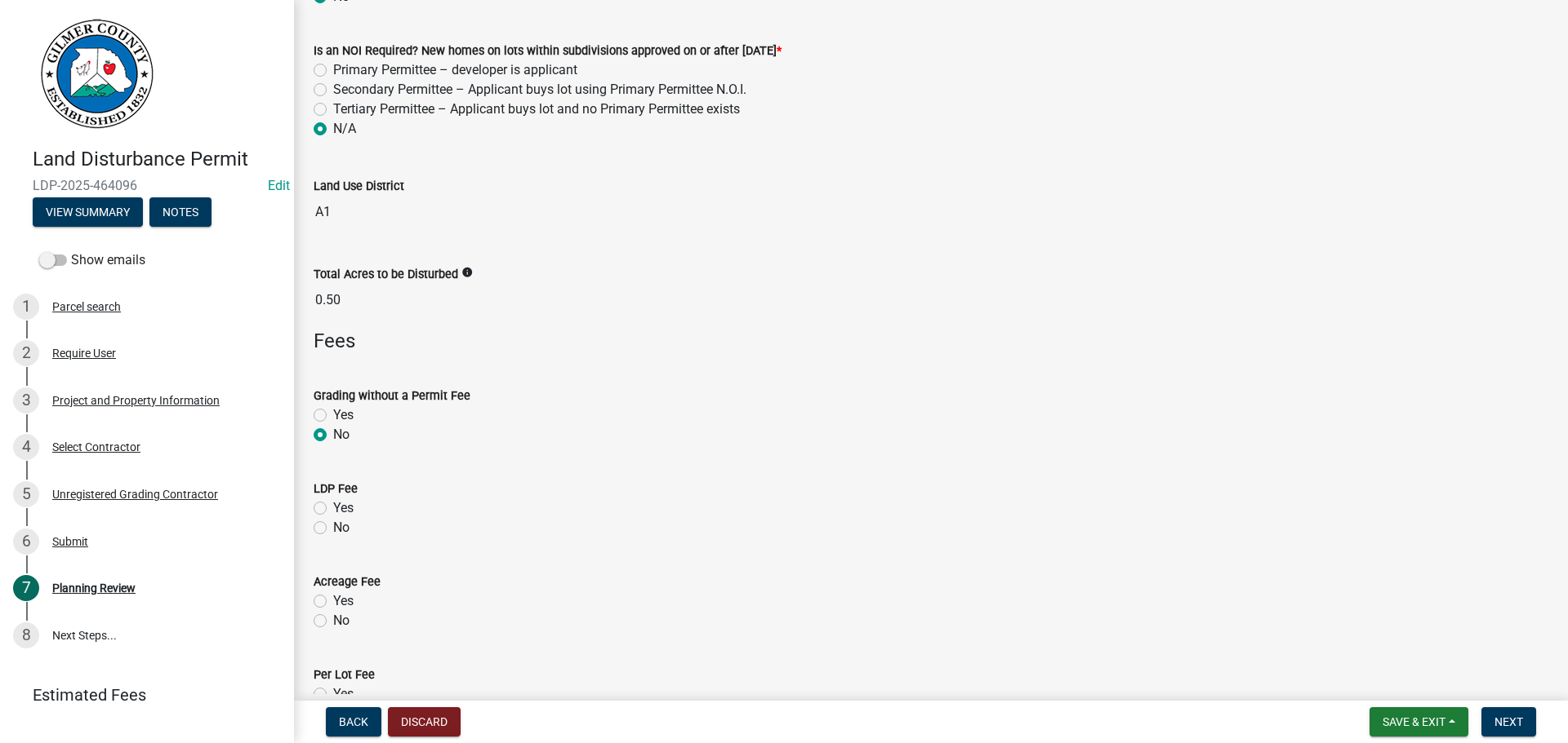
click at [340, 506] on label "Yes" at bounding box center [343, 508] width 21 height 20
click at [340, 506] on input "Yes" at bounding box center [338, 504] width 11 height 11
radio input "true"
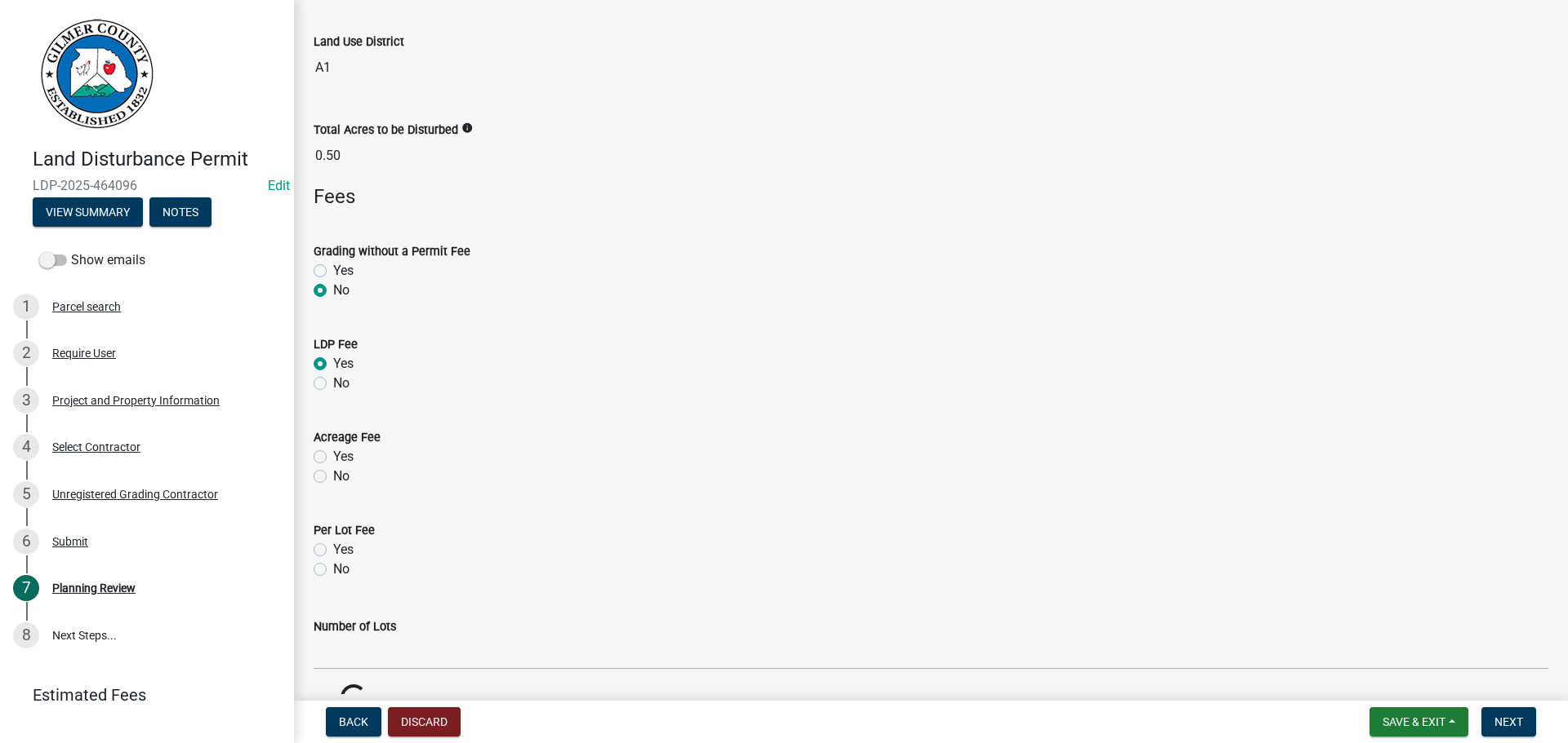
scroll to position [490, 0]
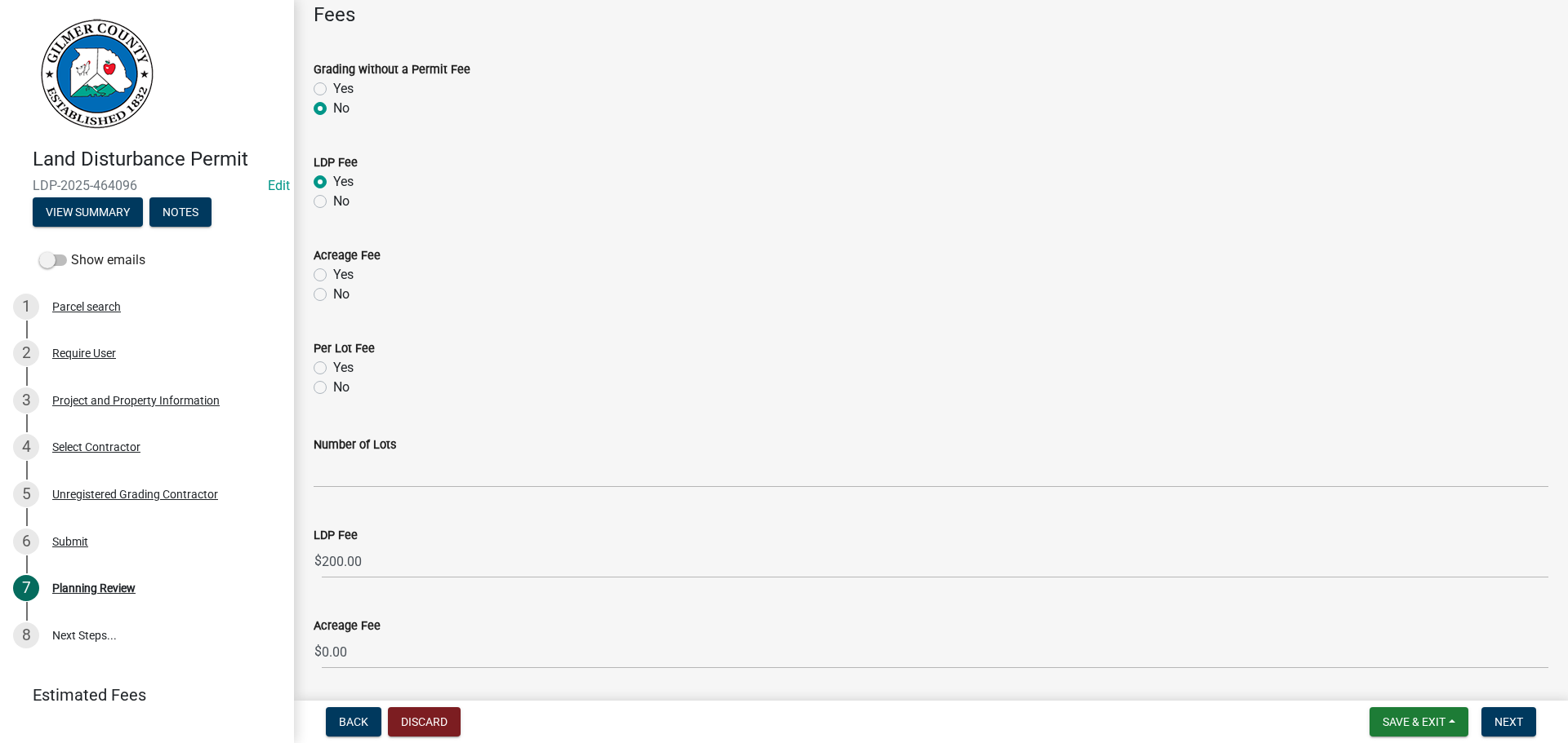
click at [341, 296] on label "No" at bounding box center [341, 294] width 16 height 20
click at [341, 295] on input "No" at bounding box center [338, 290] width 11 height 11
radio input "true"
click at [335, 389] on label "No" at bounding box center [341, 388] width 16 height 20
click at [335, 389] on input "No" at bounding box center [338, 384] width 11 height 11
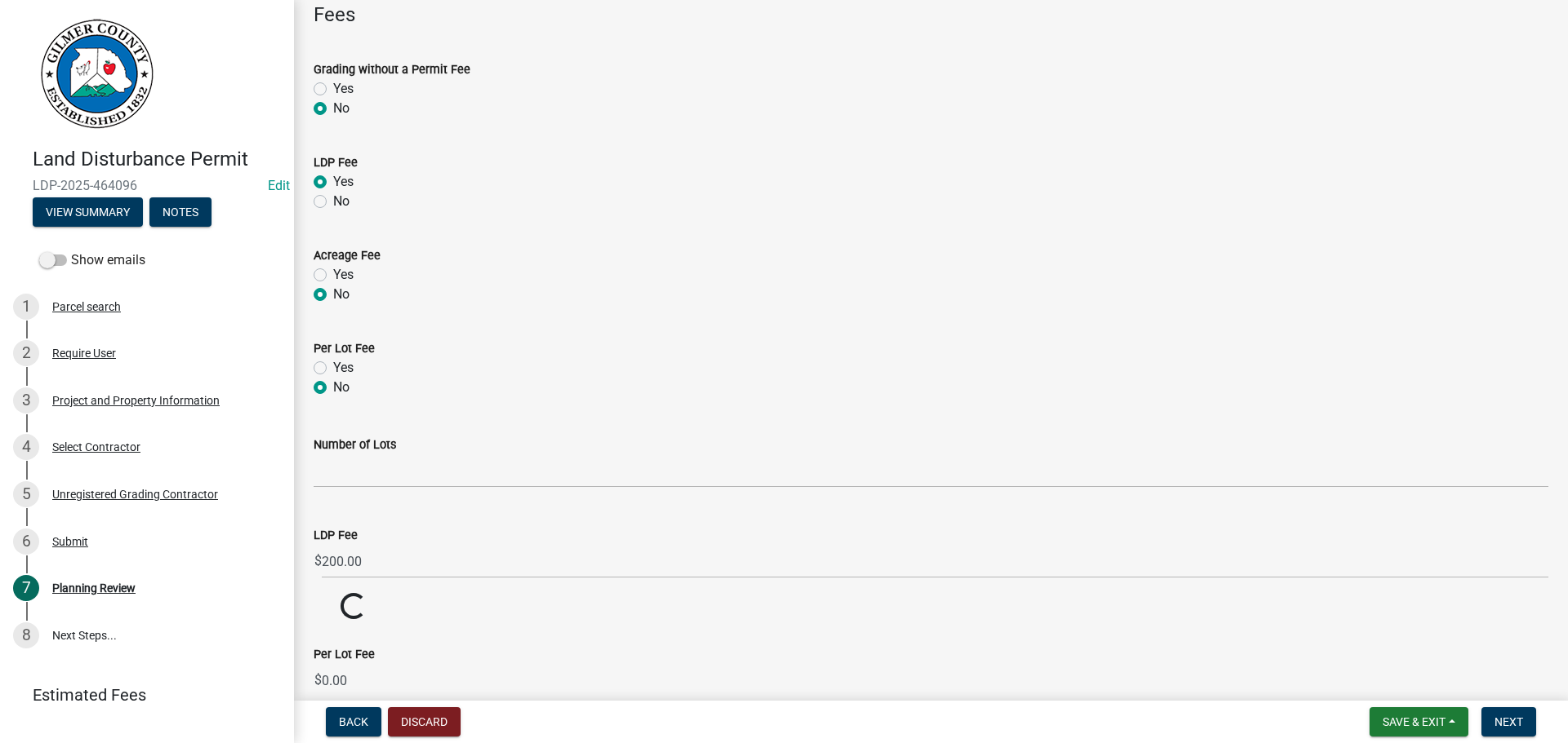
radio input "true"
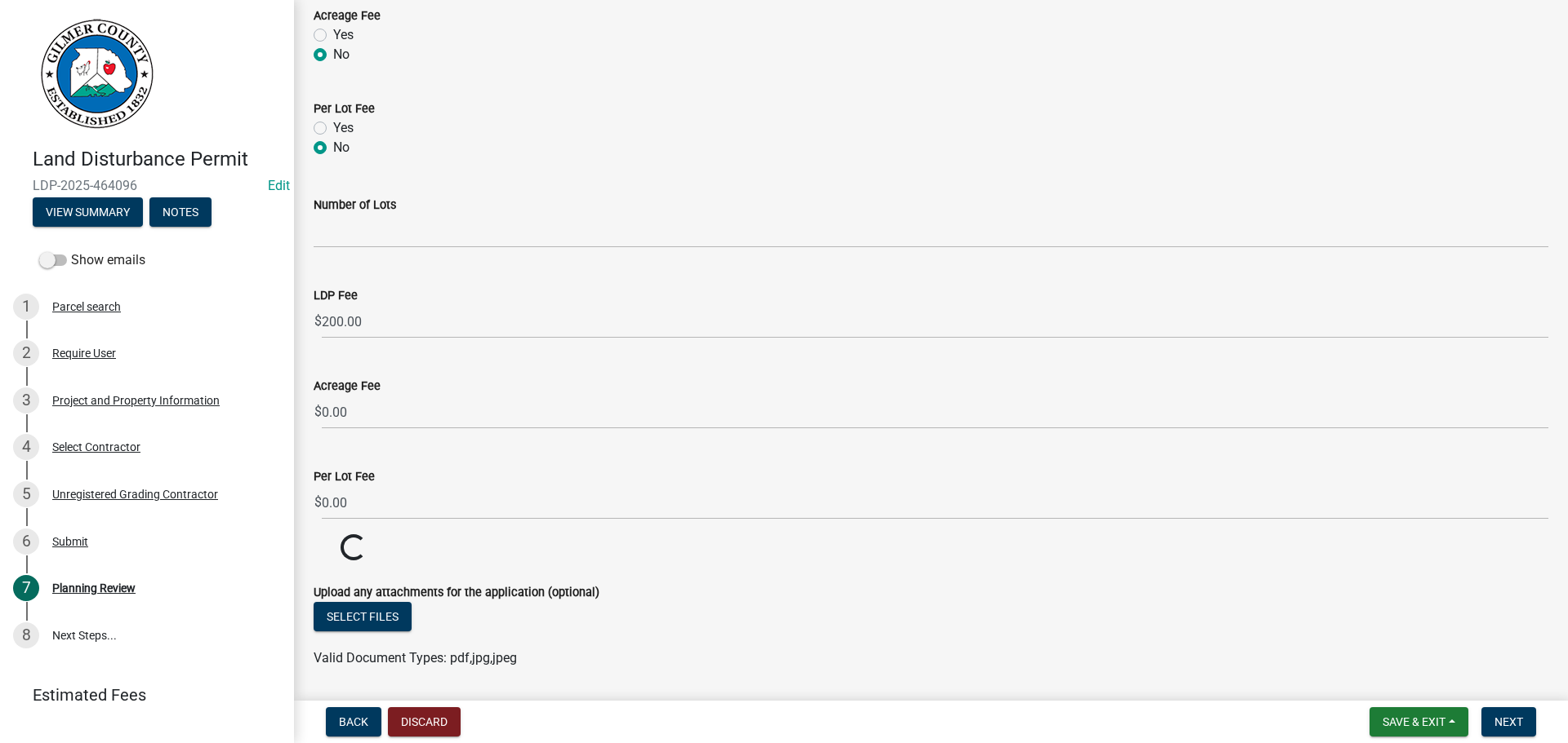
scroll to position [781, 0]
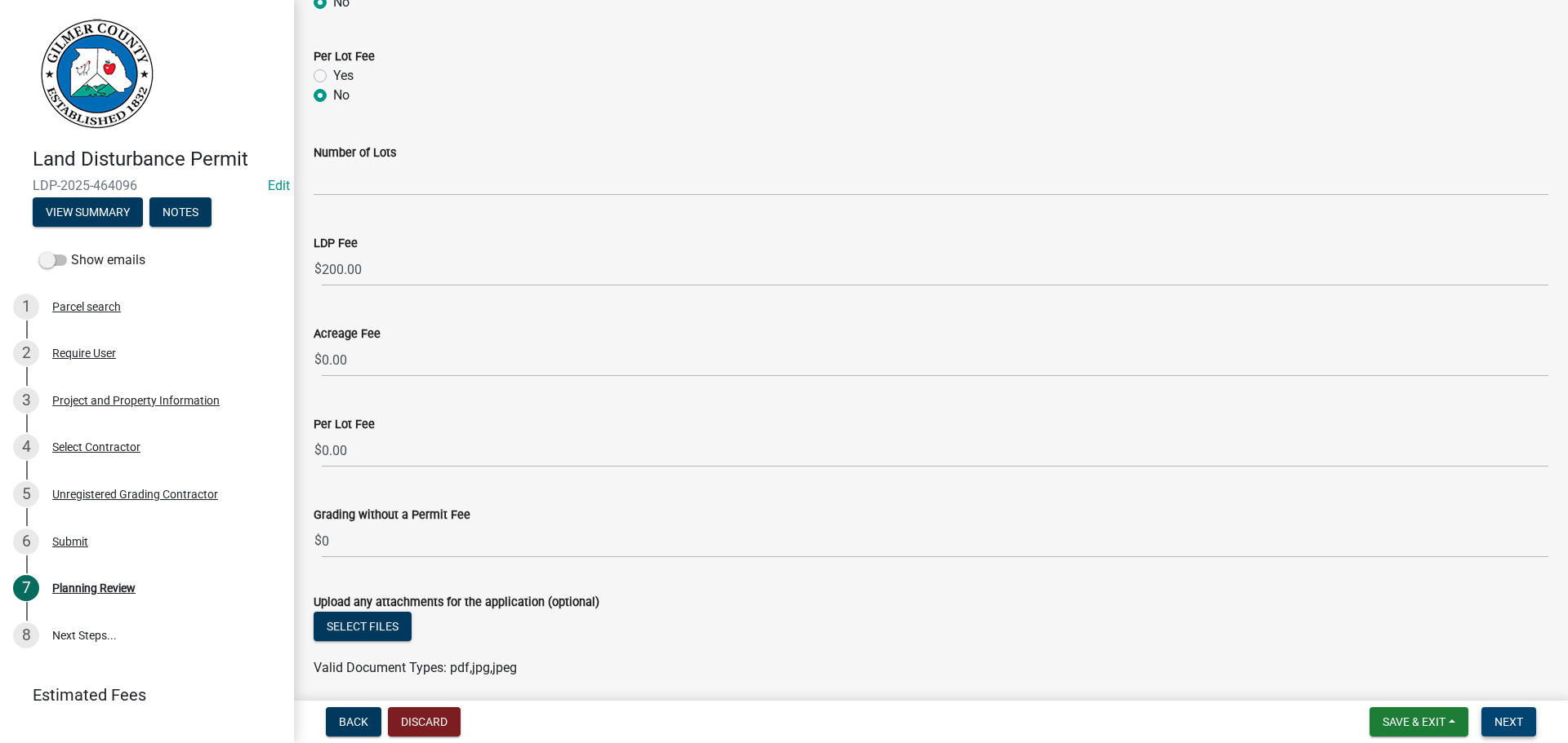
click at [1523, 713] on button "Next" at bounding box center [1508, 722] width 54 height 29
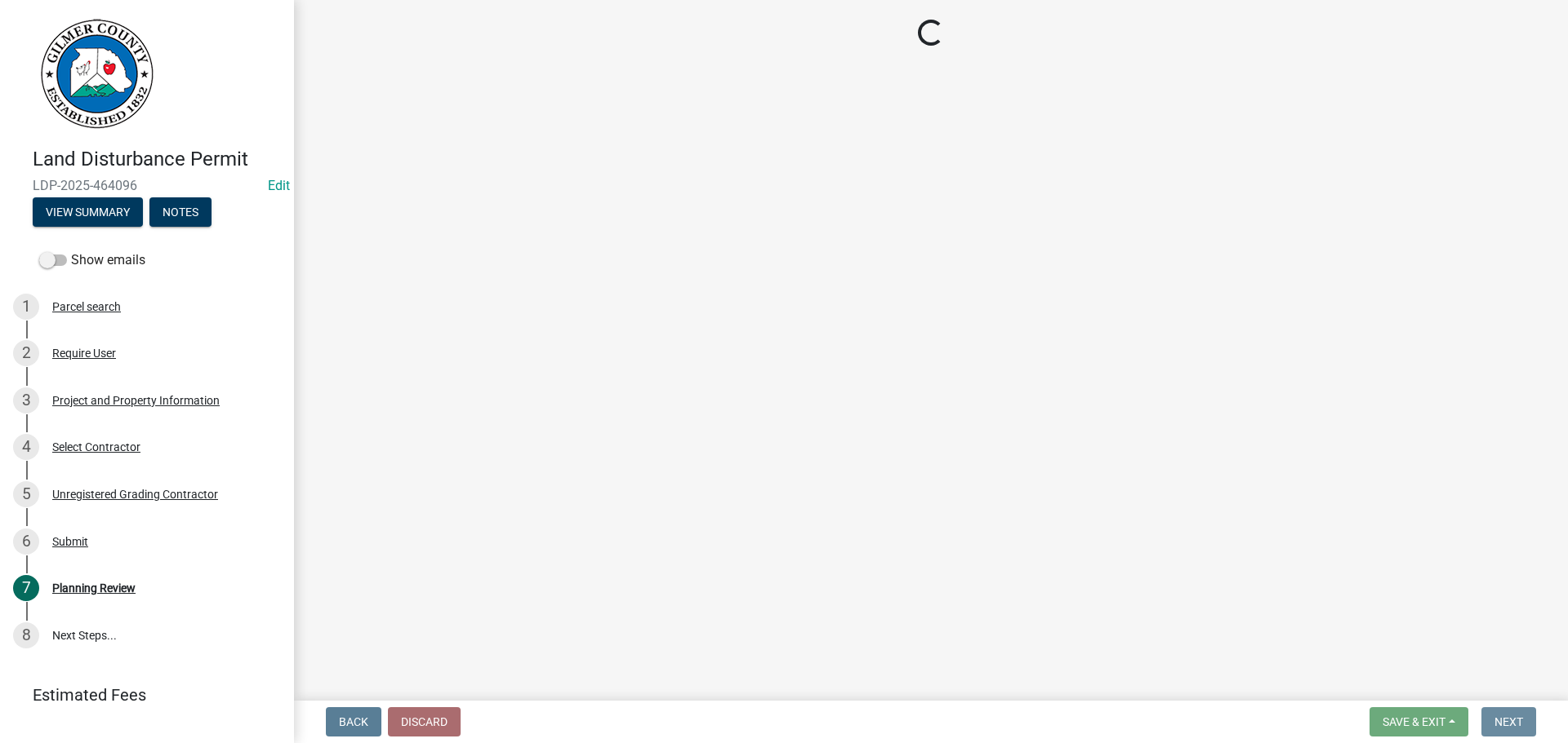
scroll to position [0, 0]
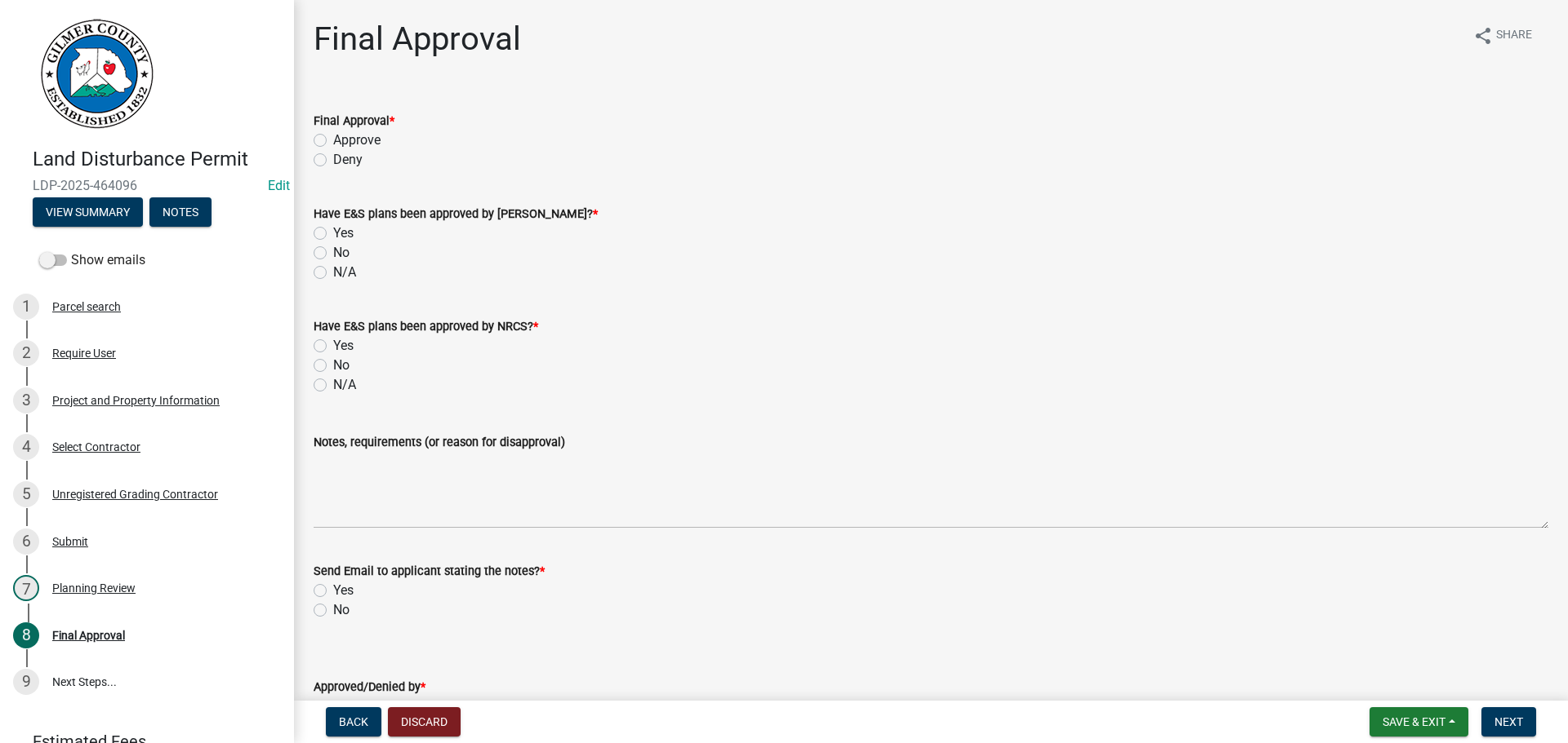
click at [370, 146] on label "Approve" at bounding box center [356, 140] width 47 height 20
click at [344, 141] on input "Approve" at bounding box center [338, 136] width 11 height 11
radio input "true"
click at [341, 275] on label "N/A" at bounding box center [344, 273] width 23 height 20
click at [341, 273] on input "N/A" at bounding box center [338, 268] width 11 height 11
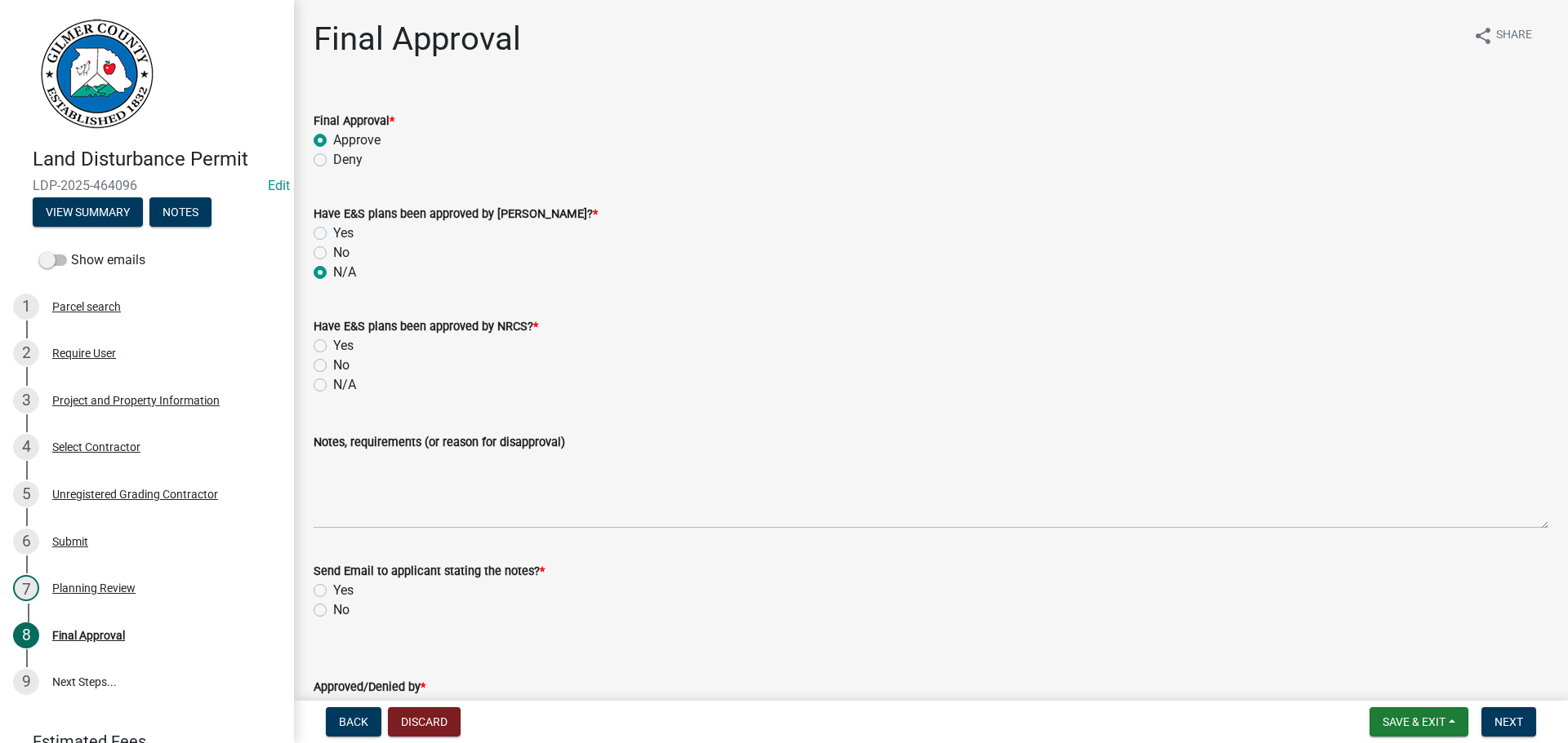
radio input "true"
click at [357, 390] on div "N/A" at bounding box center [930, 385] width 1234 height 20
click at [344, 389] on label "N/A" at bounding box center [344, 385] width 23 height 20
click at [345, 383] on label "N/A" at bounding box center [344, 385] width 23 height 20
click at [344, 383] on input "N/A" at bounding box center [338, 381] width 11 height 11
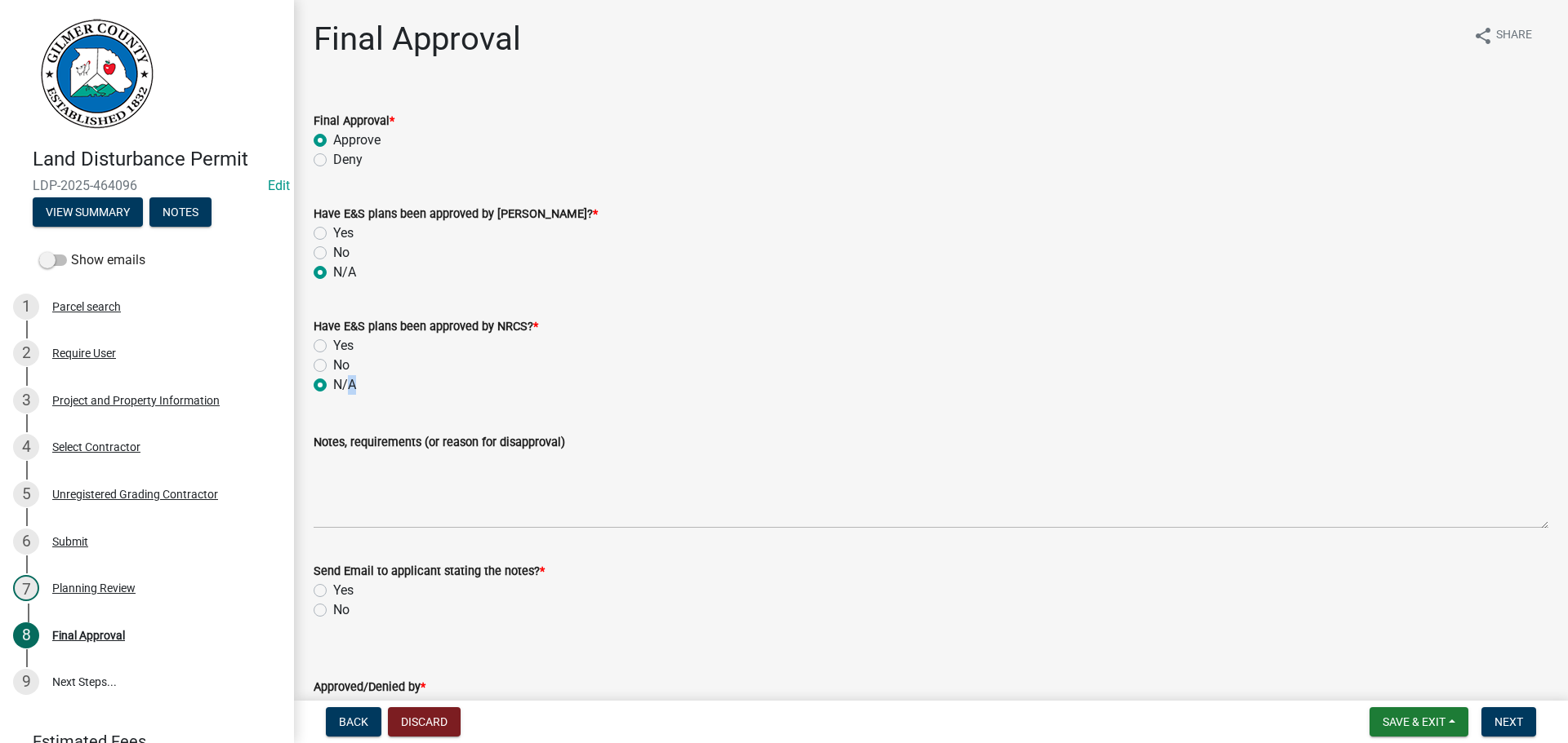
radio input "true"
click at [340, 616] on label "No" at bounding box center [341, 610] width 16 height 20
click at [340, 611] on input "No" at bounding box center [338, 606] width 11 height 11
radio input "true"
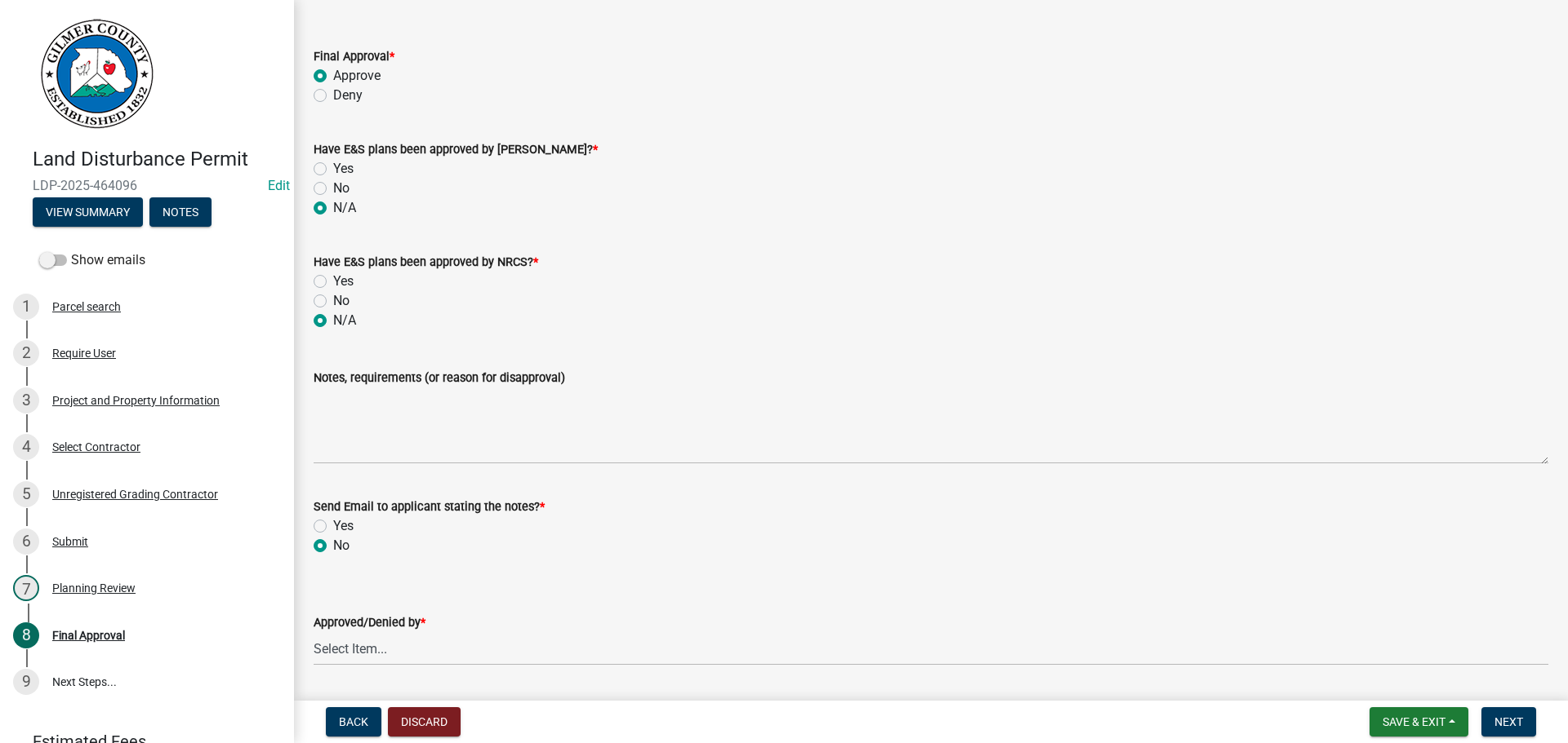
scroll to position [114, 0]
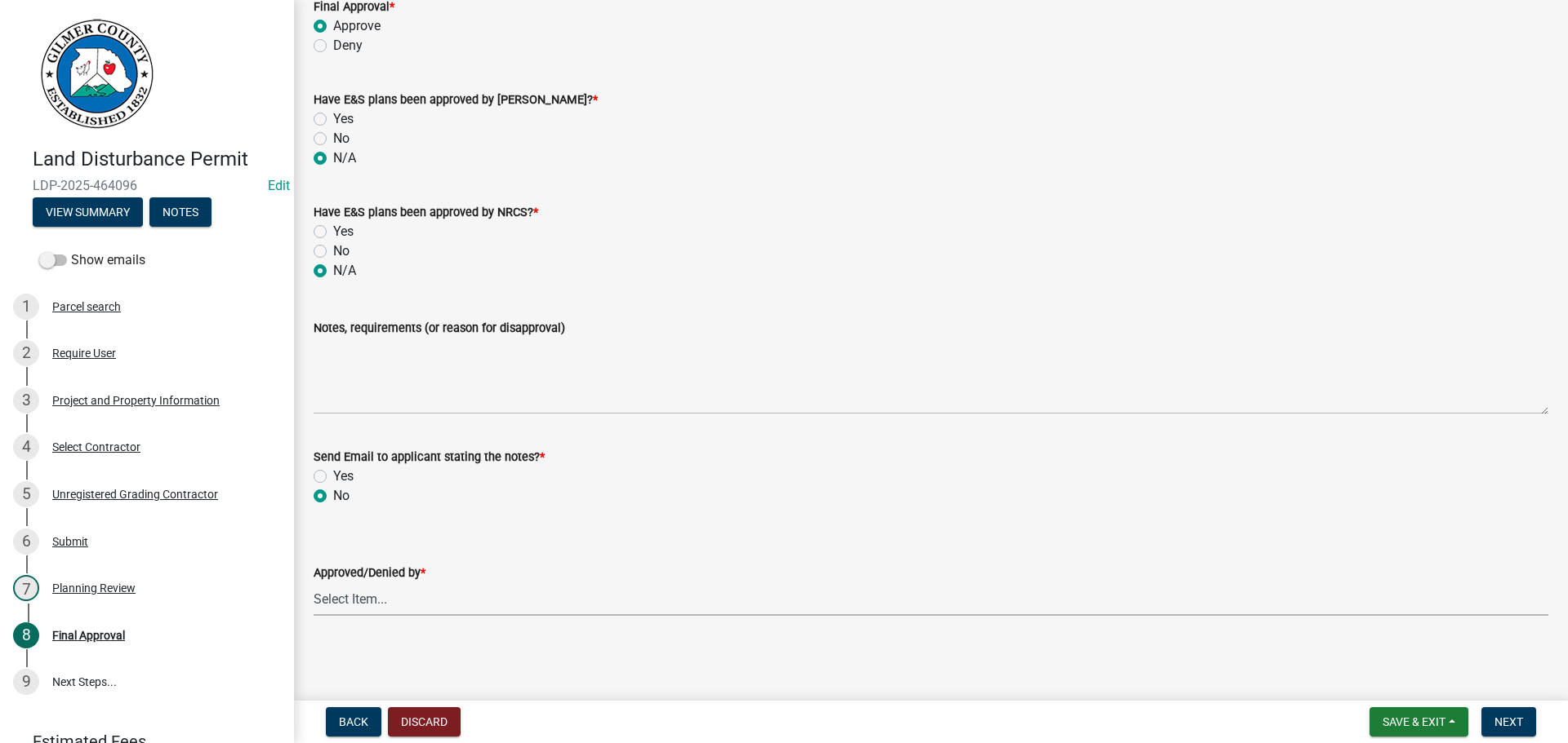
click at [383, 587] on select "Select Item... [PERSON_NAME] [PERSON_NAME] [PERSON_NAME] [PERSON_NAME] [PERSON_…" at bounding box center [930, 599] width 1234 height 34
click at [313, 582] on select "Select Item... [PERSON_NAME] [PERSON_NAME] [PERSON_NAME] [PERSON_NAME] [PERSON_…" at bounding box center [930, 599] width 1234 height 34
select select "5ce200eb-feb1-496b-8127-7891293955f5"
click at [1514, 714] on button "Next" at bounding box center [1508, 722] width 54 height 29
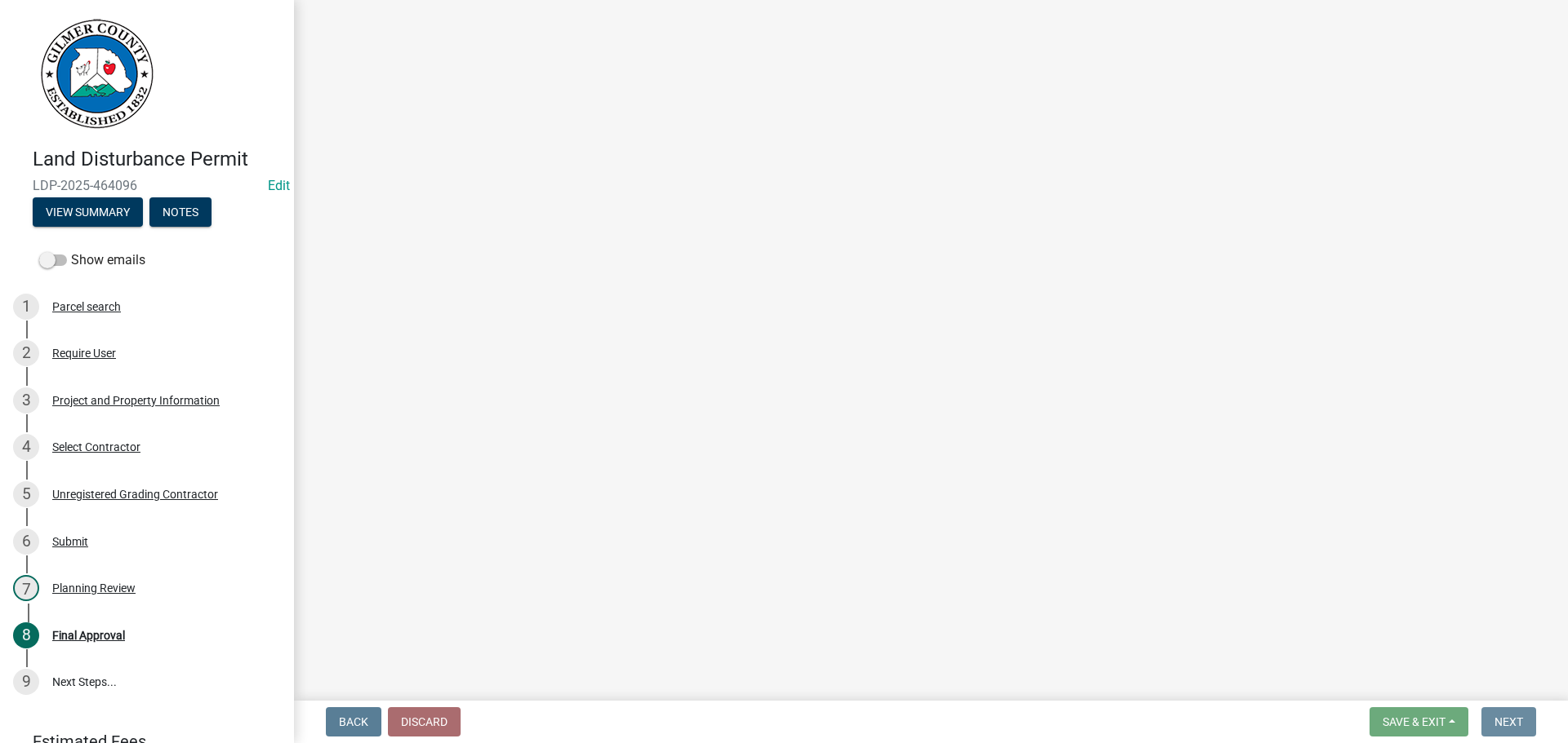
scroll to position [0, 0]
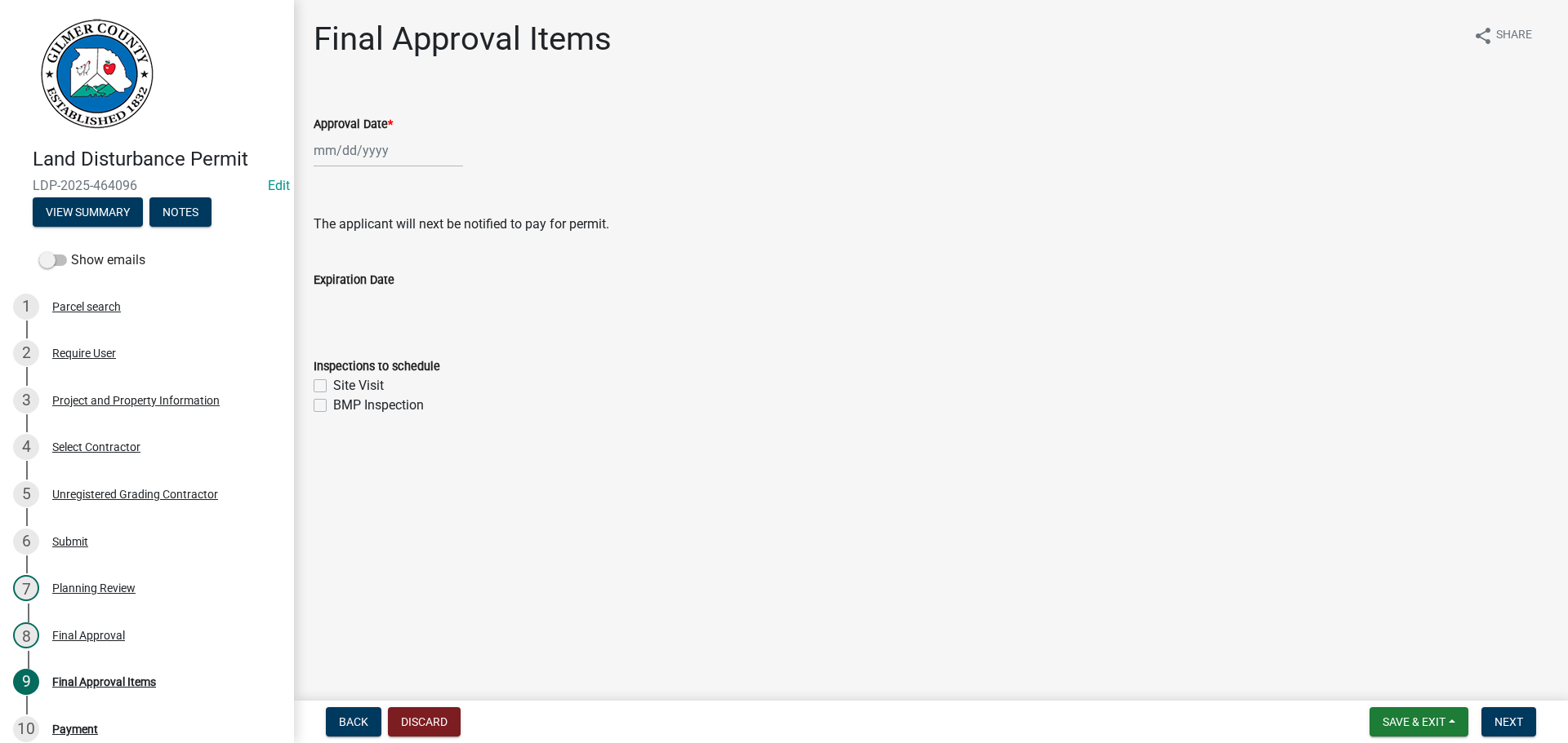
click at [393, 128] on span "*" at bounding box center [390, 125] width 4 height 14
click at [393, 134] on input "Approval Date *" at bounding box center [387, 151] width 149 height 34
select select "8"
select select "2025"
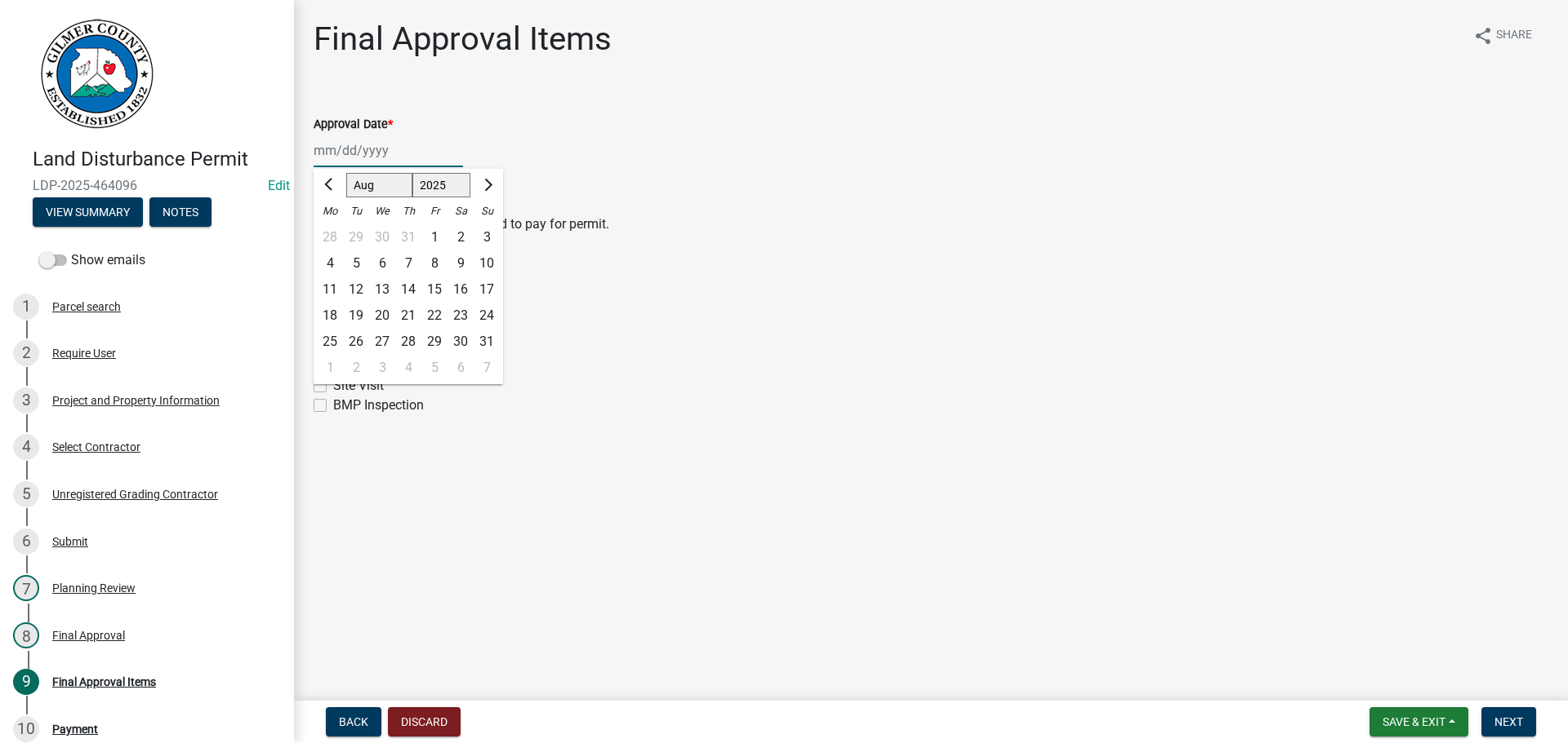
click at [398, 142] on div "[PERSON_NAME] Feb Mar Apr [PERSON_NAME][DATE] Oct Nov [DATE] 1526 1527 1528 152…" at bounding box center [387, 151] width 149 height 34
click at [467, 148] on div "[PERSON_NAME] Feb Mar Apr [PERSON_NAME][DATE] Oct Nov [DATE] 1526 1527 1528 152…" at bounding box center [930, 151] width 1234 height 34
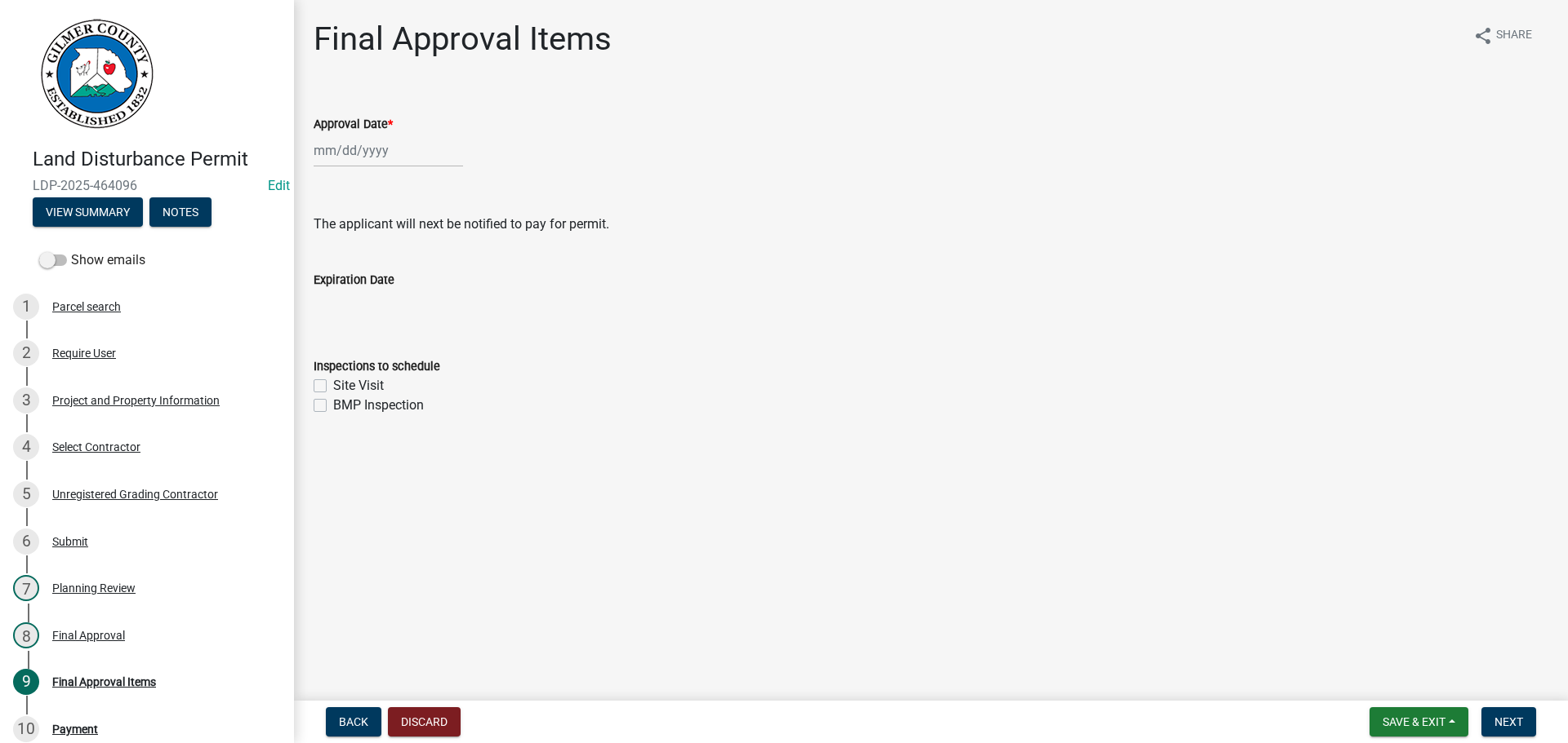
click at [381, 153] on div at bounding box center [387, 151] width 149 height 34
select select "8"
select select "2025"
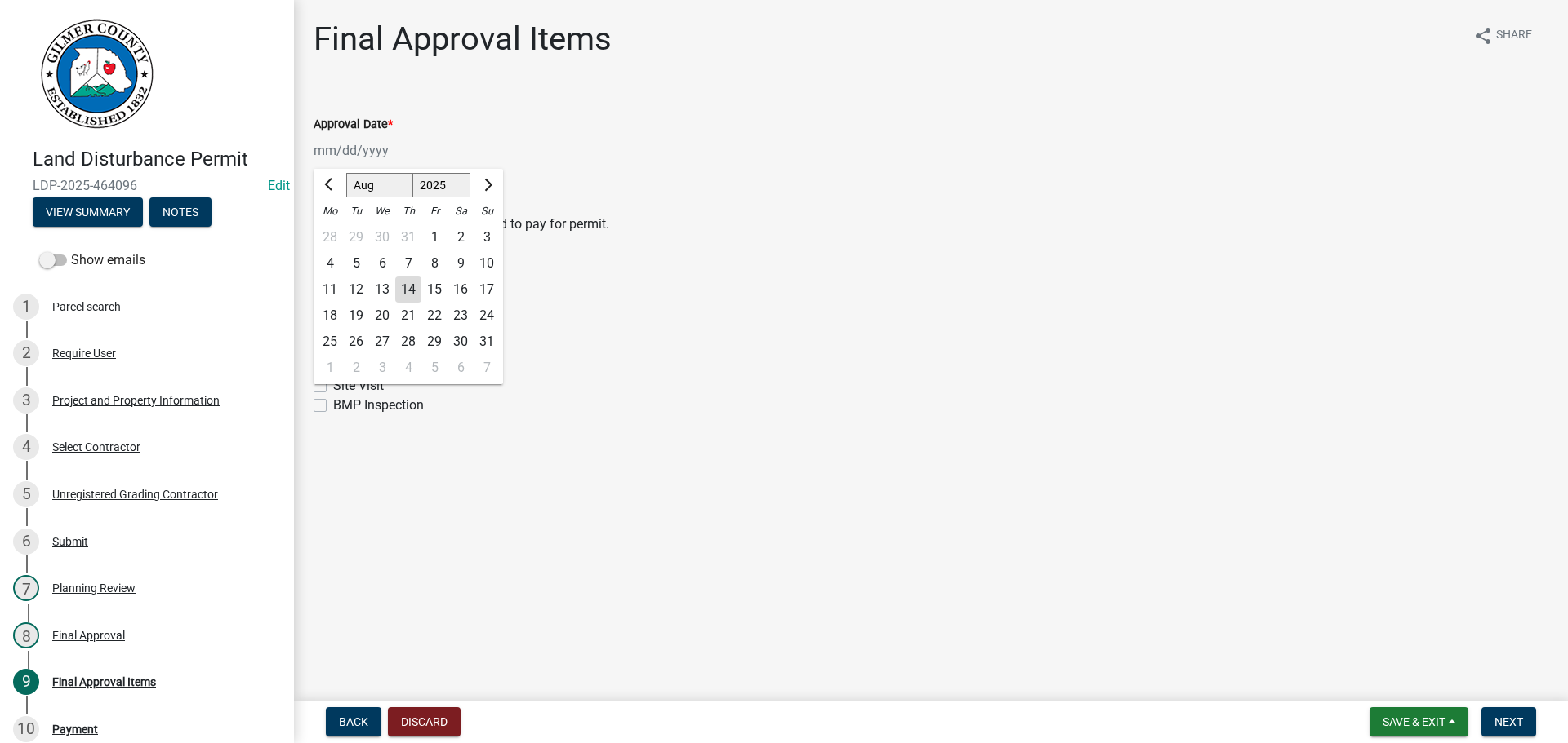
click at [415, 290] on div "14" at bounding box center [408, 289] width 26 height 26
type input "[DATE]"
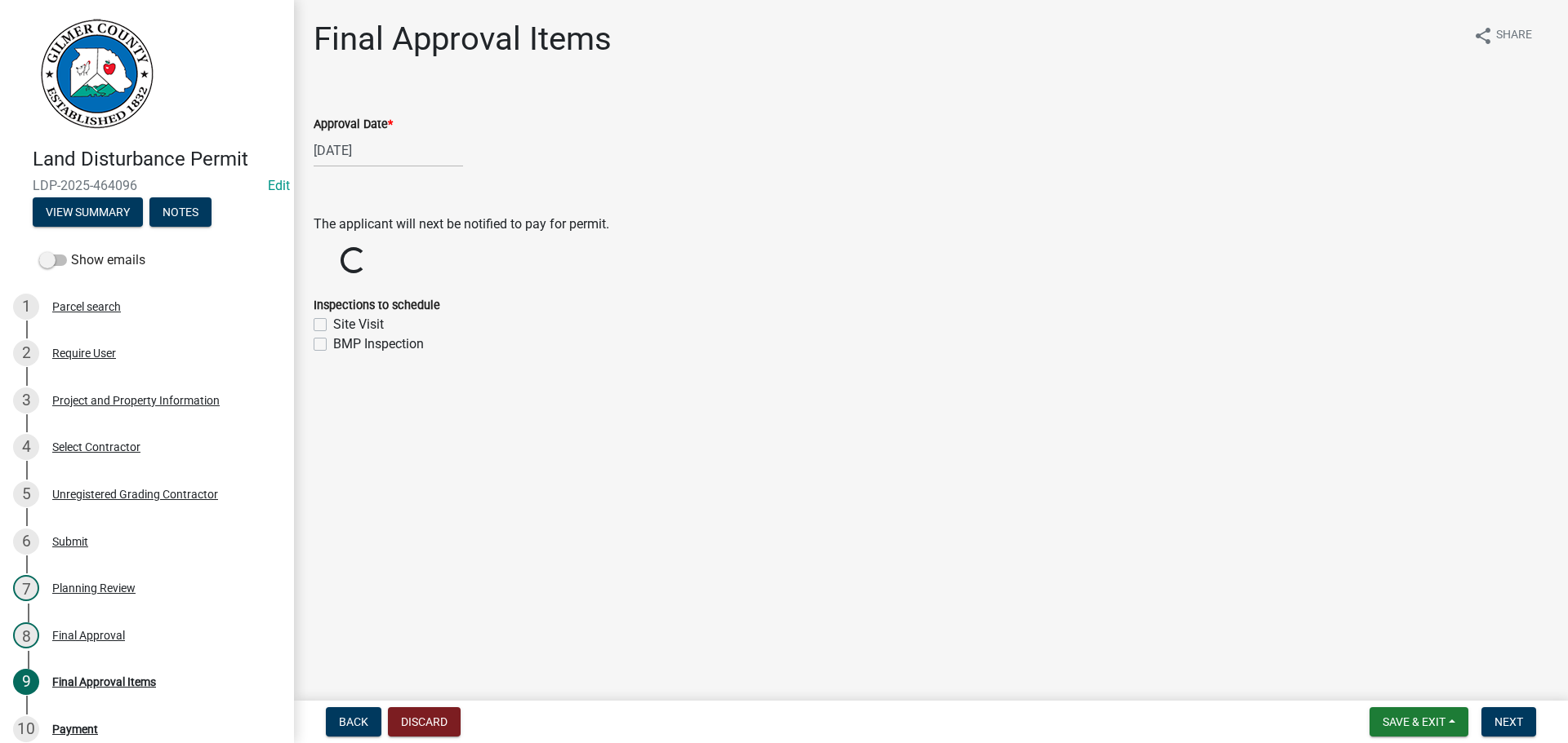
click at [365, 332] on label "Site Visit" at bounding box center [358, 325] width 51 height 20
click at [344, 326] on input "Site Visit" at bounding box center [338, 320] width 11 height 11
checkbox input "true"
checkbox input "false"
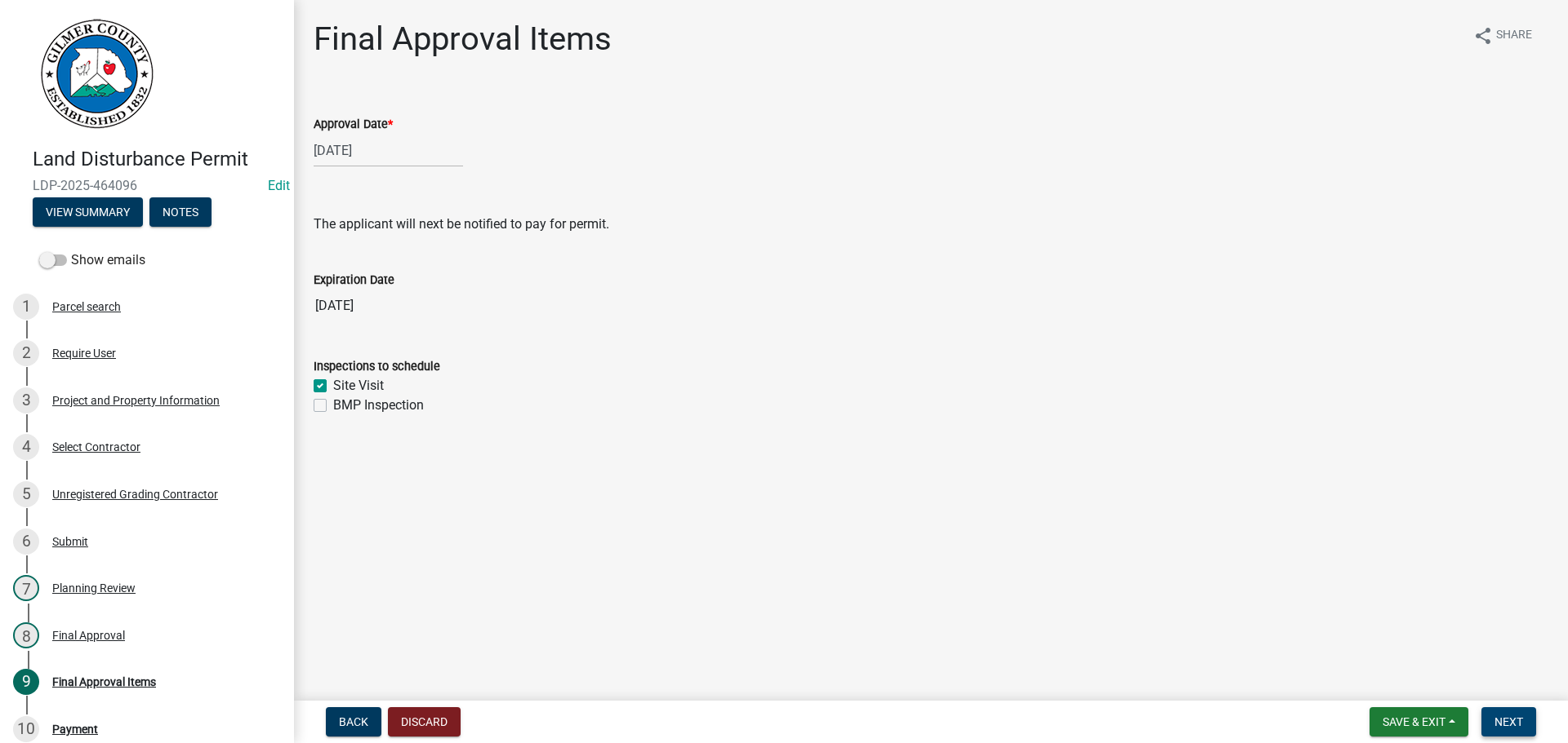
click at [1506, 722] on span "Next" at bounding box center [1508, 722] width 29 height 13
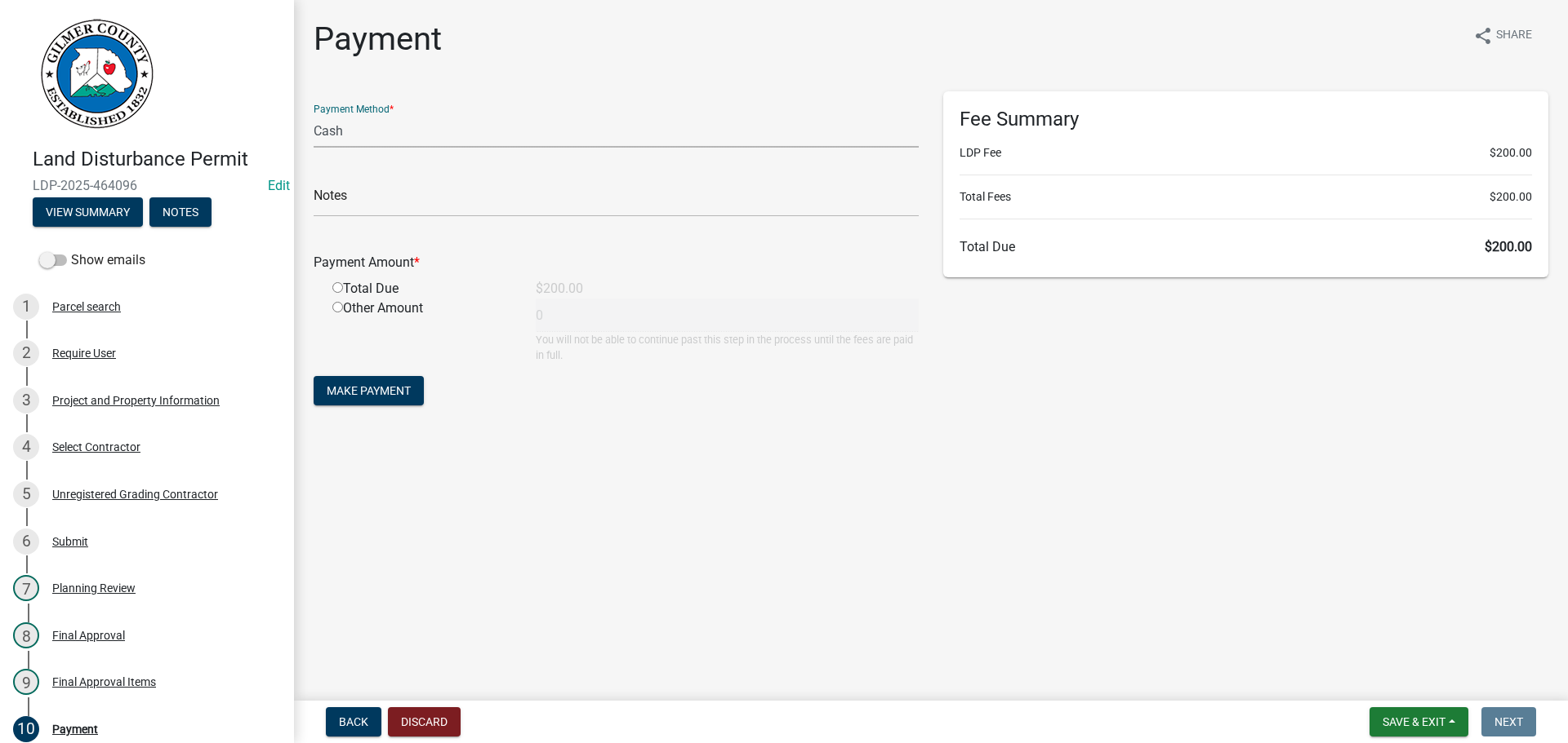
drag, startPoint x: 612, startPoint y: 120, endPoint x: 611, endPoint y: 145, distance: 25.0
click at [612, 120] on select "Credit Card POS Check Cash" at bounding box center [616, 131] width 605 height 34
select select "1: 0"
click at [313, 114] on select "Credit Card POS Check Cash" at bounding box center [616, 131] width 605 height 34
click at [558, 201] on input "text" at bounding box center [616, 201] width 605 height 34
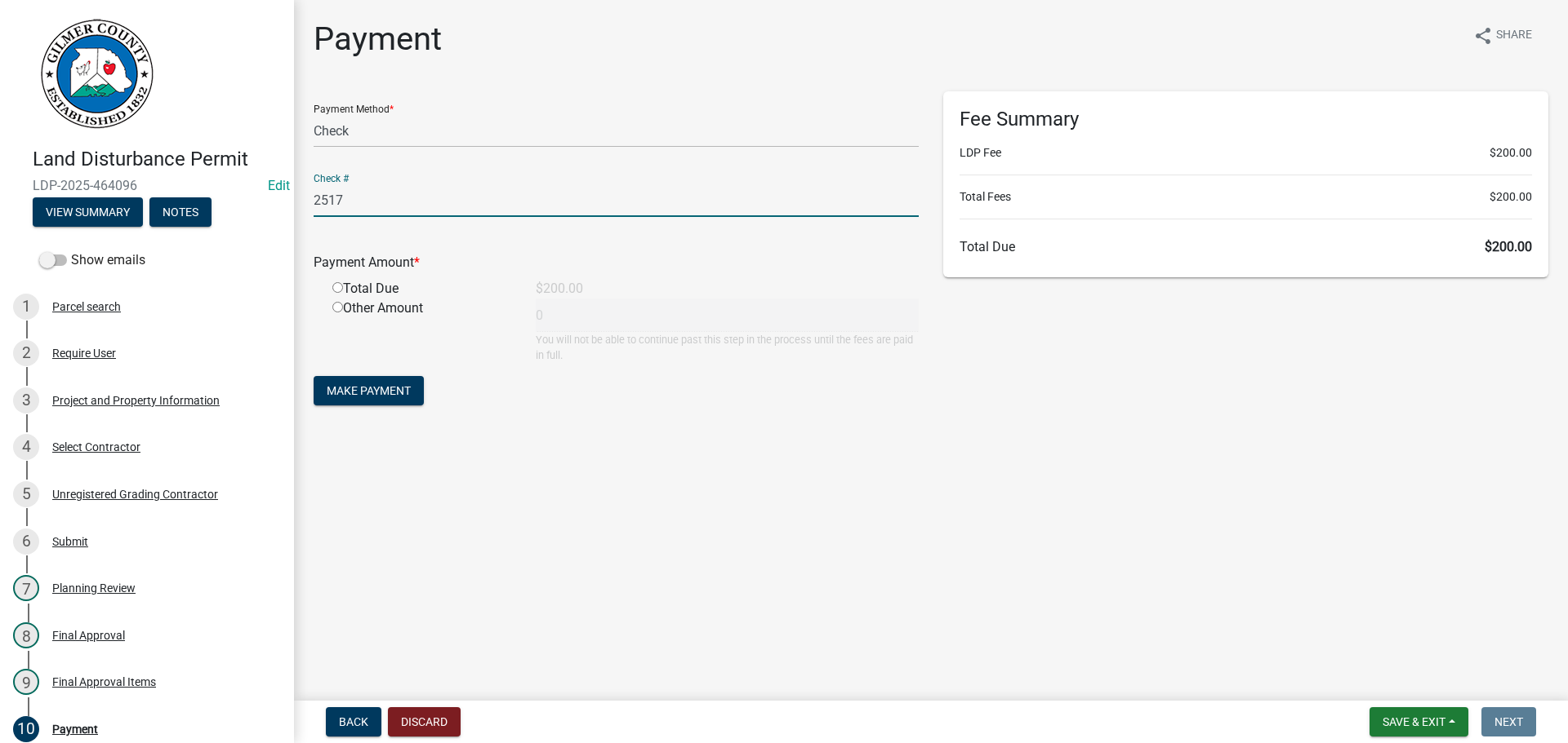
type input "2517"
click at [332, 283] on input "radio" at bounding box center [337, 288] width 11 height 11
radio input "true"
type input "200"
click at [389, 391] on span "Make Payment" at bounding box center [369, 391] width 84 height 13
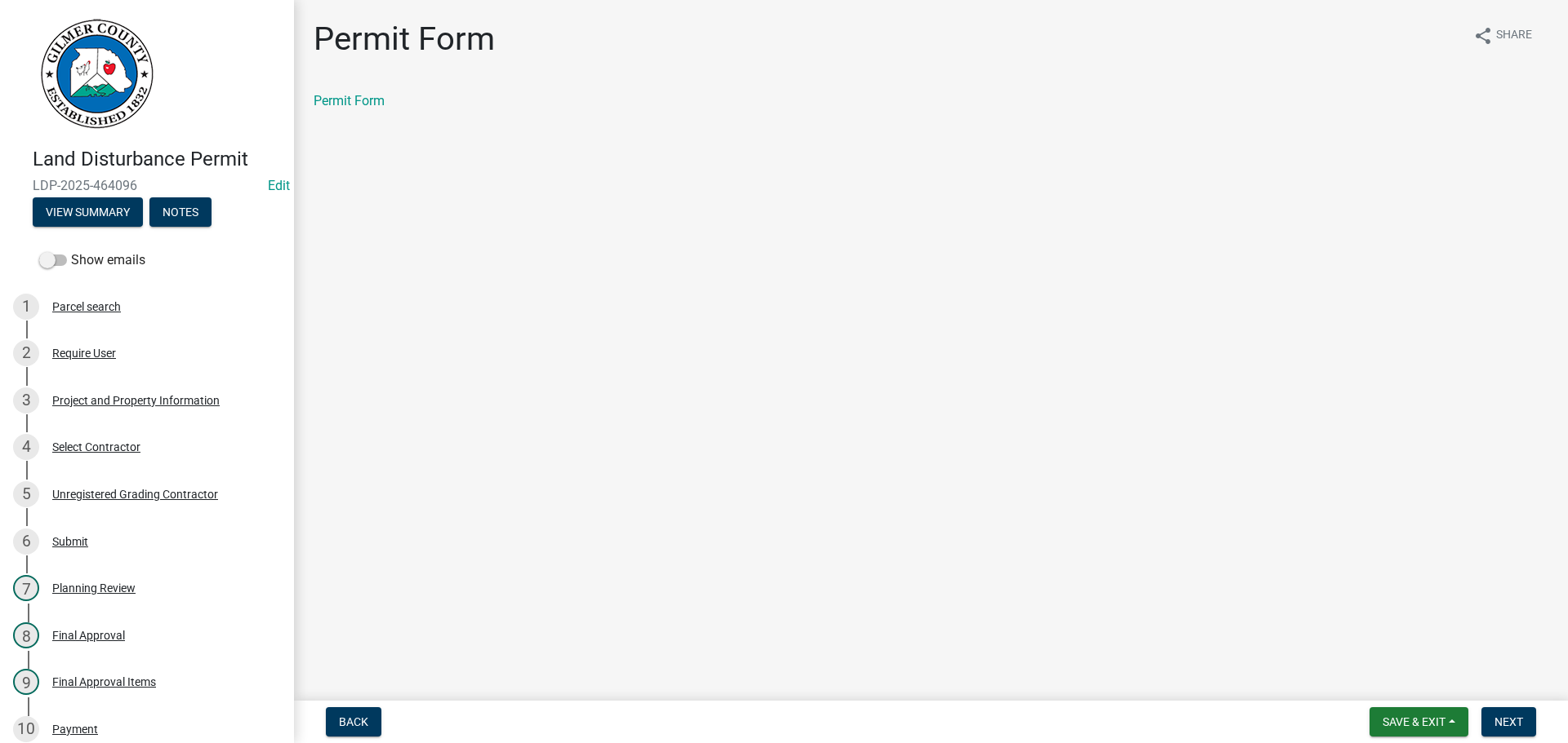
drag, startPoint x: 355, startPoint y: 112, endPoint x: 351, endPoint y: 95, distance: 17.5
click at [355, 111] on div "Permit Form" at bounding box center [931, 107] width 1259 height 33
click at [351, 95] on link "Permit Form" at bounding box center [349, 100] width 71 height 15
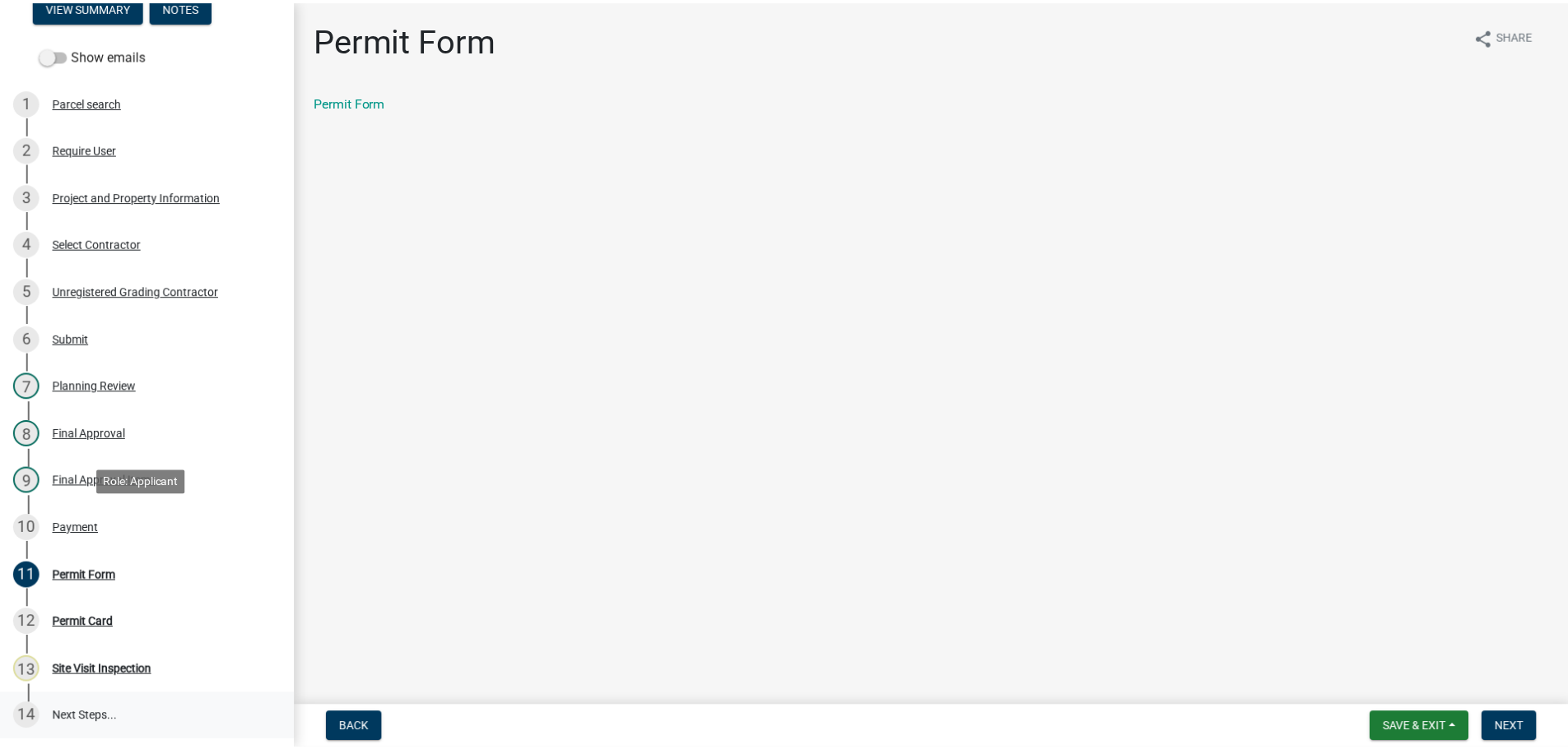
scroll to position [352, 0]
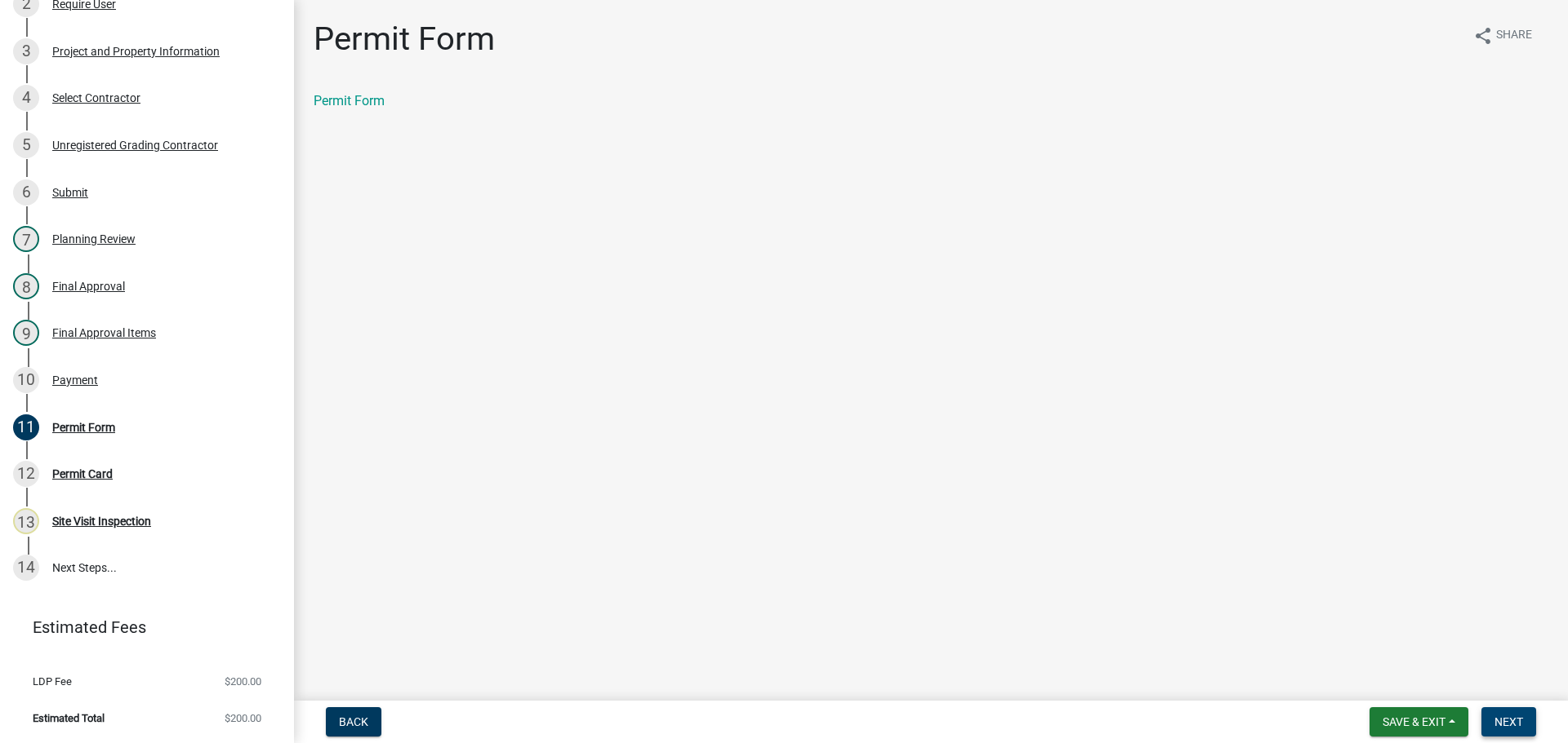
click at [1513, 714] on button "Next" at bounding box center [1508, 722] width 54 height 29
click at [364, 98] on link "Permit Card" at bounding box center [347, 100] width 68 height 15
click at [91, 393] on link "10 Payment" at bounding box center [146, 380] width 294 height 47
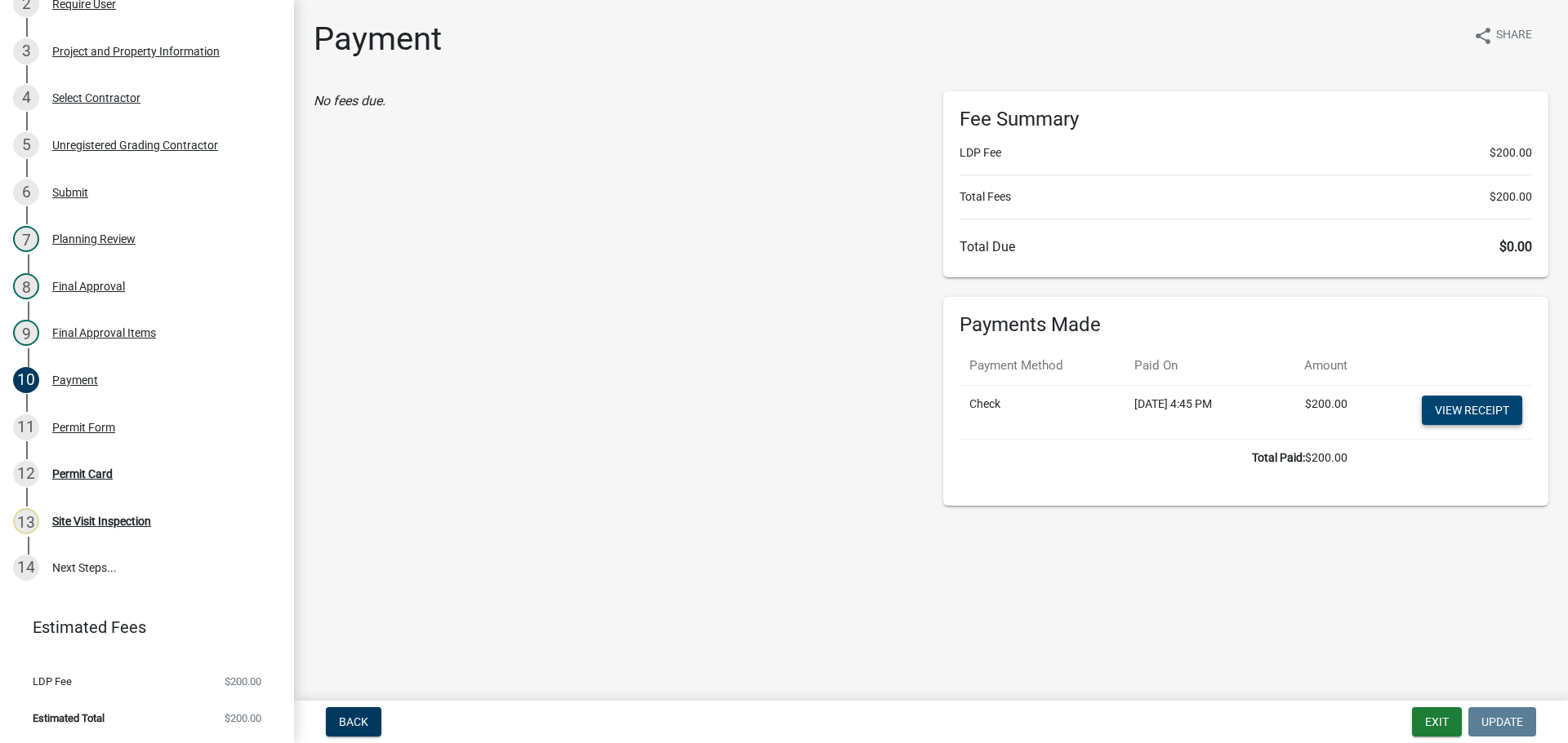
click at [1464, 404] on link "View receipt" at bounding box center [1472, 410] width 101 height 29
click at [1445, 714] on button "Exit" at bounding box center [1437, 722] width 50 height 29
